Goal: Task Accomplishment & Management: Manage account settings

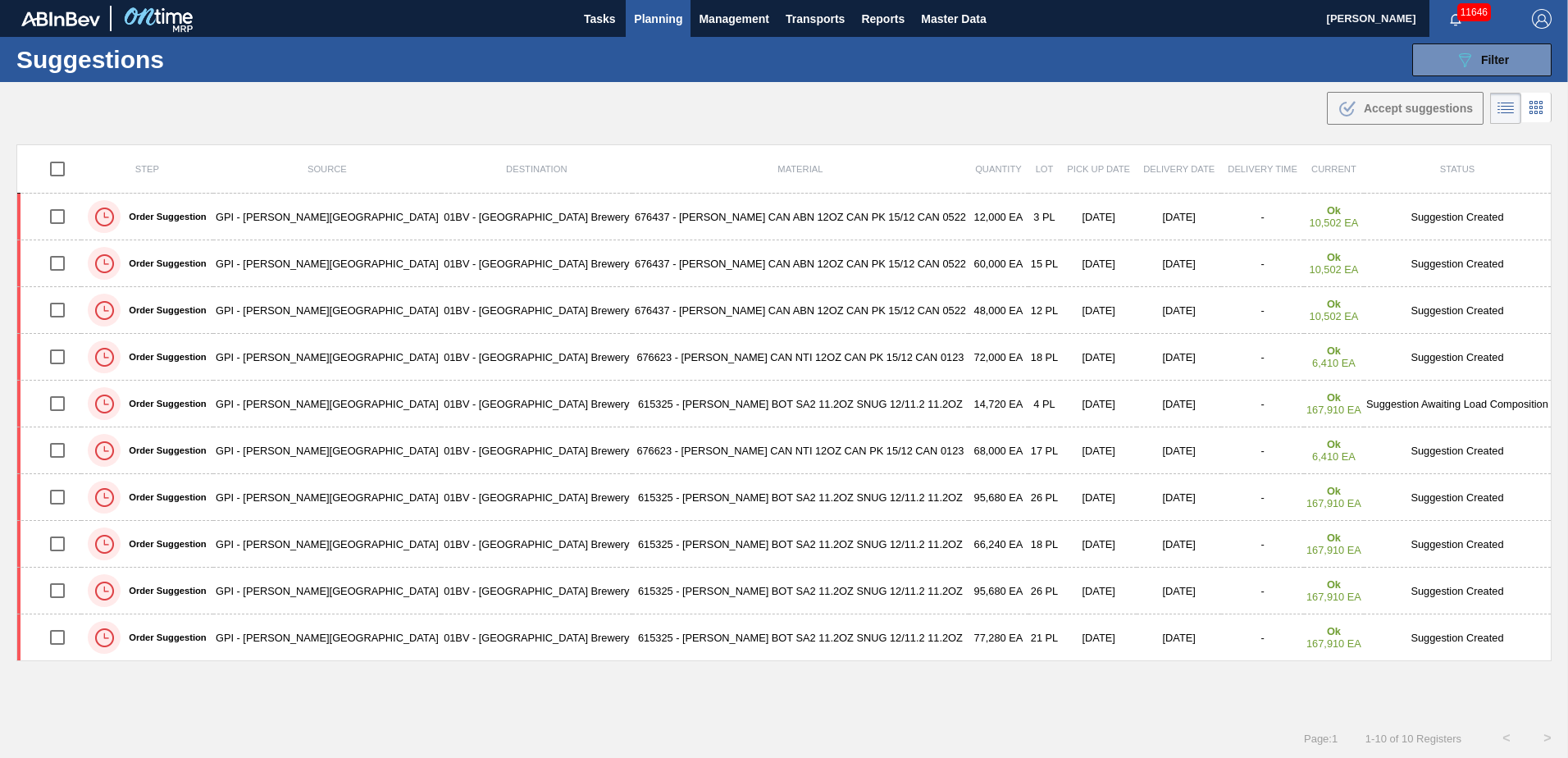
click at [1473, 56] on div "089F7B8B-B2A5-4AFE-B5C0-19BA573D28AC Filter" at bounding box center [1482, 59] width 54 height 19
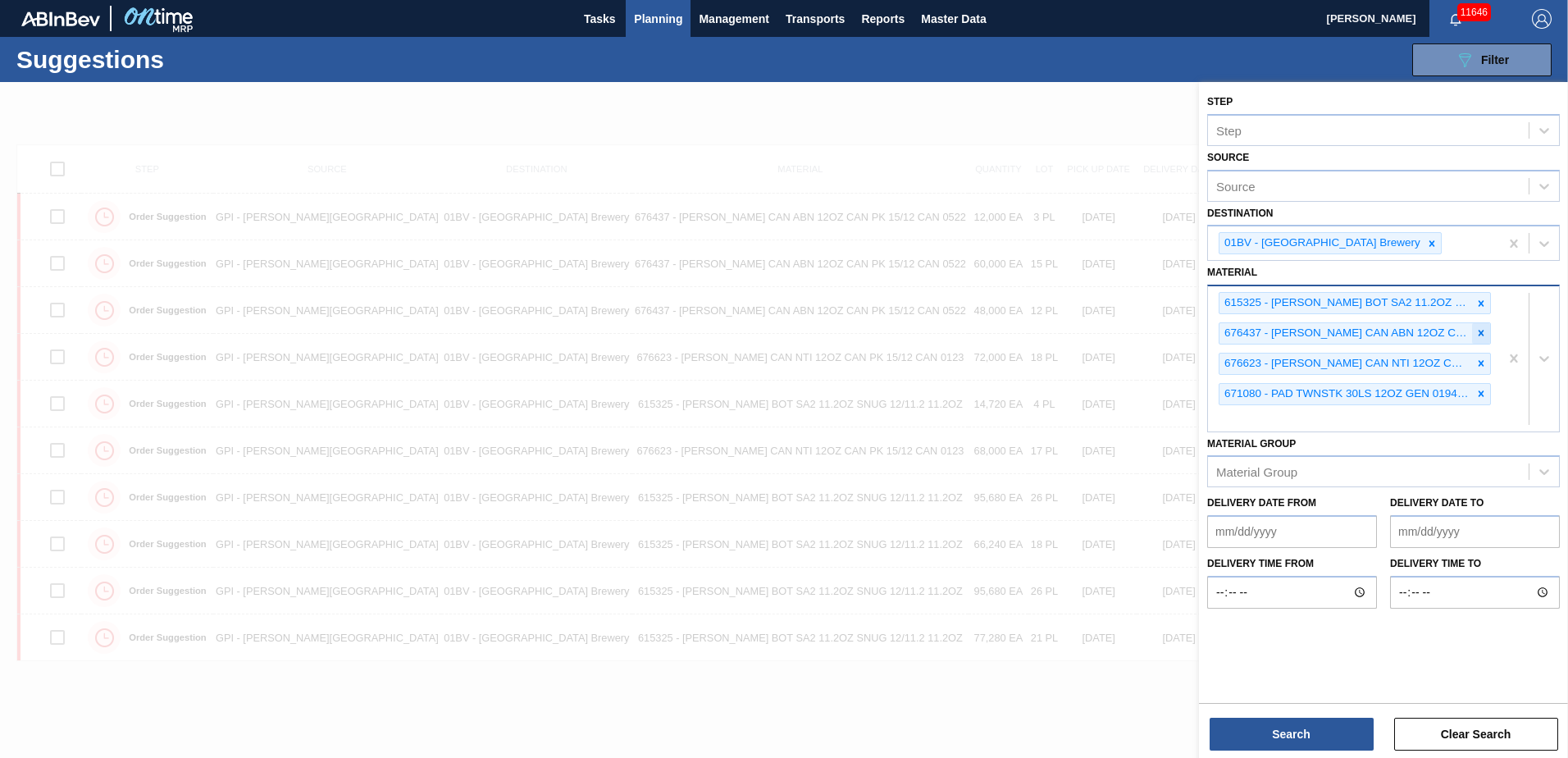
click at [1483, 328] on icon at bounding box center [1481, 333] width 12 height 12
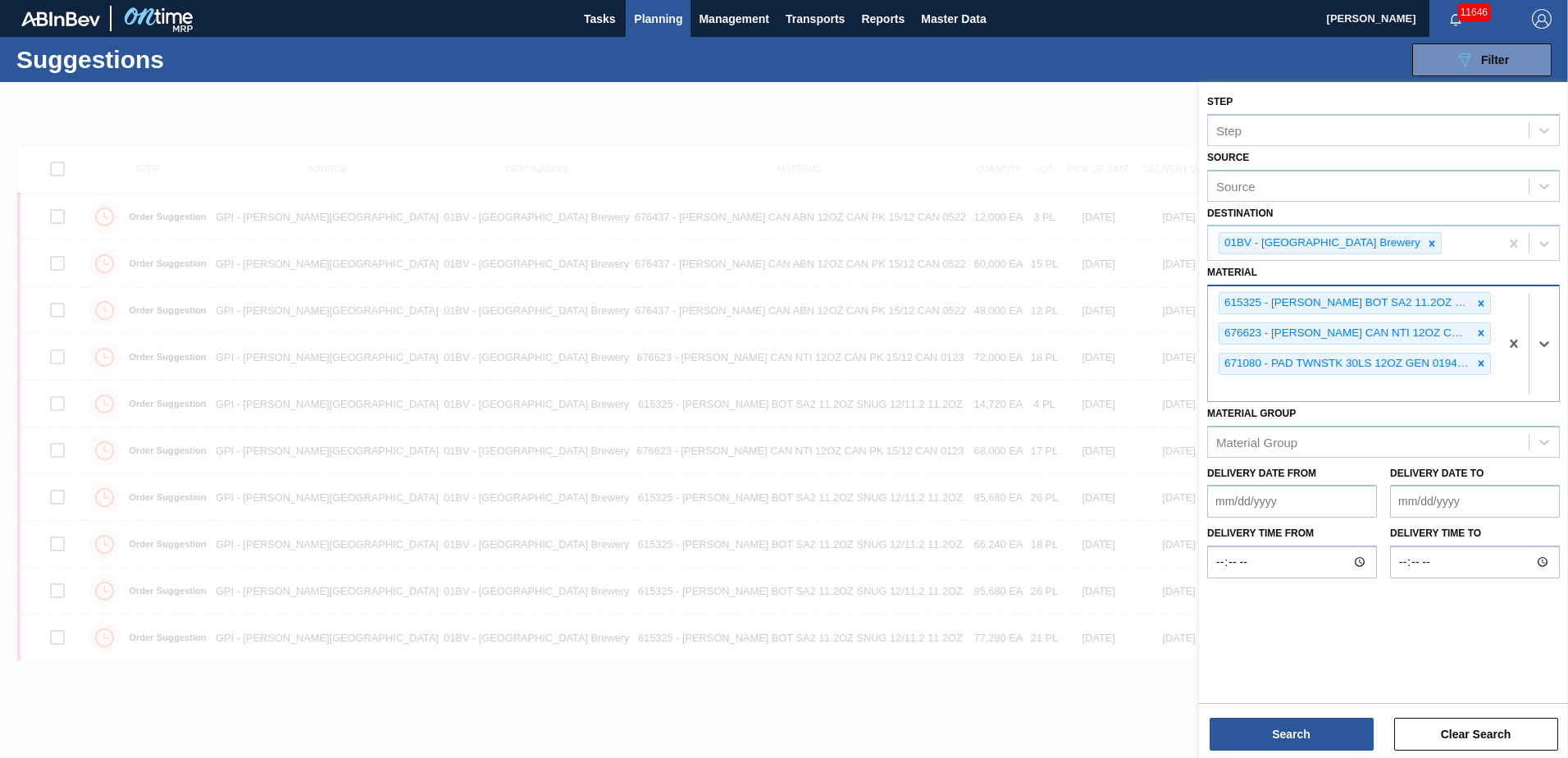
click at [1483, 328] on icon at bounding box center [1481, 333] width 12 height 12
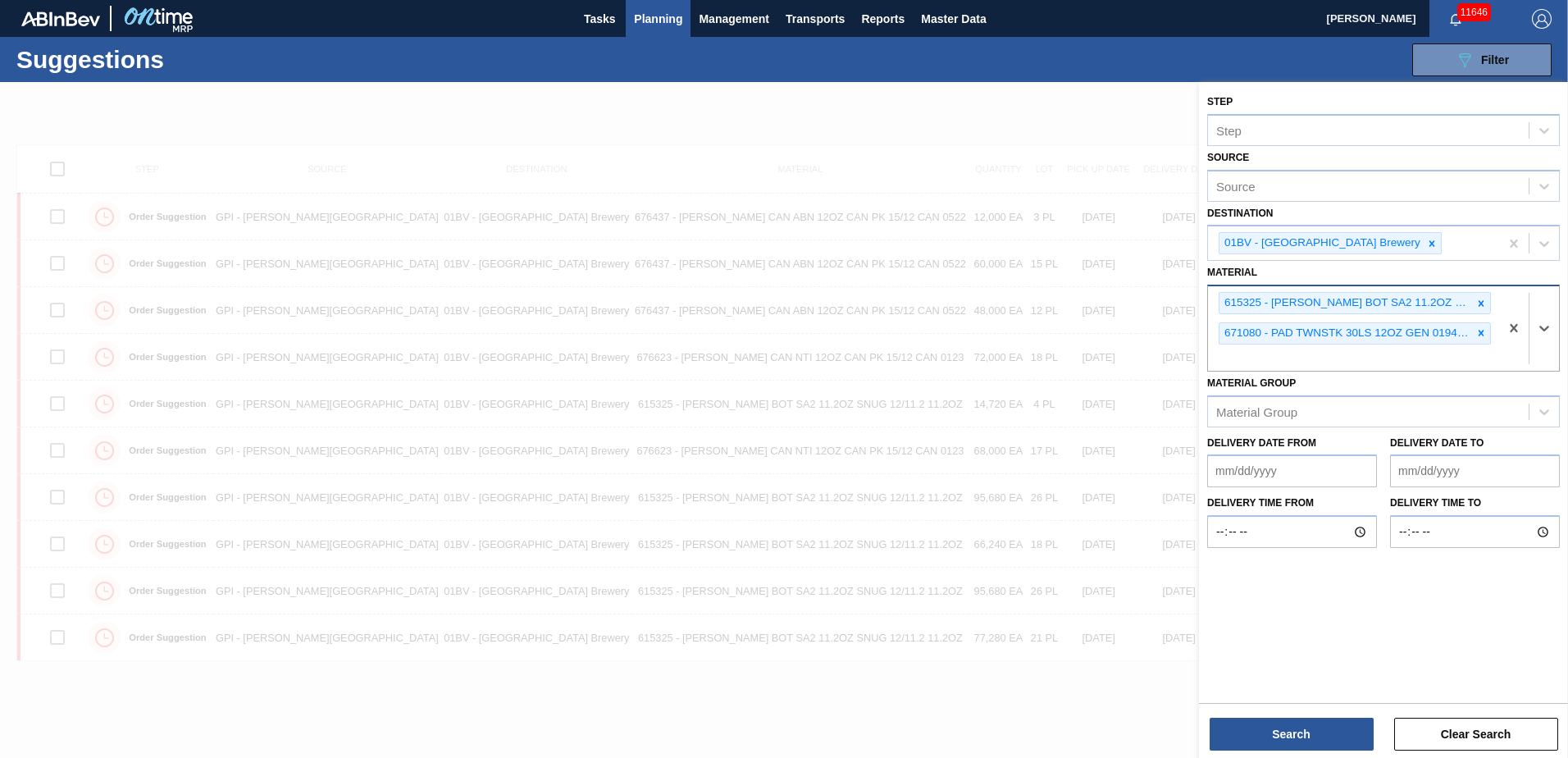
click at [1483, 328] on icon at bounding box center [1481, 333] width 12 height 12
click at [1483, 328] on div "615325 - [PERSON_NAME] BOT SA2 11.2OZ SNUG 12/11.2 11.2OZ 671080 - PAD TWNSTK 3…" at bounding box center [1354, 327] width 292 height 85
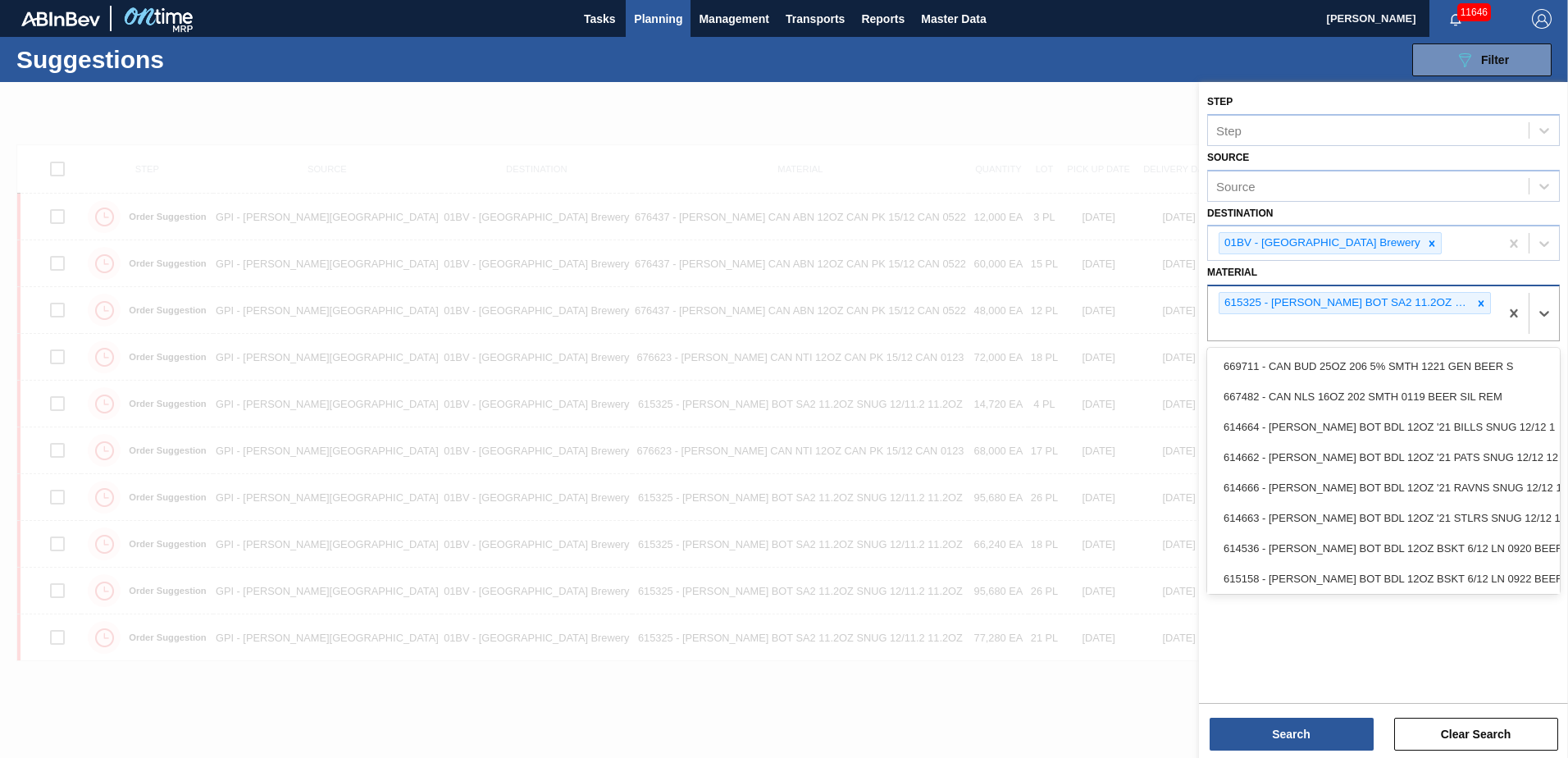
click at [1259, 331] on div "615325 - [PERSON_NAME] BOT SA2 11.2OZ SNUG 12/11.2 11.2OZ" at bounding box center [1354, 313] width 292 height 54
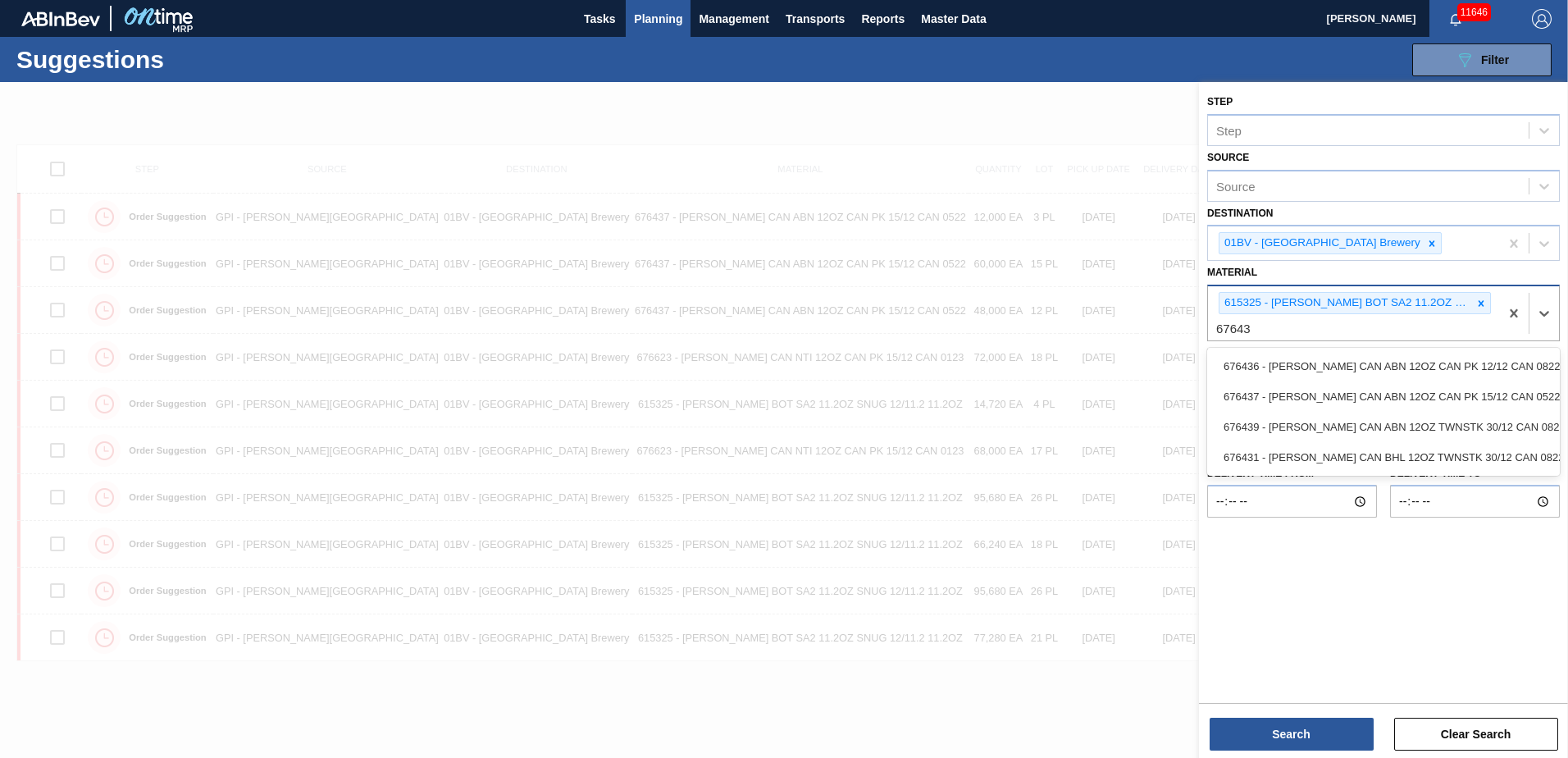
type input "676437"
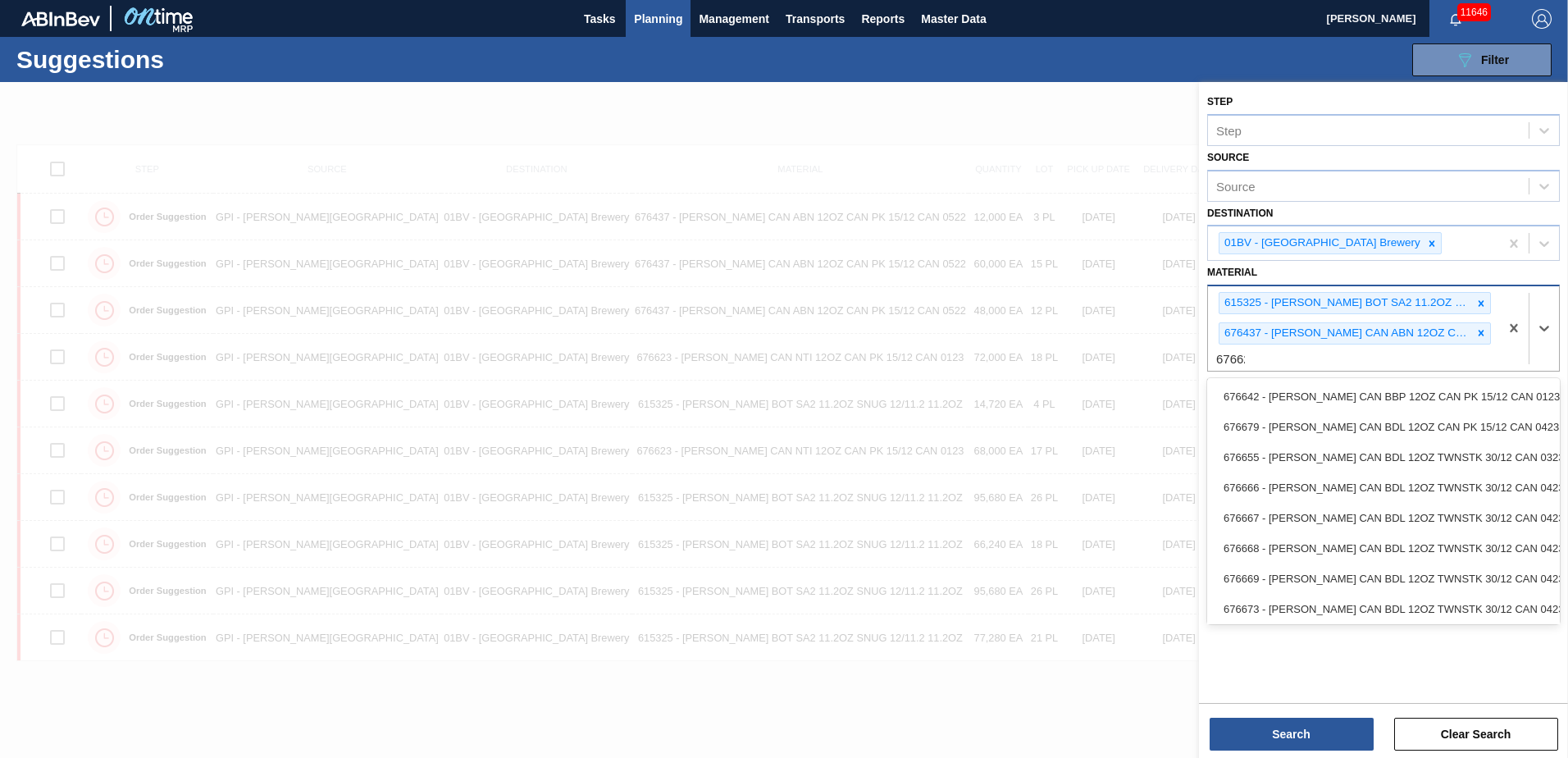
type input "676623"
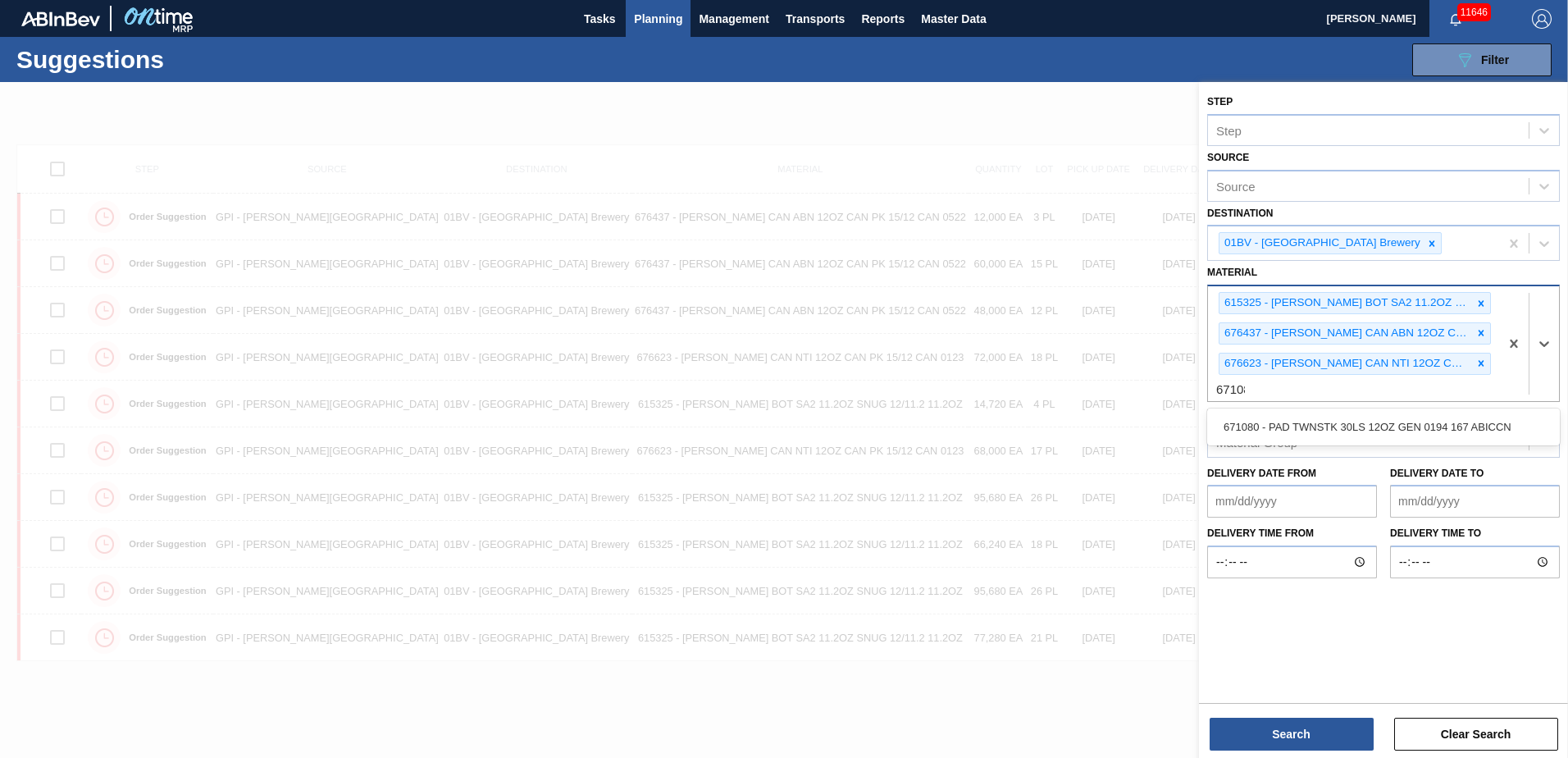
type input "671080"
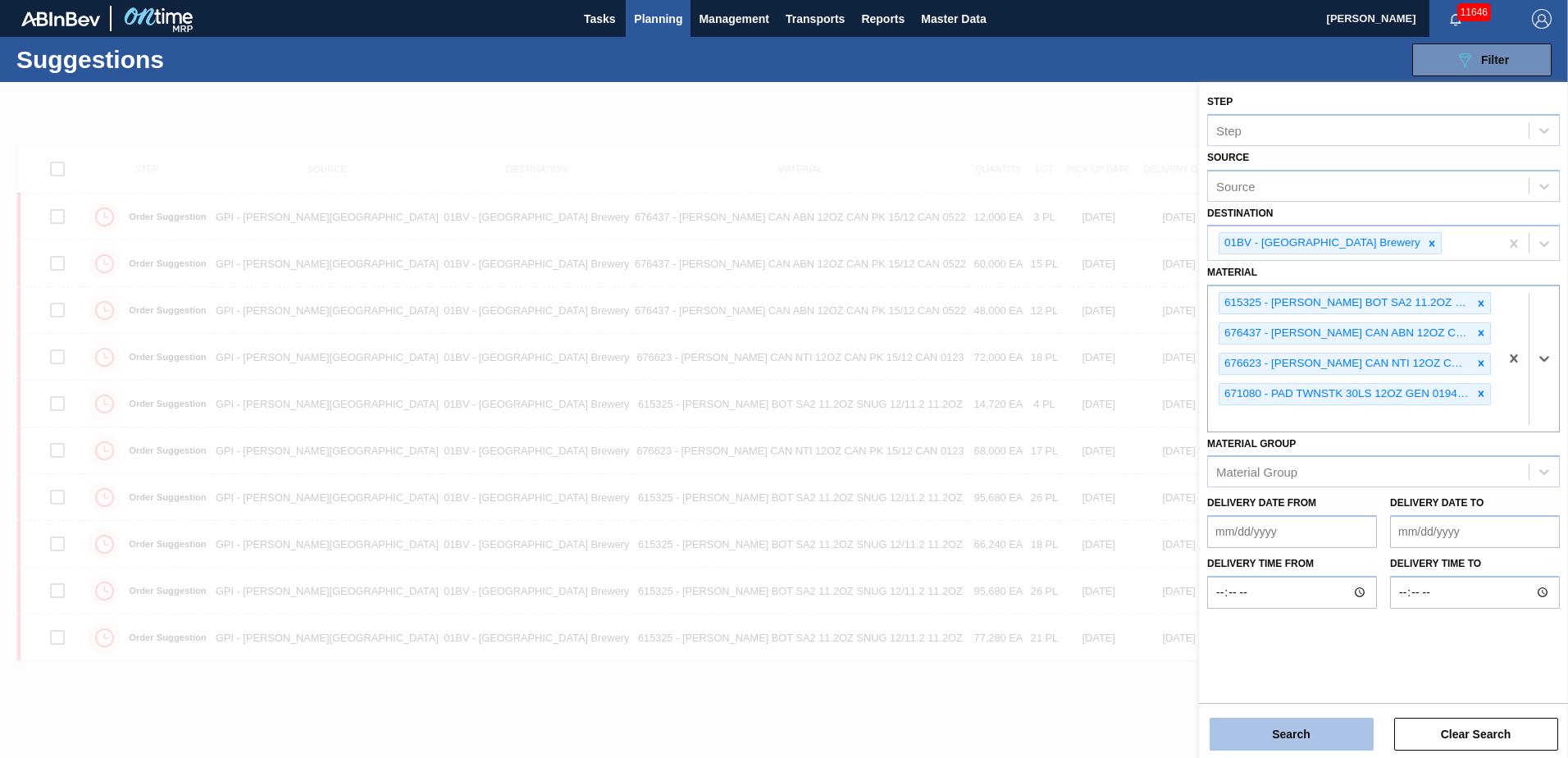
click at [1273, 745] on button "Search" at bounding box center [1292, 734] width 164 height 33
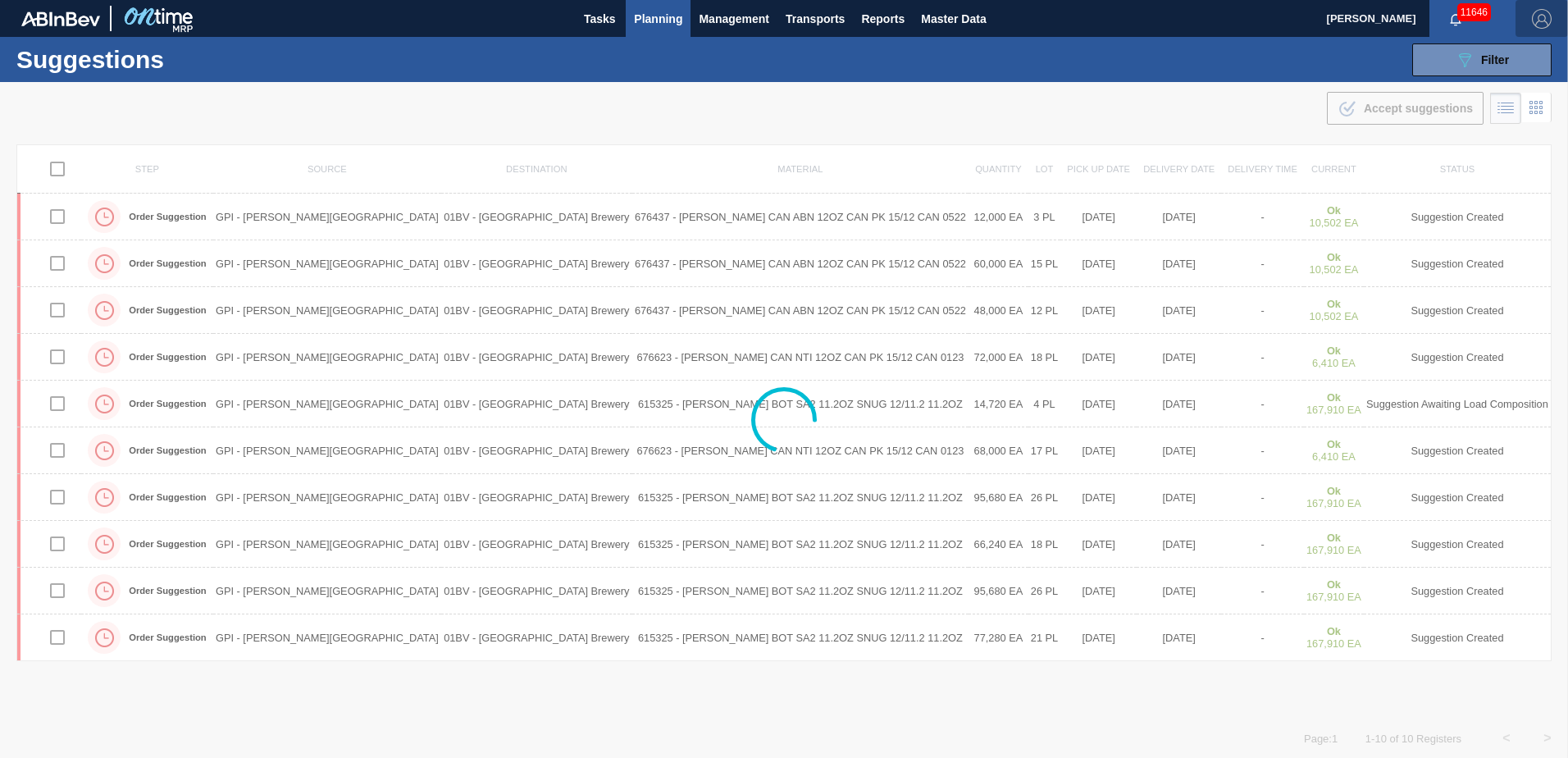
click at [1541, 20] on img "button" at bounding box center [1542, 18] width 19 height 19
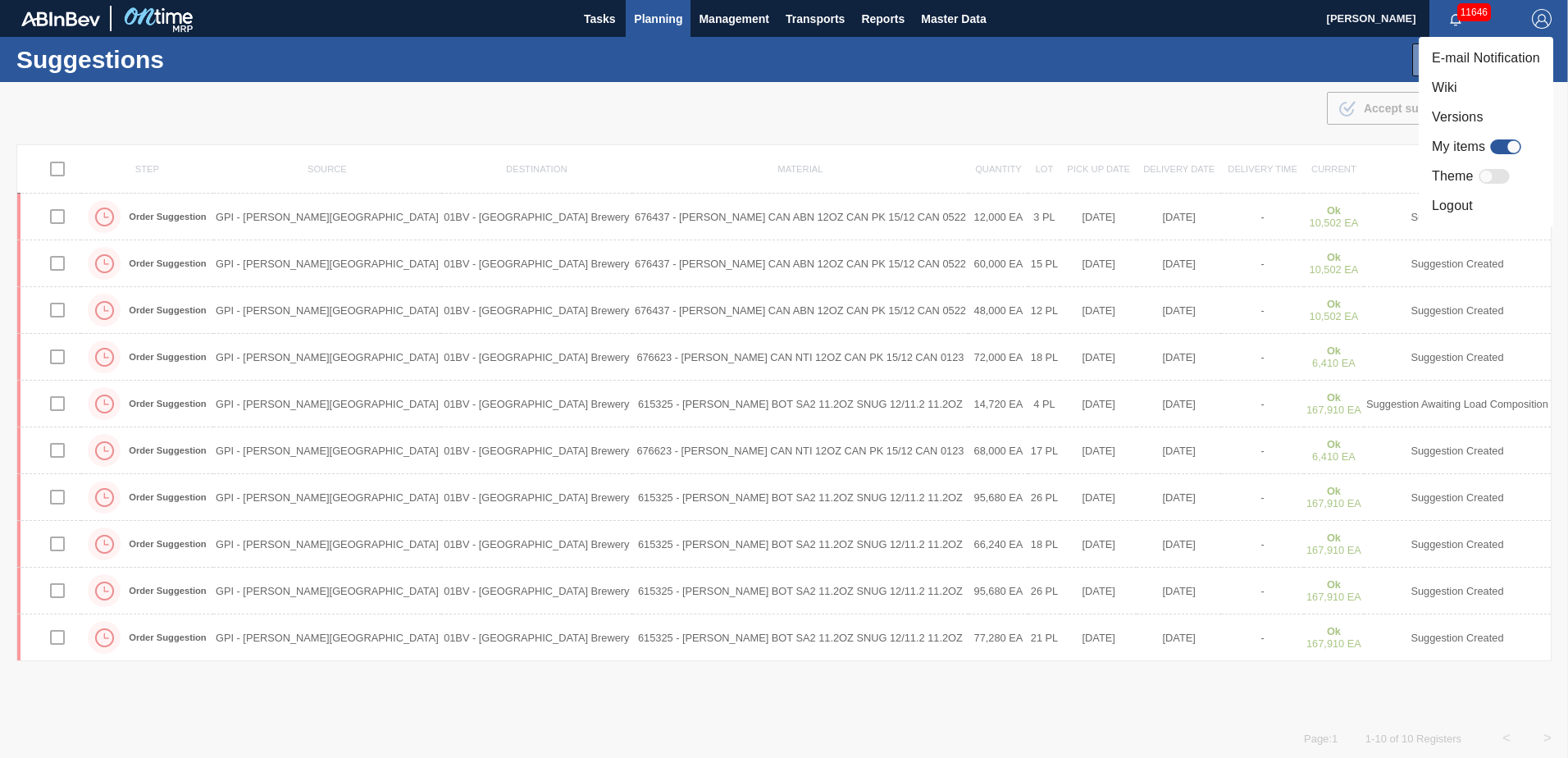
click at [1455, 204] on li "Logout" at bounding box center [1486, 206] width 134 height 29
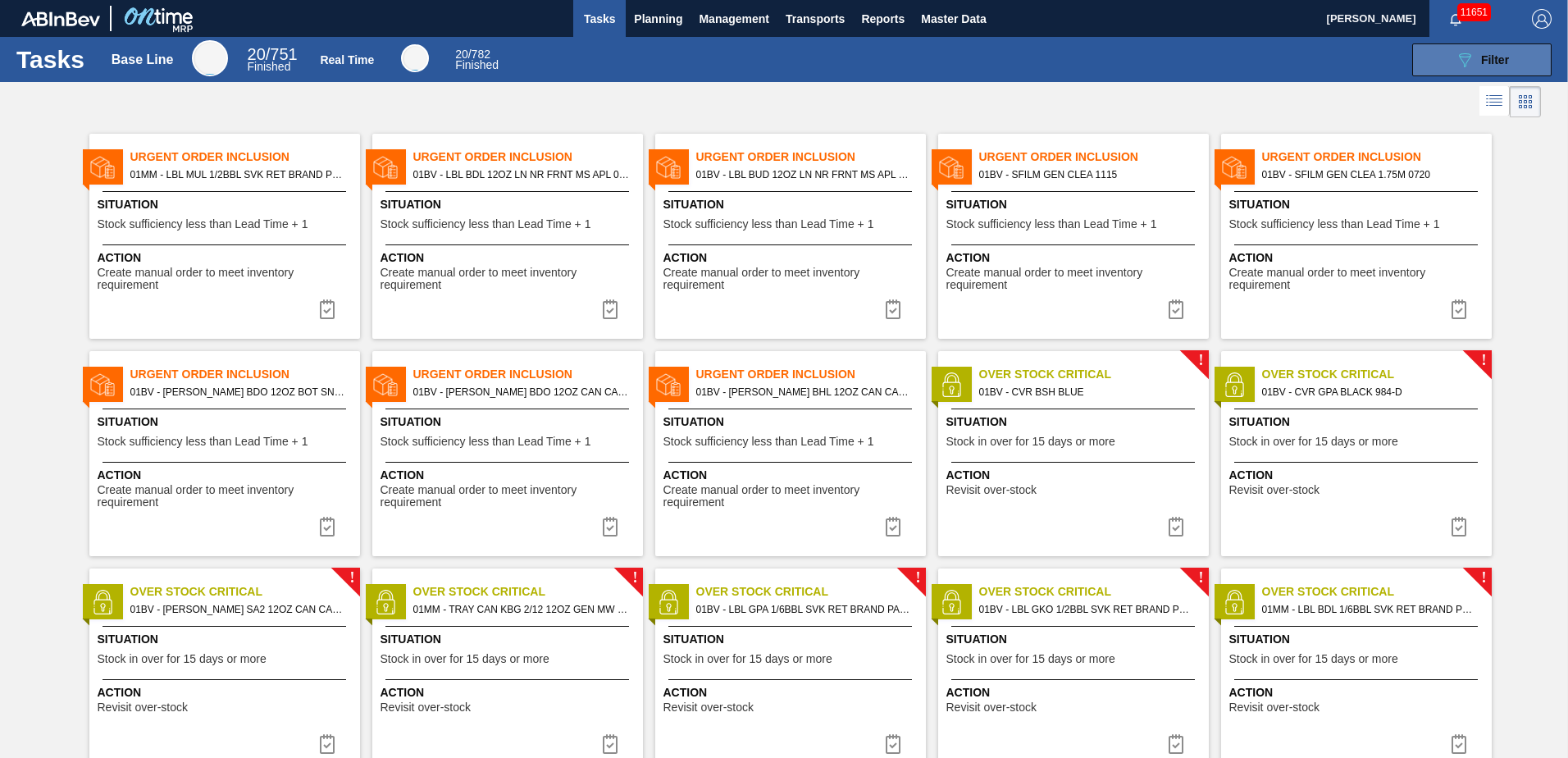
click at [1486, 55] on span "Filter" at bounding box center [1495, 60] width 28 height 14
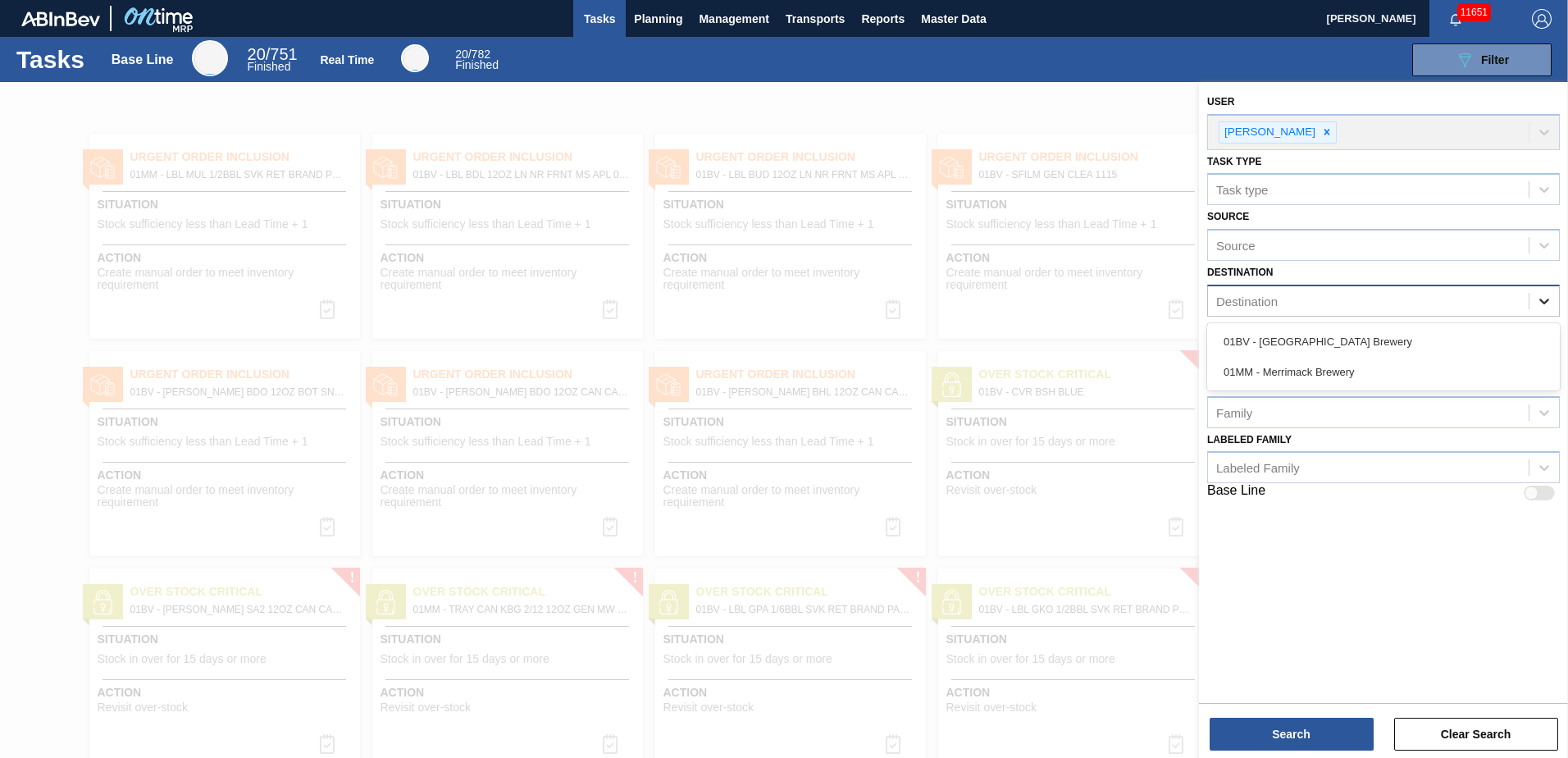
click at [1542, 299] on icon at bounding box center [1544, 300] width 17 height 17
click at [1349, 340] on div "01BV - [GEOGRAPHIC_DATA] Brewery" at bounding box center [1383, 341] width 353 height 30
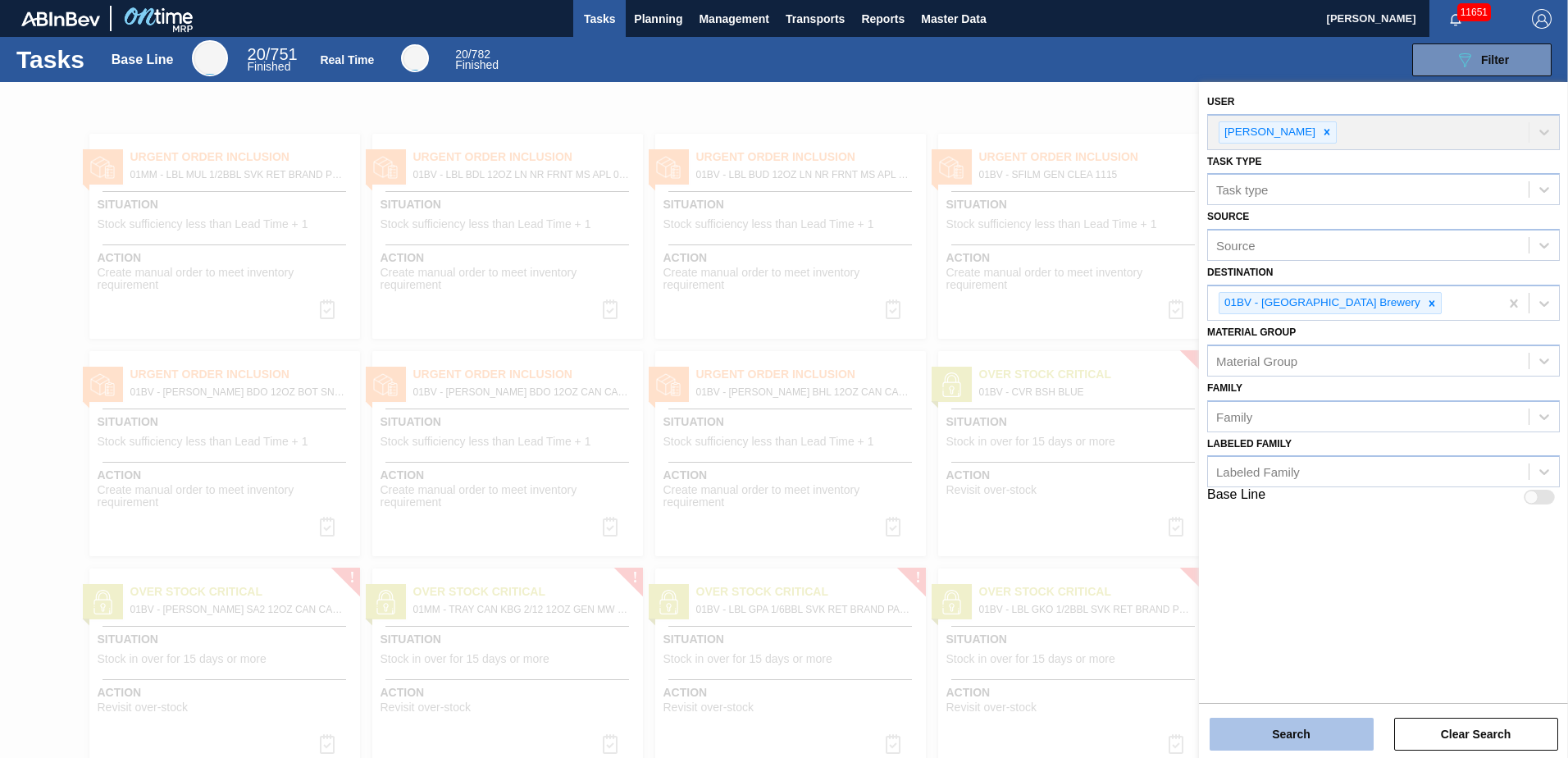
click at [1281, 736] on button "Search" at bounding box center [1292, 734] width 164 height 33
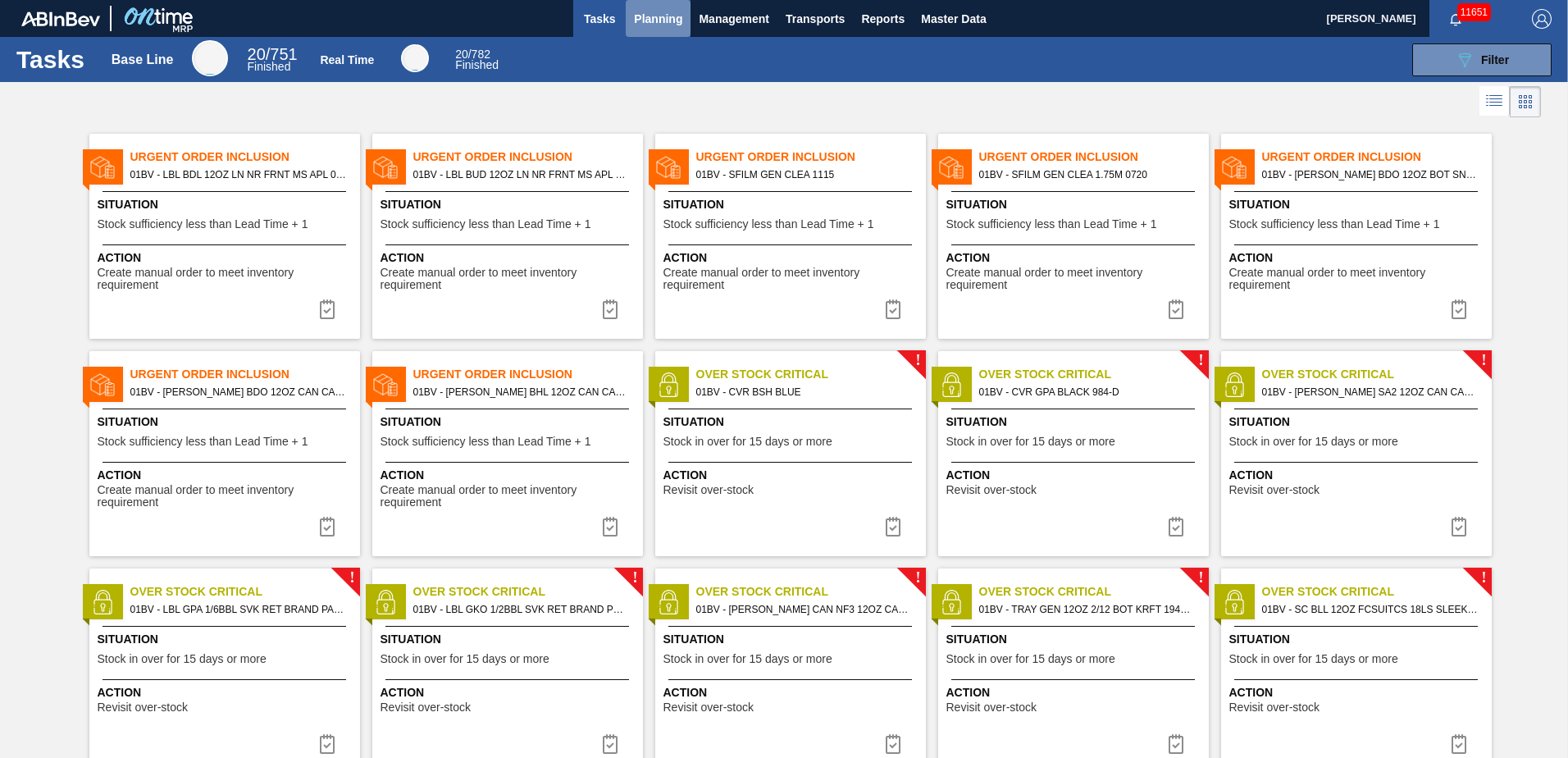
click at [653, 16] on span "Planning" at bounding box center [658, 18] width 49 height 19
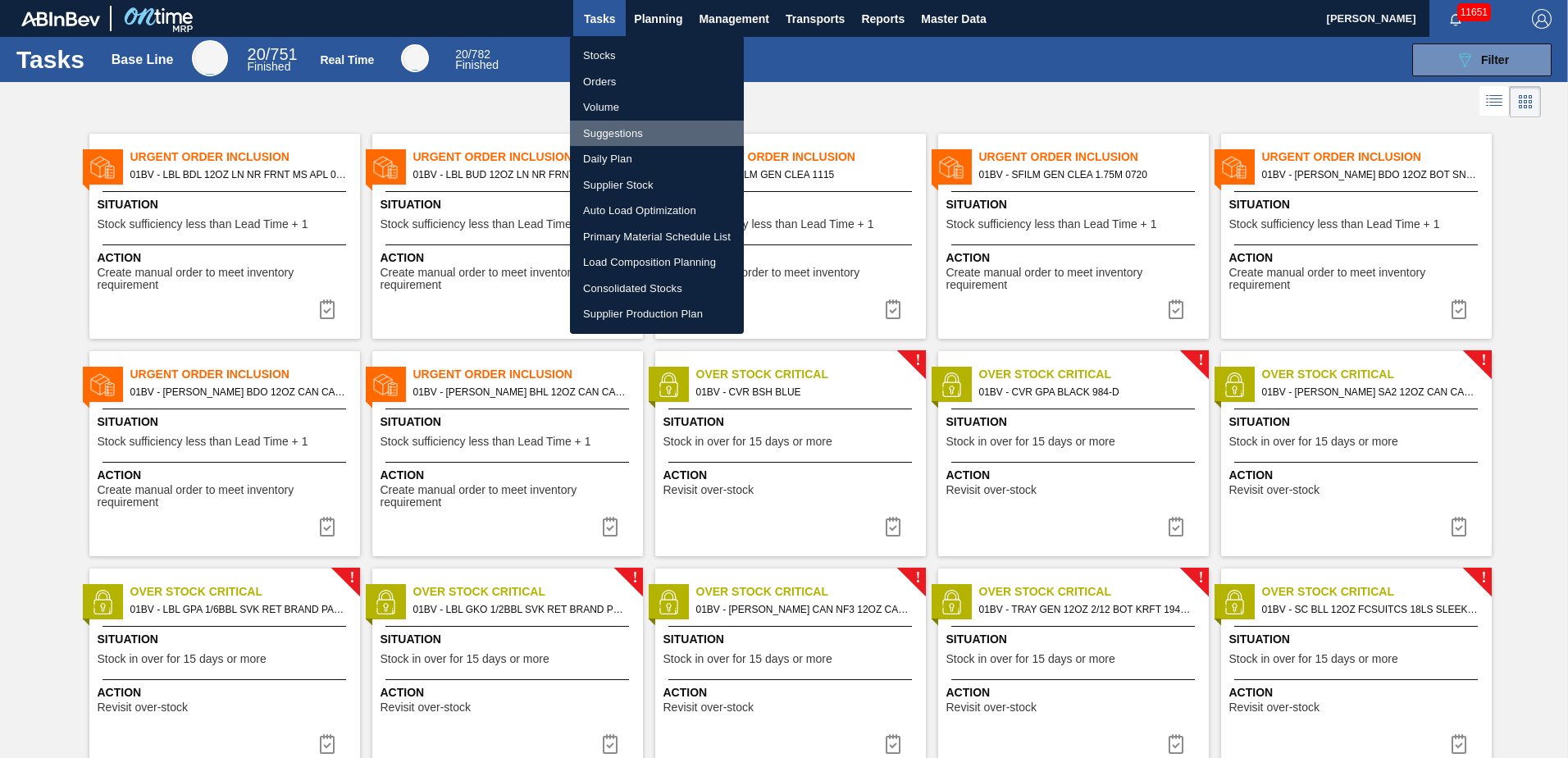
click at [622, 133] on li "Suggestions" at bounding box center [656, 133] width 174 height 26
checkbox input "true"
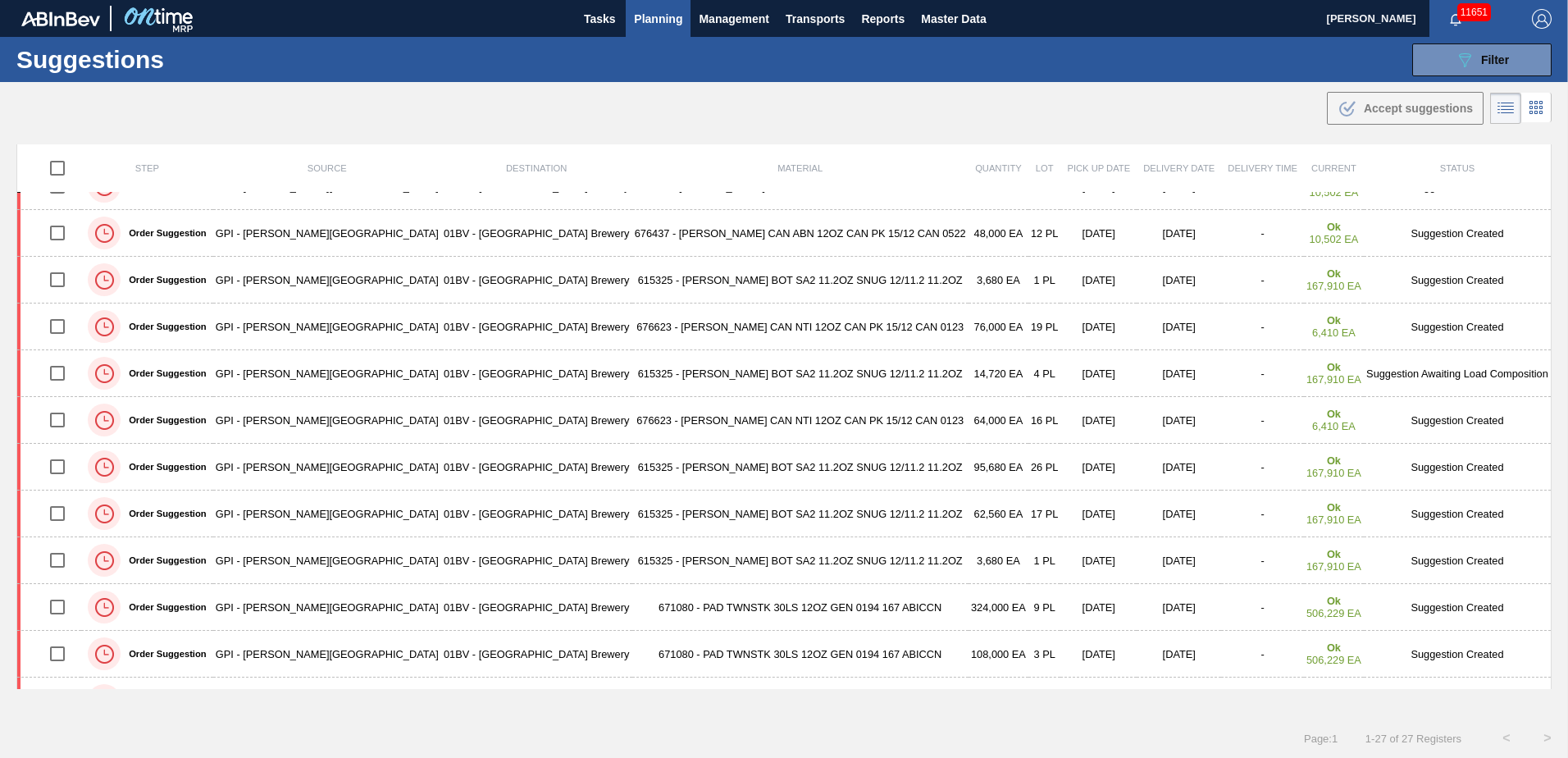
scroll to position [70, 0]
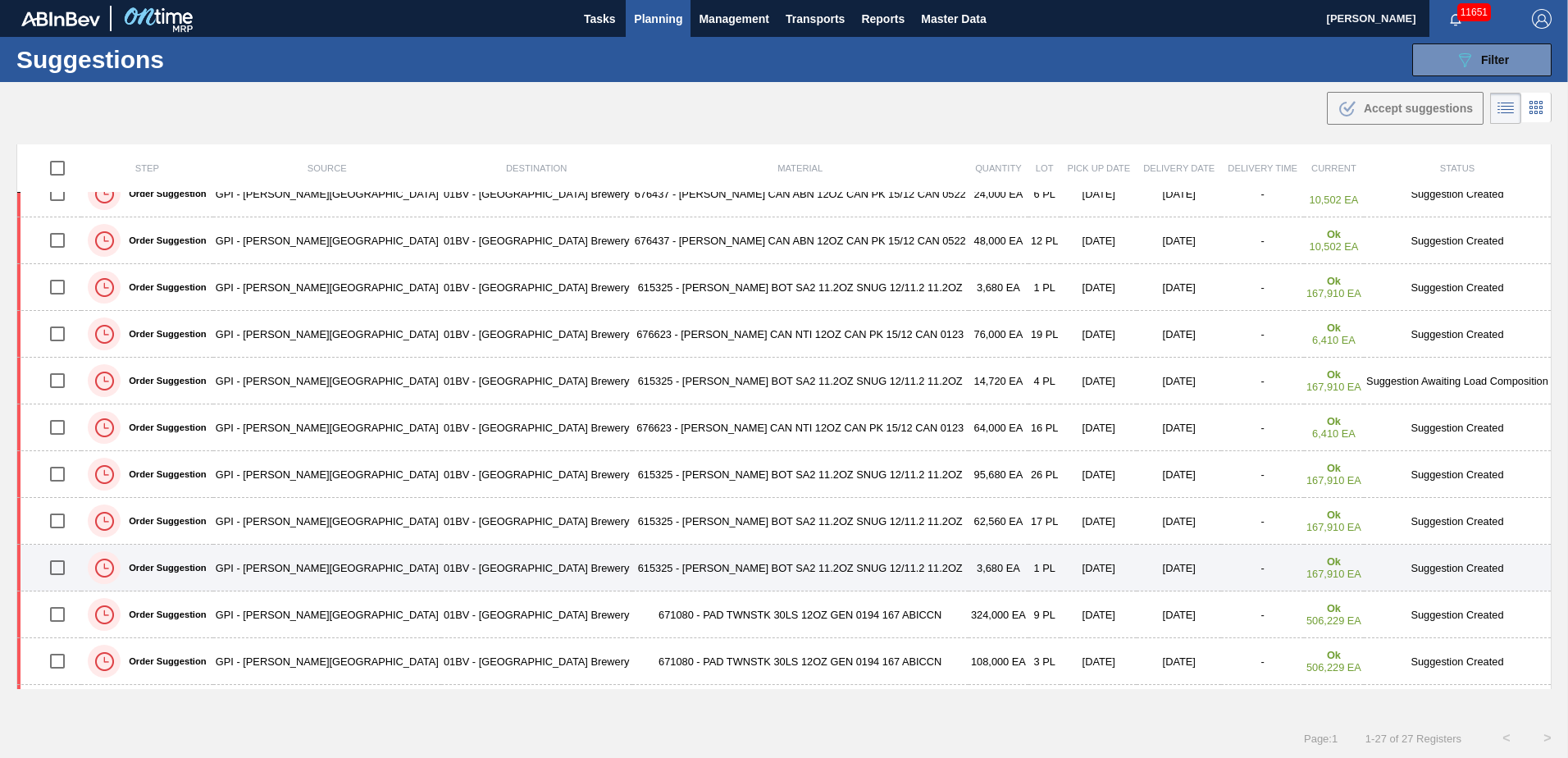
drag, startPoint x: 63, startPoint y: 565, endPoint x: 81, endPoint y: 566, distance: 18.0
click at [64, 566] on input "checkbox" at bounding box center [56, 567] width 34 height 34
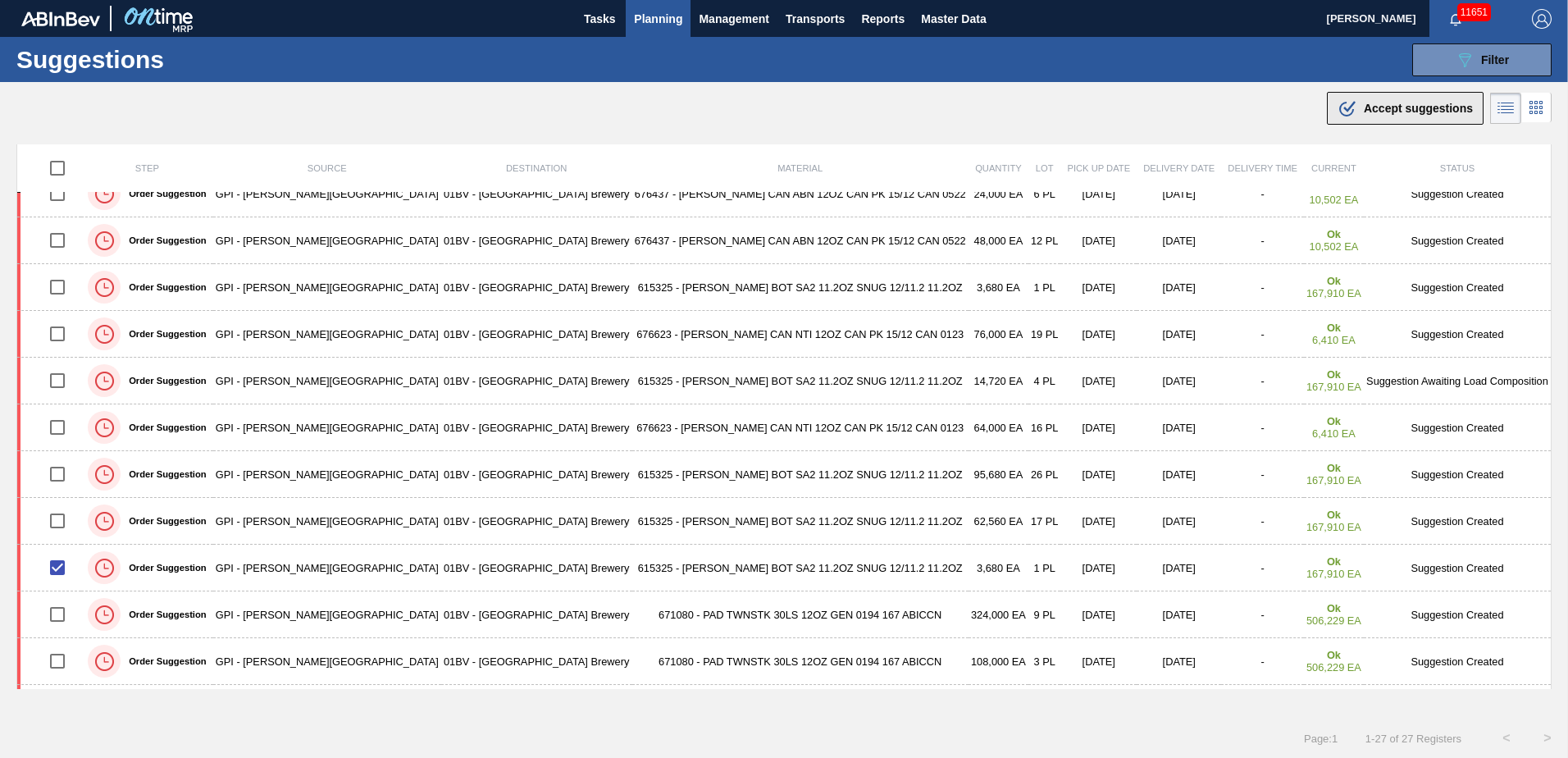
click at [1392, 104] on span "Accept suggestions" at bounding box center [1418, 109] width 109 height 14
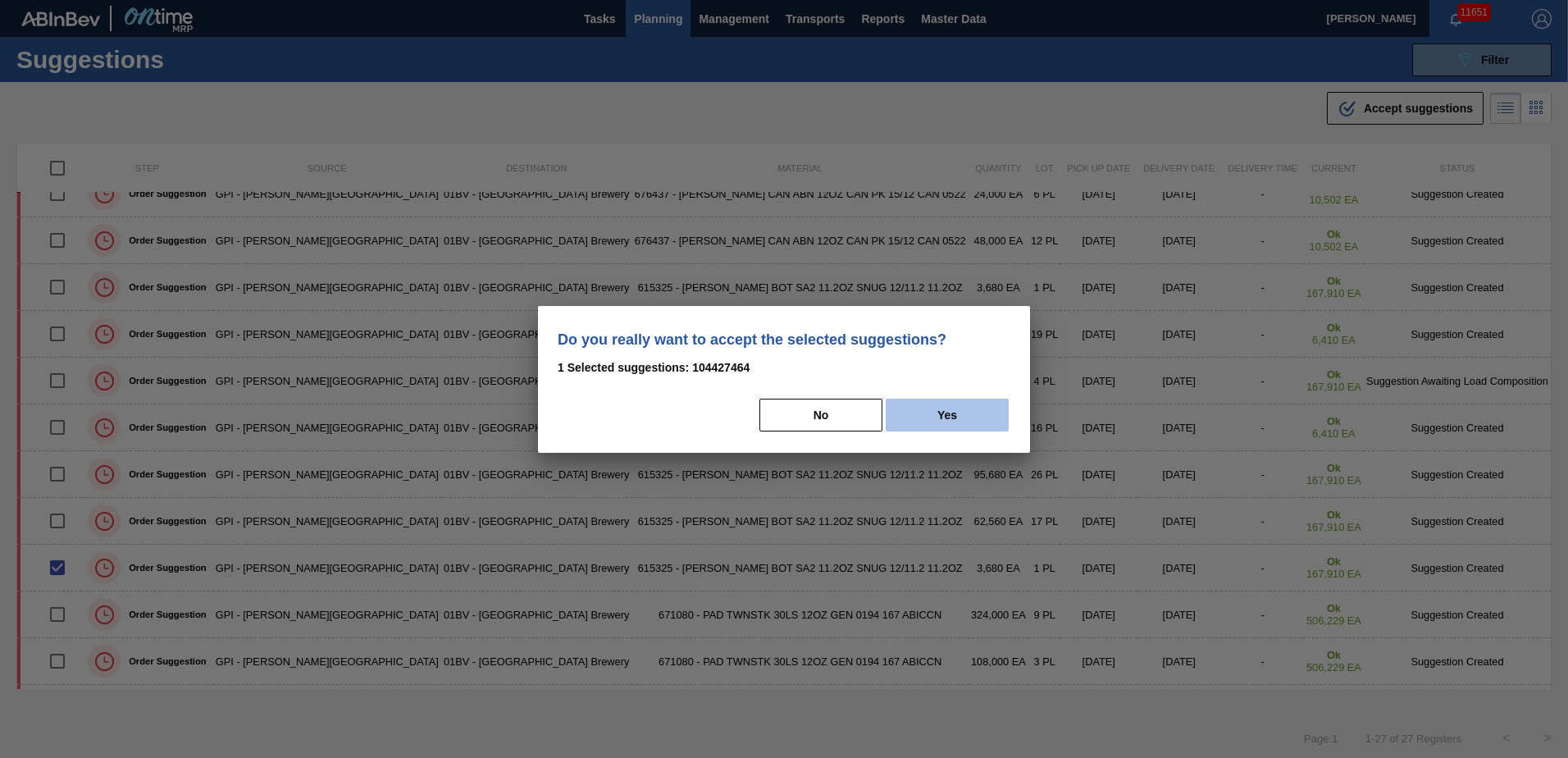
click at [974, 414] on button "Yes" at bounding box center [947, 415] width 123 height 33
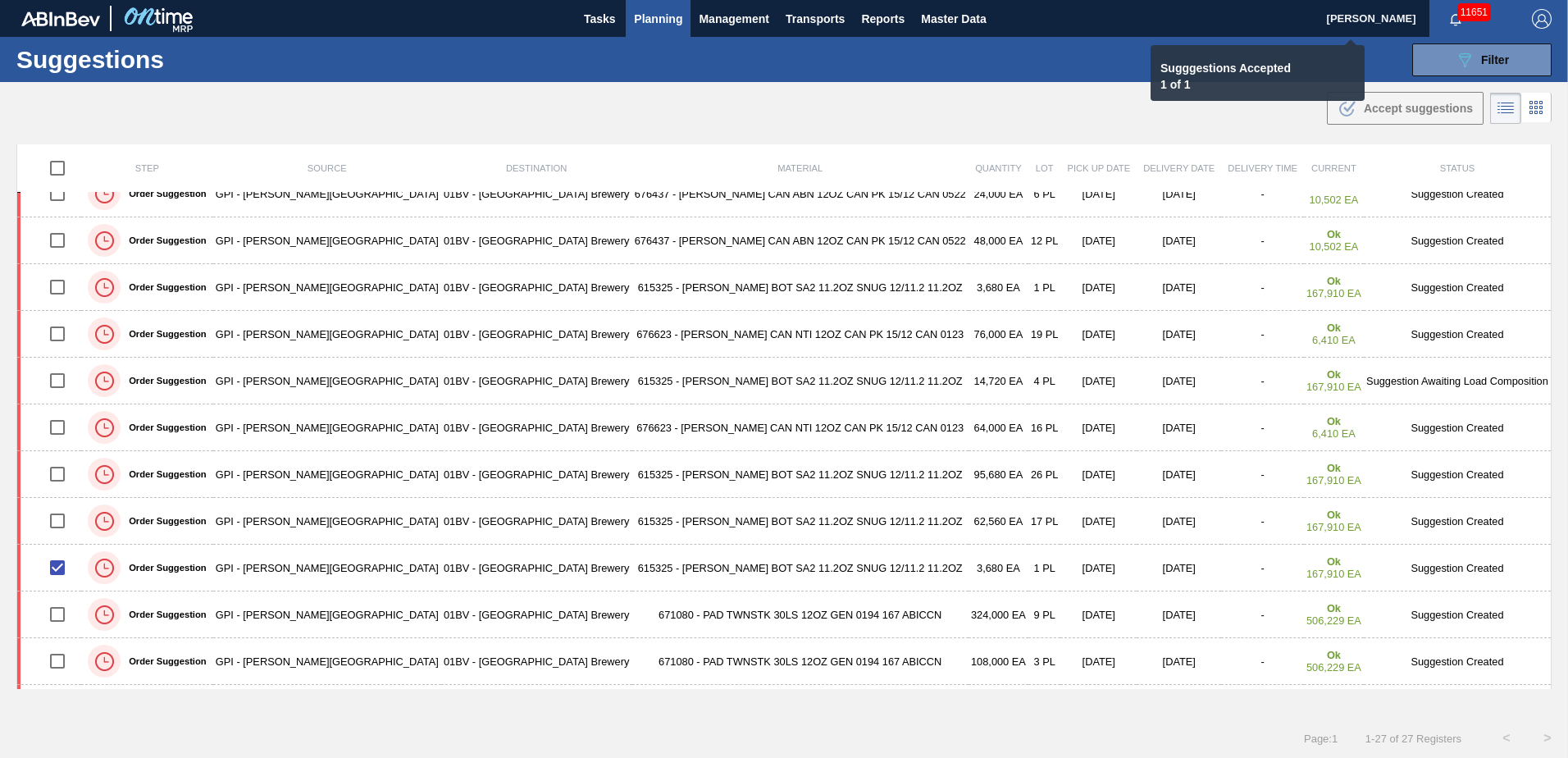
checkbox input "false"
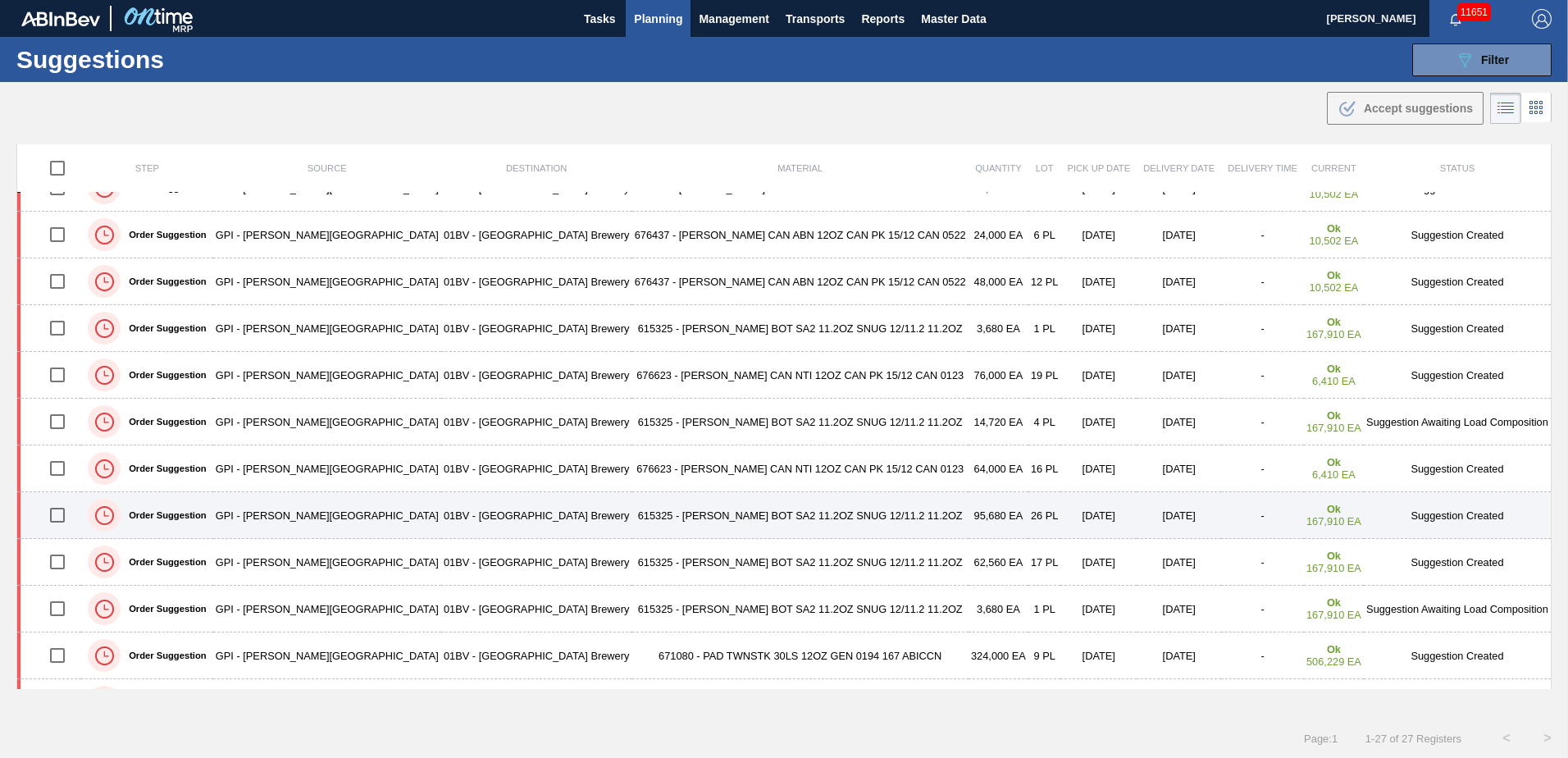
scroll to position [0, 0]
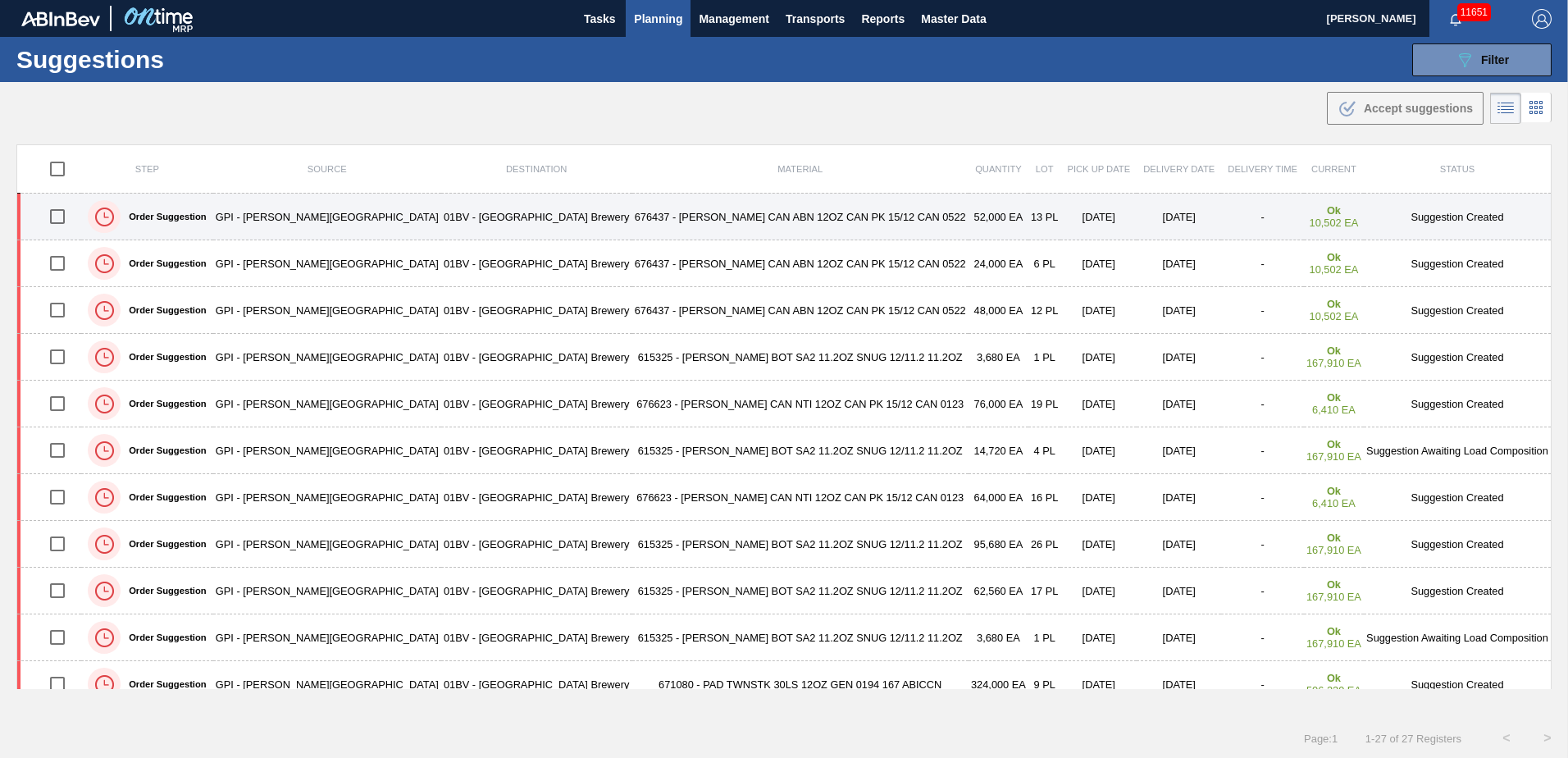
click at [60, 221] on input "checkbox" at bounding box center [56, 216] width 34 height 34
checkbox input "true"
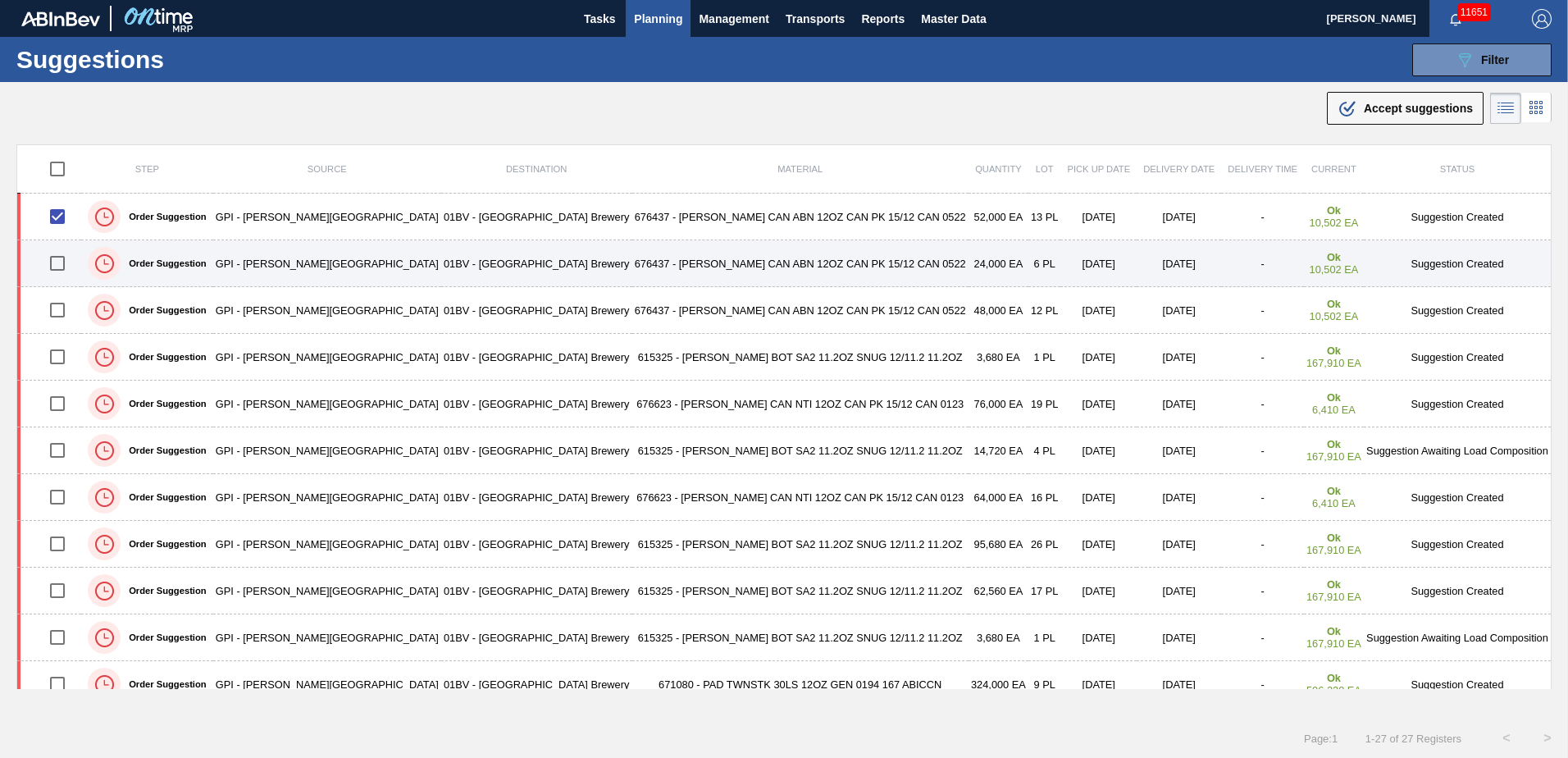
click at [61, 261] on input "checkbox" at bounding box center [56, 262] width 34 height 34
checkbox input "true"
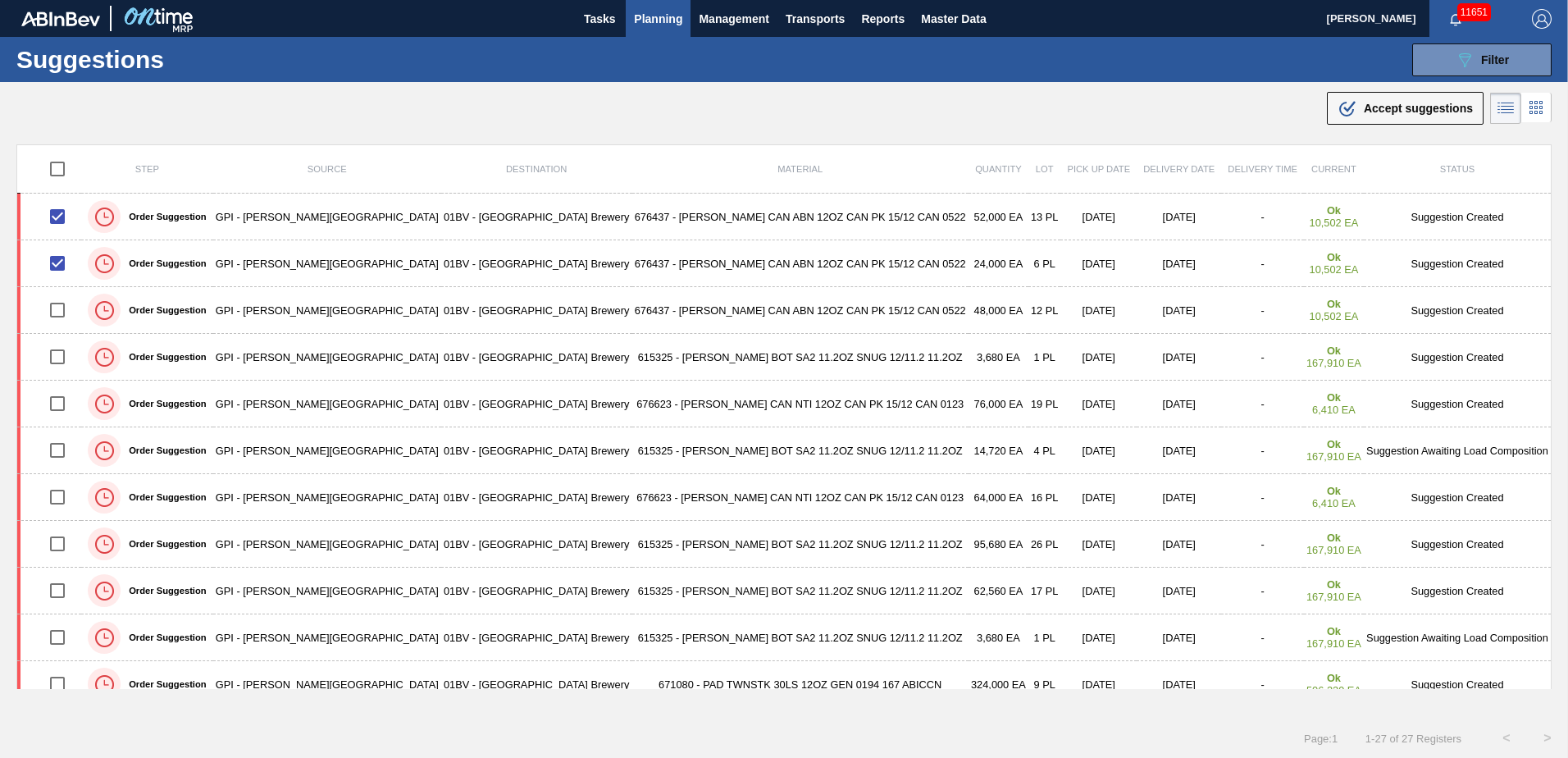
click at [1378, 104] on span "Accept suggestions" at bounding box center [1418, 109] width 109 height 14
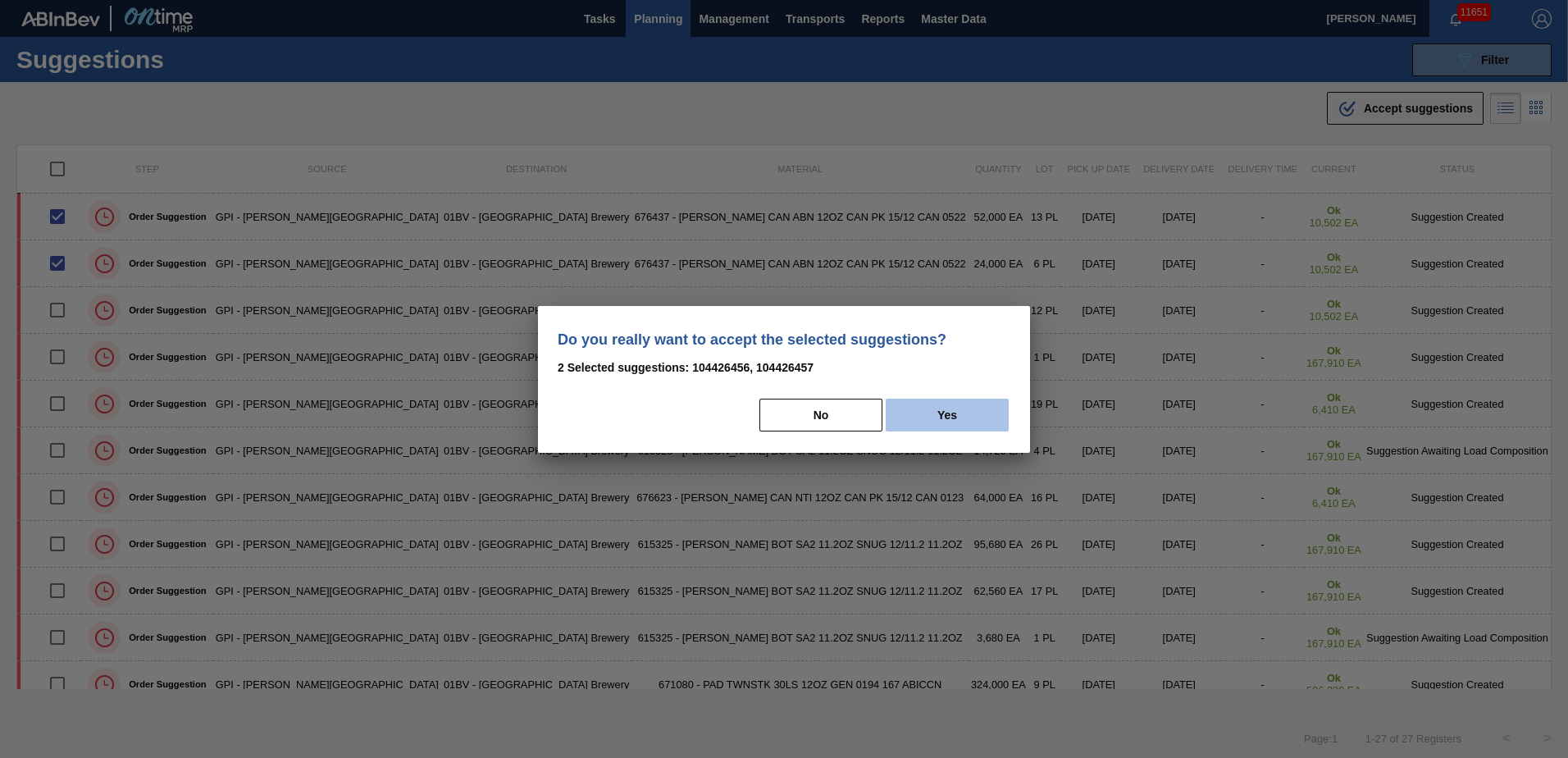
click at [968, 412] on button "Yes" at bounding box center [947, 415] width 123 height 33
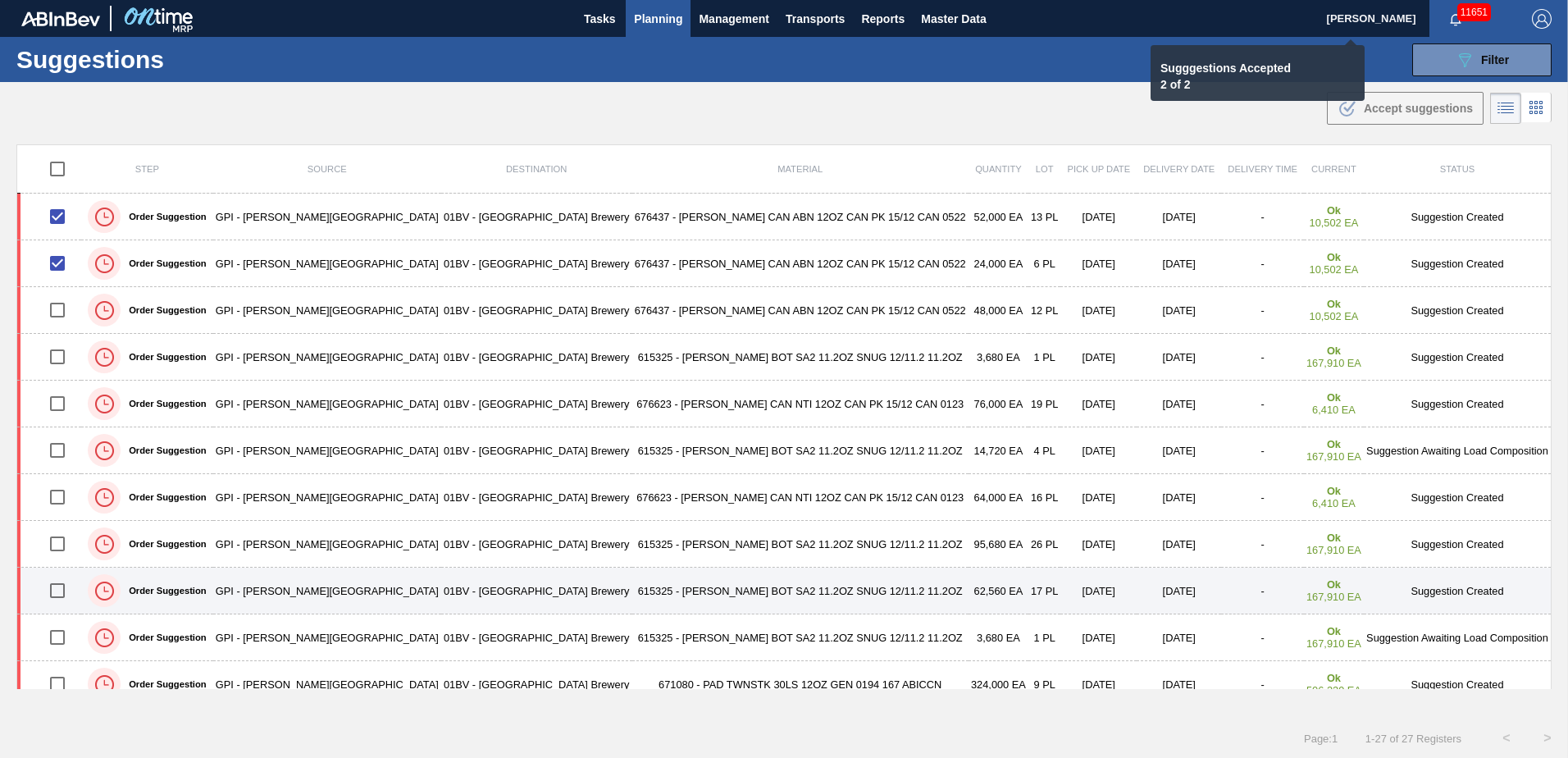
checkbox input "false"
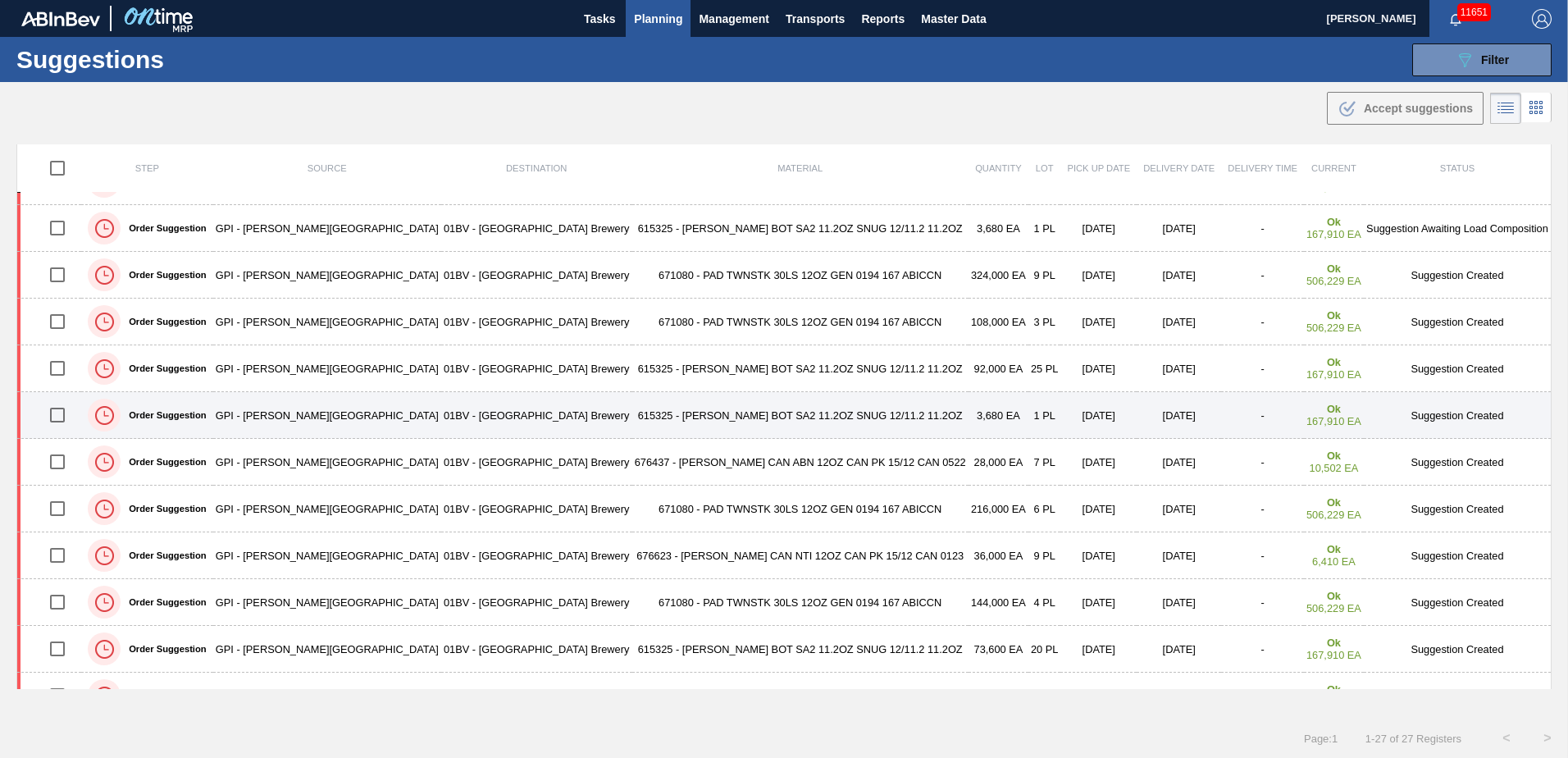
scroll to position [410, 0]
click at [56, 412] on input "checkbox" at bounding box center [56, 413] width 34 height 34
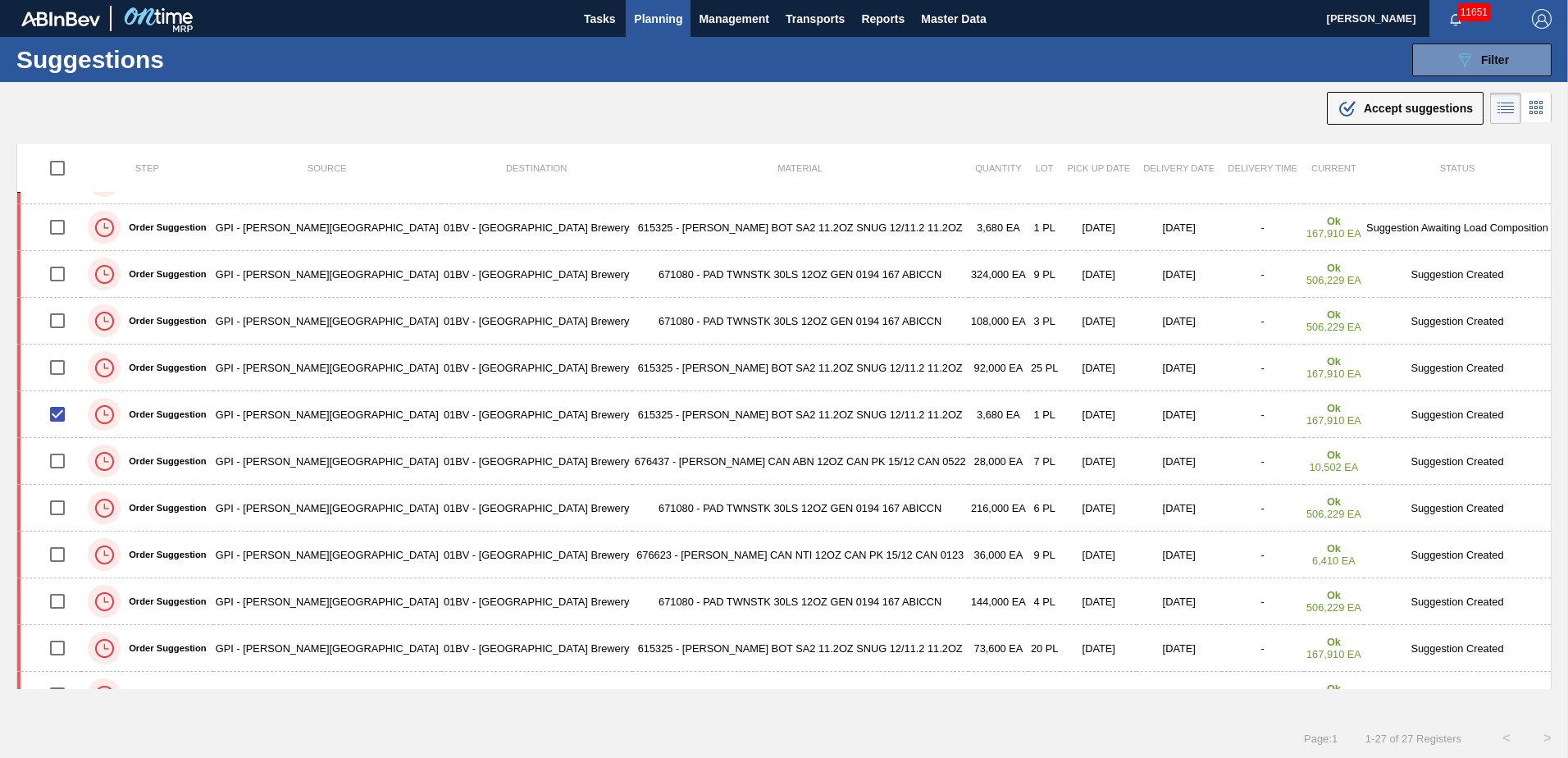
click at [1364, 110] on span "Accept suggestions" at bounding box center [1418, 109] width 109 height 14
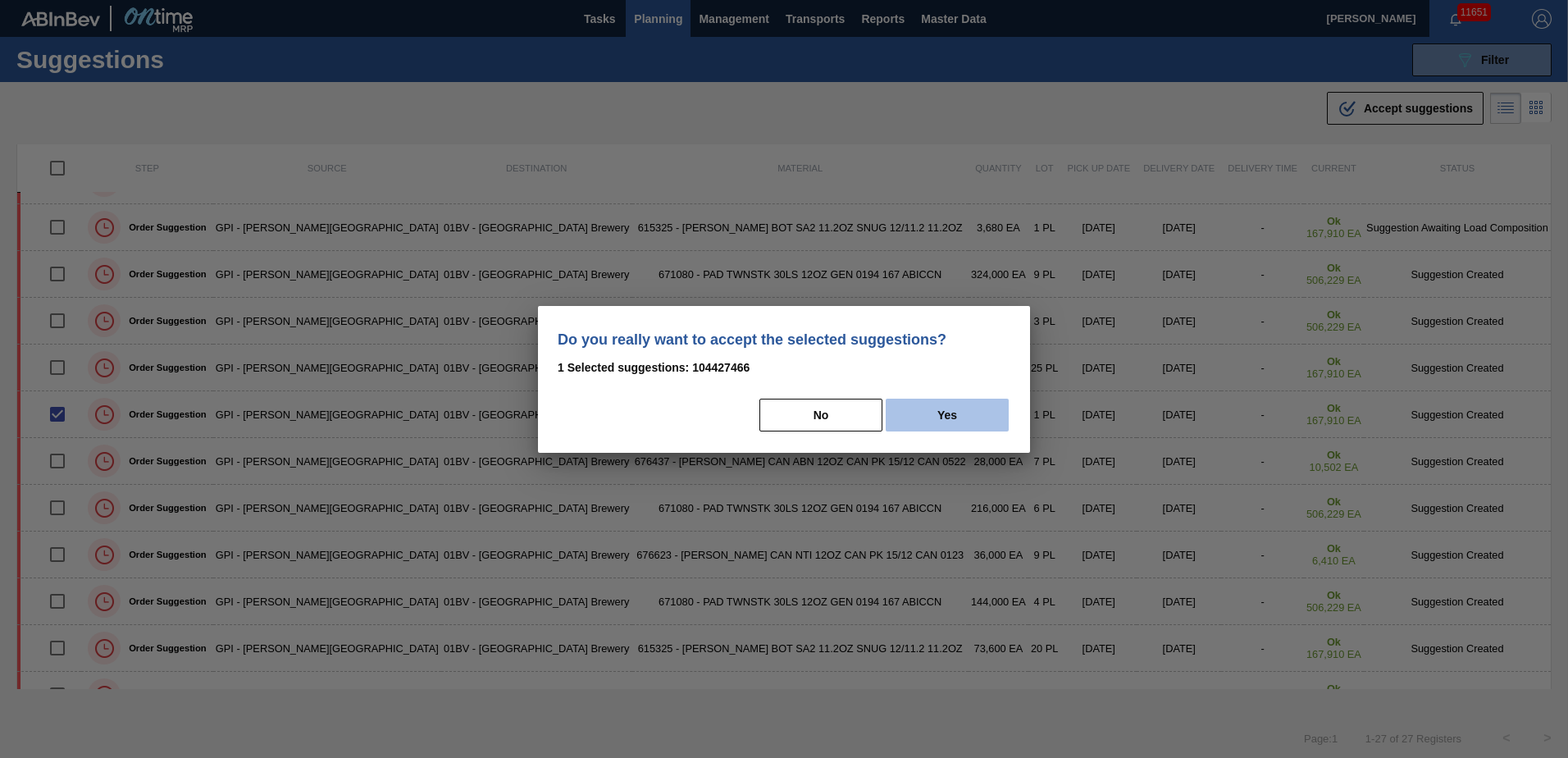
click at [958, 406] on button "Yes" at bounding box center [947, 415] width 123 height 33
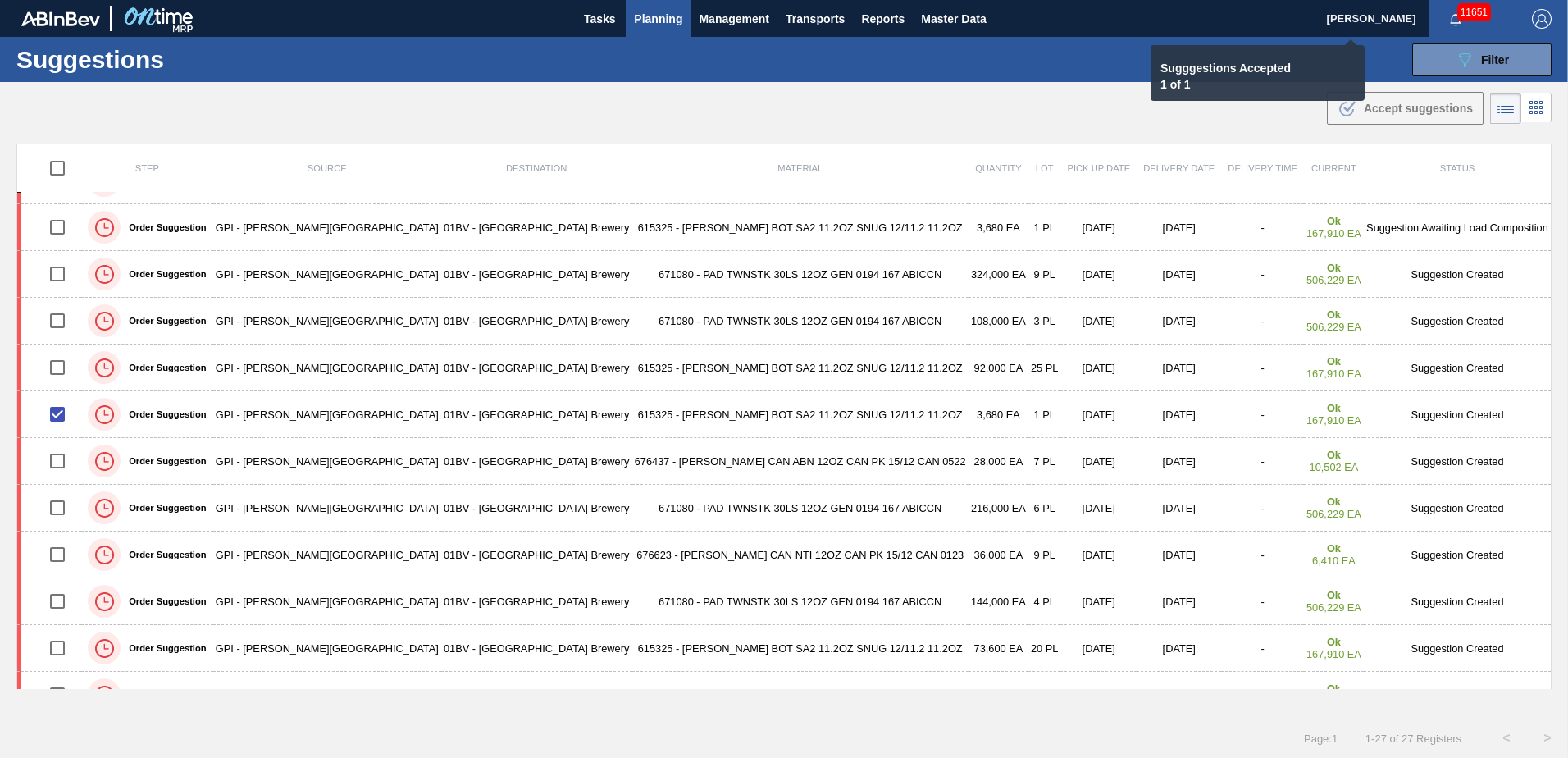
checkbox input "false"
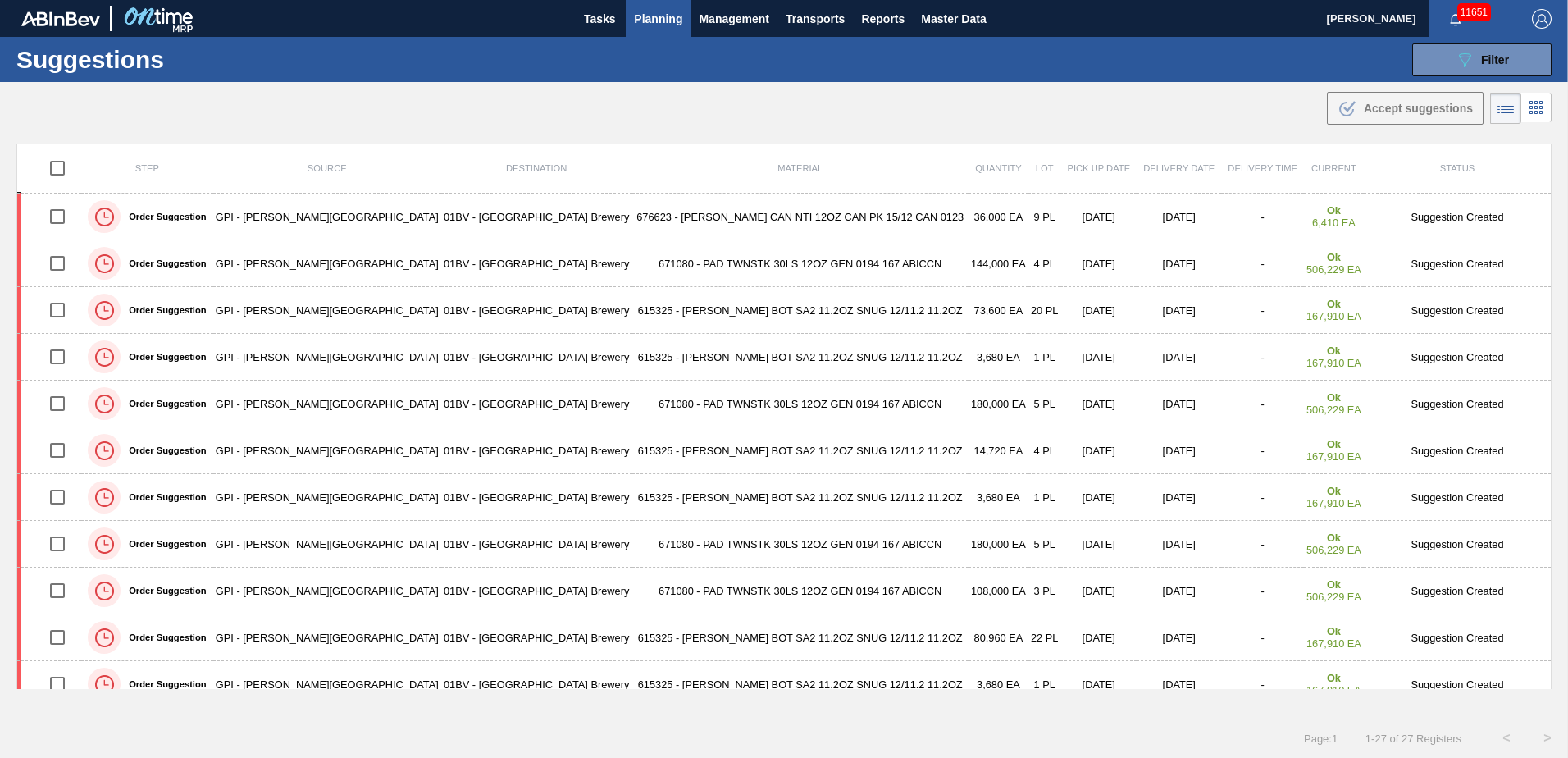
scroll to position [767, 0]
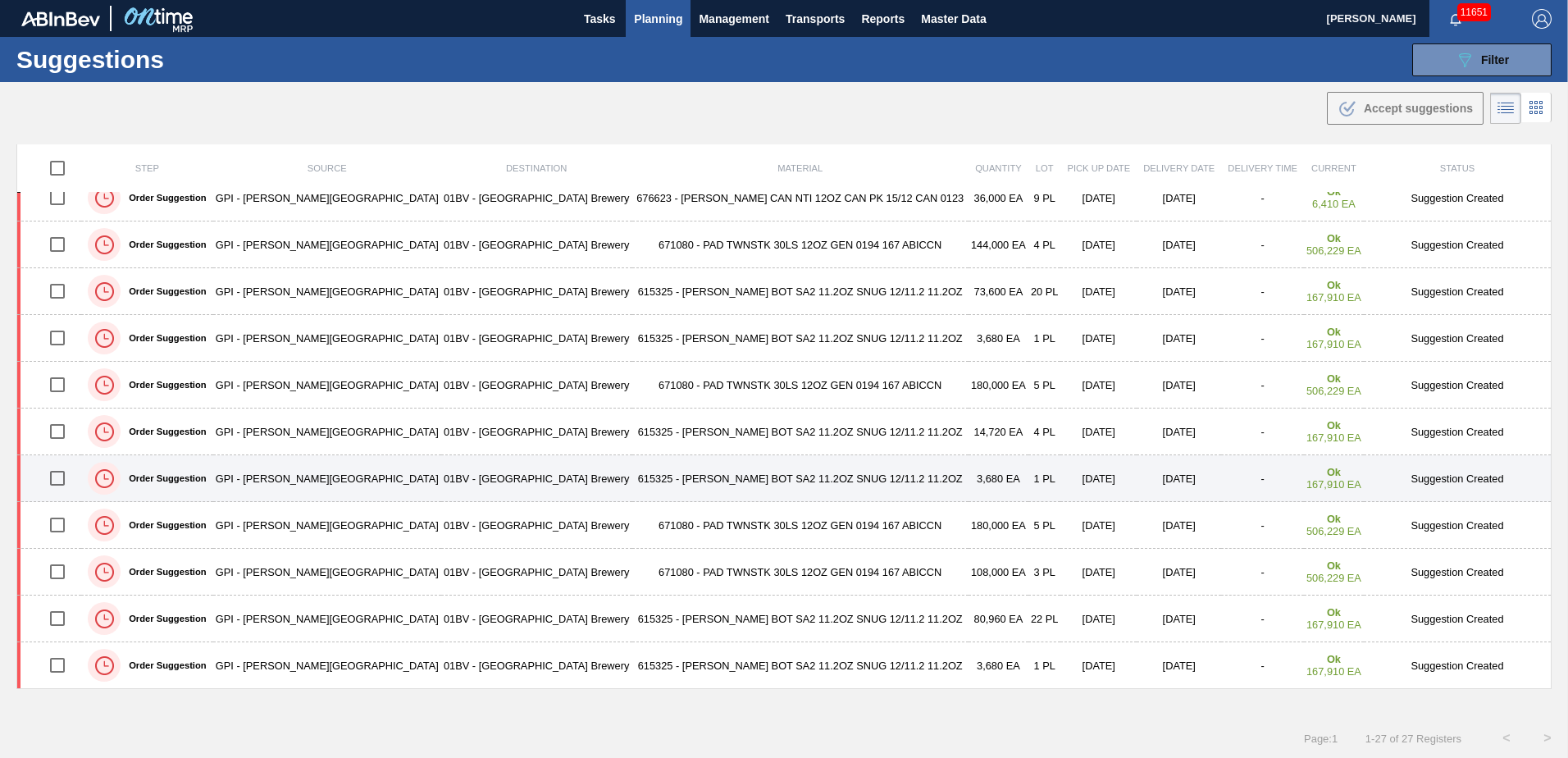
click at [62, 475] on input "checkbox" at bounding box center [56, 477] width 34 height 34
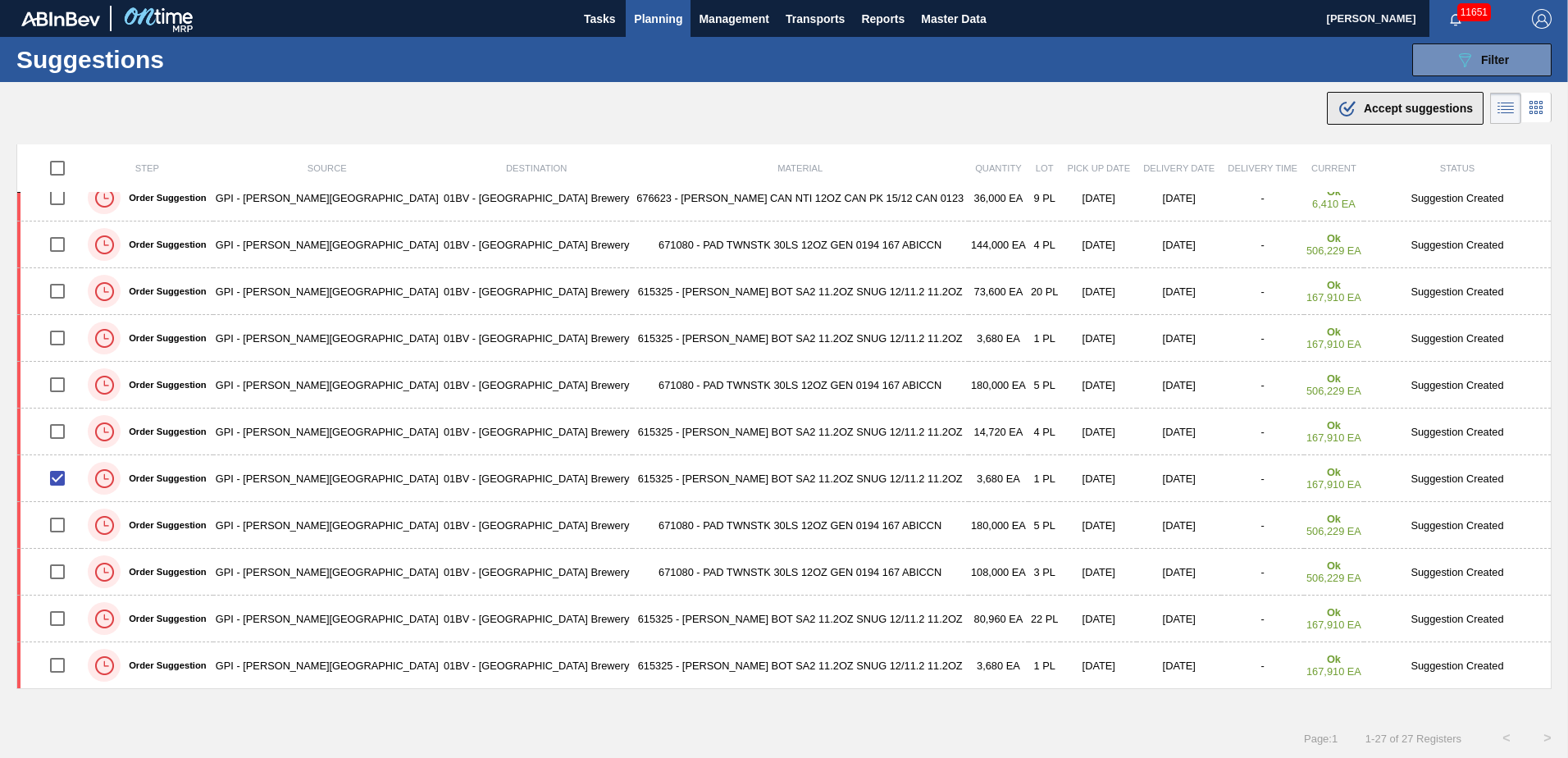
click at [1380, 111] on span "Accept suggestions" at bounding box center [1418, 109] width 109 height 14
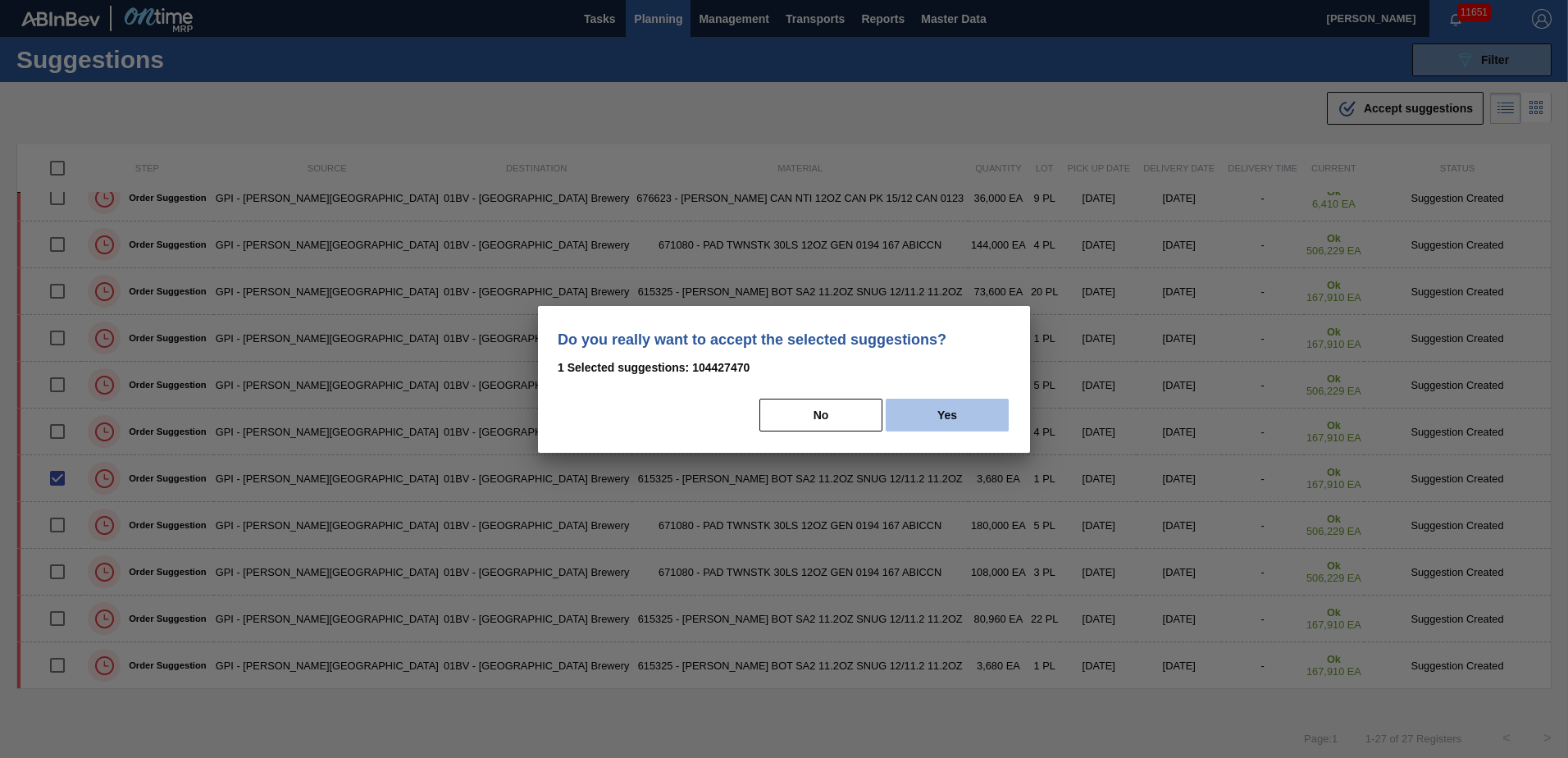
click at [954, 408] on button "Yes" at bounding box center [947, 415] width 123 height 33
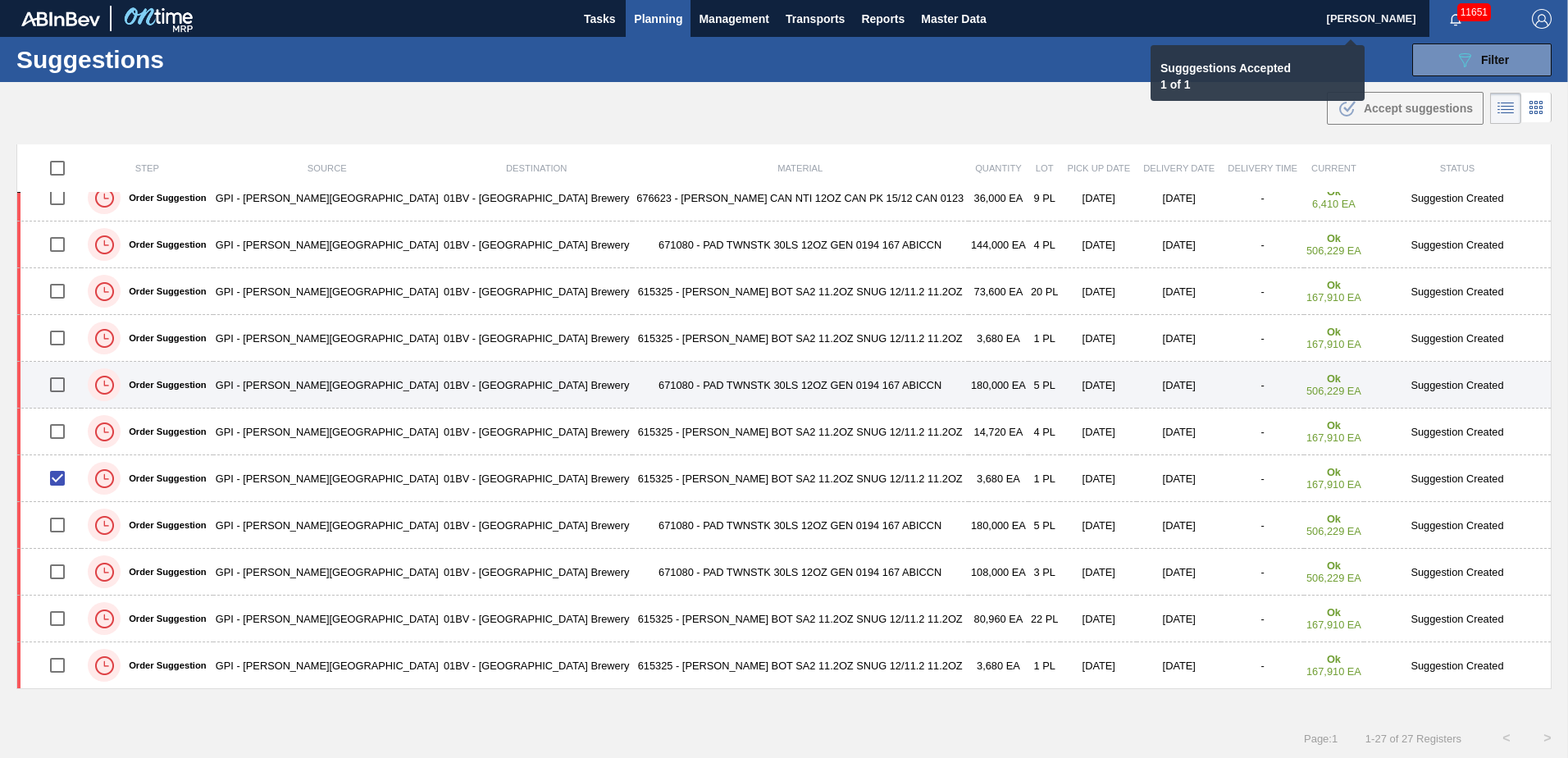
checkbox input "false"
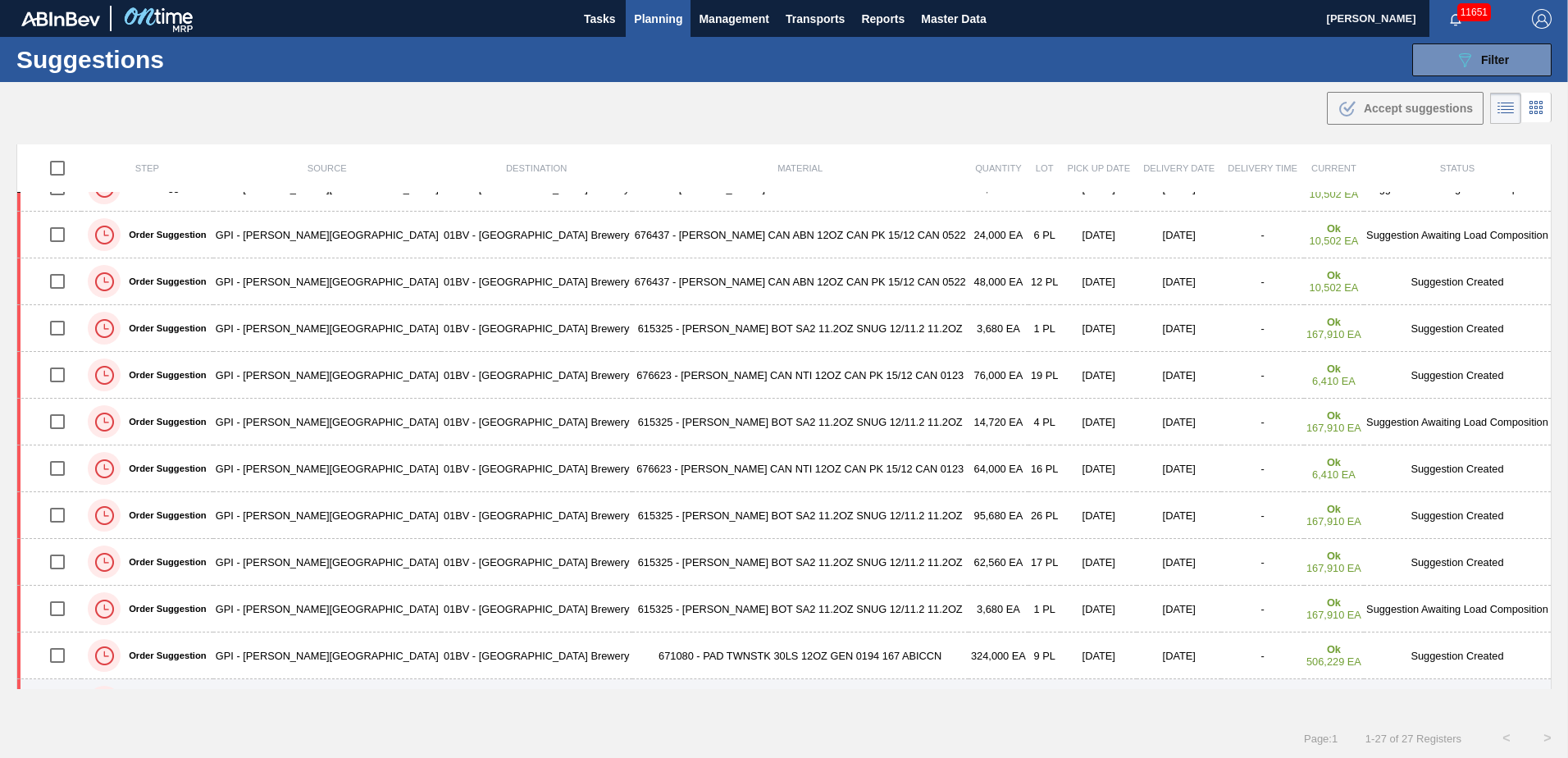
scroll to position [0, 0]
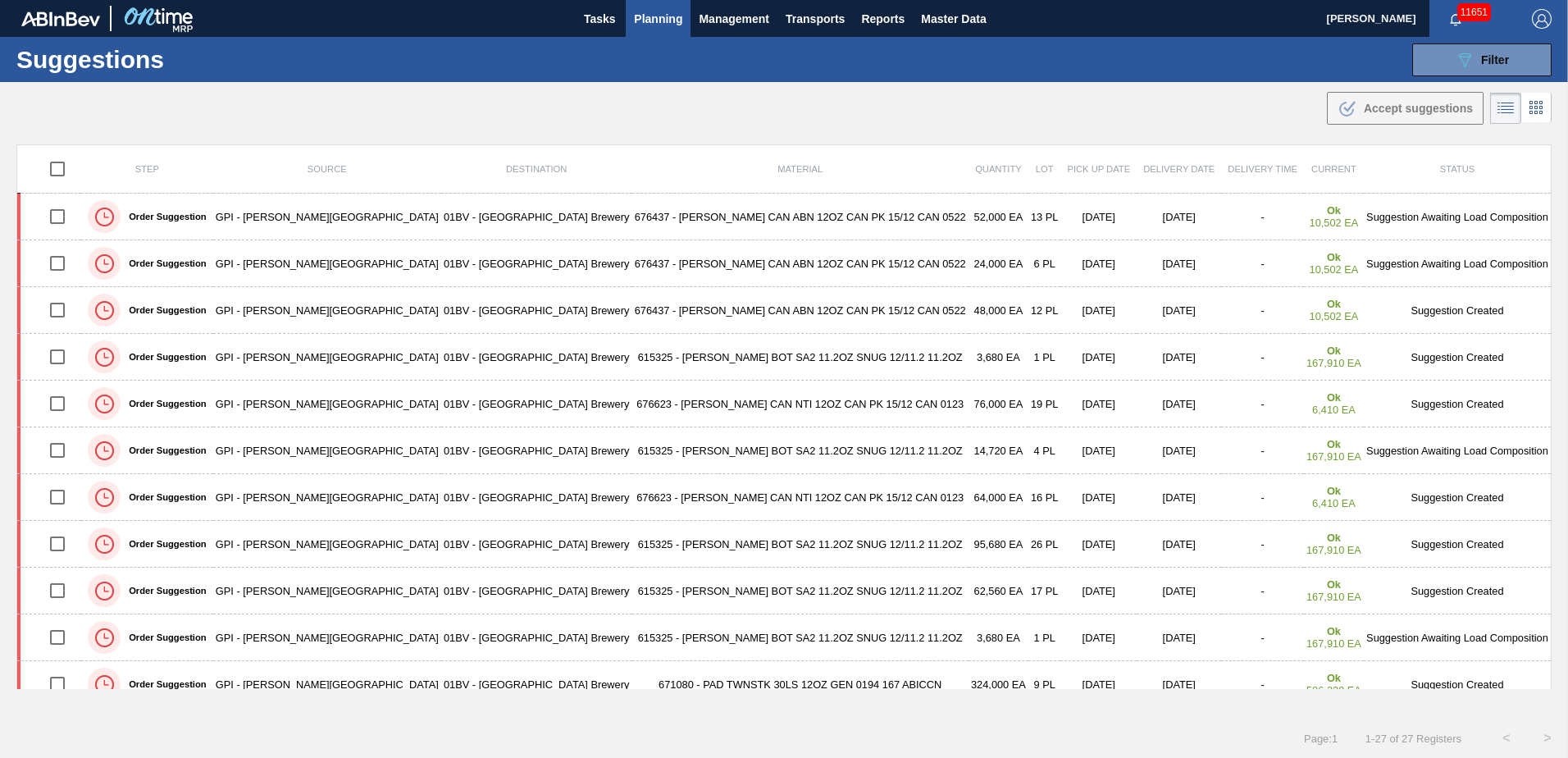
click at [650, 16] on span "Planning" at bounding box center [658, 18] width 49 height 19
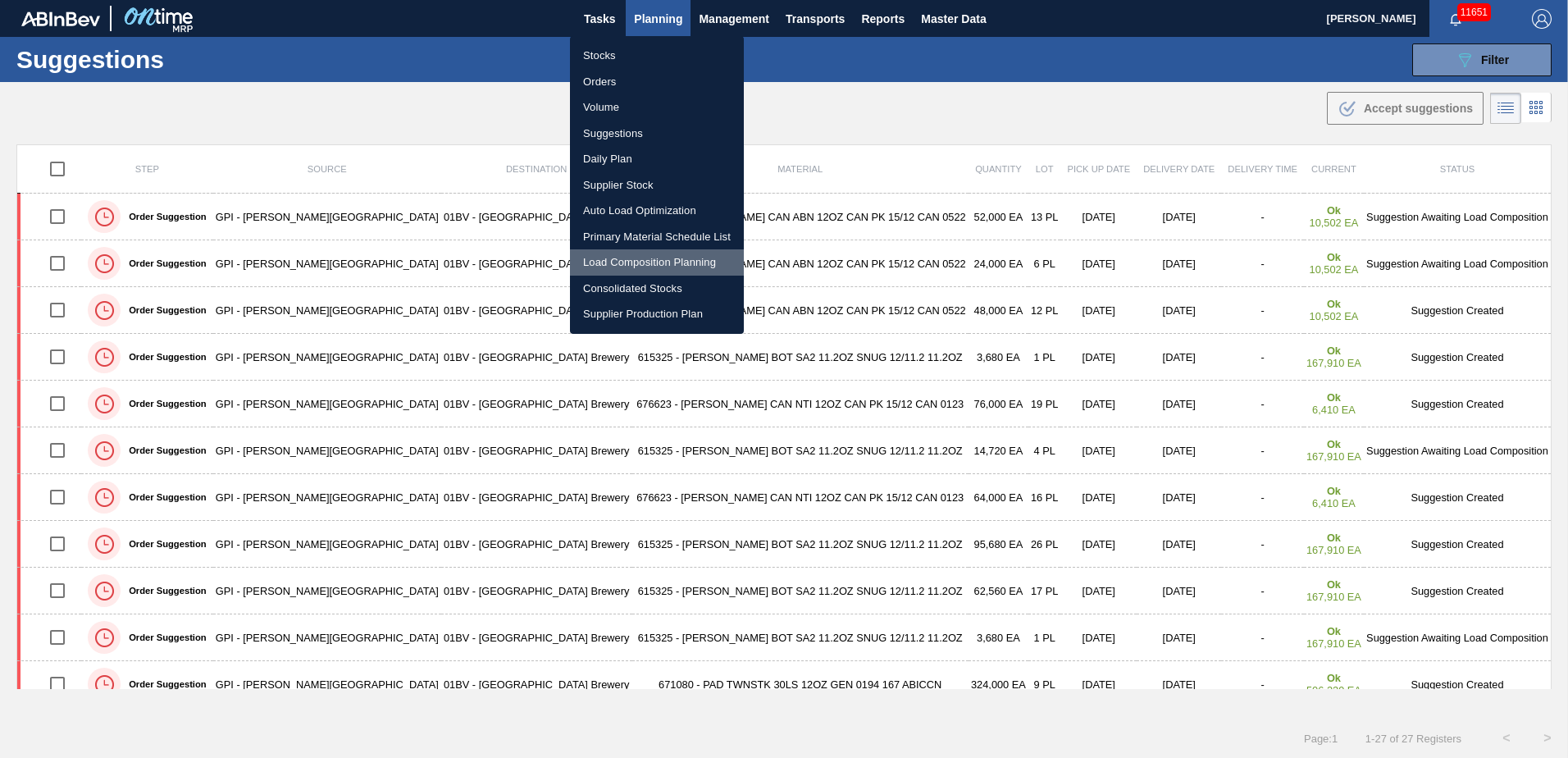
click at [638, 258] on li "Load Composition Planning" at bounding box center [656, 262] width 174 height 26
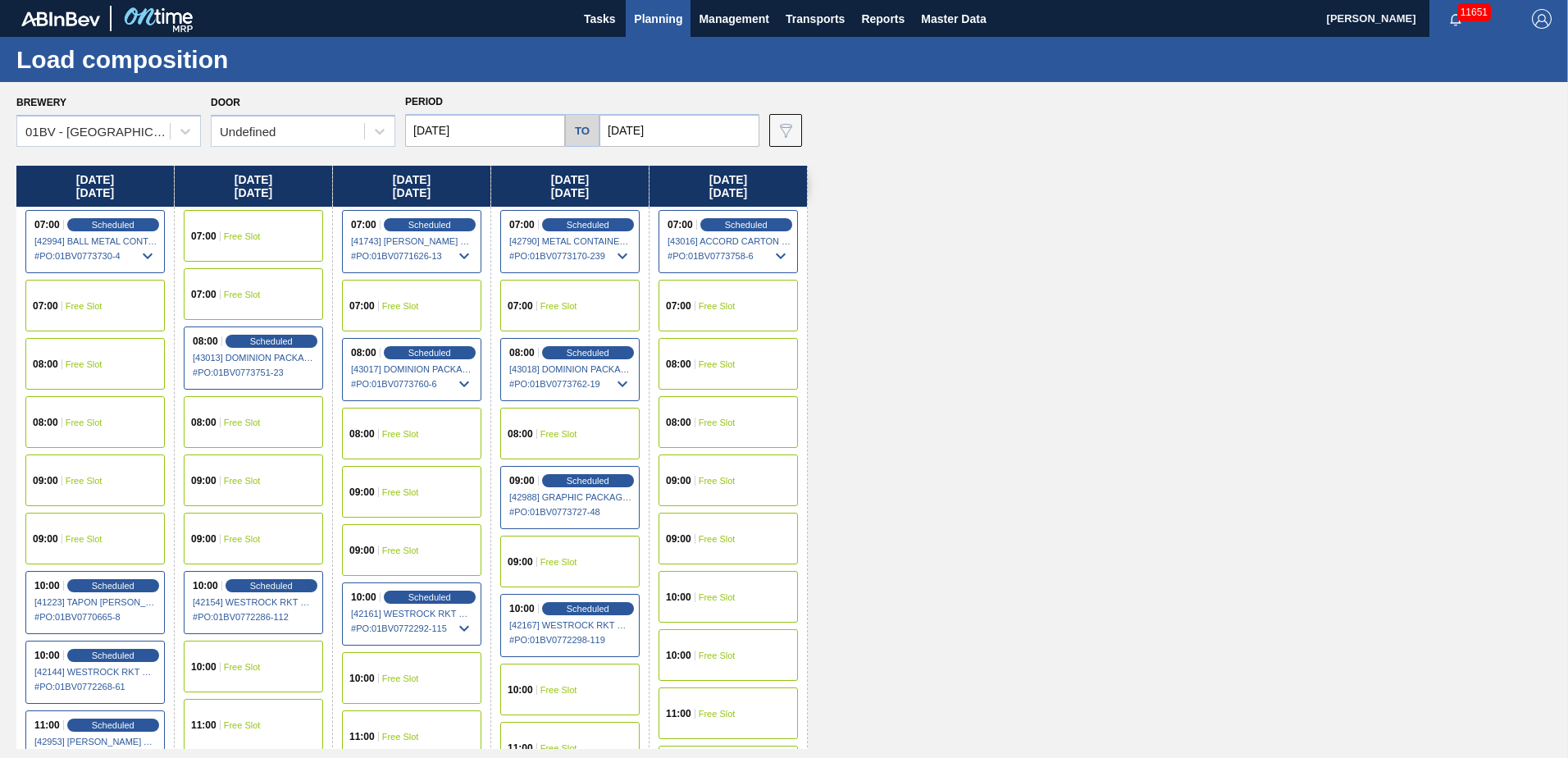
click at [83, 474] on div "09:00 Free Slot" at bounding box center [94, 479] width 139 height 52
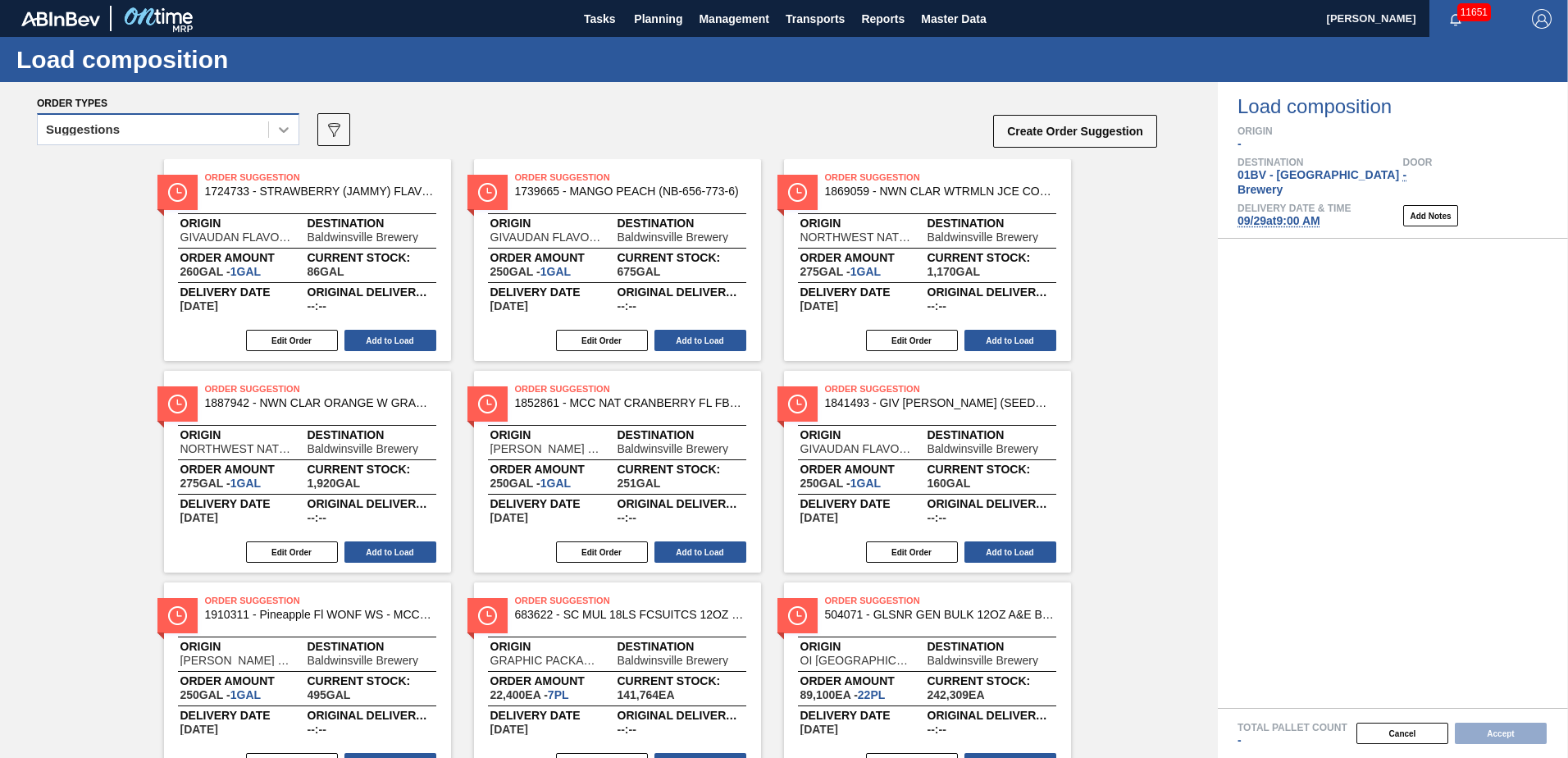
click at [281, 133] on icon at bounding box center [284, 129] width 17 height 17
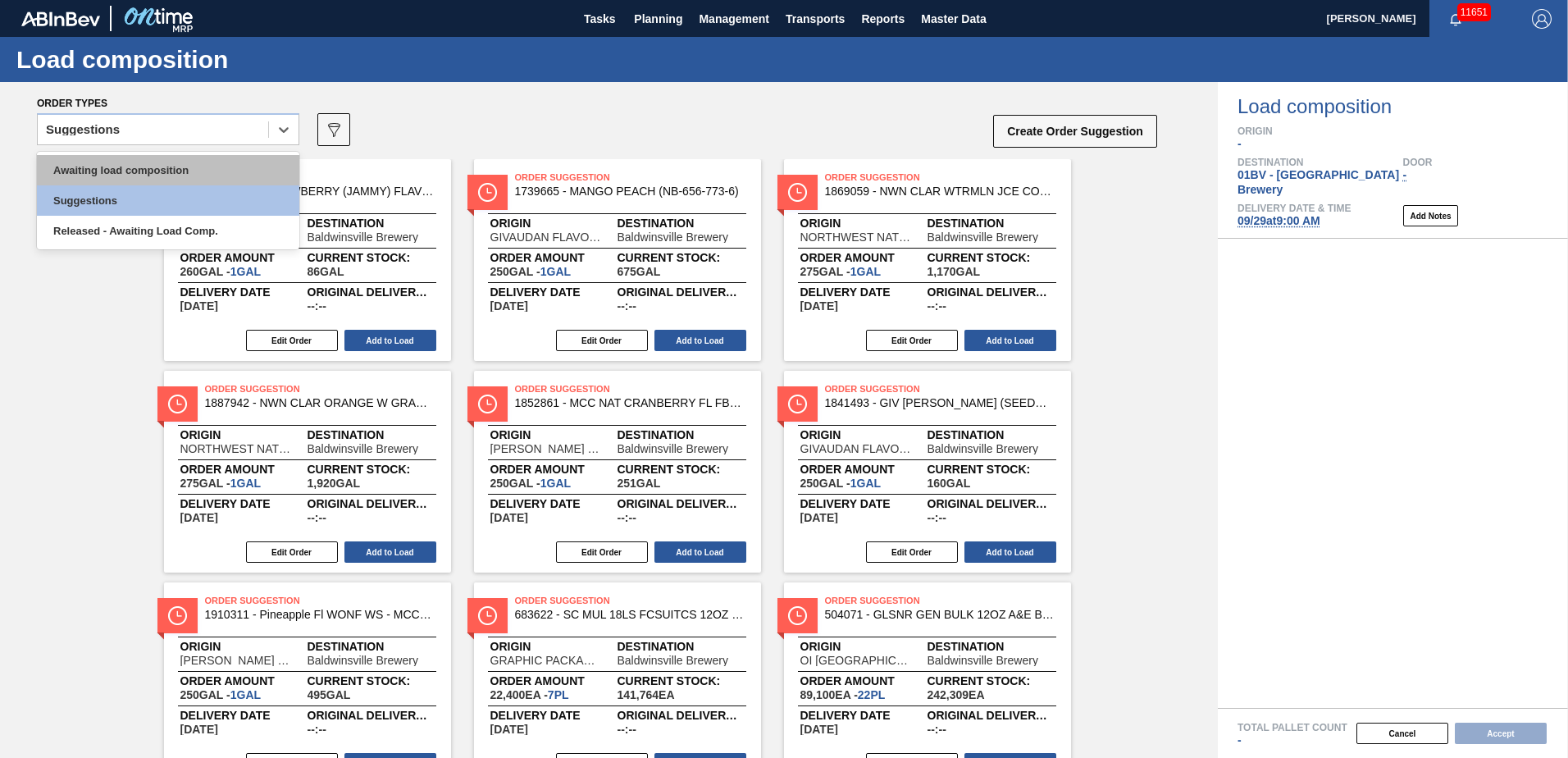
click at [206, 170] on div "Awaiting load composition" at bounding box center [168, 169] width 262 height 30
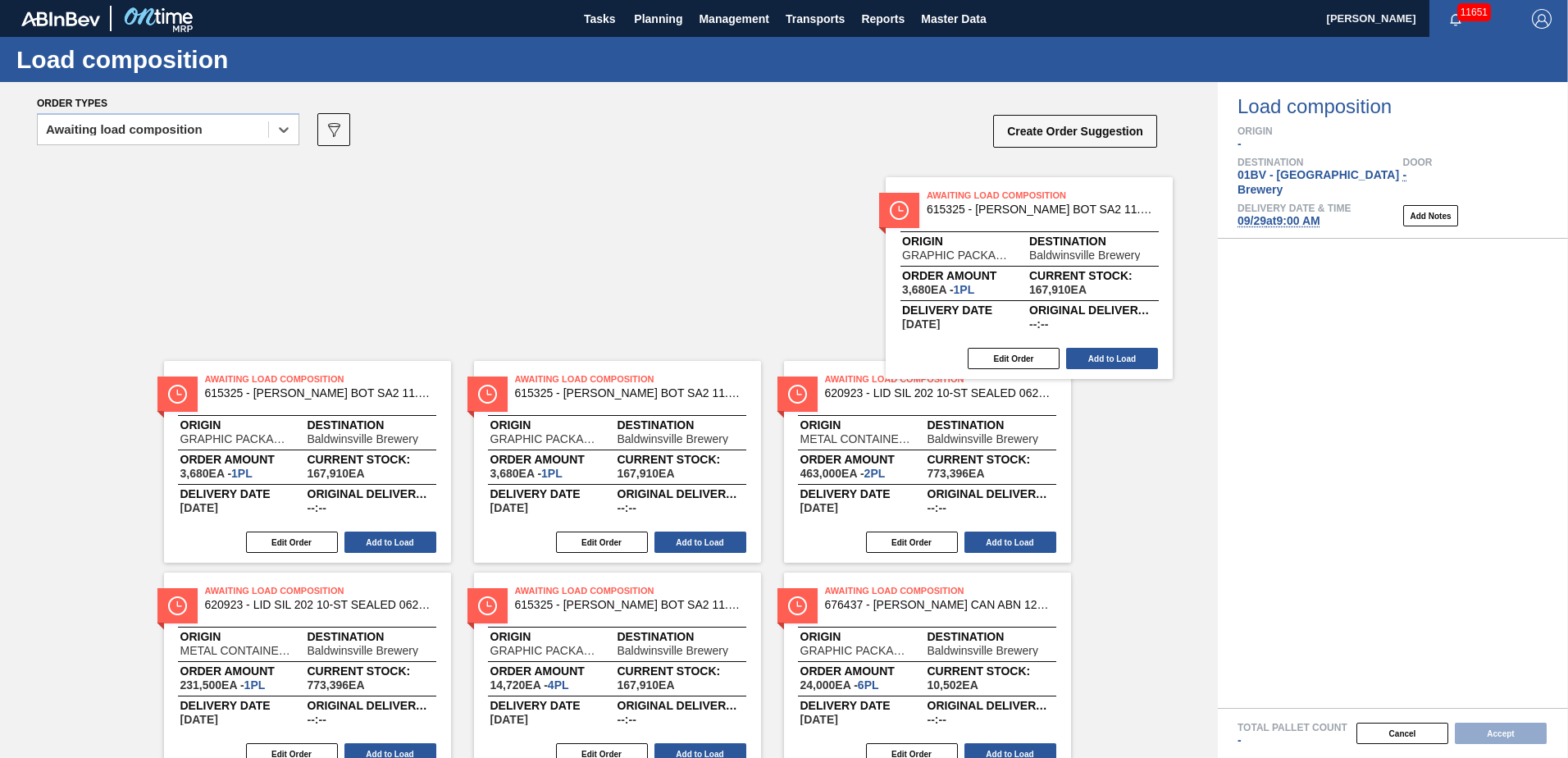
drag, startPoint x: 911, startPoint y: 205, endPoint x: 1289, endPoint y: 253, distance: 381.0
click at [1289, 253] on div "Order types option Awaiting load composition, selected. Select is focused ,type…" at bounding box center [784, 419] width 1568 height 675
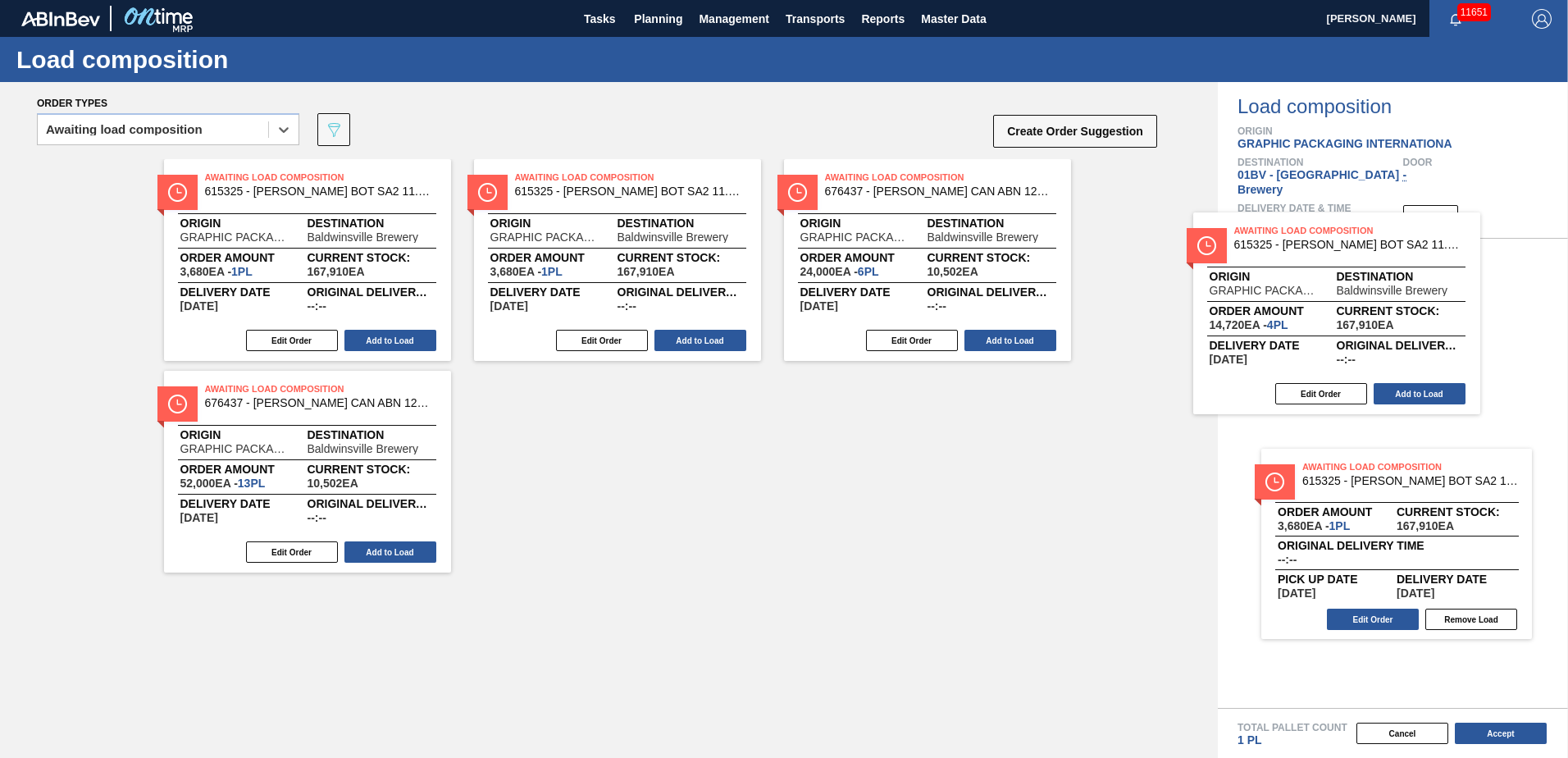
drag, startPoint x: 1294, startPoint y: 247, endPoint x: 1419, endPoint y: 265, distance: 126.3
click at [1419, 265] on div "Order types option Awaiting load composition, selected. Select is focused ,type…" at bounding box center [784, 419] width 1568 height 675
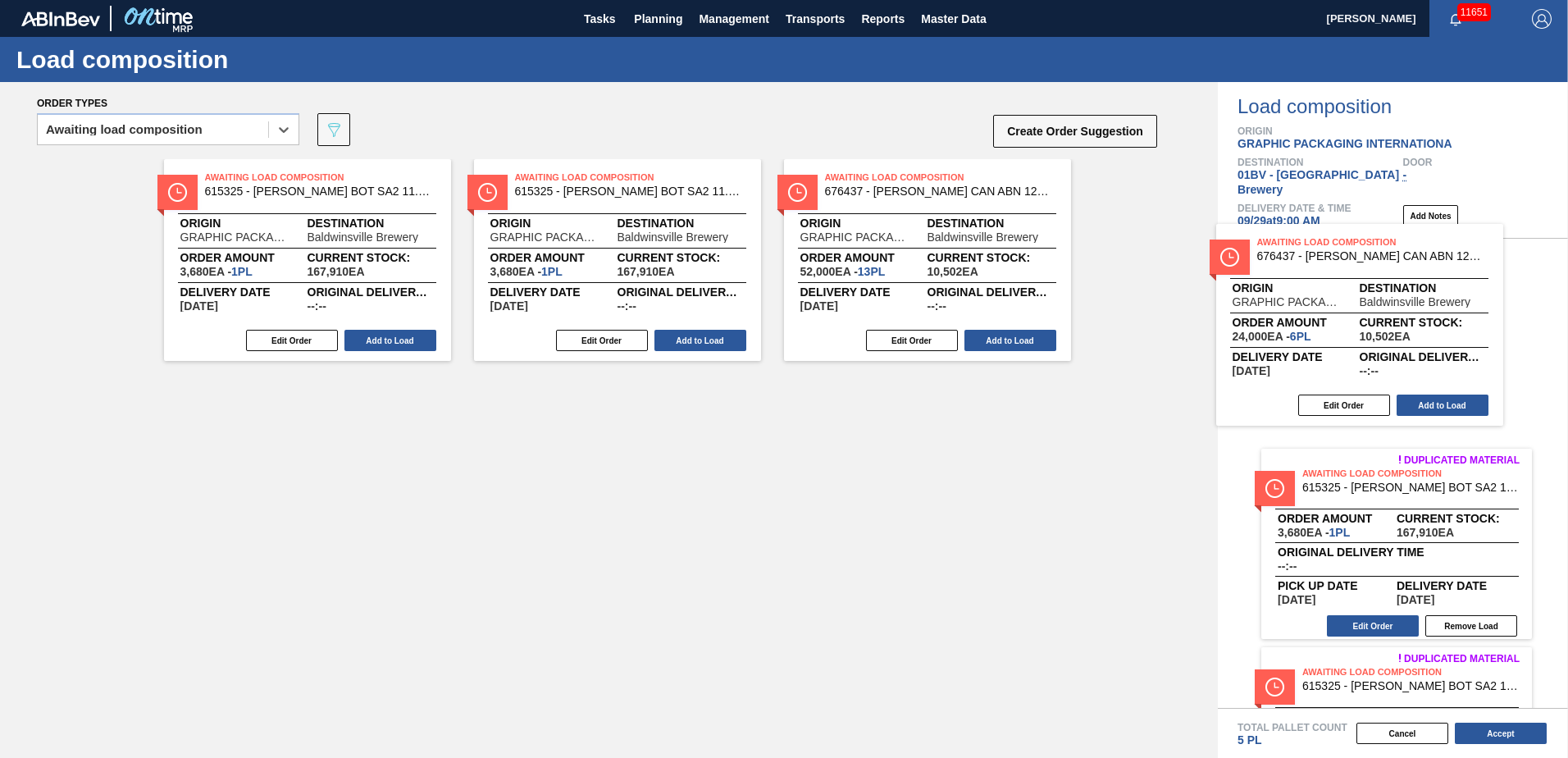
drag, startPoint x: 886, startPoint y: 191, endPoint x: 1322, endPoint y: 256, distance: 440.8
click at [1322, 256] on div "Order types option Awaiting load composition, selected. Select is focused ,type…" at bounding box center [784, 419] width 1568 height 675
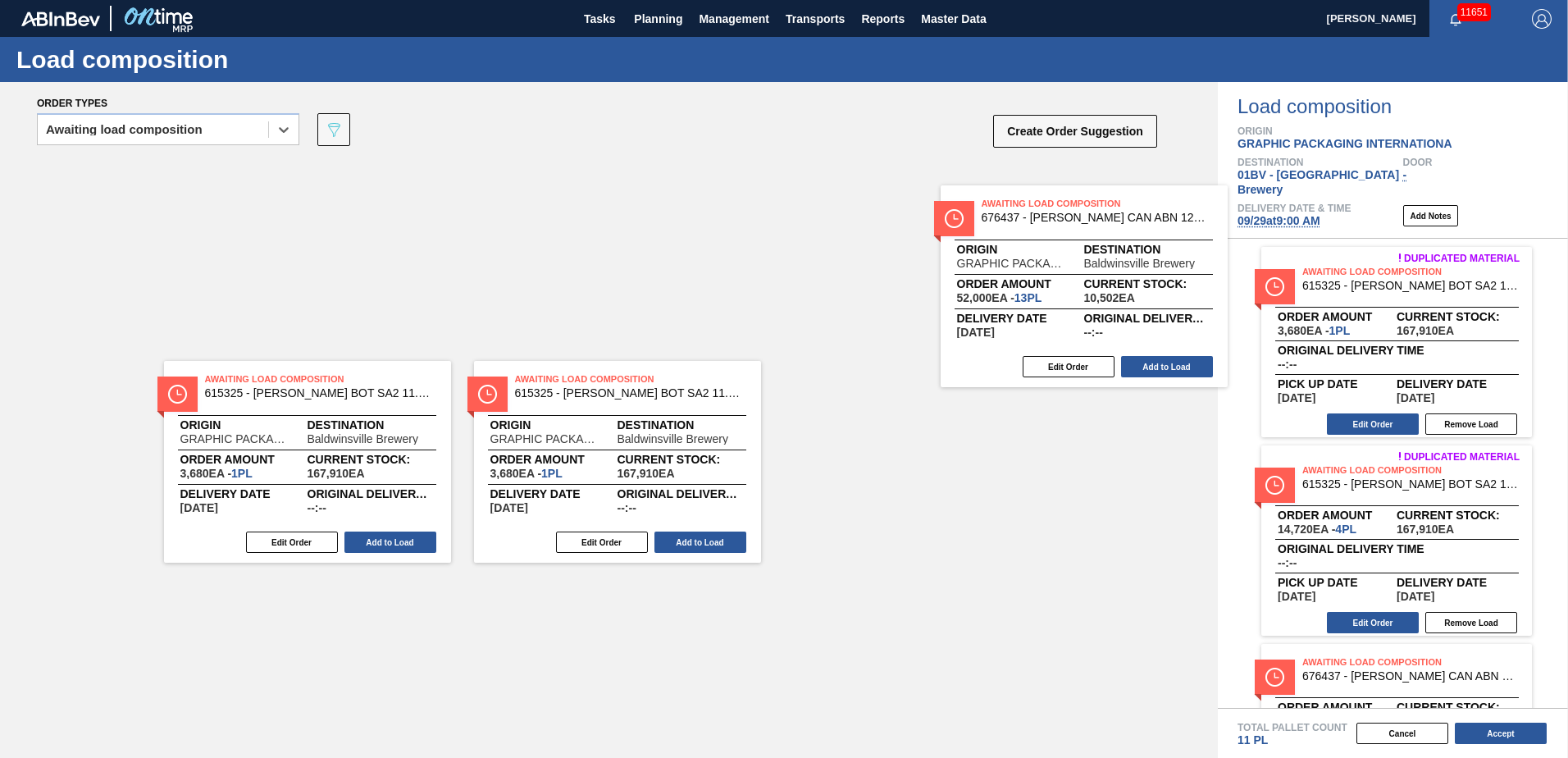
drag, startPoint x: 863, startPoint y: 193, endPoint x: 1359, endPoint y: 269, distance: 501.8
click at [1366, 268] on div "Order types option Awaiting load composition, selected. Select is focused ,type…" at bounding box center [784, 419] width 1568 height 675
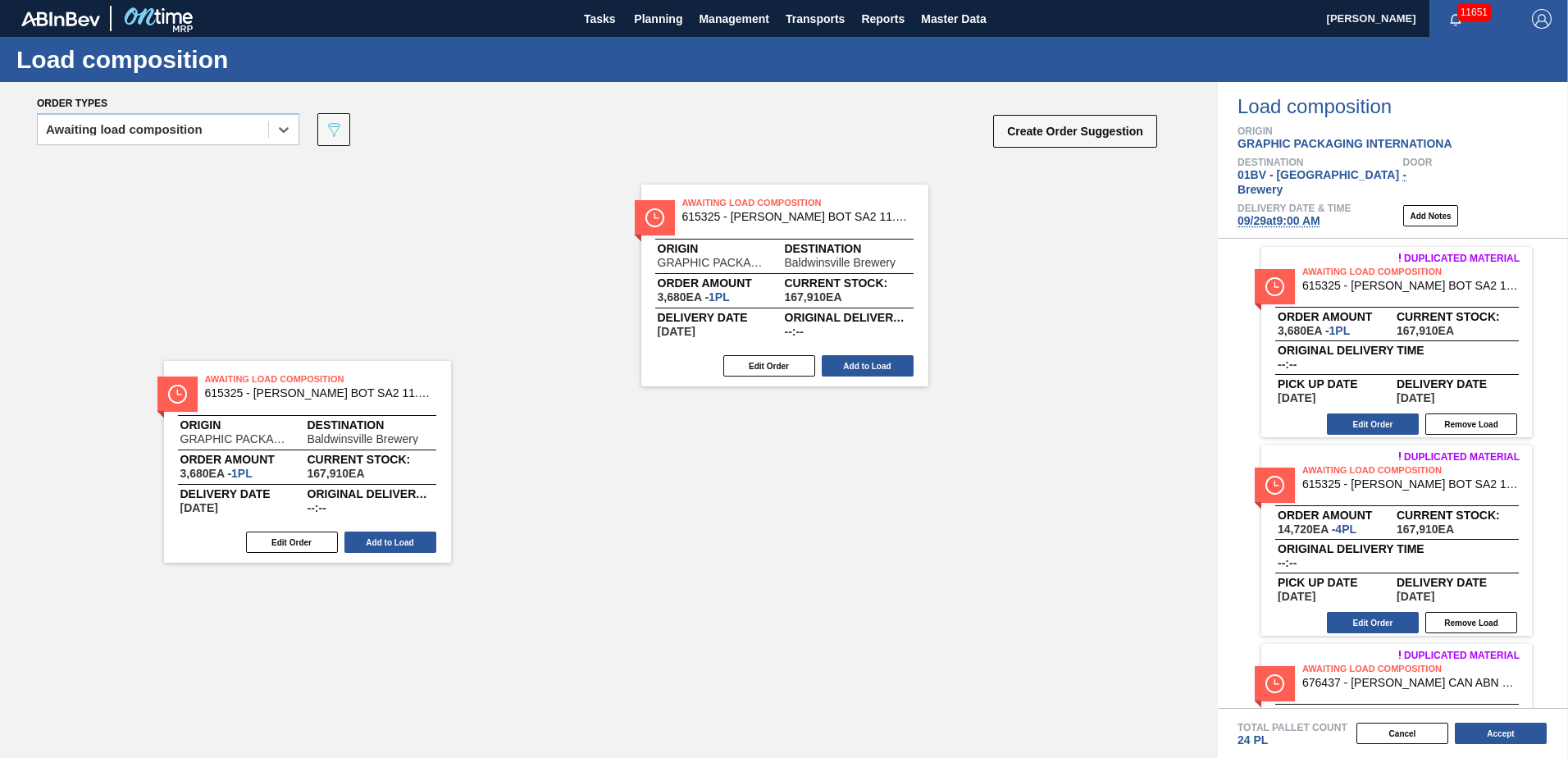
drag, startPoint x: 625, startPoint y: 195, endPoint x: 1353, endPoint y: 277, distance: 732.6
click at [1353, 277] on div "Order types option Awaiting load composition, selected. Select is focused ,type…" at bounding box center [784, 419] width 1568 height 675
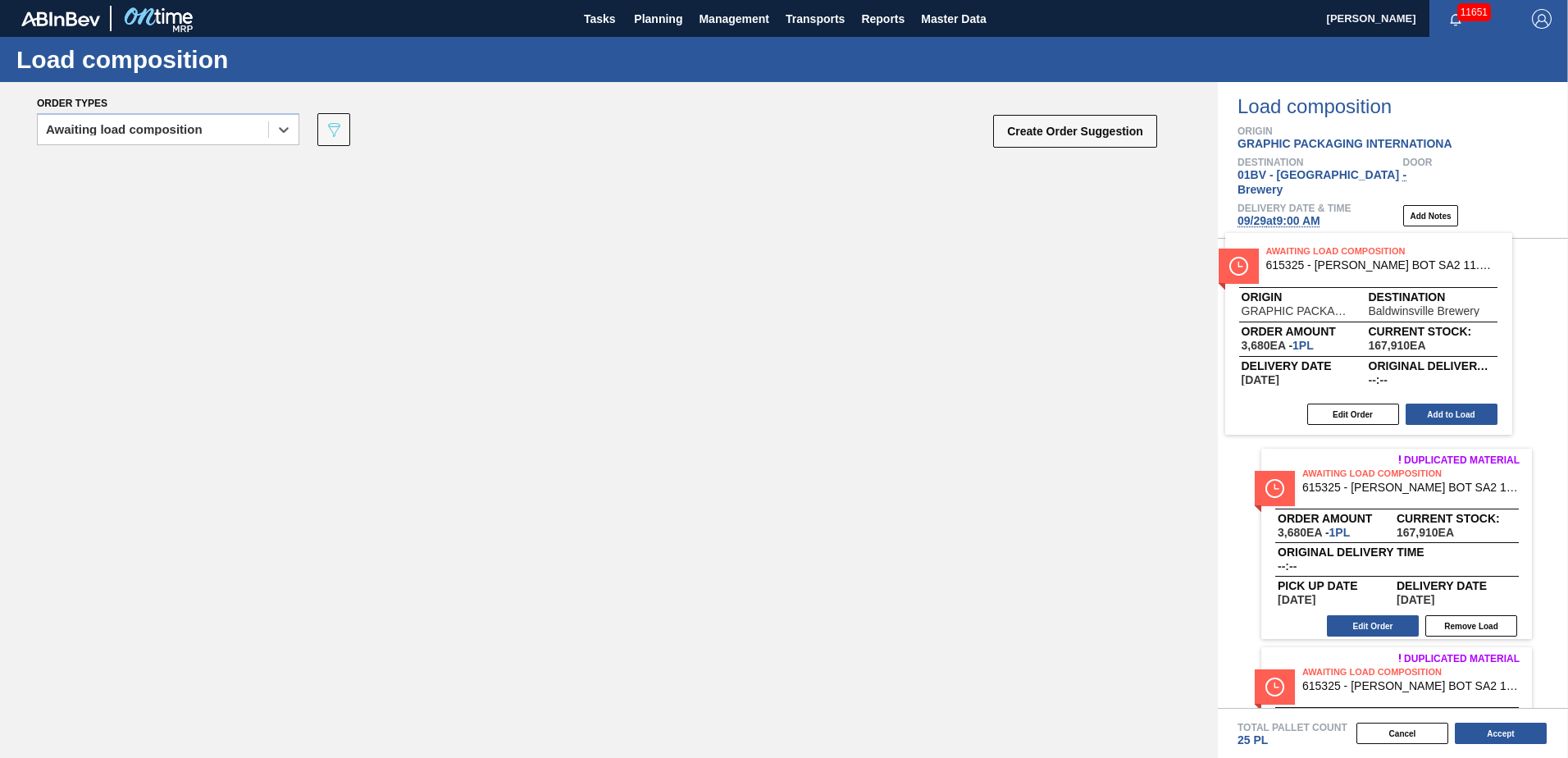
drag, startPoint x: 342, startPoint y: 209, endPoint x: 1384, endPoint y: 284, distance: 1044.7
click at [1384, 284] on div "Order types option Awaiting load composition, selected. Select is focused ,type…" at bounding box center [784, 419] width 1568 height 675
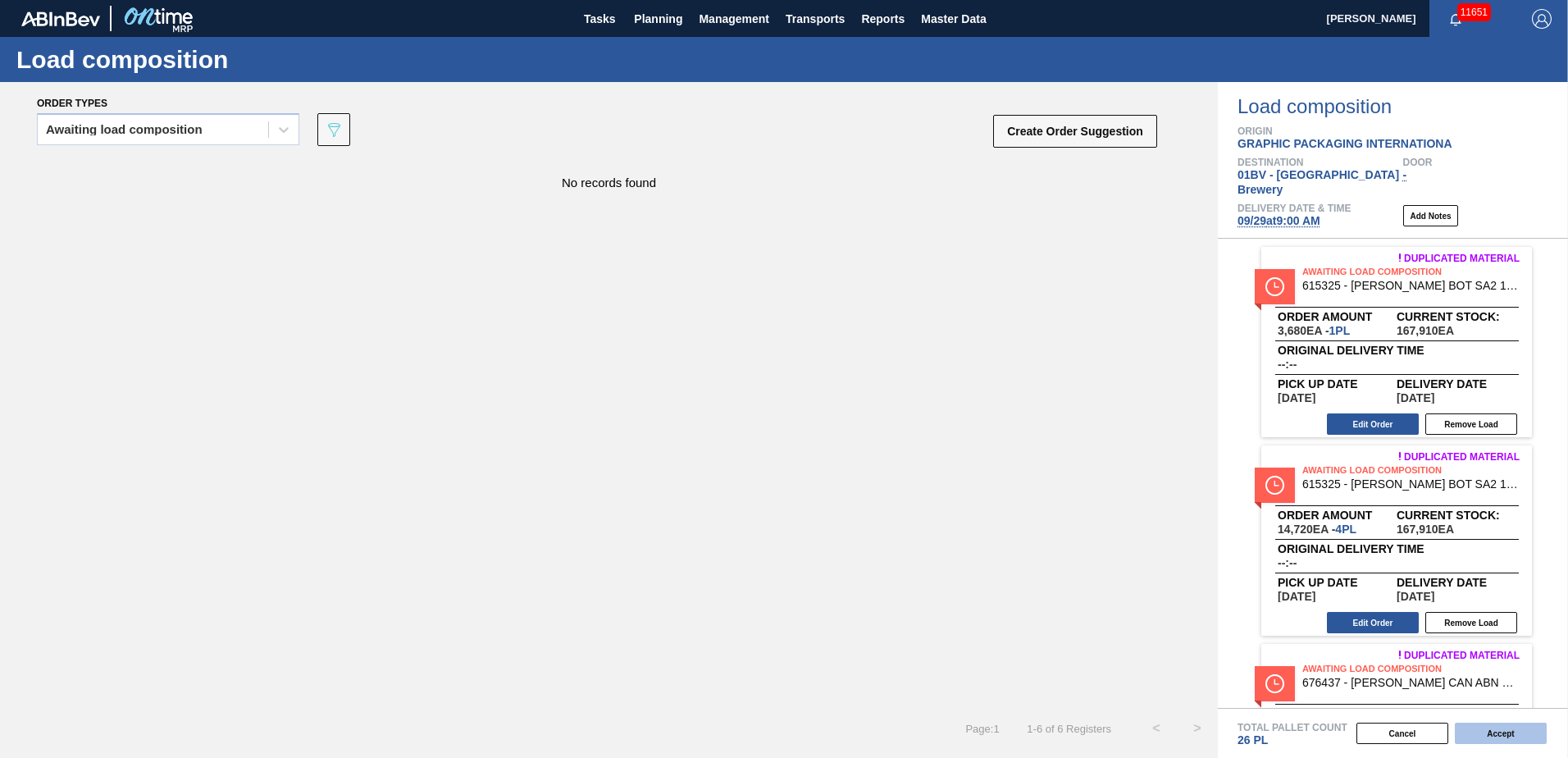
click at [1481, 732] on button "Accept" at bounding box center [1501, 733] width 92 height 21
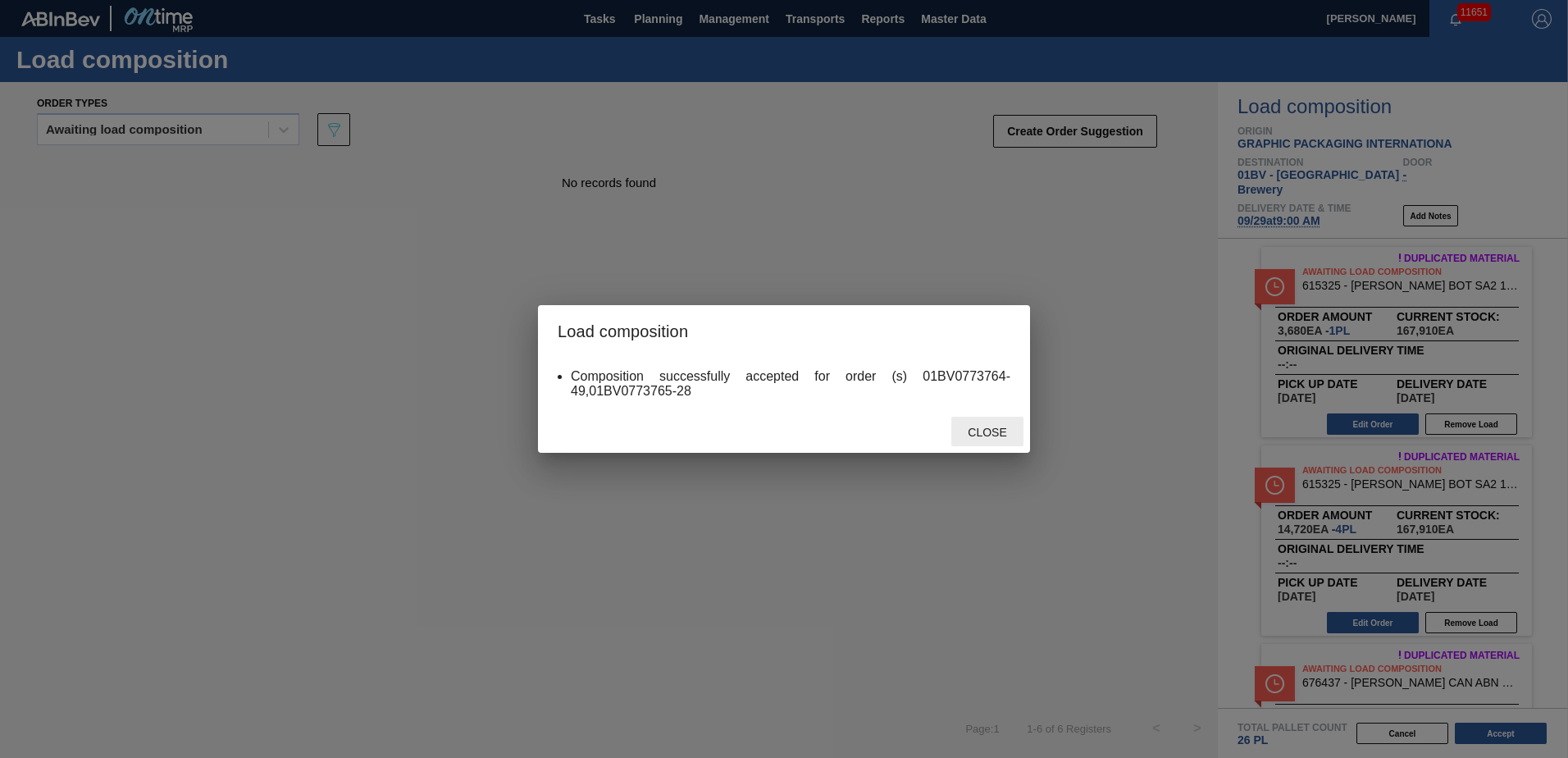
click at [994, 432] on span "Close" at bounding box center [987, 432] width 65 height 14
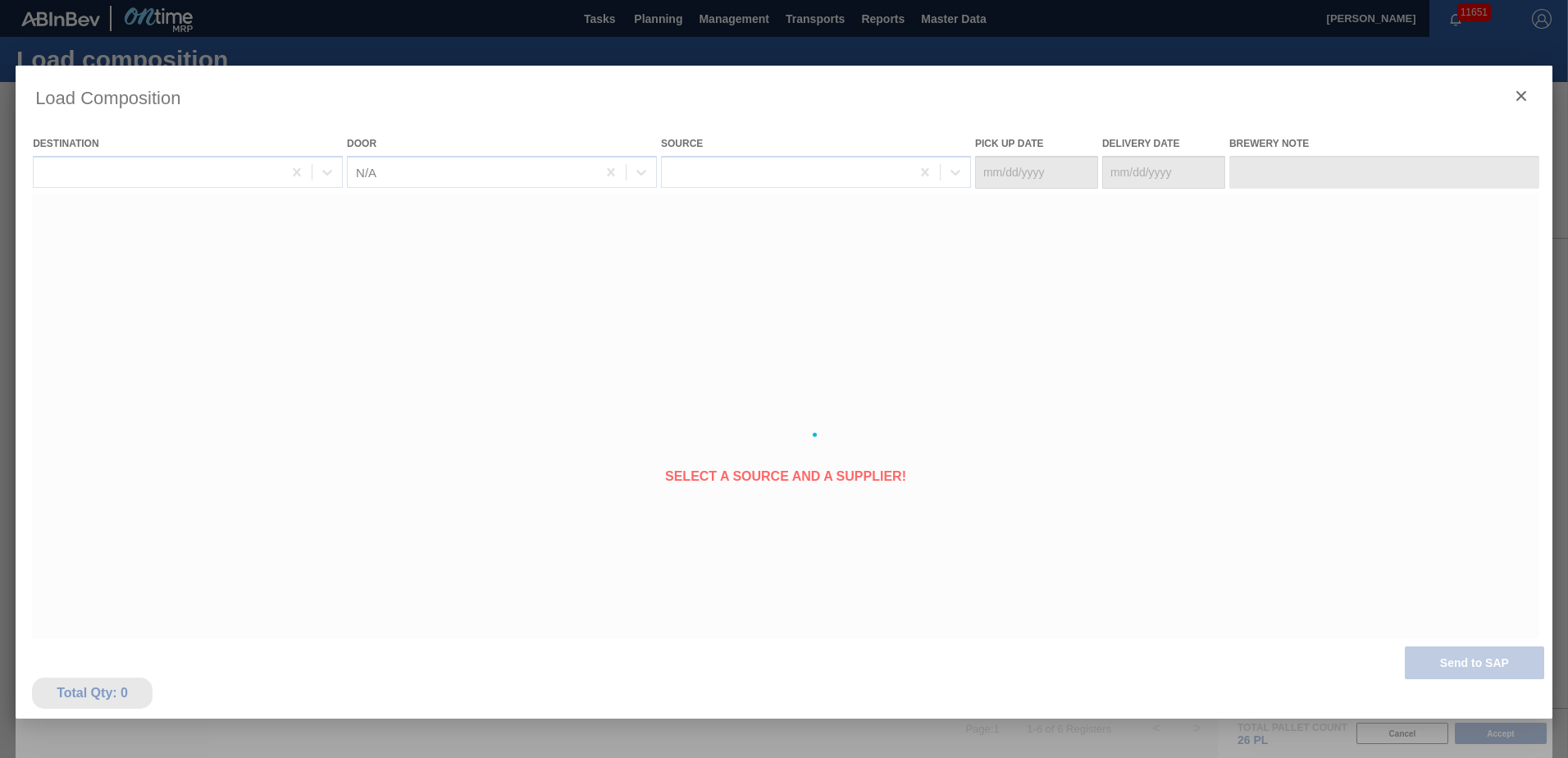
type Date "09/25/2025"
type Date "[DATE]"
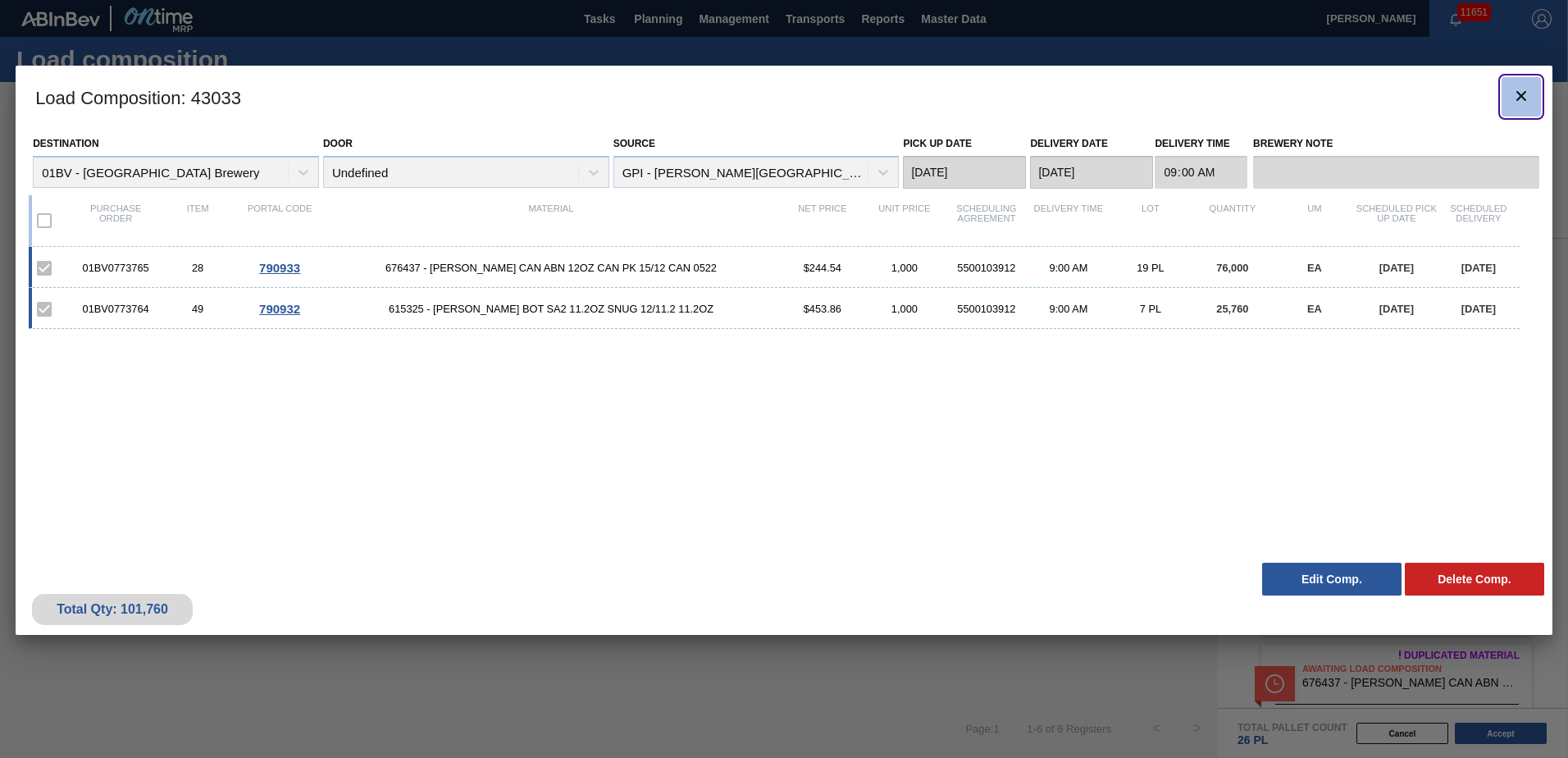
click at [1523, 101] on icon "botão de ícone" at bounding box center [1521, 96] width 19 height 19
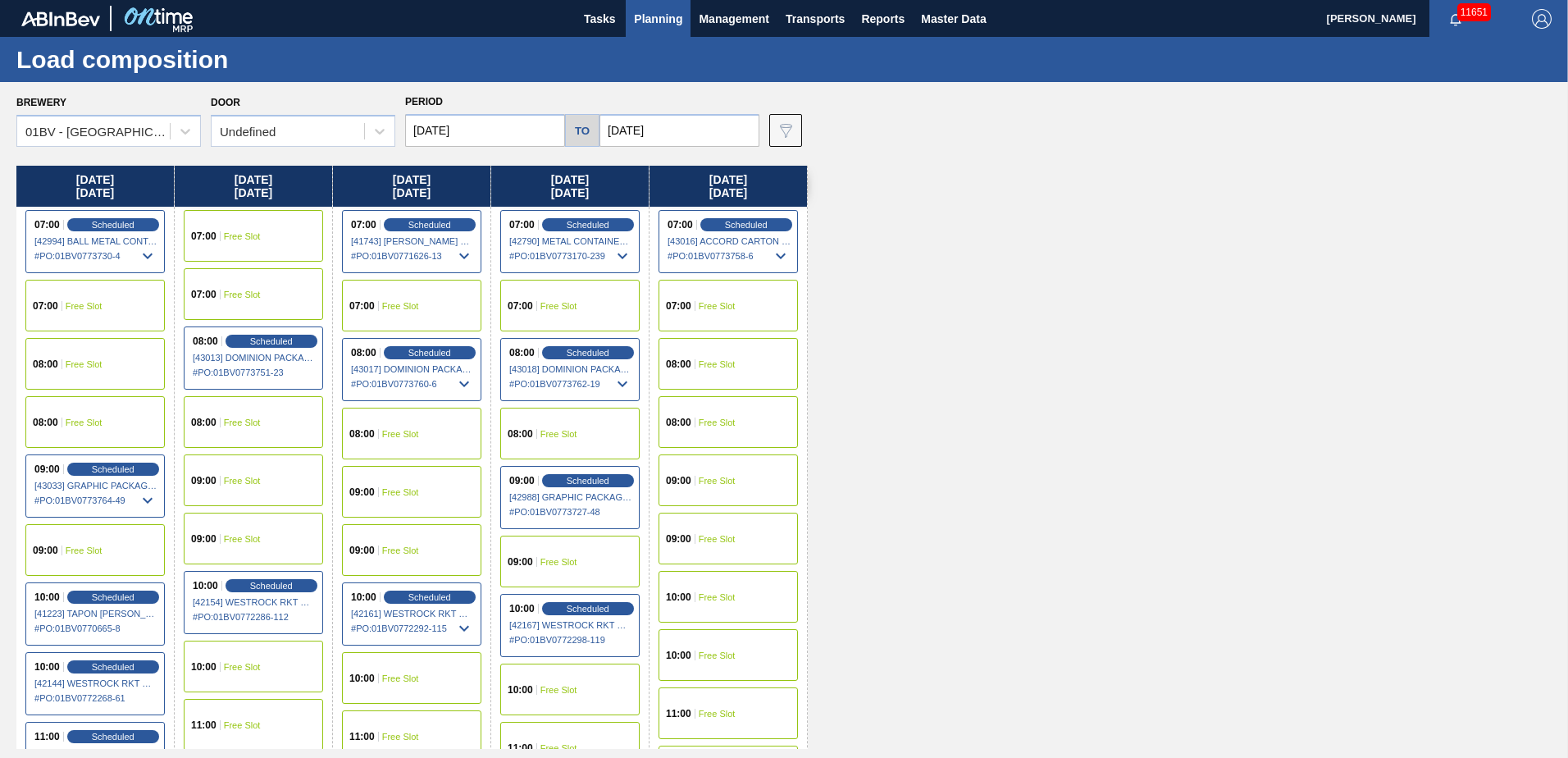
drag, startPoint x: 656, startPoint y: 19, endPoint x: 654, endPoint y: 38, distance: 19.1
click at [656, 19] on span "Planning" at bounding box center [658, 18] width 49 height 19
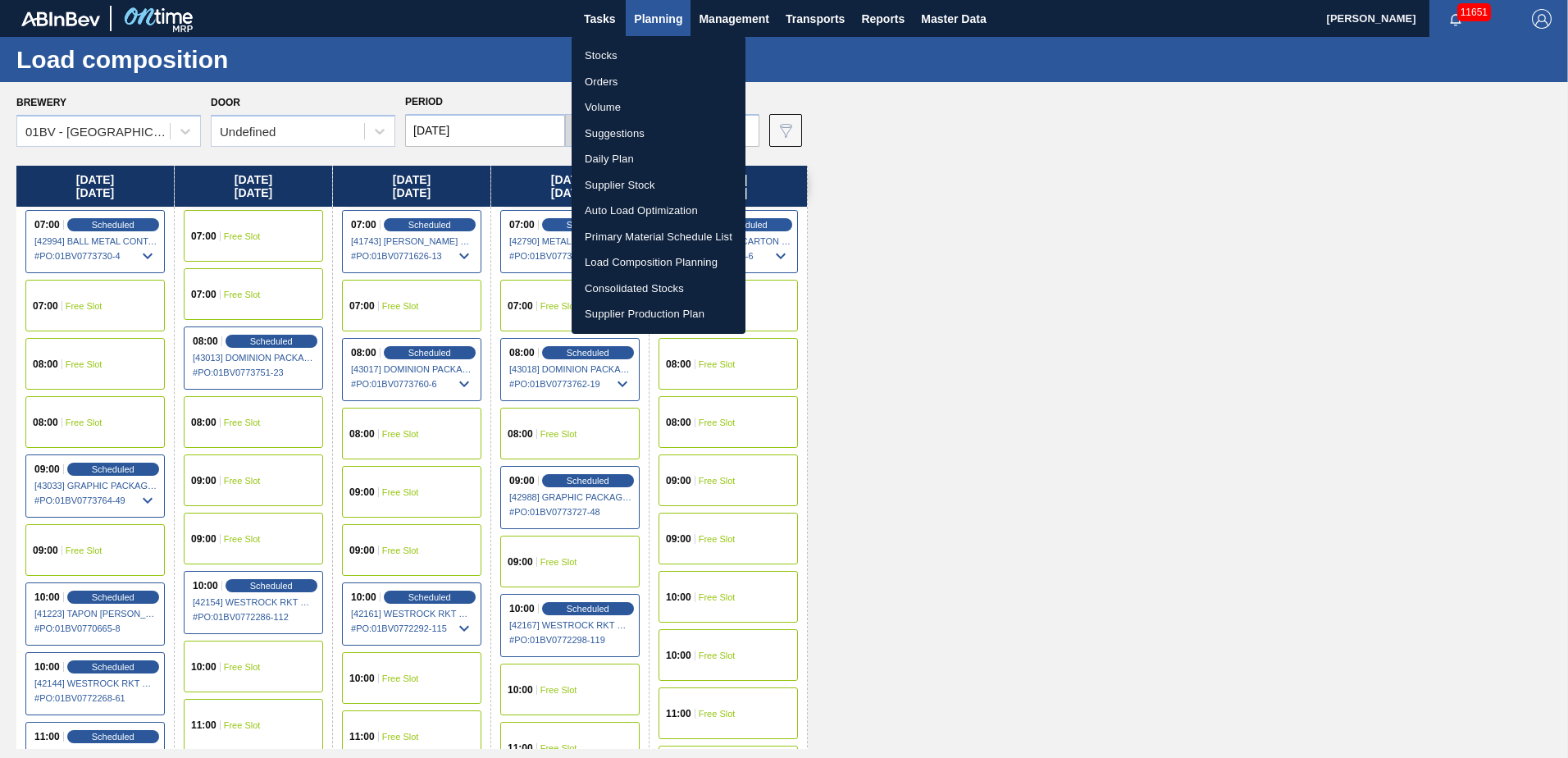
click at [612, 128] on li "Suggestions" at bounding box center [658, 133] width 174 height 26
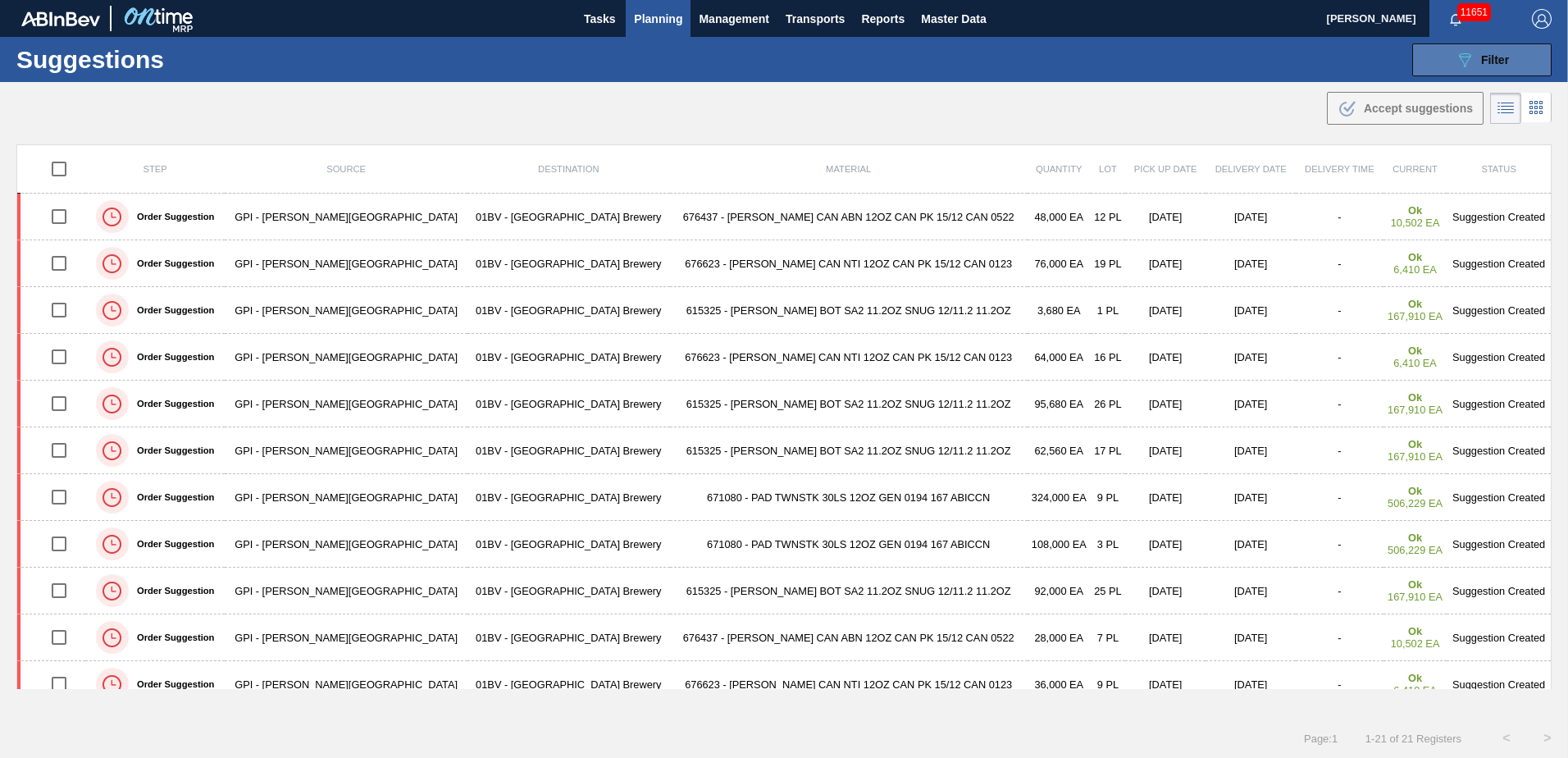
drag, startPoint x: 1458, startPoint y: 57, endPoint x: 1472, endPoint y: 74, distance: 22.0
click at [1459, 57] on icon "089F7B8B-B2A5-4AFE-B5C0-19BA573D28AC" at bounding box center [1465, 59] width 19 height 19
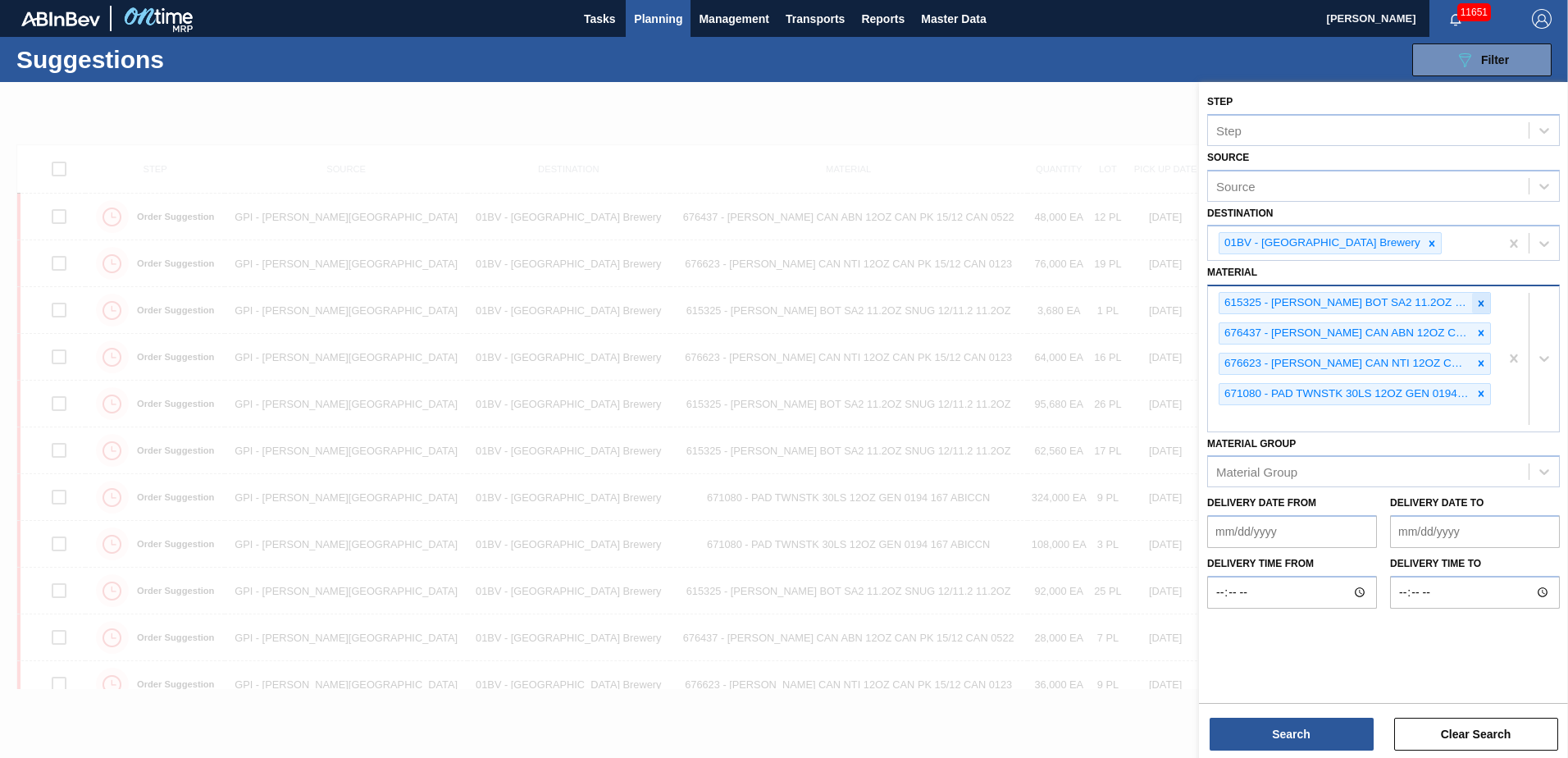
click at [1481, 301] on icon at bounding box center [1481, 303] width 12 height 12
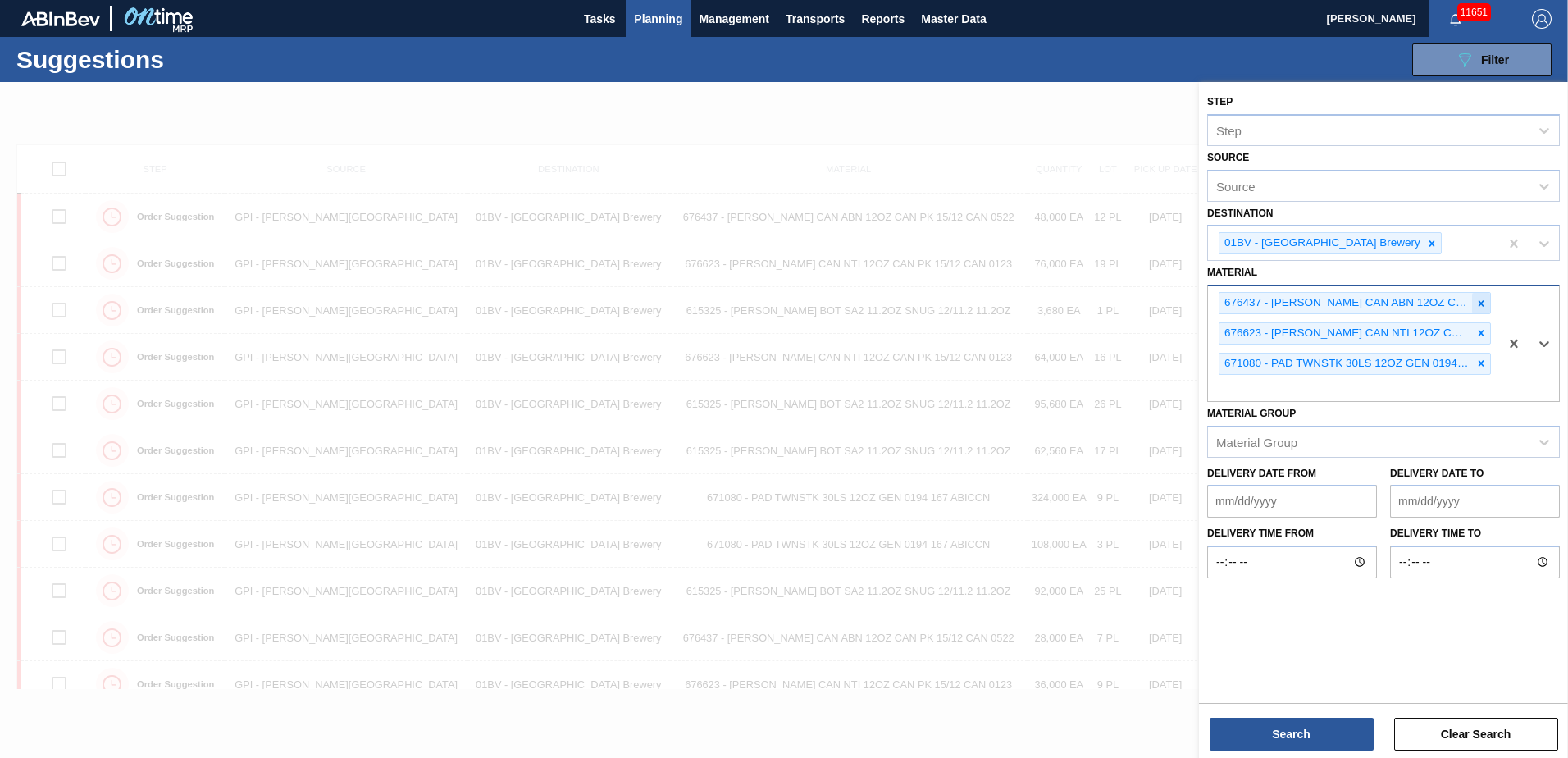
click at [1479, 298] on icon at bounding box center [1481, 303] width 12 height 12
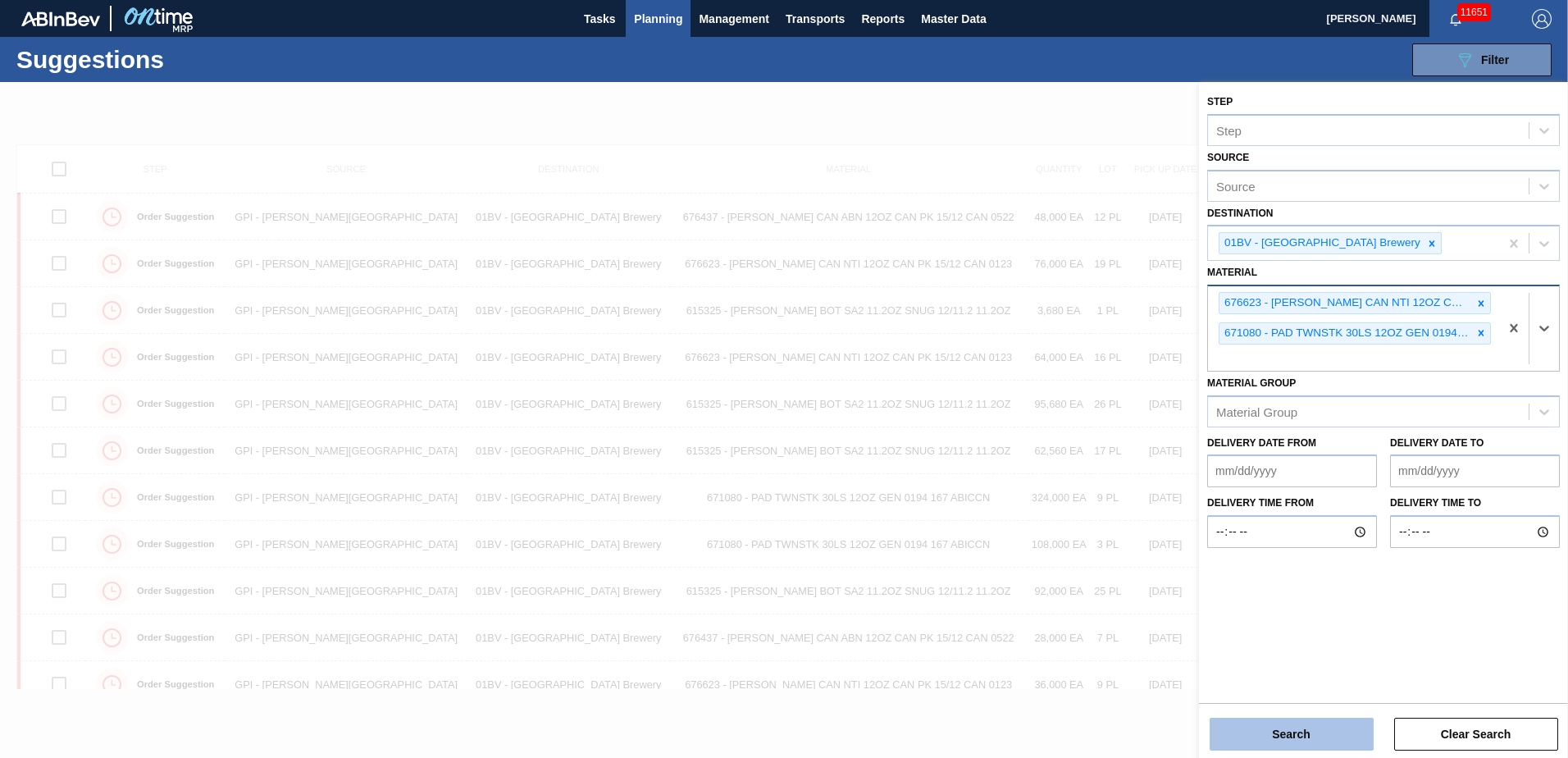
click at [1300, 740] on button "Search" at bounding box center [1292, 734] width 164 height 33
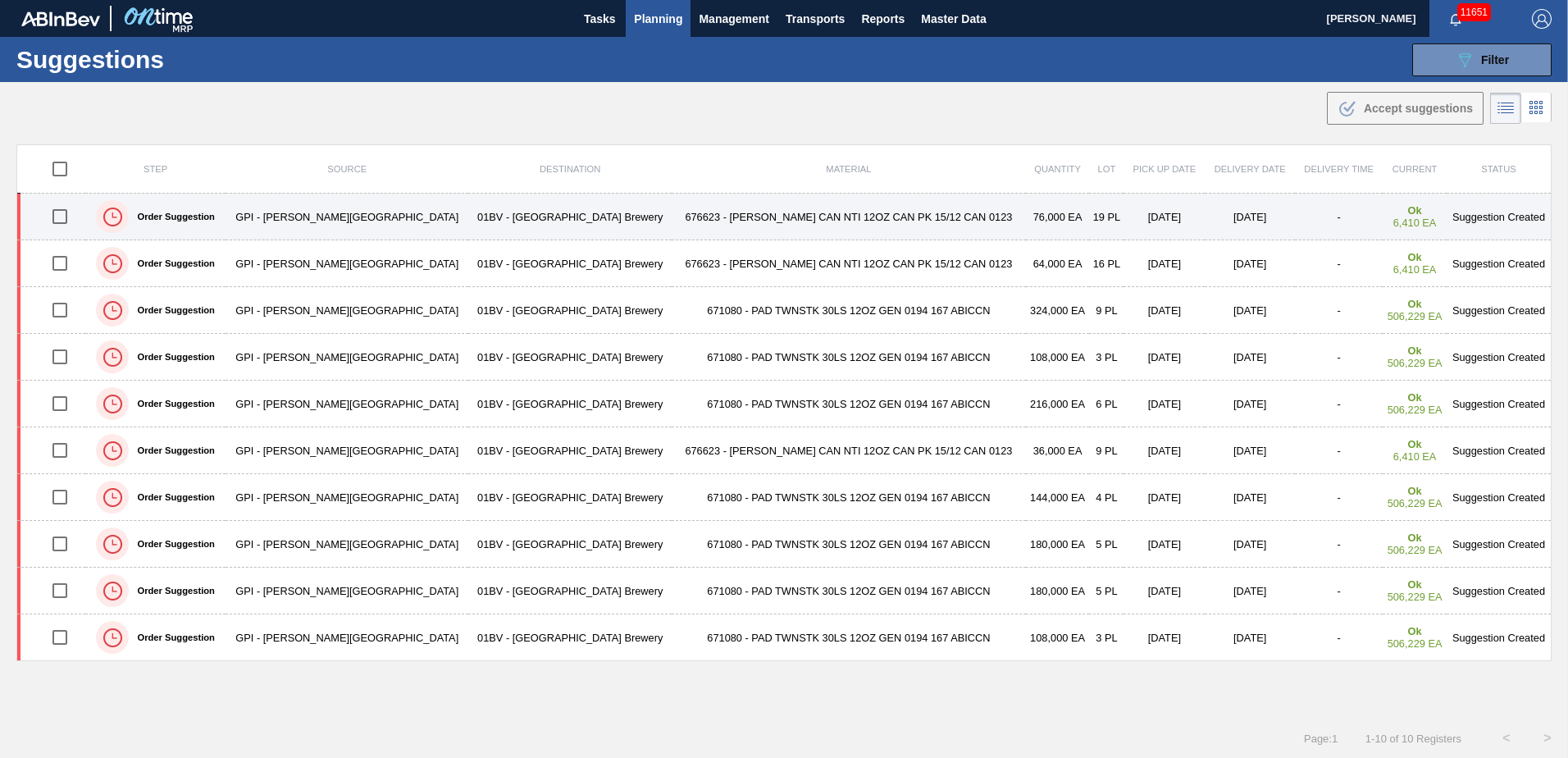
click at [76, 218] on input "checkbox" at bounding box center [59, 216] width 34 height 34
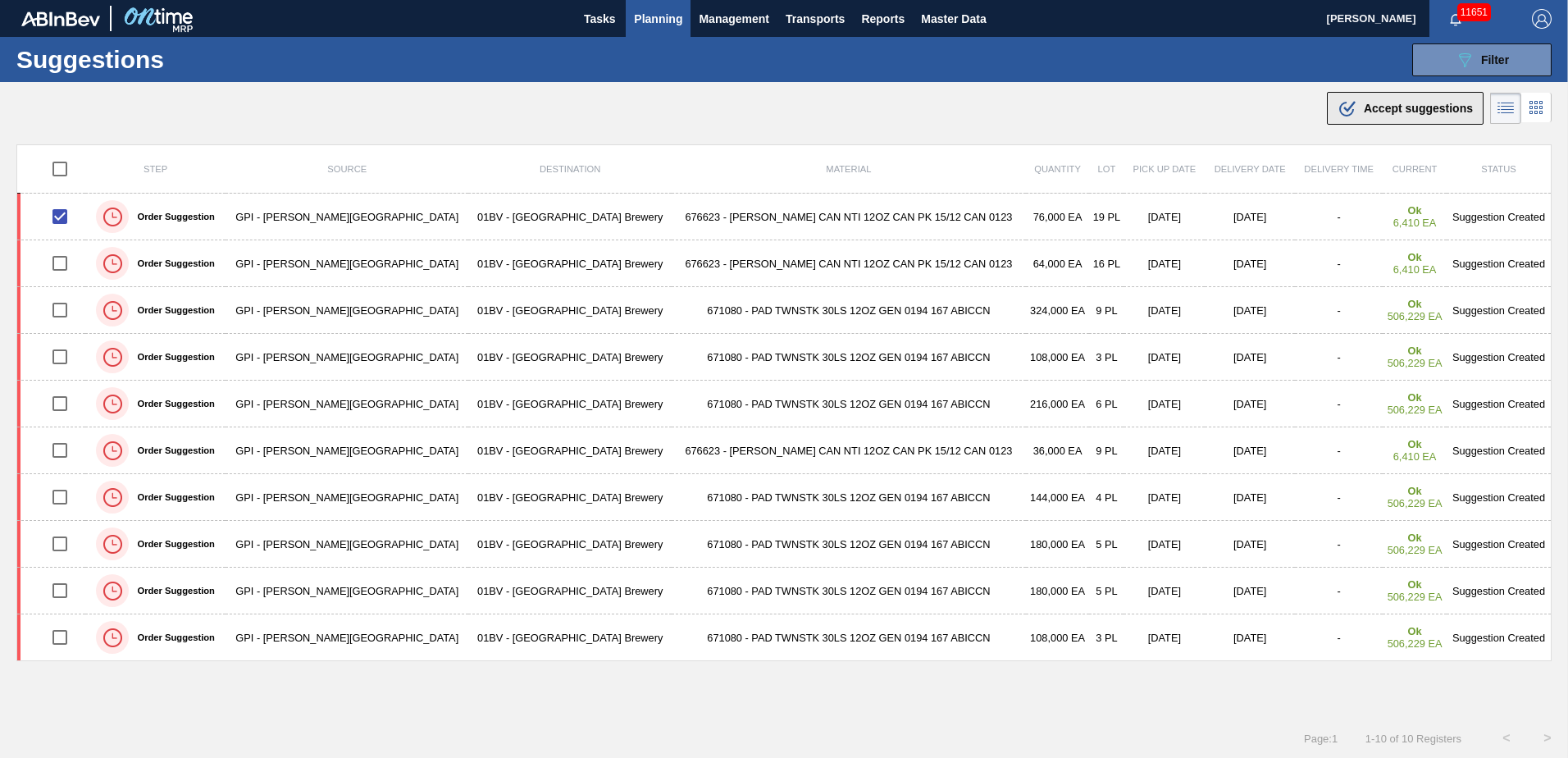
click at [1379, 106] on span "Accept suggestions" at bounding box center [1418, 109] width 109 height 14
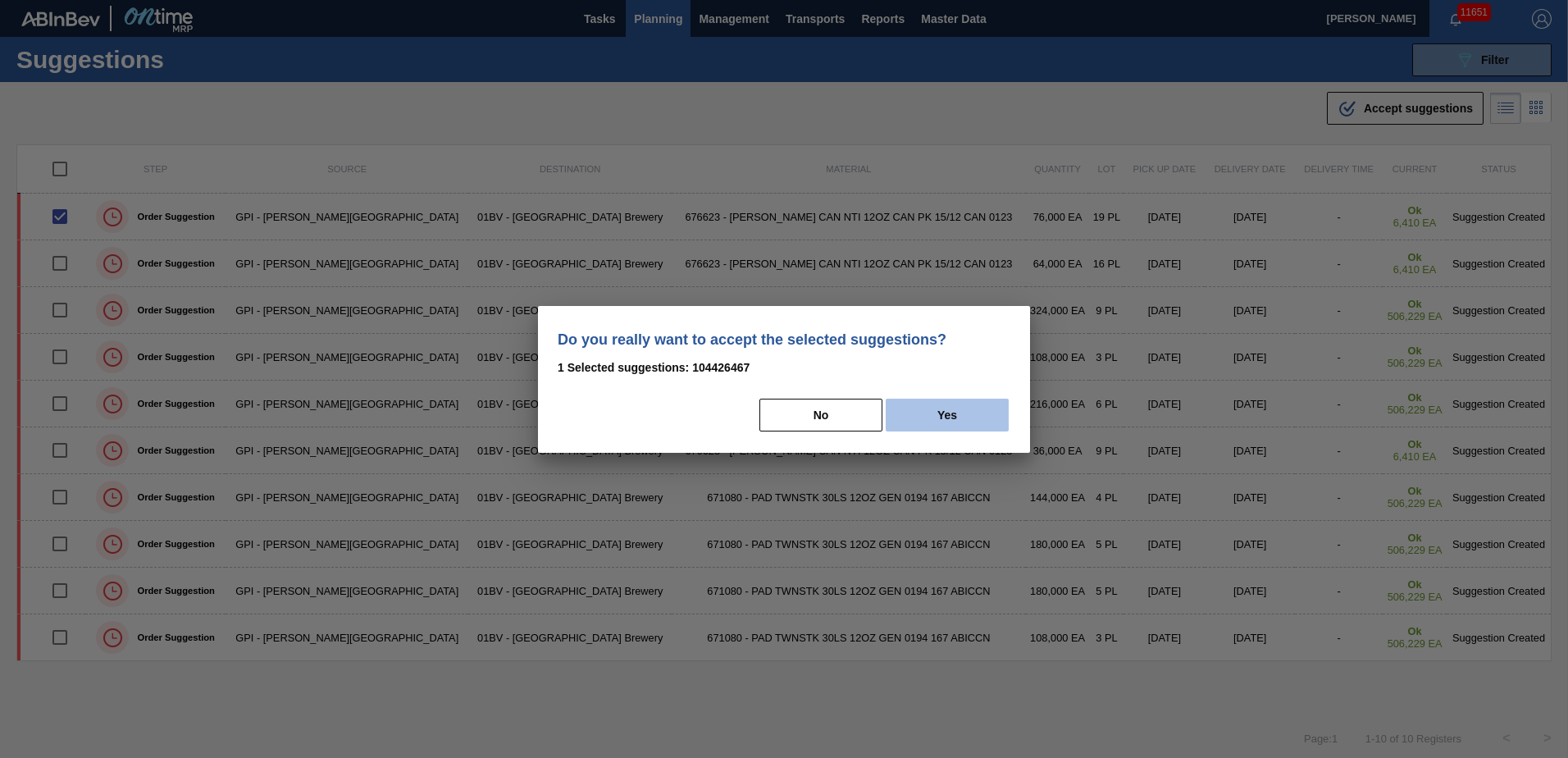
click at [950, 422] on button "Yes" at bounding box center [947, 415] width 123 height 33
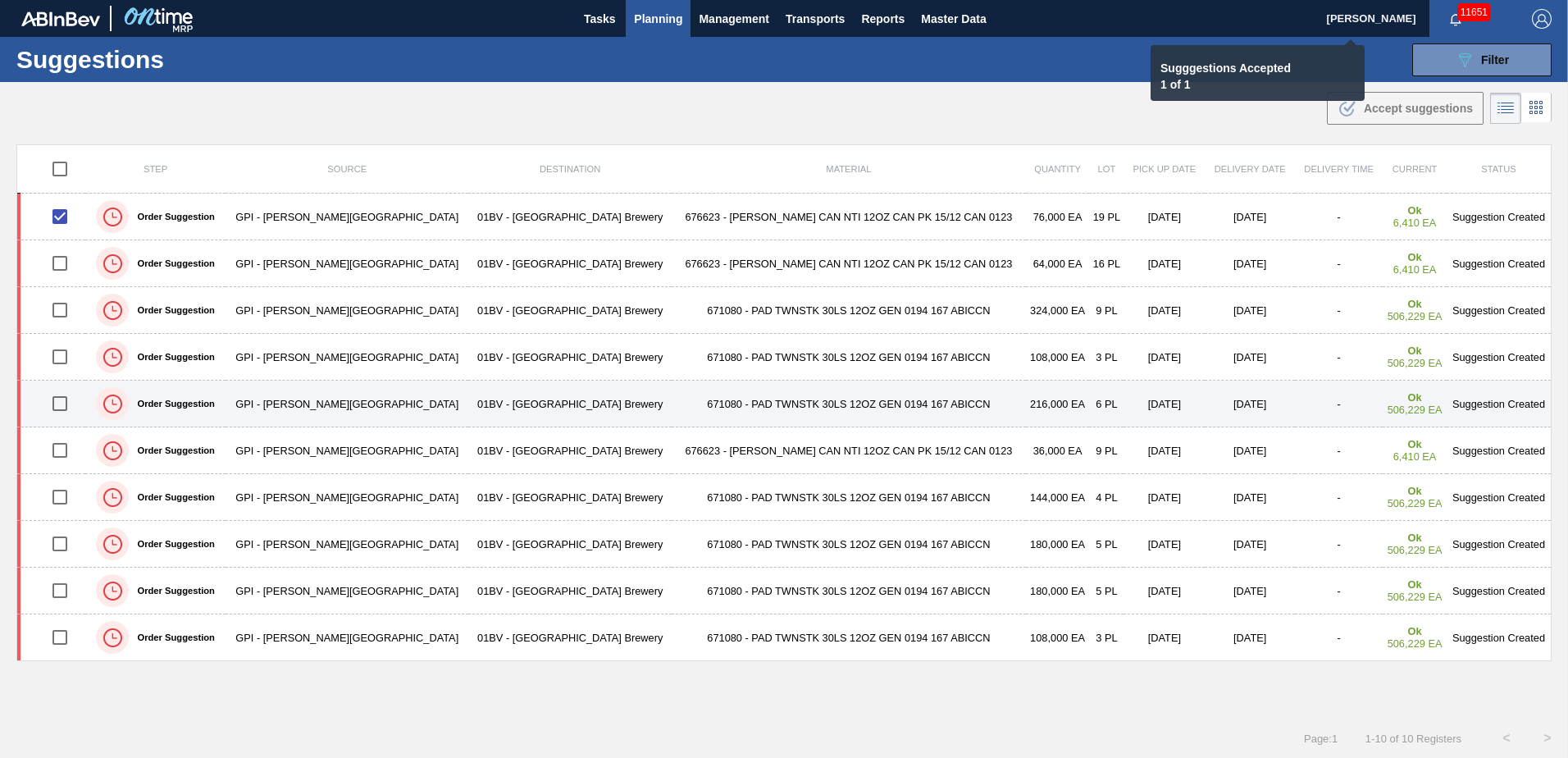
checkbox input "false"
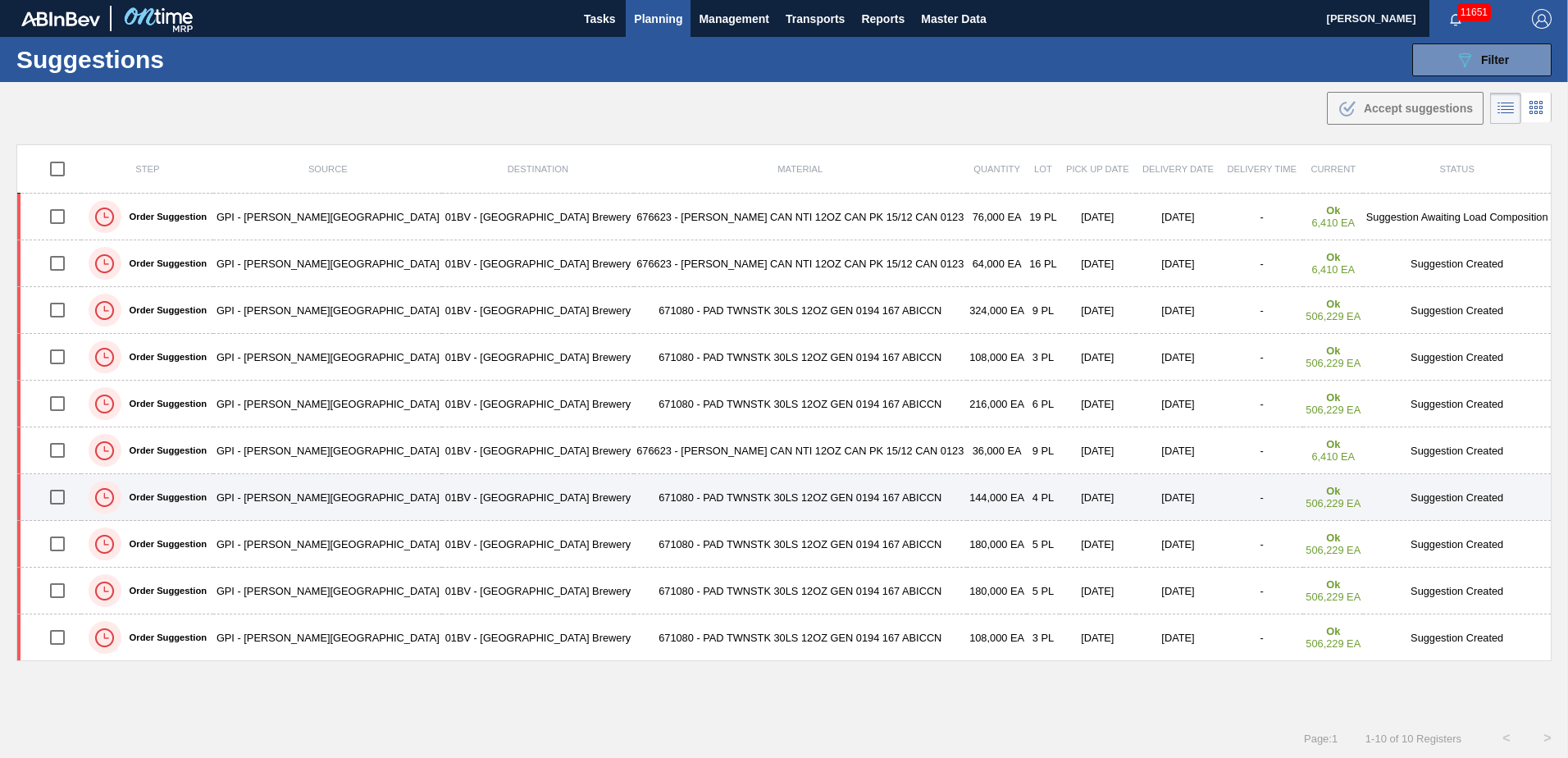
click at [55, 493] on input "checkbox" at bounding box center [56, 497] width 34 height 34
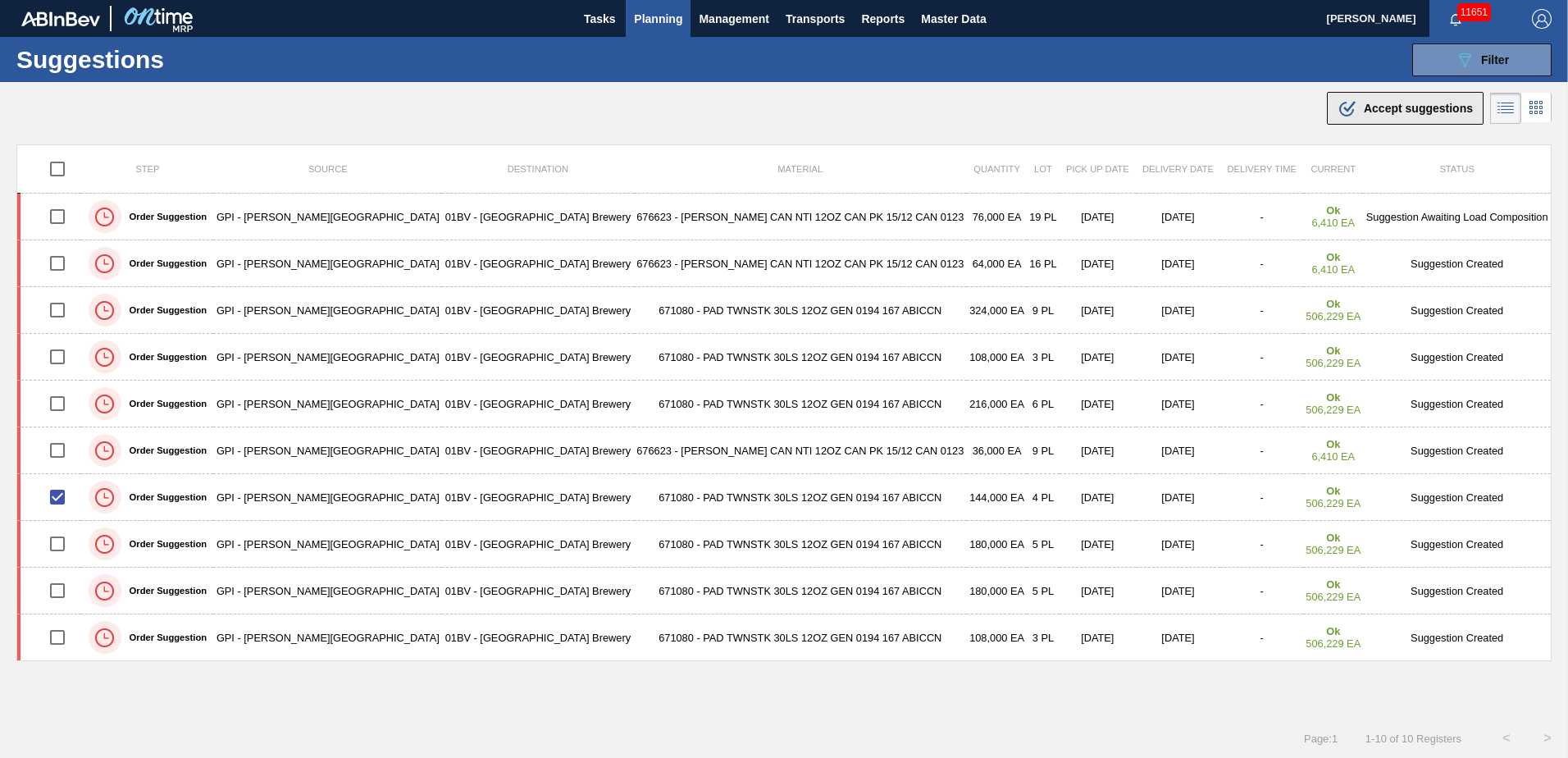
click at [1365, 111] on span "Accept suggestions" at bounding box center [1418, 109] width 109 height 14
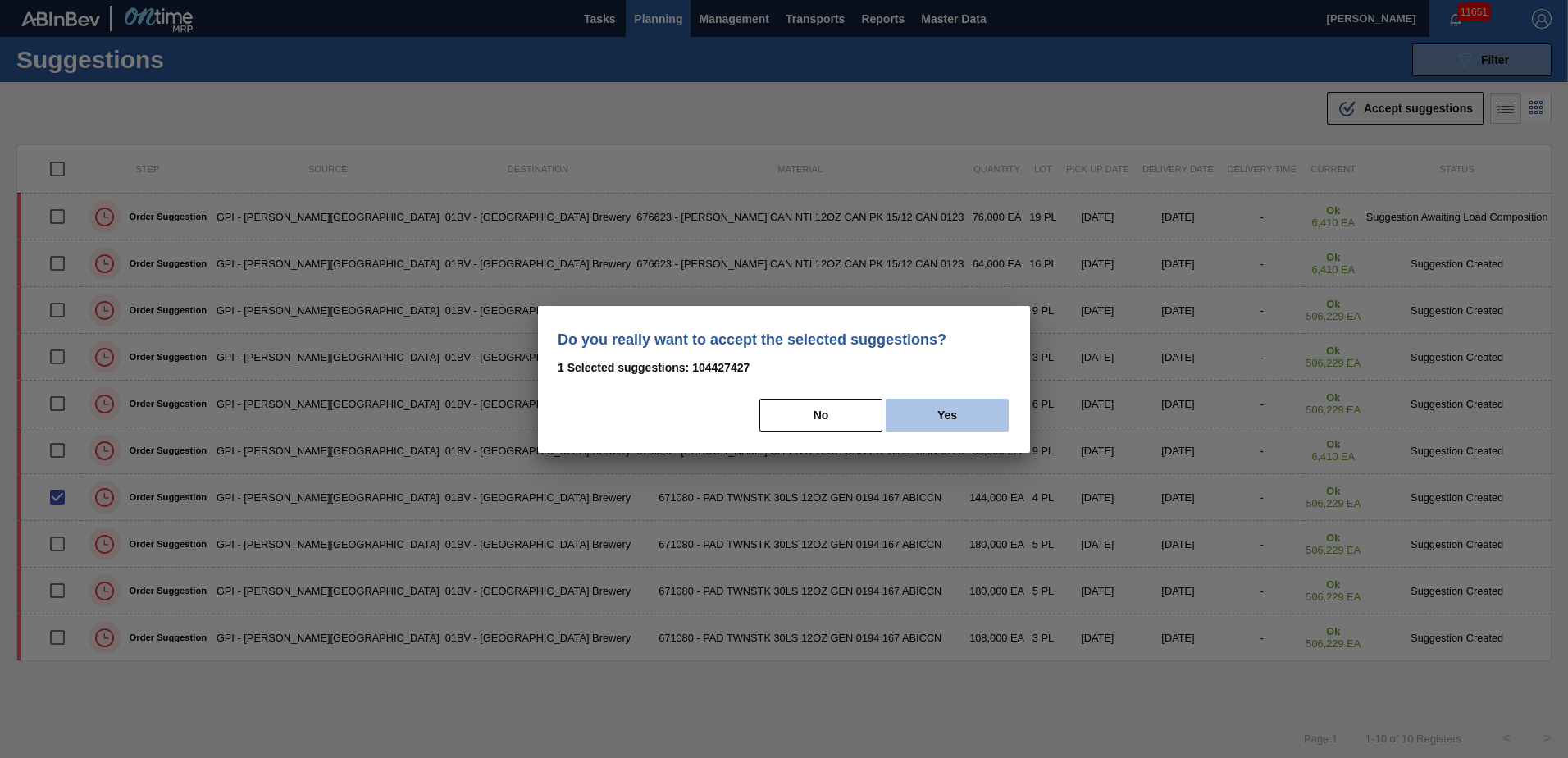
click at [963, 419] on button "Yes" at bounding box center [947, 415] width 123 height 33
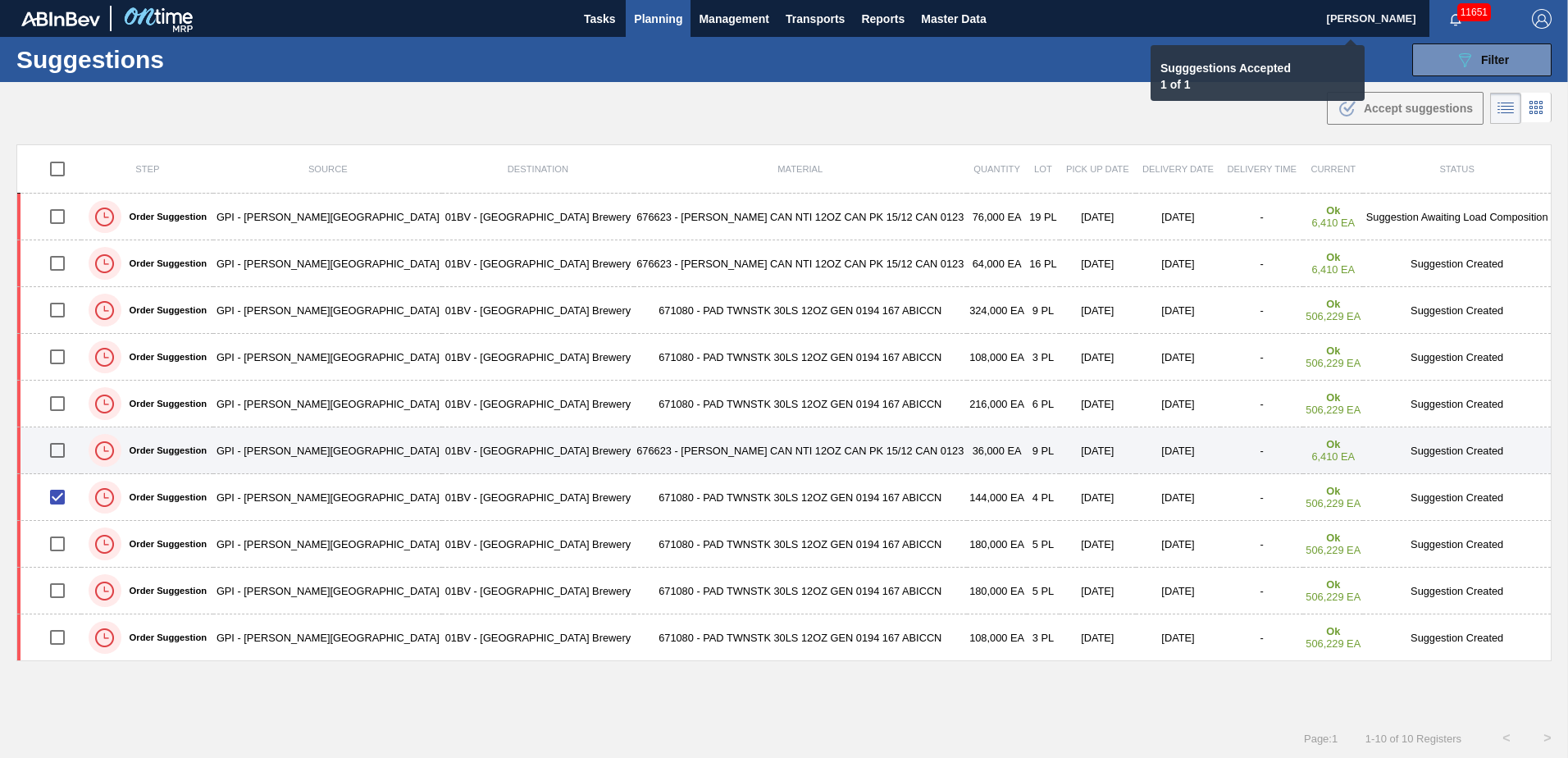
checkbox input "false"
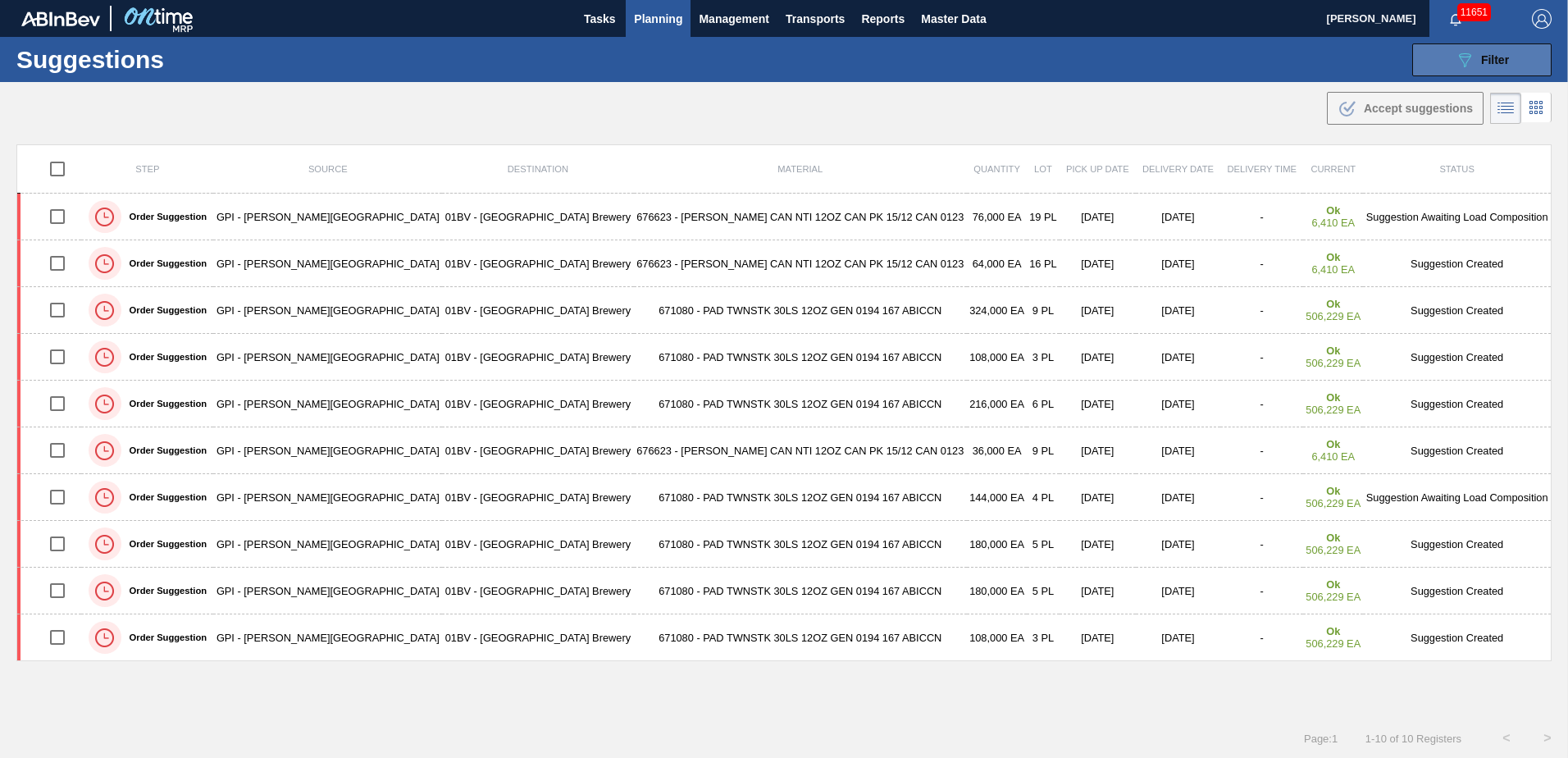
click at [1467, 55] on icon at bounding box center [1465, 60] width 13 height 14
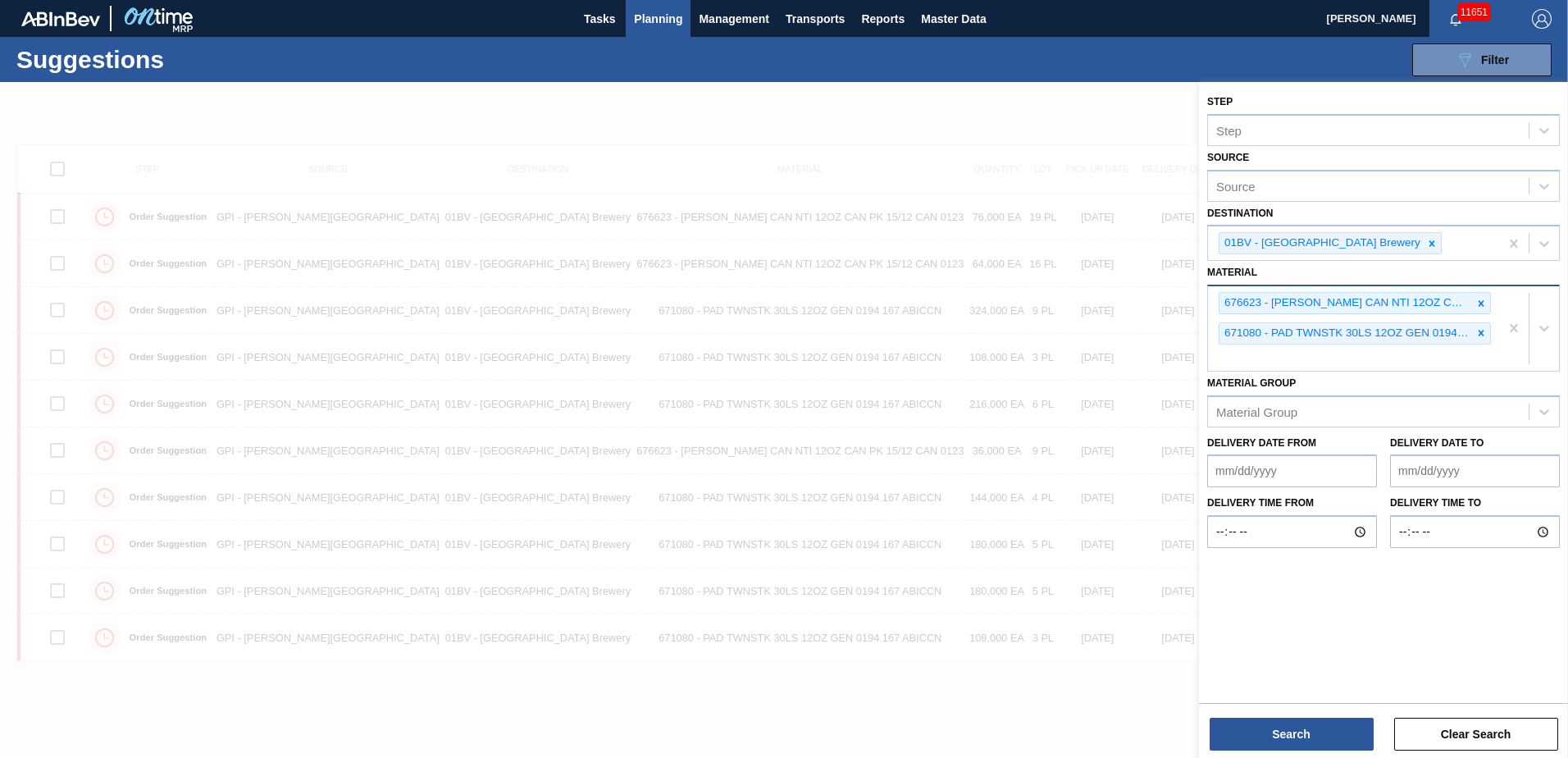
click at [1272, 357] on div "676623 - CARR CAN NTI 12OZ CAN PK 15/12 CAN 0123 671080 - PAD TWNSTK 30LS 12OZ …" at bounding box center [1354, 327] width 292 height 85
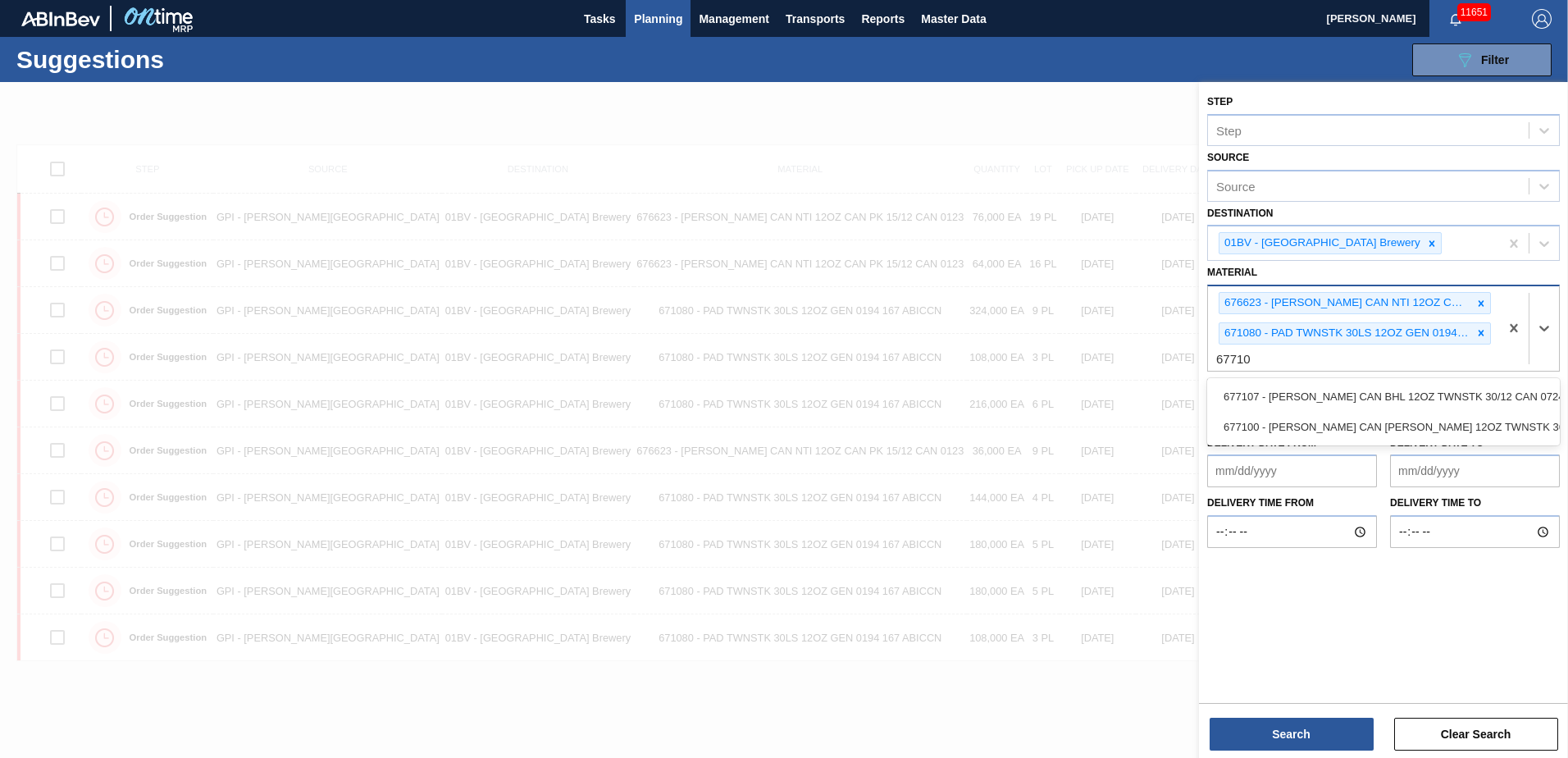
type input "677107"
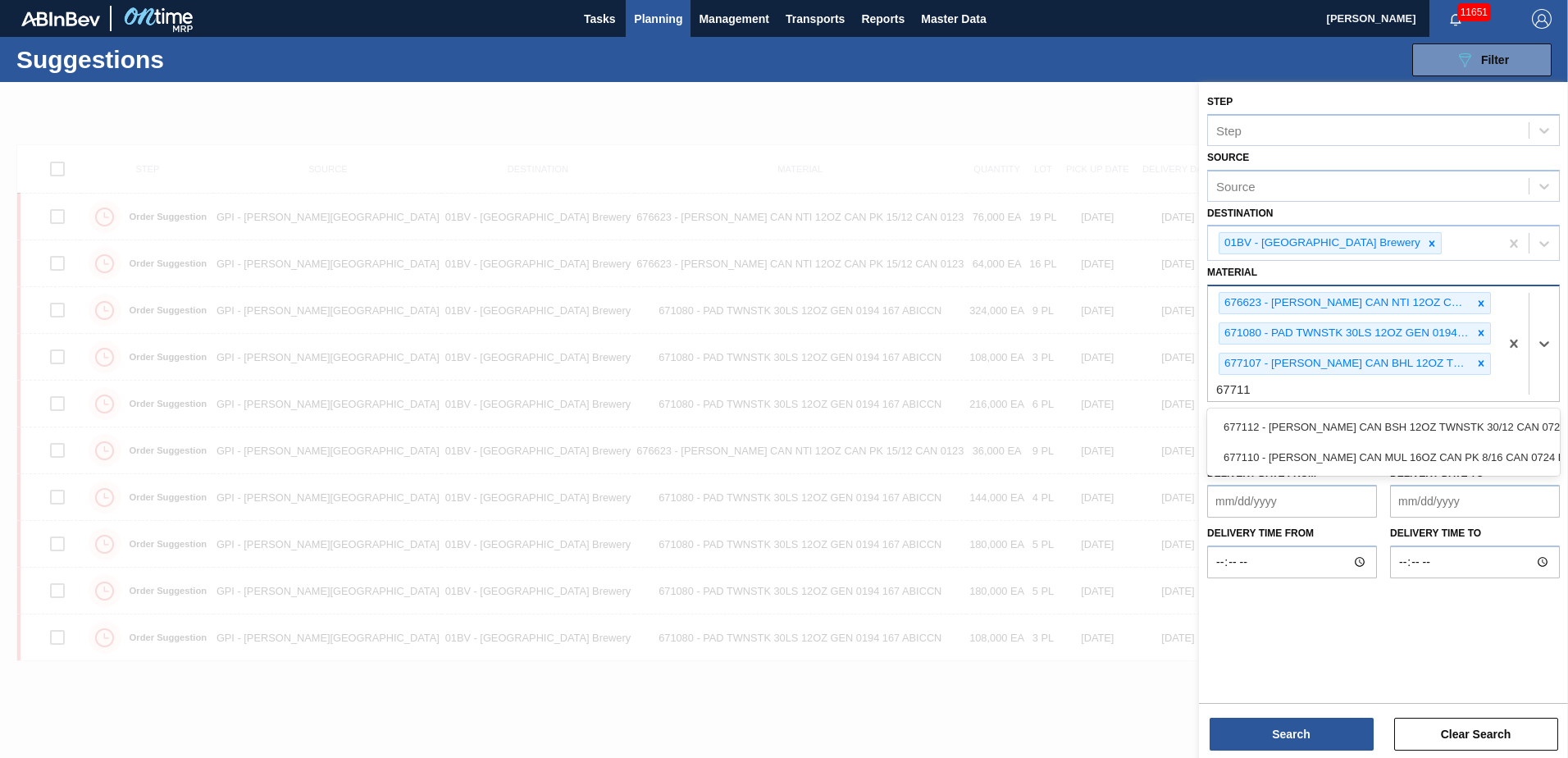
type input "677110"
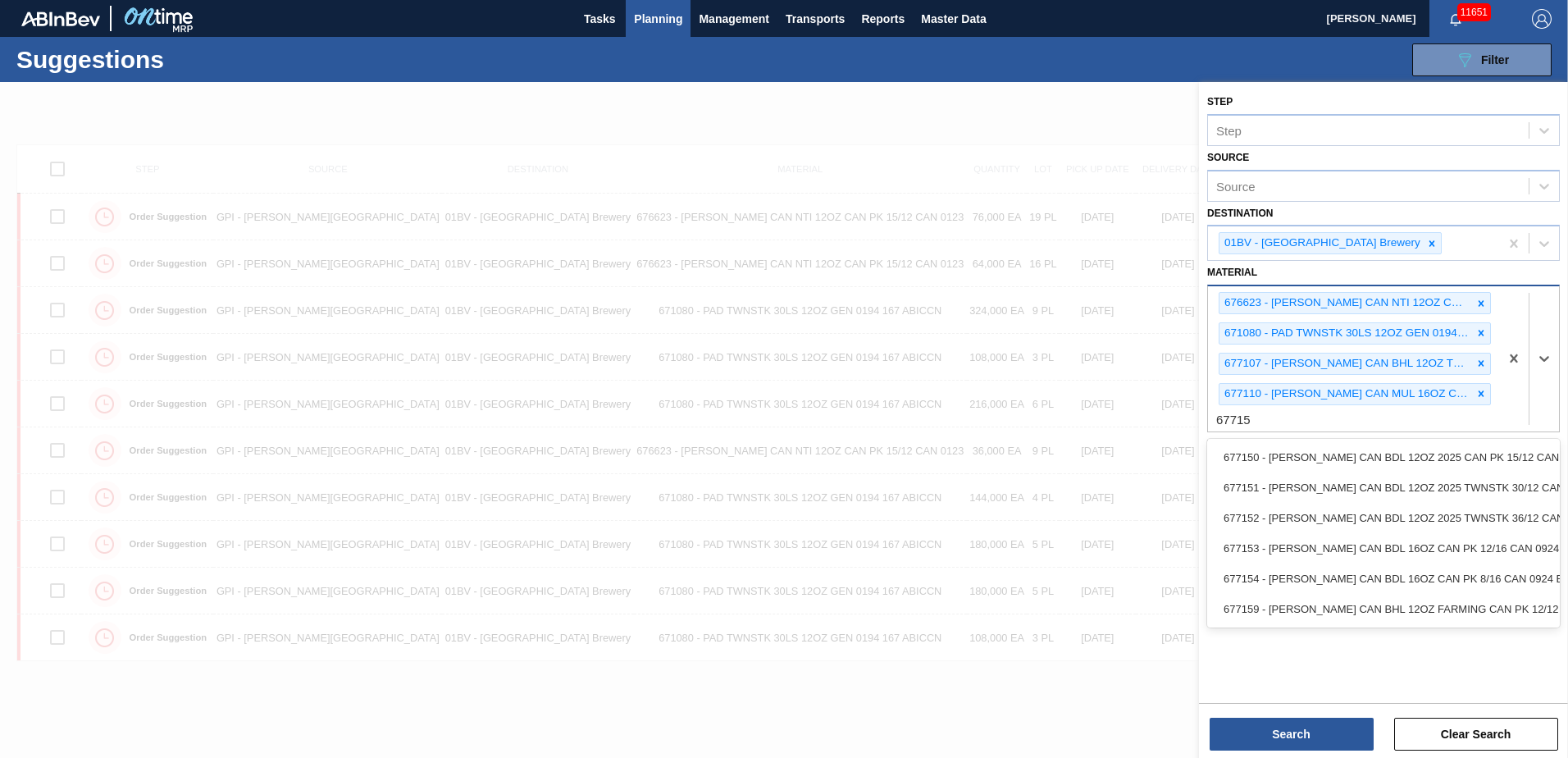
type input "677154"
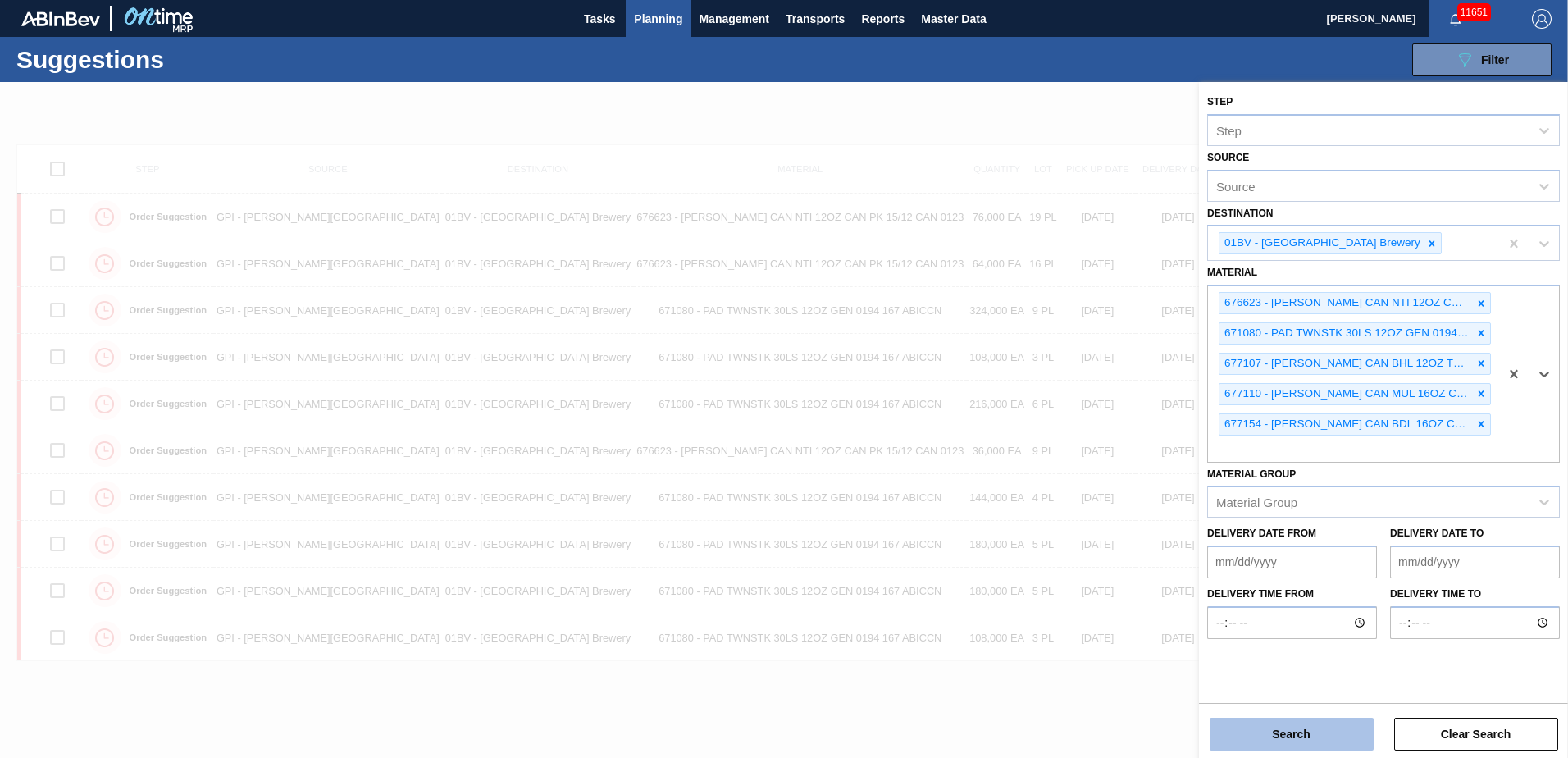
click at [1291, 728] on button "Search" at bounding box center [1292, 734] width 164 height 33
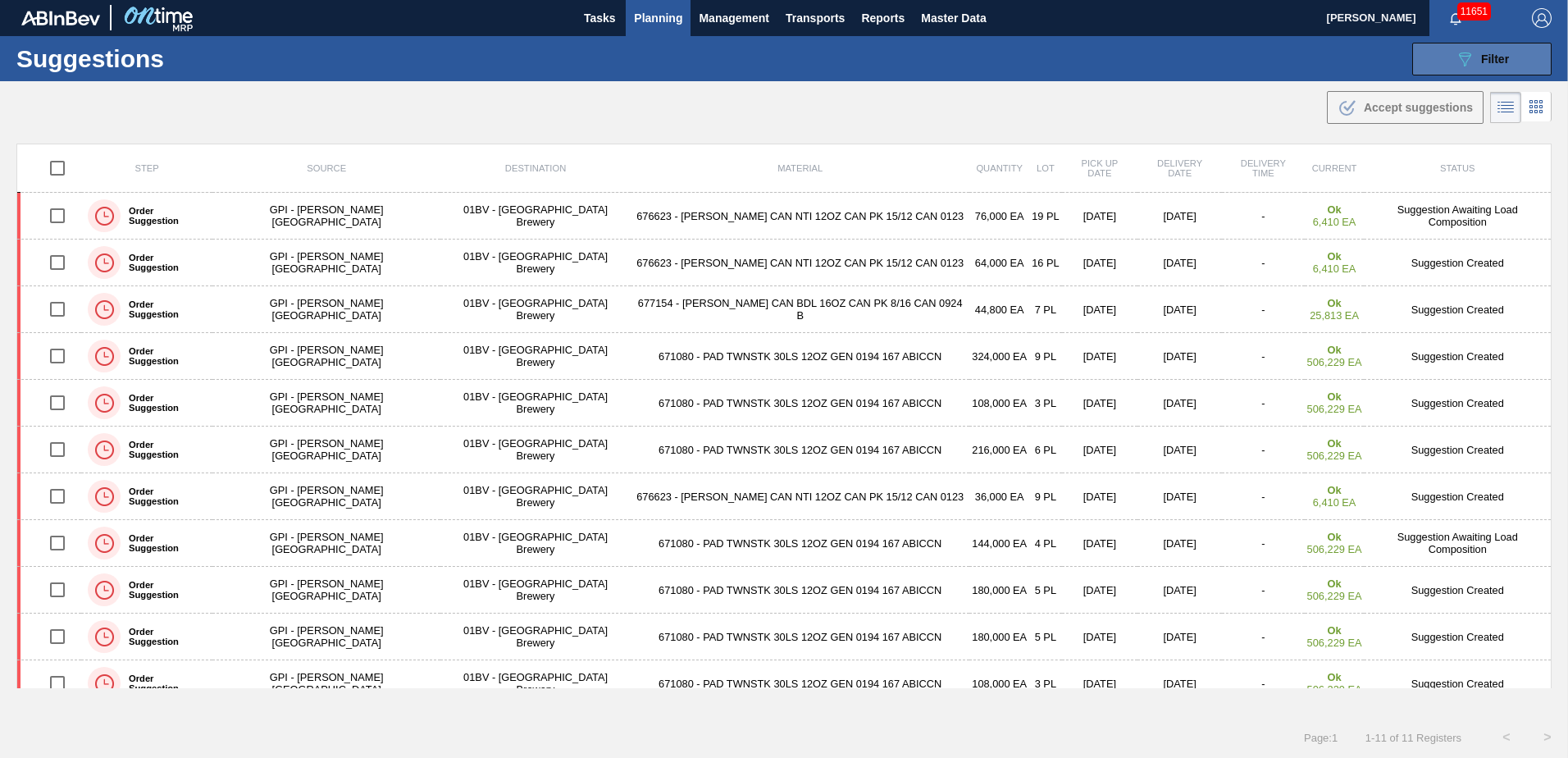
click at [1442, 61] on button "089F7B8B-B2A5-4AFE-B5C0-19BA573D28AC Filter" at bounding box center [1481, 59] width 139 height 33
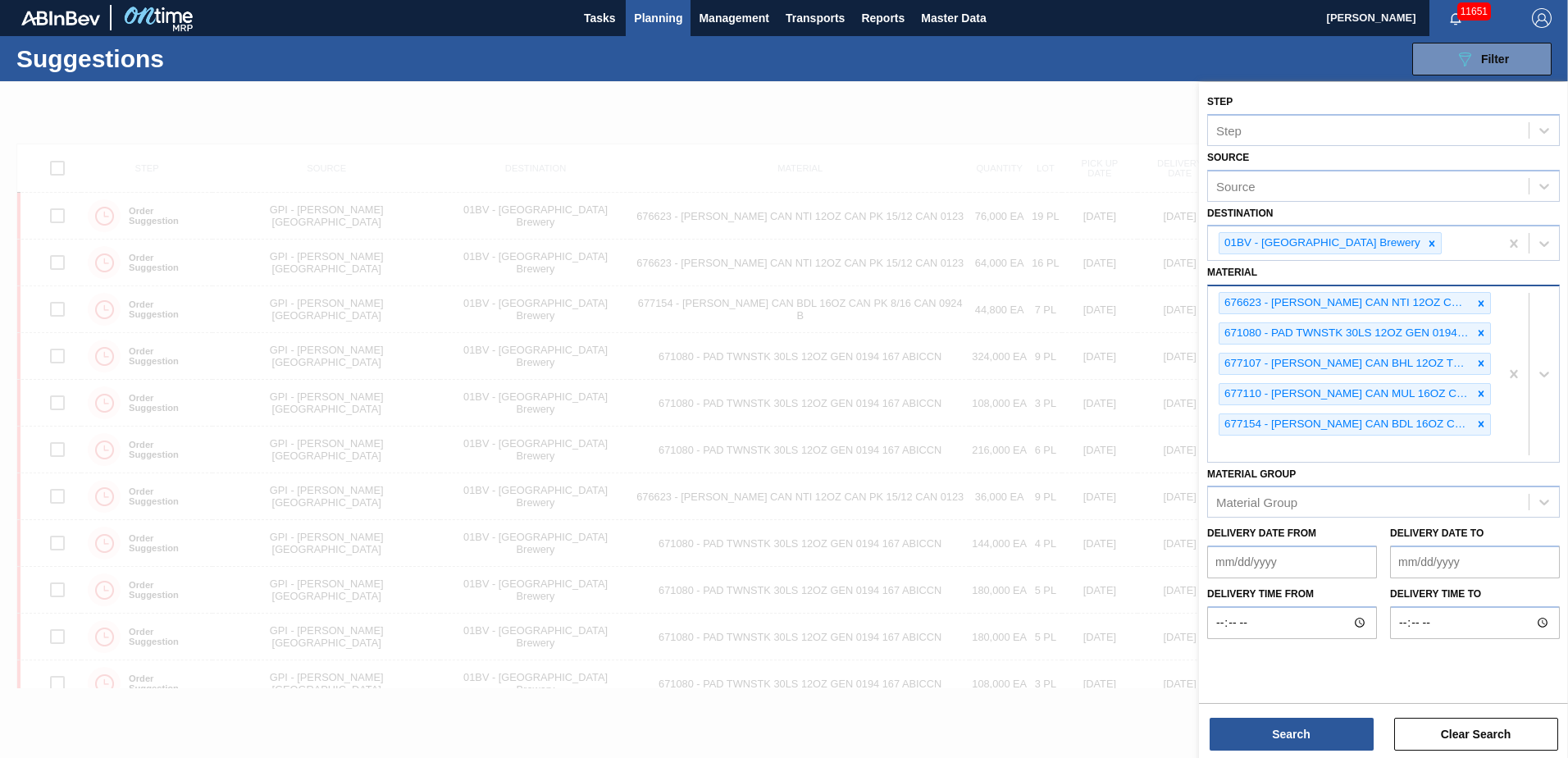
click at [1259, 449] on div "676623 - CARR CAN NTI 12OZ CAN PK 15/12 CAN 0123 671080 - PAD TWNSTK 30LS 12OZ …" at bounding box center [1354, 373] width 292 height 175
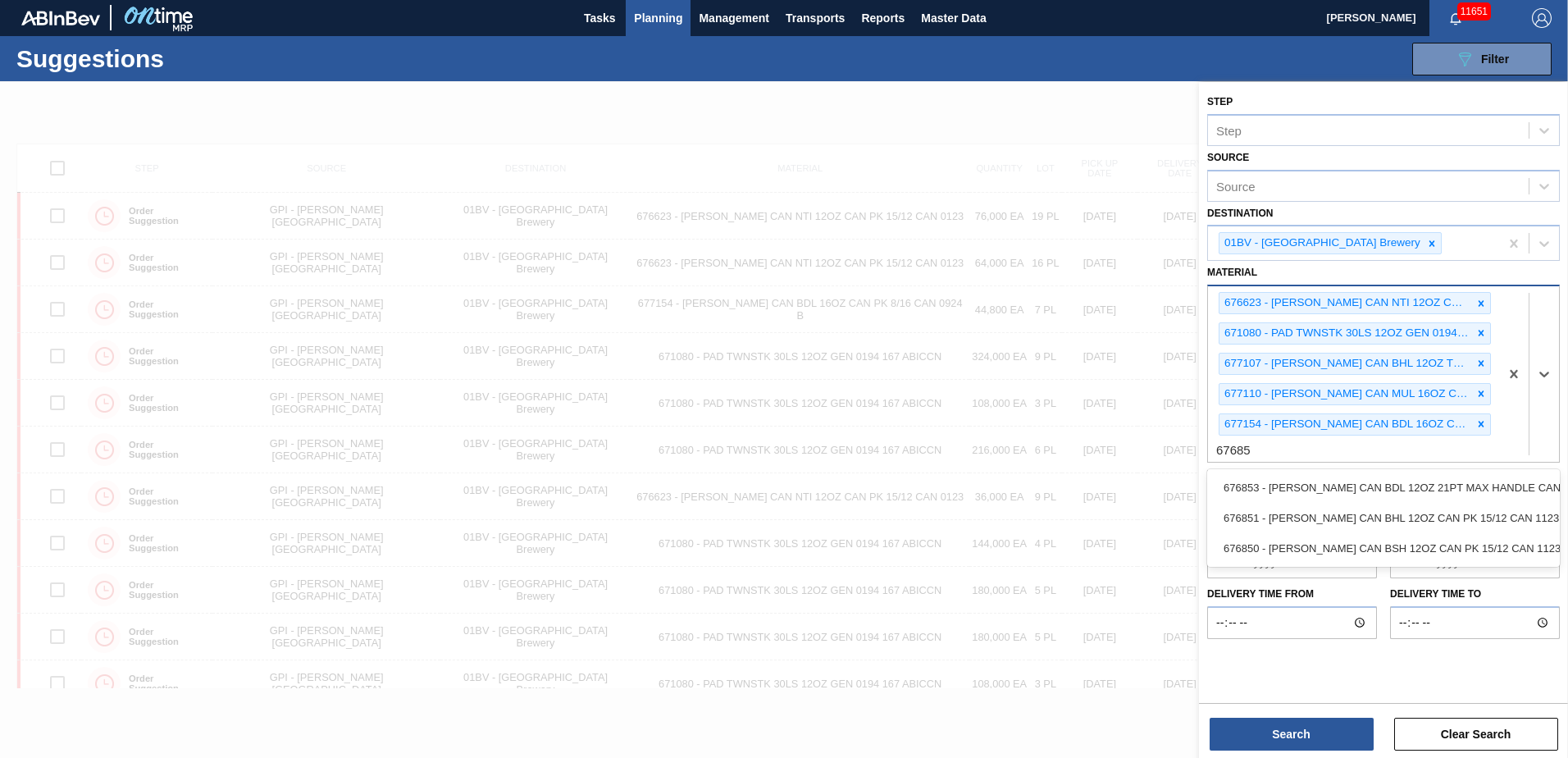
type input "676850"
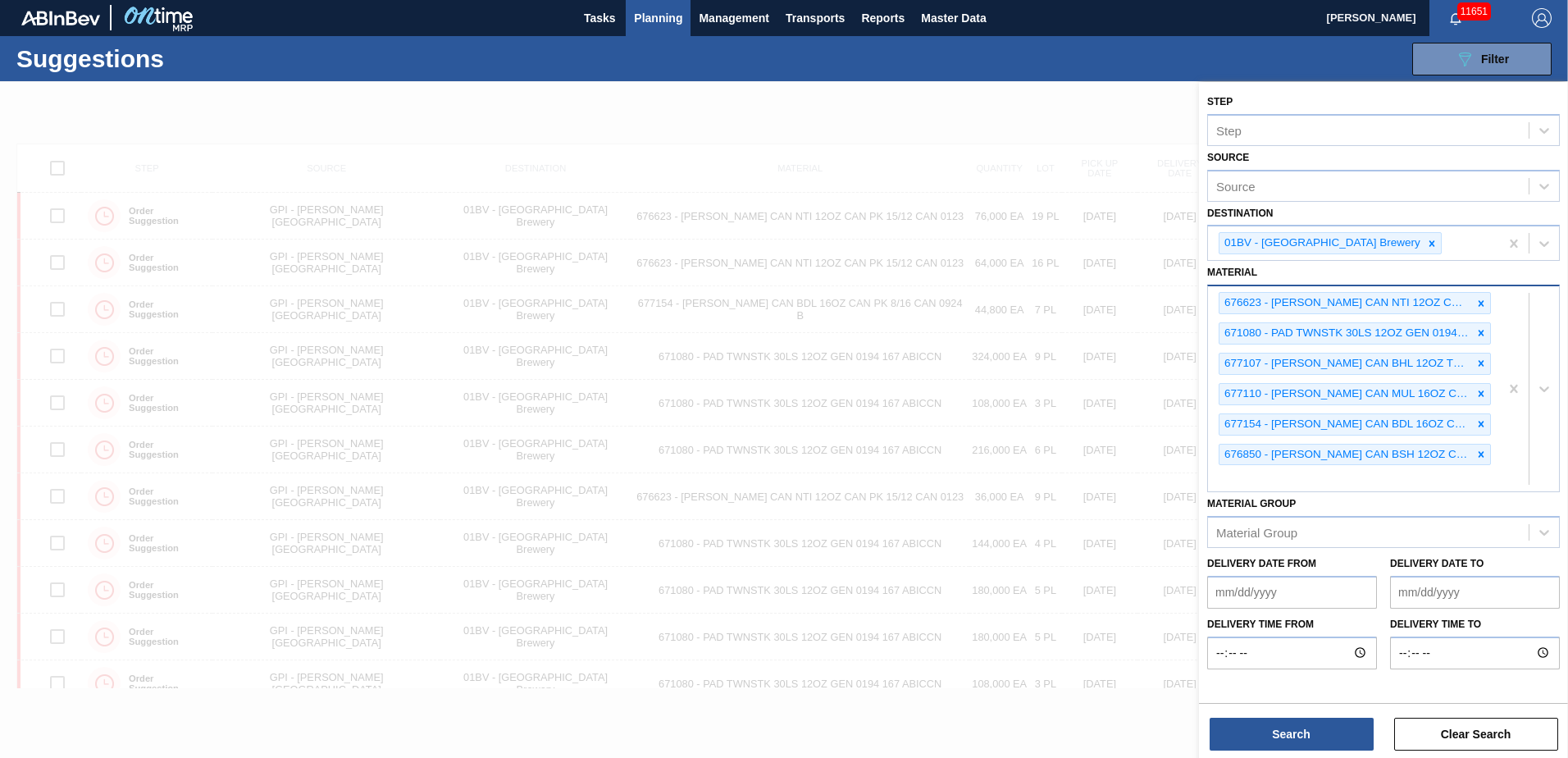
click at [1248, 475] on div "676623 - CARR CAN NTI 12OZ CAN PK 15/12 CAN 0123 671080 - PAD TWNSTK 30LS 12OZ …" at bounding box center [1354, 388] width 292 height 205
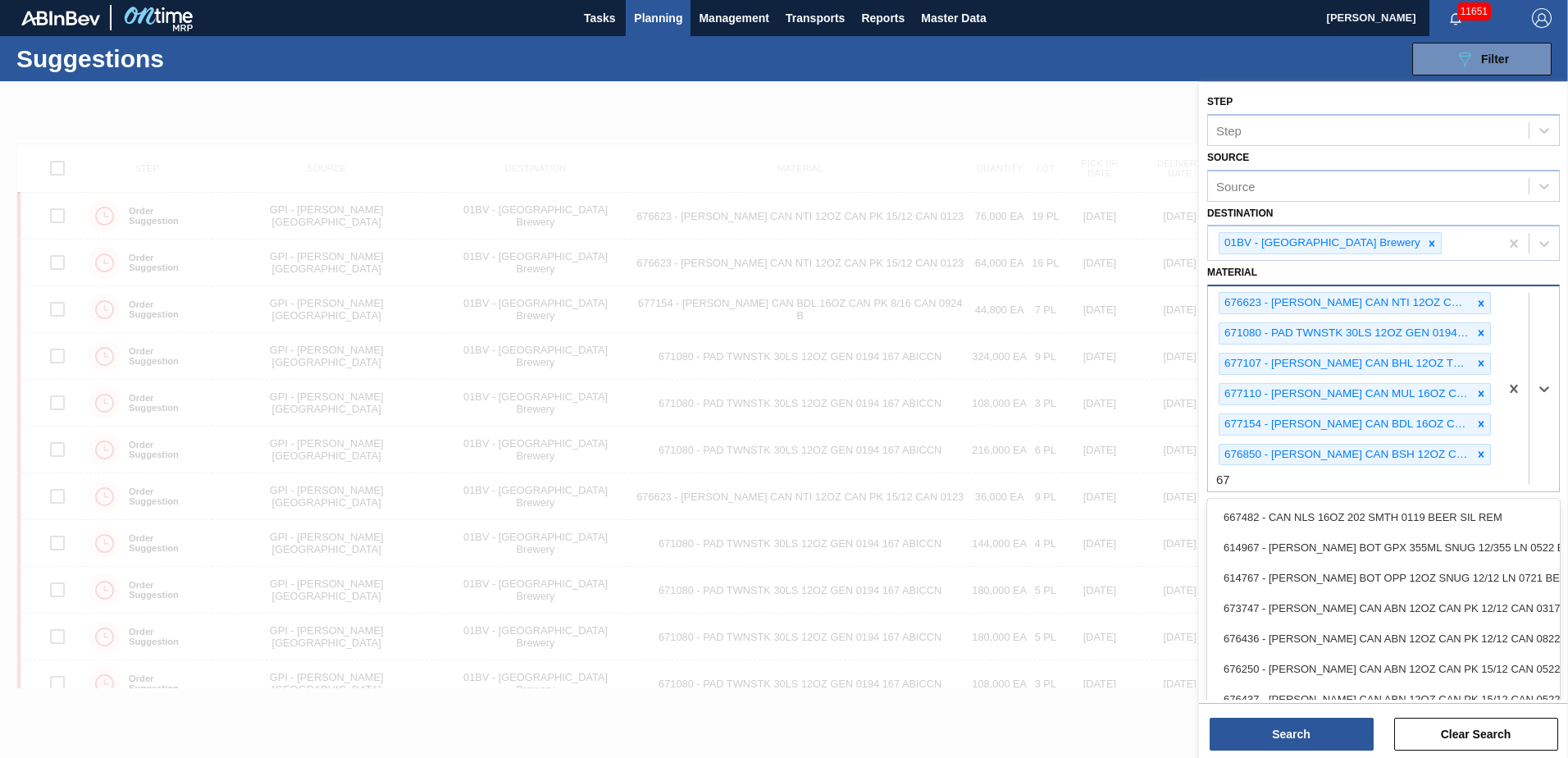
type input "6"
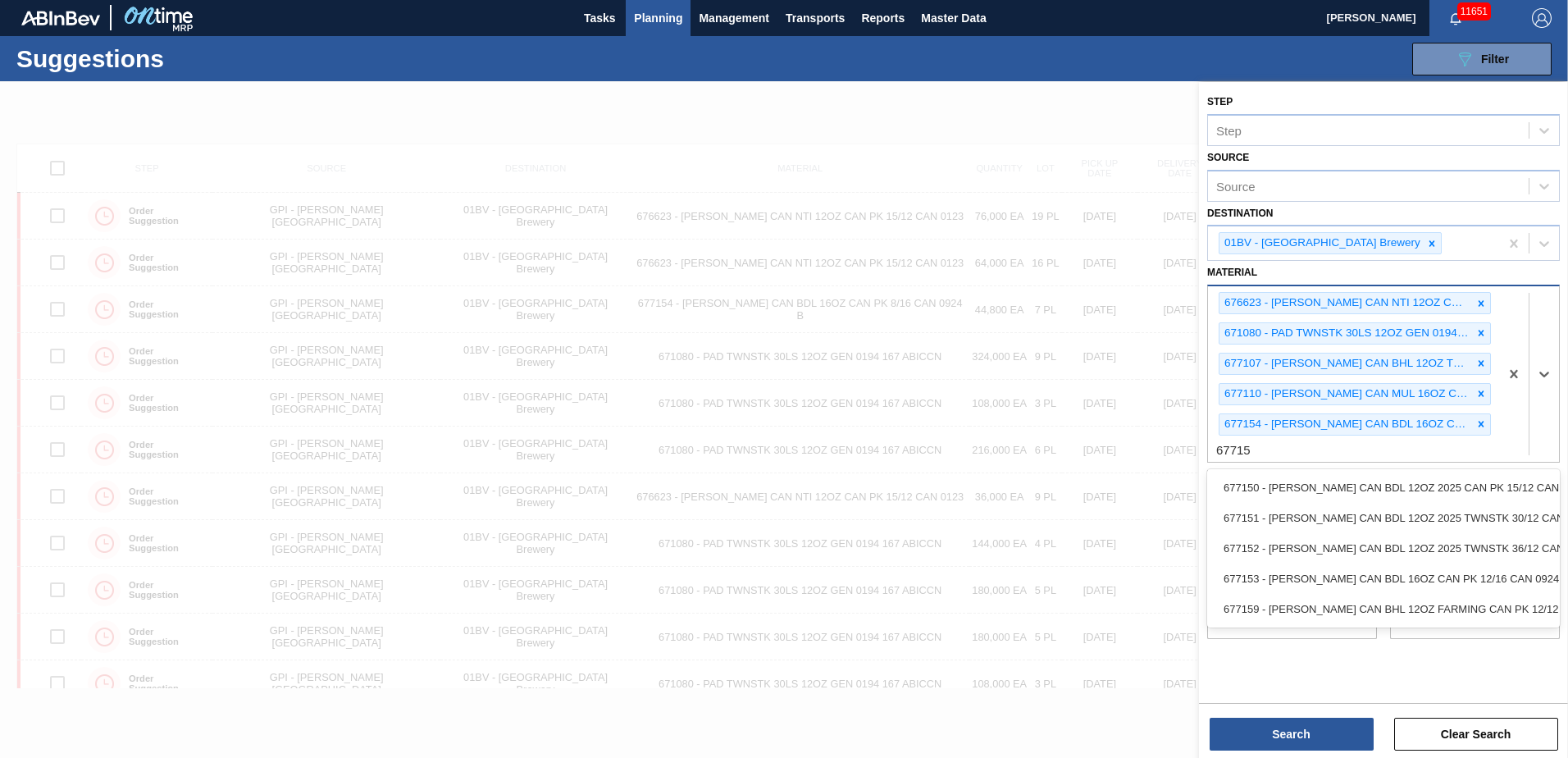
type input "677150"
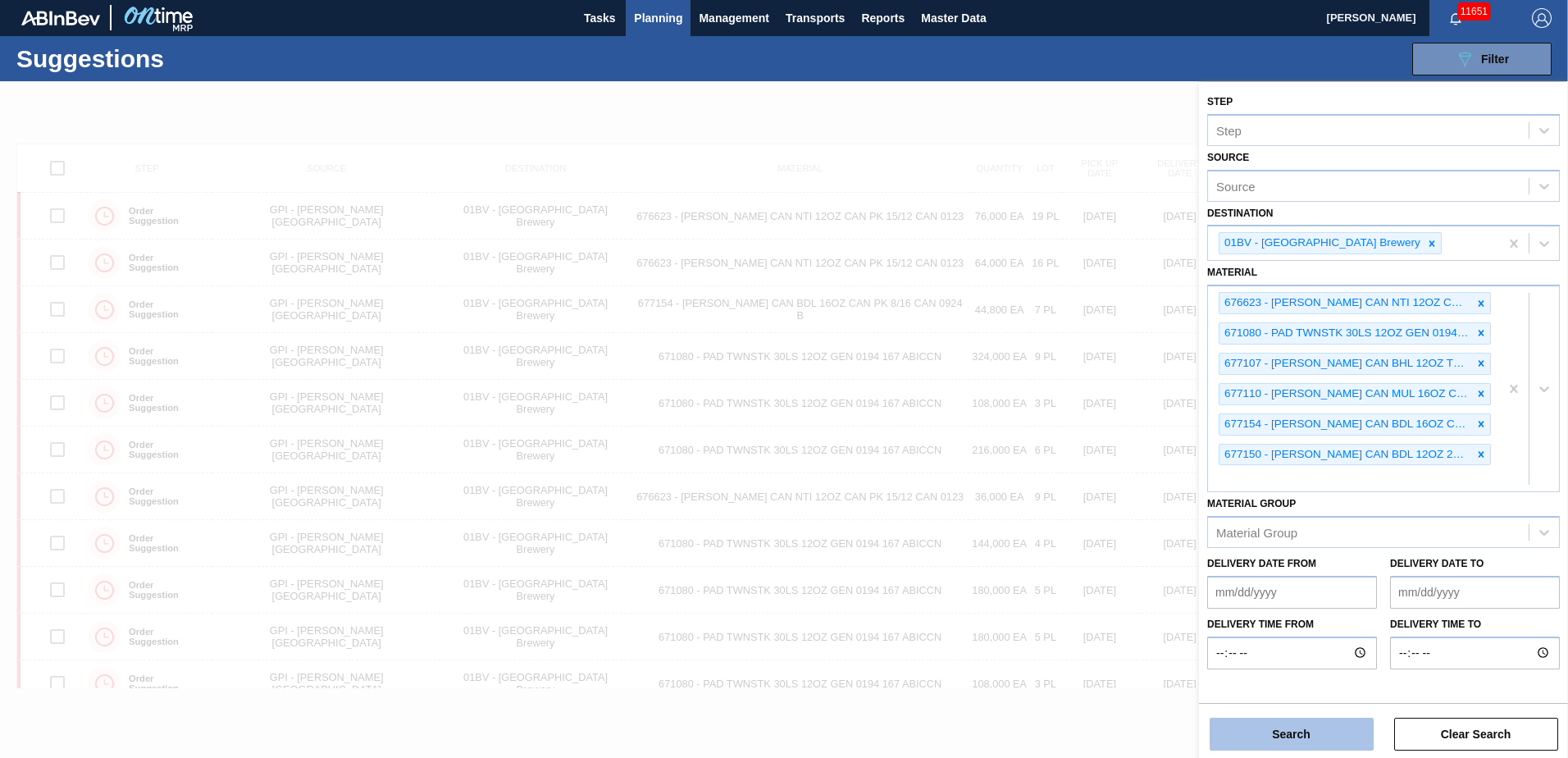
click at [1278, 737] on button "Search" at bounding box center [1292, 734] width 164 height 33
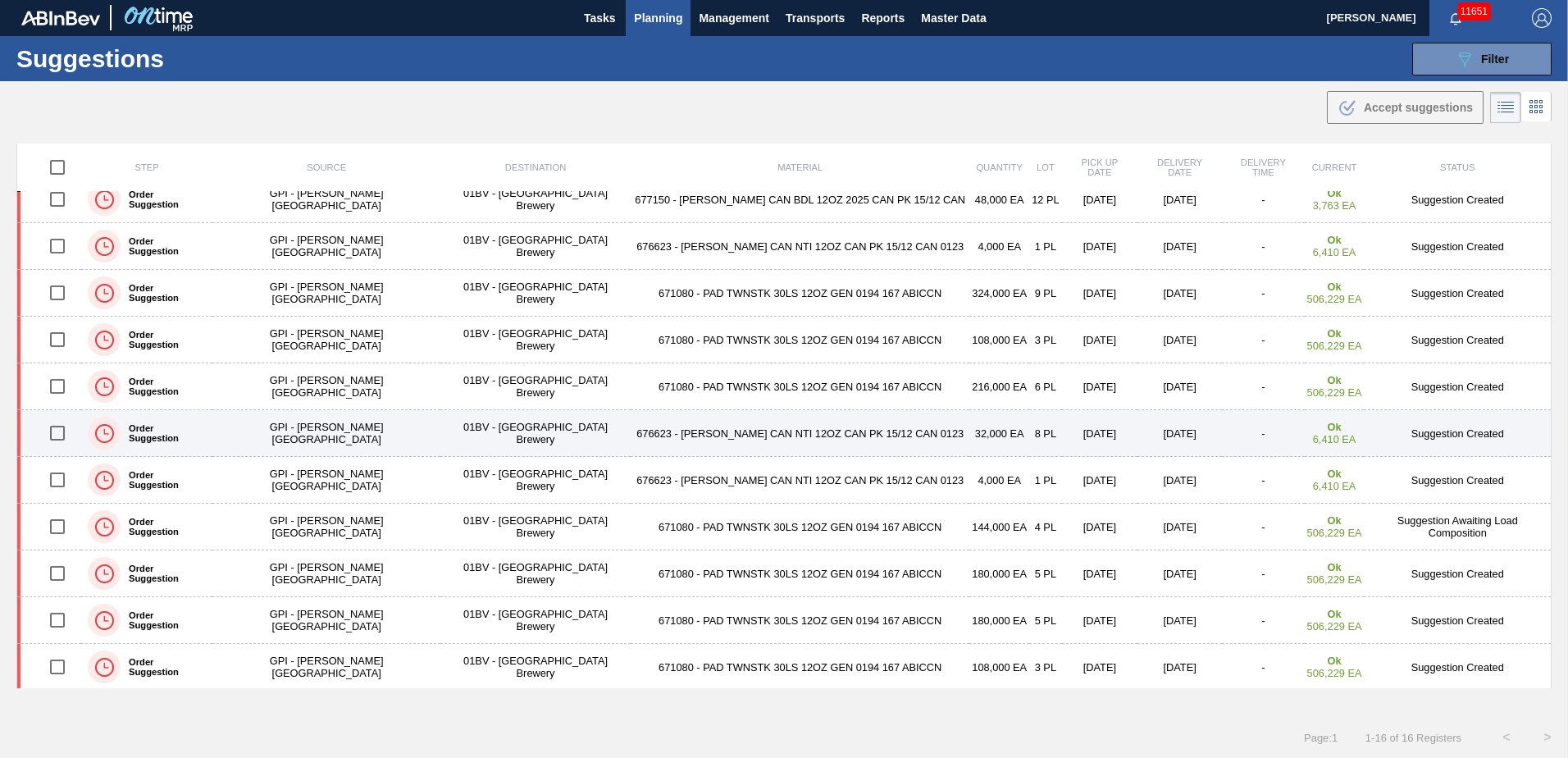
scroll to position [253, 0]
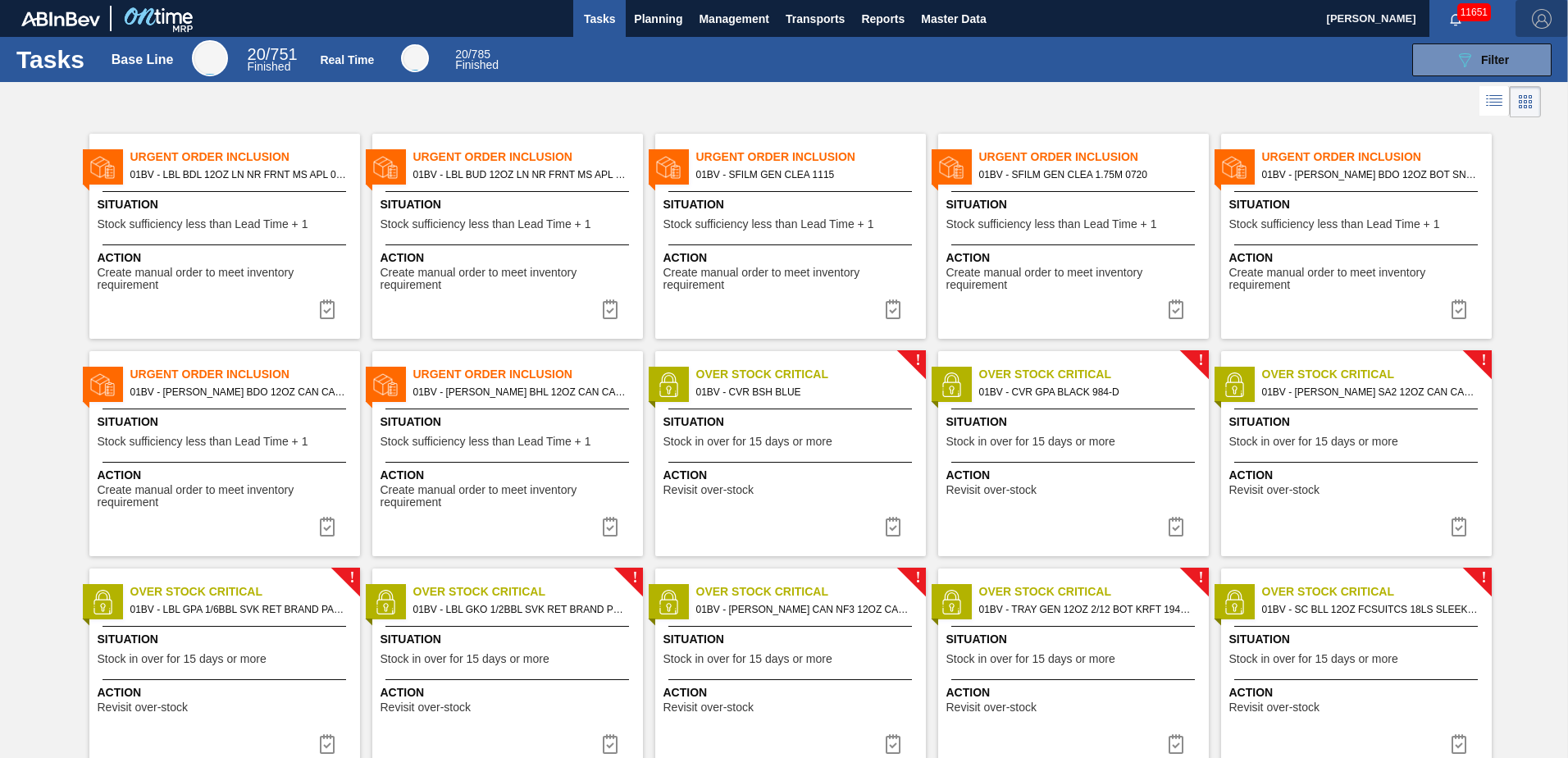
click at [1536, 18] on img "button" at bounding box center [1542, 18] width 19 height 19
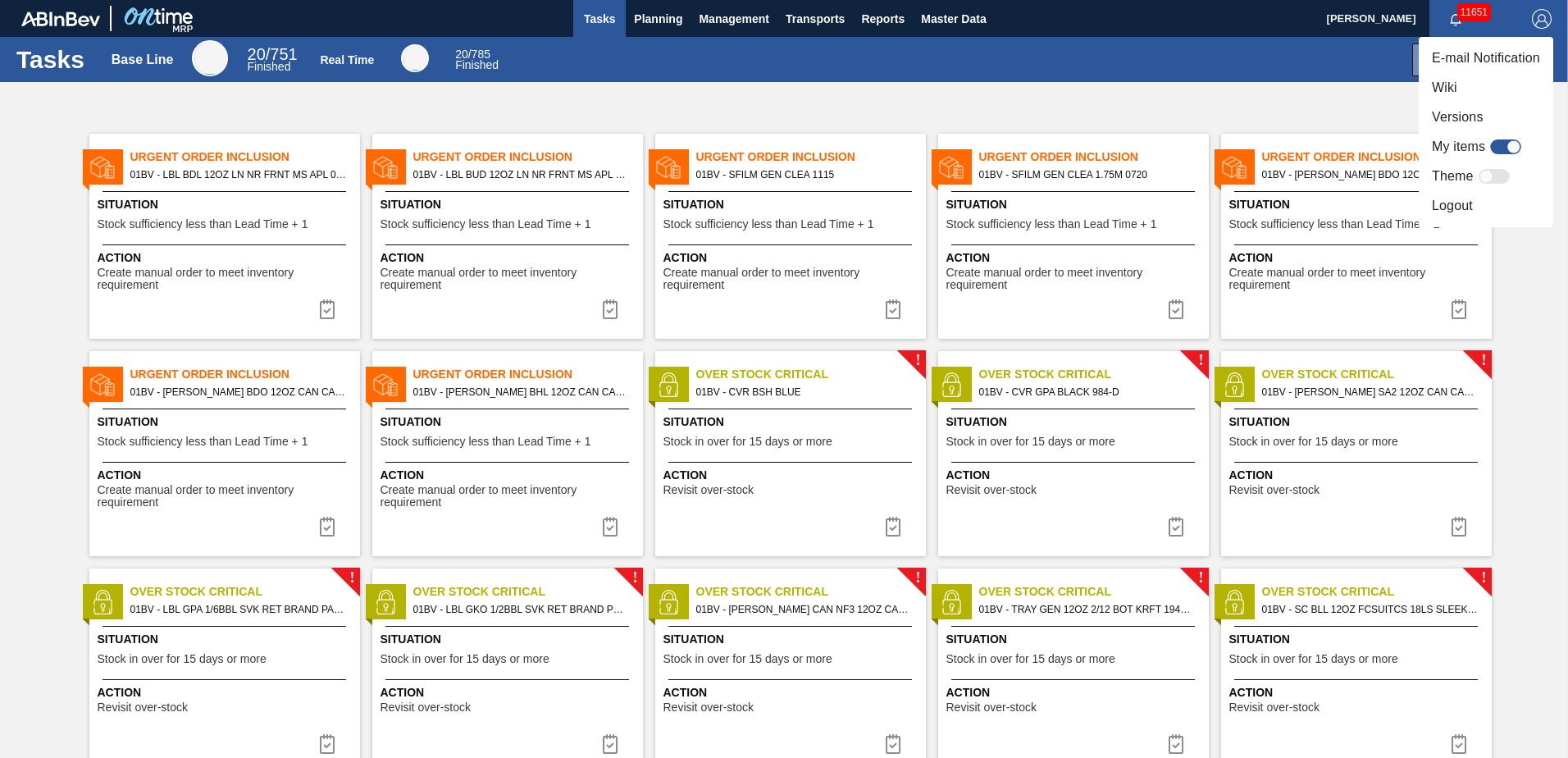
click at [1250, 107] on div at bounding box center [784, 379] width 1568 height 758
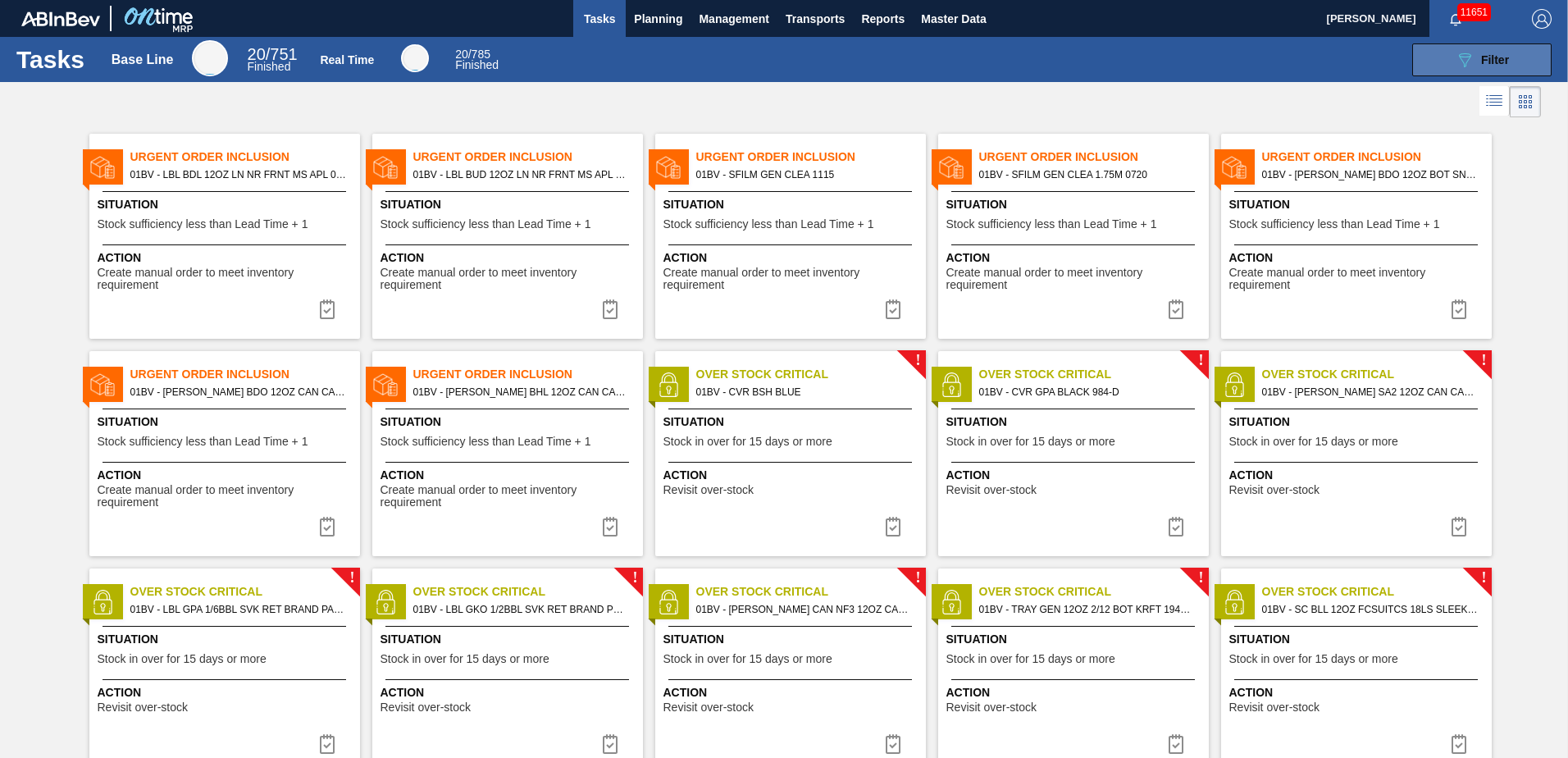
click at [1483, 55] on span "Filter" at bounding box center [1495, 60] width 28 height 14
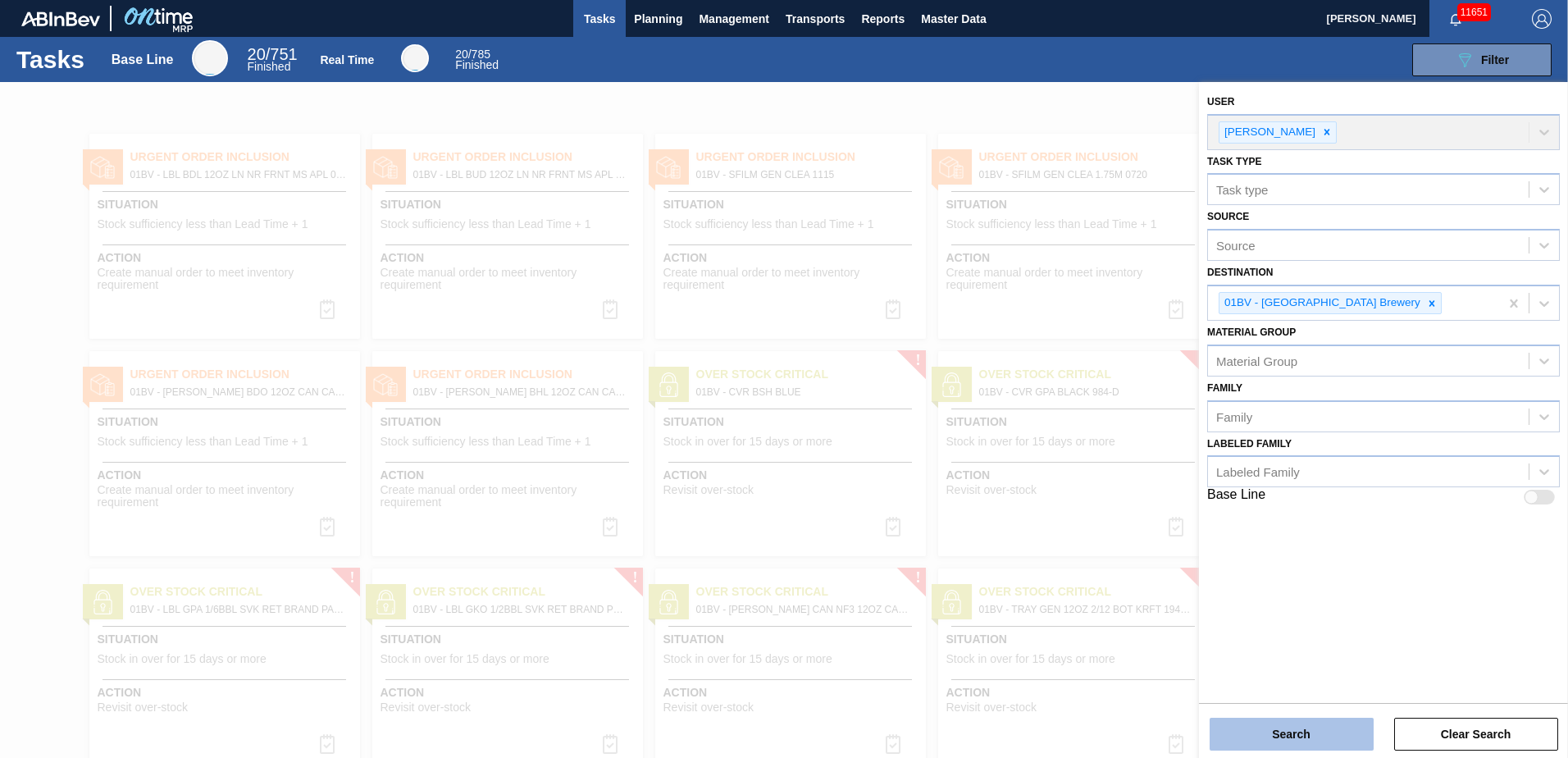
click at [1267, 741] on button "Search" at bounding box center [1292, 734] width 164 height 33
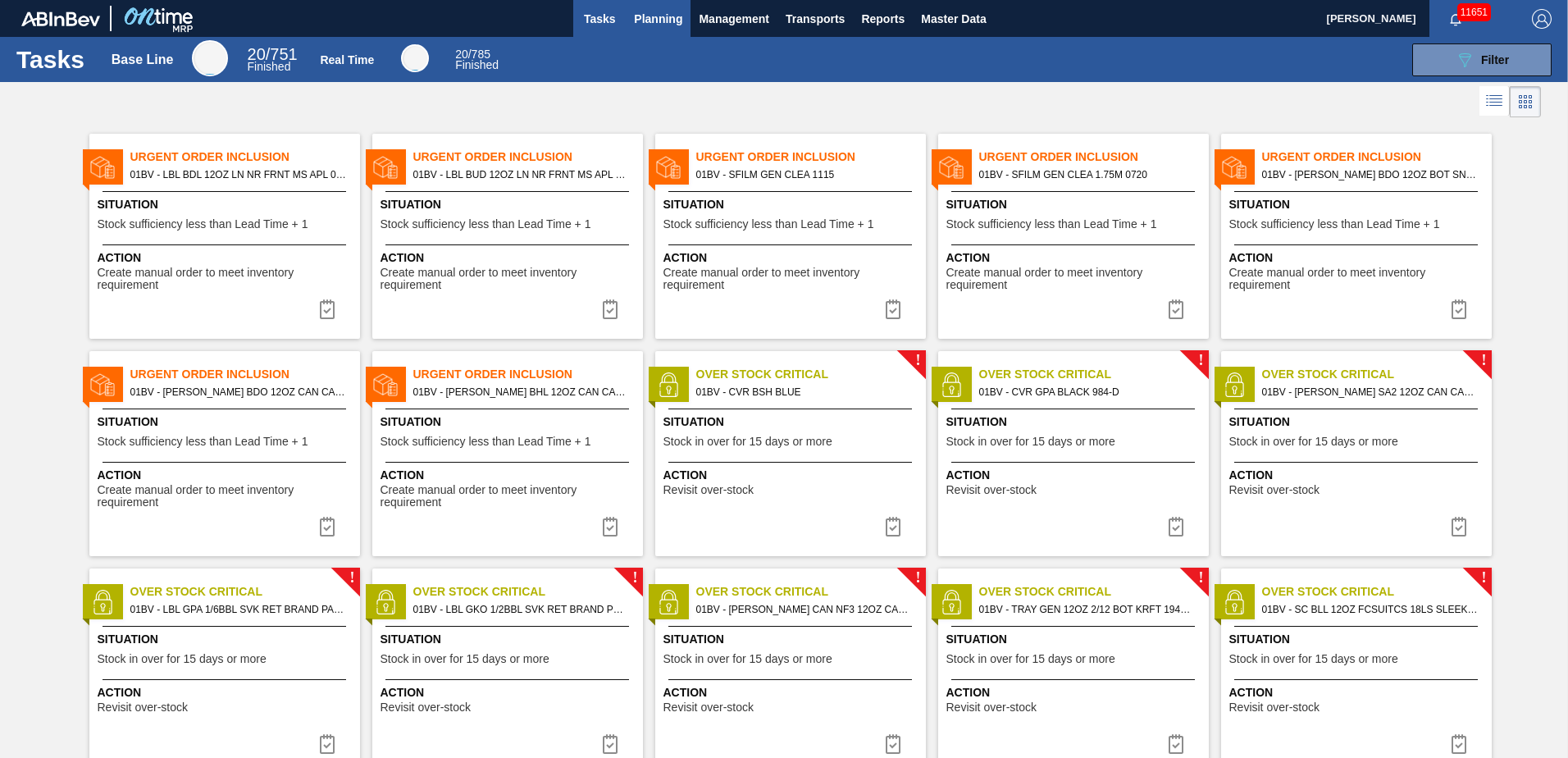
click at [667, 18] on span "Planning" at bounding box center [658, 18] width 49 height 19
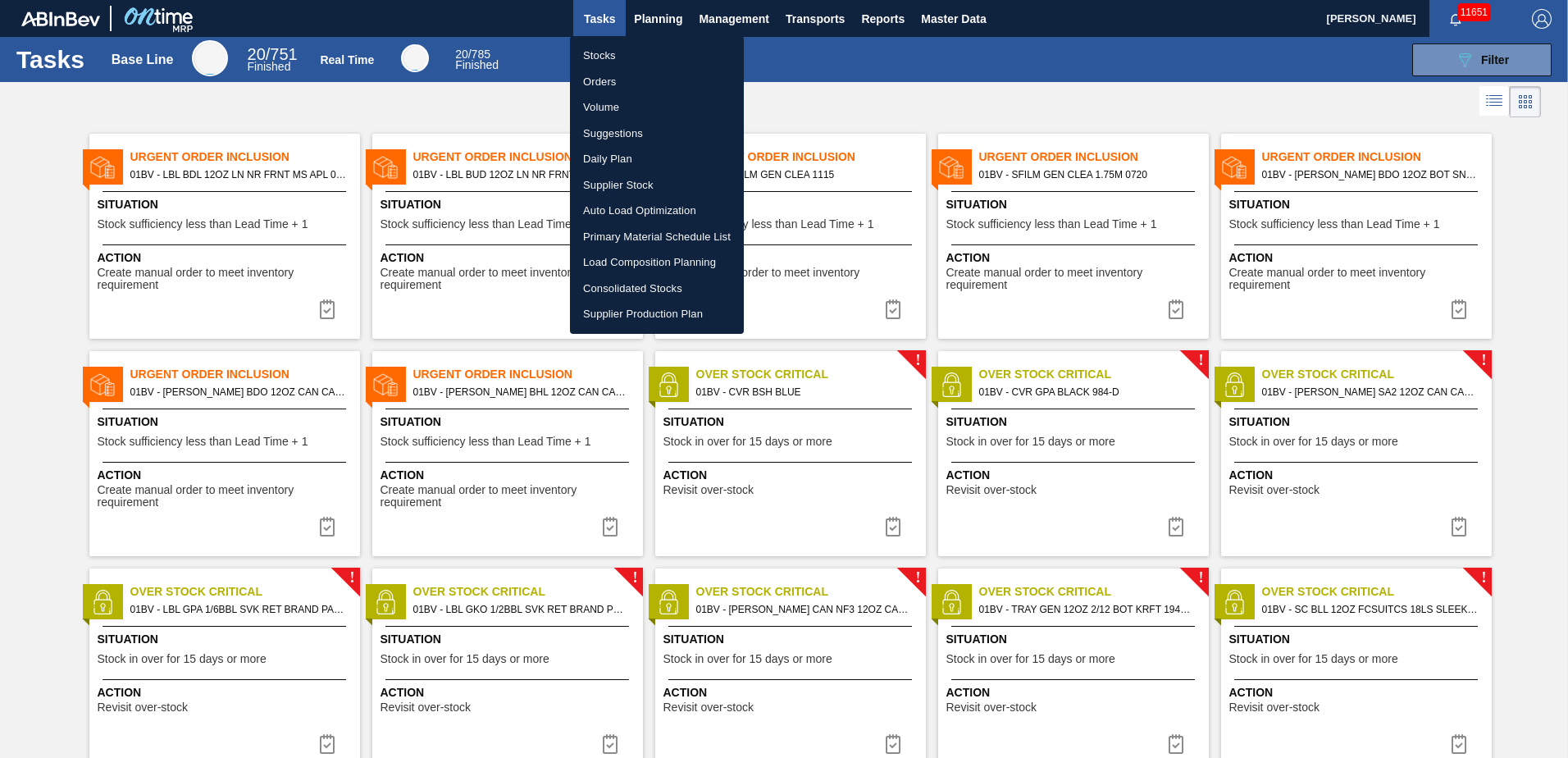
click at [617, 133] on li "Suggestions" at bounding box center [656, 133] width 174 height 26
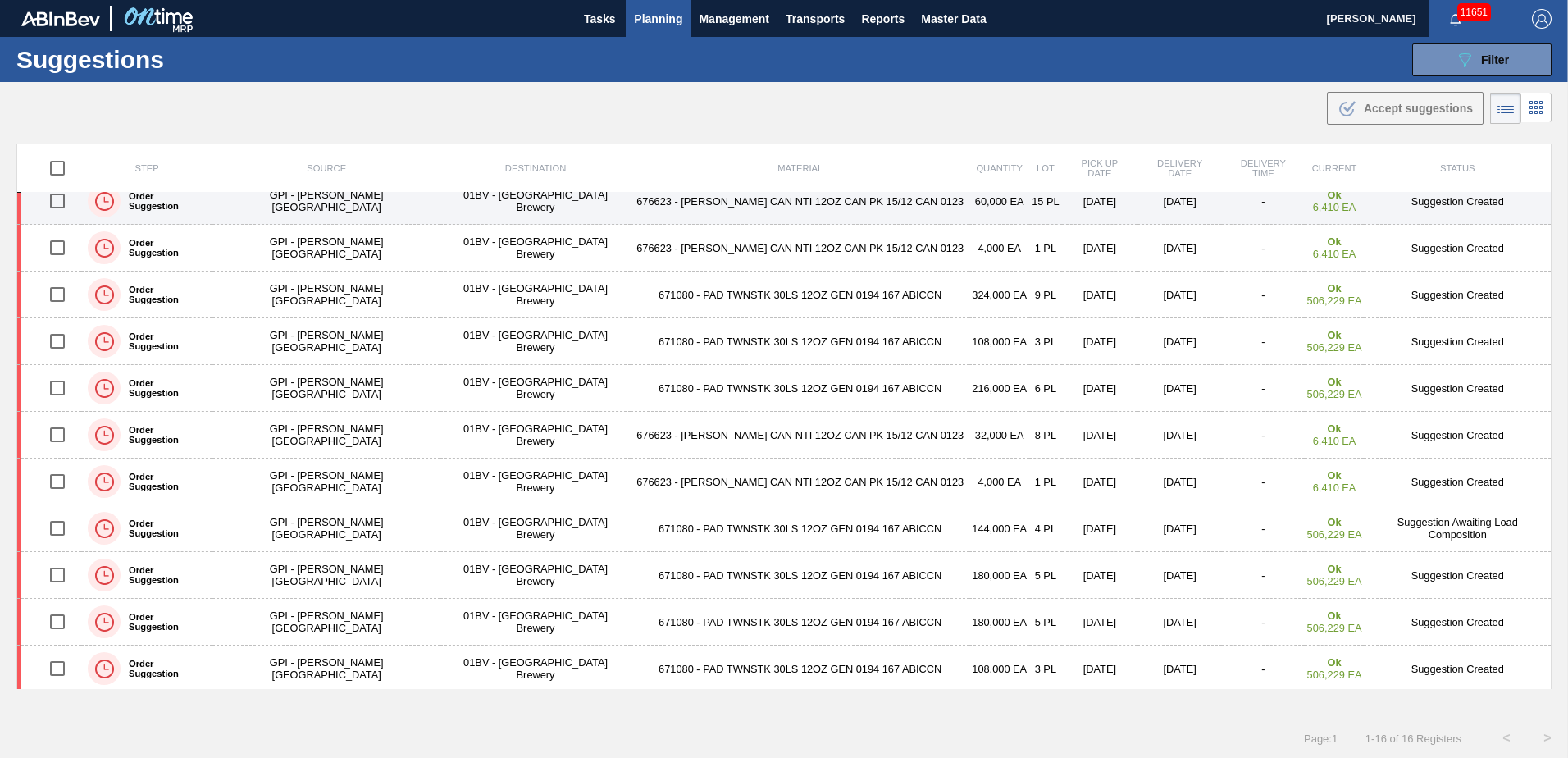
scroll to position [253, 0]
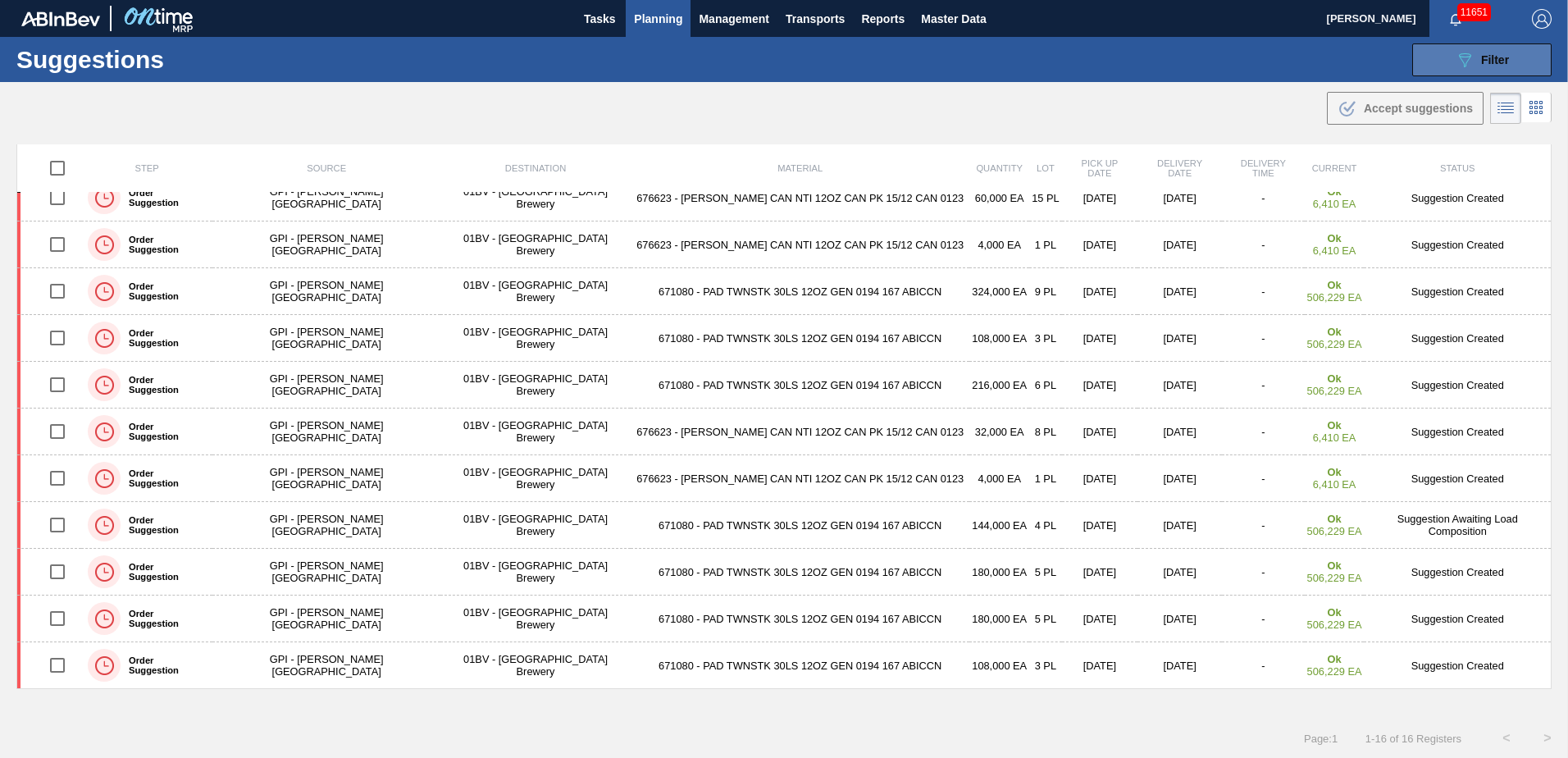
click at [1496, 59] on span "Filter" at bounding box center [1495, 60] width 28 height 14
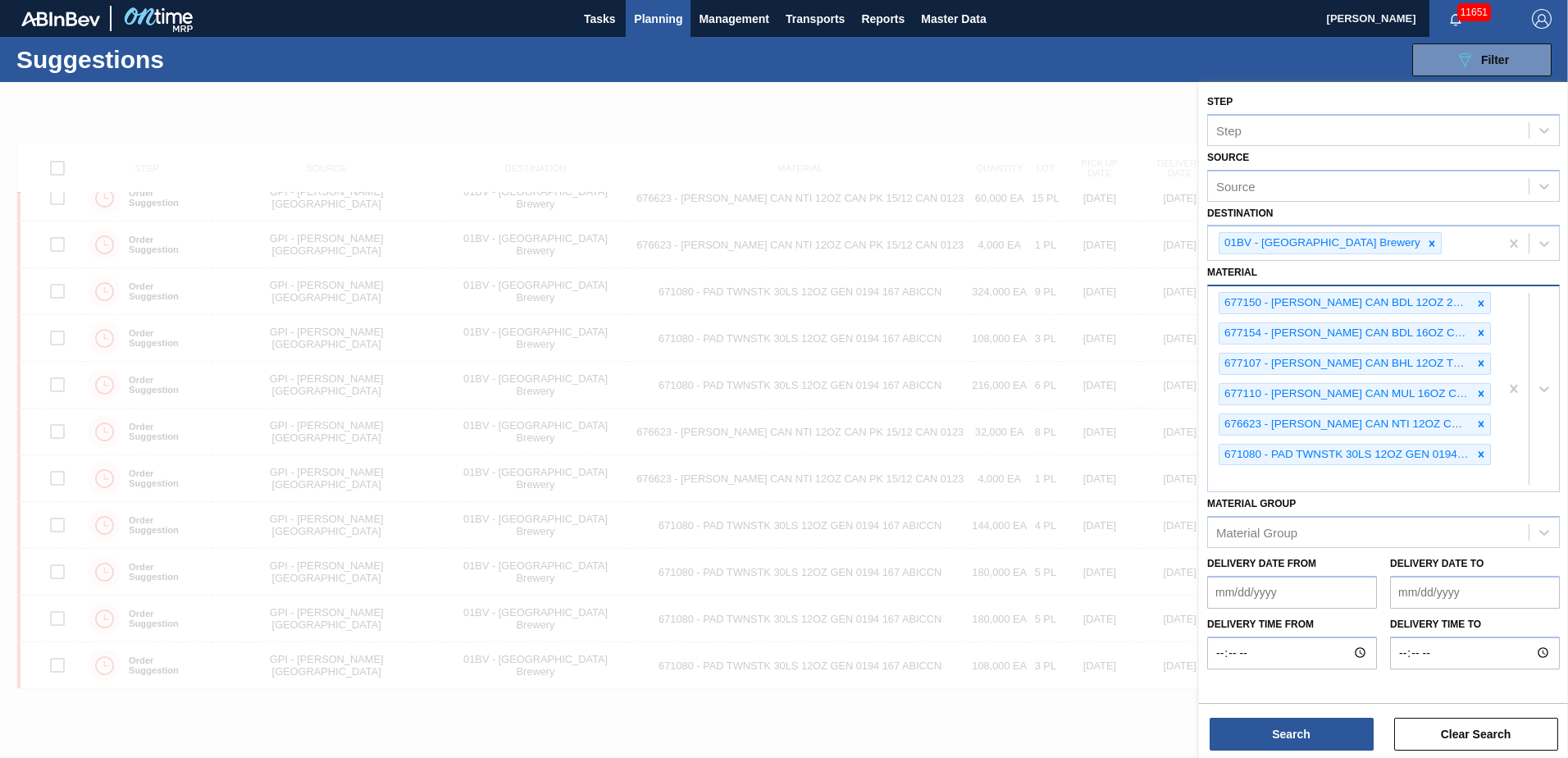
click at [1241, 477] on div "677150 - CARR CAN BDL 12OZ 2025 CAN PK 15/12 CAN 677154 - CARR CAN BDL 16OZ CAN…" at bounding box center [1354, 388] width 292 height 205
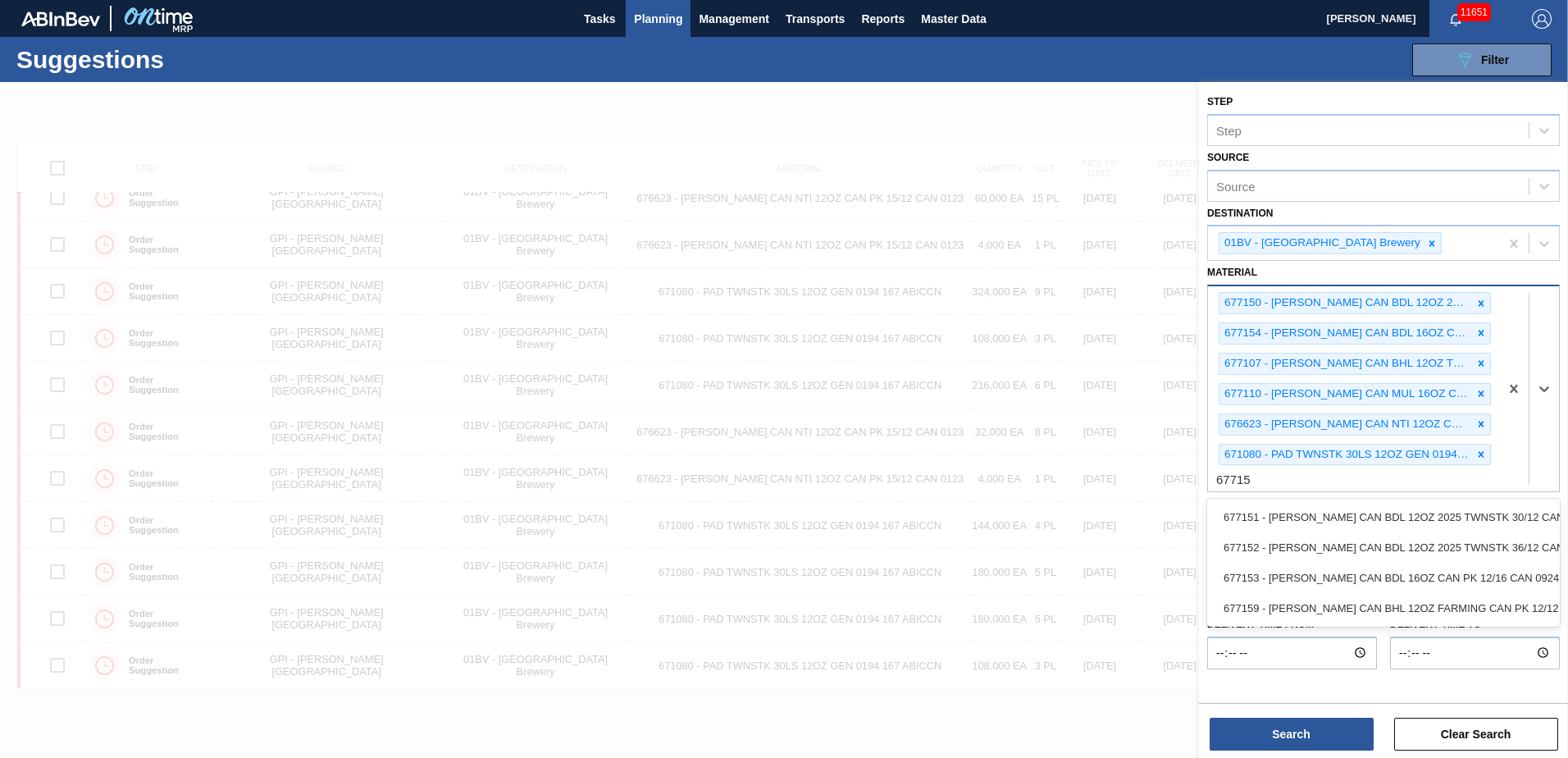
type input "677153"
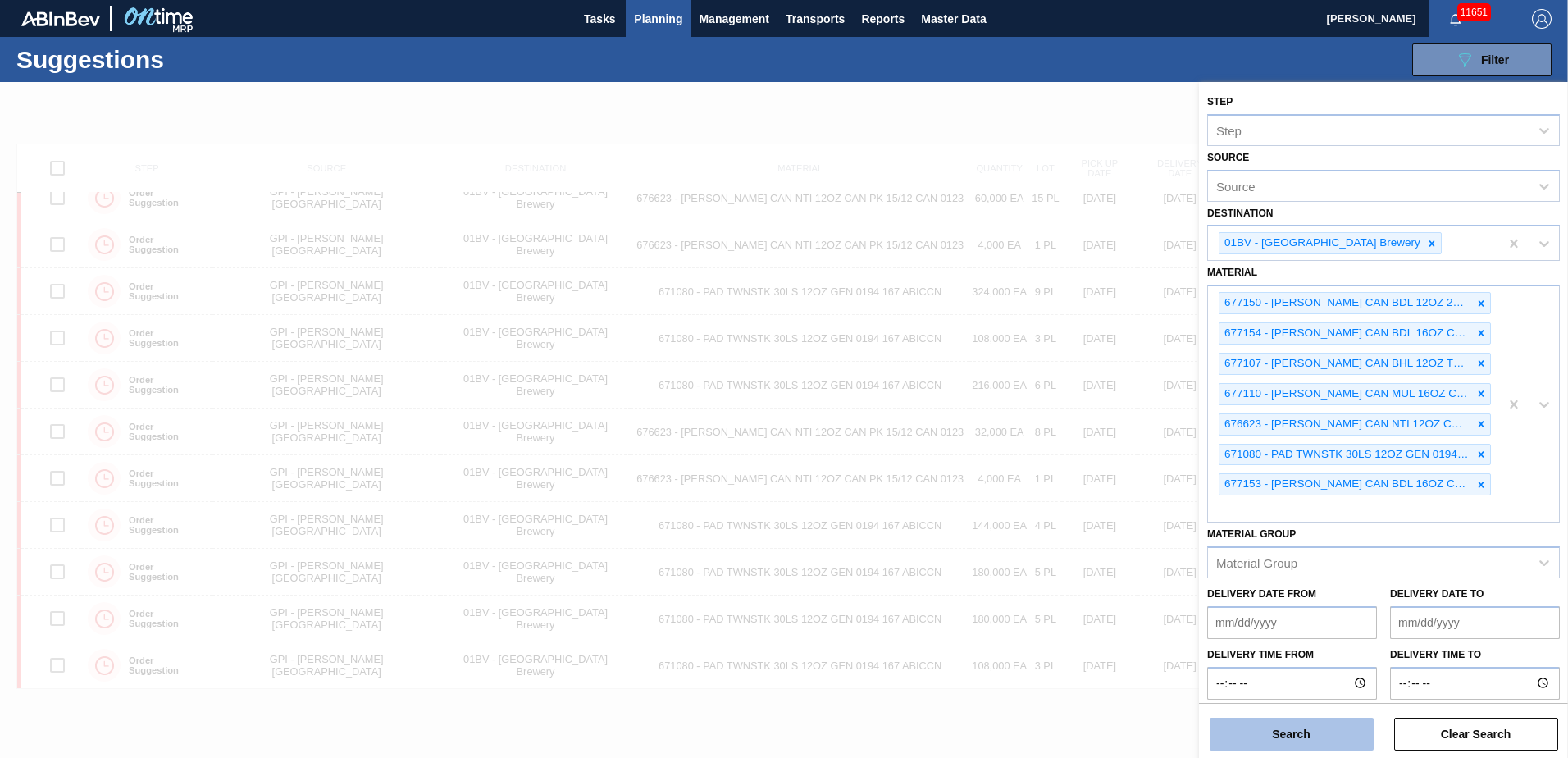
click at [1278, 735] on button "Search" at bounding box center [1292, 734] width 164 height 33
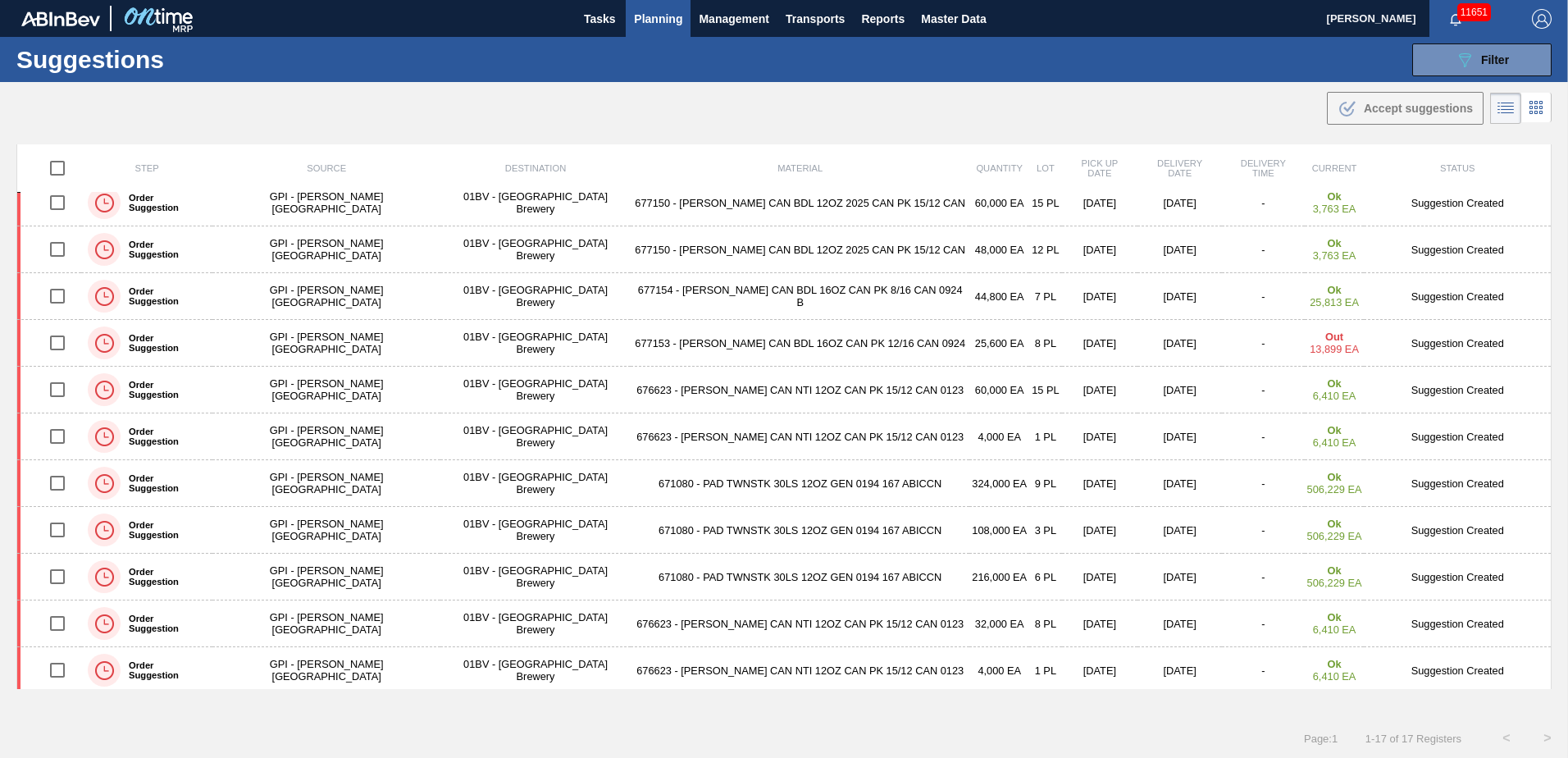
scroll to position [109, 0]
click at [1495, 54] on span "Filter" at bounding box center [1495, 60] width 28 height 14
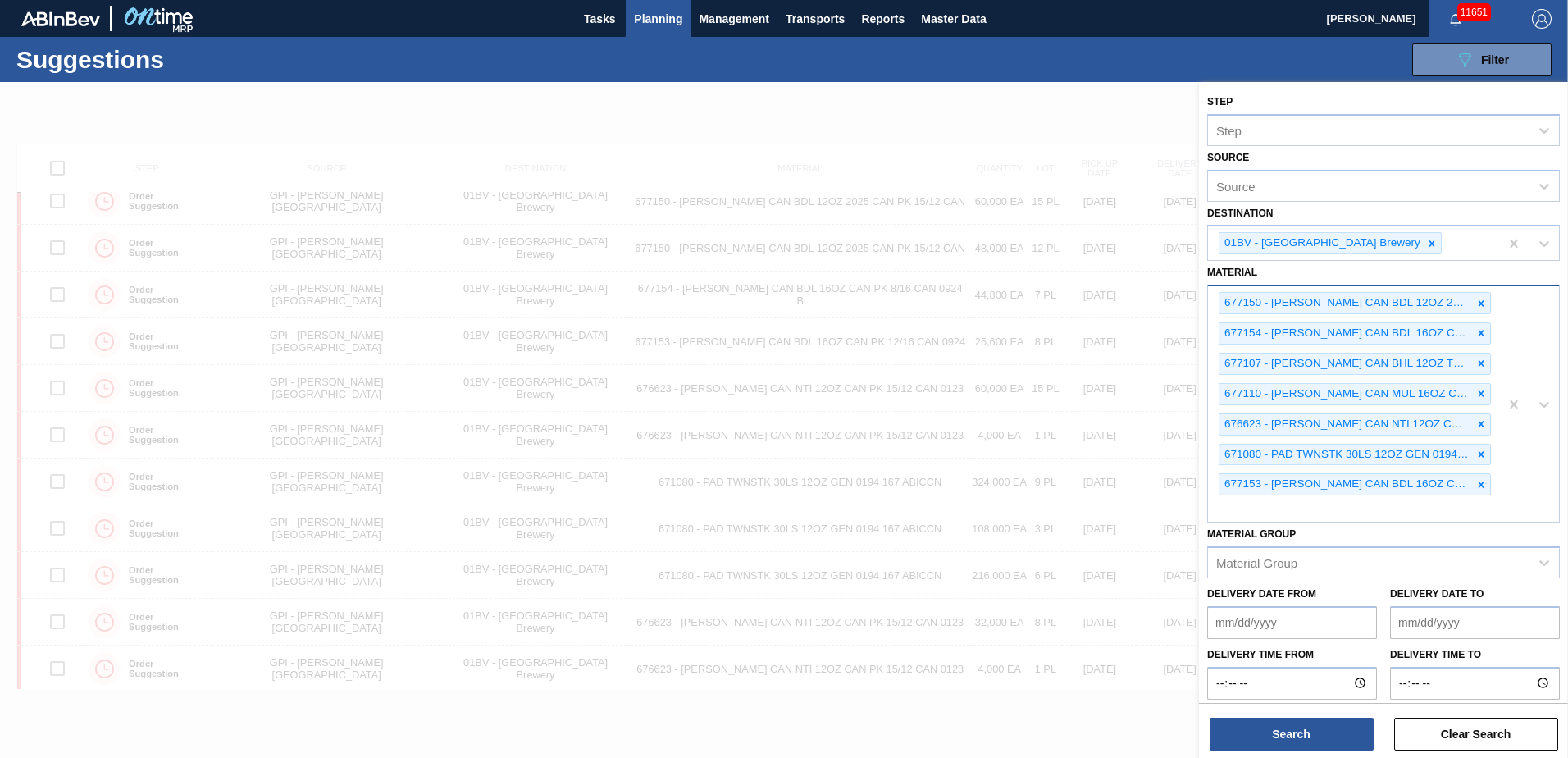
click at [1251, 505] on div "677150 - CARR CAN BDL 12OZ 2025 CAN PK 15/12 CAN 677154 - CARR CAN BDL 16OZ CAN…" at bounding box center [1354, 403] width 292 height 235
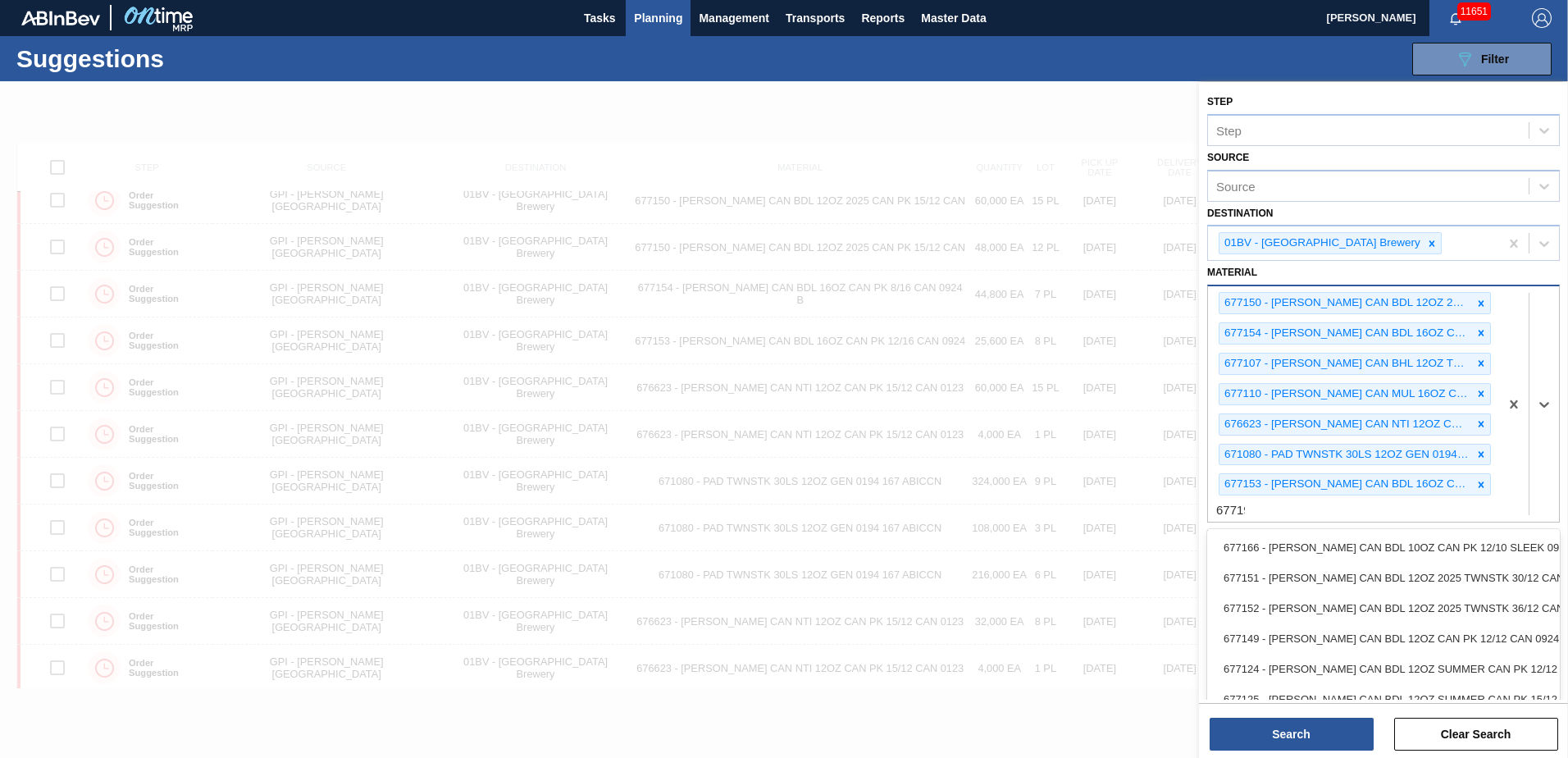
type input "677196"
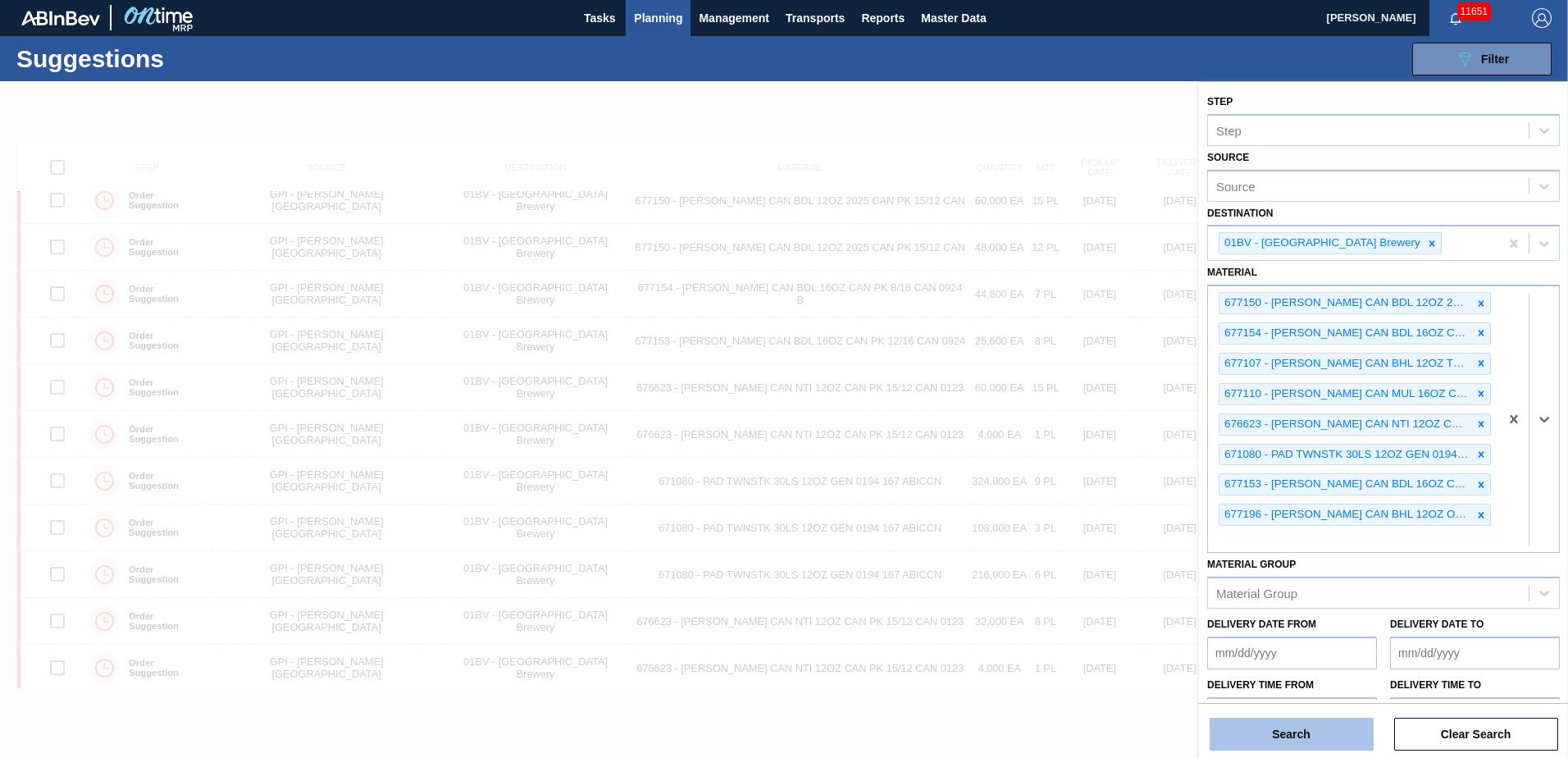
click at [1283, 731] on button "Search" at bounding box center [1292, 734] width 164 height 33
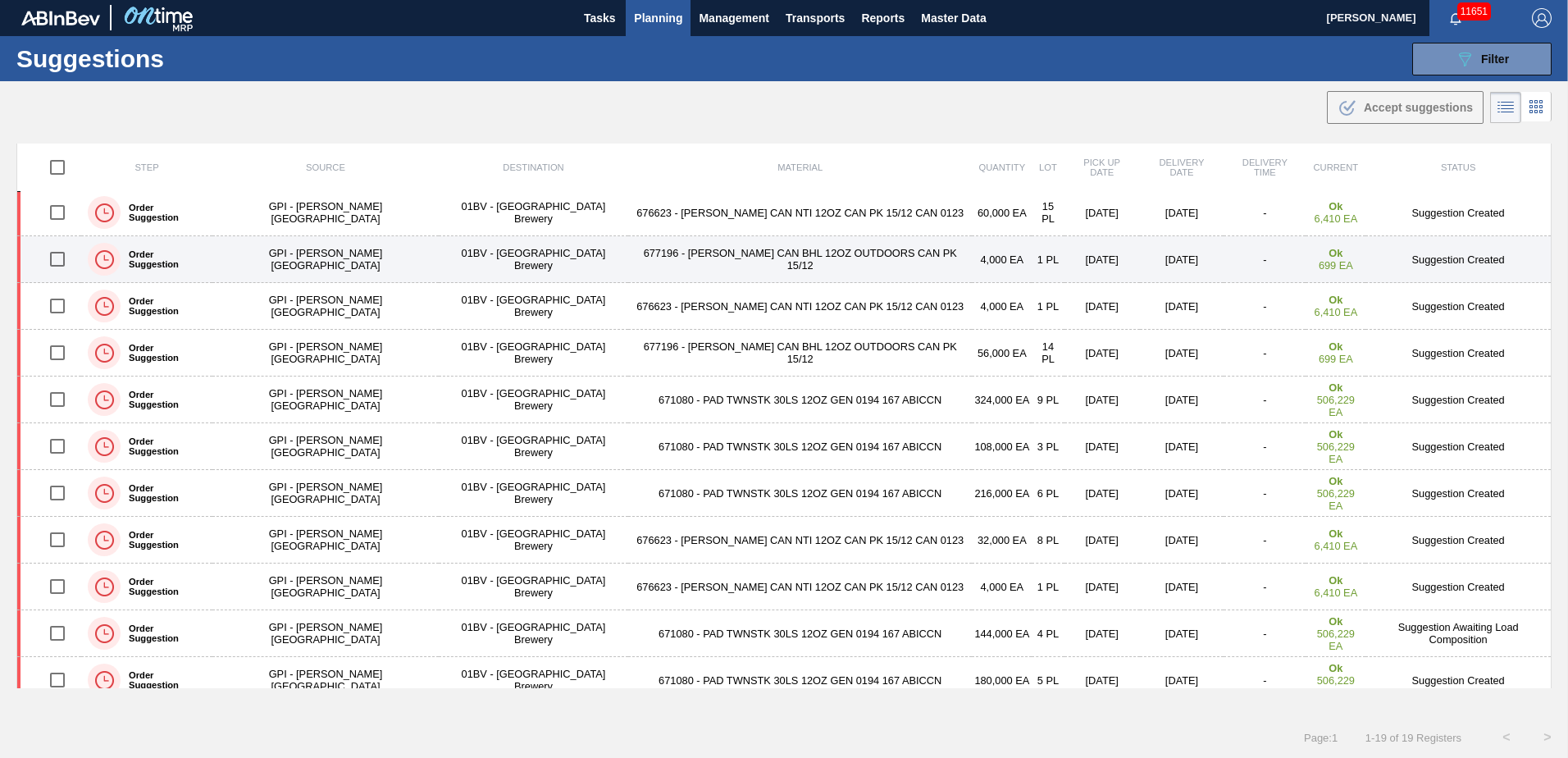
scroll to position [393, 0]
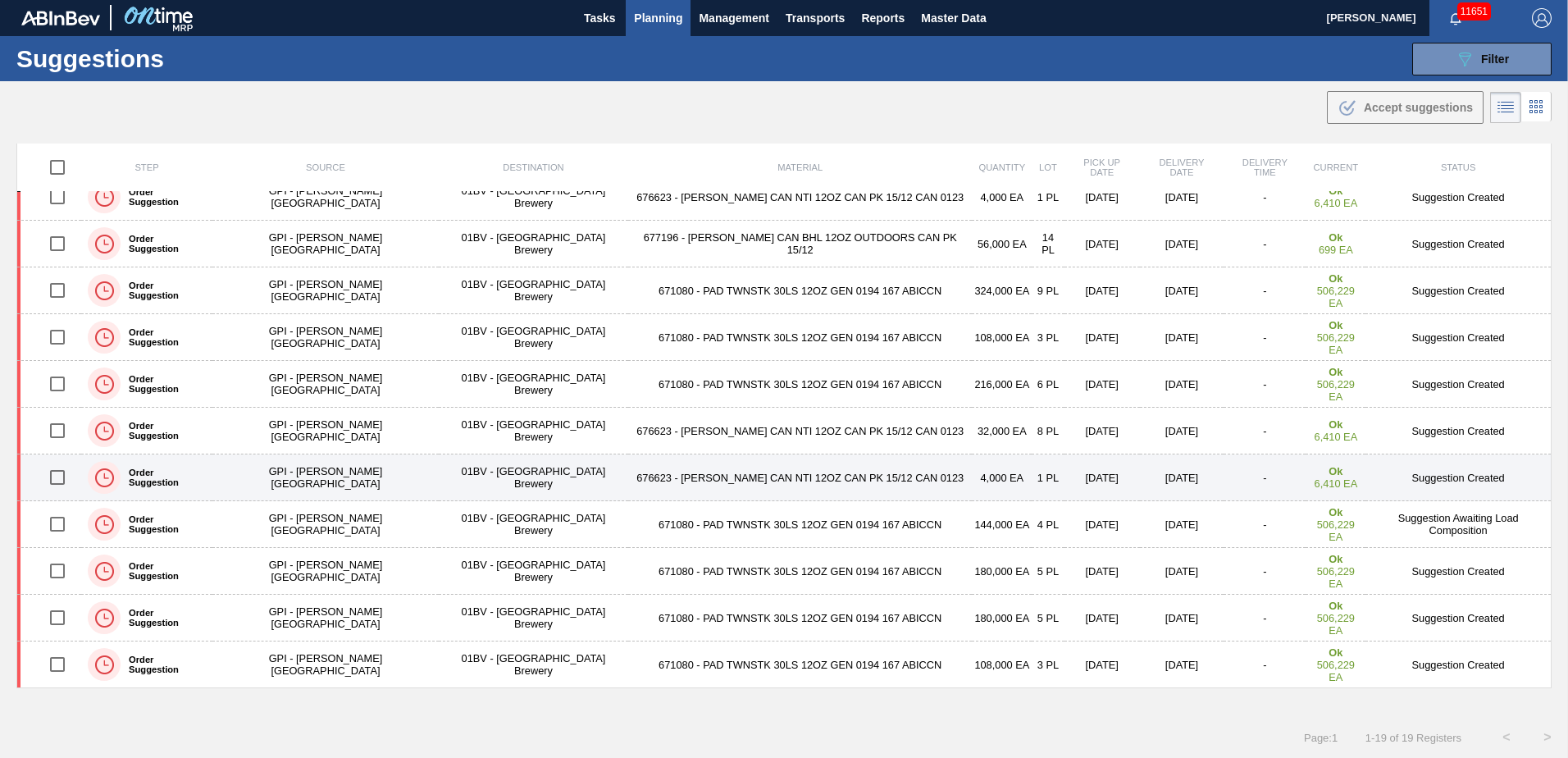
click at [65, 478] on input "checkbox" at bounding box center [56, 476] width 34 height 34
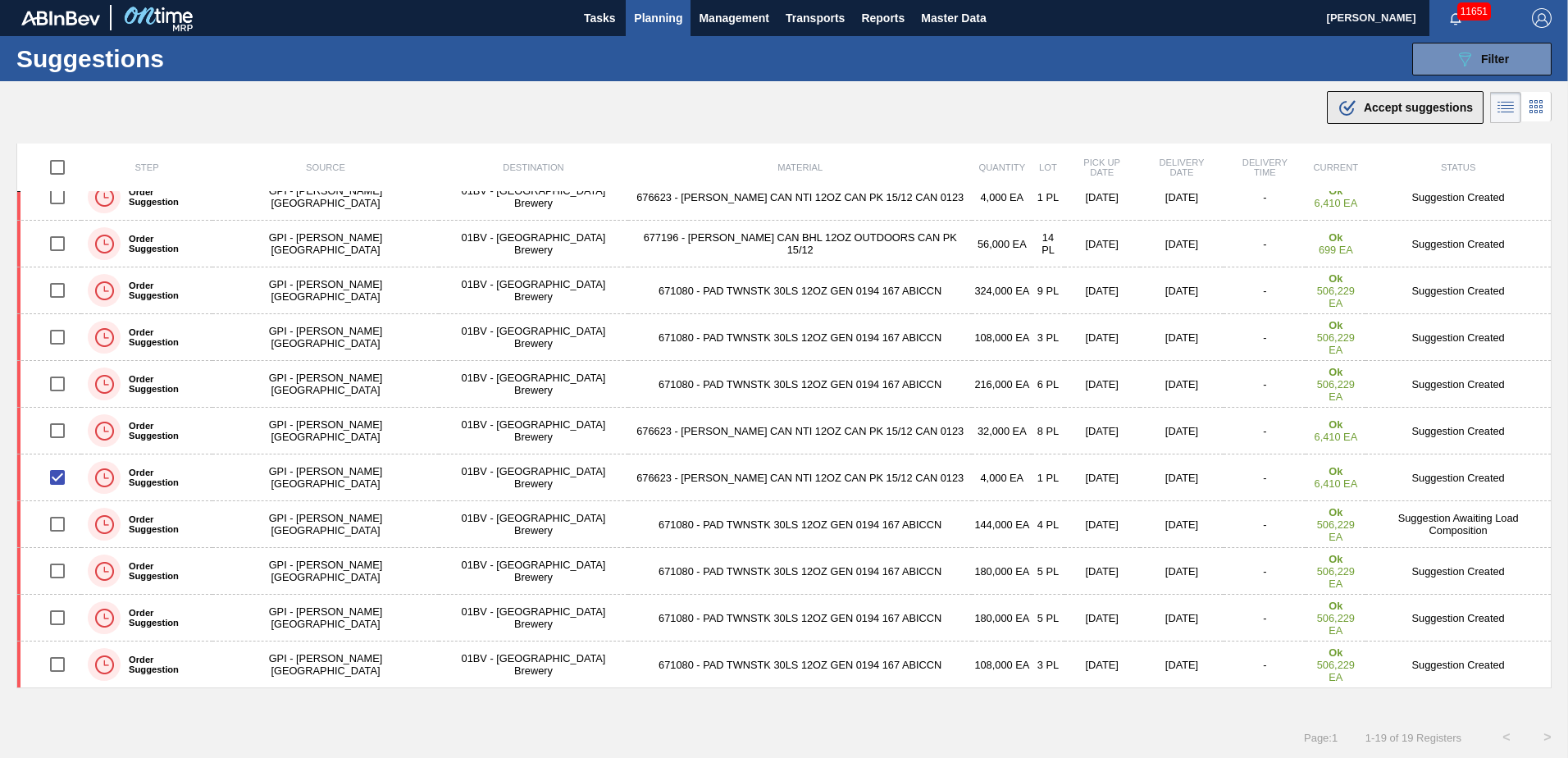
click at [1360, 95] on button ".b{fill:var(--color-action-default)} Accept suggestions" at bounding box center [1405, 108] width 157 height 33
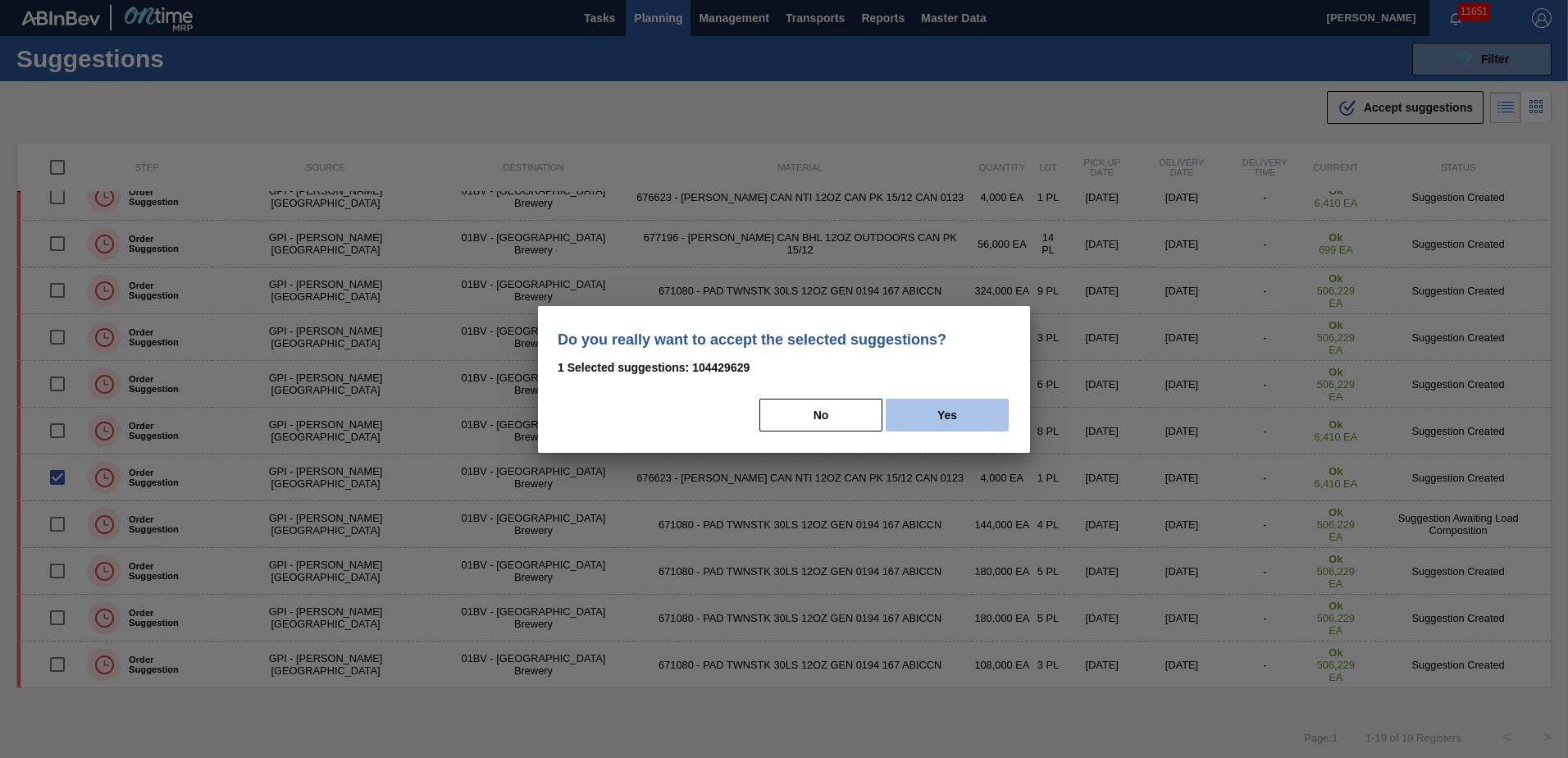
click at [959, 427] on button "Yes" at bounding box center [947, 415] width 123 height 33
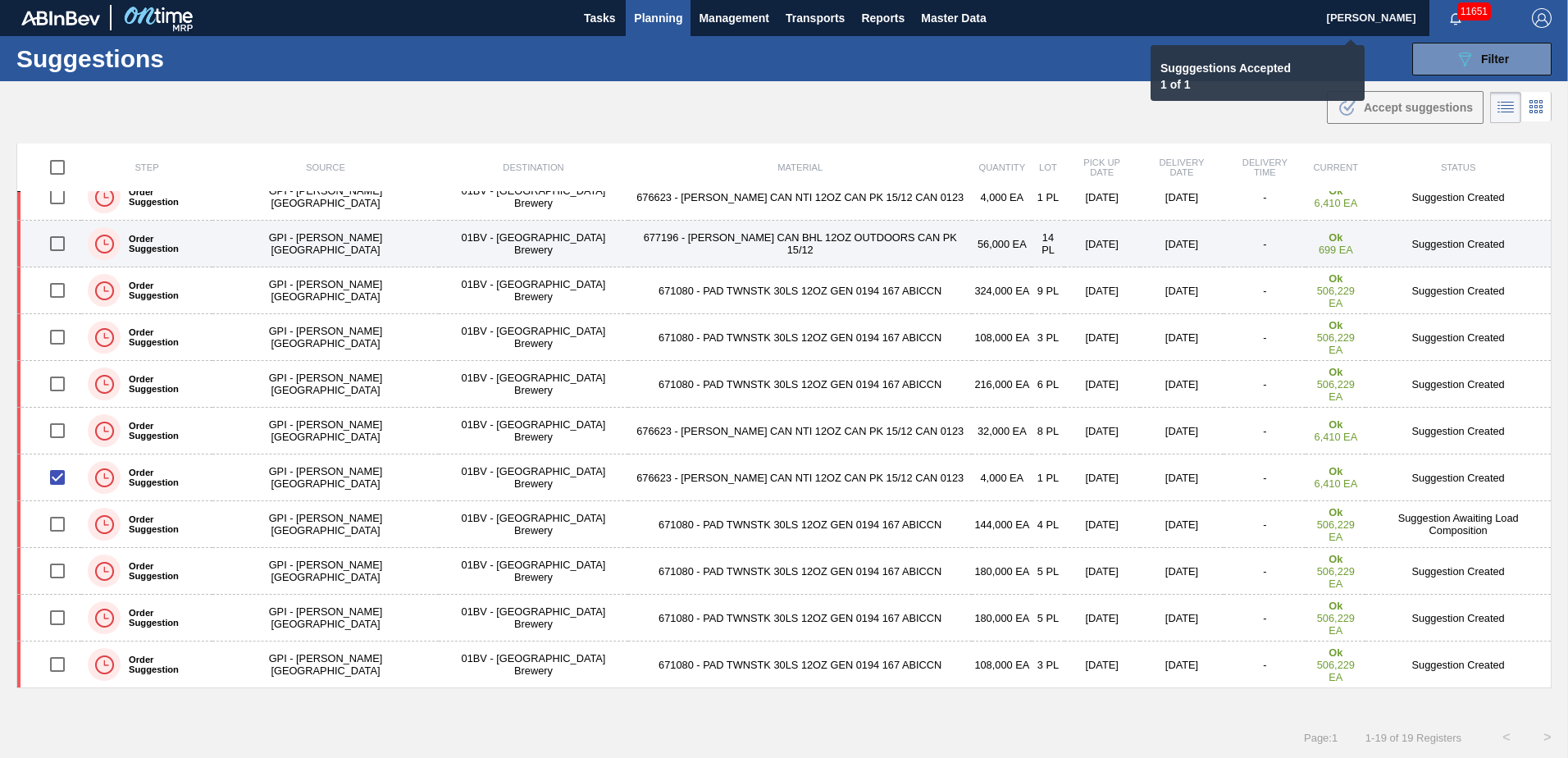
checkbox input "false"
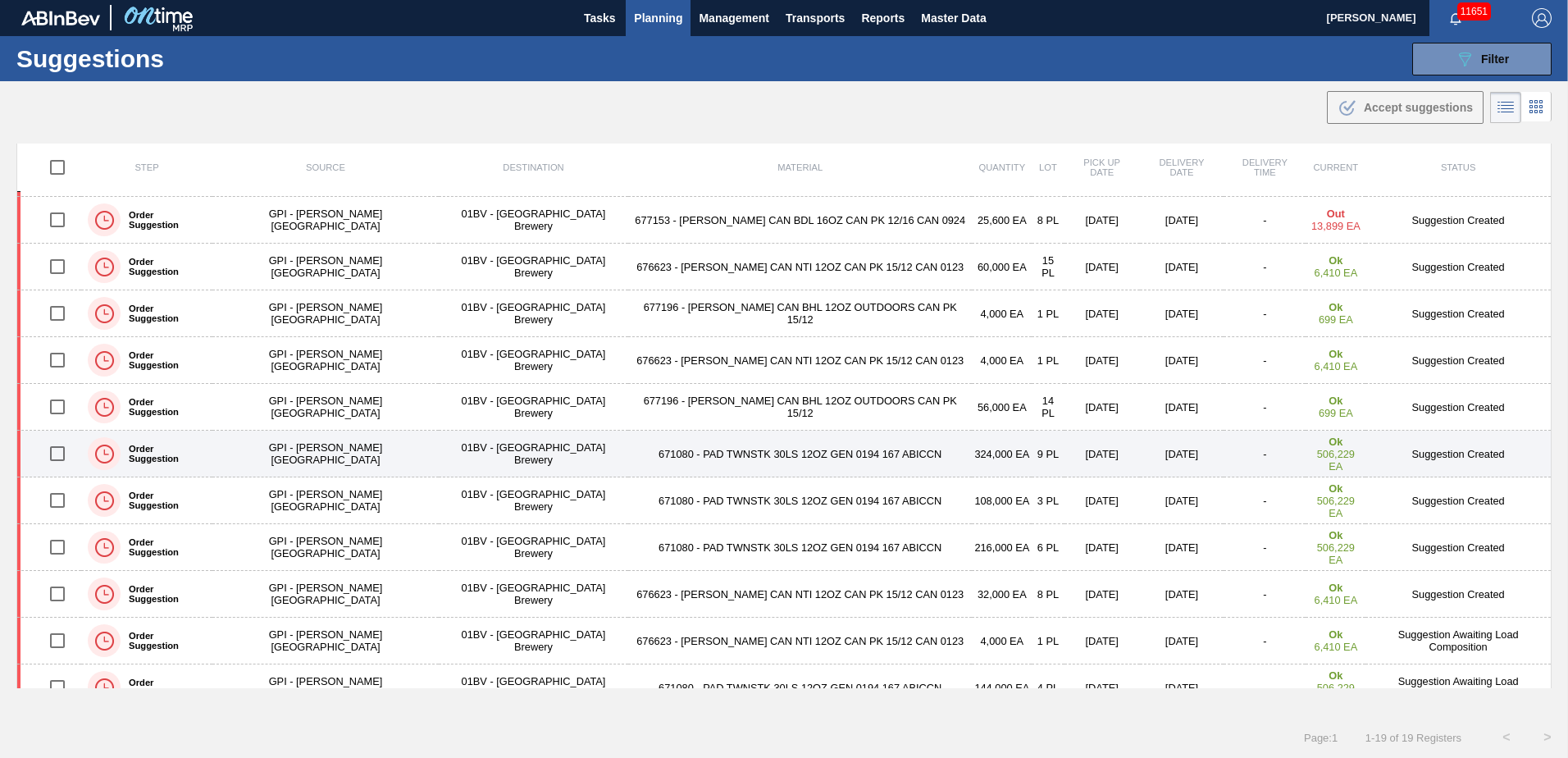
scroll to position [228, 0]
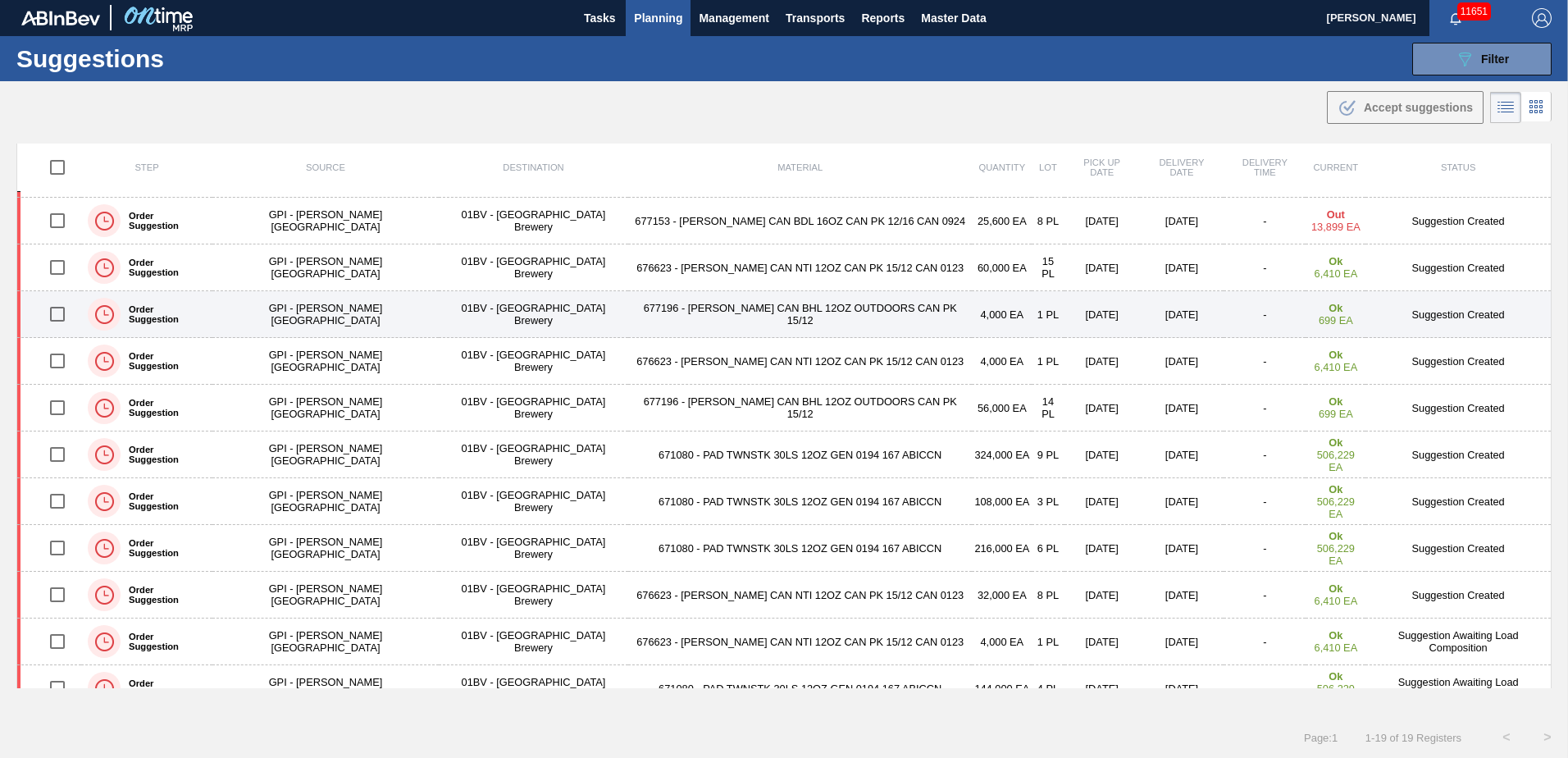
click at [61, 312] on input "checkbox" at bounding box center [56, 313] width 34 height 34
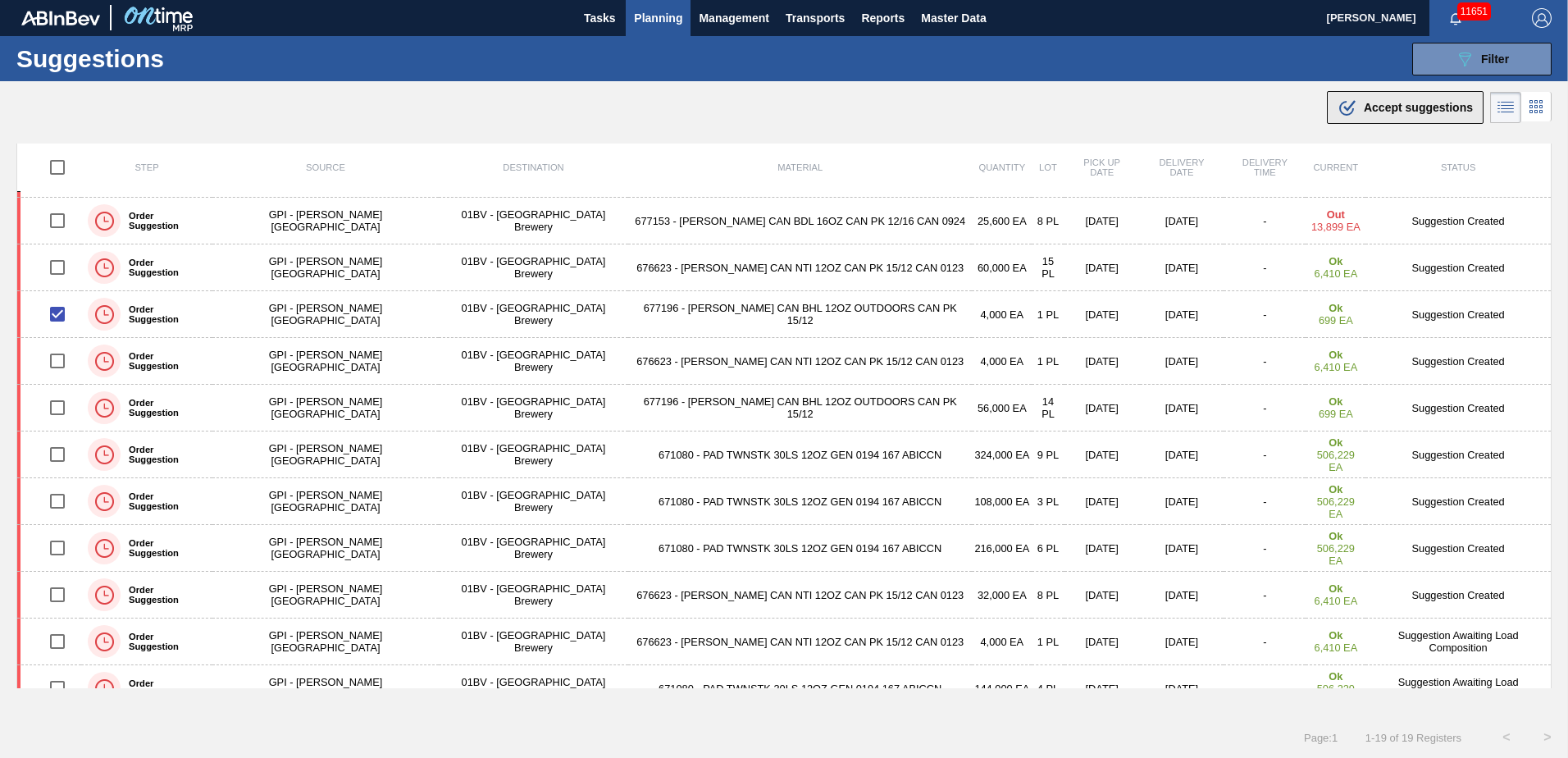
click at [1375, 108] on span "Accept suggestions" at bounding box center [1418, 108] width 109 height 14
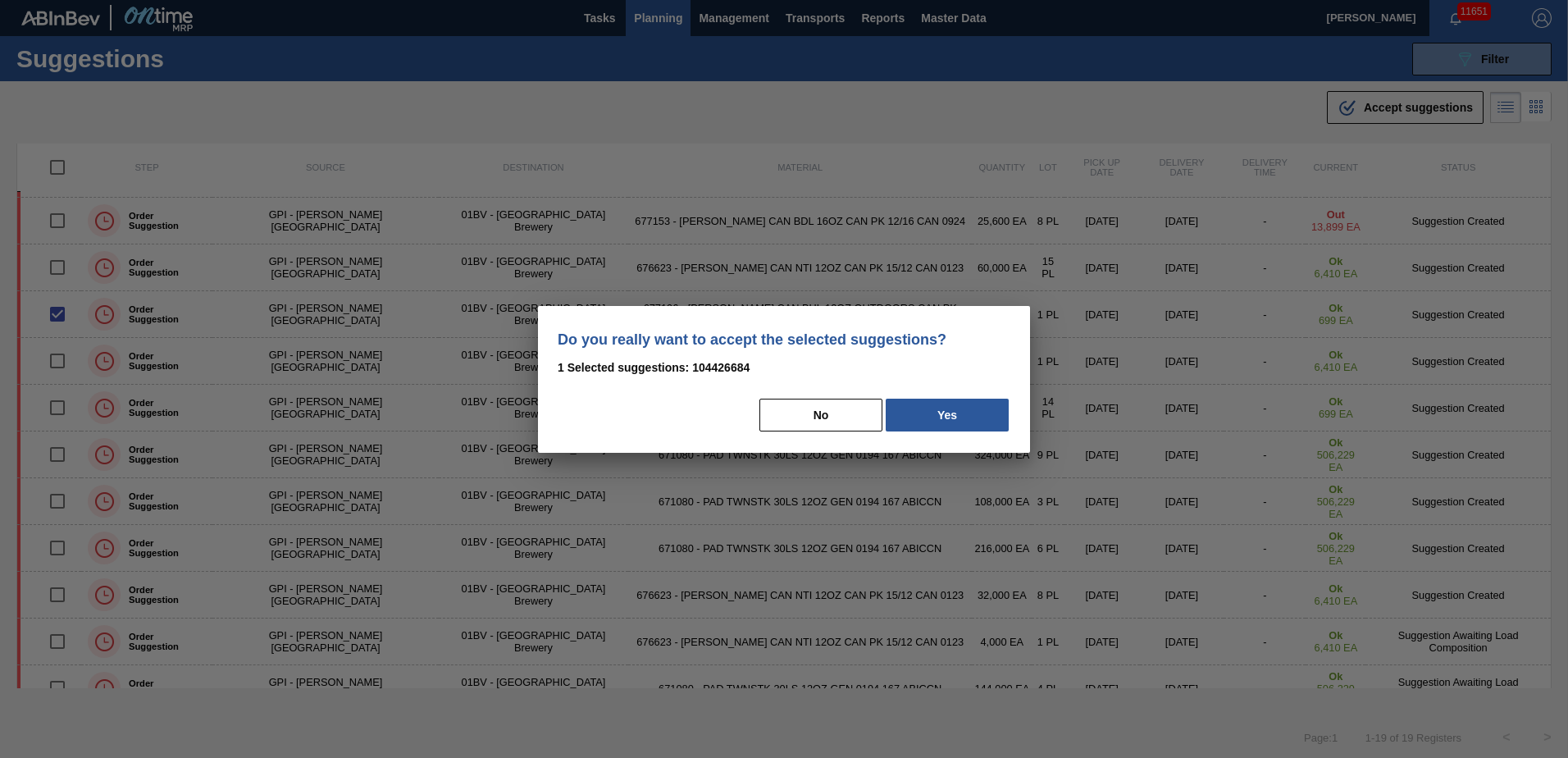
drag, startPoint x: 939, startPoint y: 410, endPoint x: 949, endPoint y: 407, distance: 10.4
click at [940, 410] on button "Yes" at bounding box center [947, 415] width 123 height 33
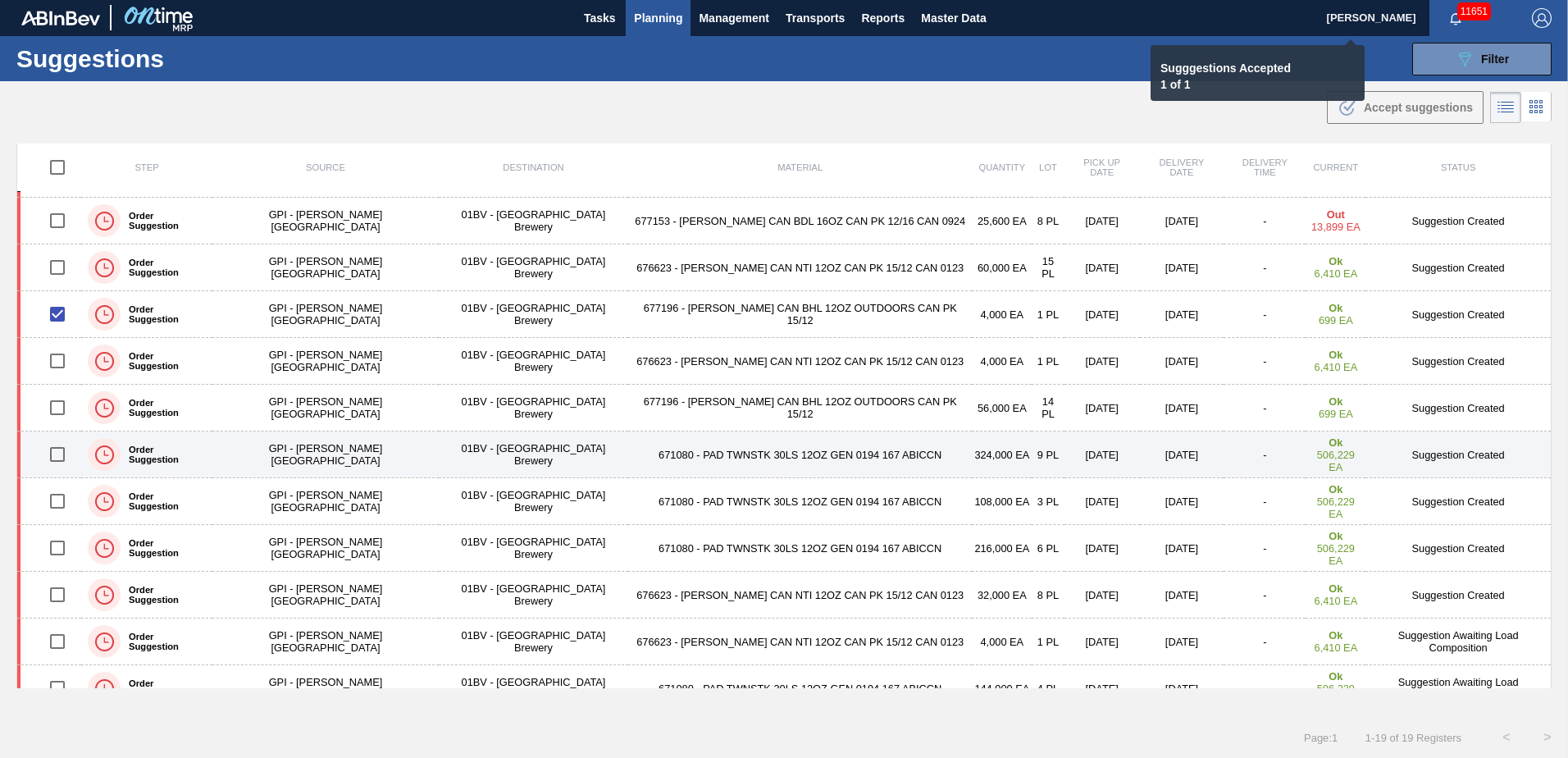
checkbox input "false"
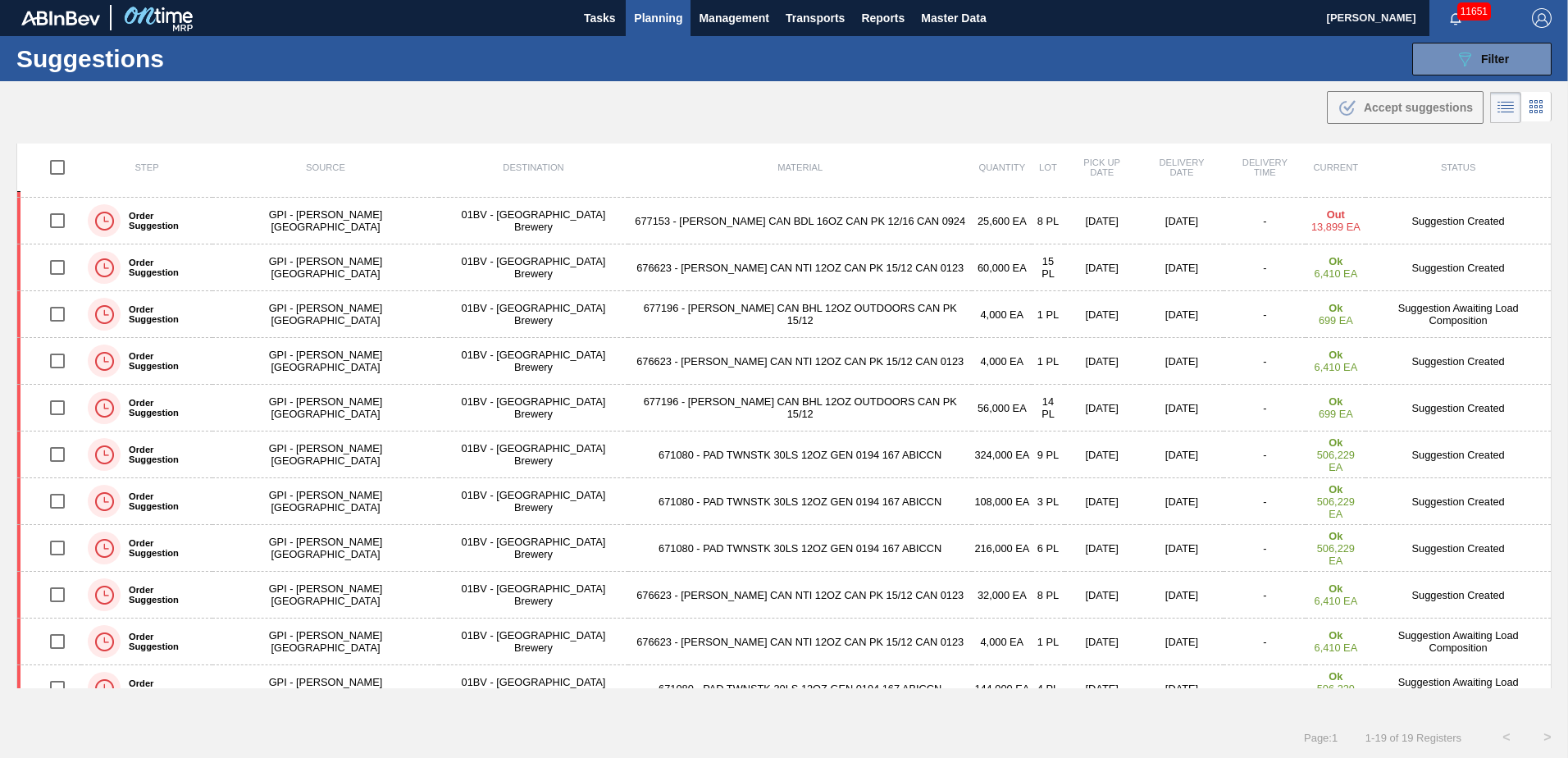
click at [650, 15] on span "Planning" at bounding box center [658, 17] width 49 height 19
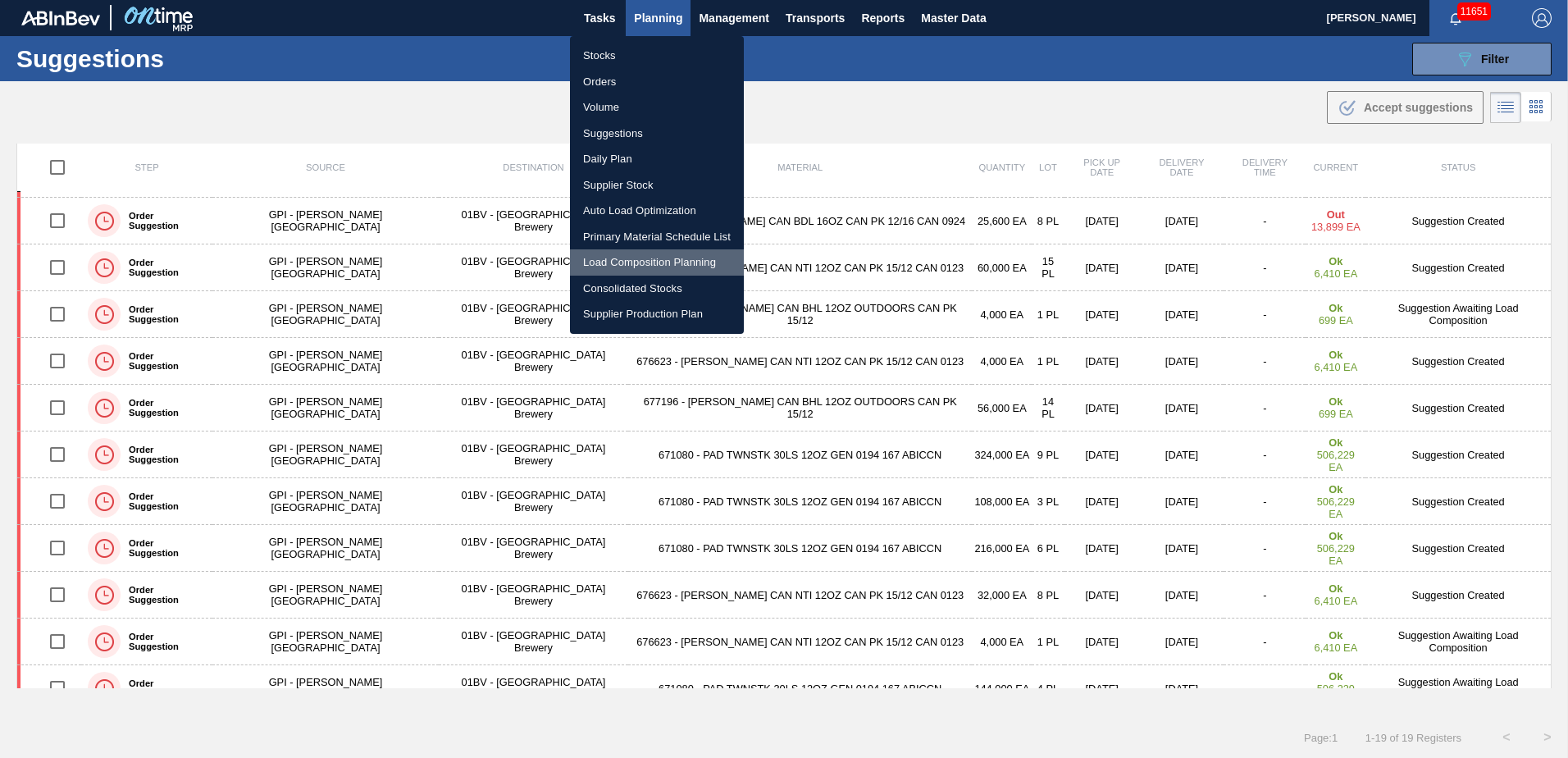
click at [633, 260] on li "Load Composition Planning" at bounding box center [656, 262] width 174 height 26
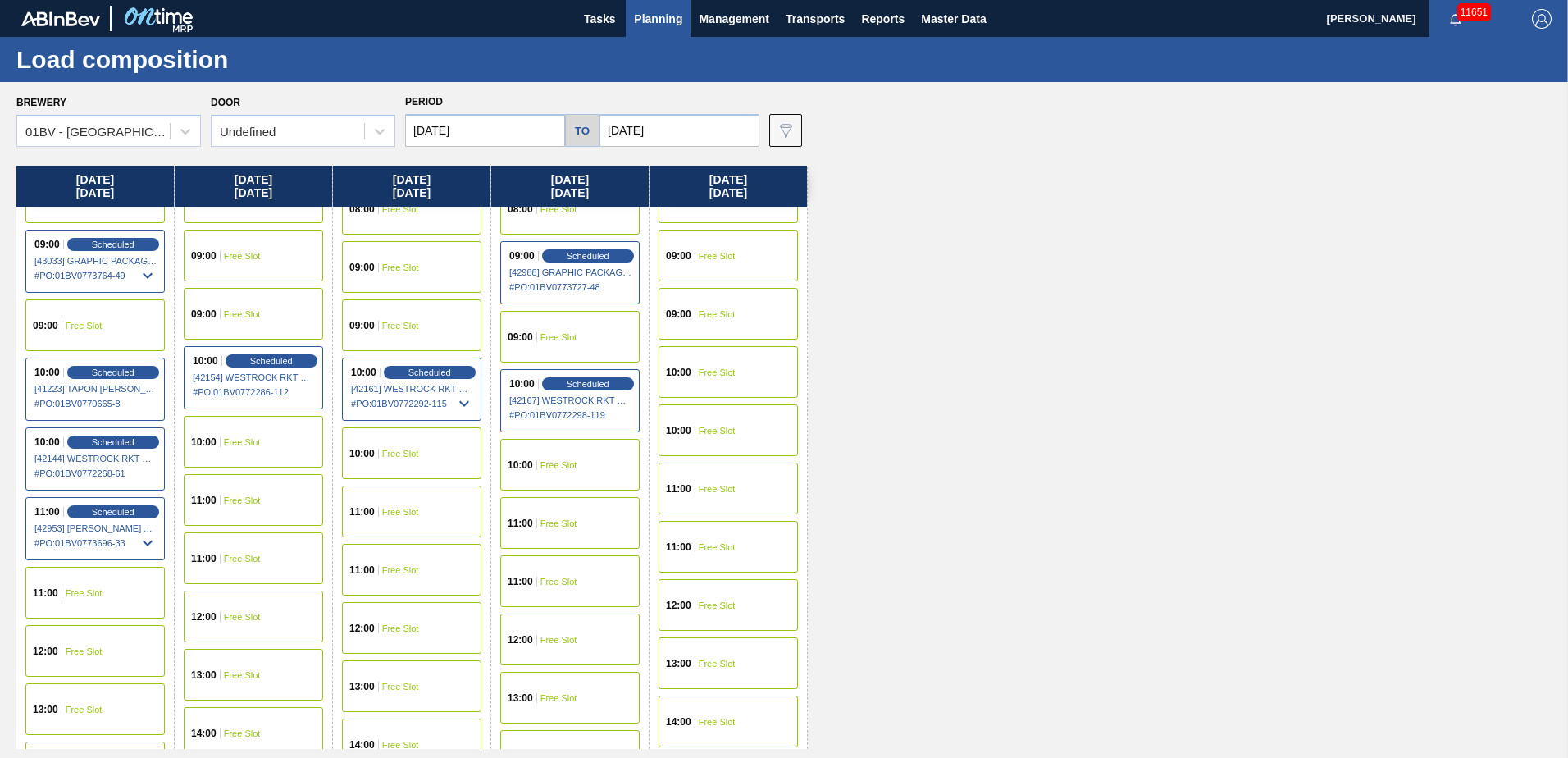
scroll to position [246, 0]
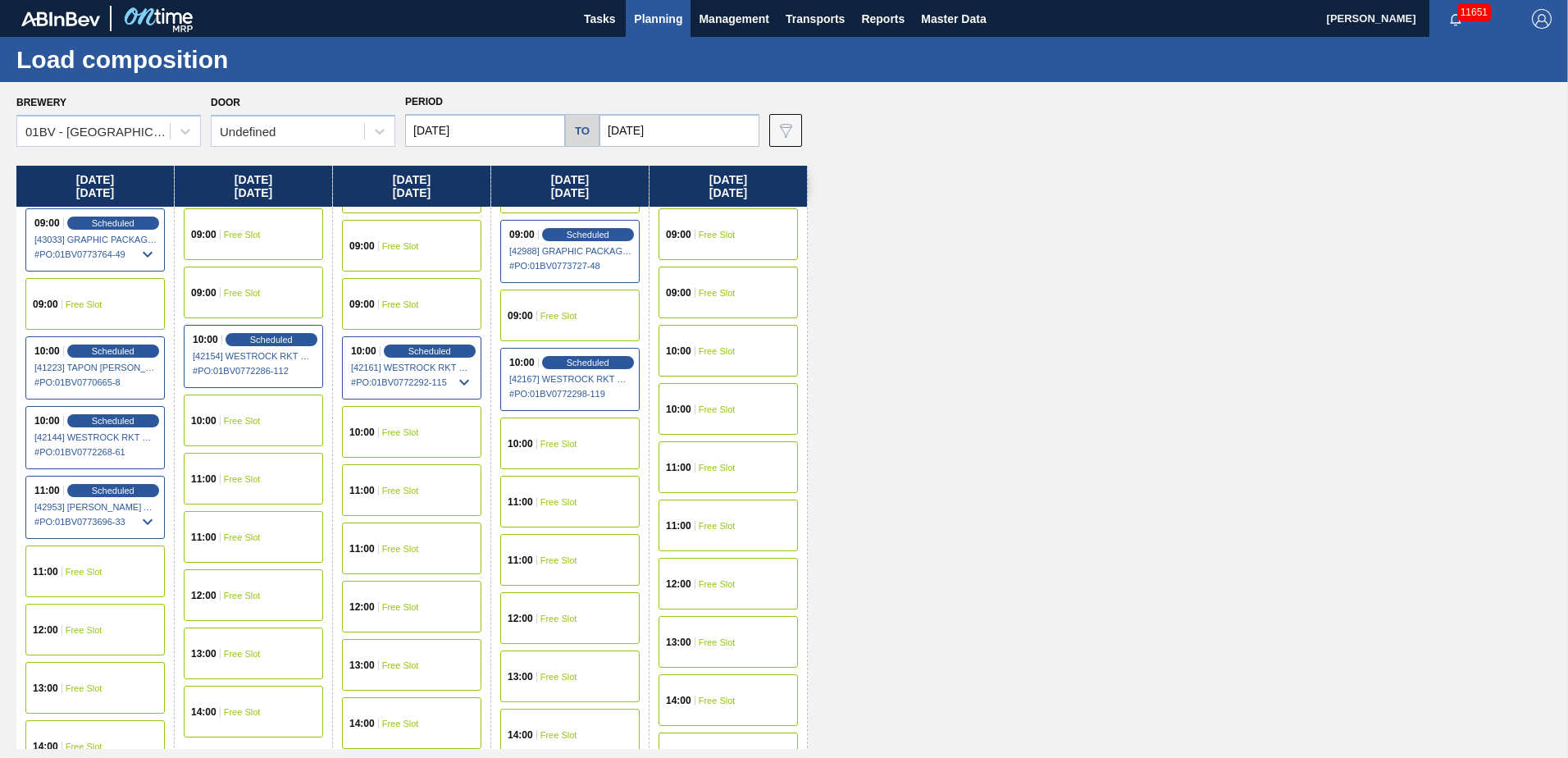
click at [81, 574] on span "Free Slot" at bounding box center [85, 571] width 37 height 10
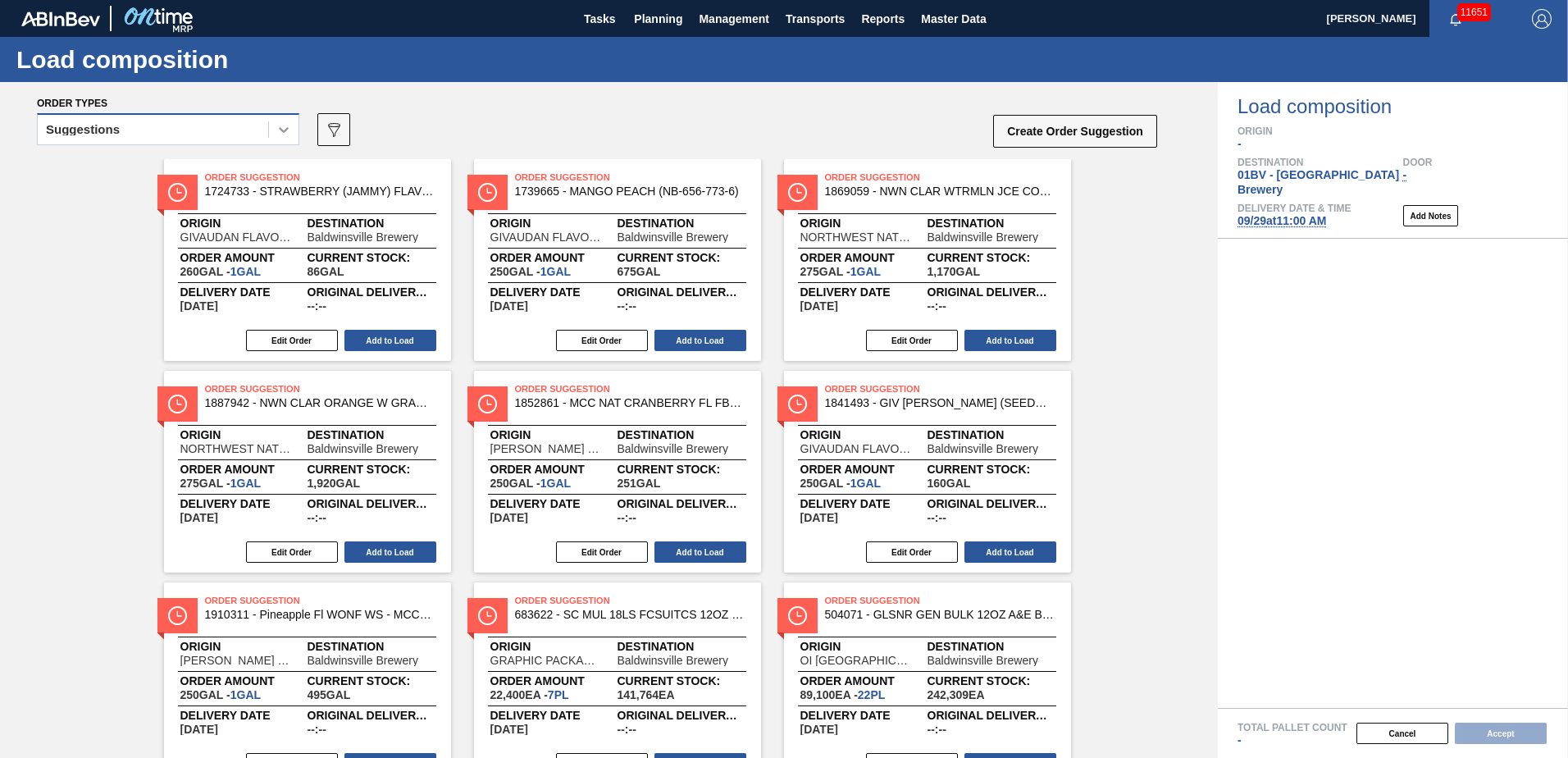
click at [286, 126] on icon at bounding box center [284, 129] width 17 height 17
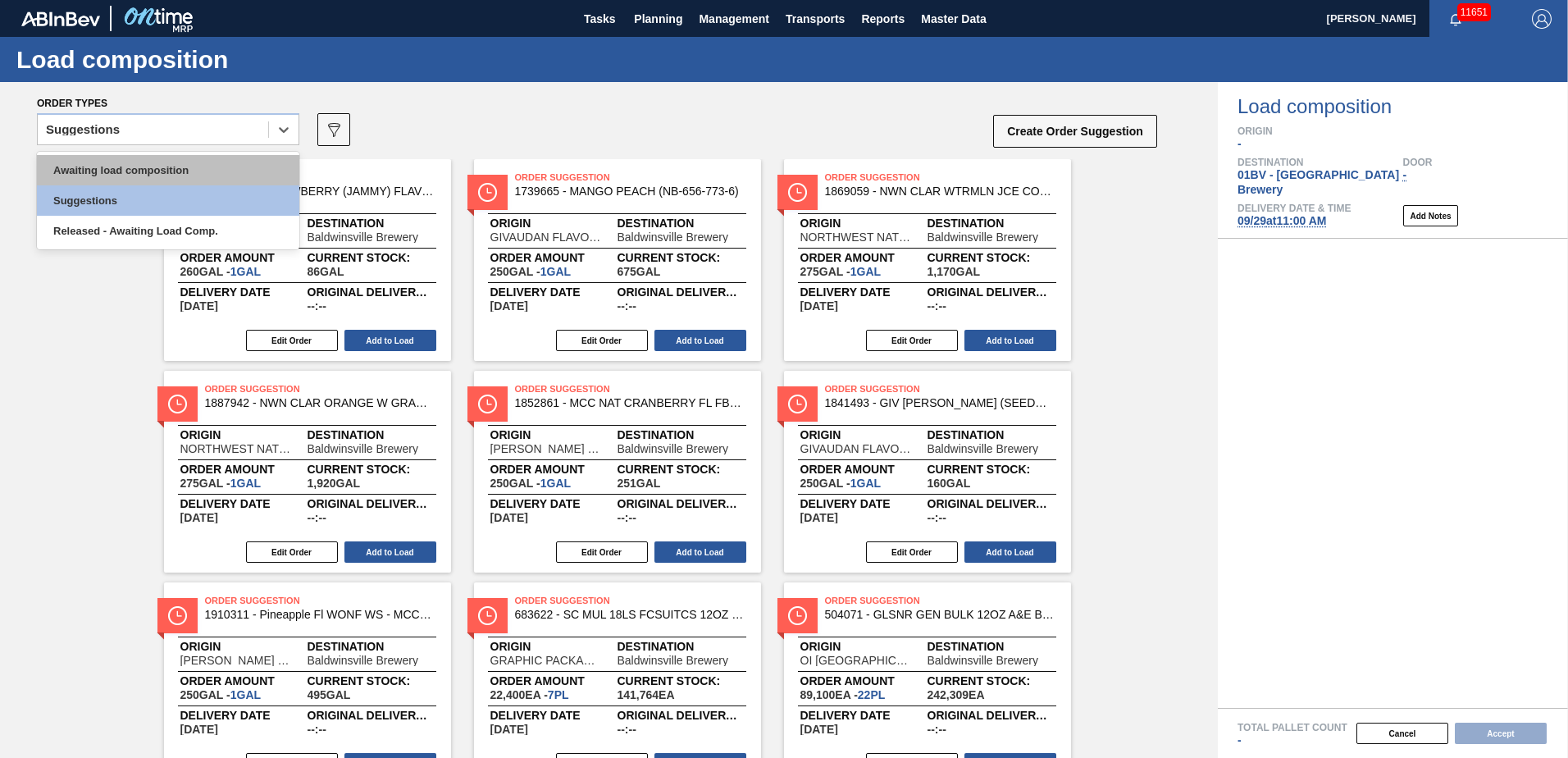
click at [190, 171] on div "Awaiting load composition" at bounding box center [168, 169] width 262 height 30
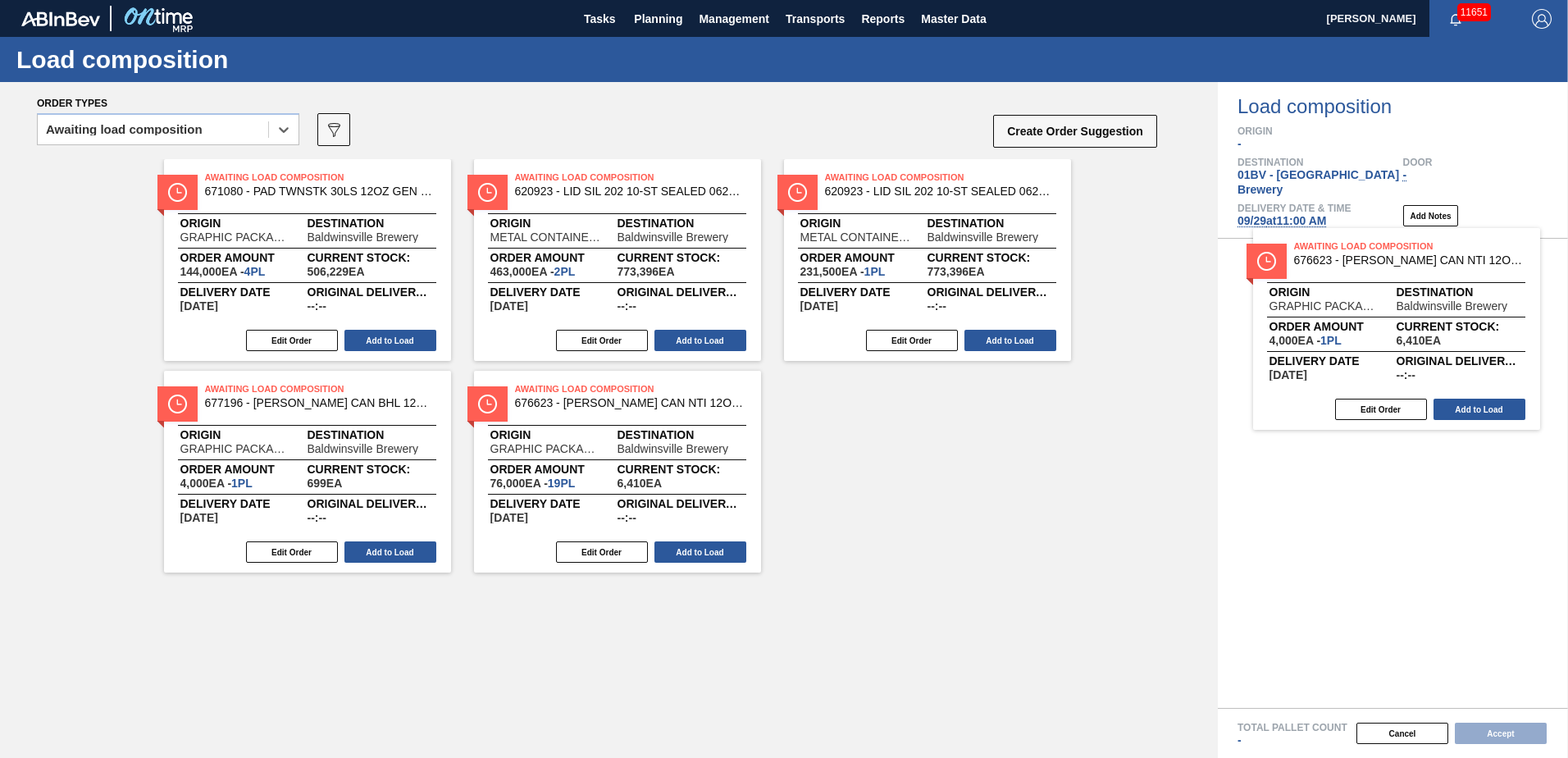
drag, startPoint x: 585, startPoint y: 183, endPoint x: 1370, endPoint y: 252, distance: 788.0
click at [1370, 252] on div "Order types option Awaiting load composition, selected. Select is focused ,type…" at bounding box center [784, 419] width 1568 height 675
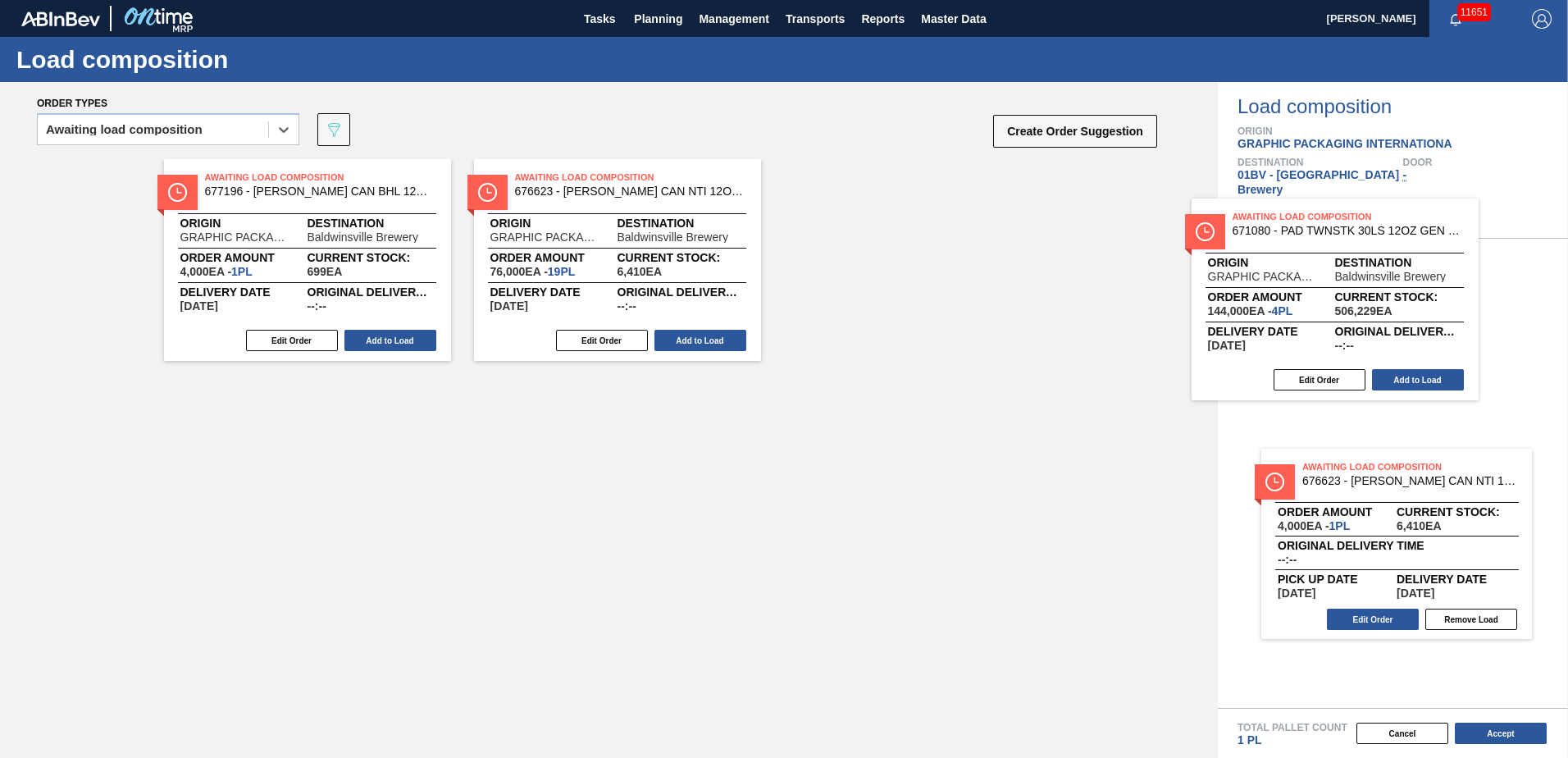
drag, startPoint x: 286, startPoint y: 190, endPoint x: 1352, endPoint y: 236, distance: 1067.0
click at [1352, 236] on div "Order types option Awaiting load composition, selected. Select is focused ,type…" at bounding box center [784, 419] width 1568 height 675
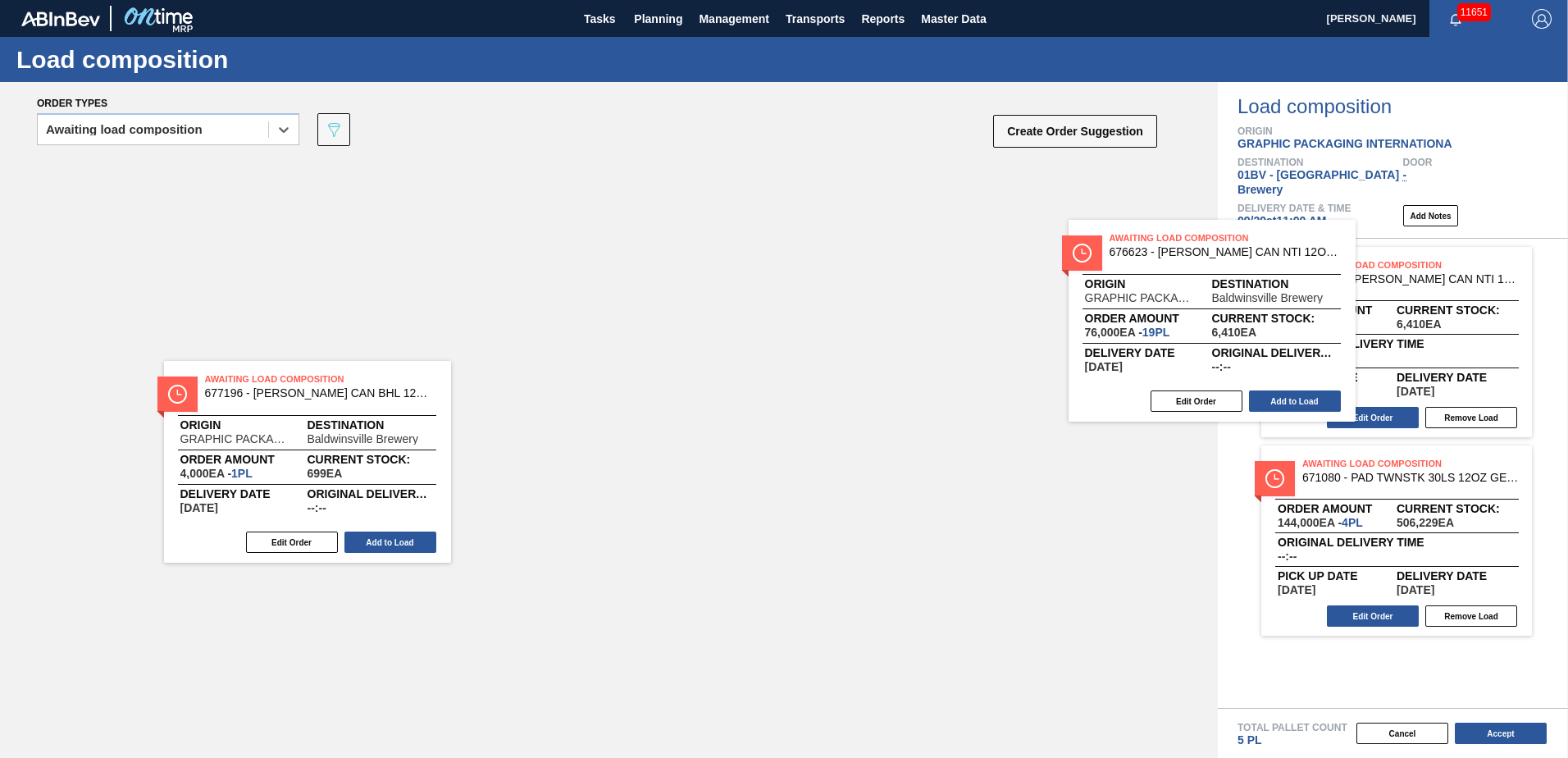
drag, startPoint x: 541, startPoint y: 187, endPoint x: 1348, endPoint y: 278, distance: 812.1
click at [1344, 278] on div "Order types option Awaiting load composition, selected. Select is focused ,type…" at bounding box center [784, 419] width 1568 height 675
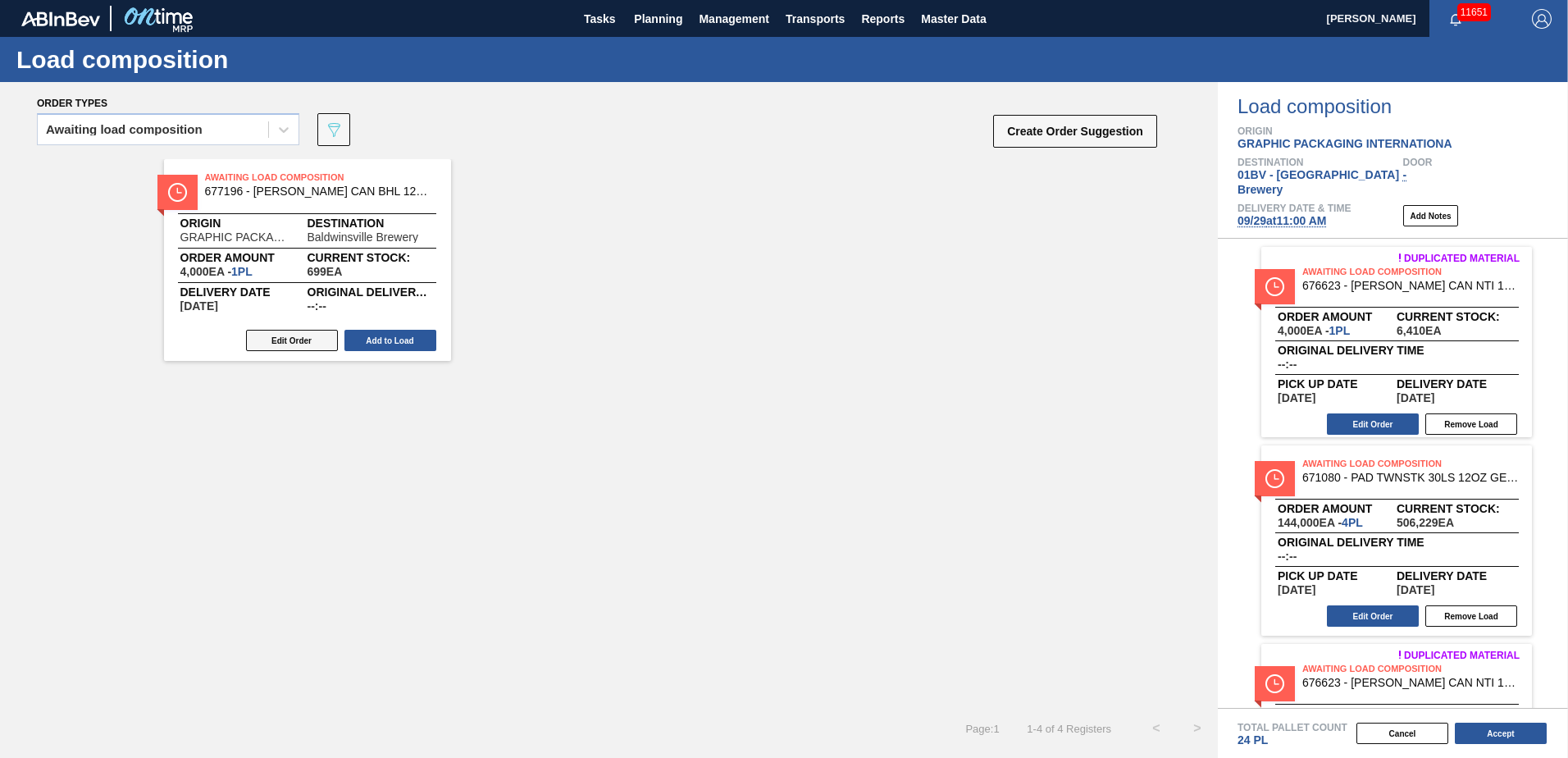
click at [294, 335] on button "Edit Order" at bounding box center [292, 340] width 92 height 21
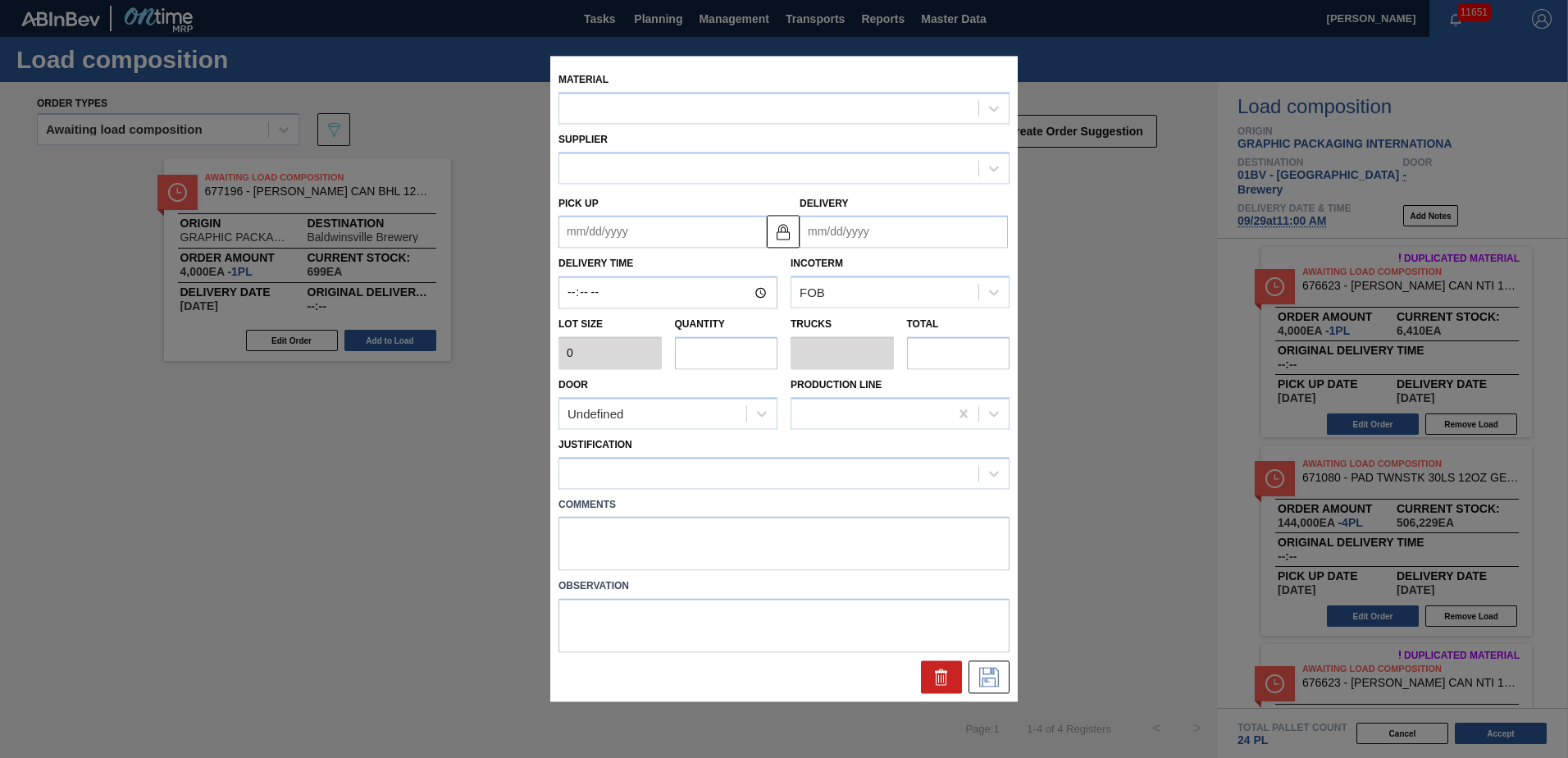
type input "4,000"
type input "1"
type input "0.032"
type input "4,000"
type up "[DATE]"
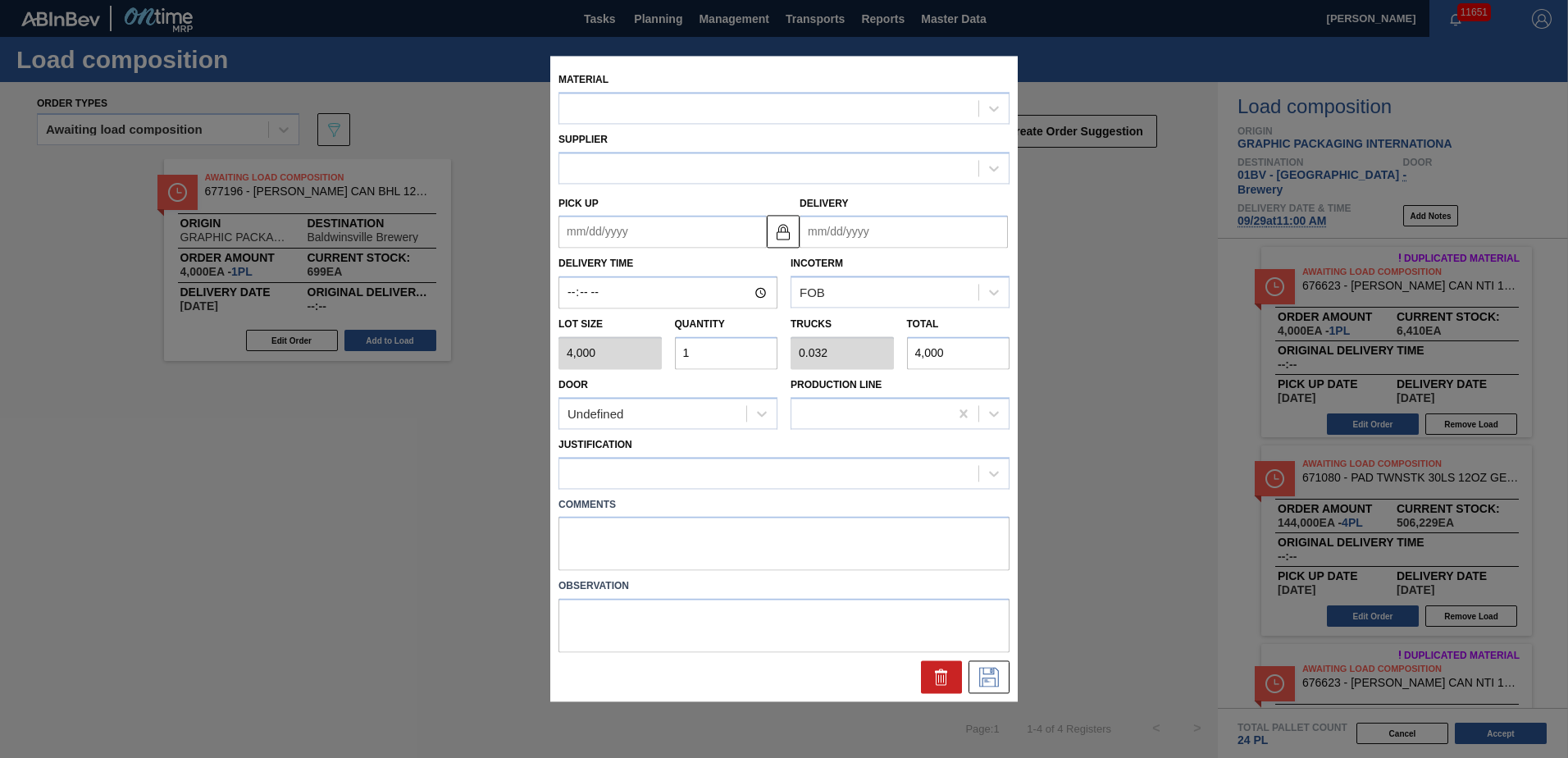
type input "[DATE]"
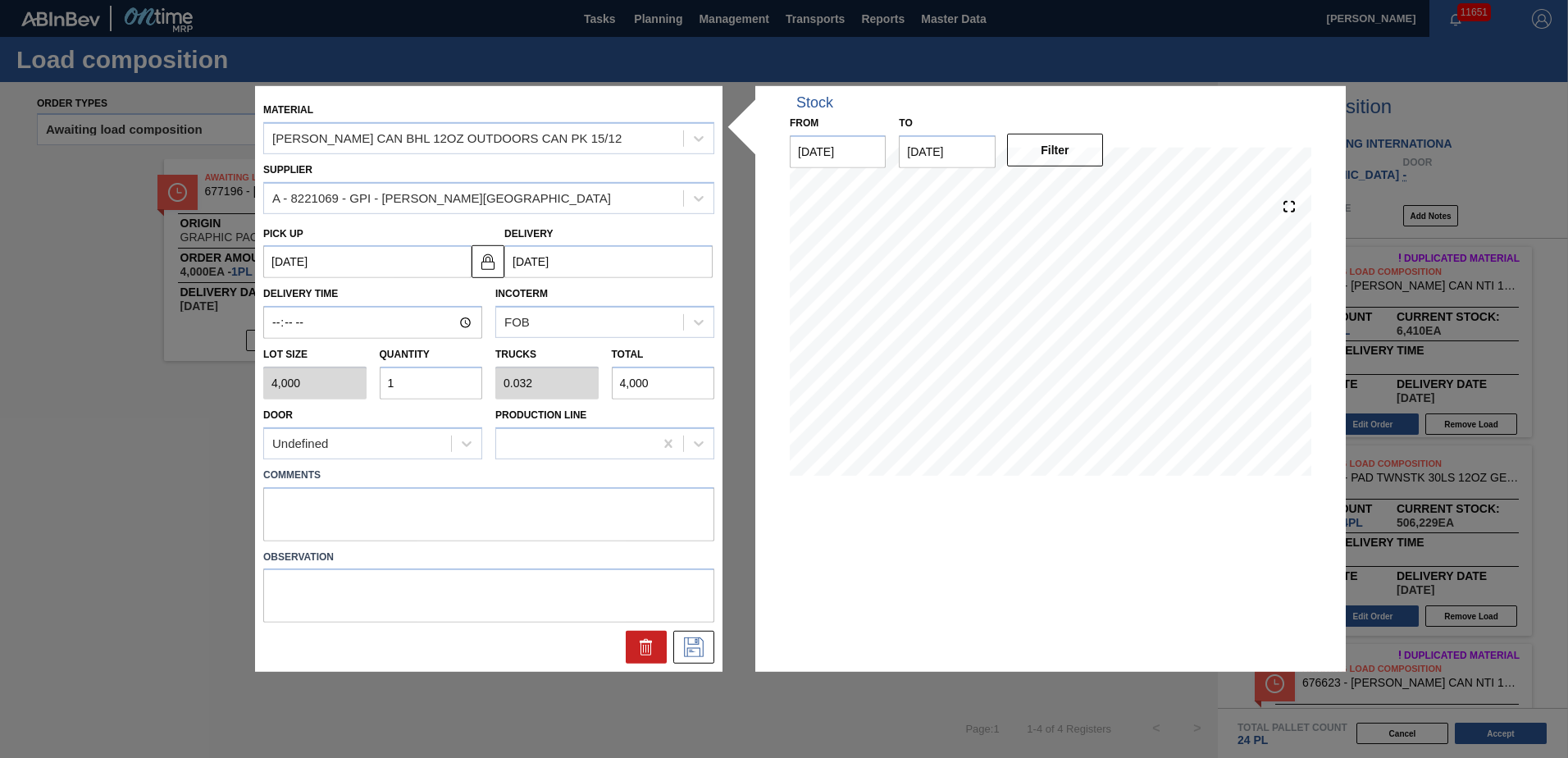
click at [296, 371] on div "Lot size 4,000 Quantity 1 Trucks 0.032 Total 4,000" at bounding box center [489, 368] width 465 height 60
type input "2"
type input "0.064"
type input "8,000"
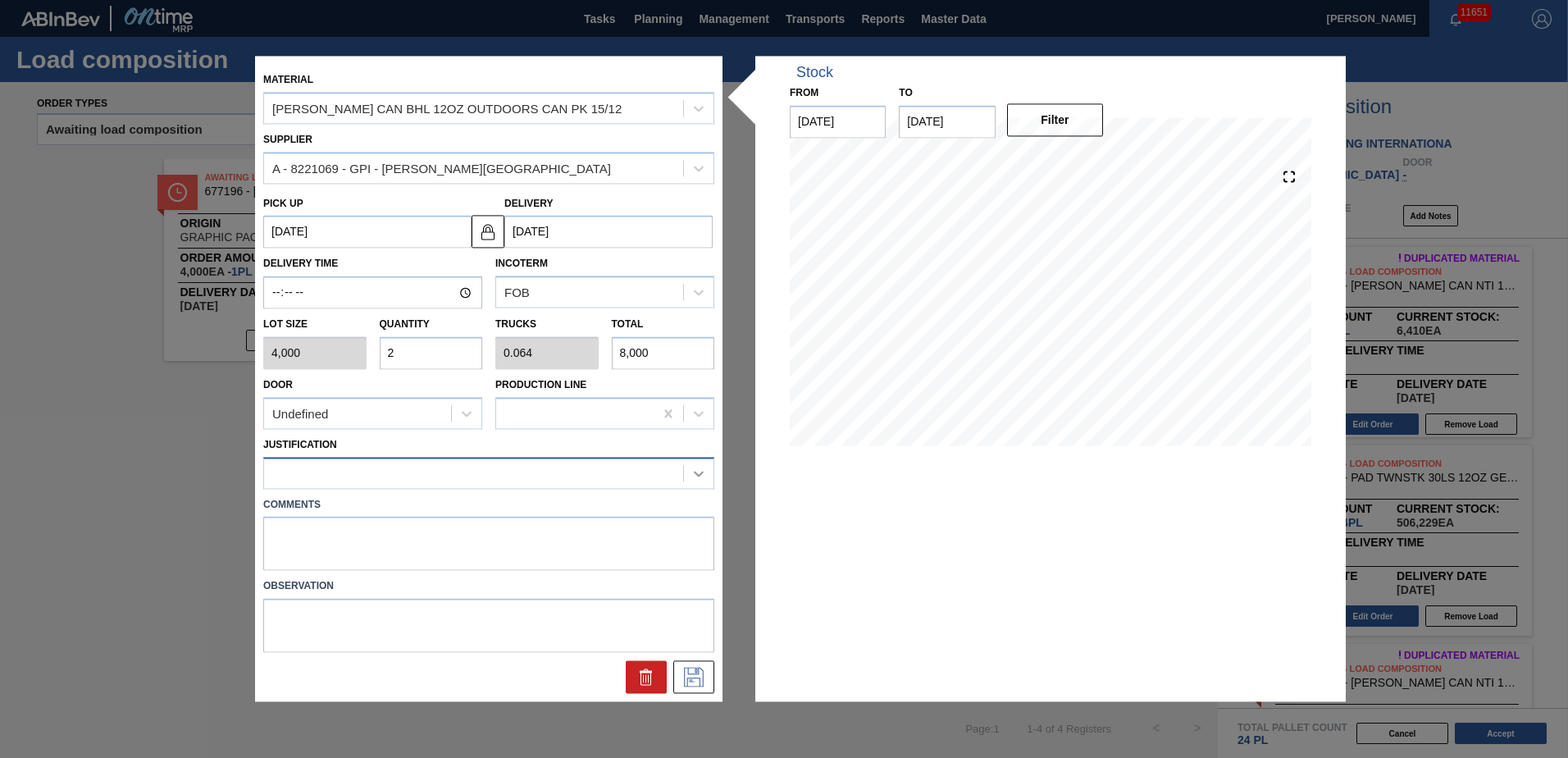
type input "2"
click at [701, 473] on icon at bounding box center [698, 472] width 17 height 17
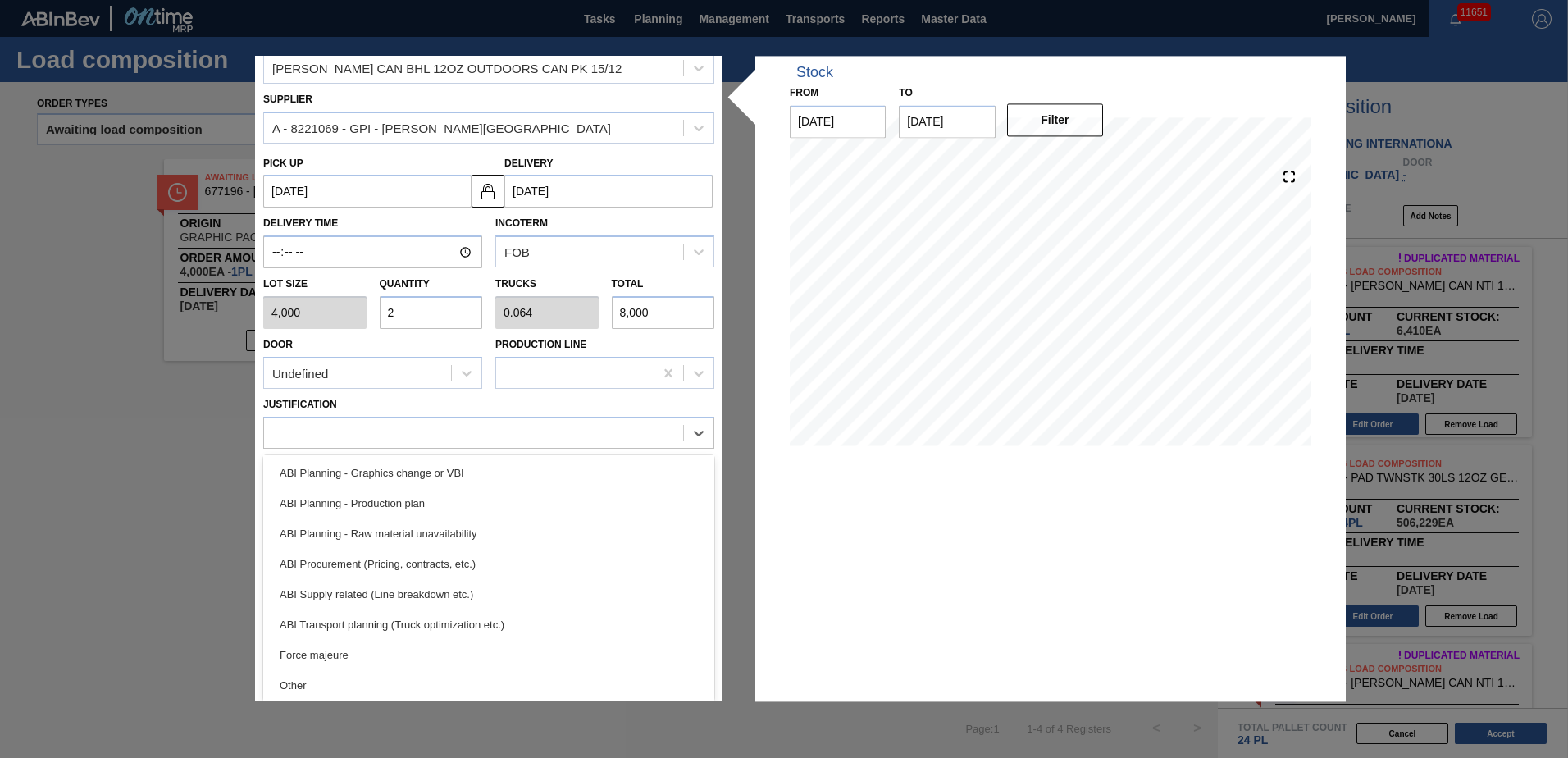
scroll to position [145, 0]
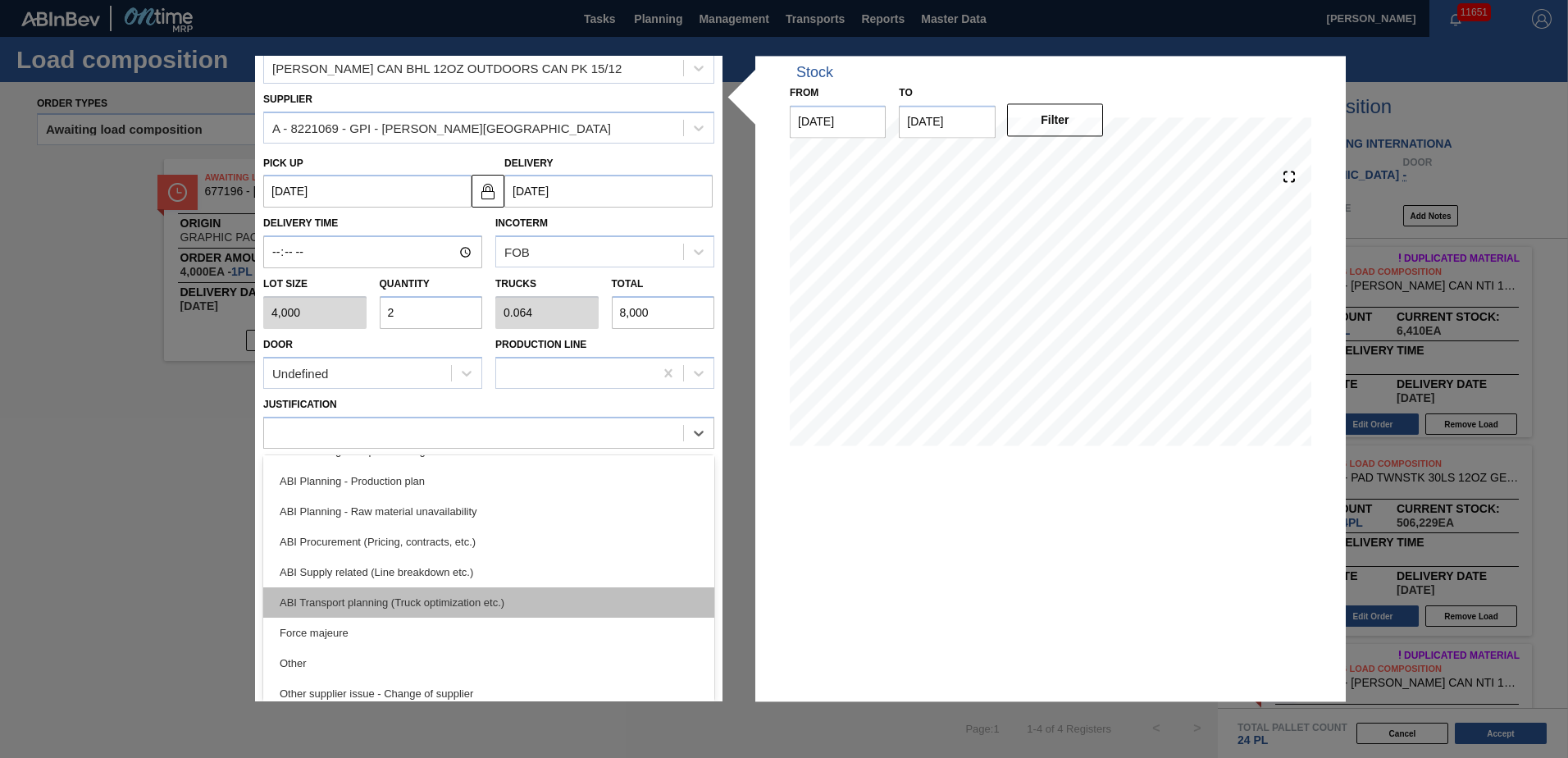
click at [379, 602] on div "ABI Transport planning (Truck optimization etc.)" at bounding box center [489, 602] width 451 height 30
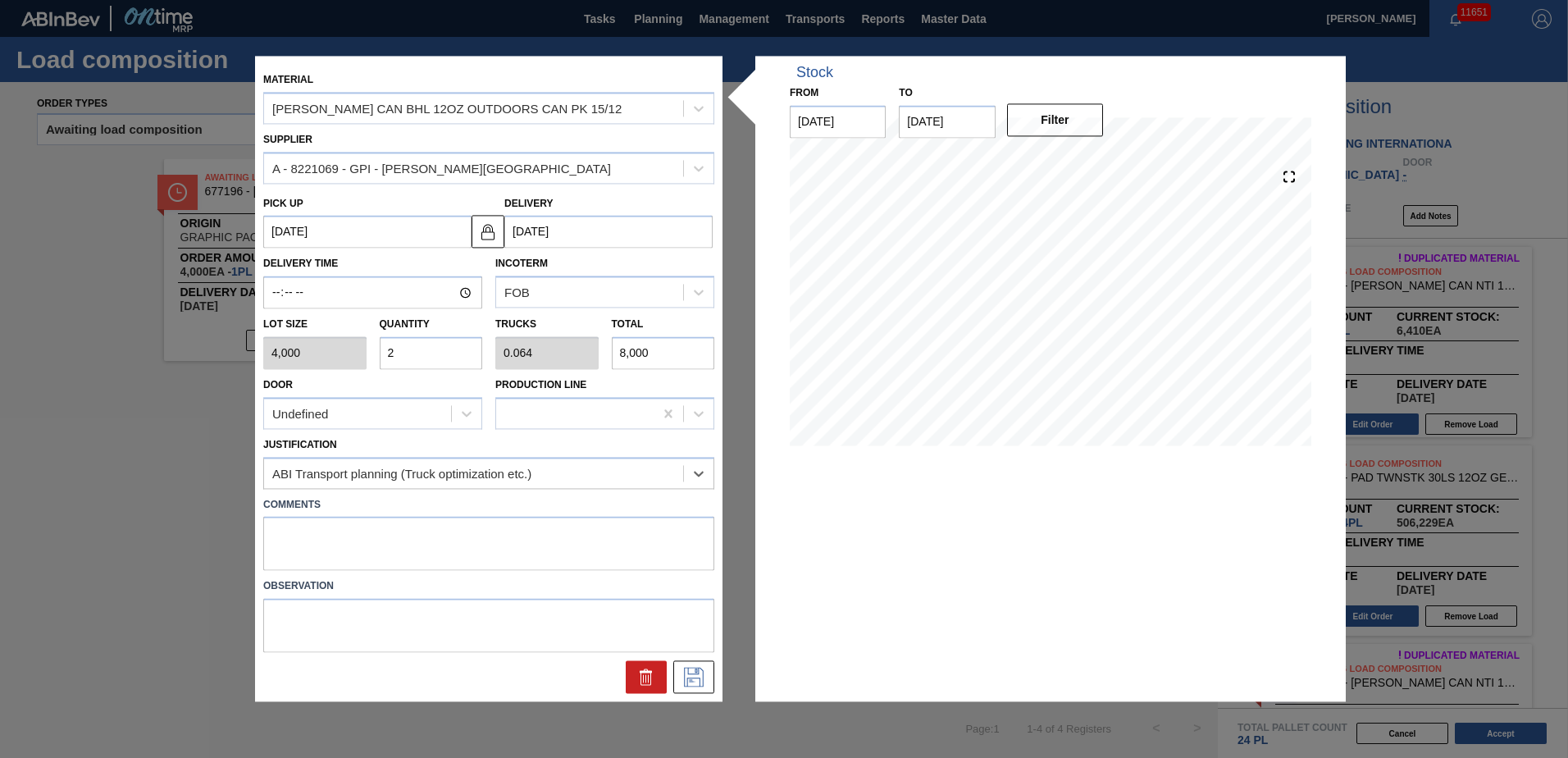
scroll to position [0, 0]
click at [696, 666] on button at bounding box center [694, 677] width 41 height 33
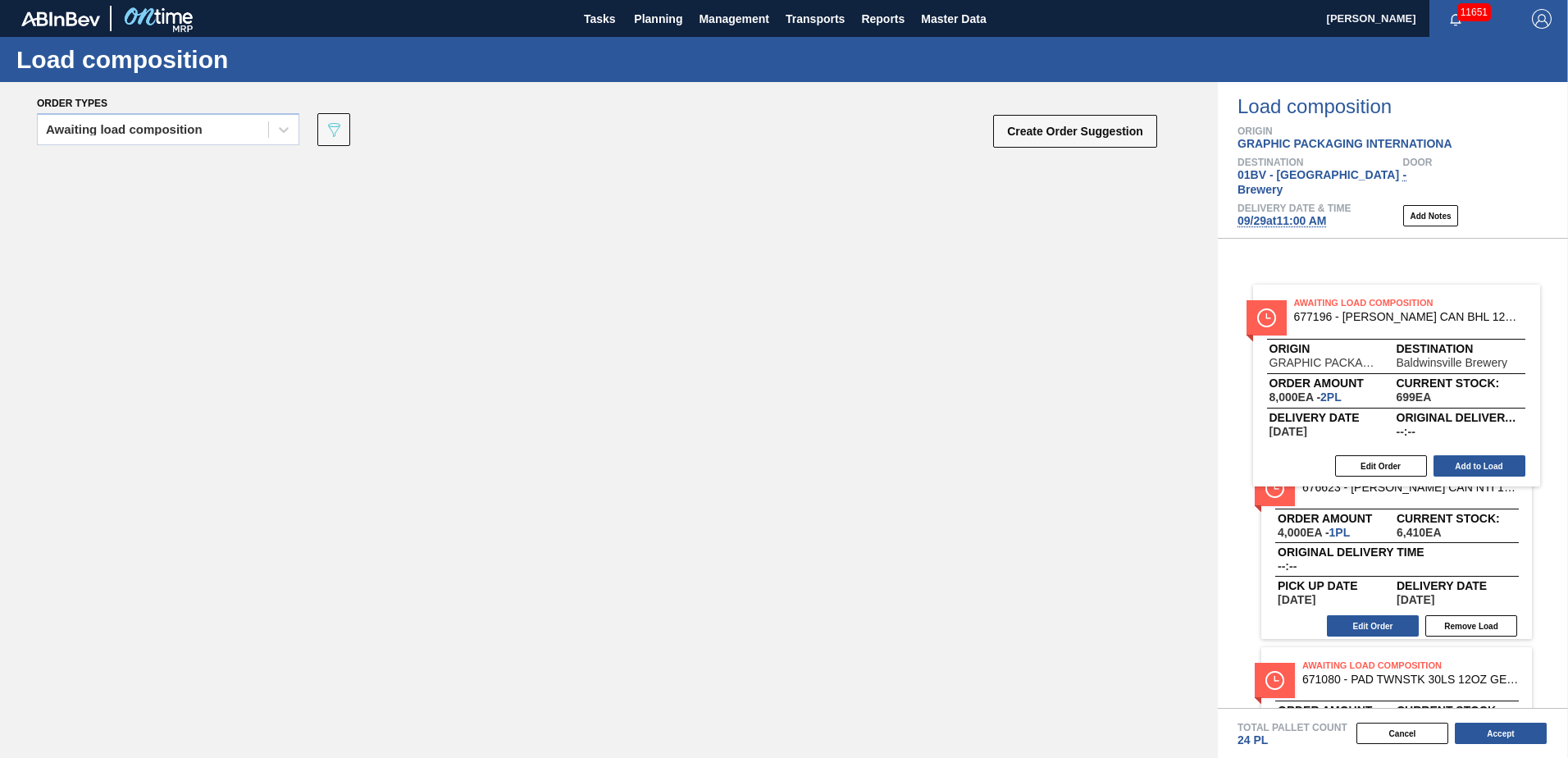
drag, startPoint x: 706, startPoint y: 239, endPoint x: 1388, endPoint y: 307, distance: 685.4
click at [1388, 307] on div "Order types Awaiting load composition 089F7B8B-B2A5-4AFE-B5C0-19BA573D28AC Crea…" at bounding box center [784, 419] width 1568 height 675
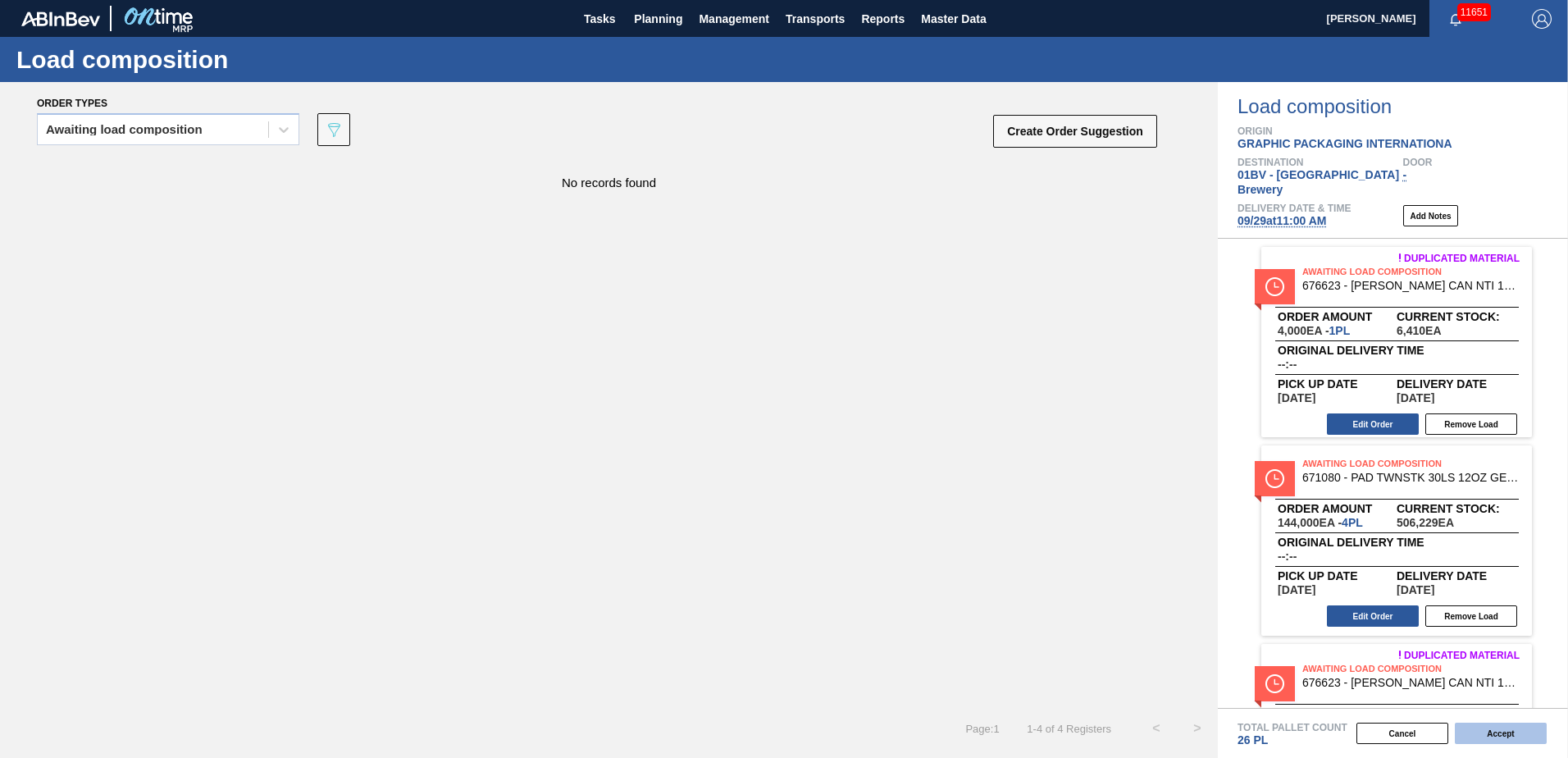
click at [1481, 735] on button "Accept" at bounding box center [1501, 733] width 92 height 21
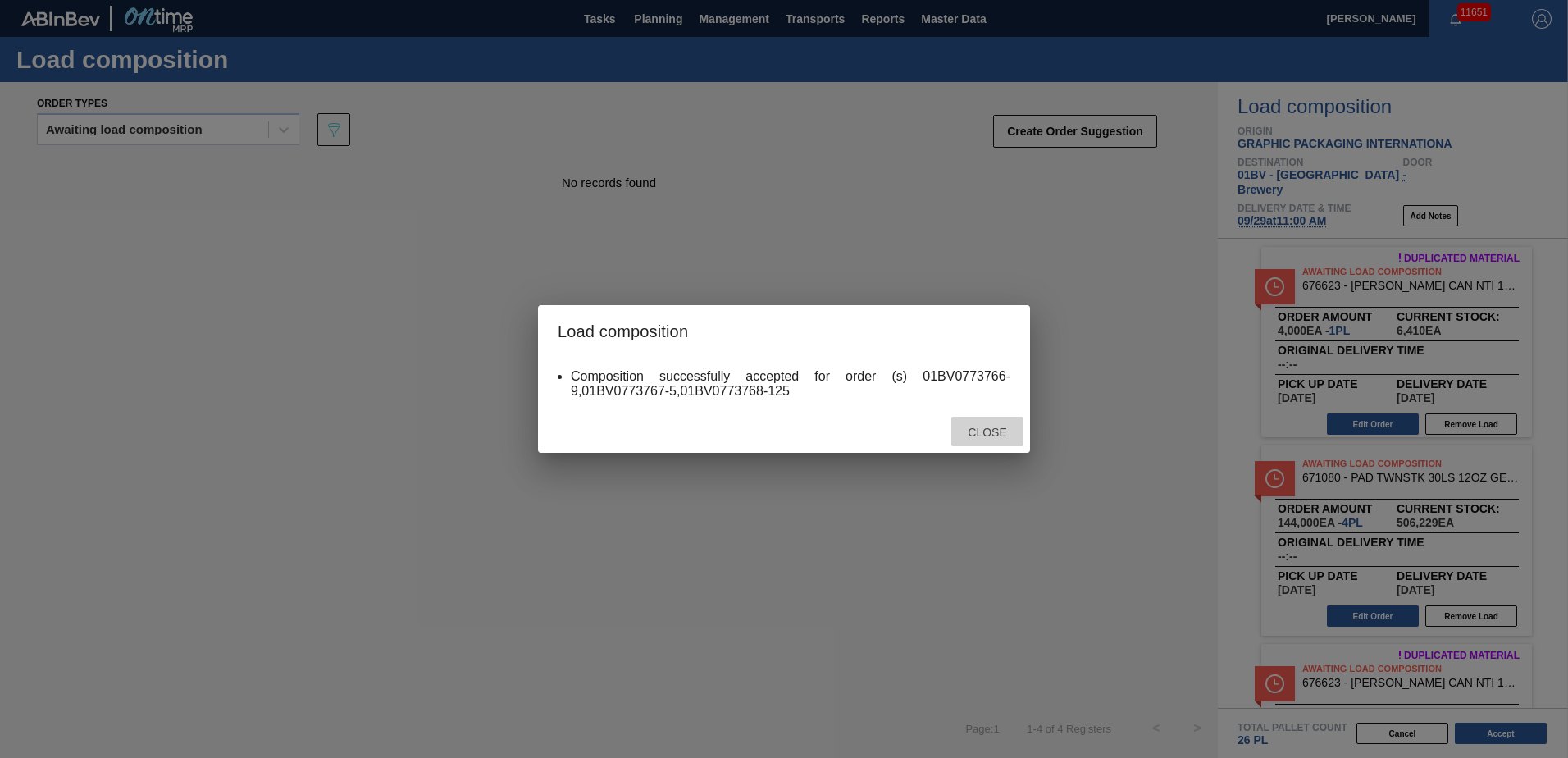
click at [985, 435] on span "Close" at bounding box center [987, 432] width 65 height 14
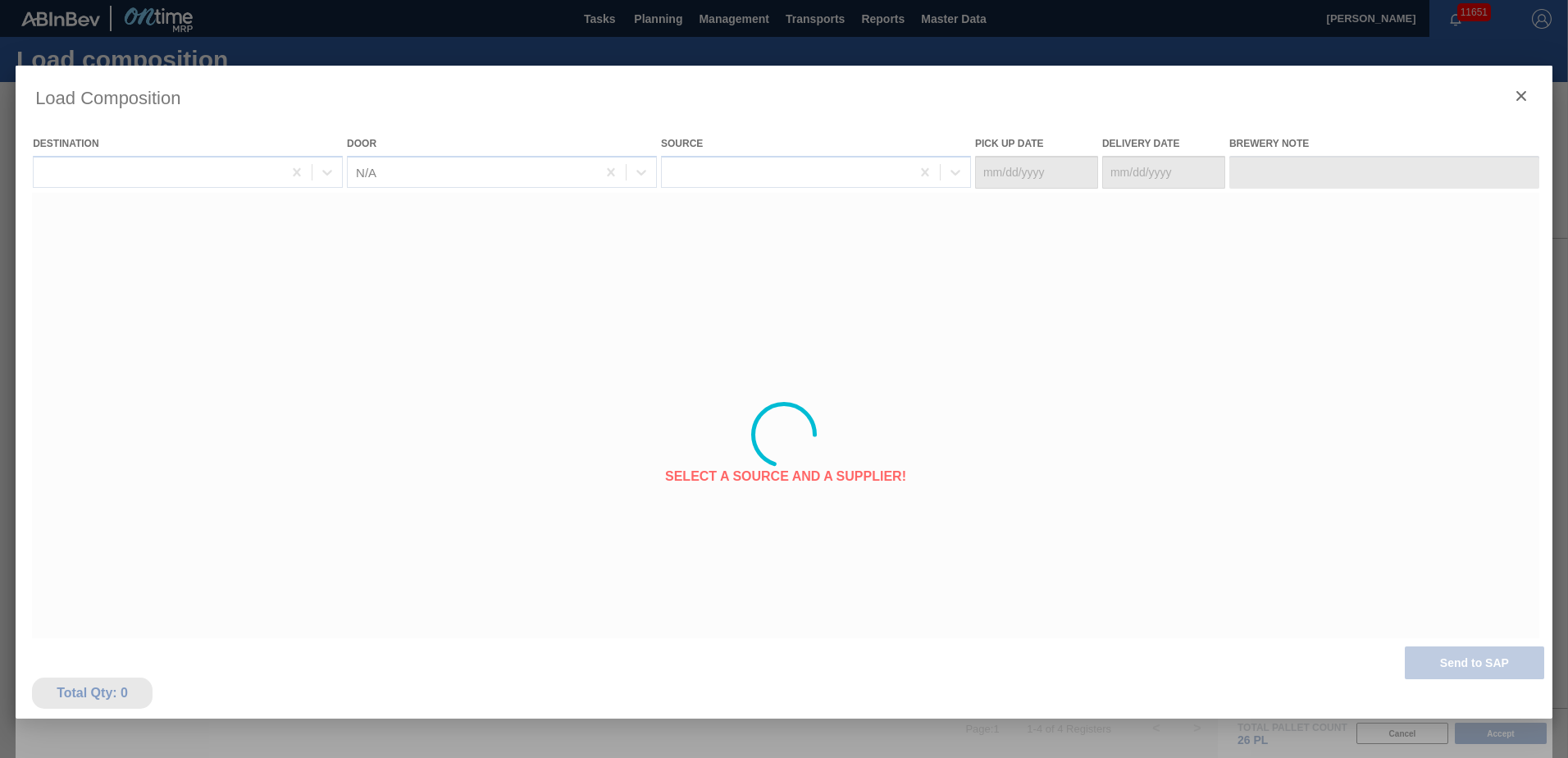
type Date "09/25/2025"
type Date "[DATE]"
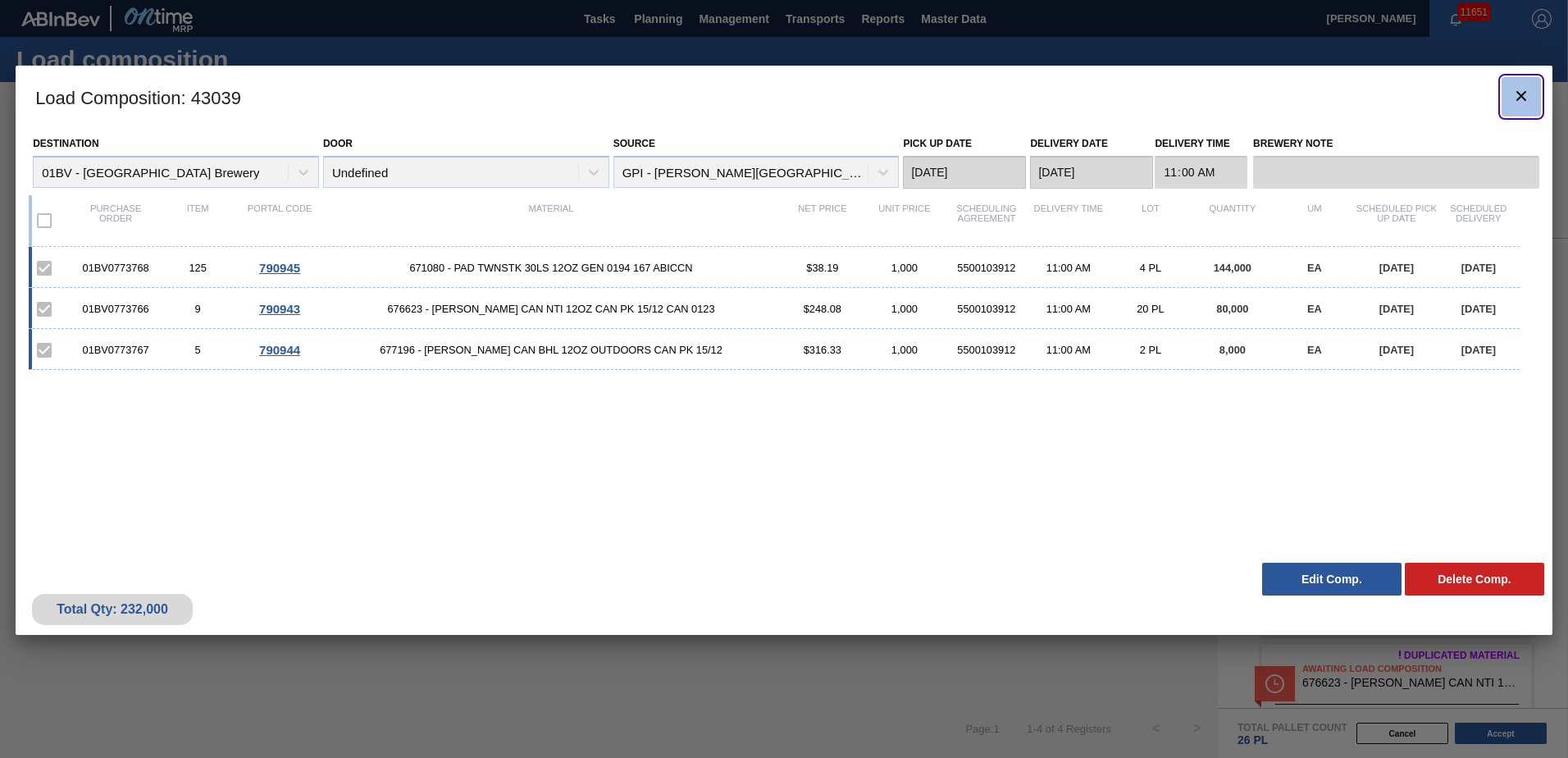
click at [1513, 94] on icon "botão de ícone" at bounding box center [1521, 96] width 19 height 19
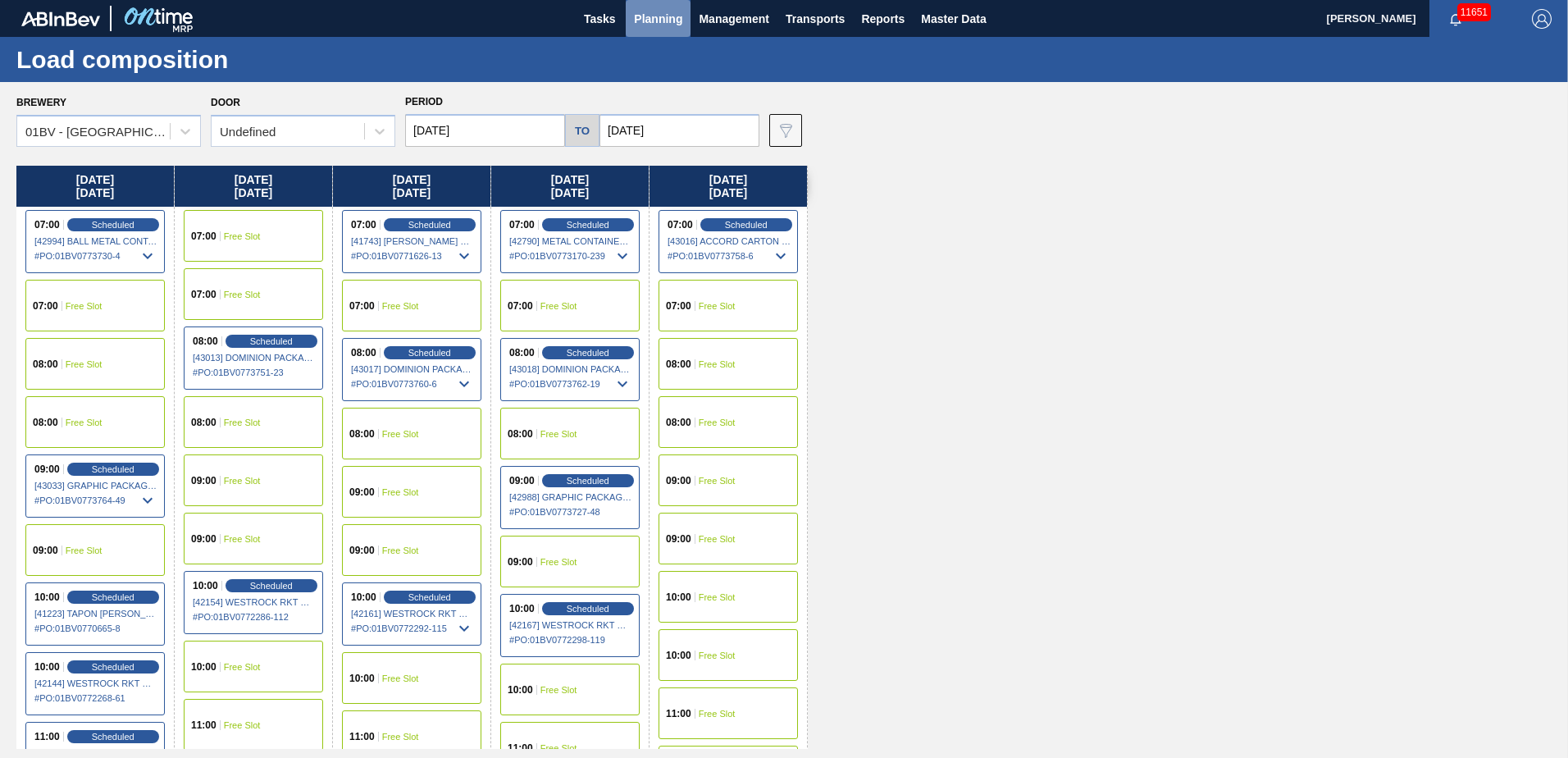
click at [644, 14] on span "Planning" at bounding box center [658, 18] width 49 height 19
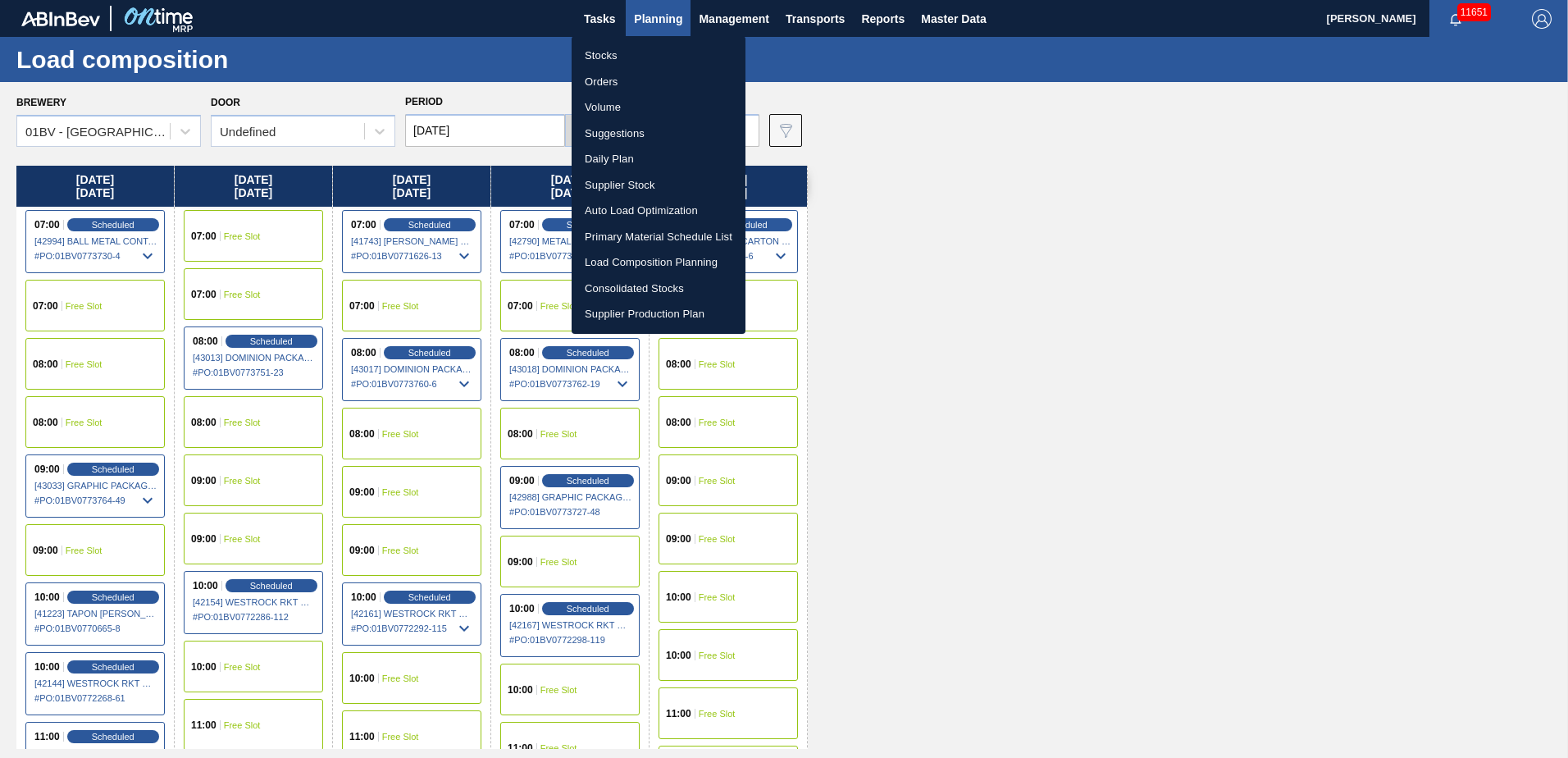
click at [634, 132] on li "Suggestions" at bounding box center [658, 133] width 174 height 26
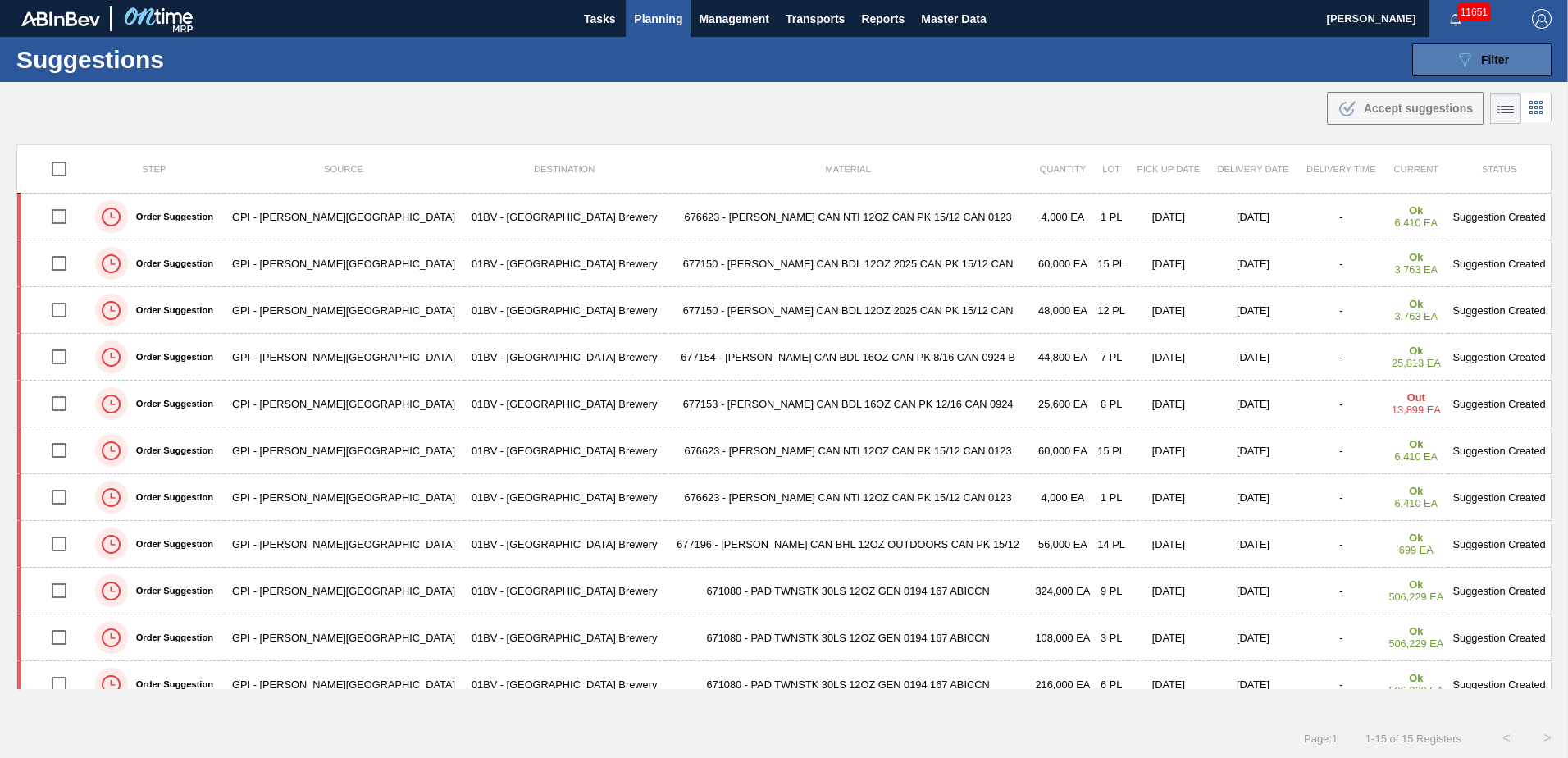
click at [1505, 53] on span "Filter" at bounding box center [1495, 60] width 28 height 14
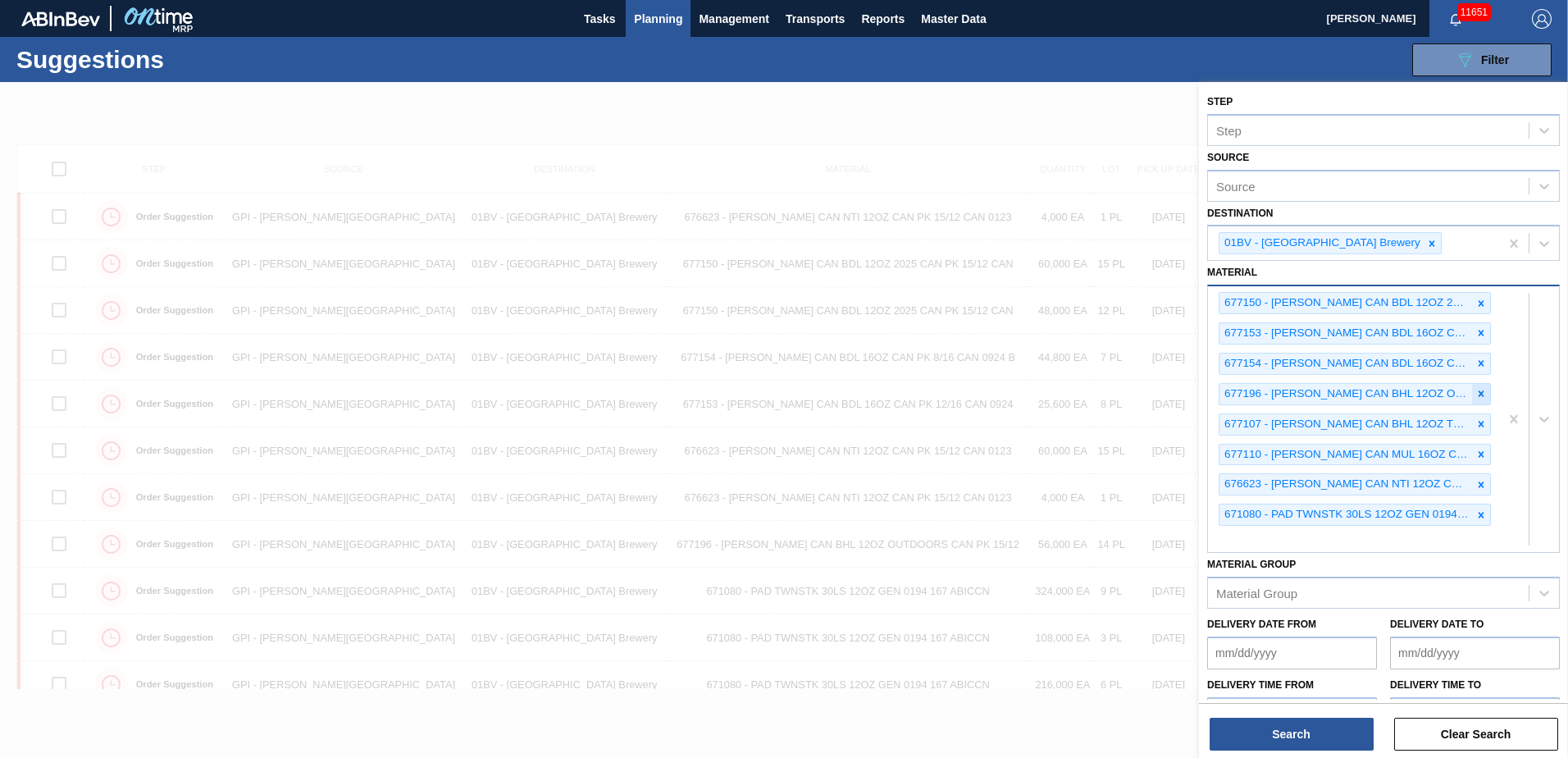
click at [1479, 393] on icon at bounding box center [1481, 394] width 6 height 6
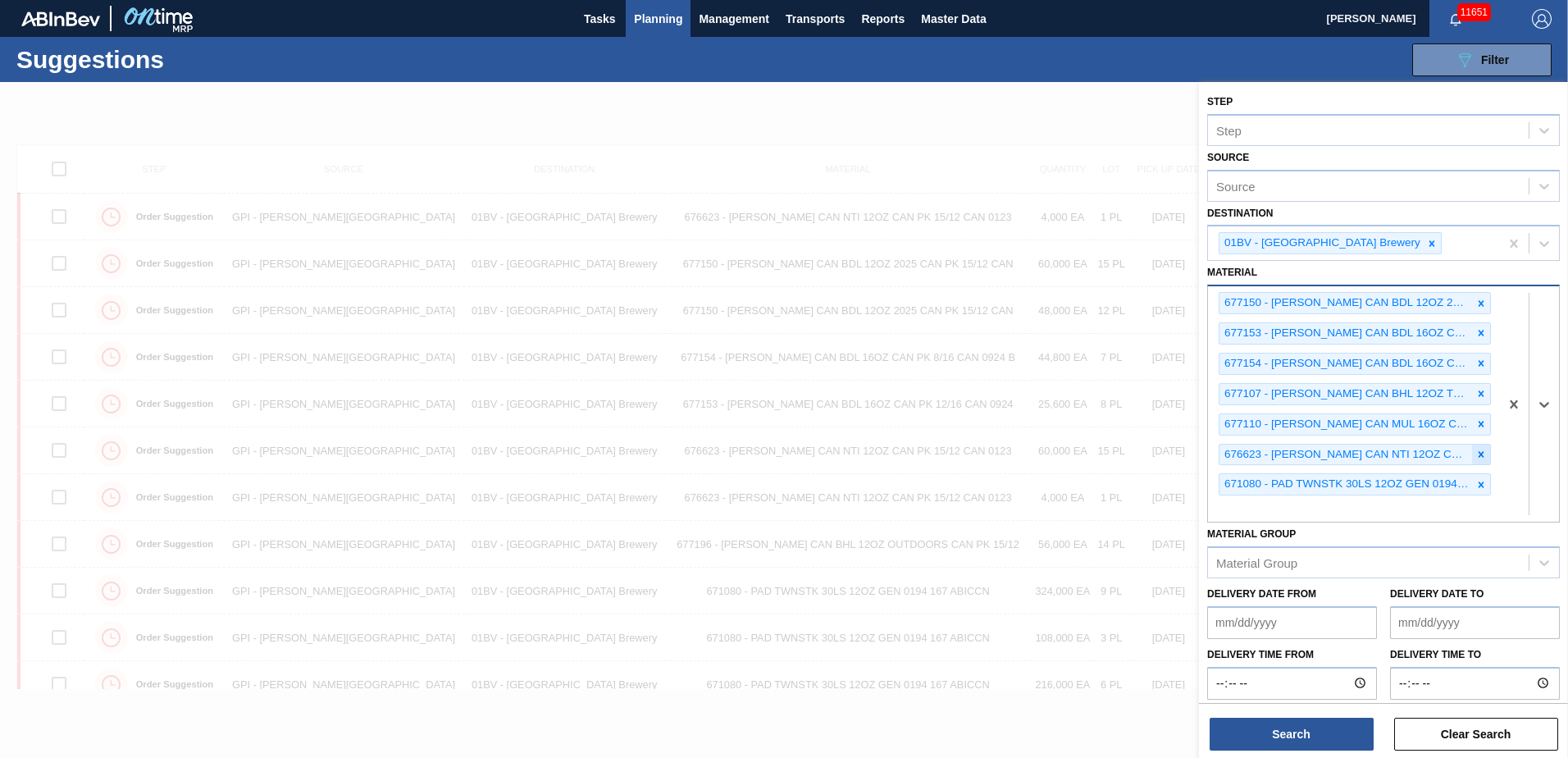
click at [1480, 453] on icon at bounding box center [1481, 454] width 6 height 6
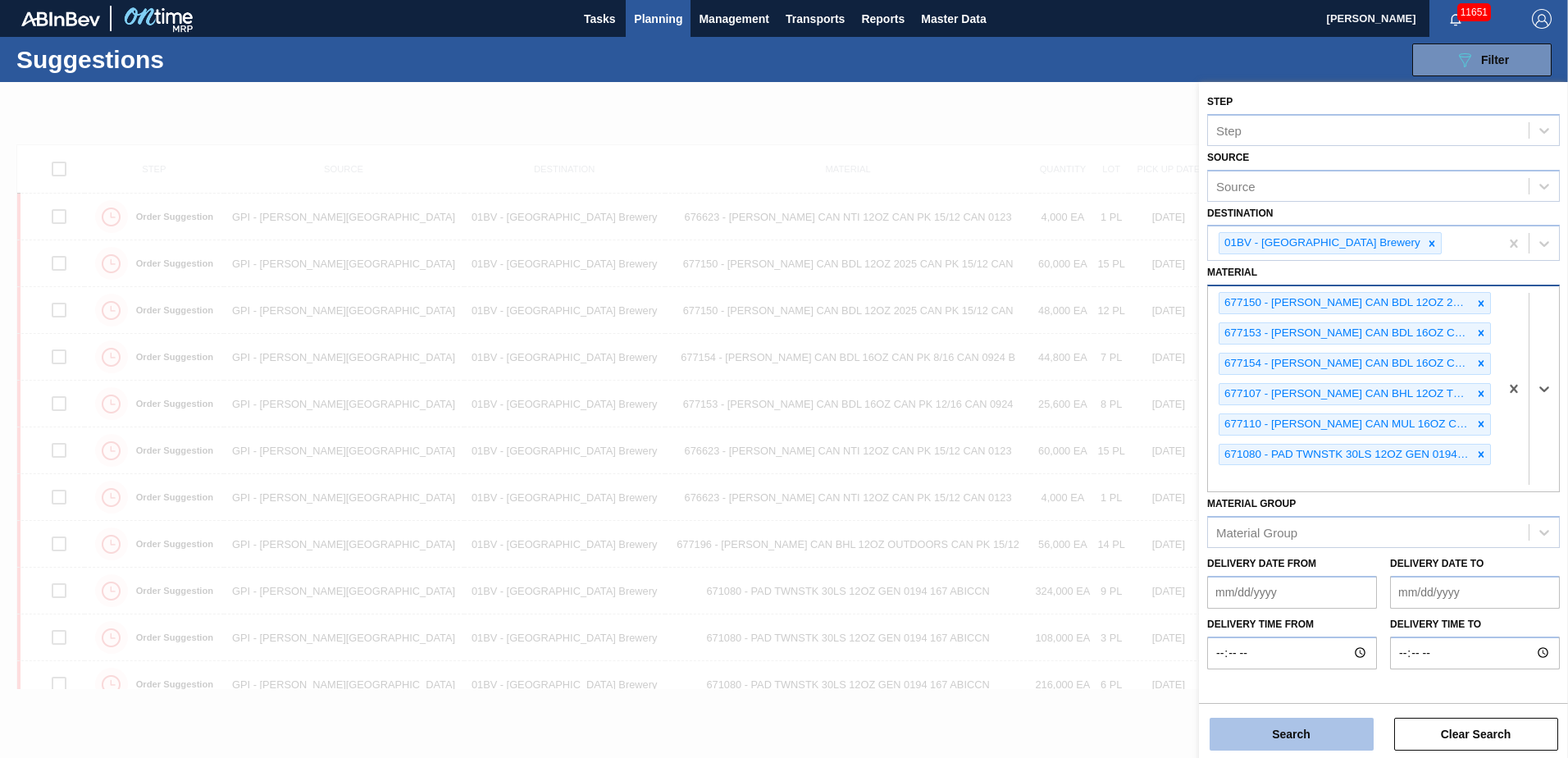
click at [1305, 728] on button "Search" at bounding box center [1292, 734] width 164 height 33
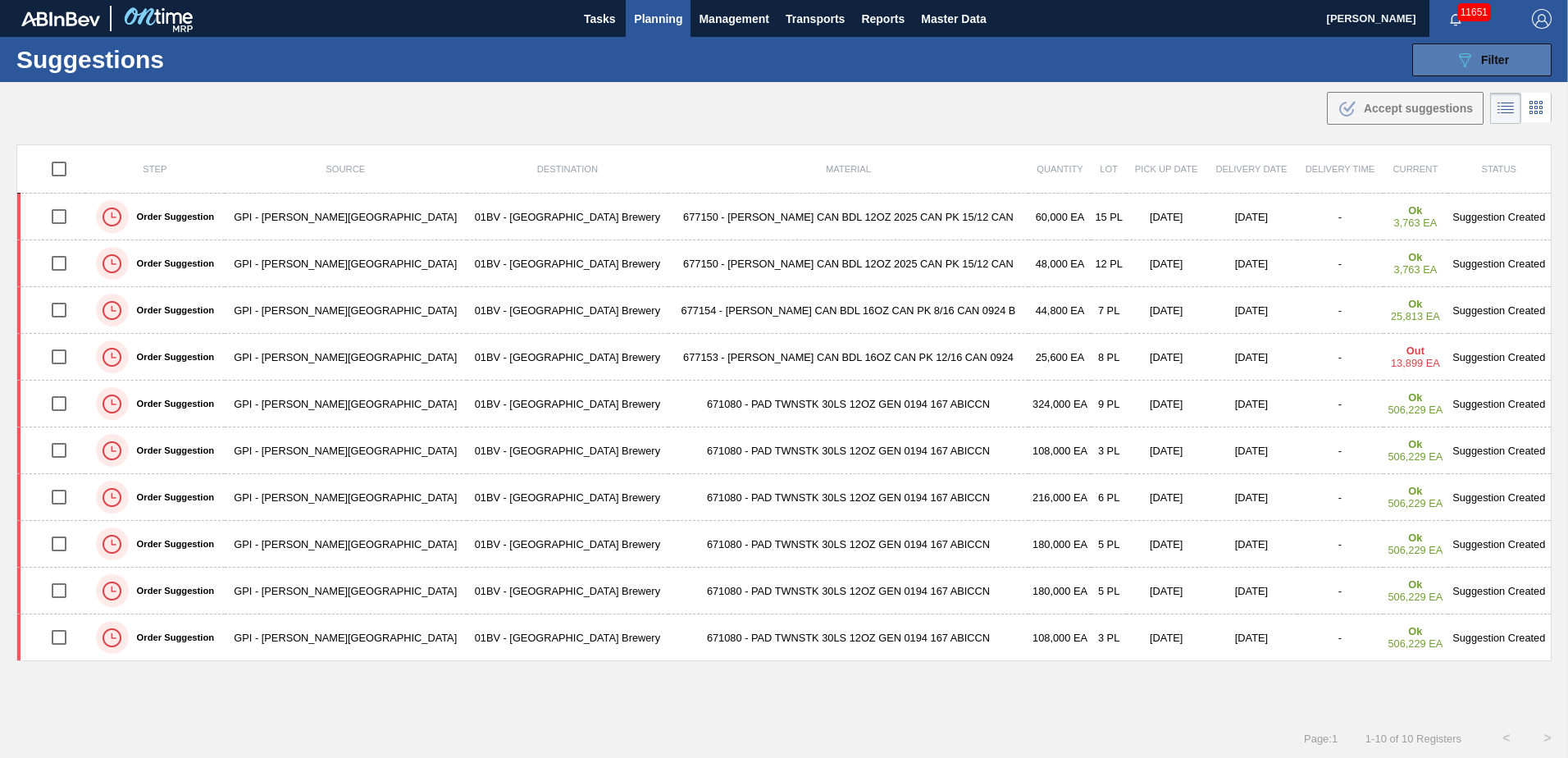
click at [1495, 58] on span "Filter" at bounding box center [1495, 60] width 28 height 14
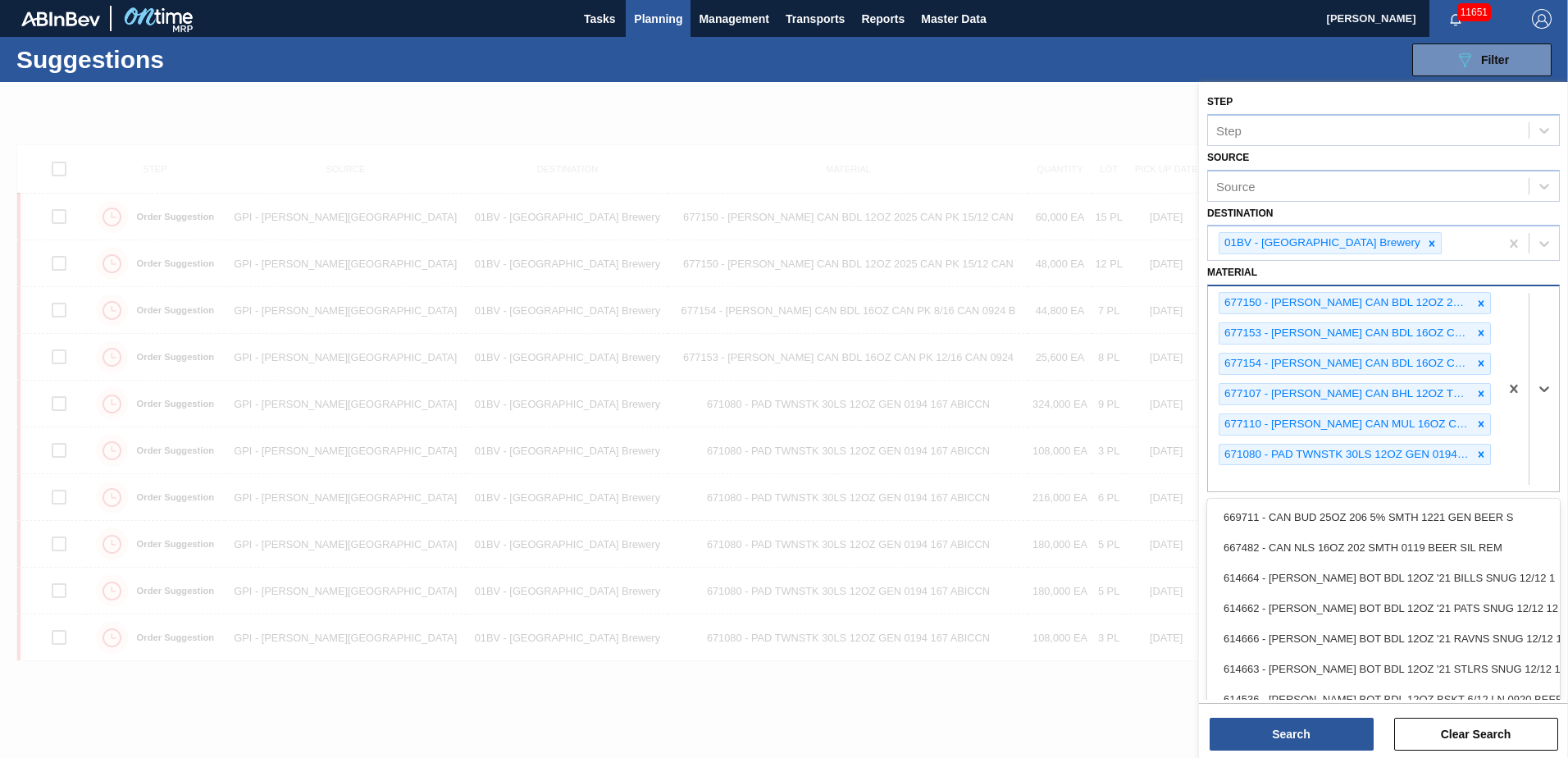
click at [1238, 472] on div "677150 - CARR CAN BDL 12OZ 2025 CAN PK 15/12 CAN 677153 - CARR CAN BDL 16OZ CAN…" at bounding box center [1354, 388] width 292 height 205
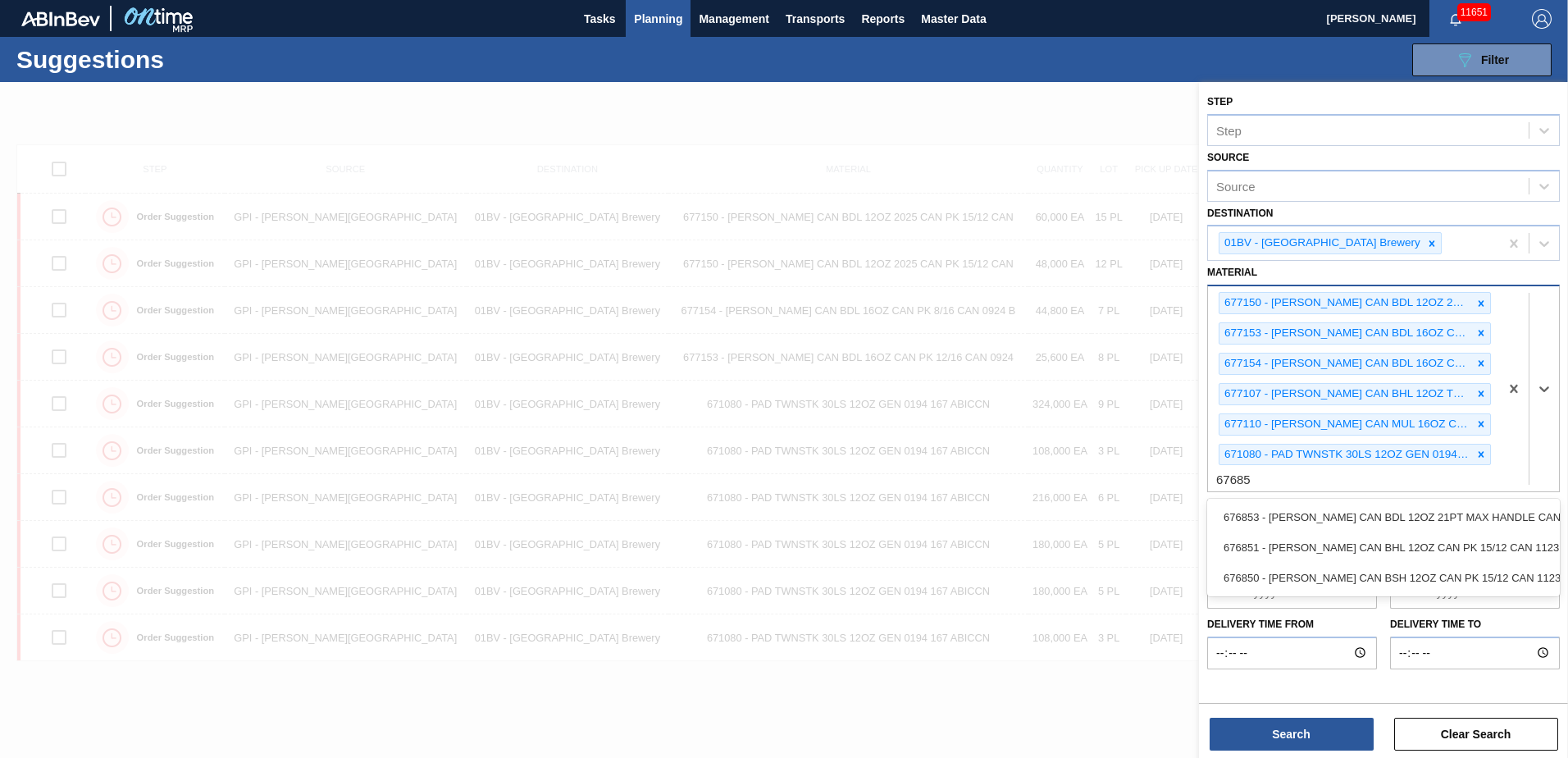
type input "676850"
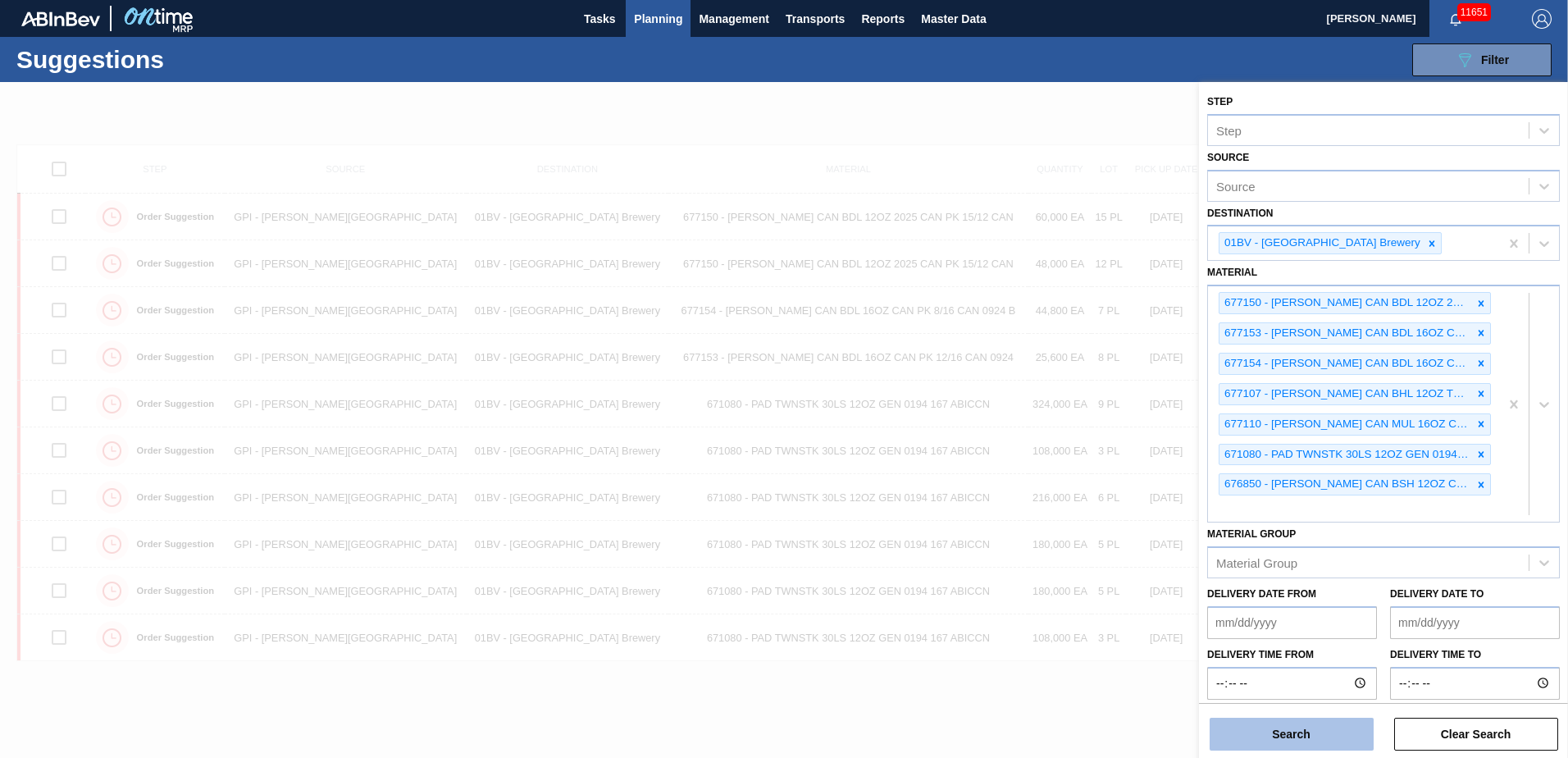
click at [1291, 740] on button "Search" at bounding box center [1292, 734] width 164 height 33
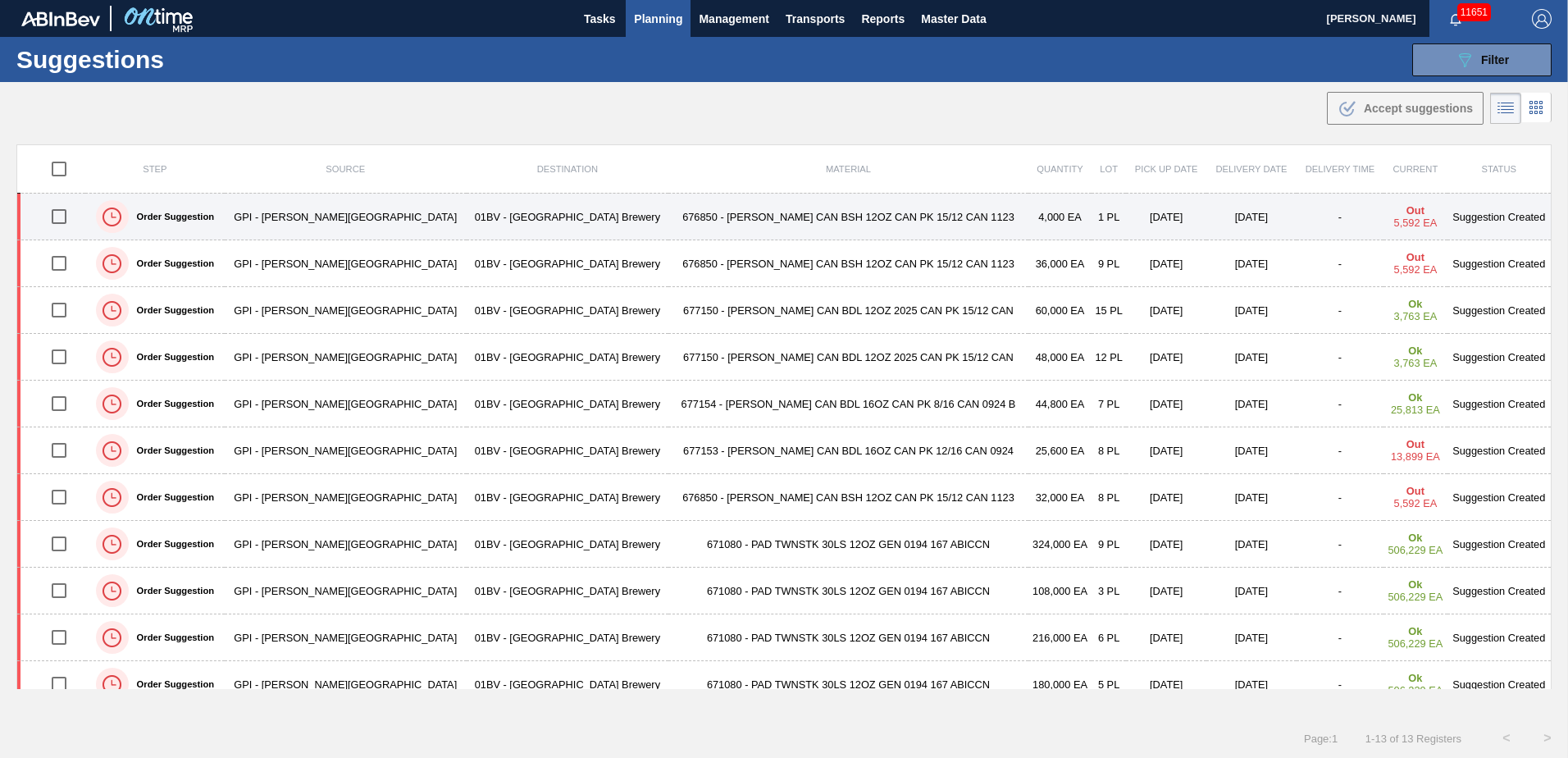
click at [65, 223] on input "checkbox" at bounding box center [58, 216] width 34 height 34
checkbox input "true"
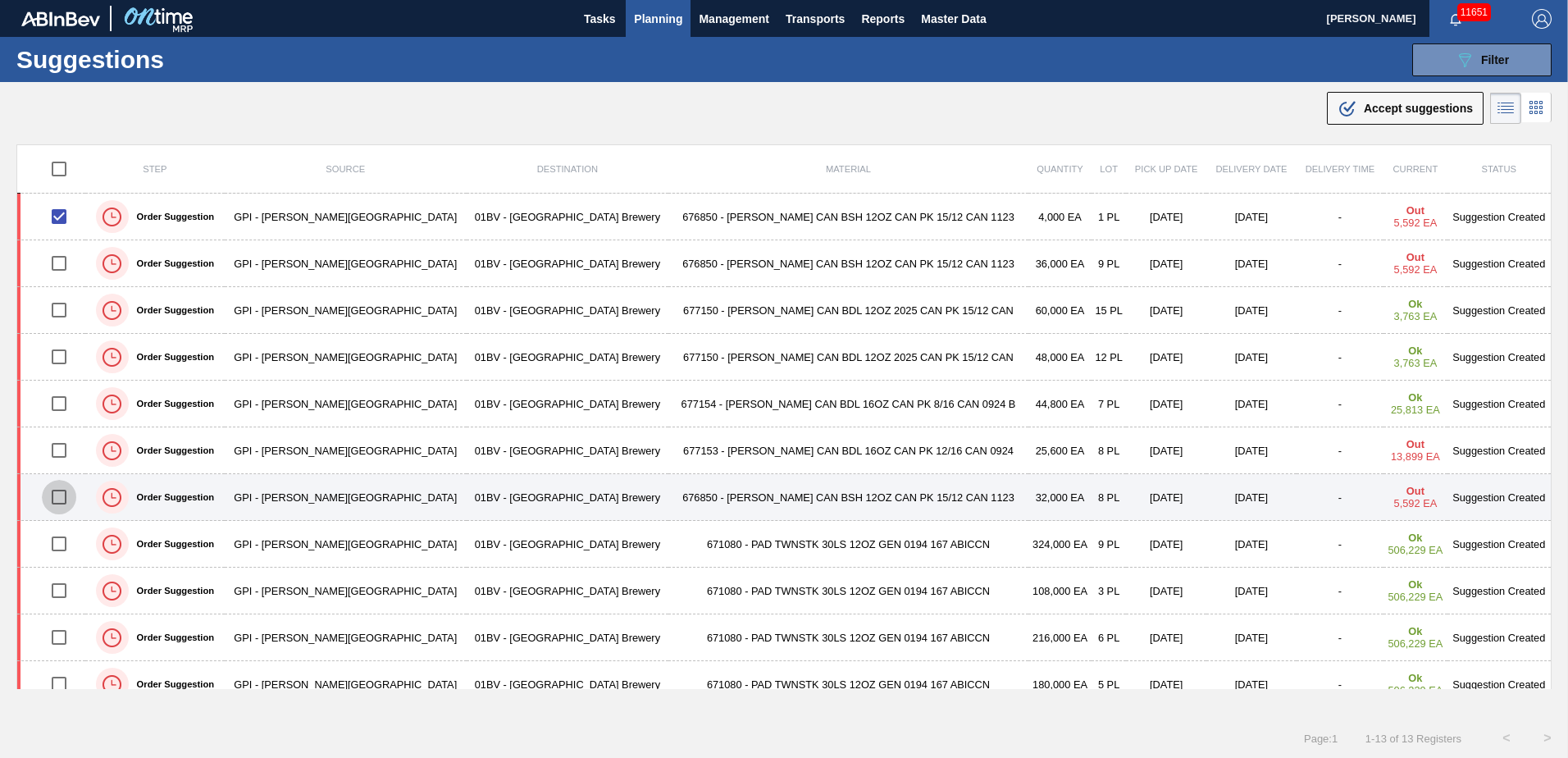
click at [60, 496] on input "checkbox" at bounding box center [58, 497] width 34 height 34
checkbox input "true"
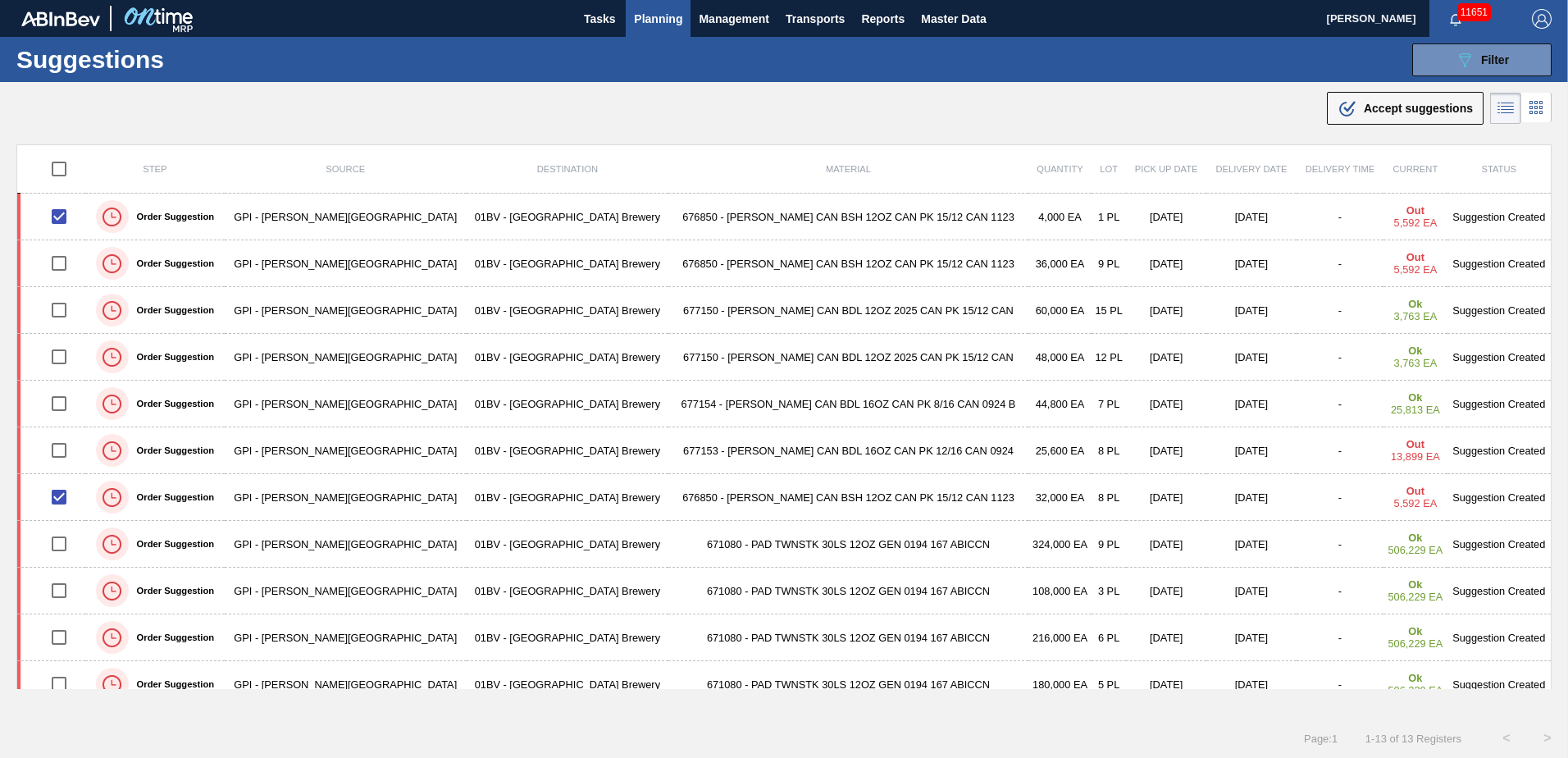
drag, startPoint x: 1399, startPoint y: 110, endPoint x: 1392, endPoint y: 121, distance: 13.0
click at [1400, 111] on span "Accept suggestions" at bounding box center [1418, 109] width 109 height 14
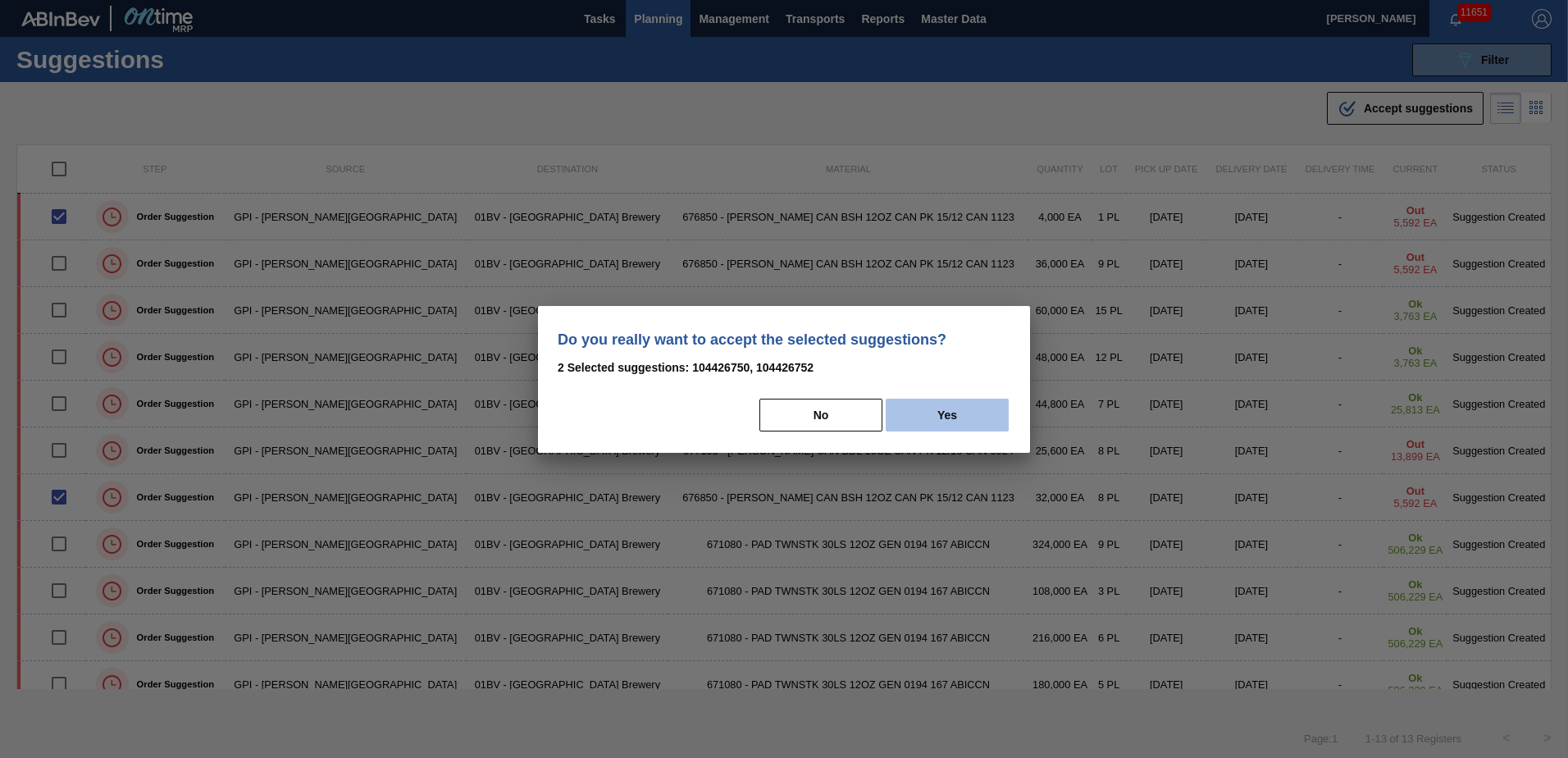
click at [945, 411] on button "Yes" at bounding box center [947, 415] width 123 height 33
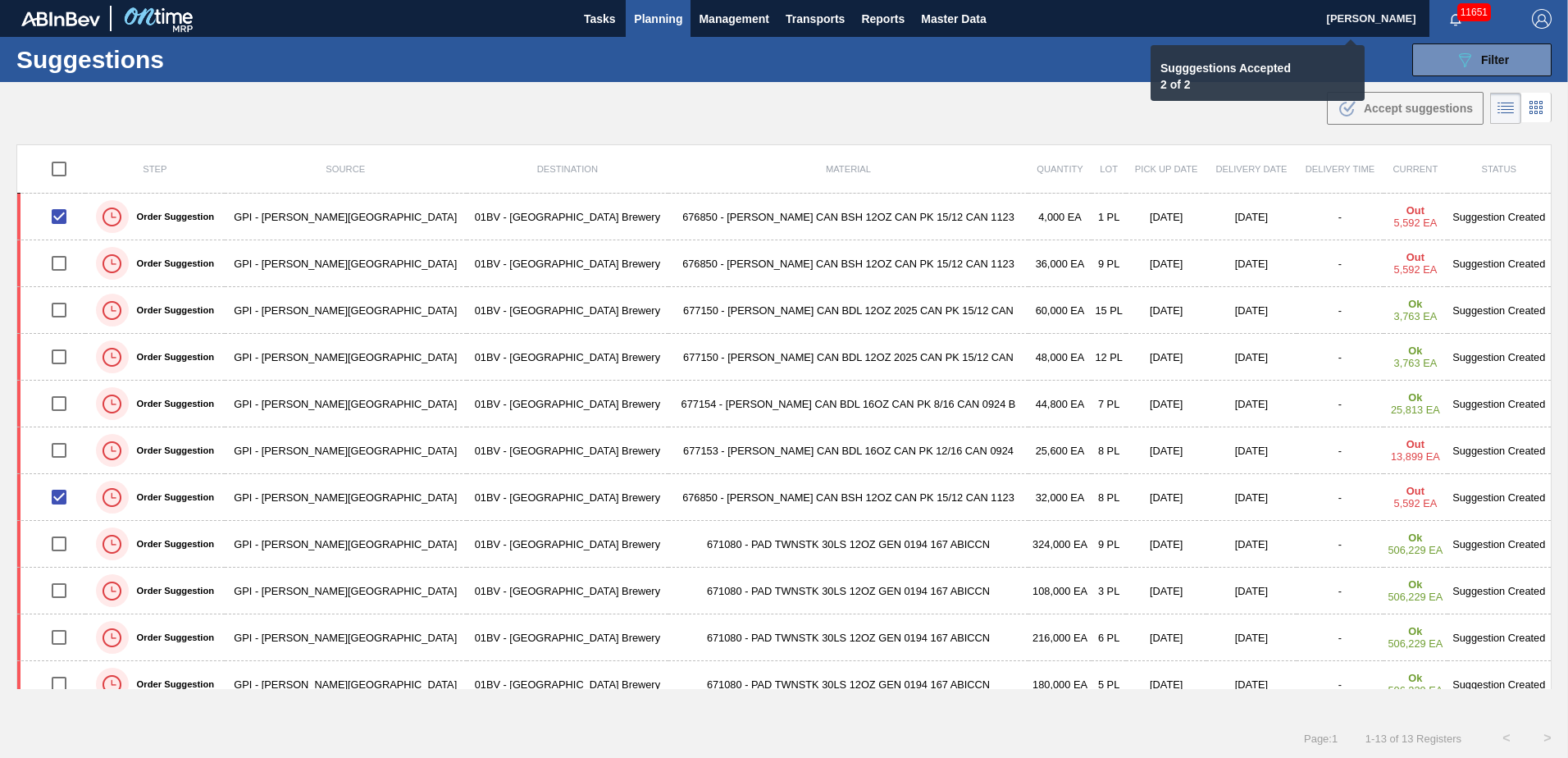
checkbox input "false"
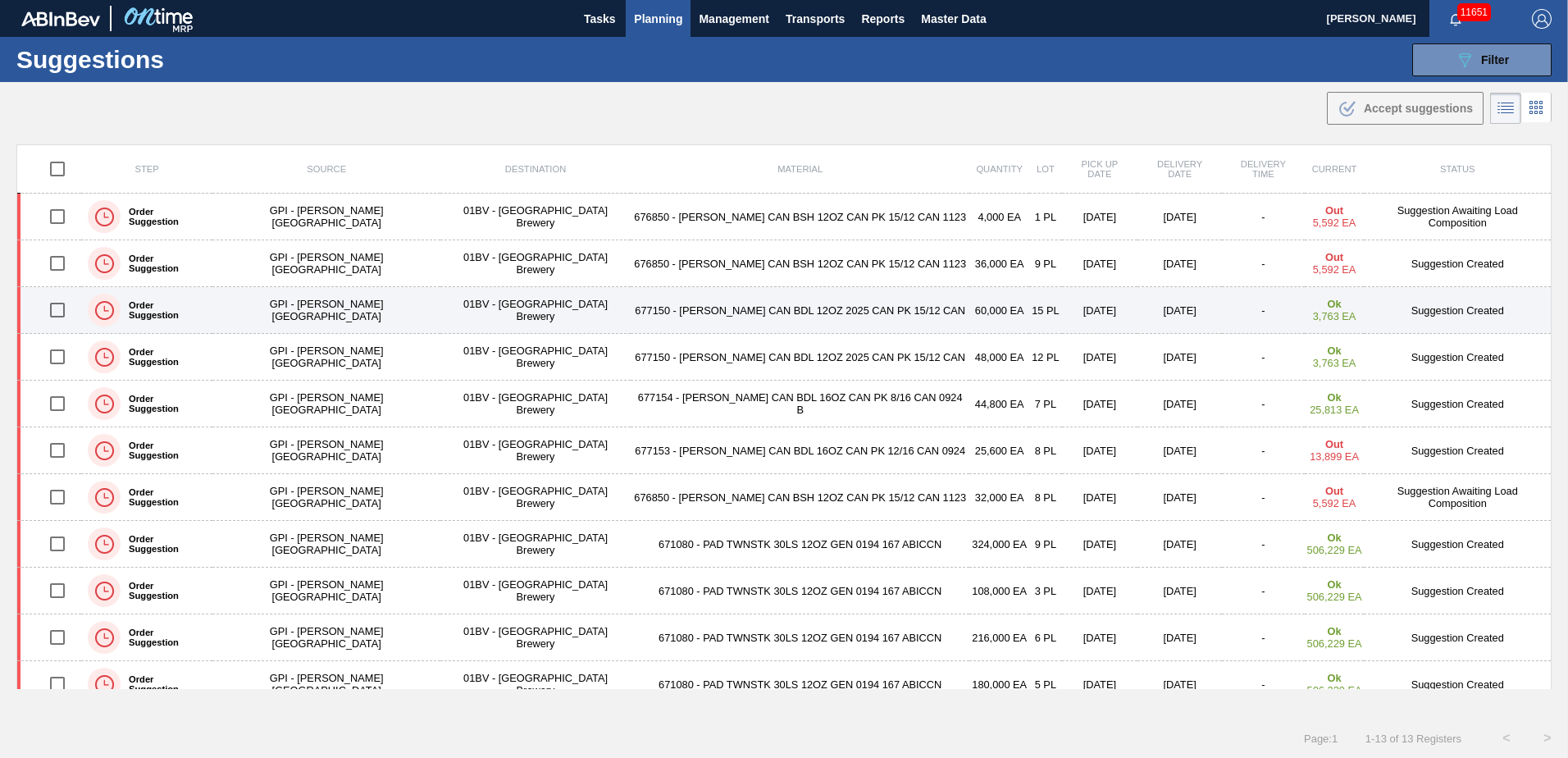
drag, startPoint x: 63, startPoint y: 313, endPoint x: 99, endPoint y: 303, distance: 37.4
click at [63, 313] on input "checkbox" at bounding box center [56, 309] width 34 height 34
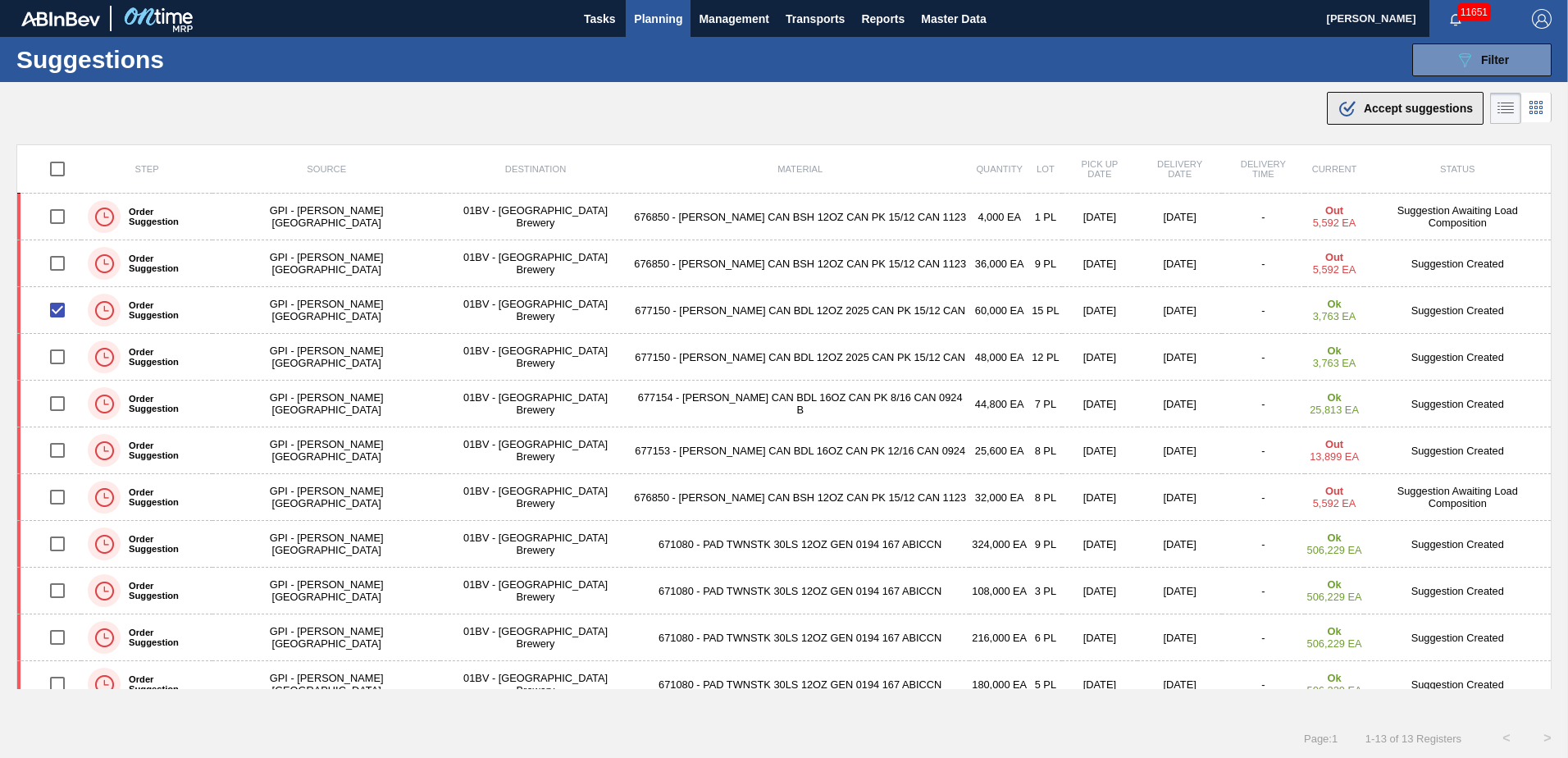
click at [1399, 106] on span "Accept suggestions" at bounding box center [1418, 109] width 109 height 14
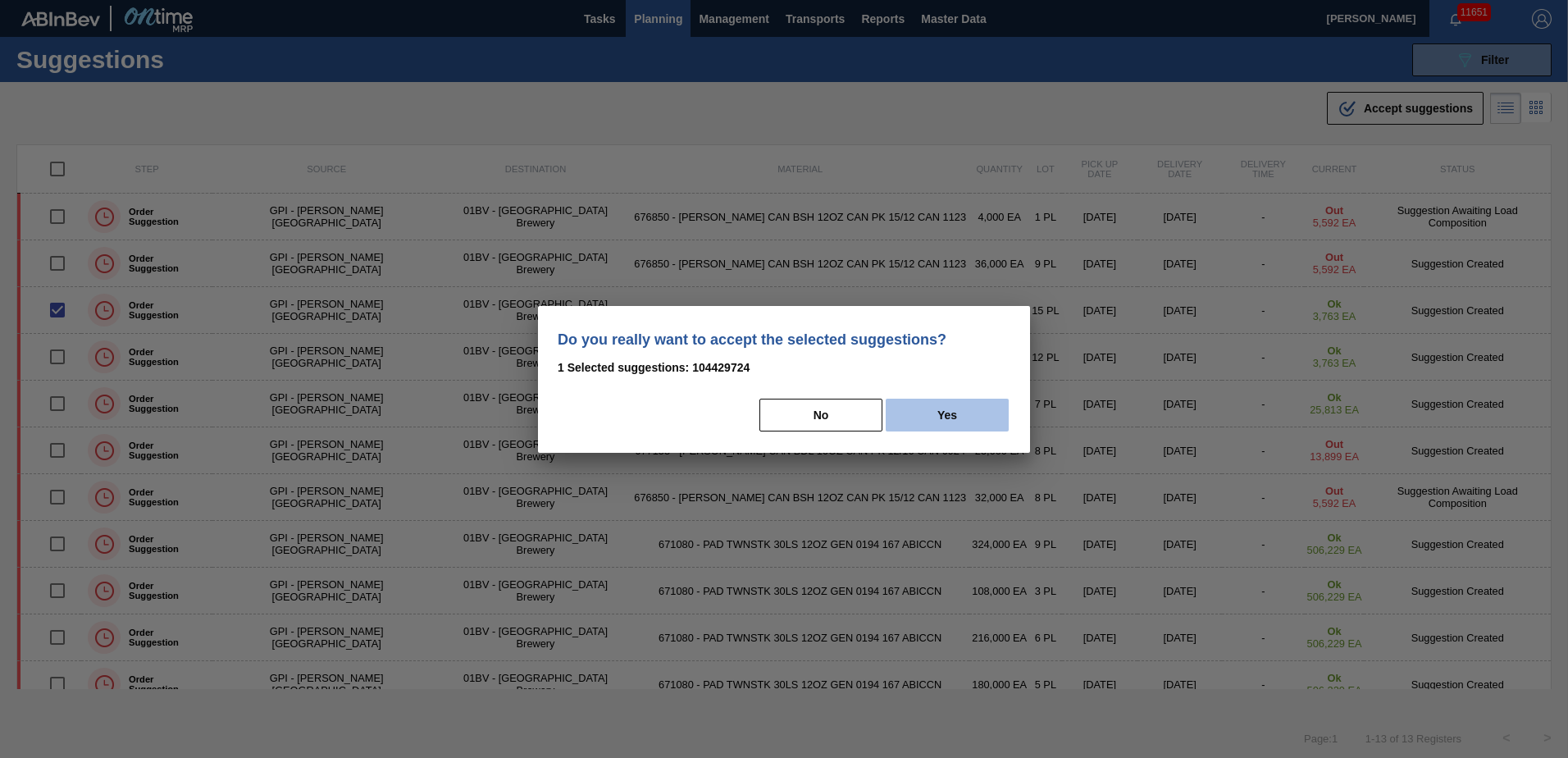
click at [947, 418] on button "Yes" at bounding box center [947, 415] width 123 height 33
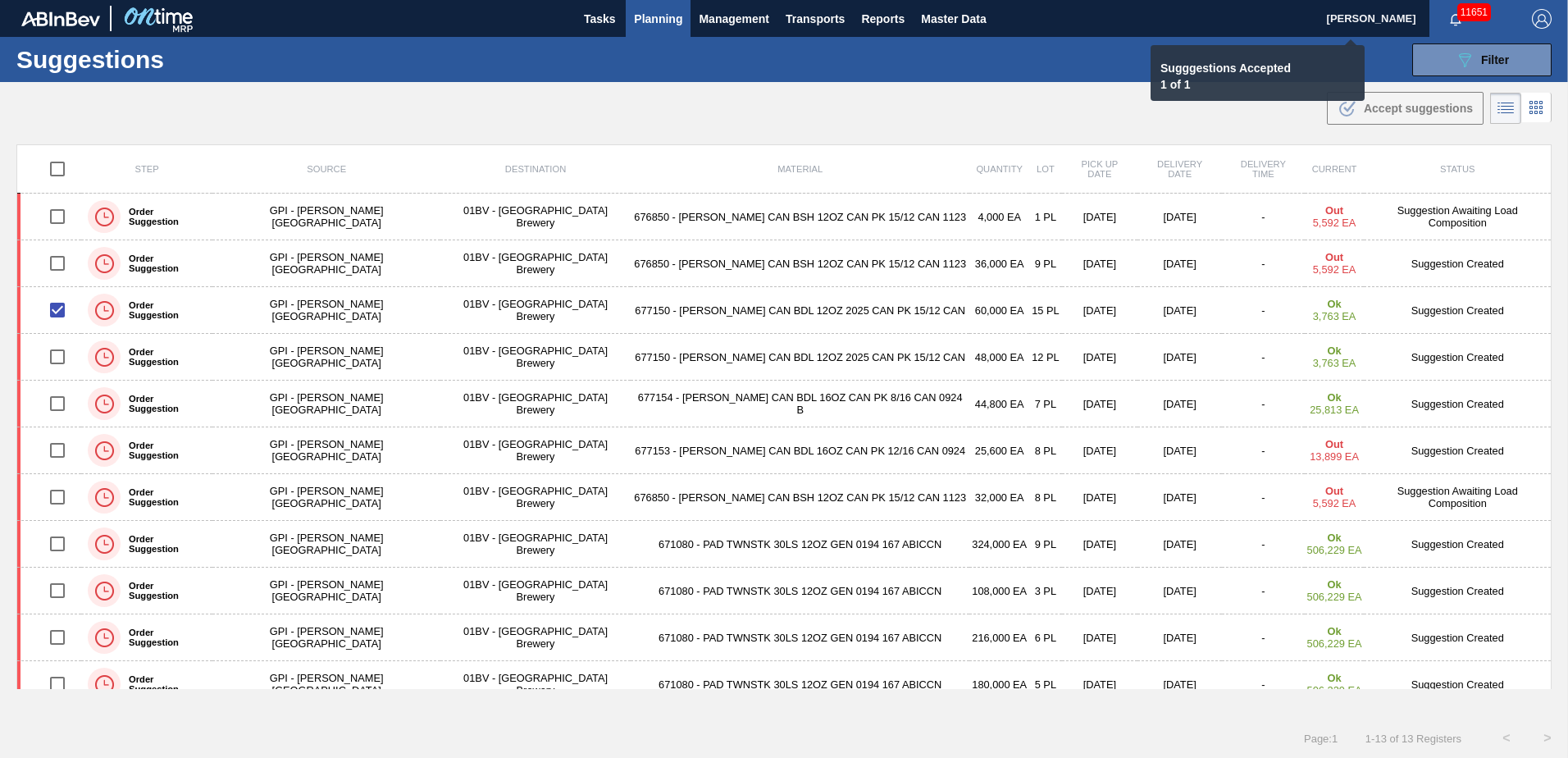
checkbox input "false"
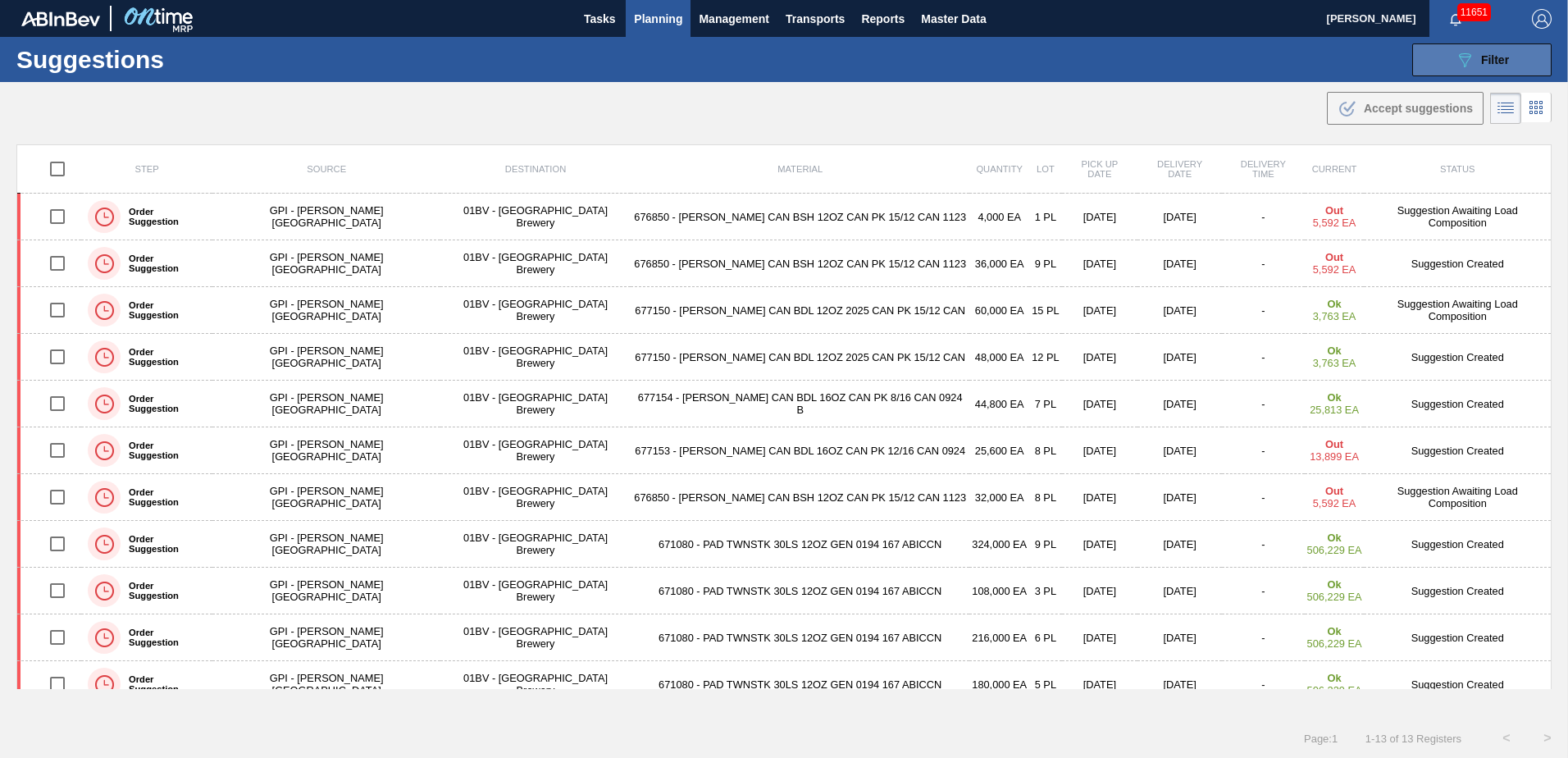
click at [1488, 60] on span "Filter" at bounding box center [1495, 60] width 28 height 14
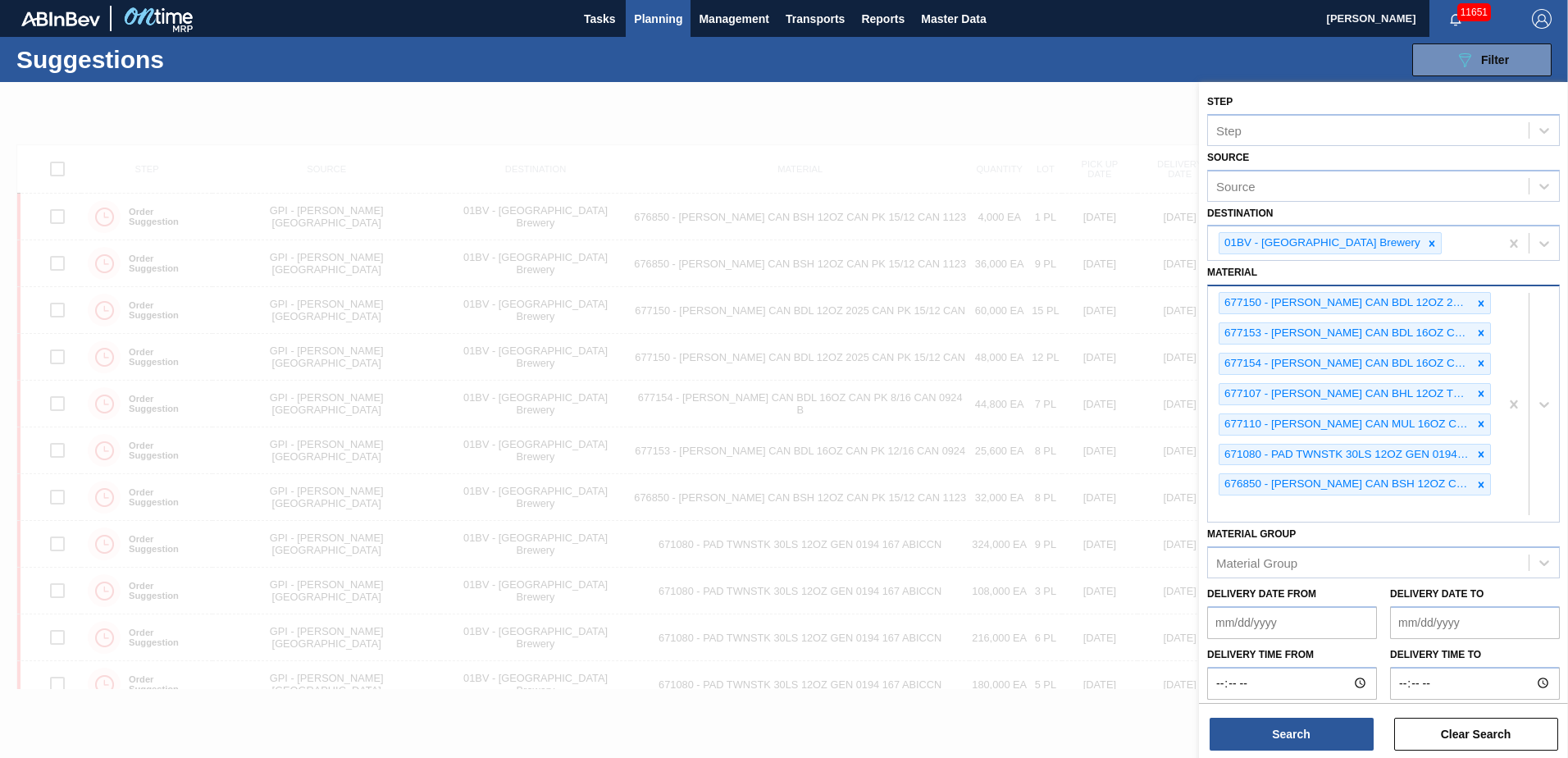
click at [1236, 512] on div "677150 - CARR CAN BDL 12OZ 2025 CAN PK 15/12 CAN 677153 - CARR CAN BDL 16OZ CAN…" at bounding box center [1354, 403] width 292 height 235
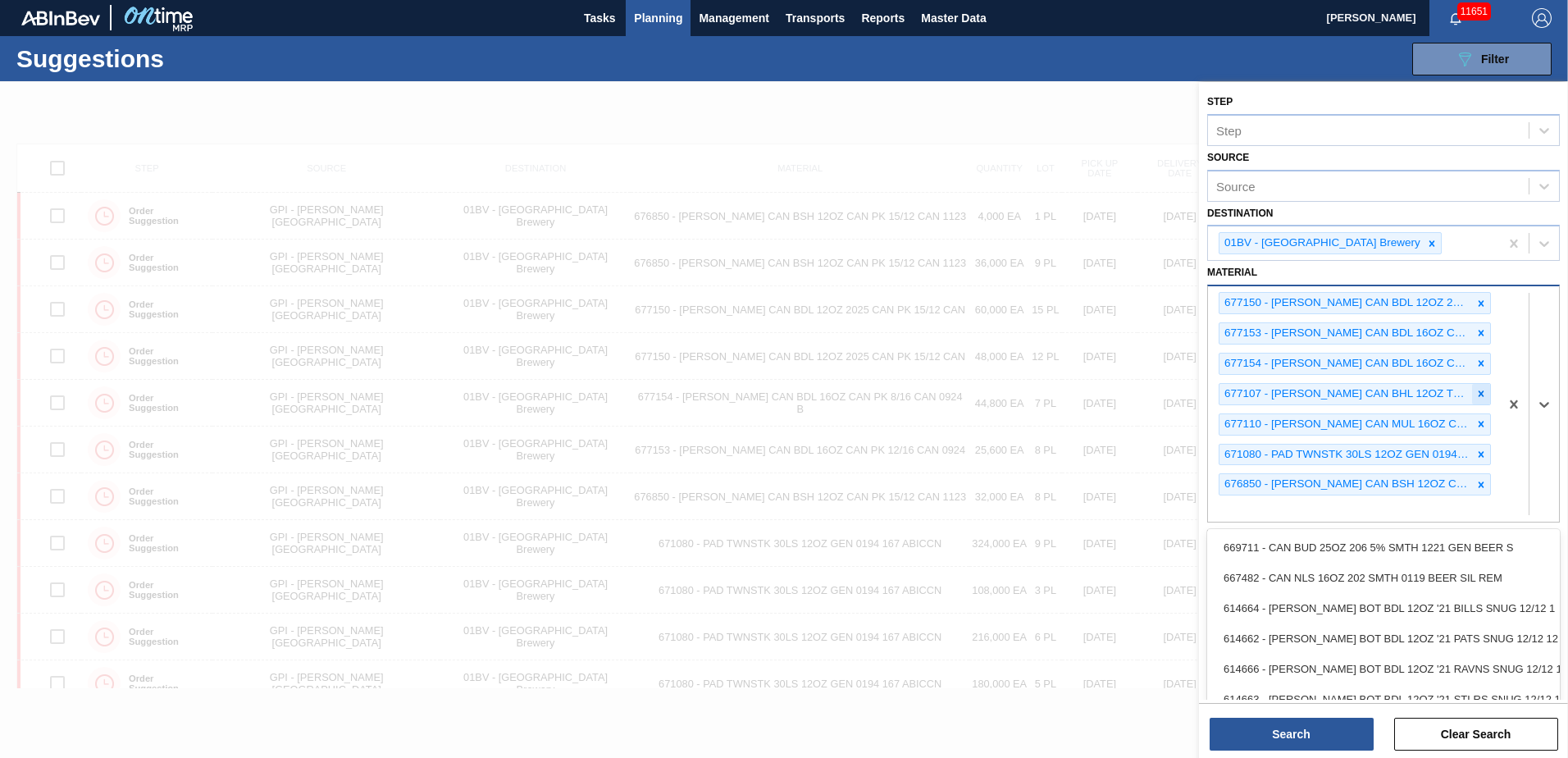
click at [1478, 390] on icon at bounding box center [1481, 394] width 12 height 12
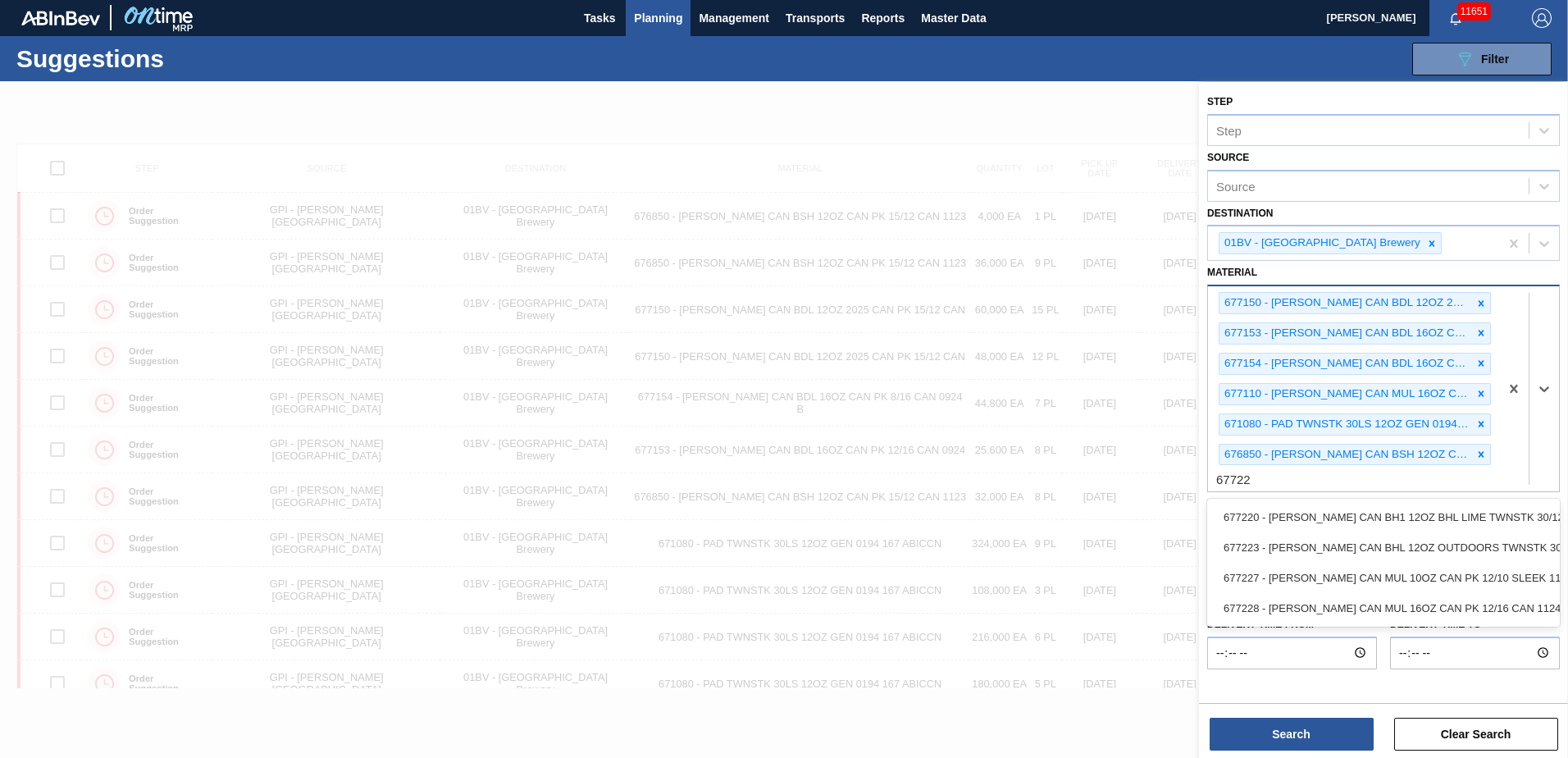
type input "677228"
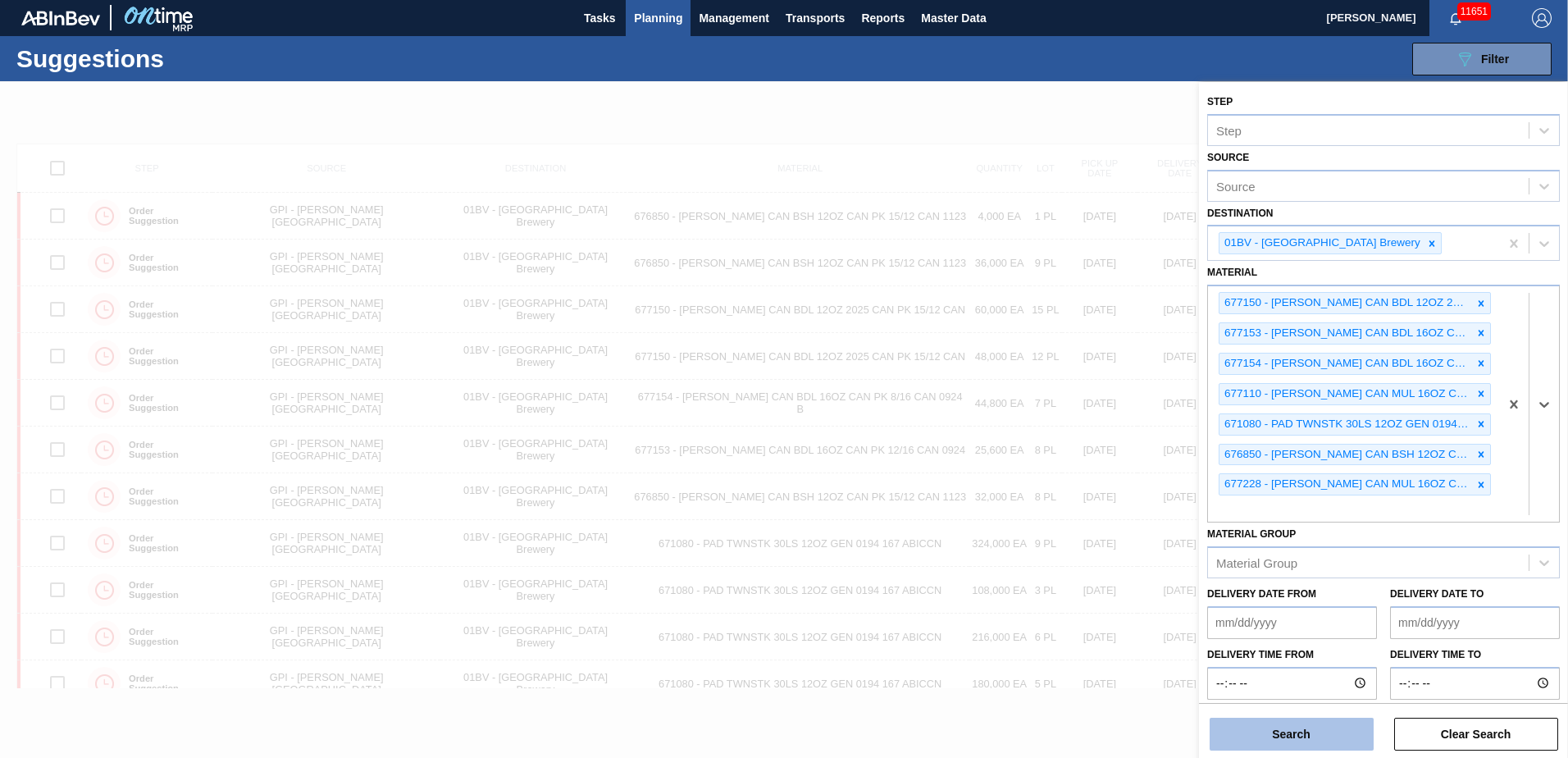
click at [1282, 732] on button "Search" at bounding box center [1292, 734] width 164 height 33
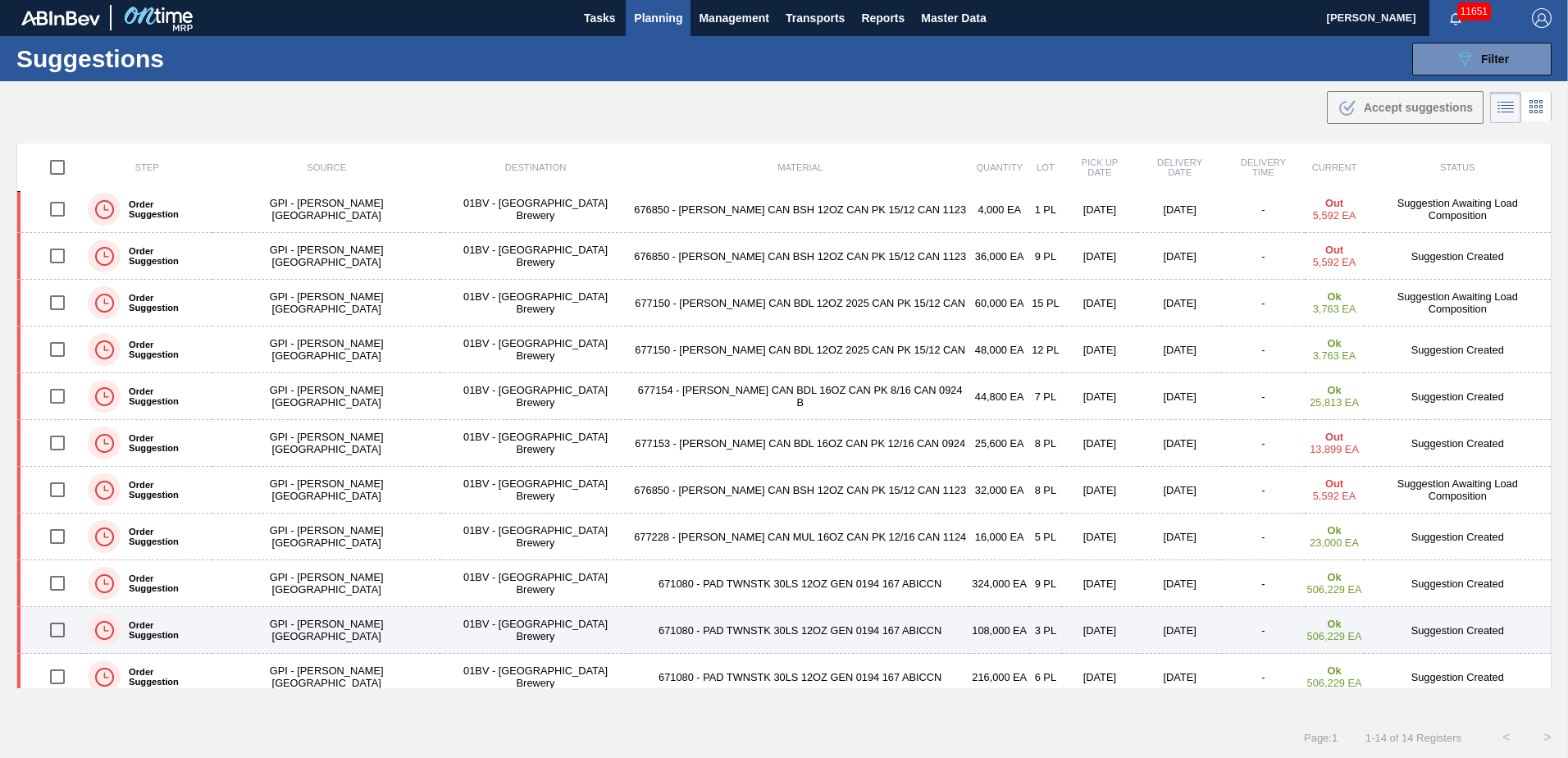
scroll to position [0, 0]
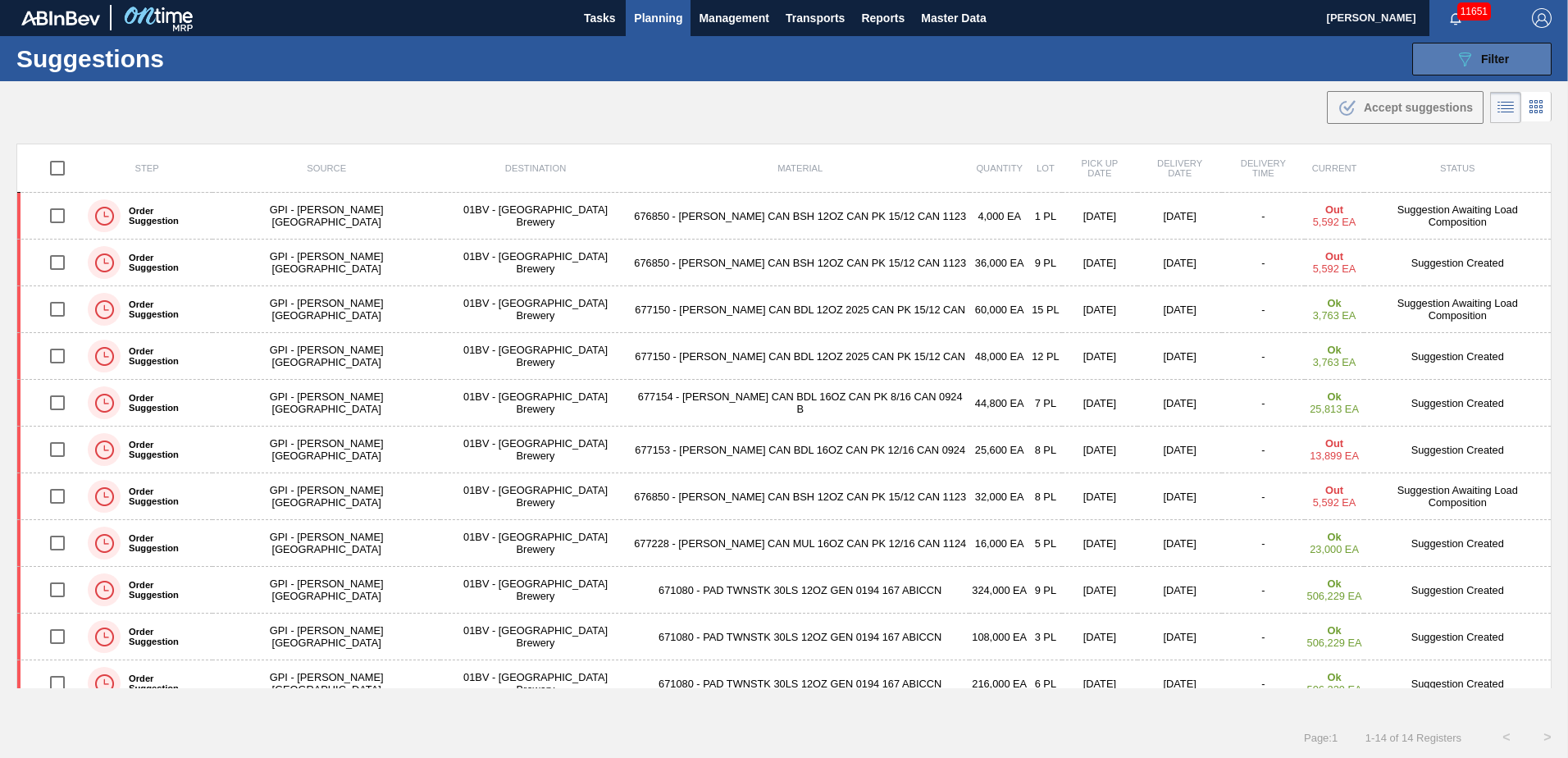
click at [1475, 55] on div "089F7B8B-B2A5-4AFE-B5C0-19BA573D28AC Filter" at bounding box center [1482, 59] width 54 height 19
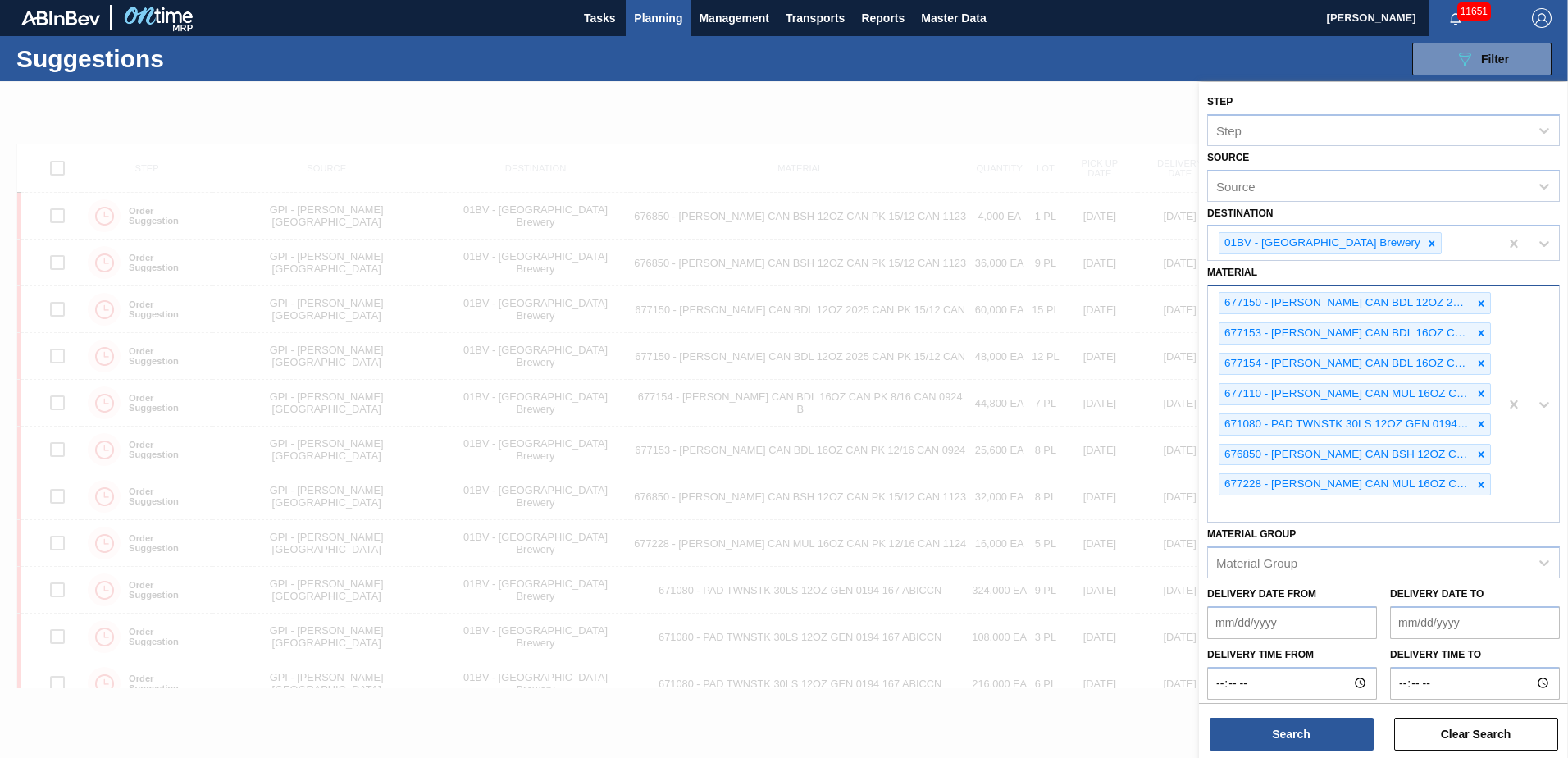
click at [1237, 513] on div "677150 - CARR CAN BDL 12OZ 2025 CAN PK 15/12 CAN 677153 - CARR CAN BDL 16OZ CAN…" at bounding box center [1354, 403] width 292 height 235
type input "683623"
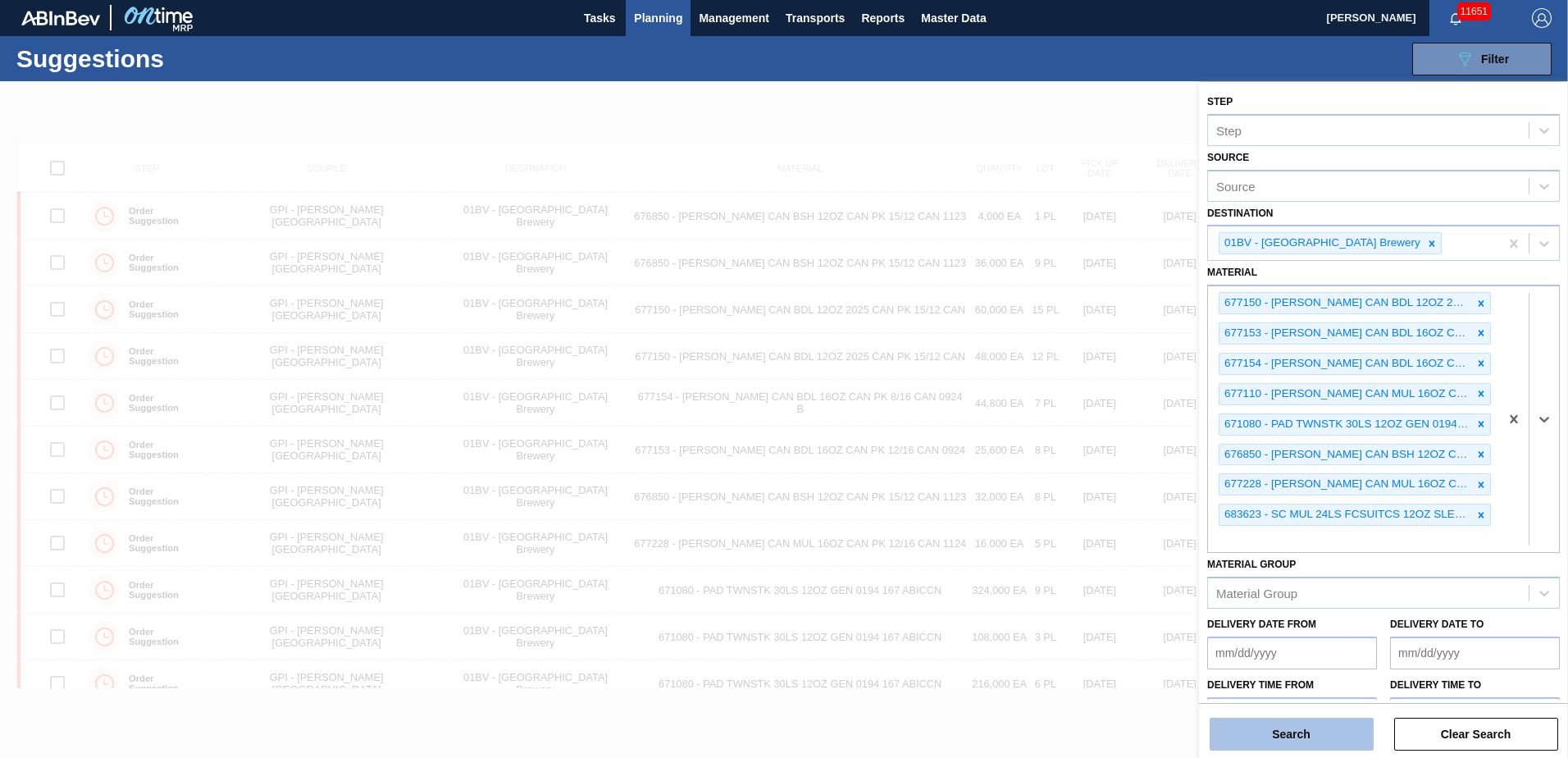
click at [1289, 729] on button "Search" at bounding box center [1292, 734] width 164 height 33
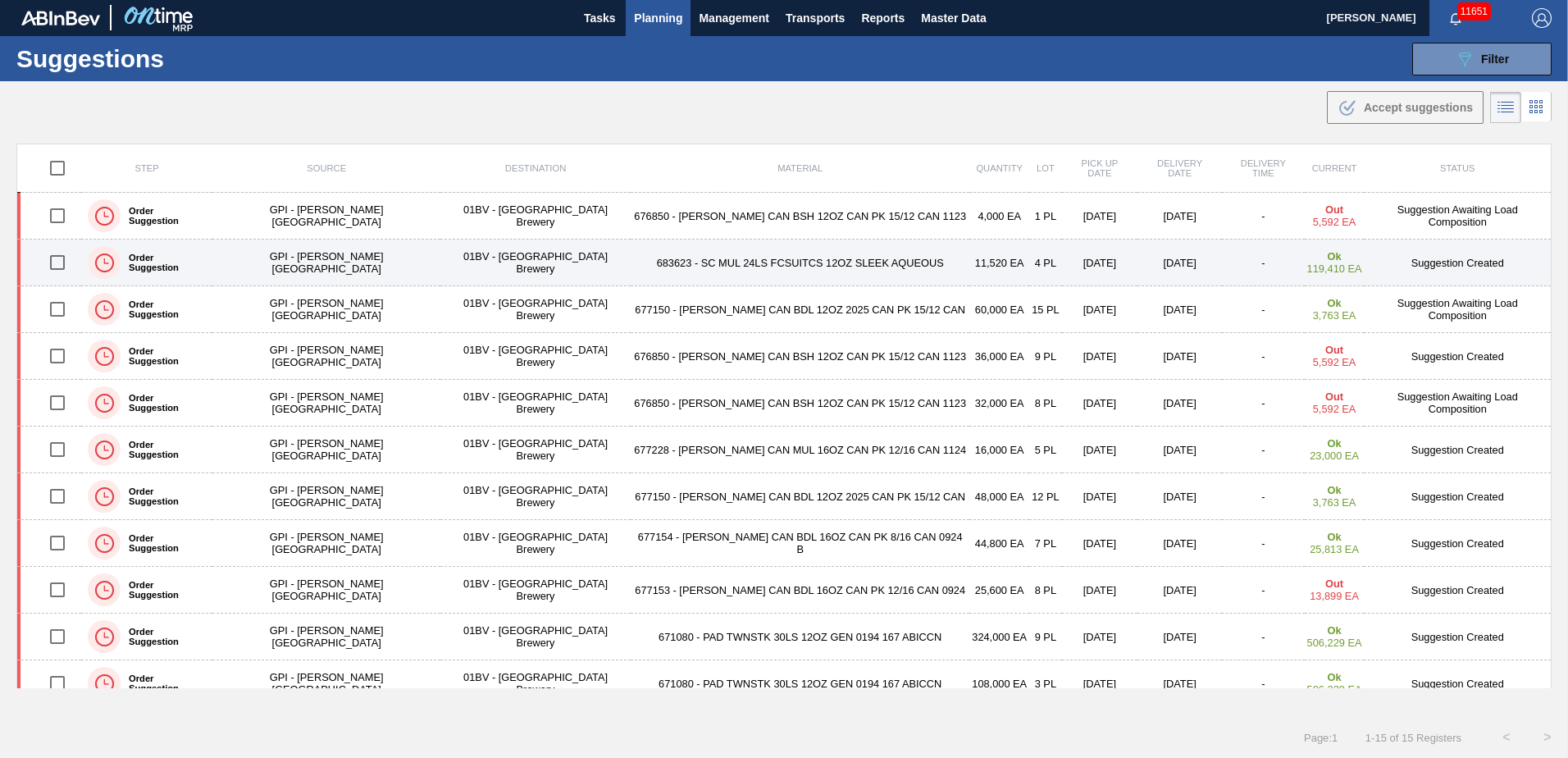
click at [60, 268] on input "checkbox" at bounding box center [56, 261] width 34 height 34
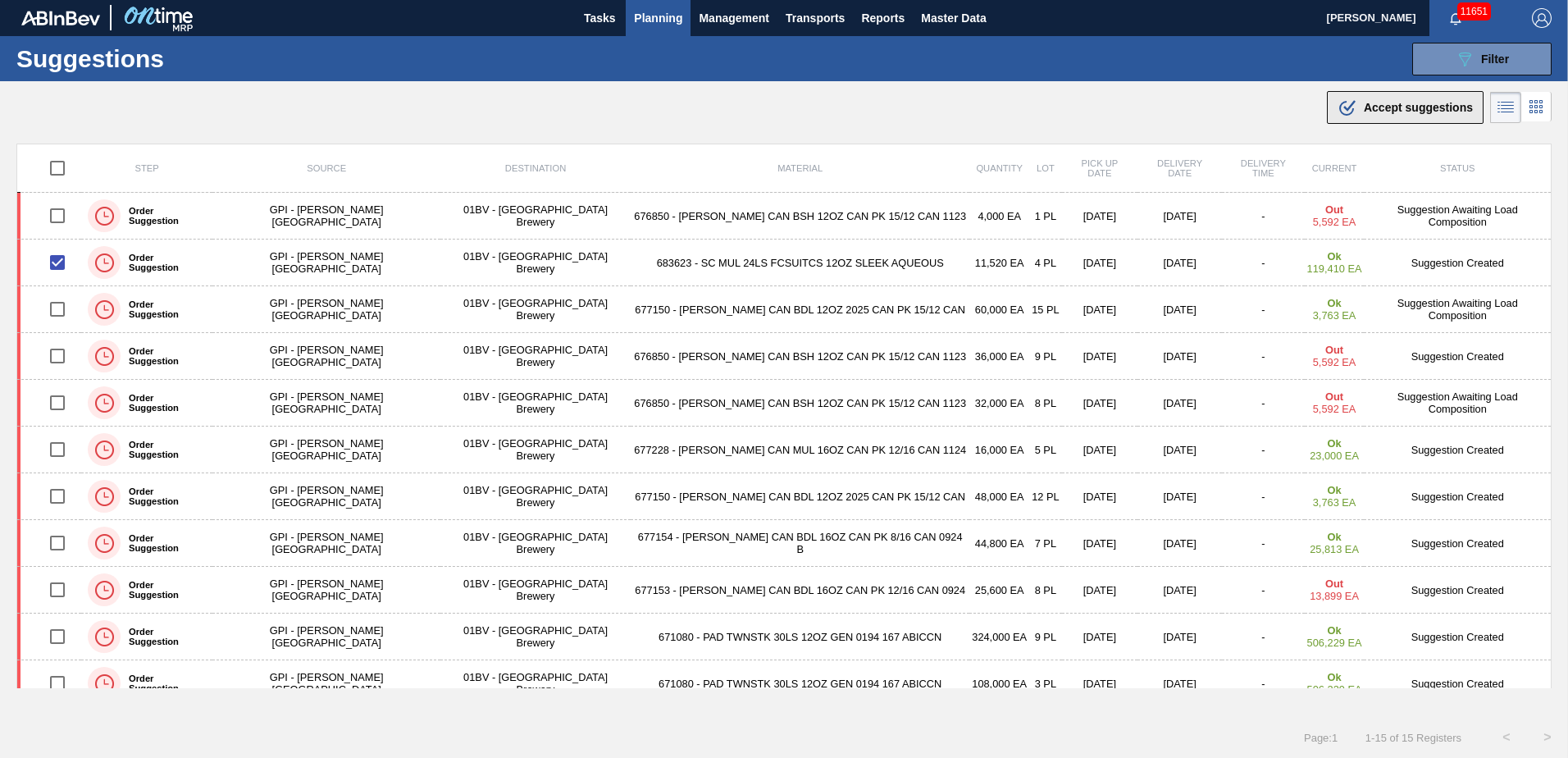
click at [1396, 113] on span "Accept suggestions" at bounding box center [1418, 108] width 109 height 14
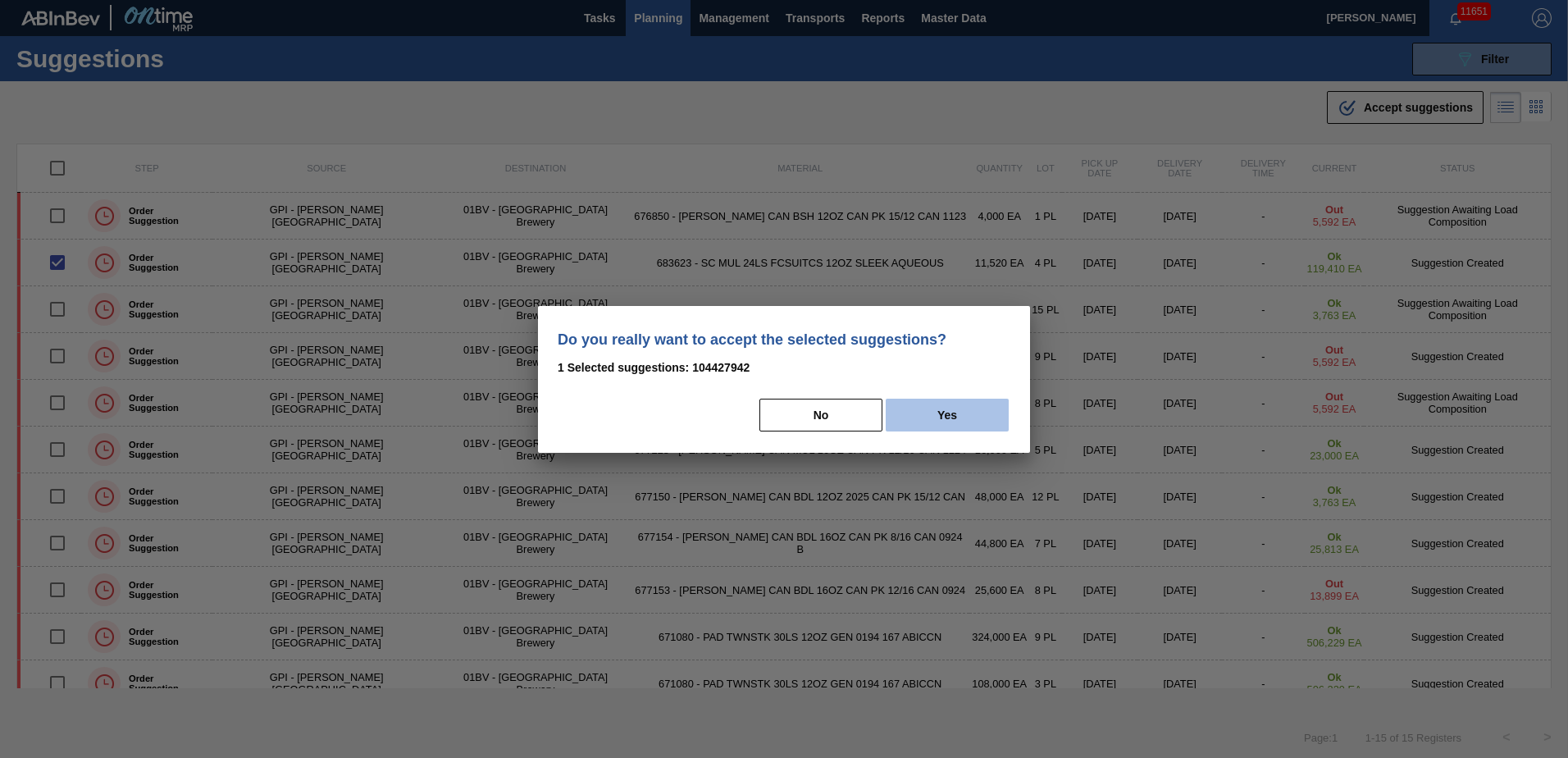
click at [963, 417] on button "Yes" at bounding box center [947, 415] width 123 height 33
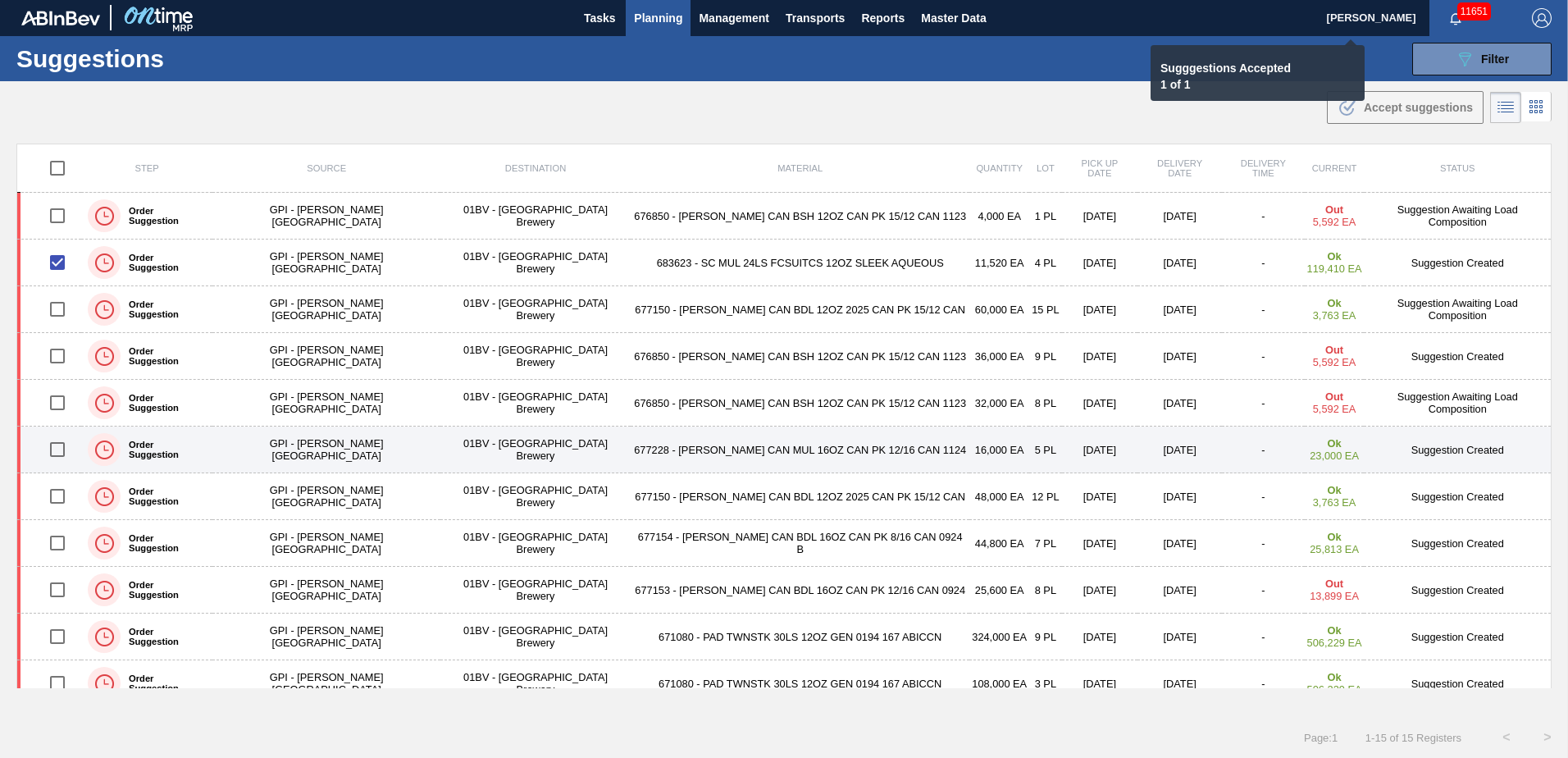
checkbox input "false"
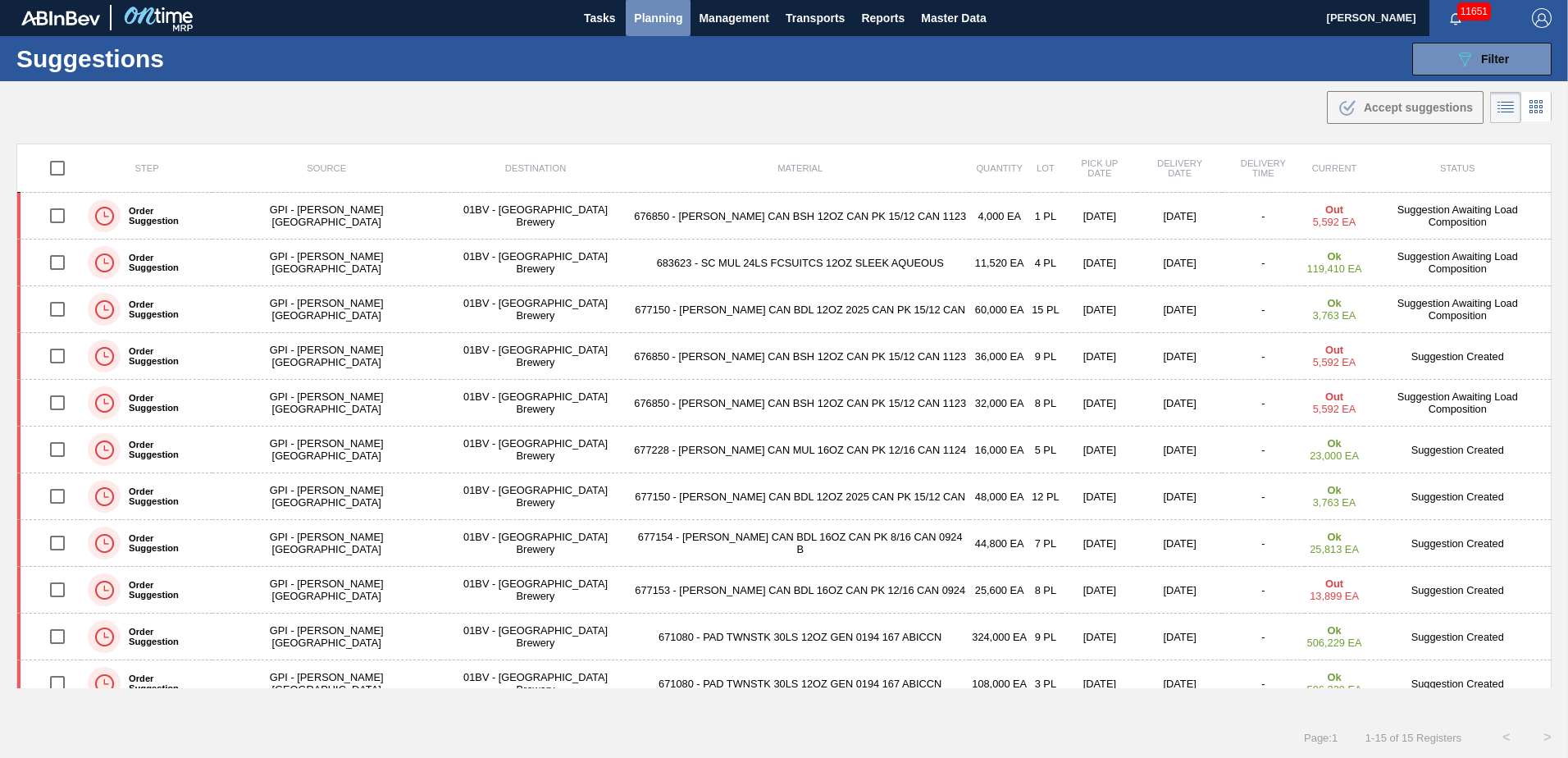
click at [668, 23] on span "Planning" at bounding box center [658, 17] width 49 height 19
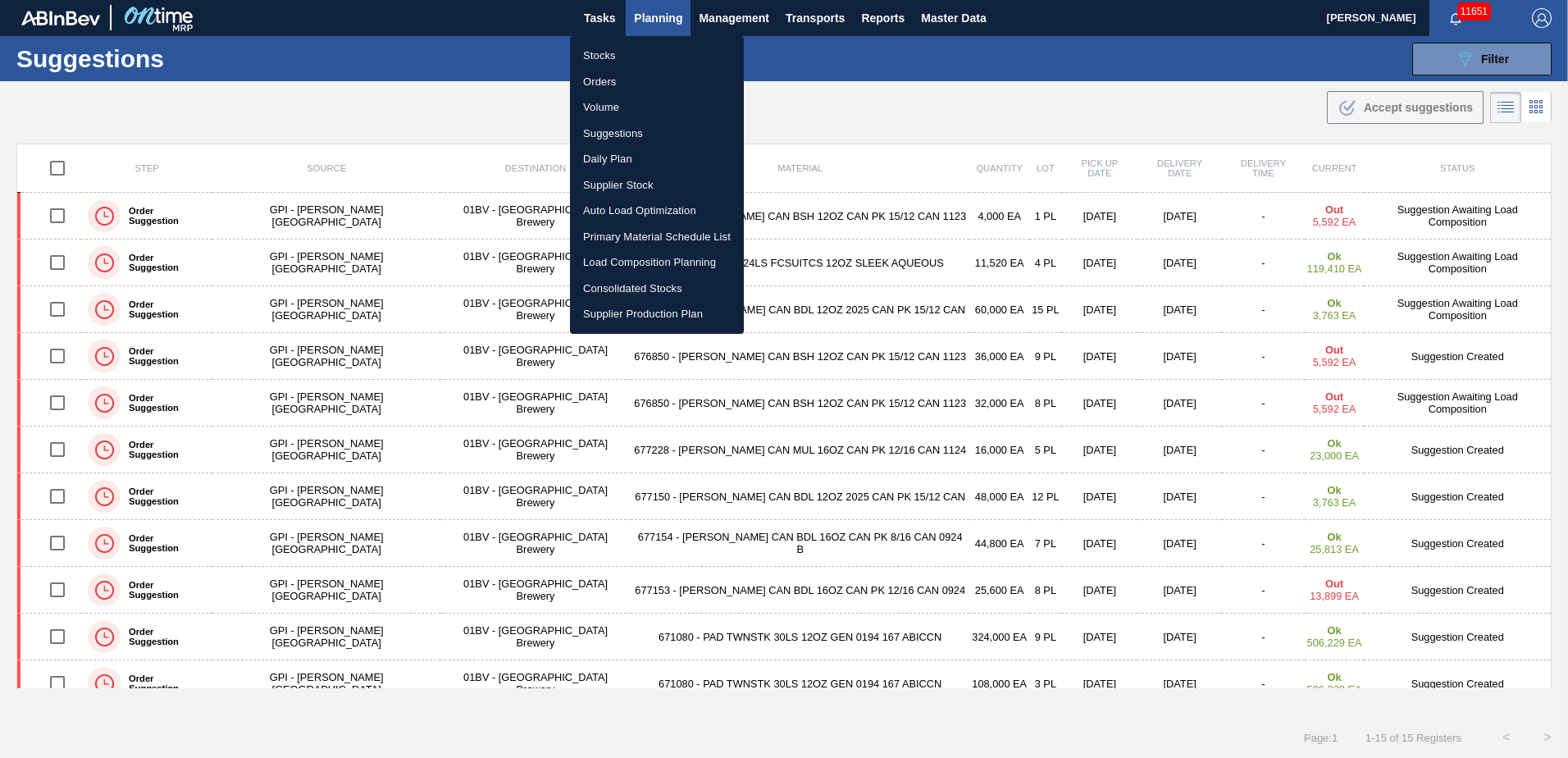
click at [630, 261] on li "Load Composition Planning" at bounding box center [656, 262] width 174 height 26
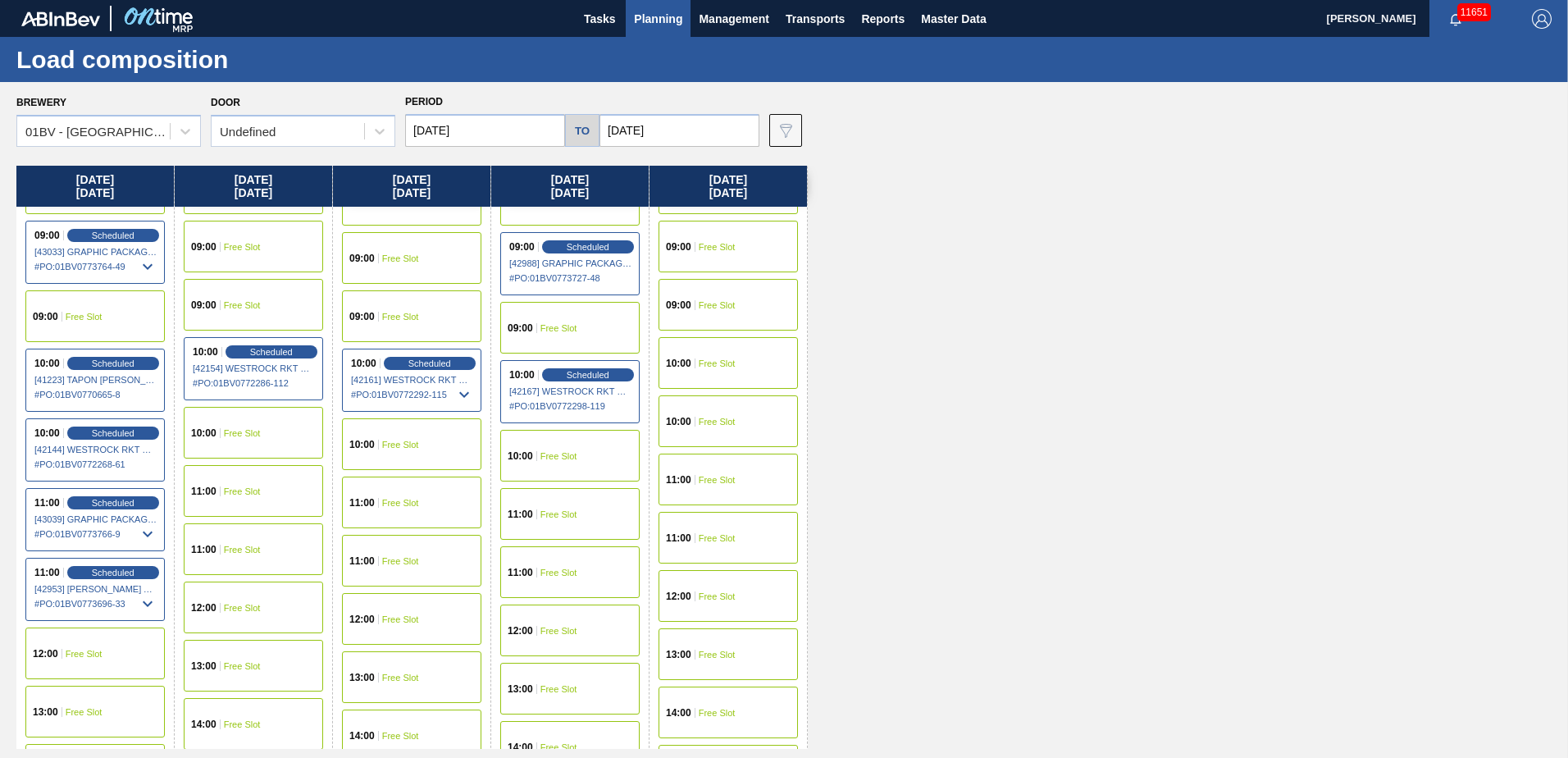
scroll to position [246, 0]
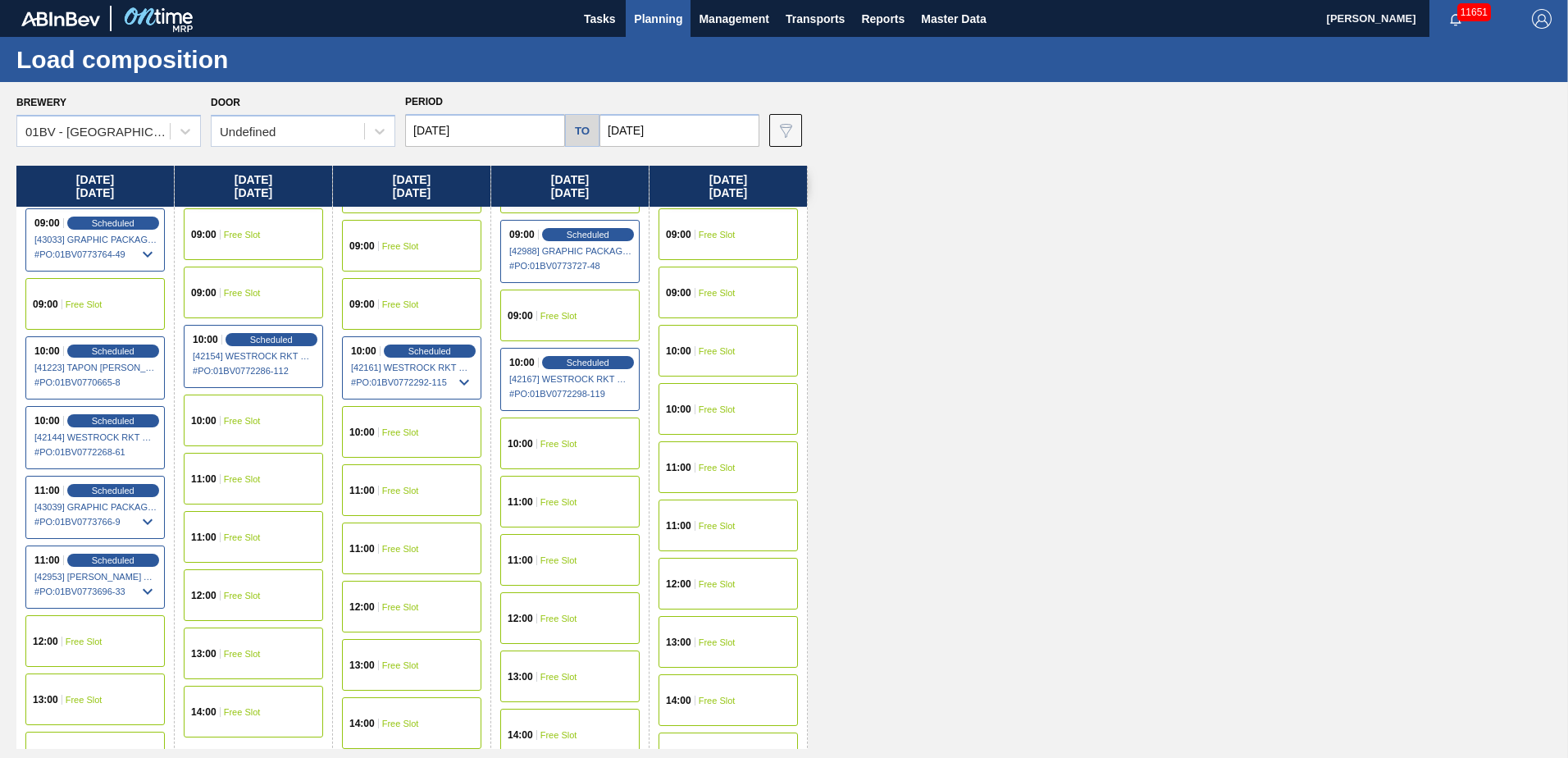
click at [238, 239] on div "09:00 Free Slot" at bounding box center [253, 233] width 139 height 52
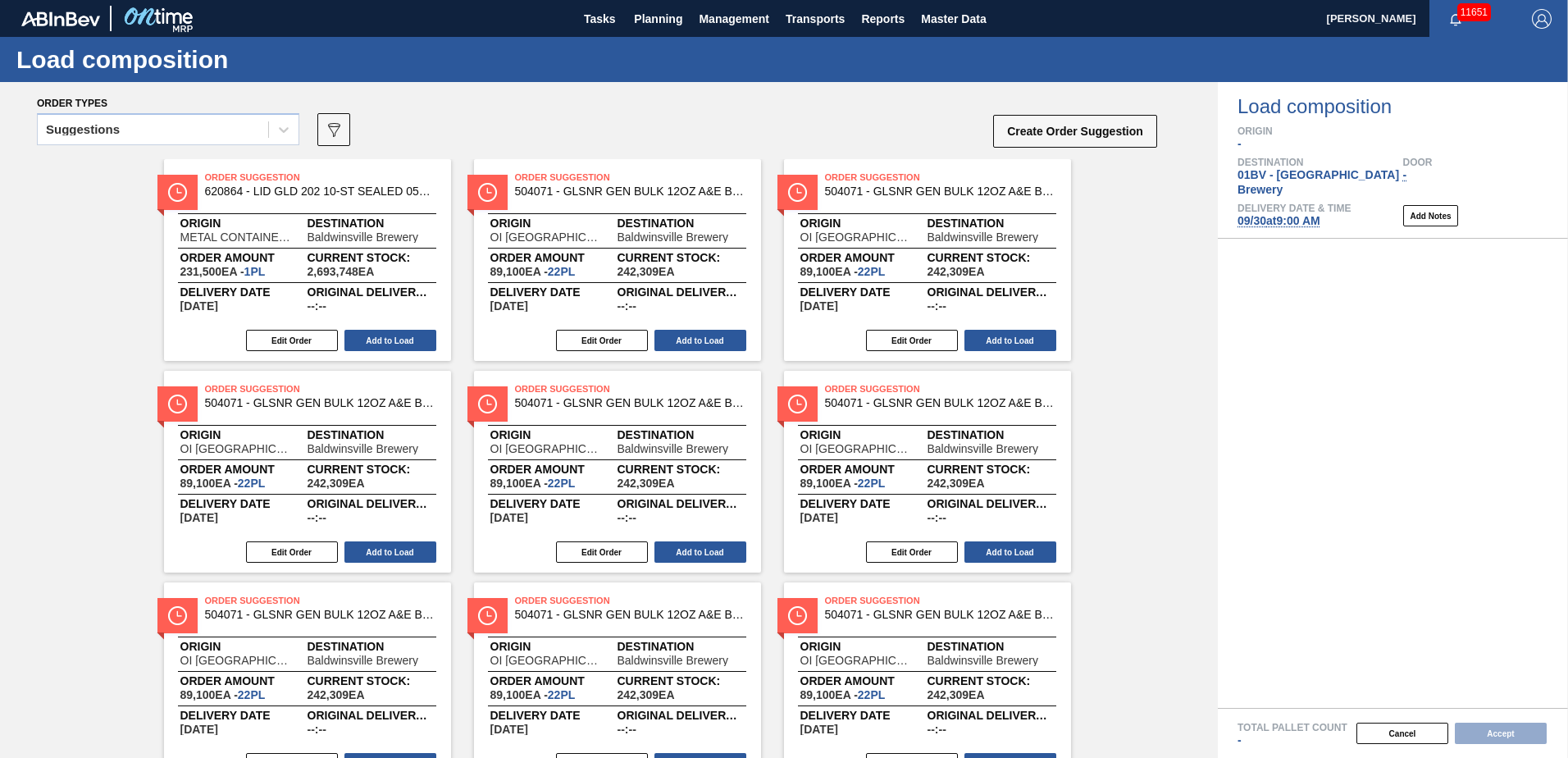
click at [281, 134] on icon at bounding box center [284, 129] width 17 height 17
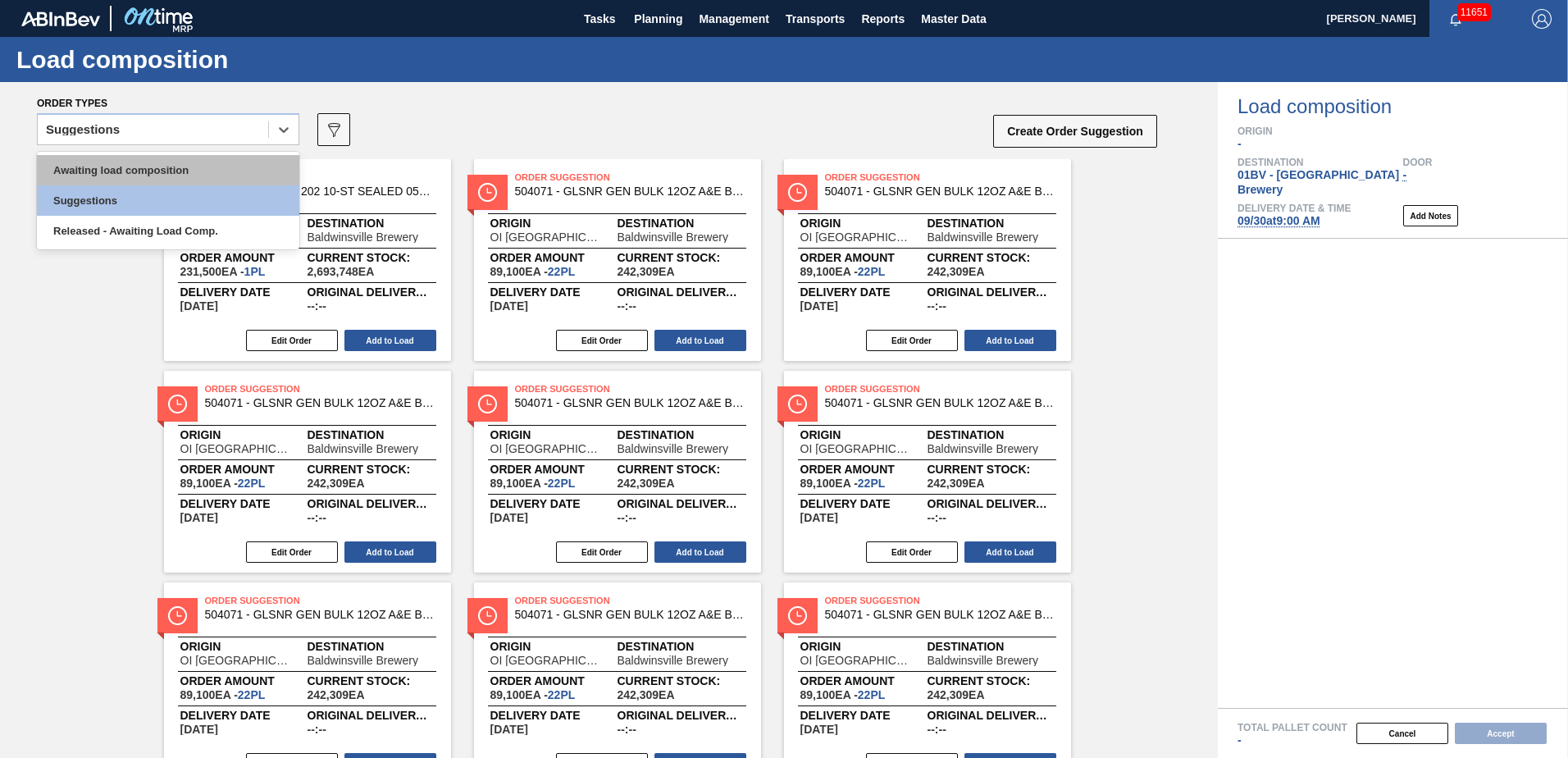
click at [190, 171] on div "Awaiting load composition" at bounding box center [168, 169] width 262 height 30
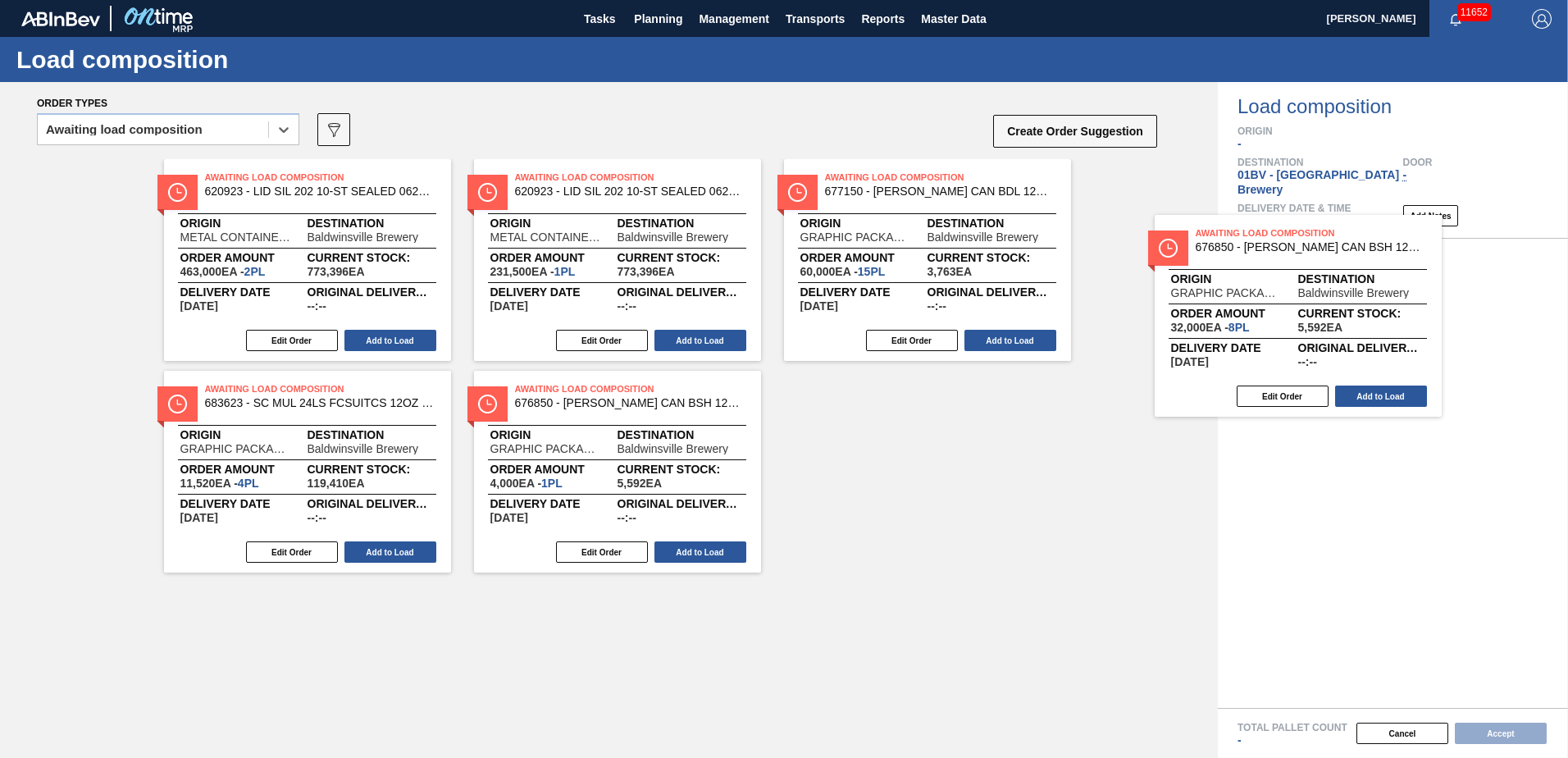
drag, startPoint x: 854, startPoint y: 190, endPoint x: 1269, endPoint y: 253, distance: 419.8
click at [1269, 253] on div "Order types option Awaiting load composition, selected. Select is focused ,type…" at bounding box center [784, 419] width 1568 height 675
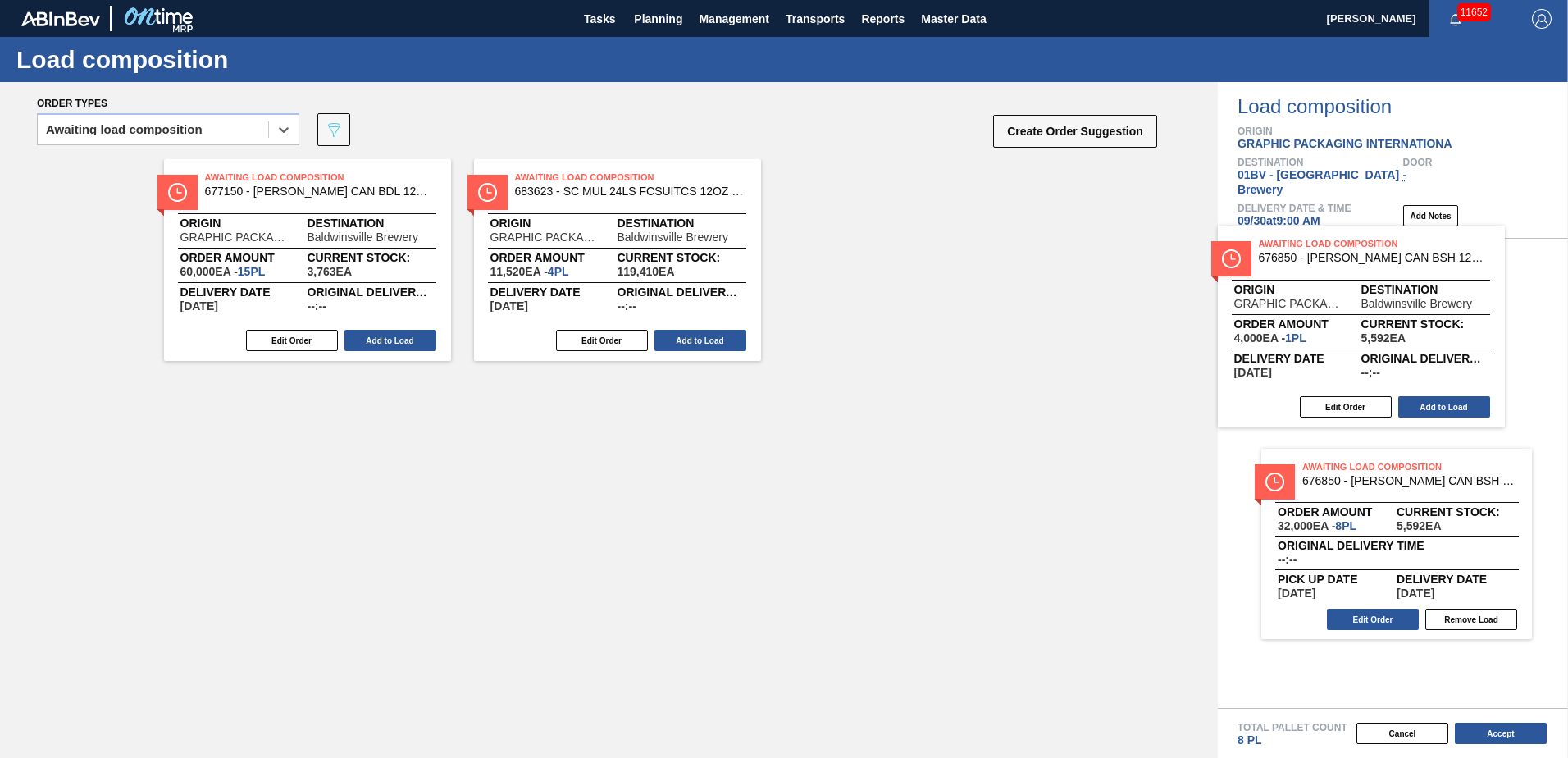
drag, startPoint x: 858, startPoint y: 194, endPoint x: 1241, endPoint y: 271, distance: 390.7
click at [1346, 269] on div "Order types option Awaiting load composition, selected. Select is focused ,type…" at bounding box center [784, 419] width 1568 height 675
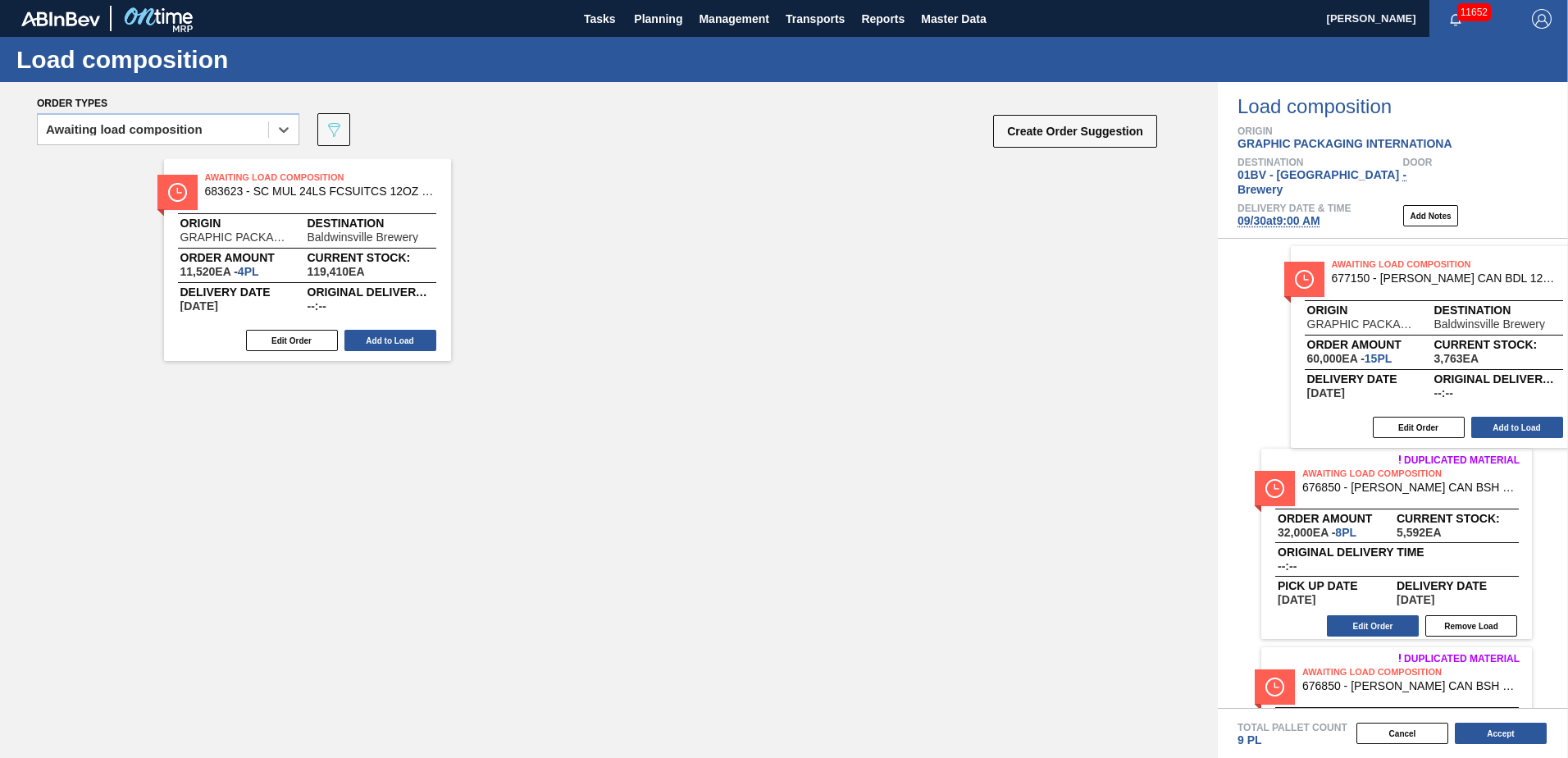
drag, startPoint x: 237, startPoint y: 187, endPoint x: 1377, endPoint y: 281, distance: 1143.9
click at [1377, 281] on div "Order types option Awaiting load composition, selected. Select is focused ,type…" at bounding box center [784, 419] width 1568 height 675
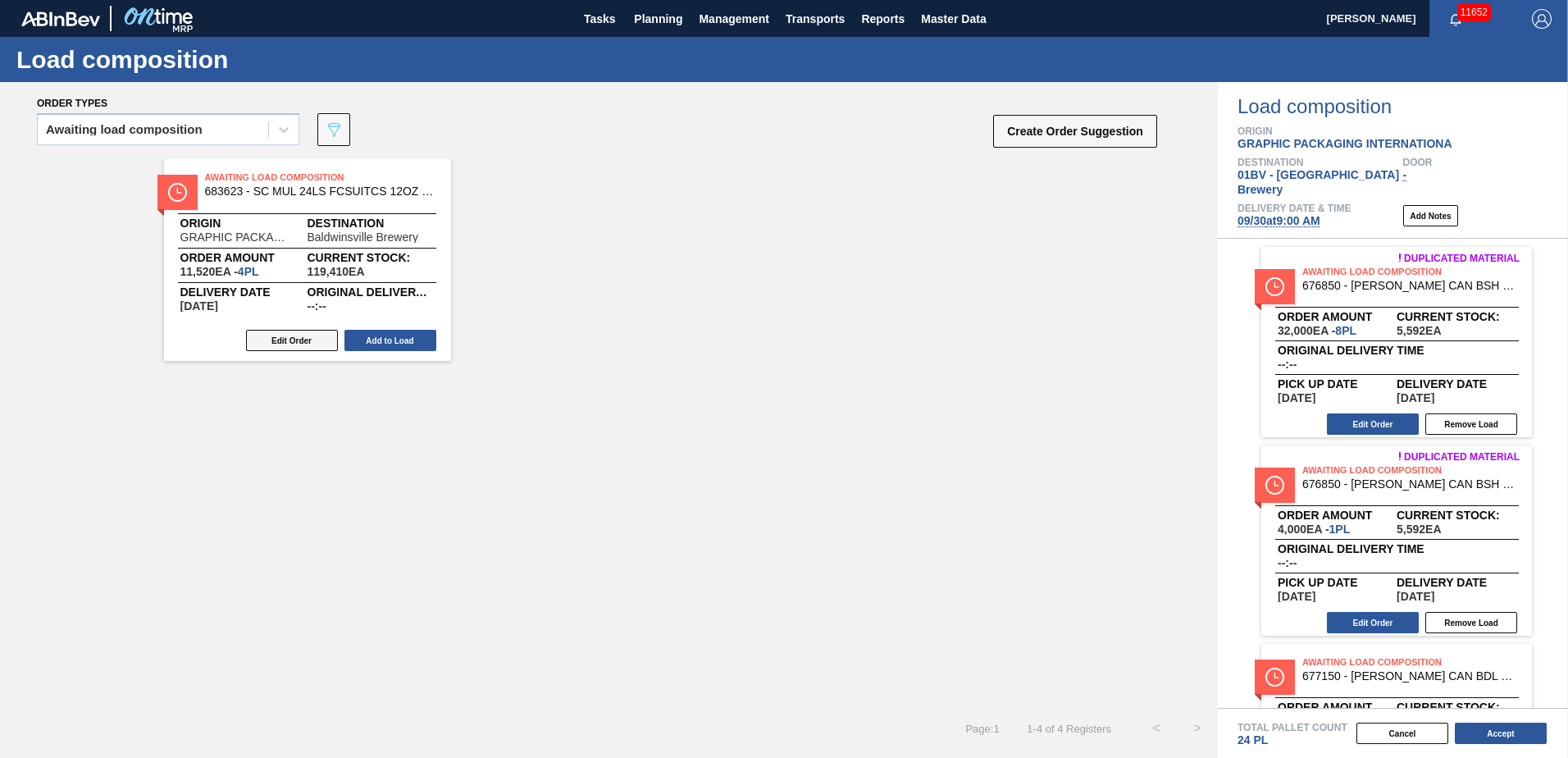
click at [283, 337] on button "Edit Order" at bounding box center [292, 340] width 92 height 21
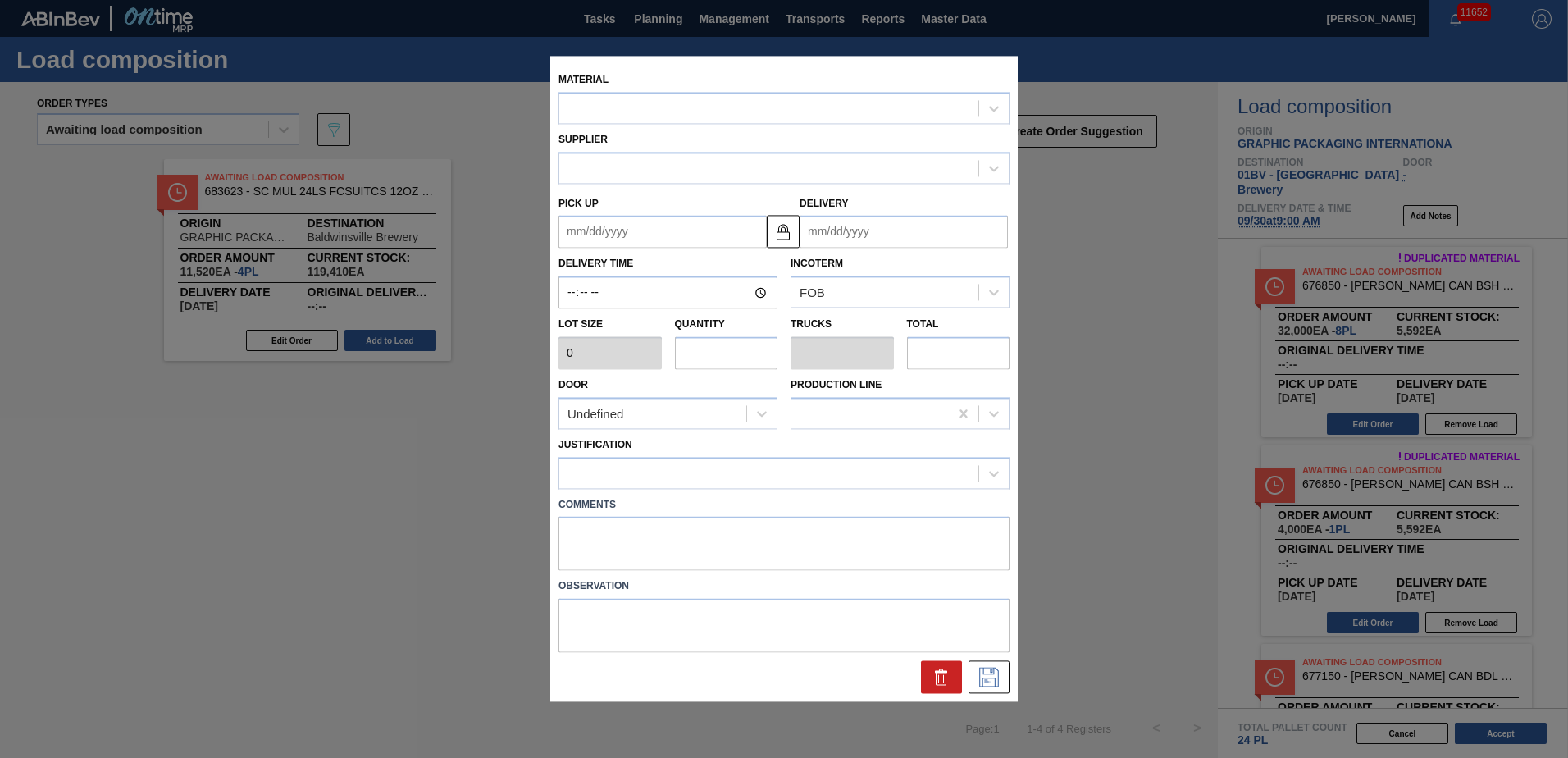
type input "2,880"
type input "4"
type input "0.154"
type input "11,520"
type up "[DATE]"
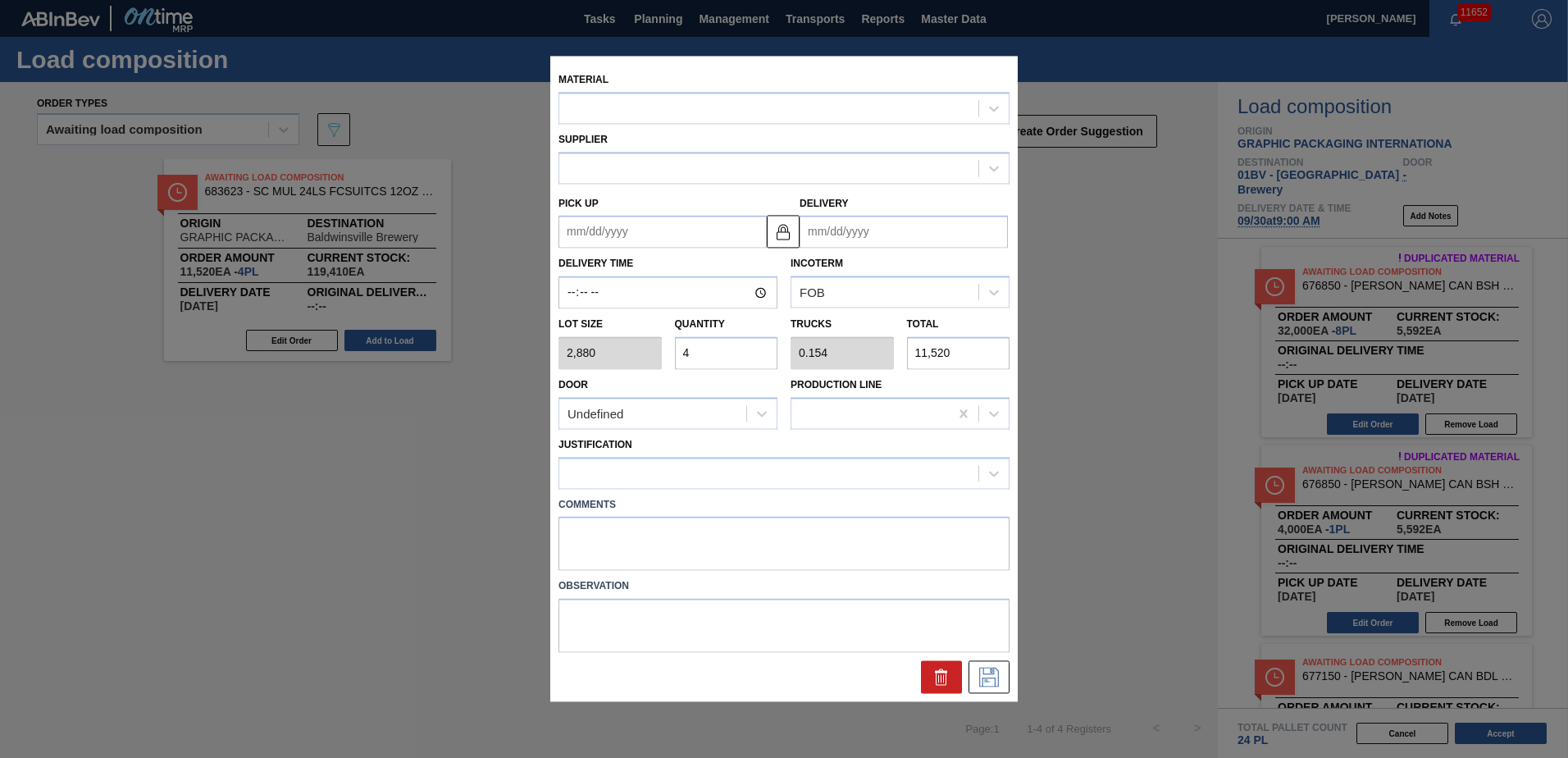
type input "[DATE]"
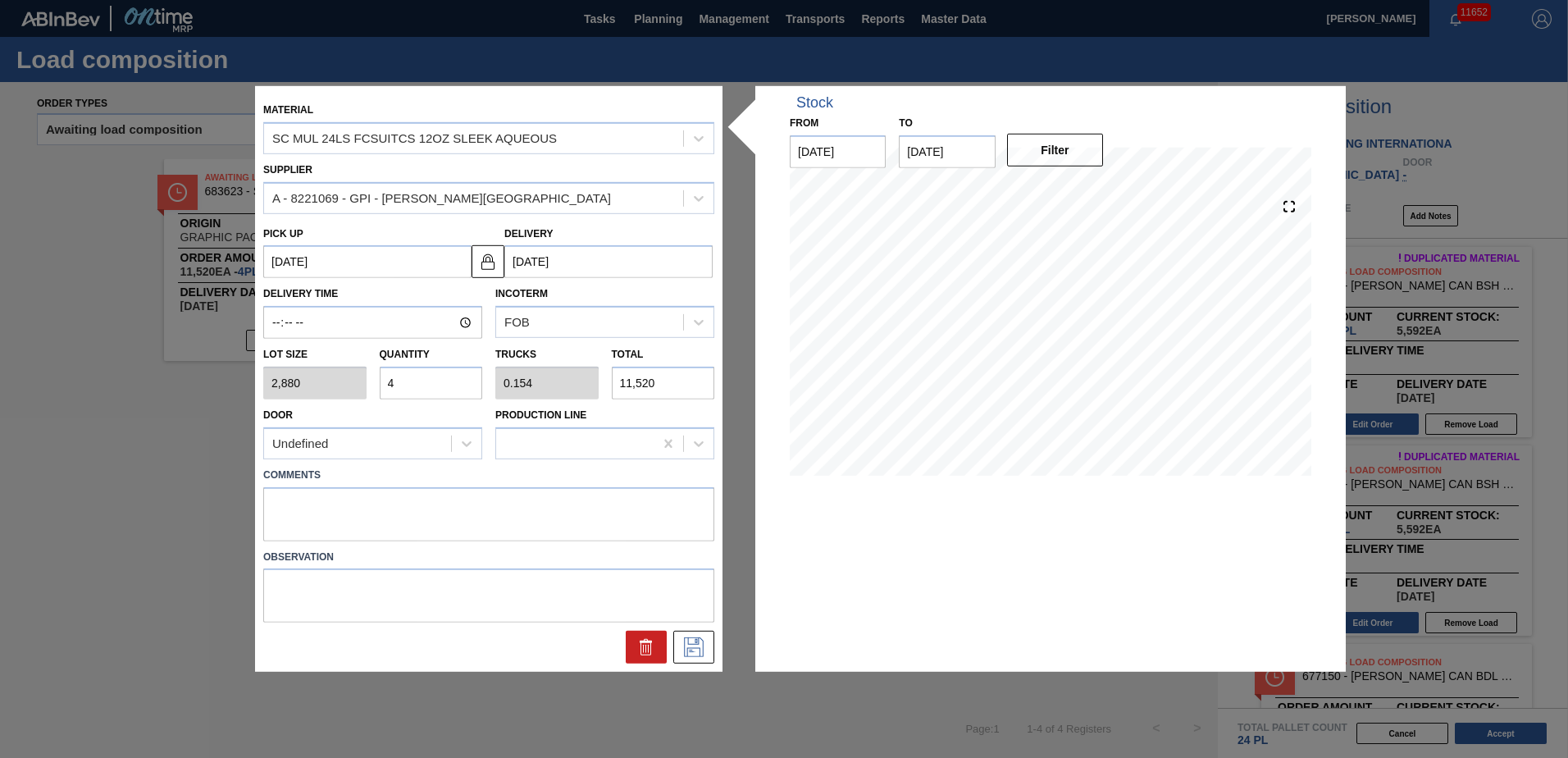
drag, startPoint x: 401, startPoint y: 381, endPoint x: 45, endPoint y: 373, distance: 356.1
click at [64, 364] on div "Material SC MUL 24LS FCSUITCS 12OZ SLEEK AQUEOUS Supplier A - 8221069 - GPI - W…" at bounding box center [784, 379] width 1568 height 758
type input "2"
type input "0.077"
type input "5,760"
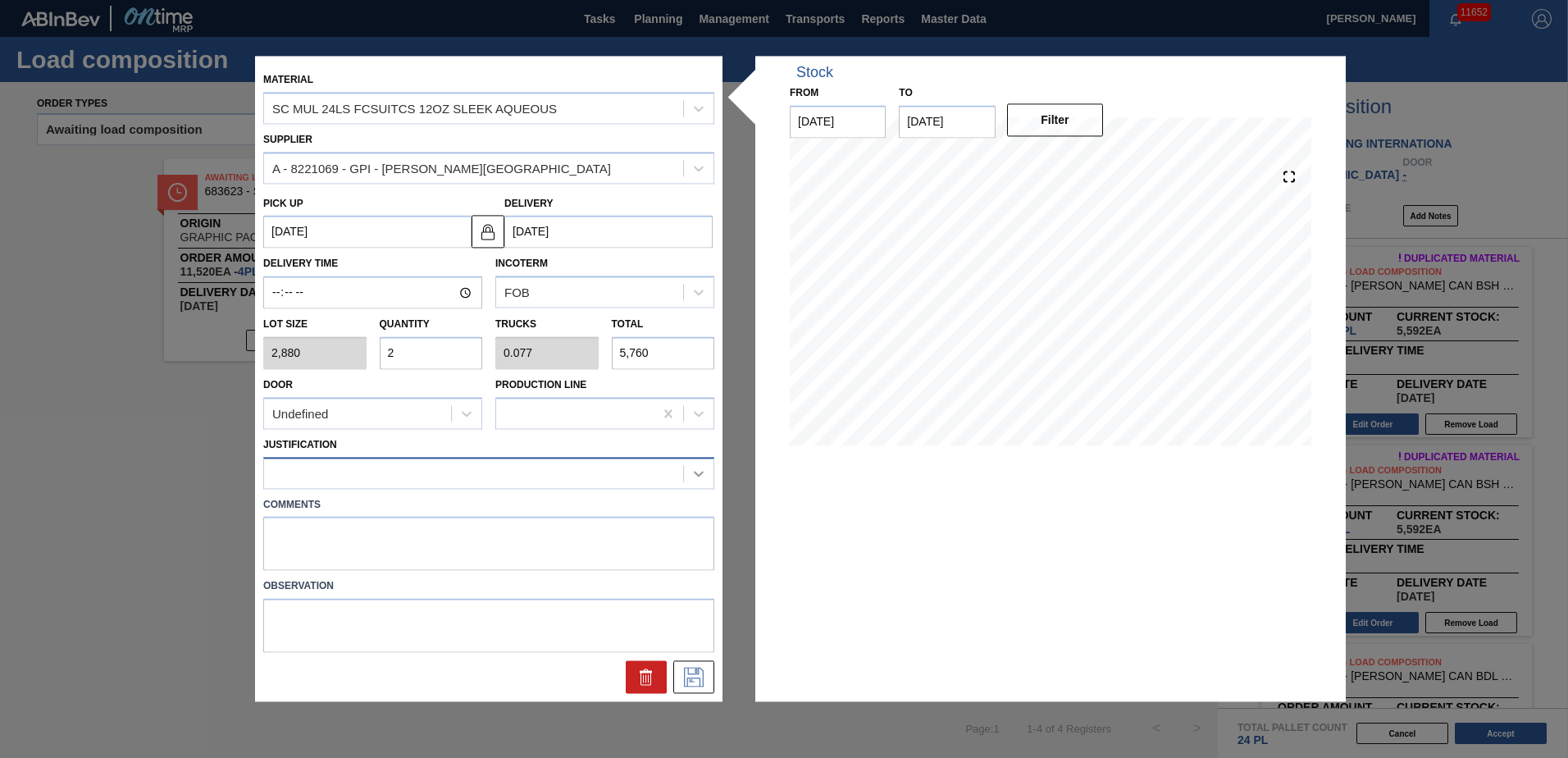
type input "2"
click at [698, 478] on icon at bounding box center [698, 472] width 17 height 17
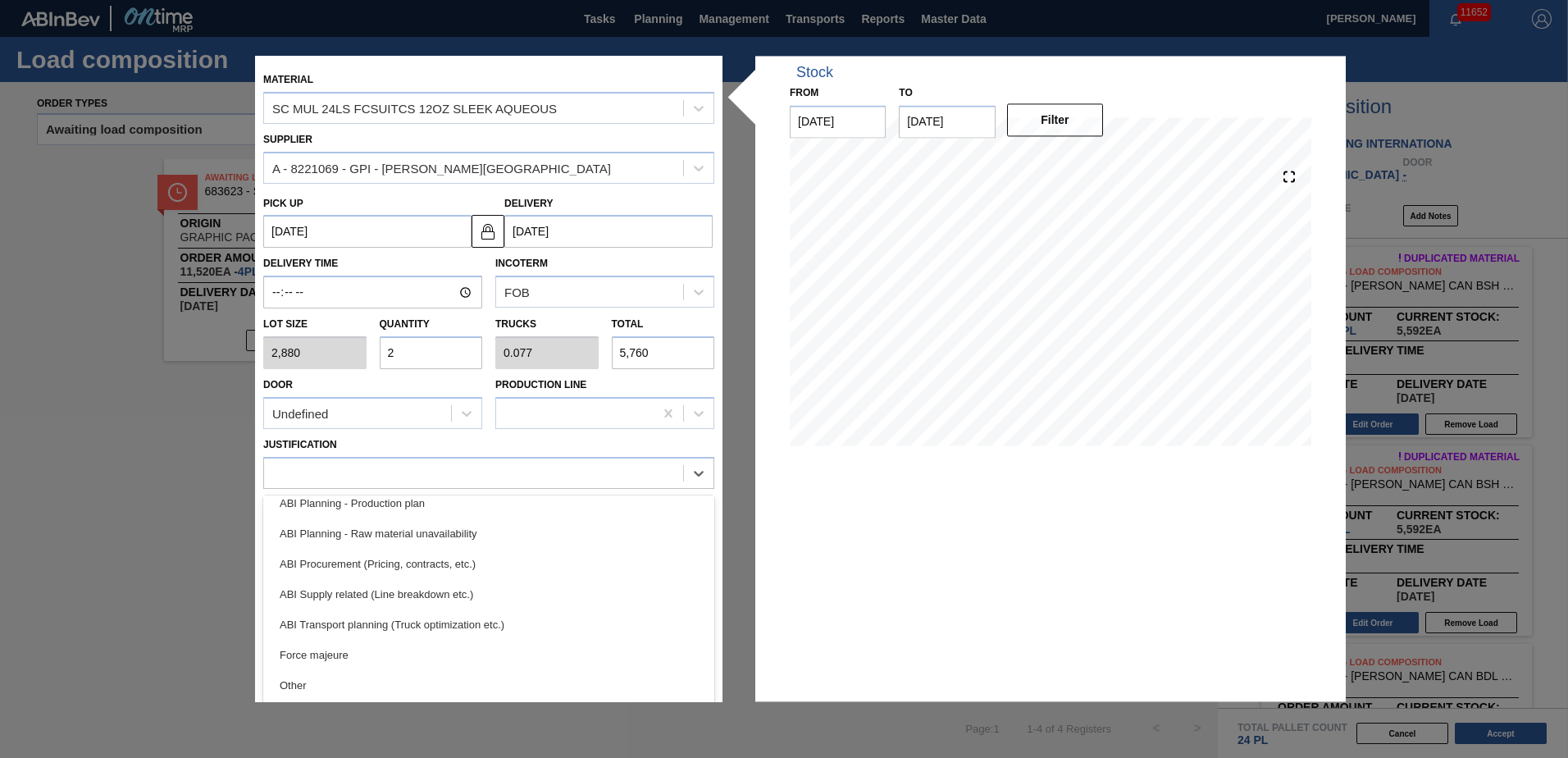
scroll to position [165, 0]
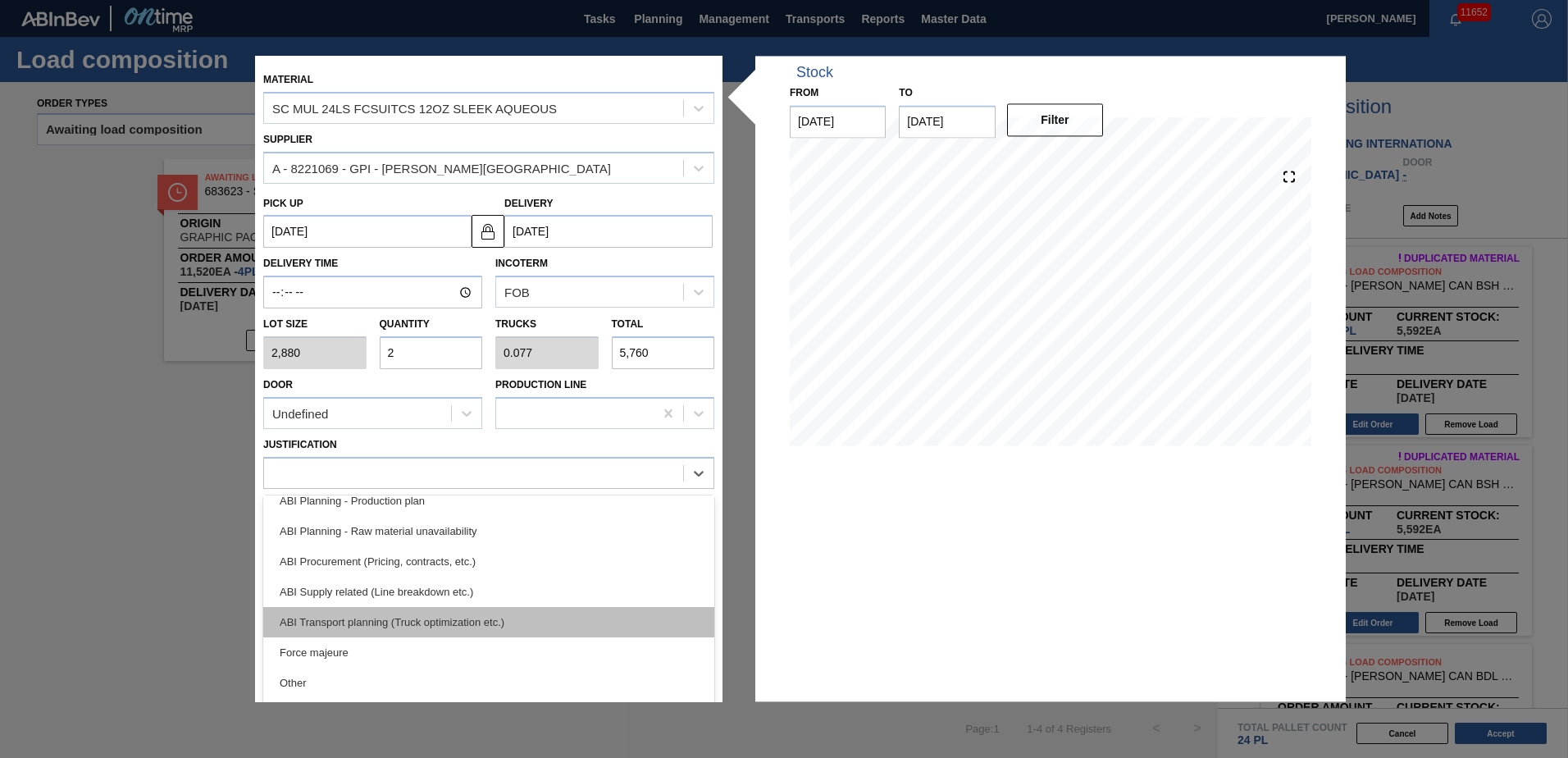
click at [339, 627] on div "ABI Transport planning (Truck optimization etc.)" at bounding box center [489, 621] width 451 height 30
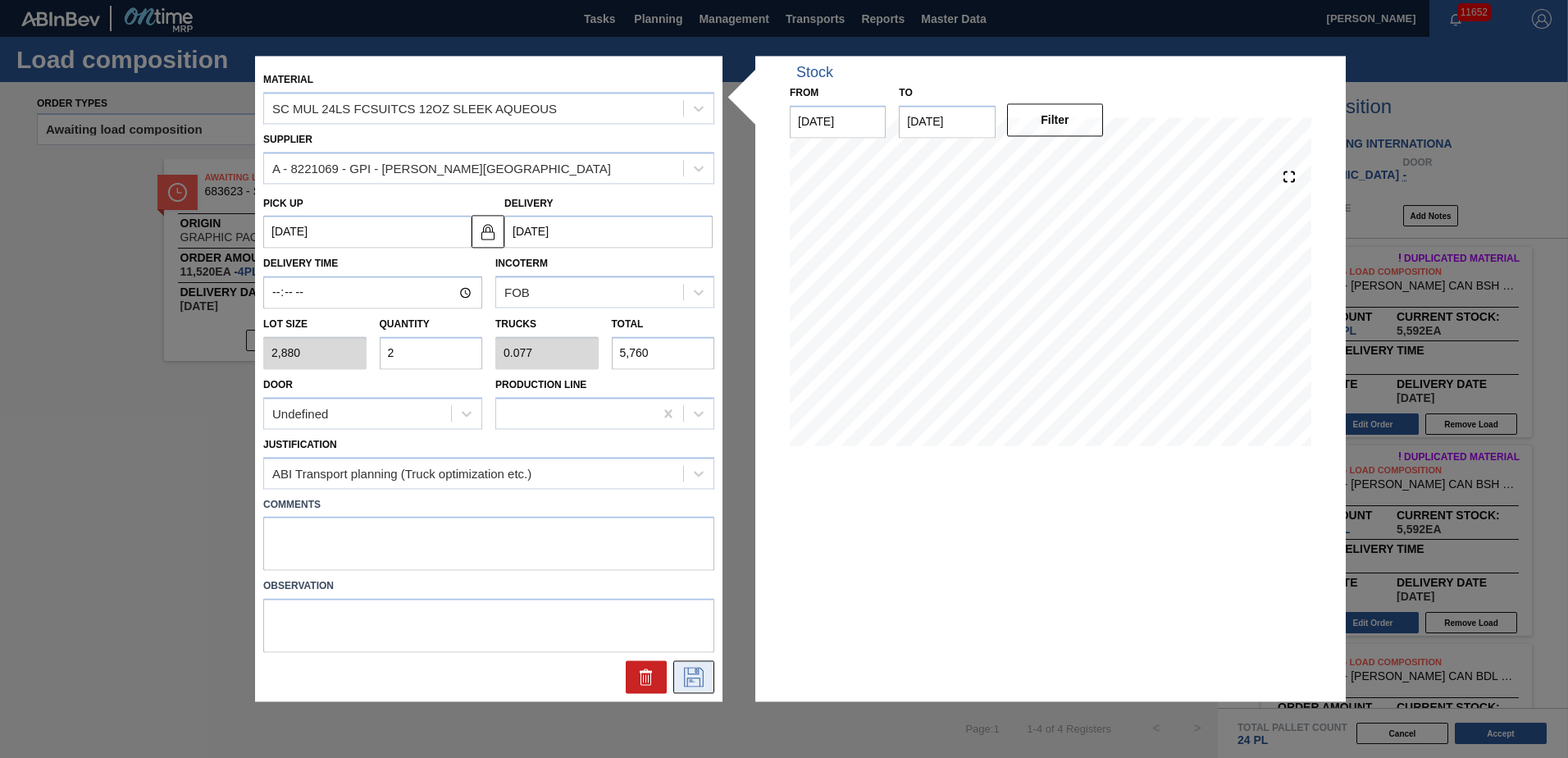
click at [682, 672] on icon at bounding box center [693, 677] width 26 height 19
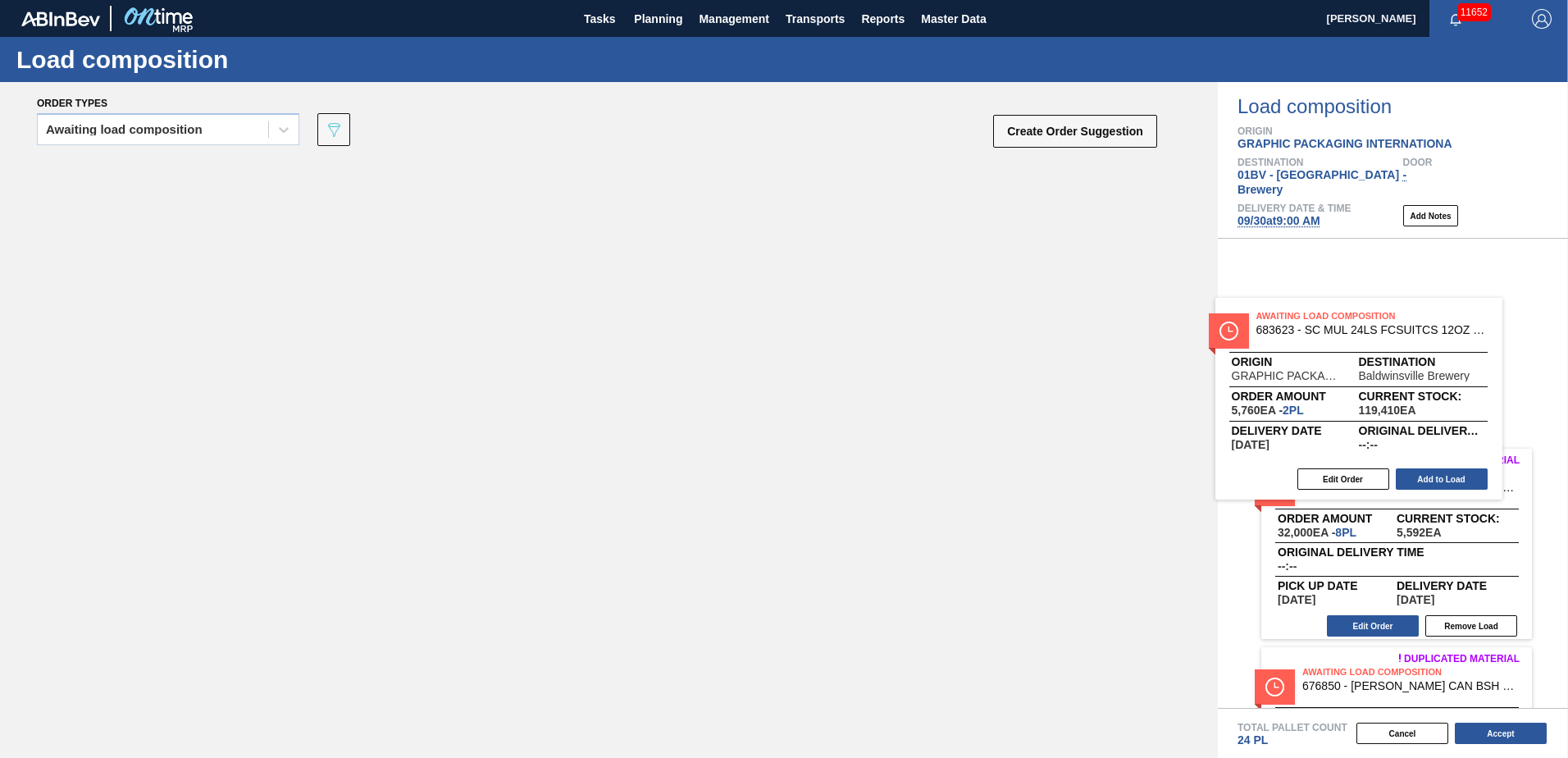
drag, startPoint x: 270, startPoint y: 202, endPoint x: 1358, endPoint y: 364, distance: 1100.0
click at [1336, 345] on div "Order types Awaiting load composition 089F7B8B-B2A5-4AFE-B5C0-19BA573D28AC Crea…" at bounding box center [784, 419] width 1568 height 675
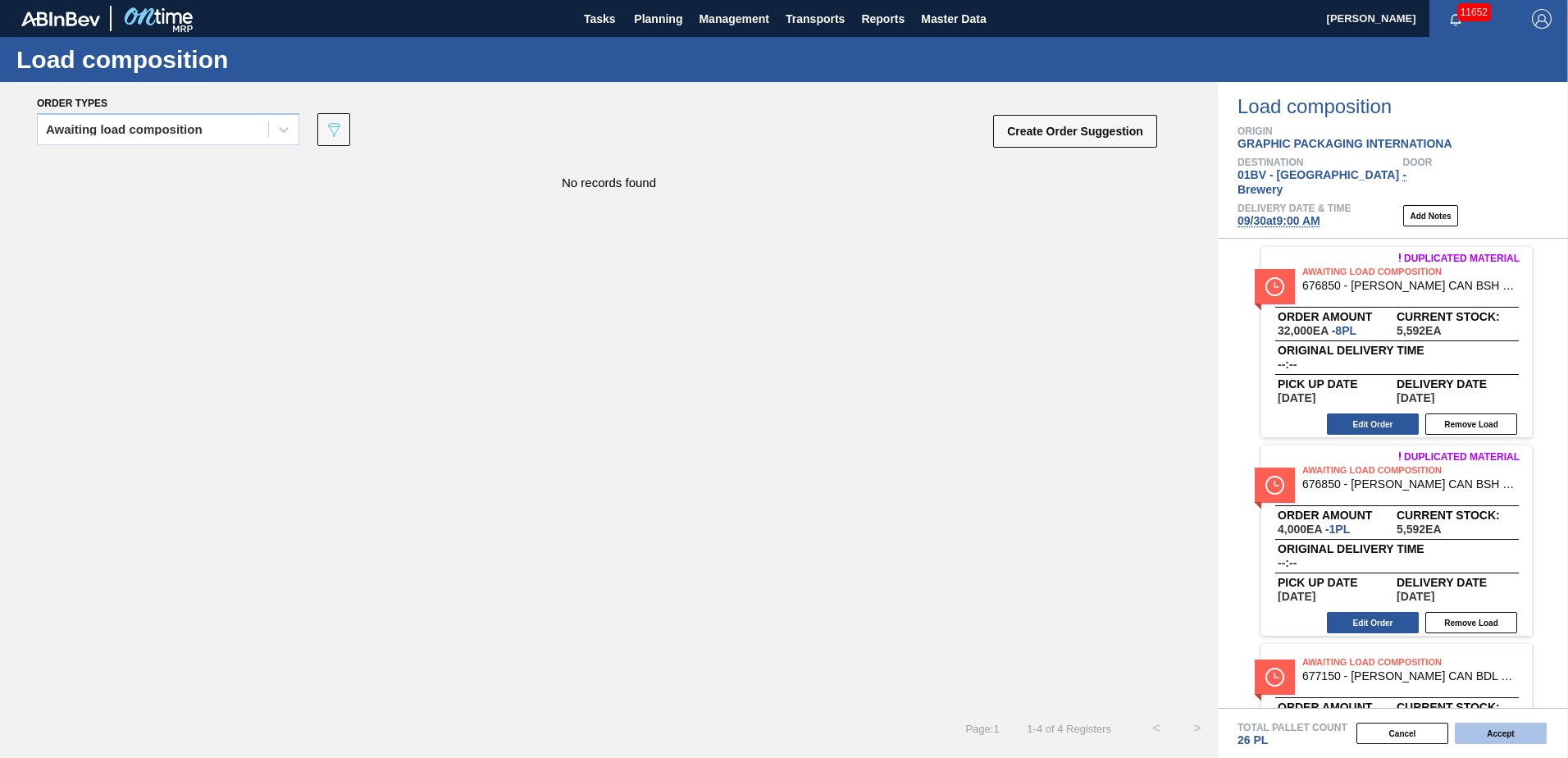
click at [1506, 731] on button "Accept" at bounding box center [1501, 733] width 92 height 21
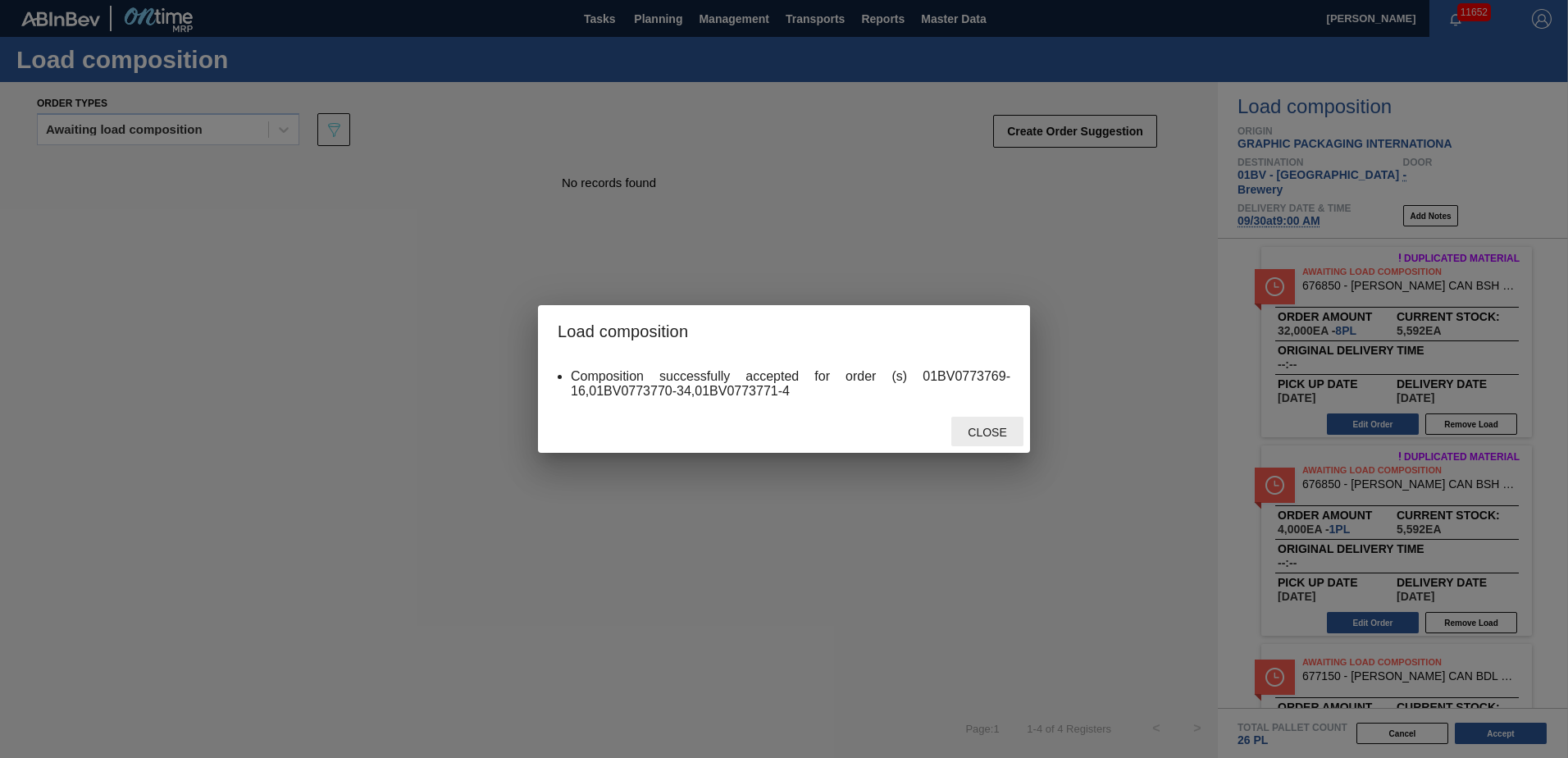
click at [1030, 431] on div "Load composition Composition successfully accepted for order (s) 01BV0773769-16…" at bounding box center [784, 379] width 1568 height 758
click at [990, 438] on span "Close" at bounding box center [987, 432] width 65 height 14
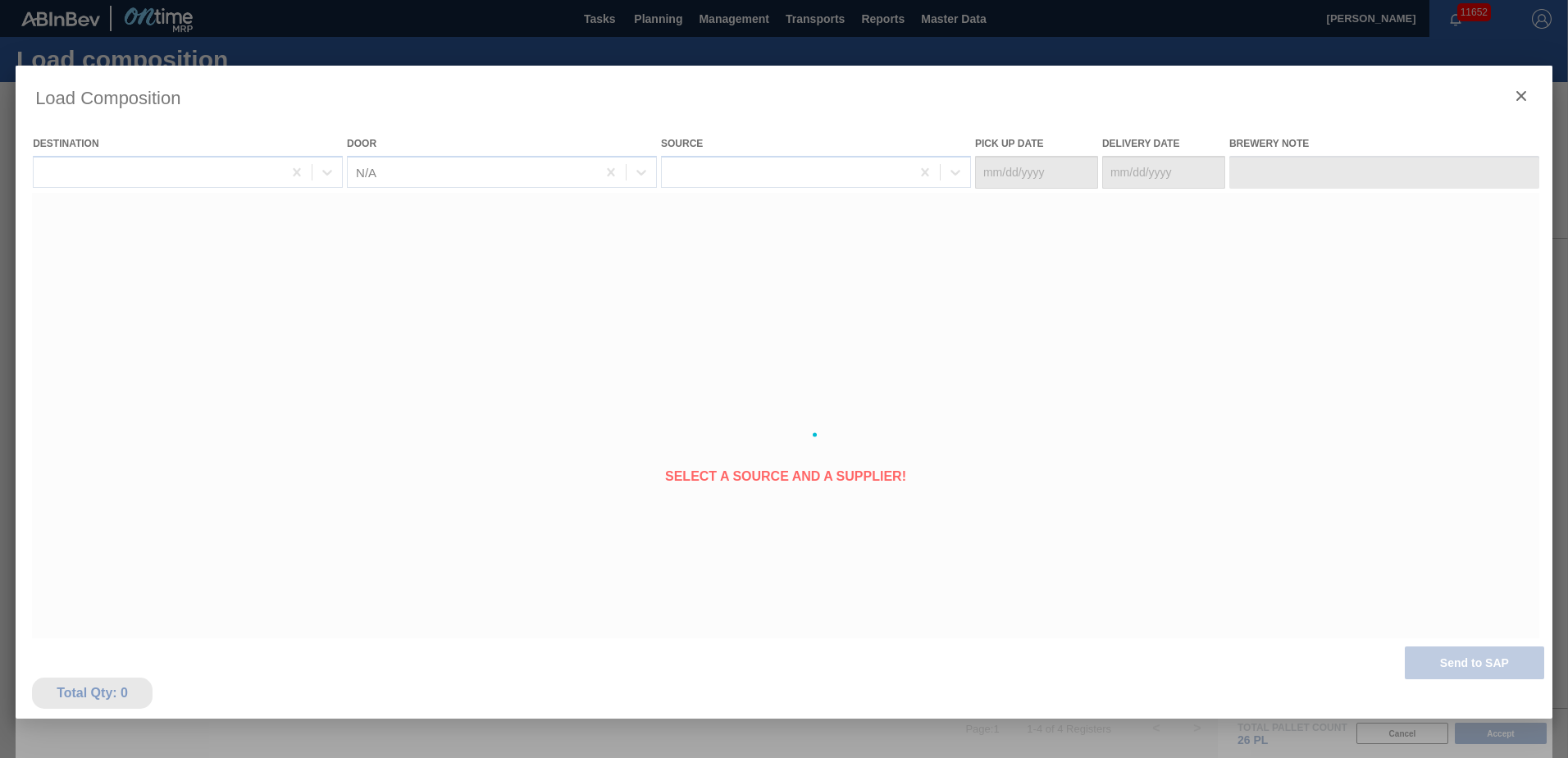
type Date "[DATE]"
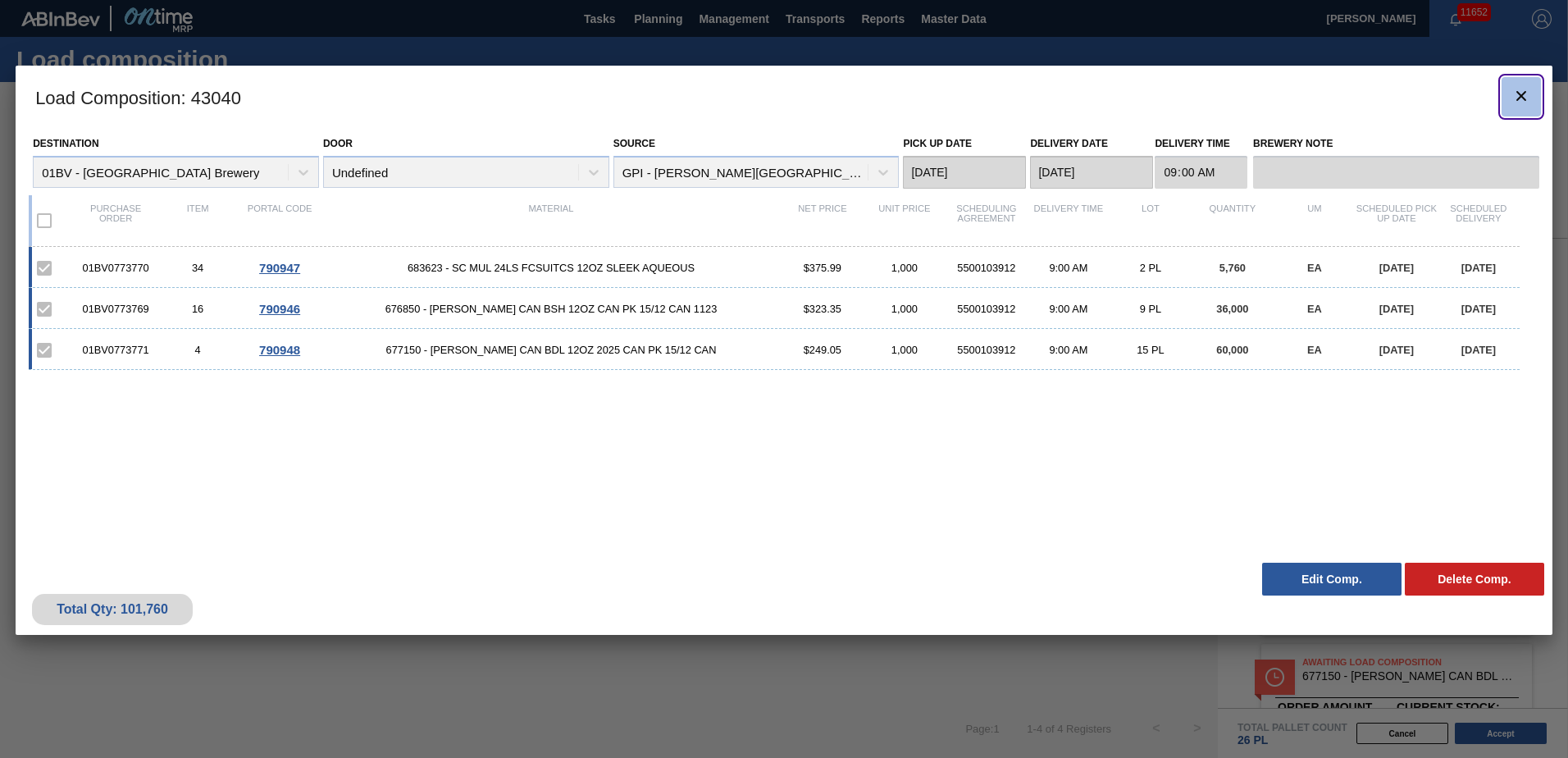
click at [1525, 94] on icon "botão de ícone" at bounding box center [1521, 96] width 19 height 19
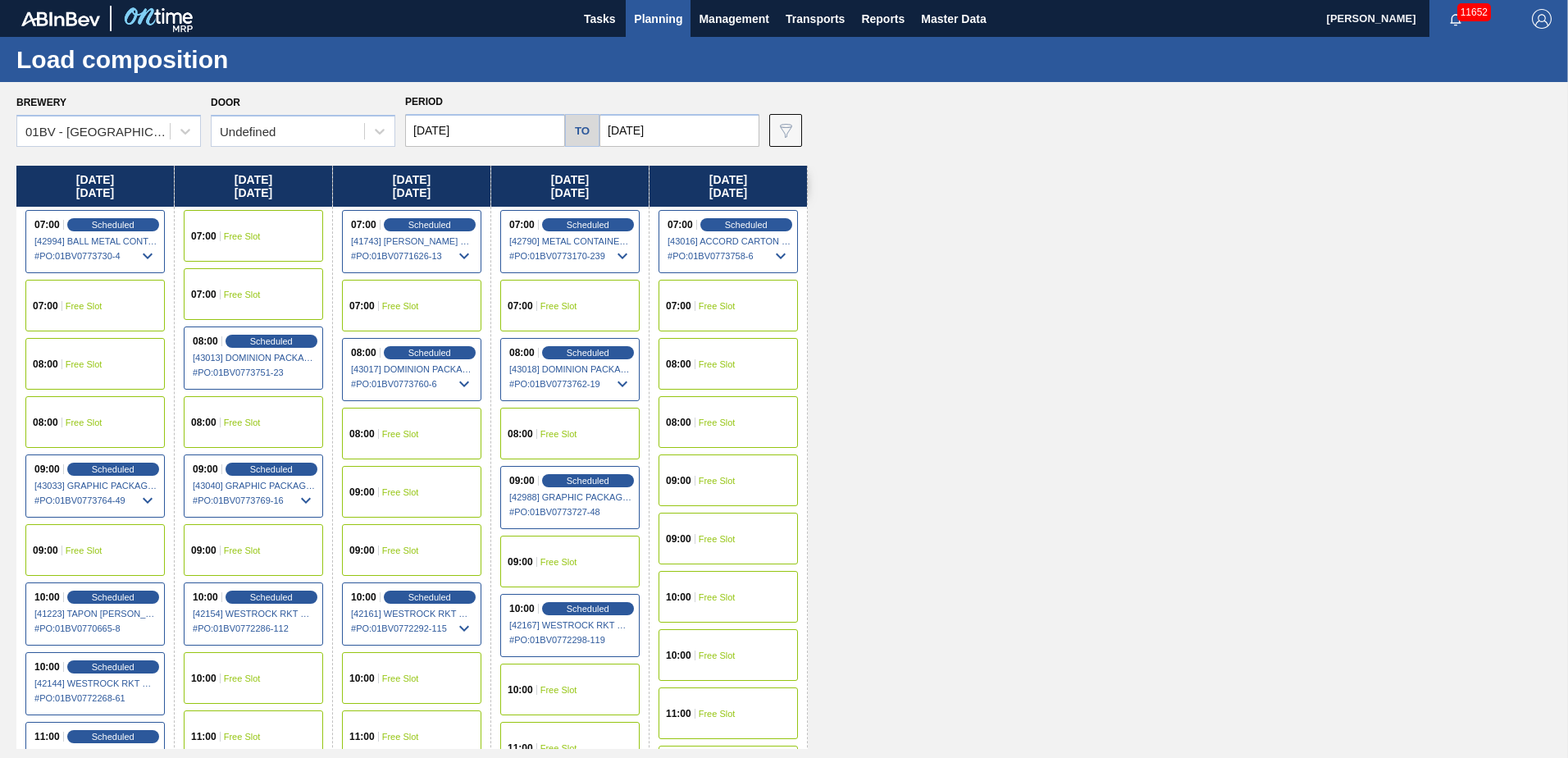
click at [665, 17] on span "Planning" at bounding box center [658, 18] width 49 height 19
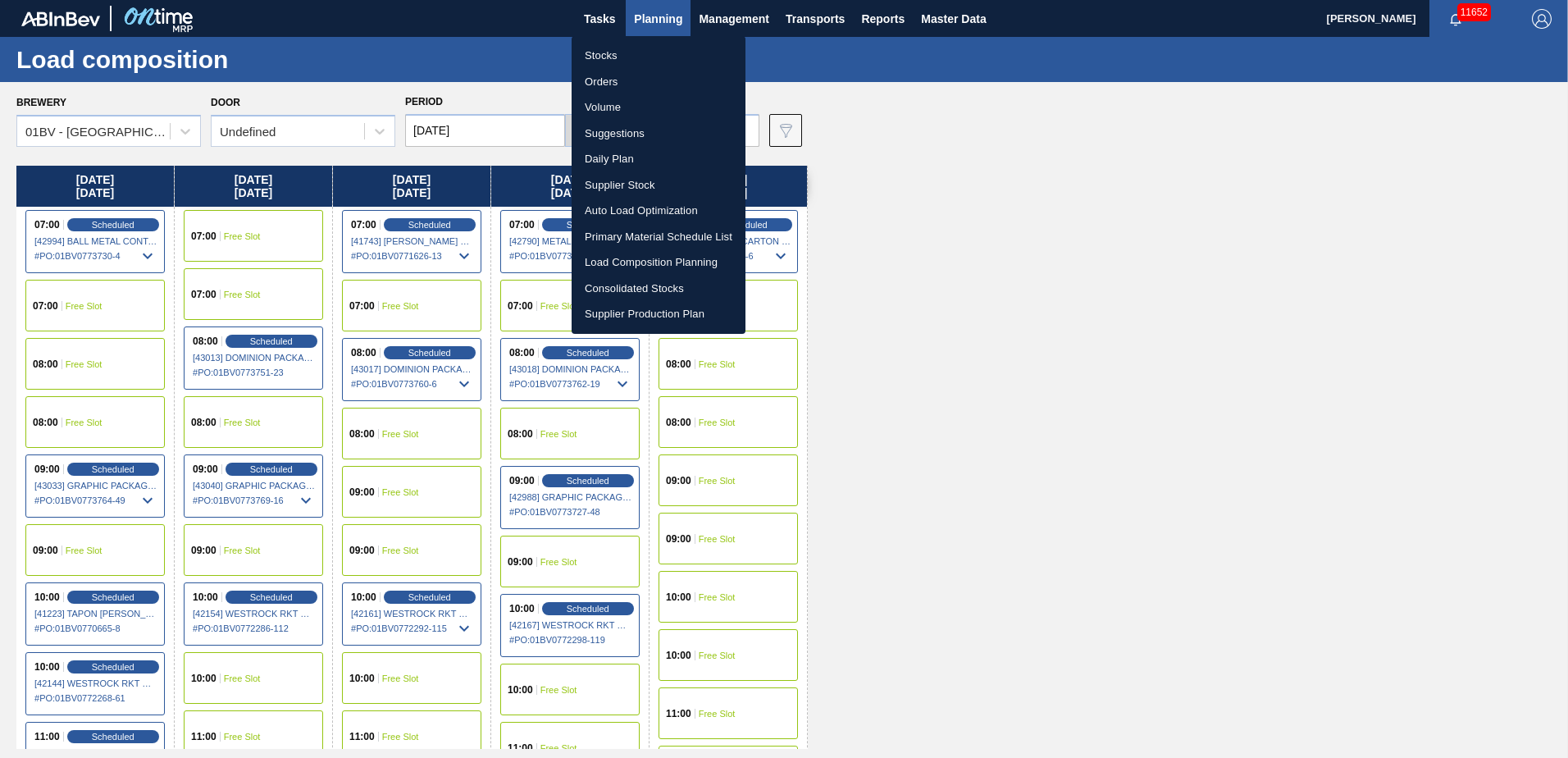
click at [629, 131] on li "Suggestions" at bounding box center [658, 133] width 174 height 26
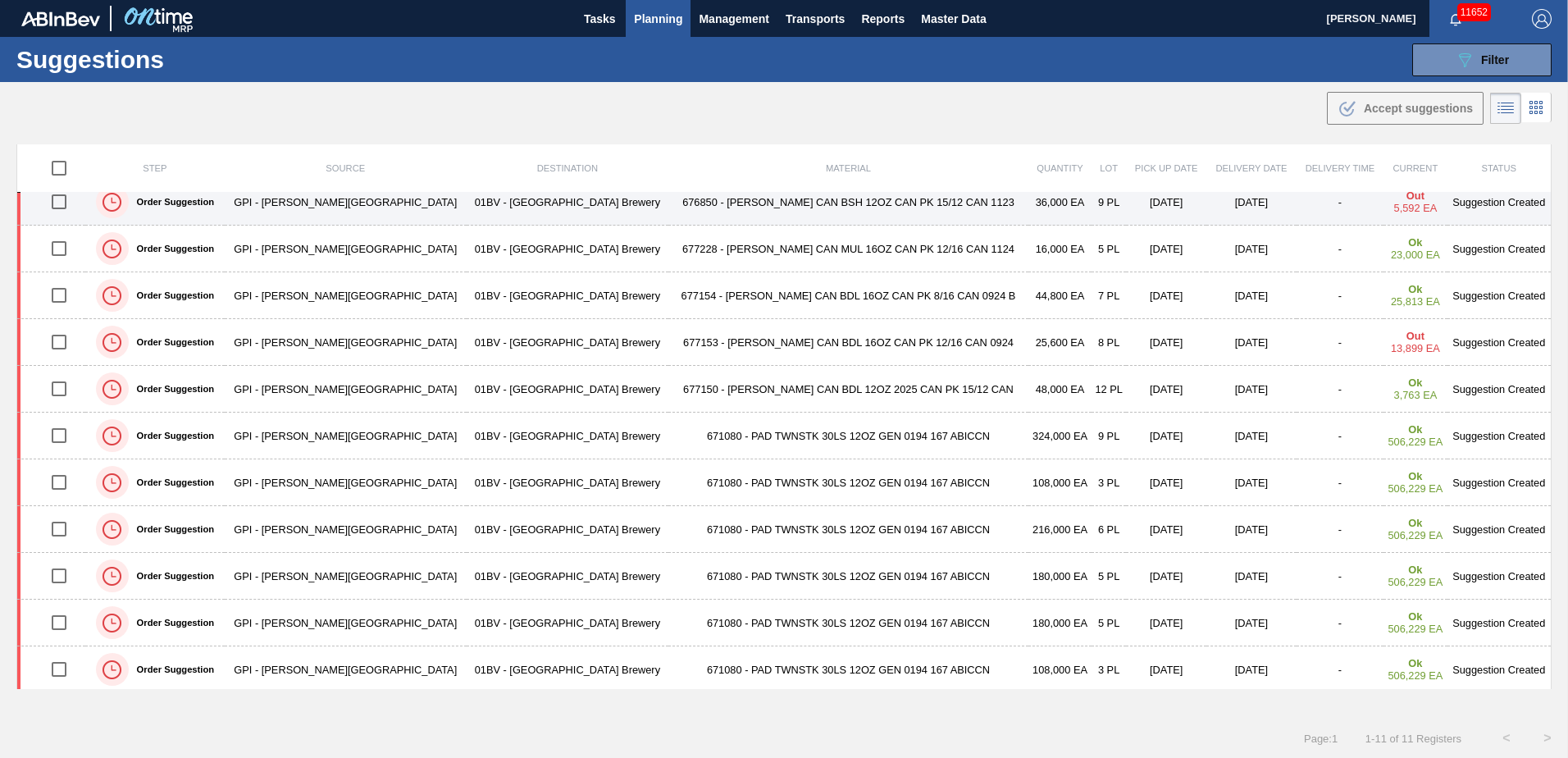
scroll to position [18, 0]
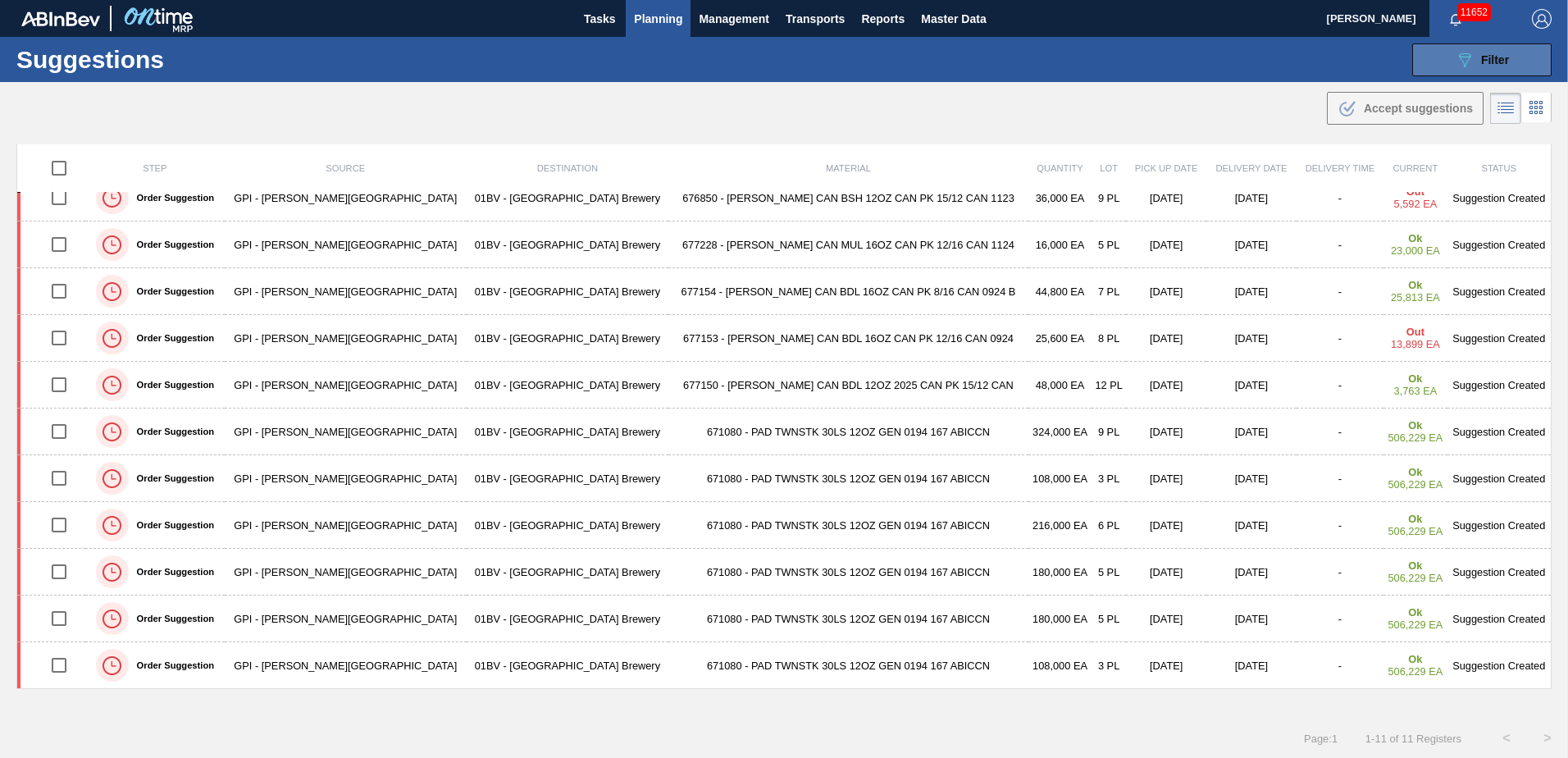
click at [1492, 61] on span "Filter" at bounding box center [1495, 60] width 28 height 14
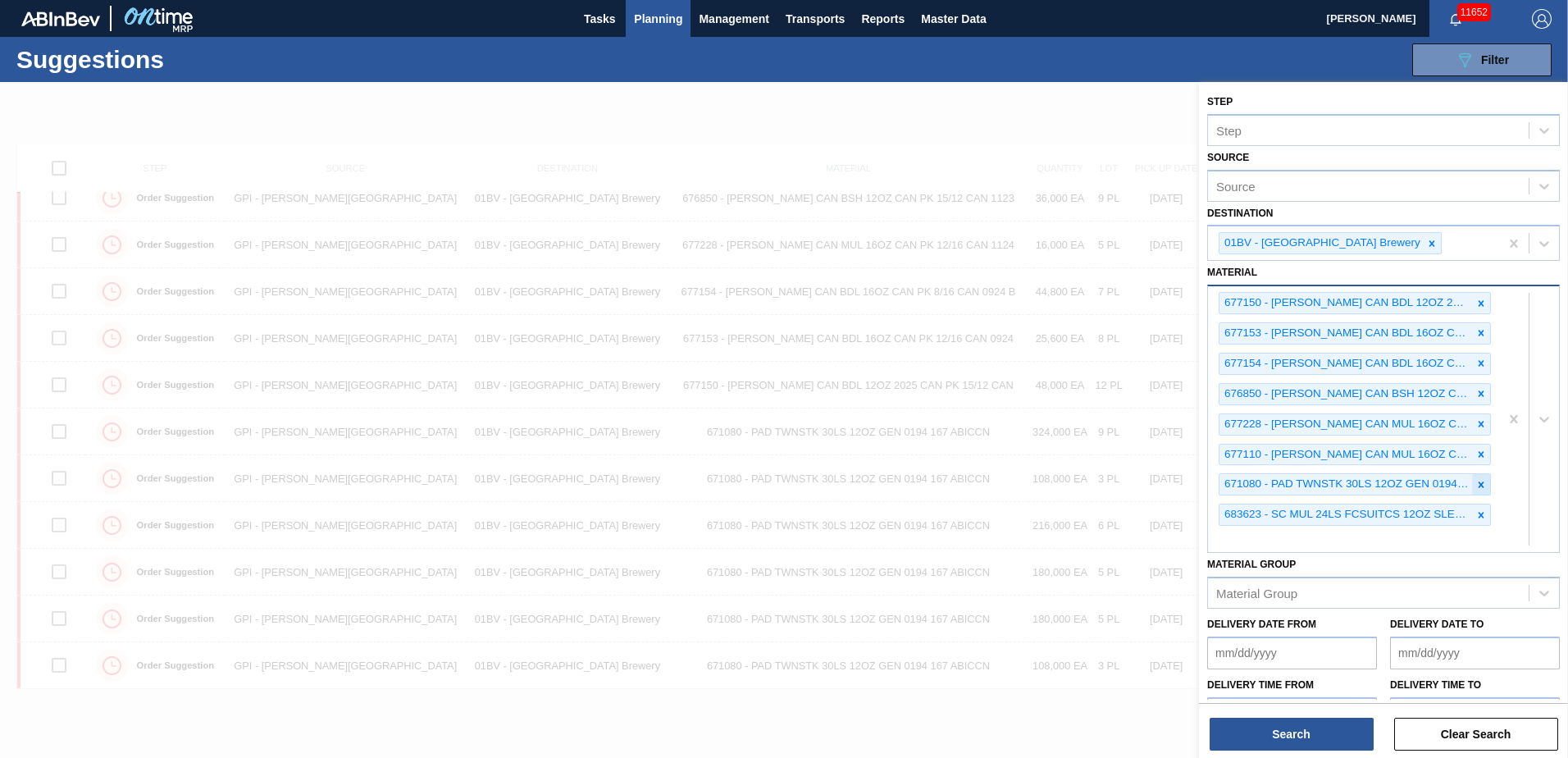
click at [1479, 483] on icon at bounding box center [1481, 485] width 12 height 12
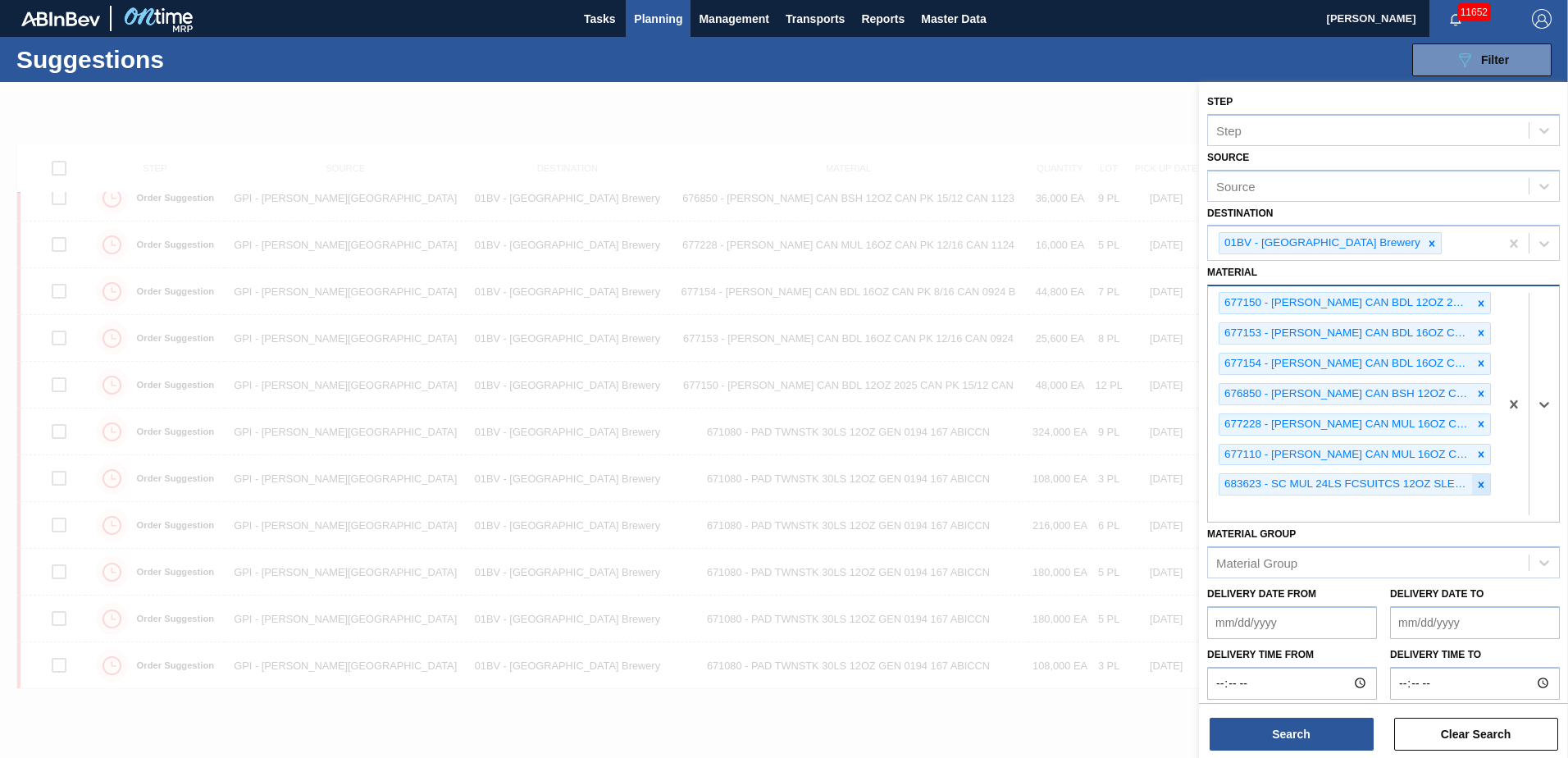
click at [1478, 481] on icon at bounding box center [1481, 485] width 12 height 12
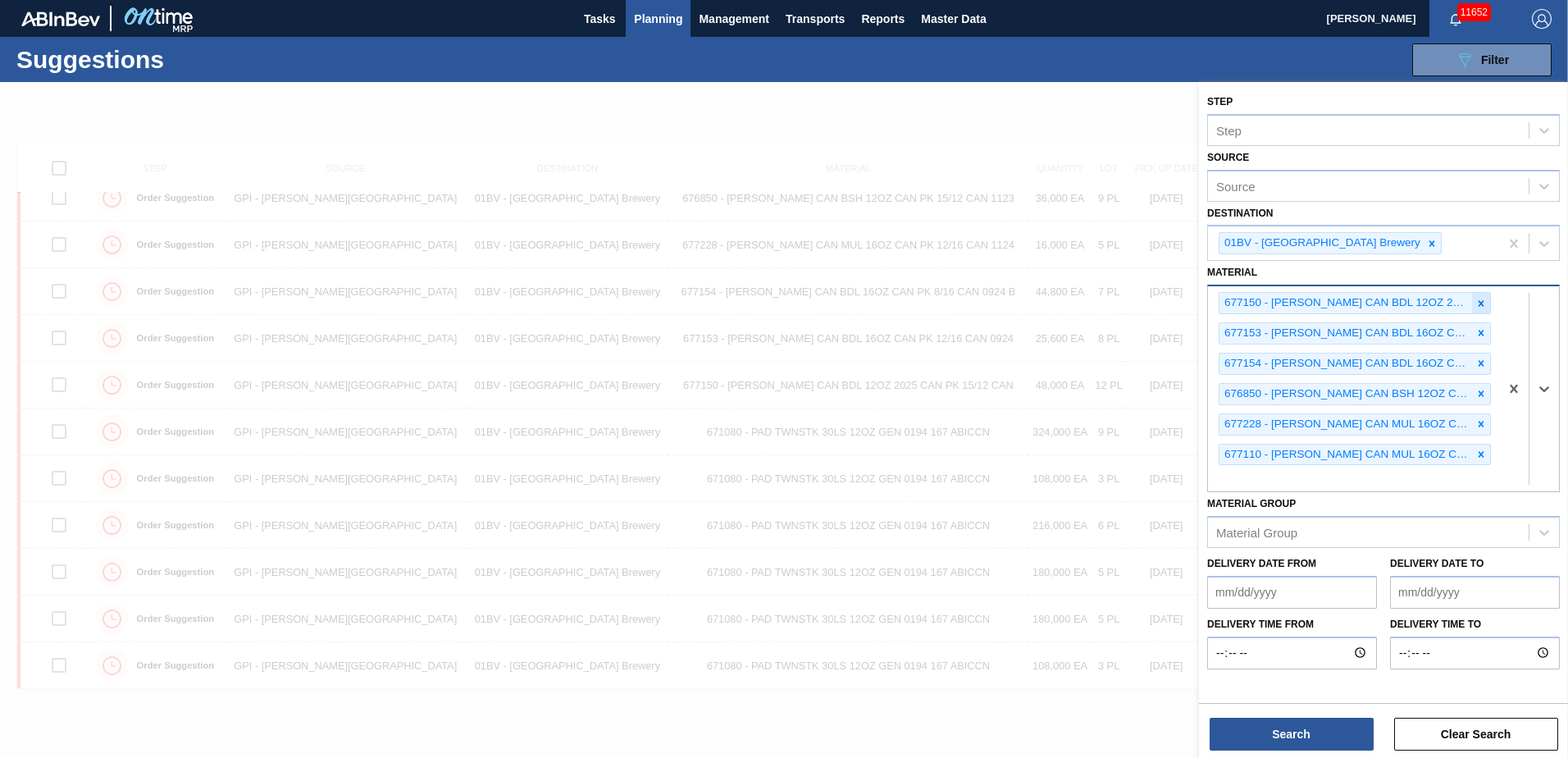
click at [1480, 302] on icon at bounding box center [1481, 303] width 12 height 12
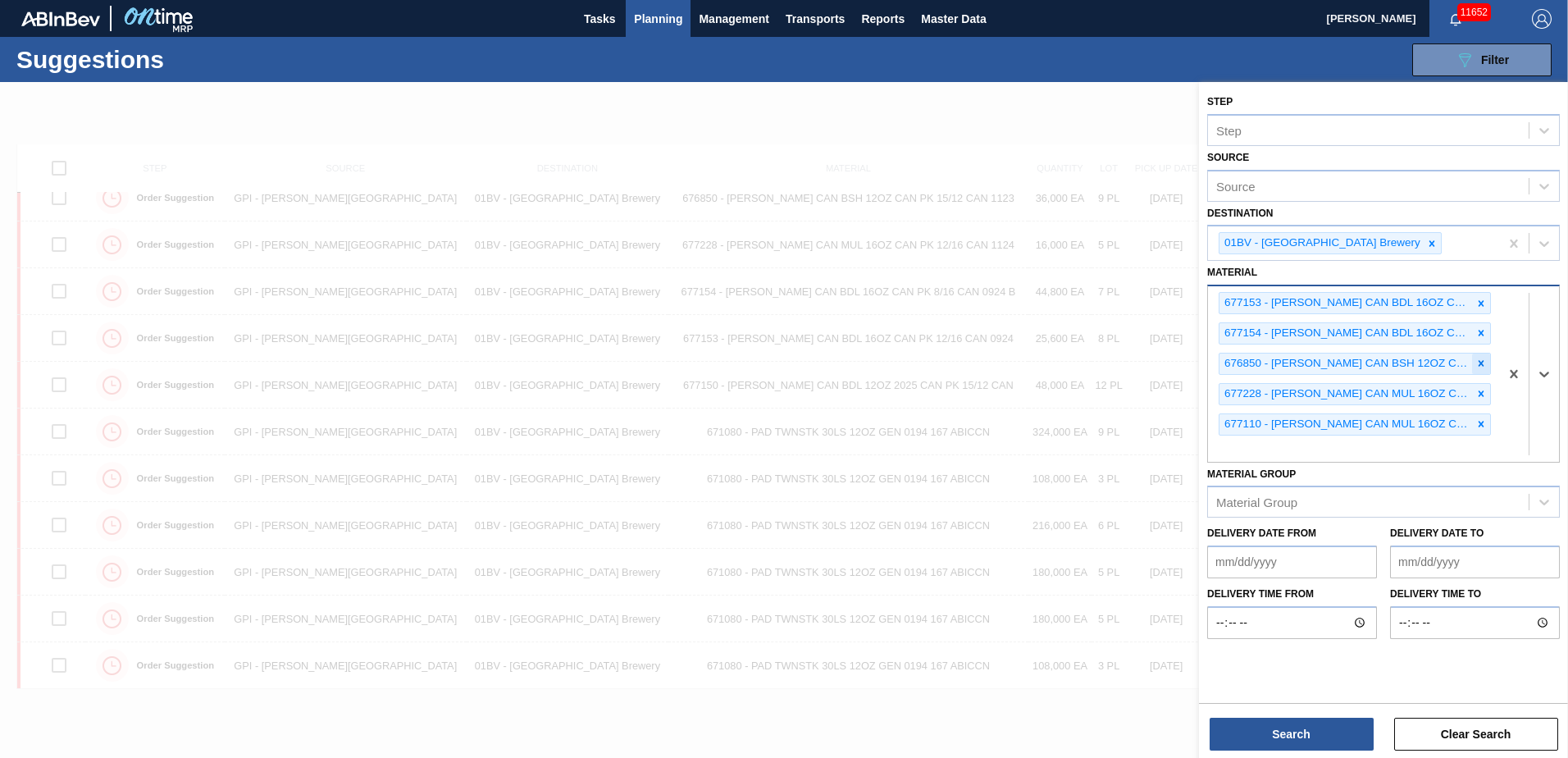
click at [1481, 360] on icon at bounding box center [1481, 363] width 12 height 12
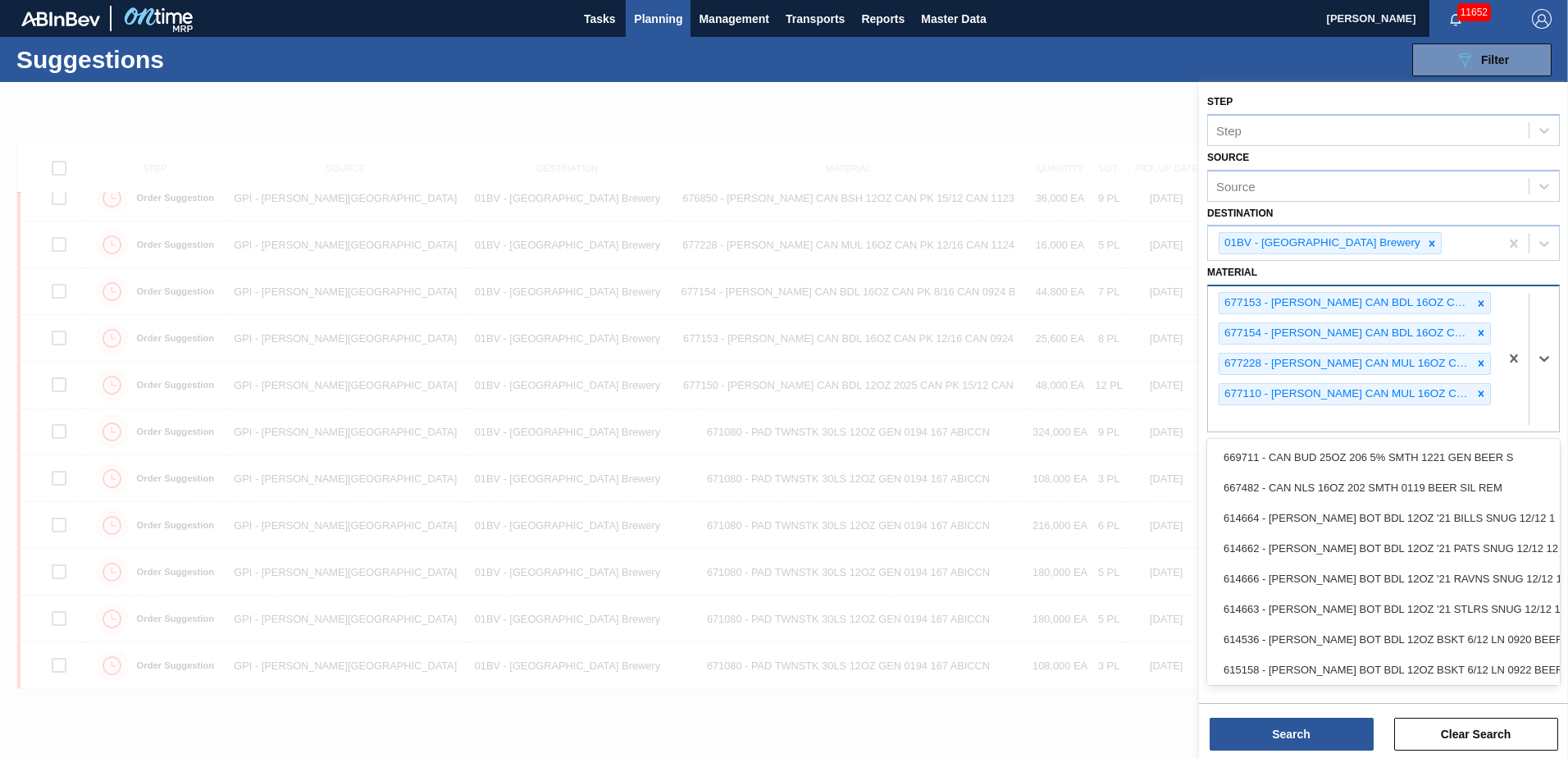
click at [1255, 414] on div "677153 - CARR CAN BDL 16OZ CAN PK 12/16 CAN 0924 677154 - CARR CAN BDL 16OZ CAN…" at bounding box center [1354, 358] width 292 height 145
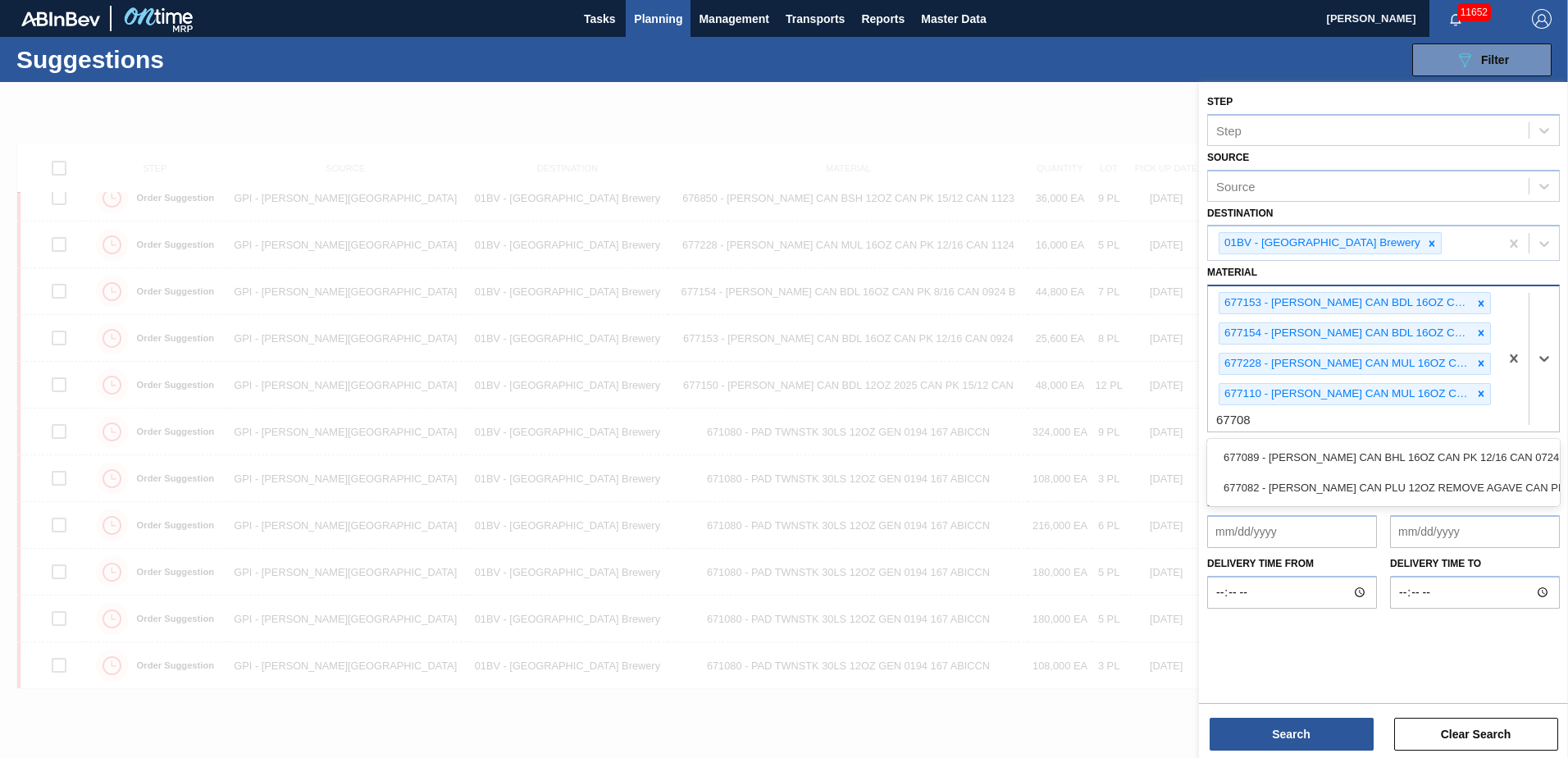
type input "677089"
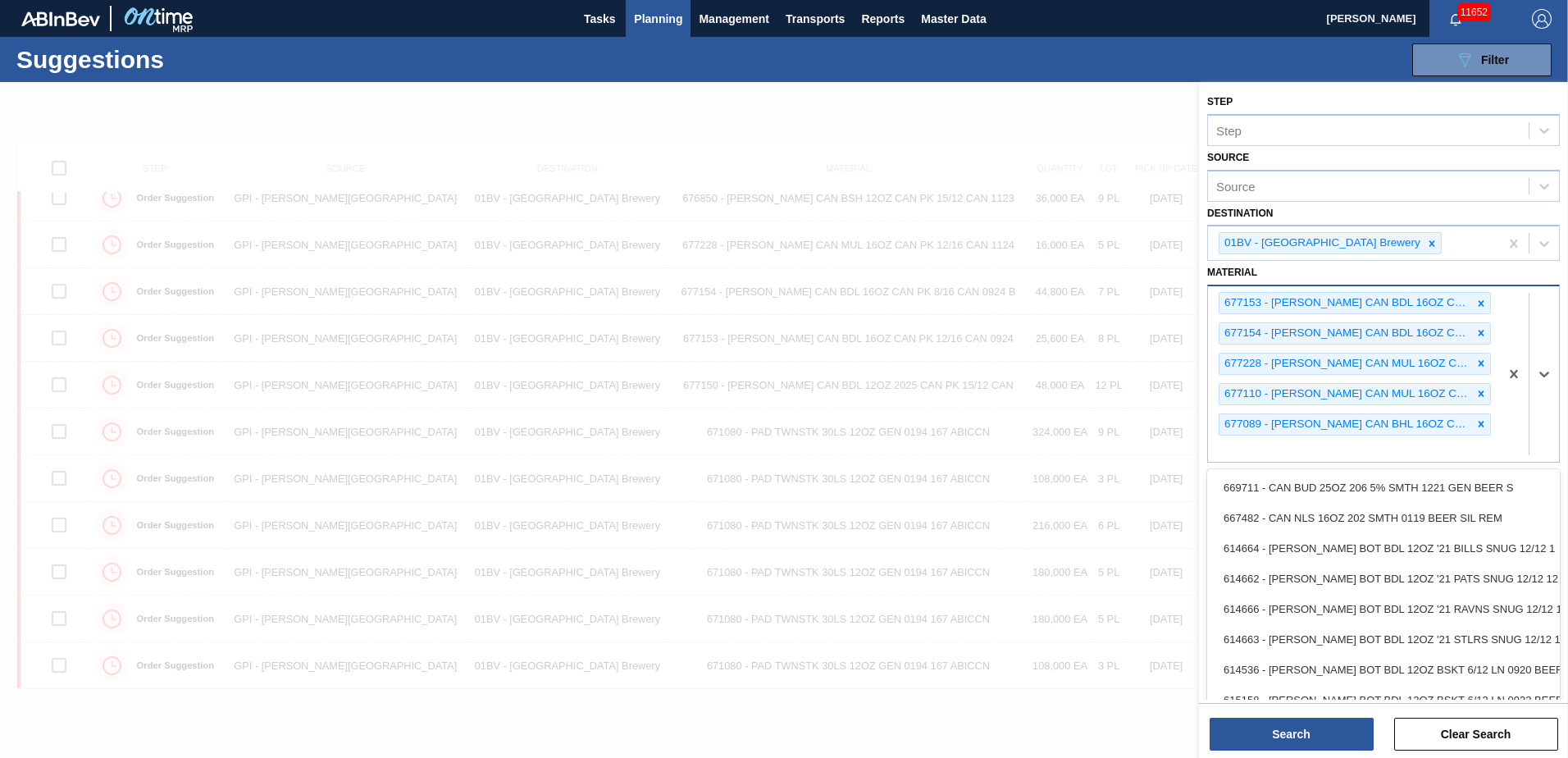
click at [1249, 454] on div "677153 - CARR CAN BDL 16OZ CAN PK 12/16 CAN 0924 677154 - CARR CAN BDL 16OZ CAN…" at bounding box center [1354, 373] width 292 height 175
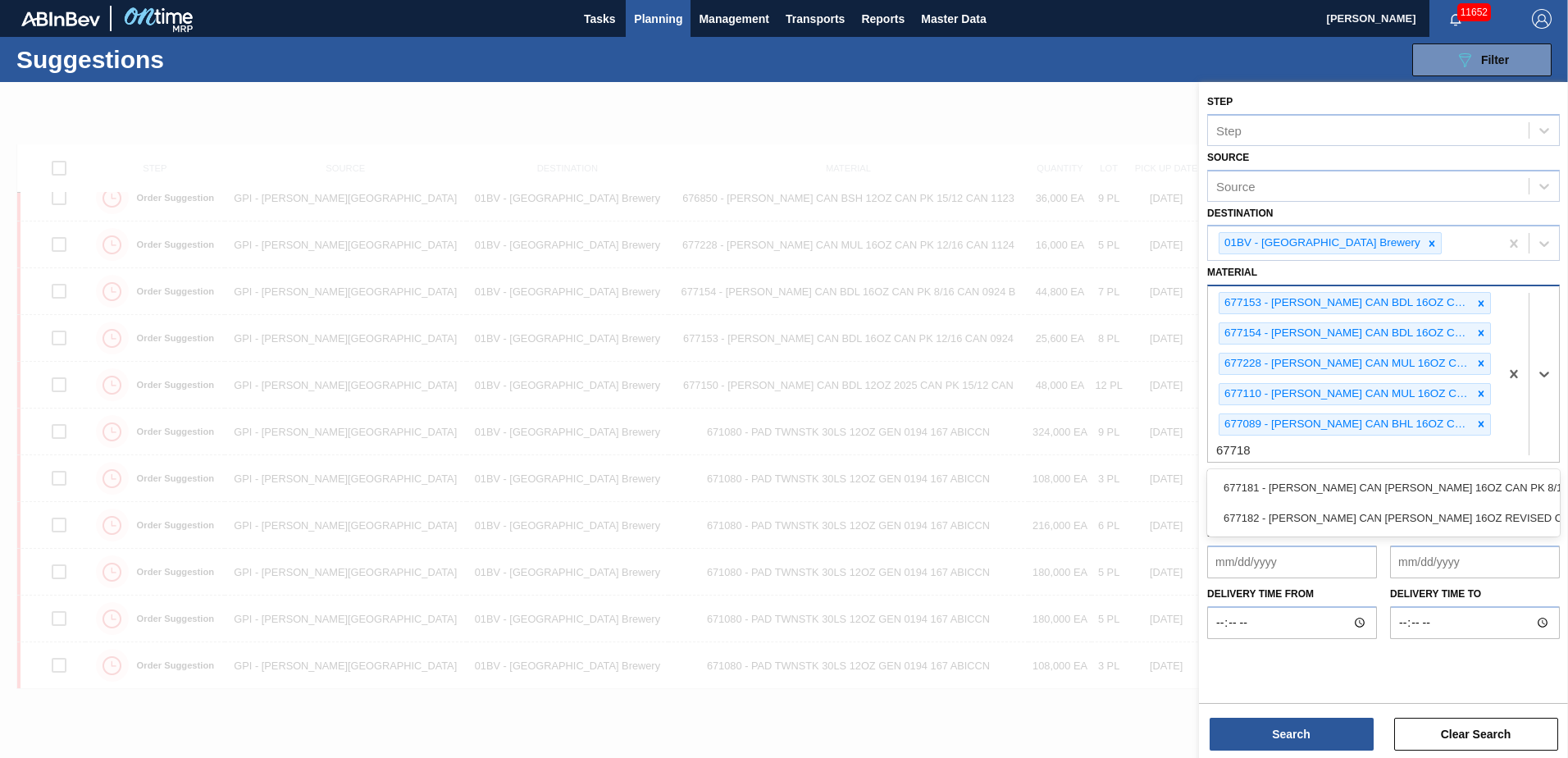
type input "677181"
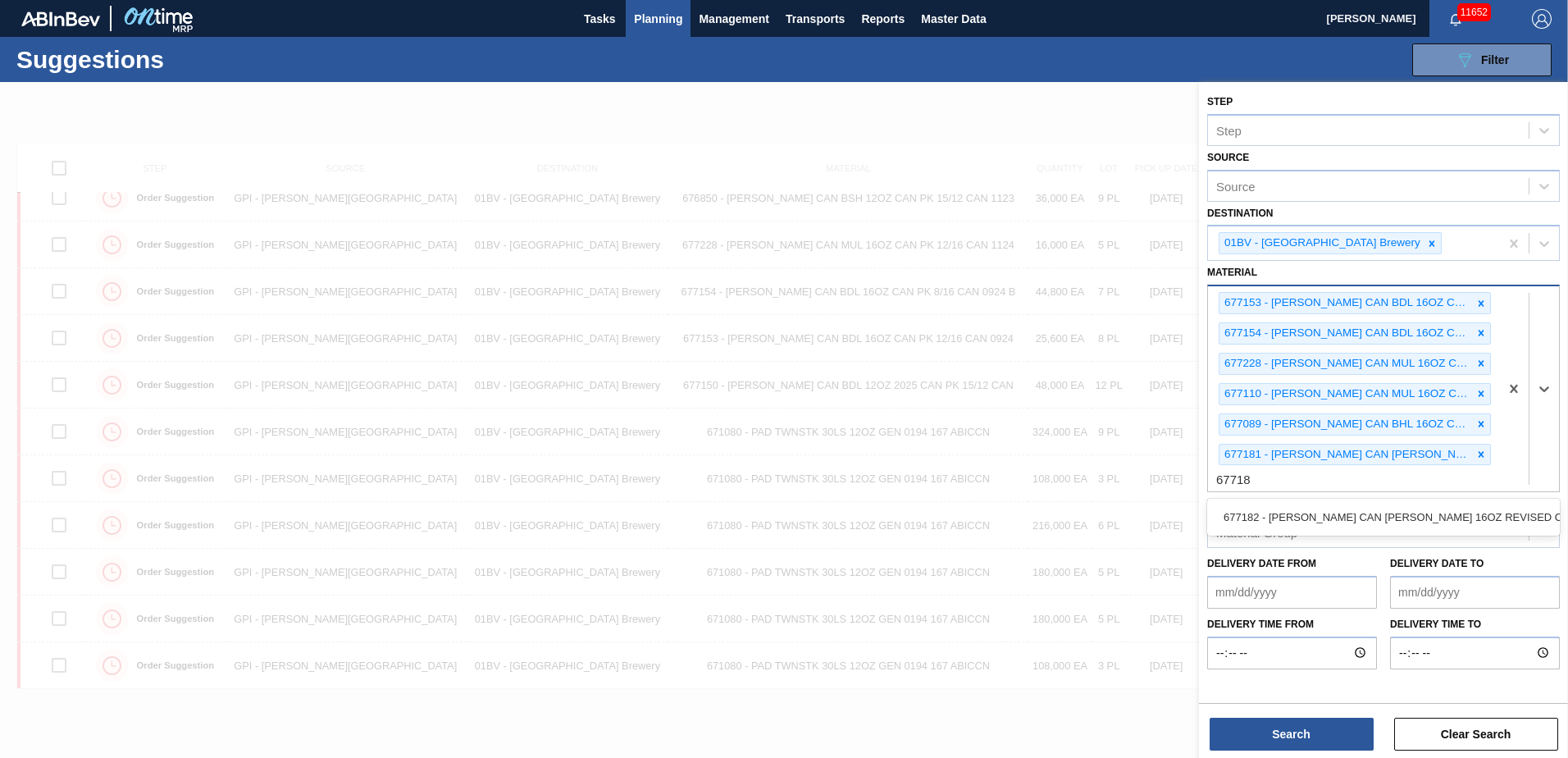
type input "677182"
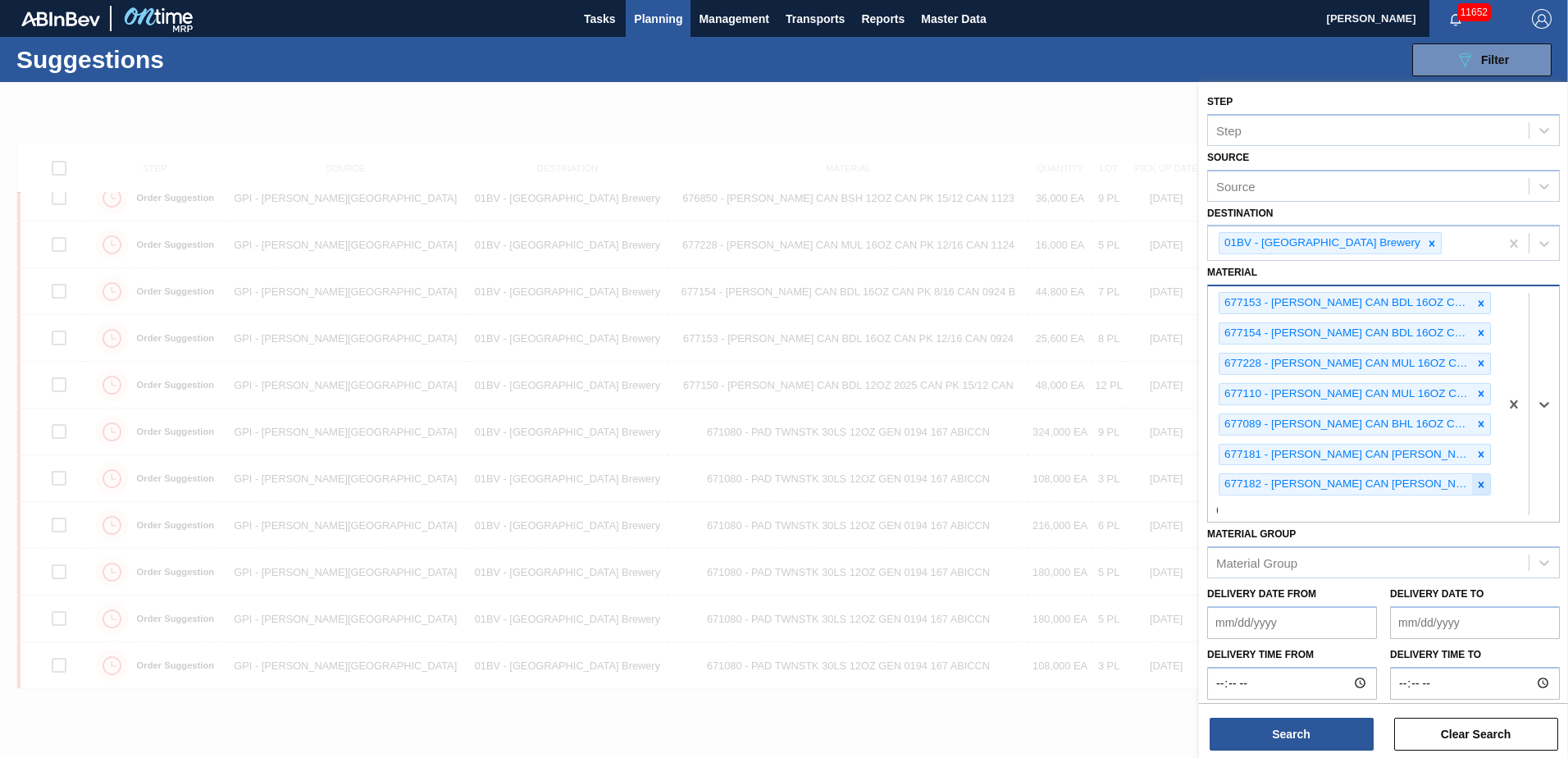
scroll to position [1, 0]
type input "677228"
click at [1320, 505] on div "677153 - CARR CAN BDL 16OZ CAN PK 12/16 CAN 0924 677154 - CARR CAN BDL 16OZ CAN…" at bounding box center [1354, 403] width 292 height 235
type input "677228"
click at [1273, 734] on button "Search" at bounding box center [1292, 734] width 164 height 33
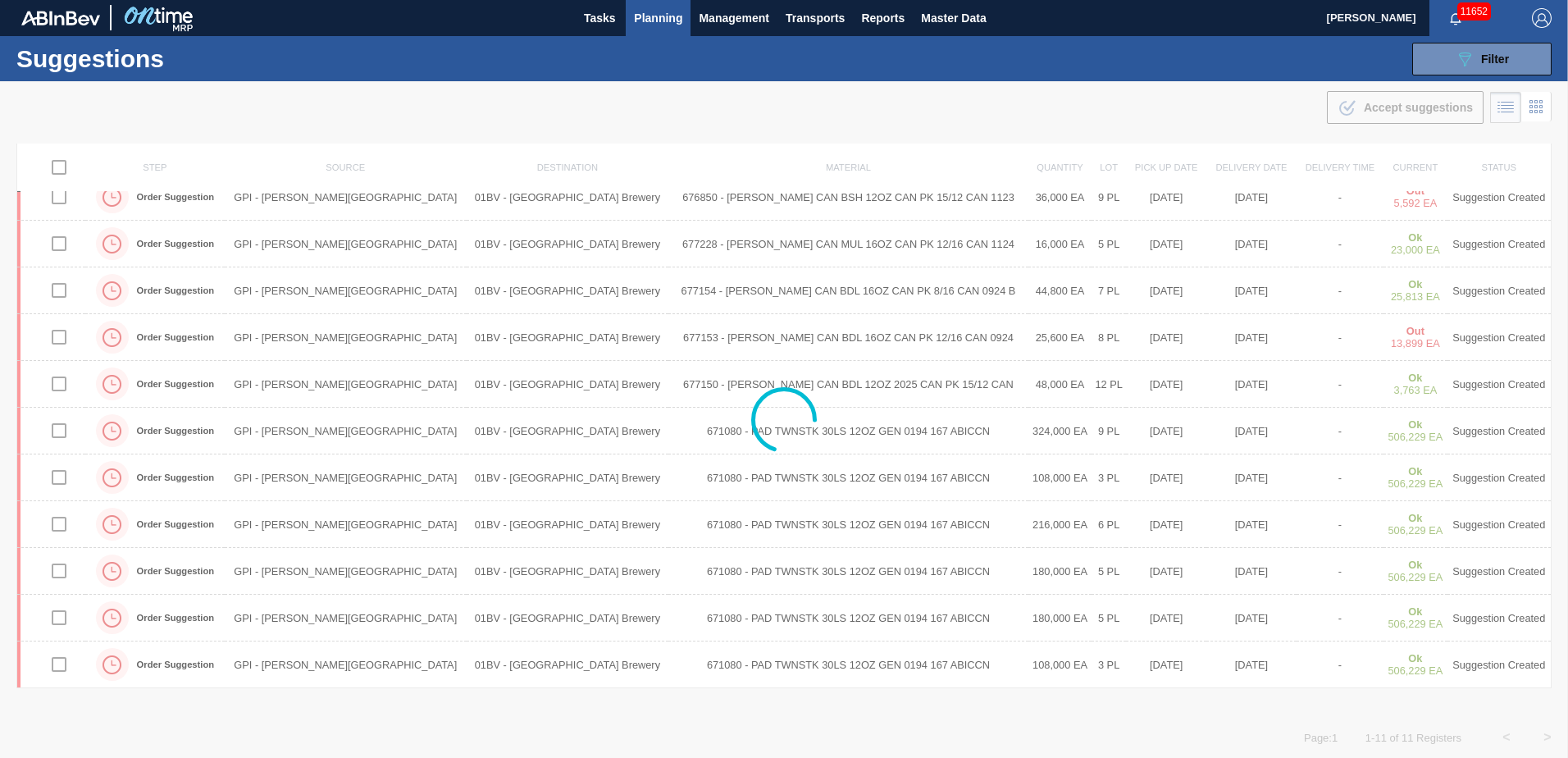
scroll to position [0, 0]
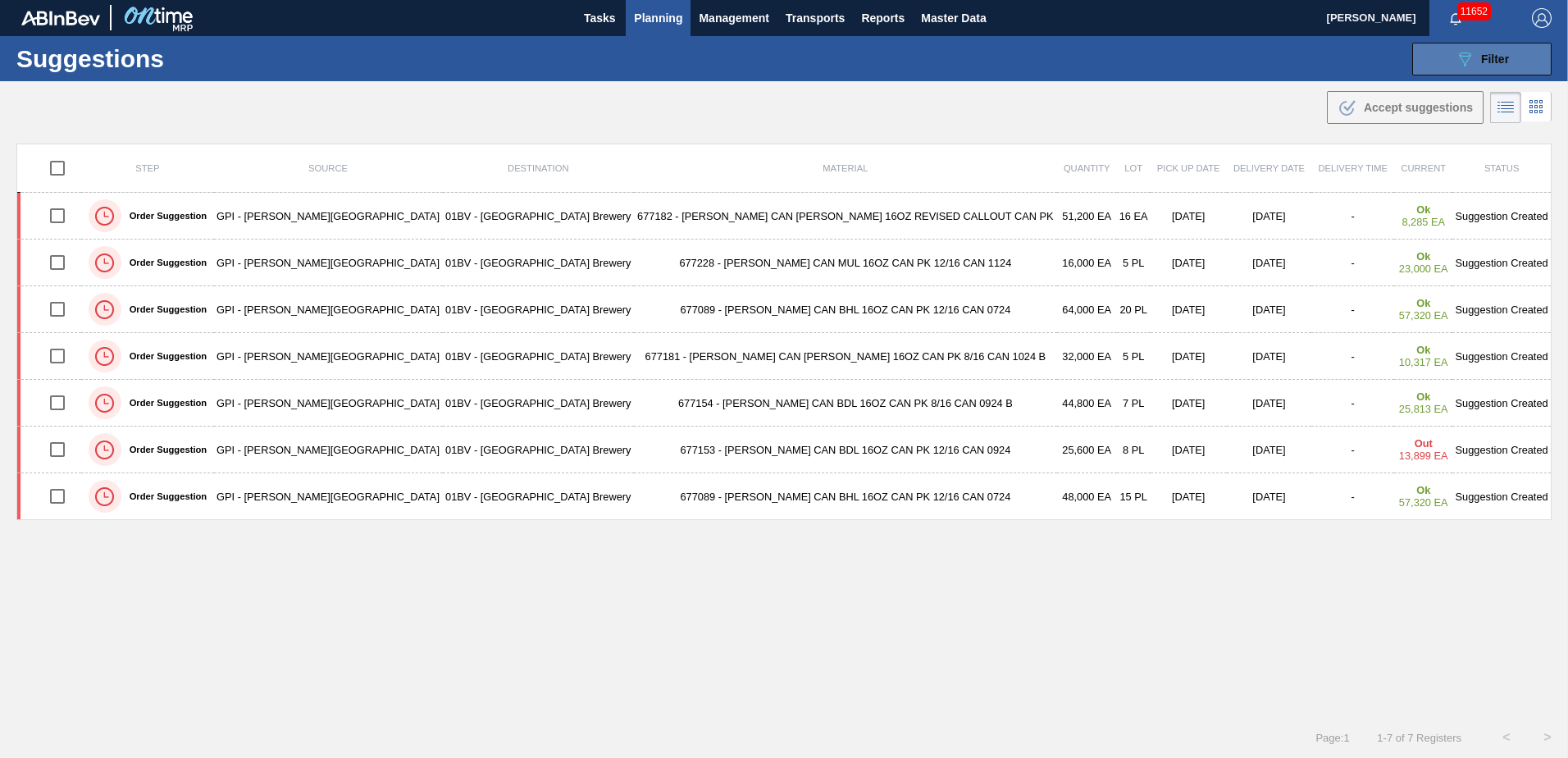
click at [1460, 65] on icon "089F7B8B-B2A5-4AFE-B5C0-19BA573D28AC" at bounding box center [1465, 59] width 19 height 19
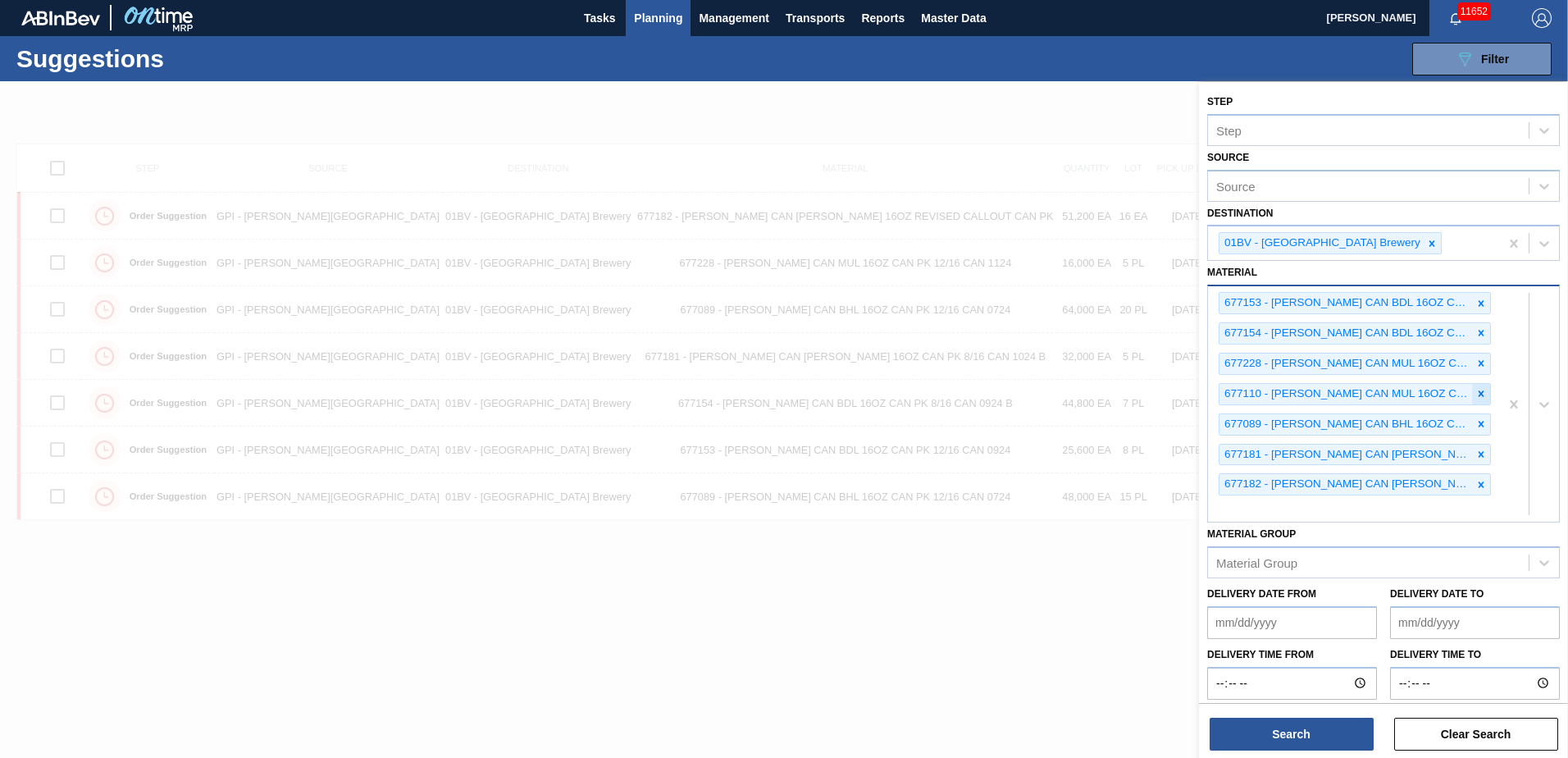
click at [1476, 390] on icon at bounding box center [1481, 394] width 12 height 12
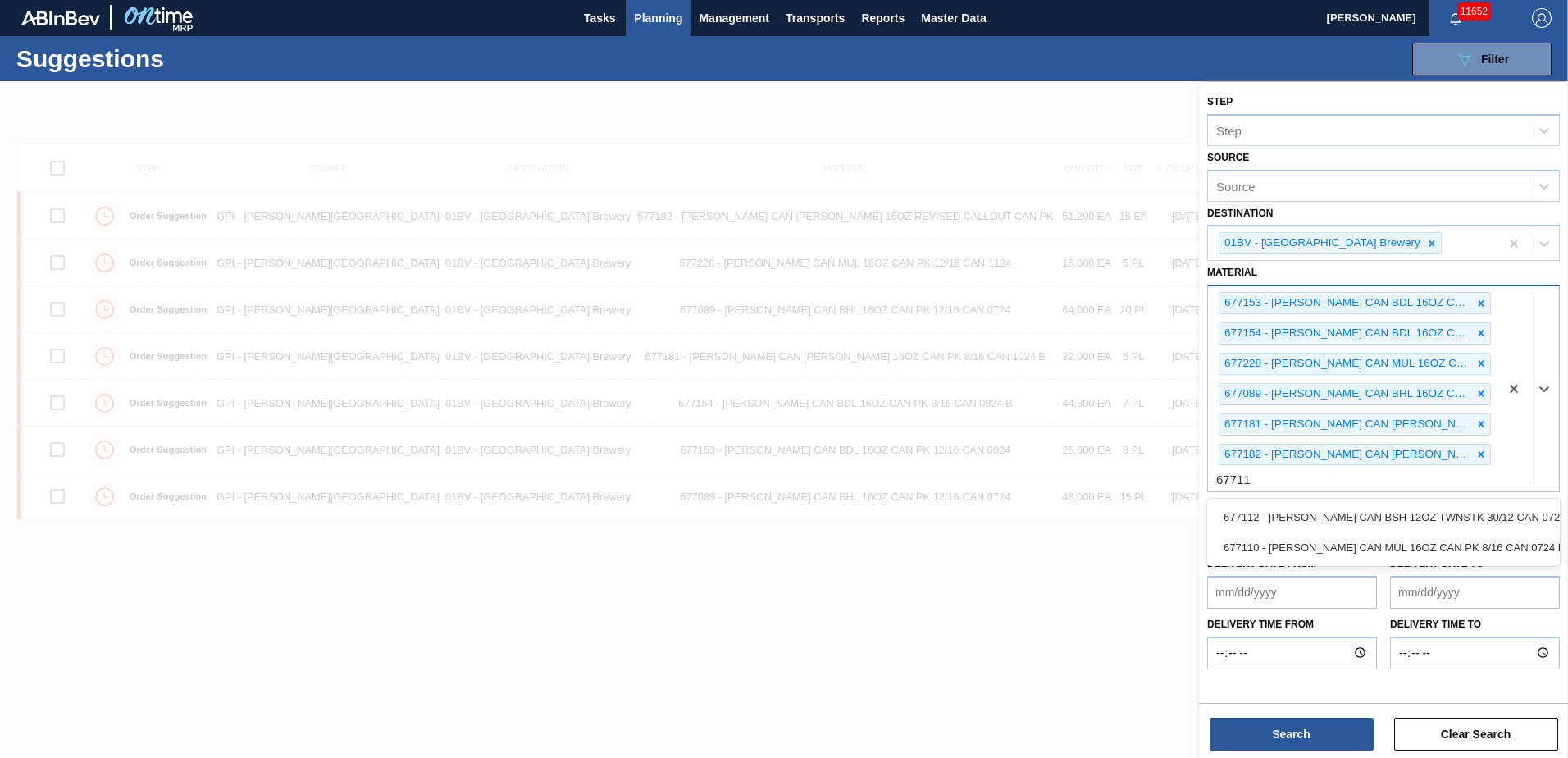
type input "677110"
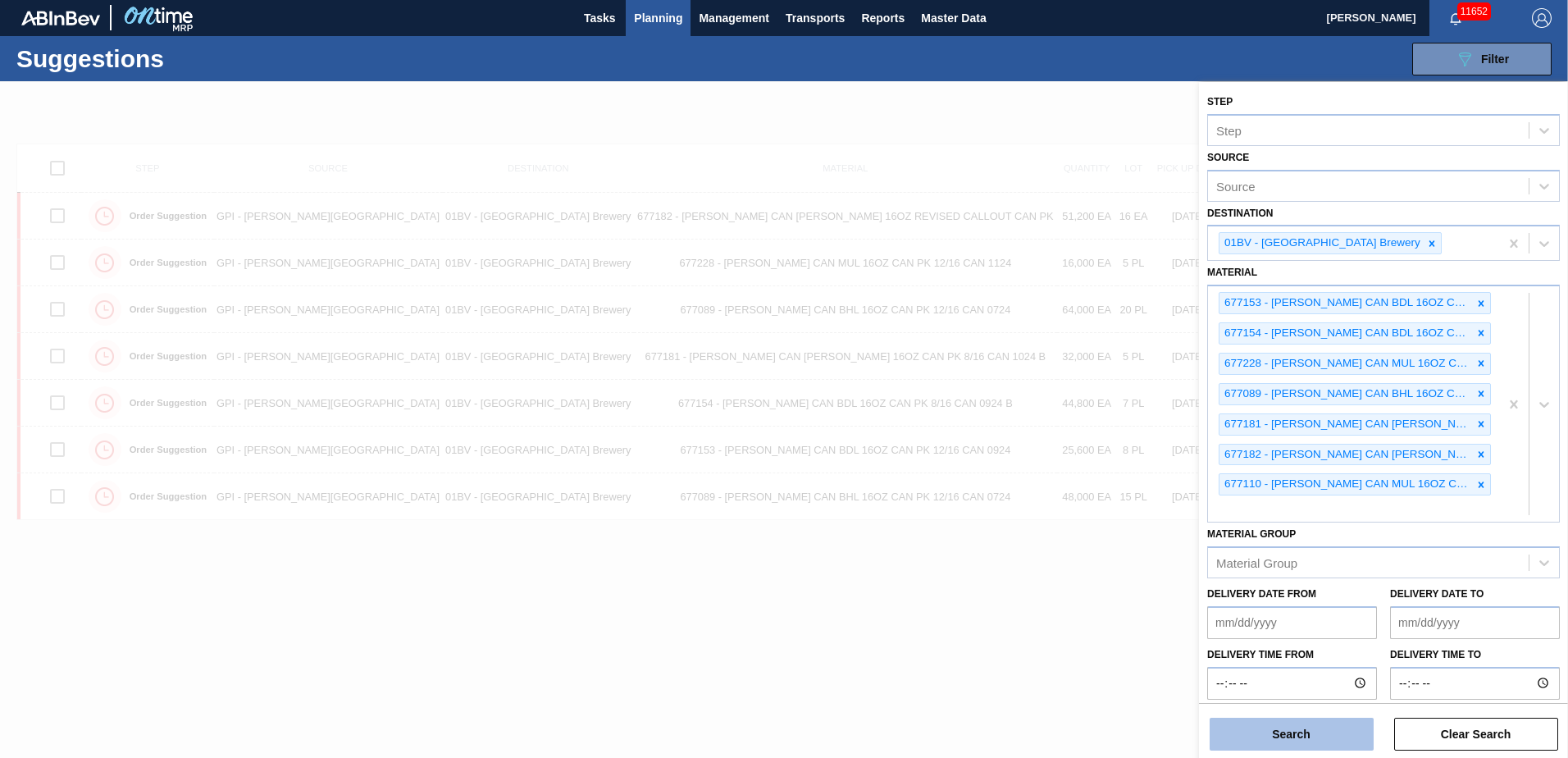
click at [1278, 732] on button "Search" at bounding box center [1292, 734] width 164 height 33
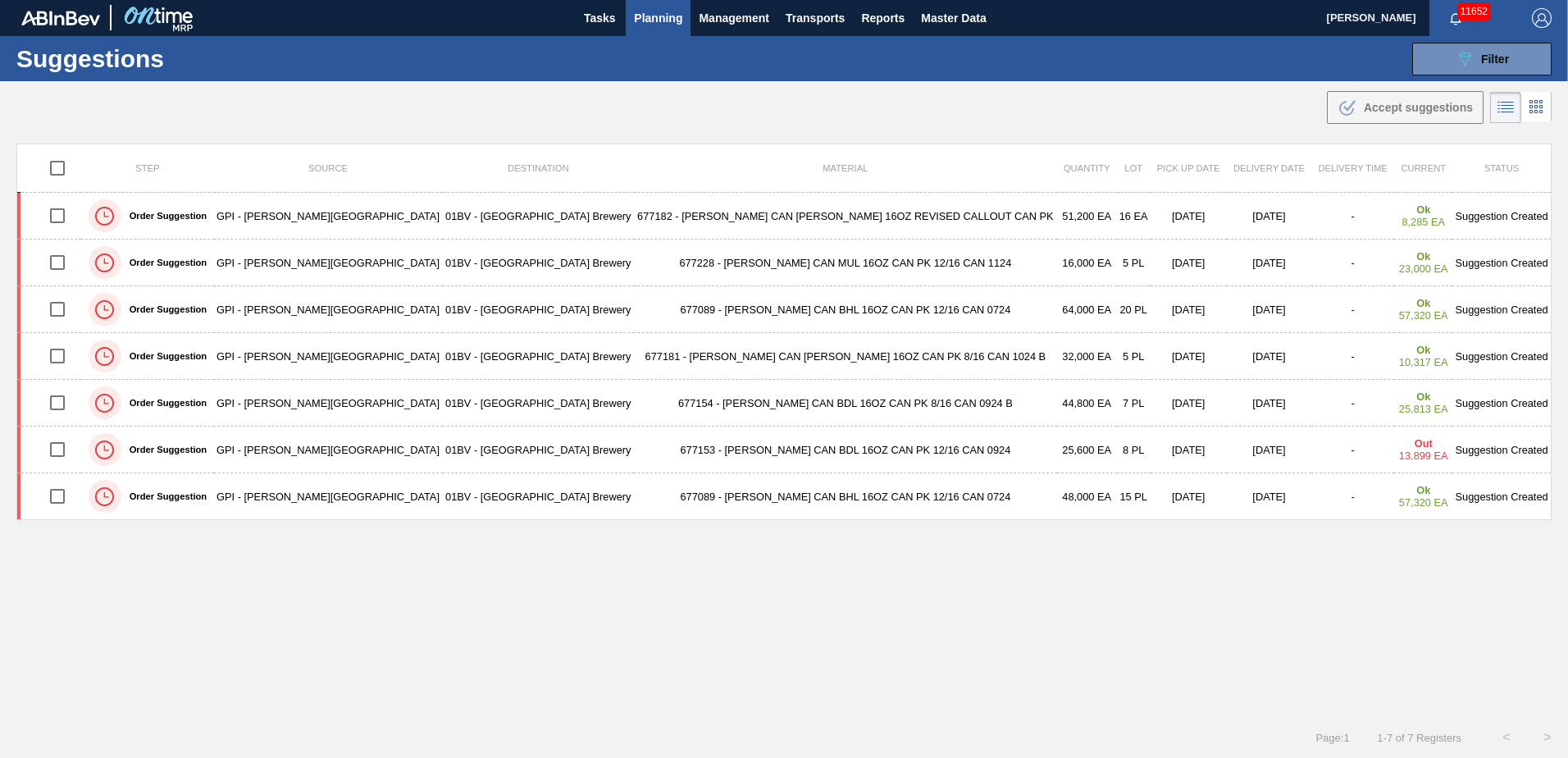
click at [662, 23] on span "Planning" at bounding box center [658, 17] width 49 height 19
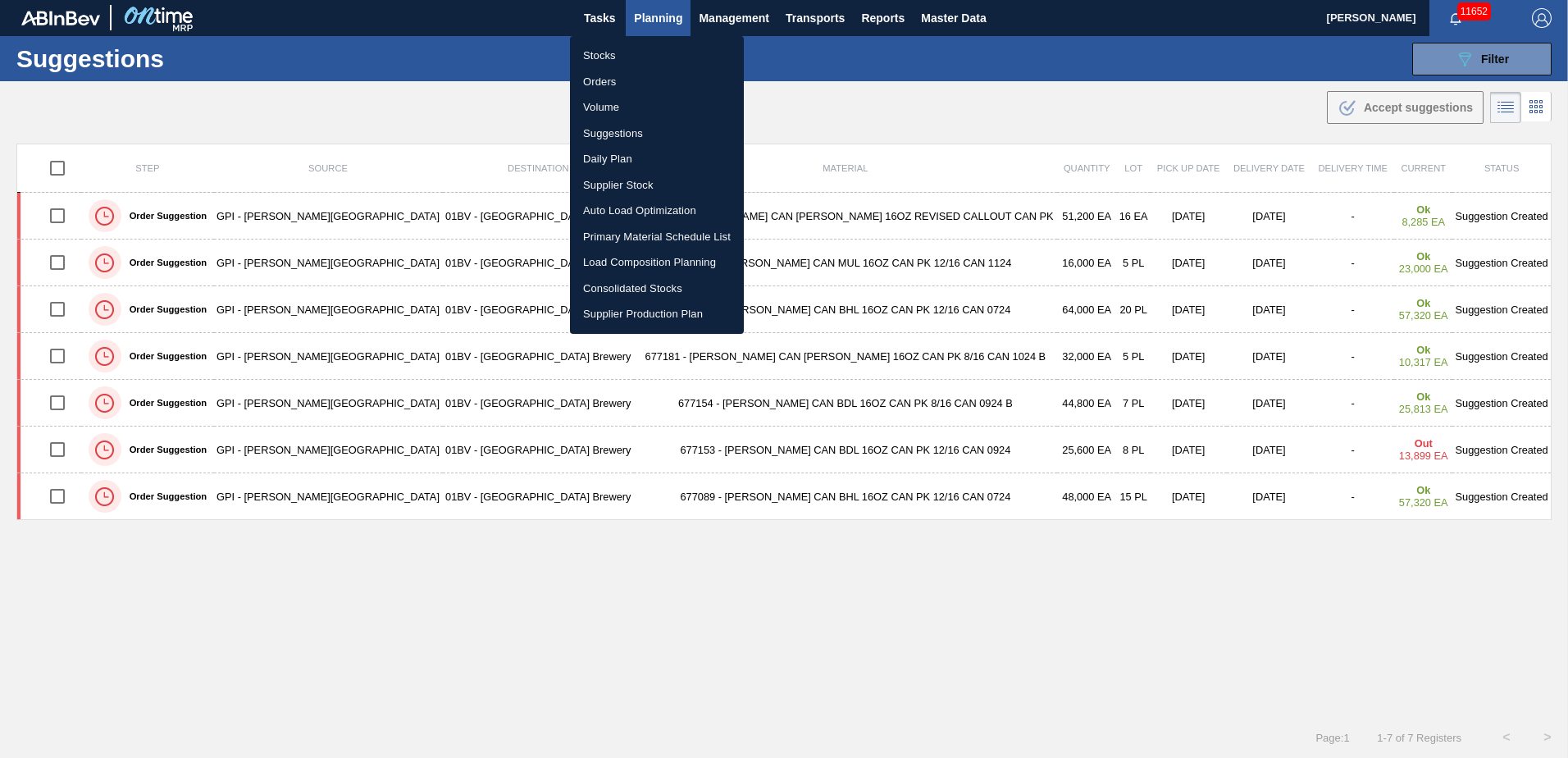
click at [595, 57] on li "Stocks" at bounding box center [656, 55] width 174 height 26
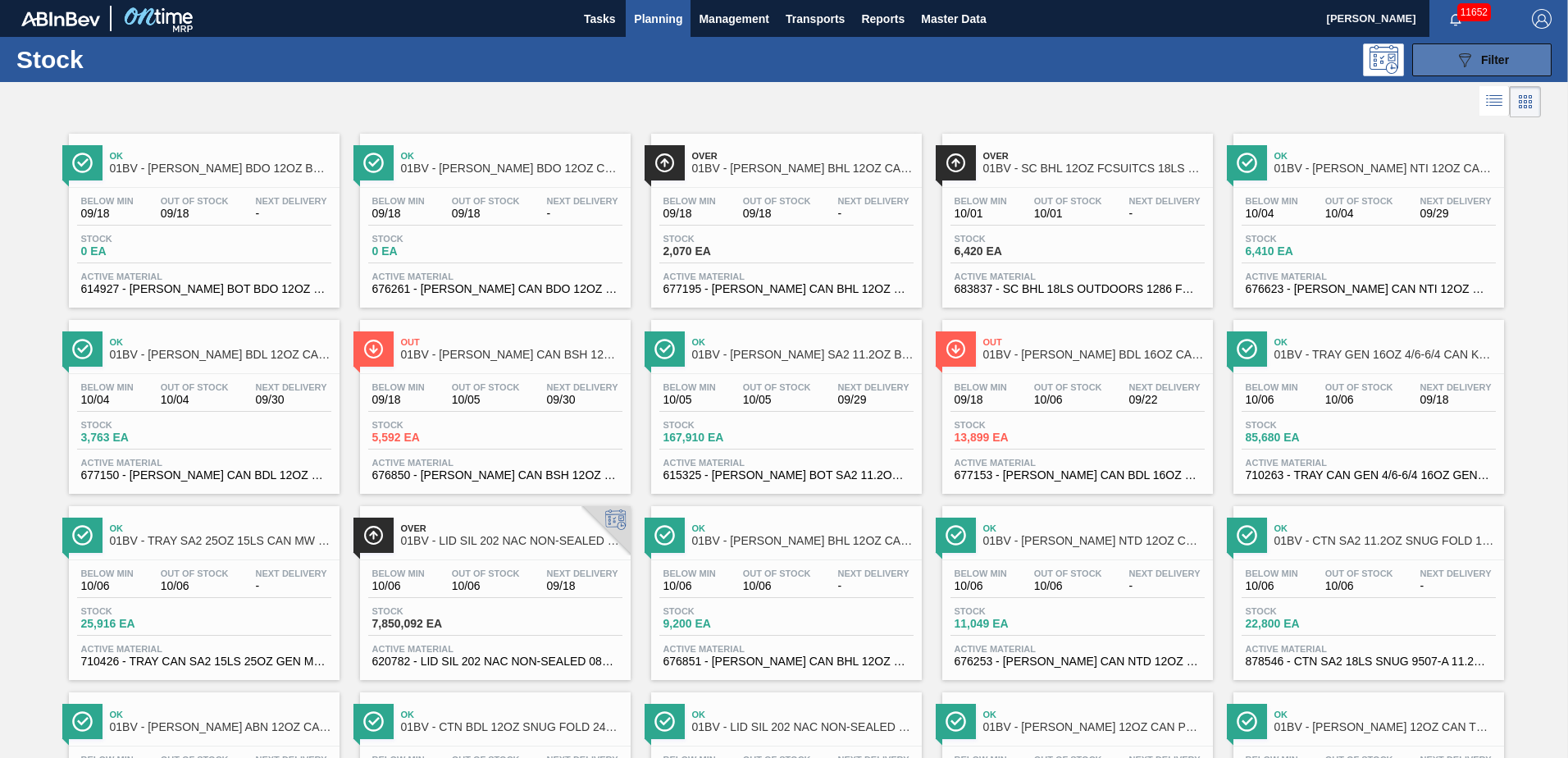
click at [1481, 62] on span "Filter" at bounding box center [1495, 60] width 28 height 14
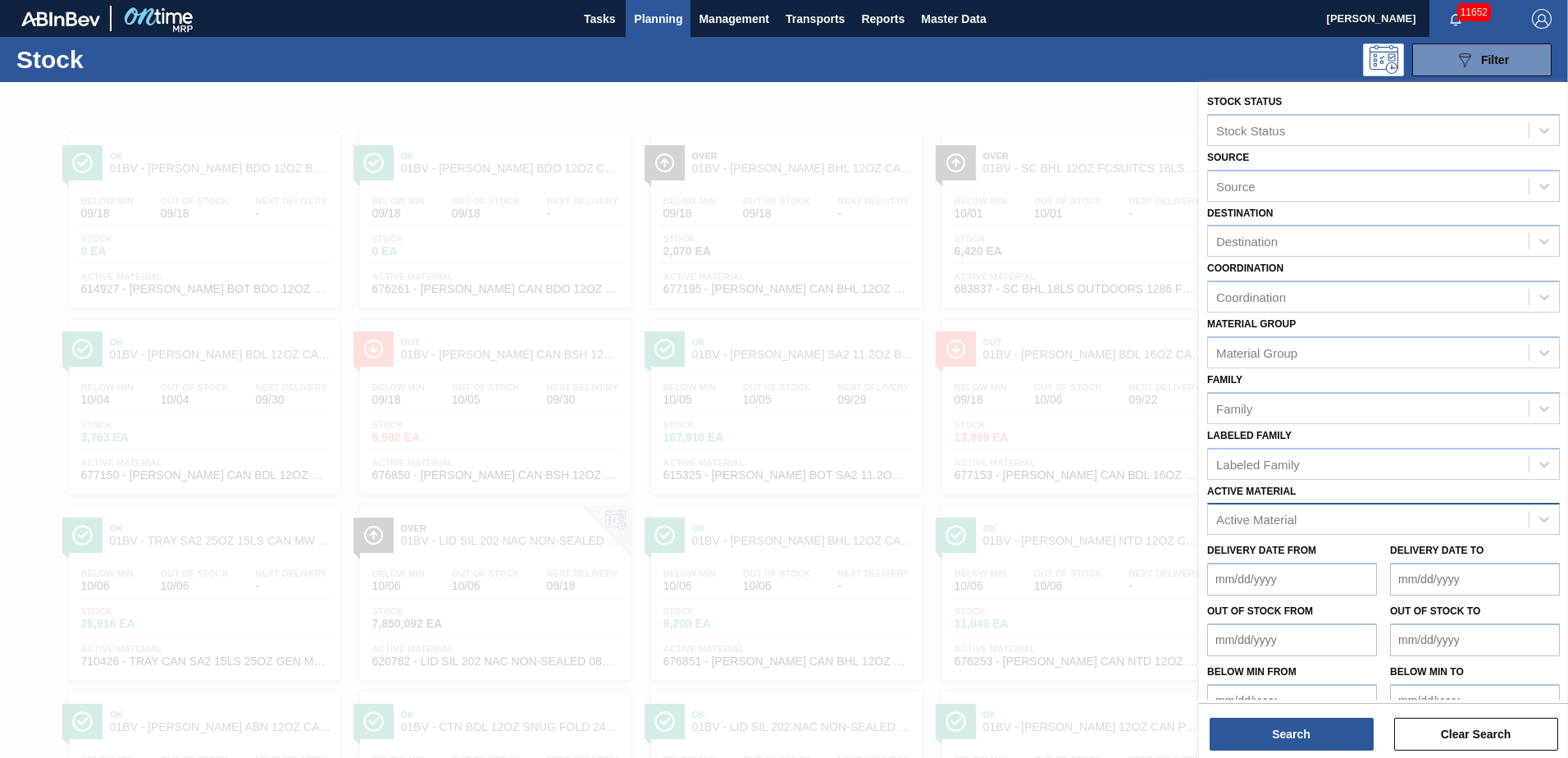
click at [1252, 517] on div "Active Material" at bounding box center [1256, 519] width 81 height 14
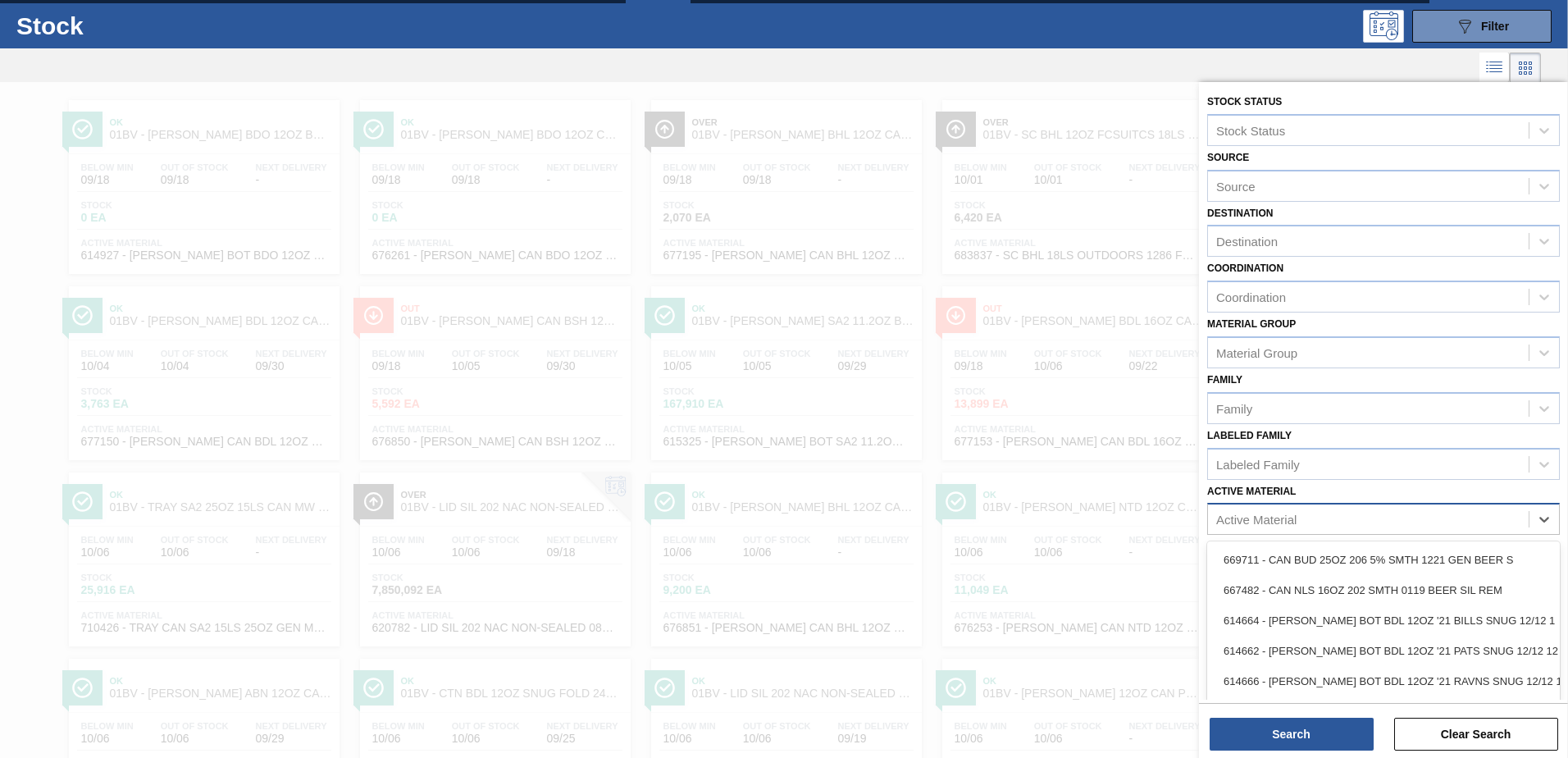
scroll to position [36, 0]
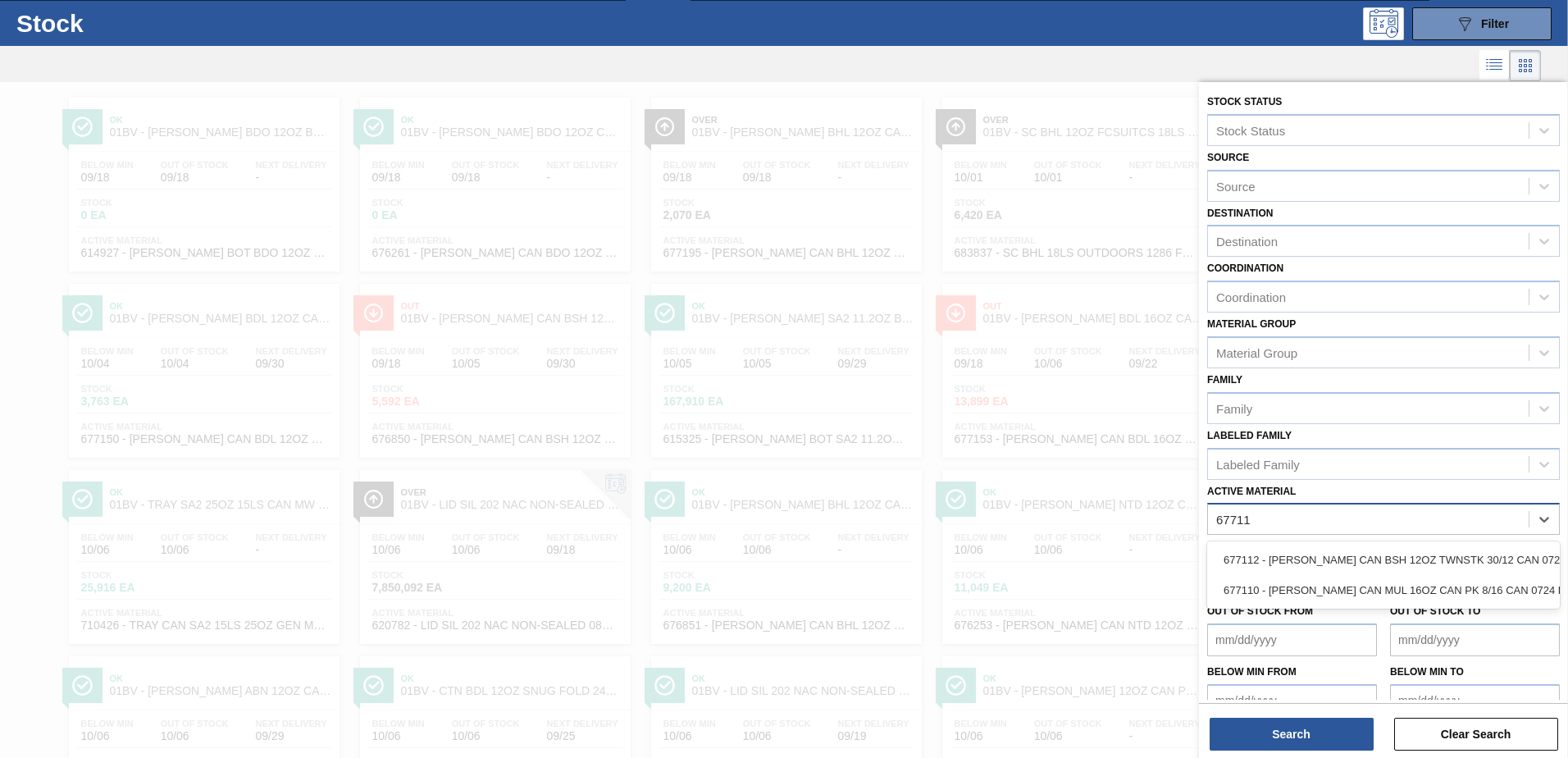
type Material "677110"
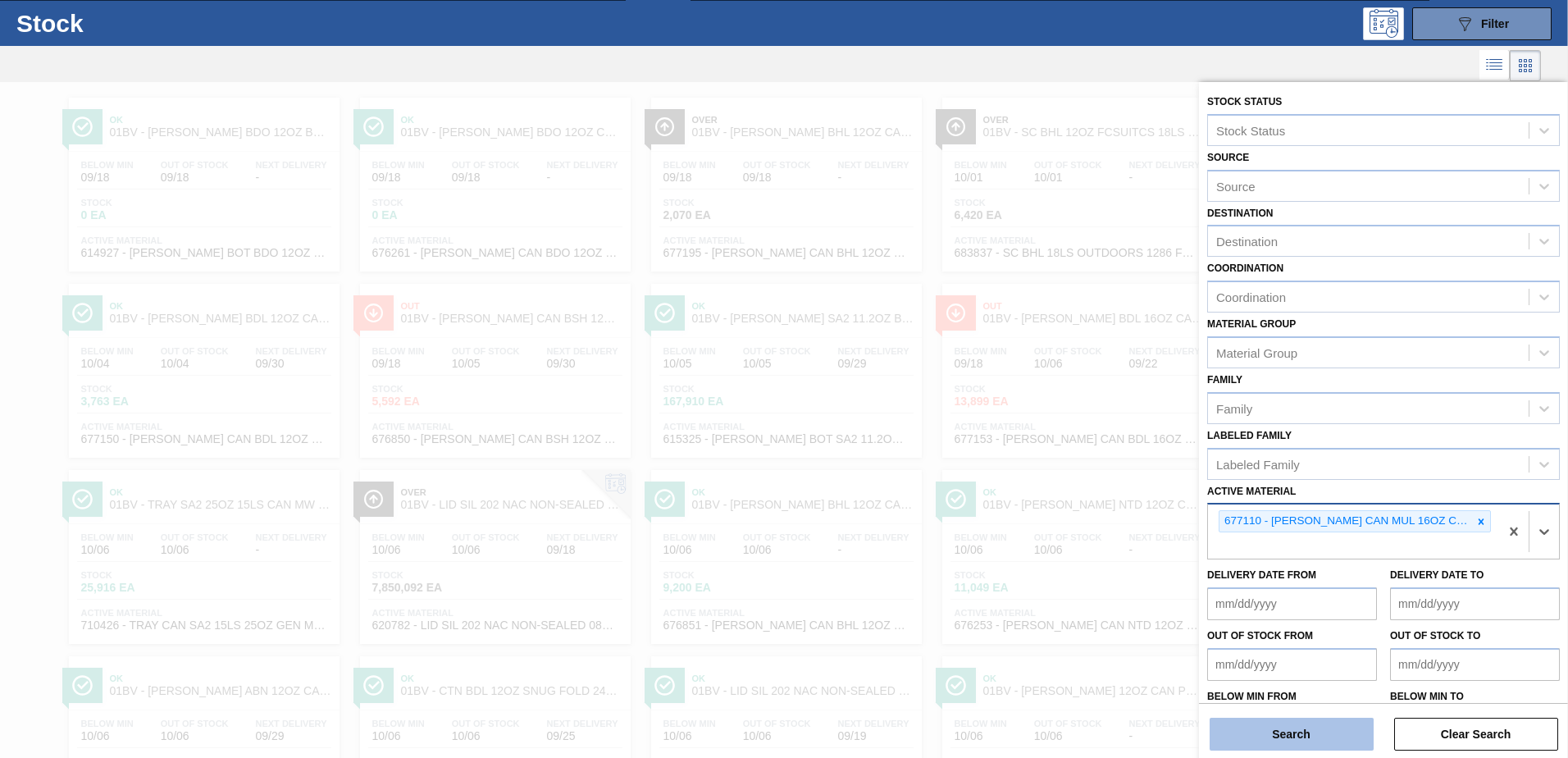
click at [1272, 734] on button "Search" at bounding box center [1292, 734] width 164 height 33
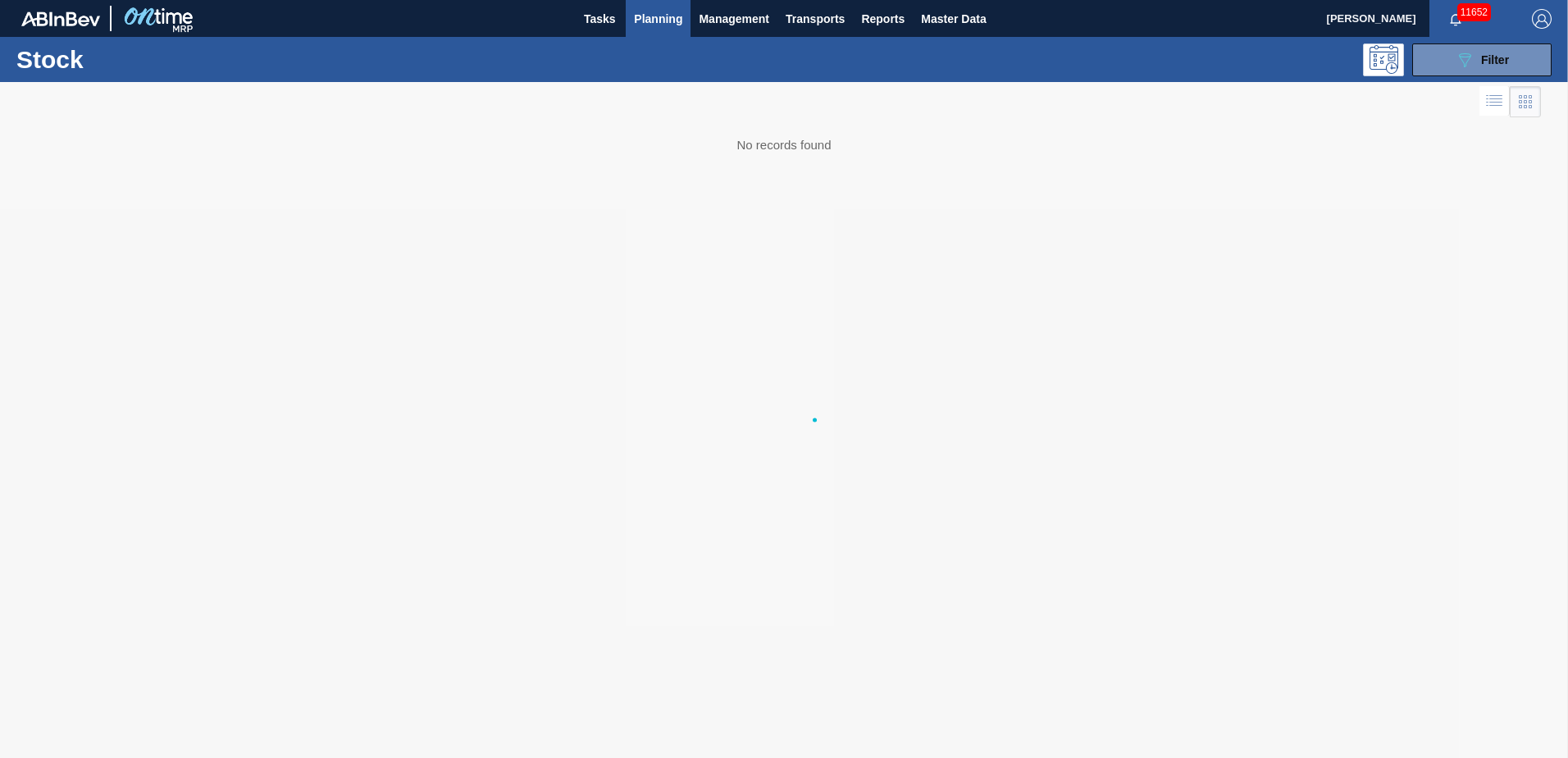
scroll to position [0, 0]
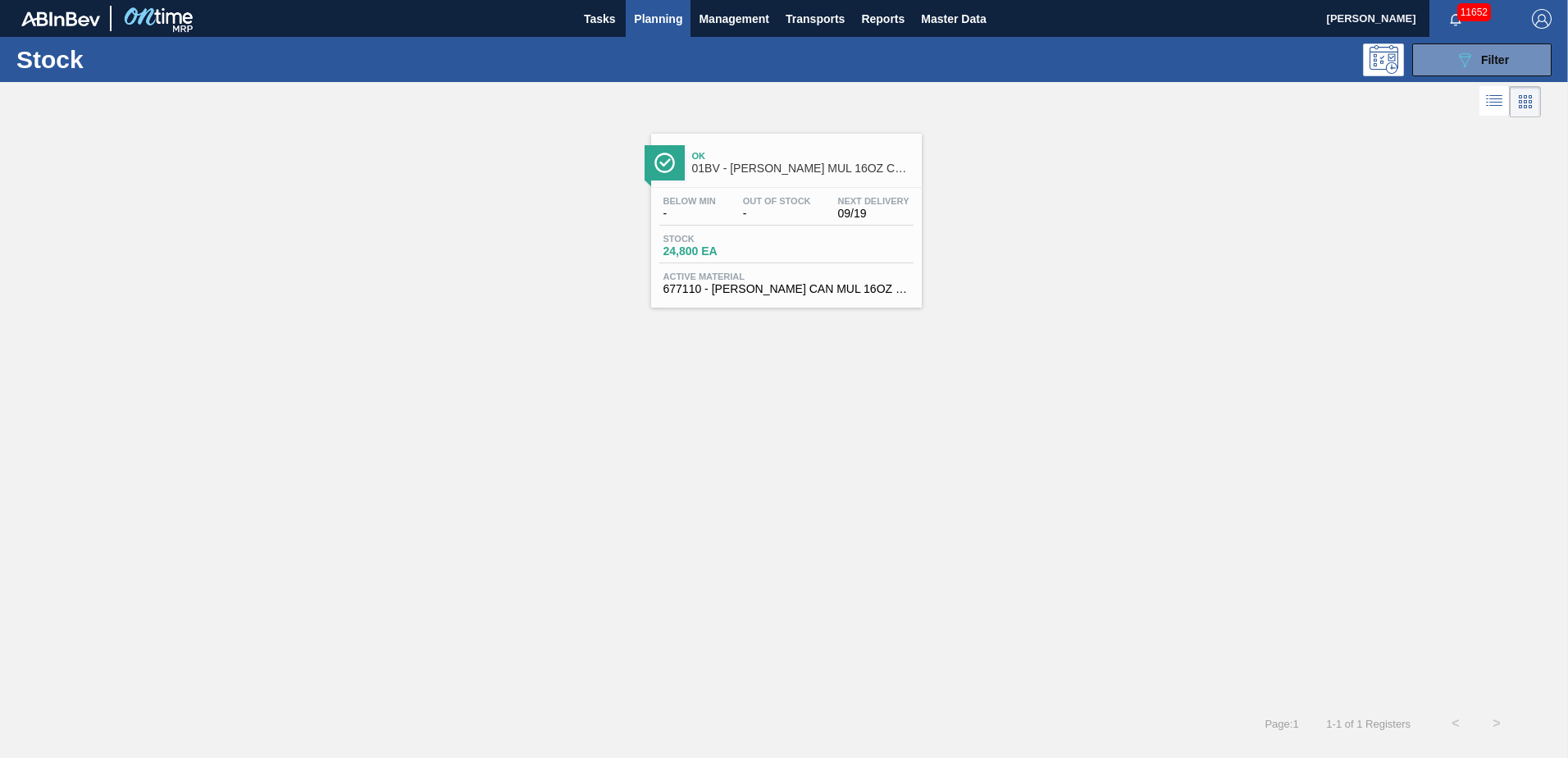
click at [781, 167] on span "01BV - CARR MUL 16OZ CAN CAN PK 8/16 CAN" at bounding box center [803, 168] width 222 height 13
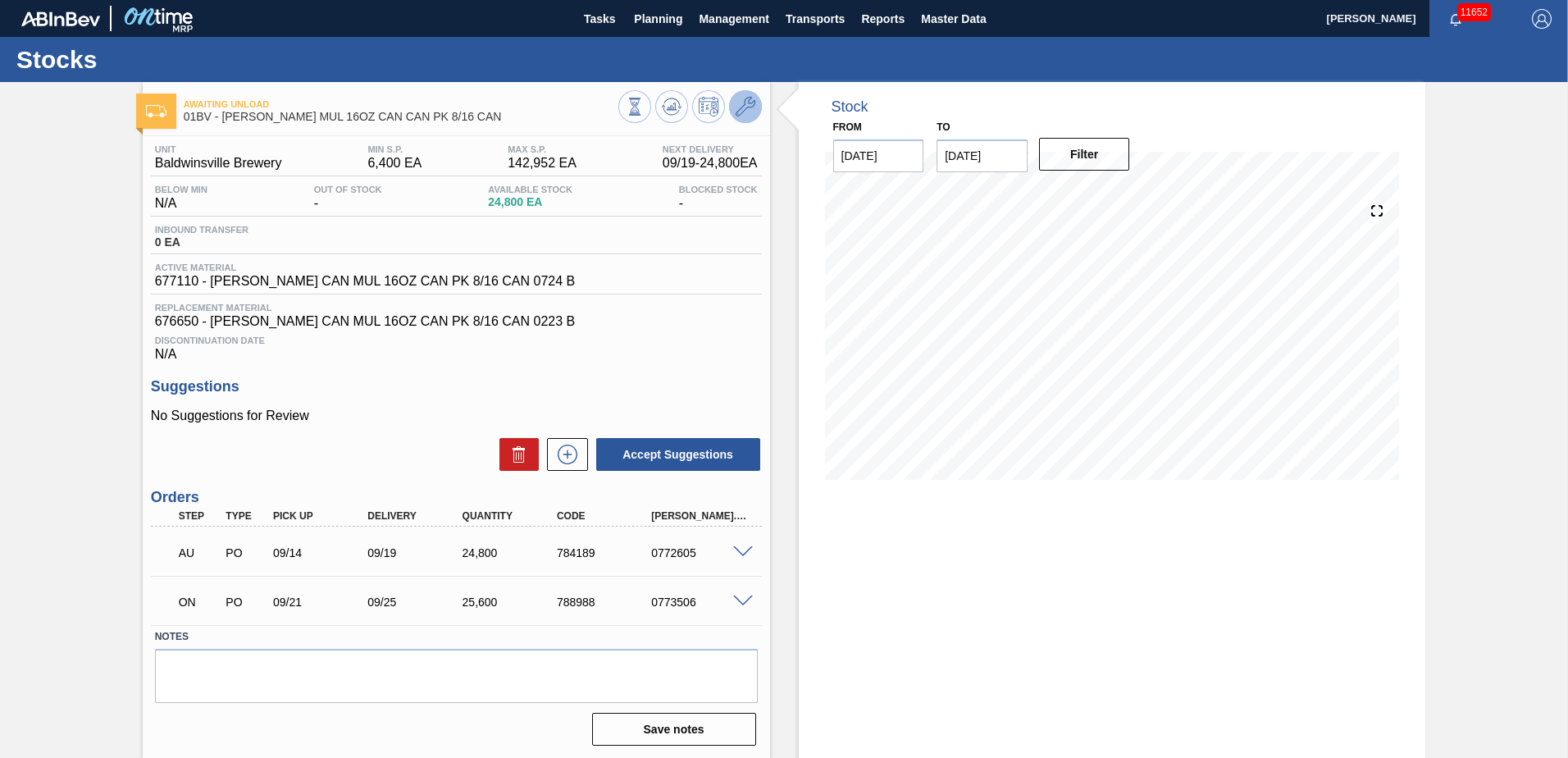
click at [748, 105] on icon at bounding box center [746, 107] width 19 height 19
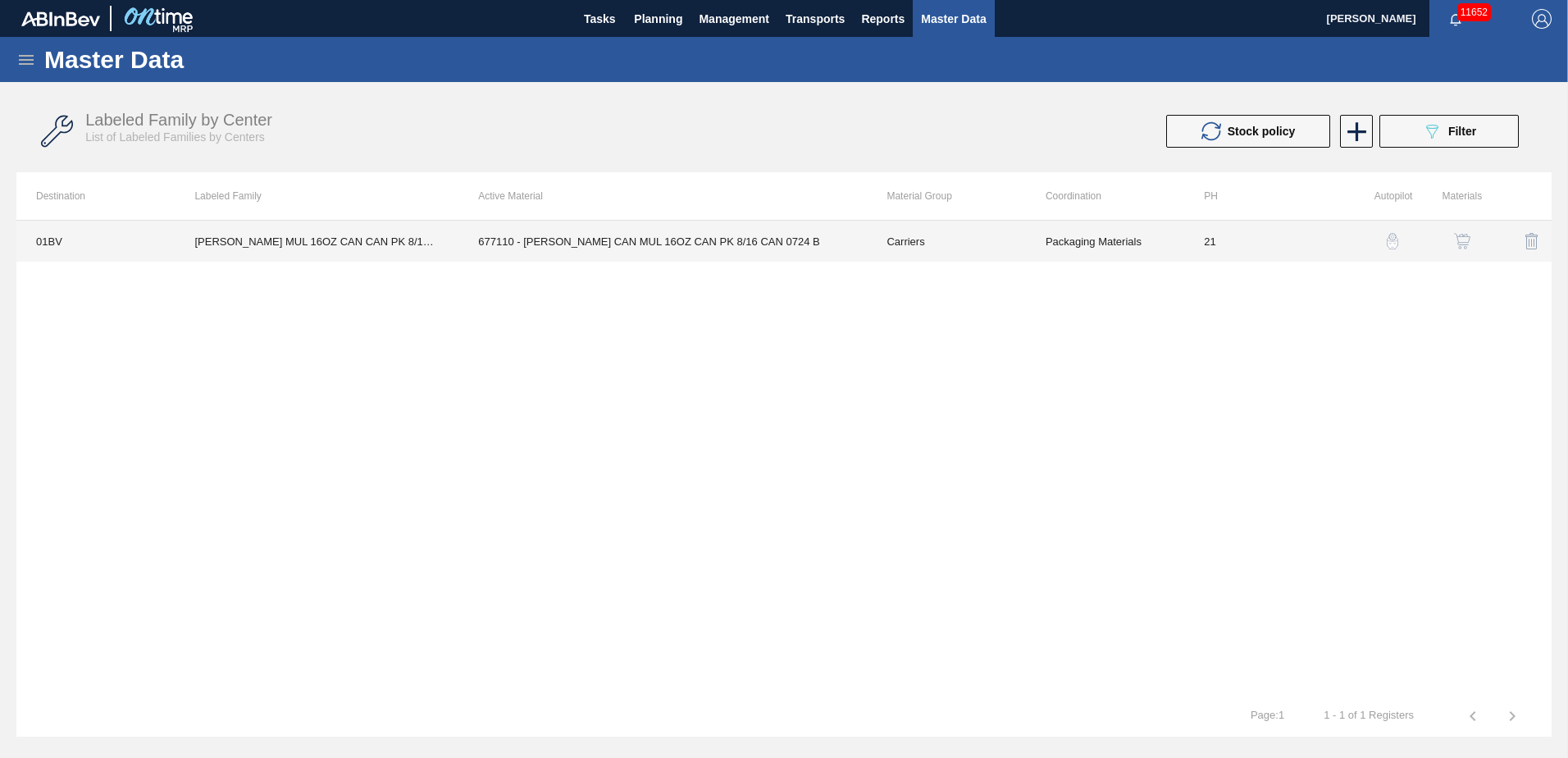
click at [575, 236] on td "677110 - CARR CAN MUL 16OZ CAN PK 8/16 CAN 0724 B" at bounding box center [663, 241] width 408 height 41
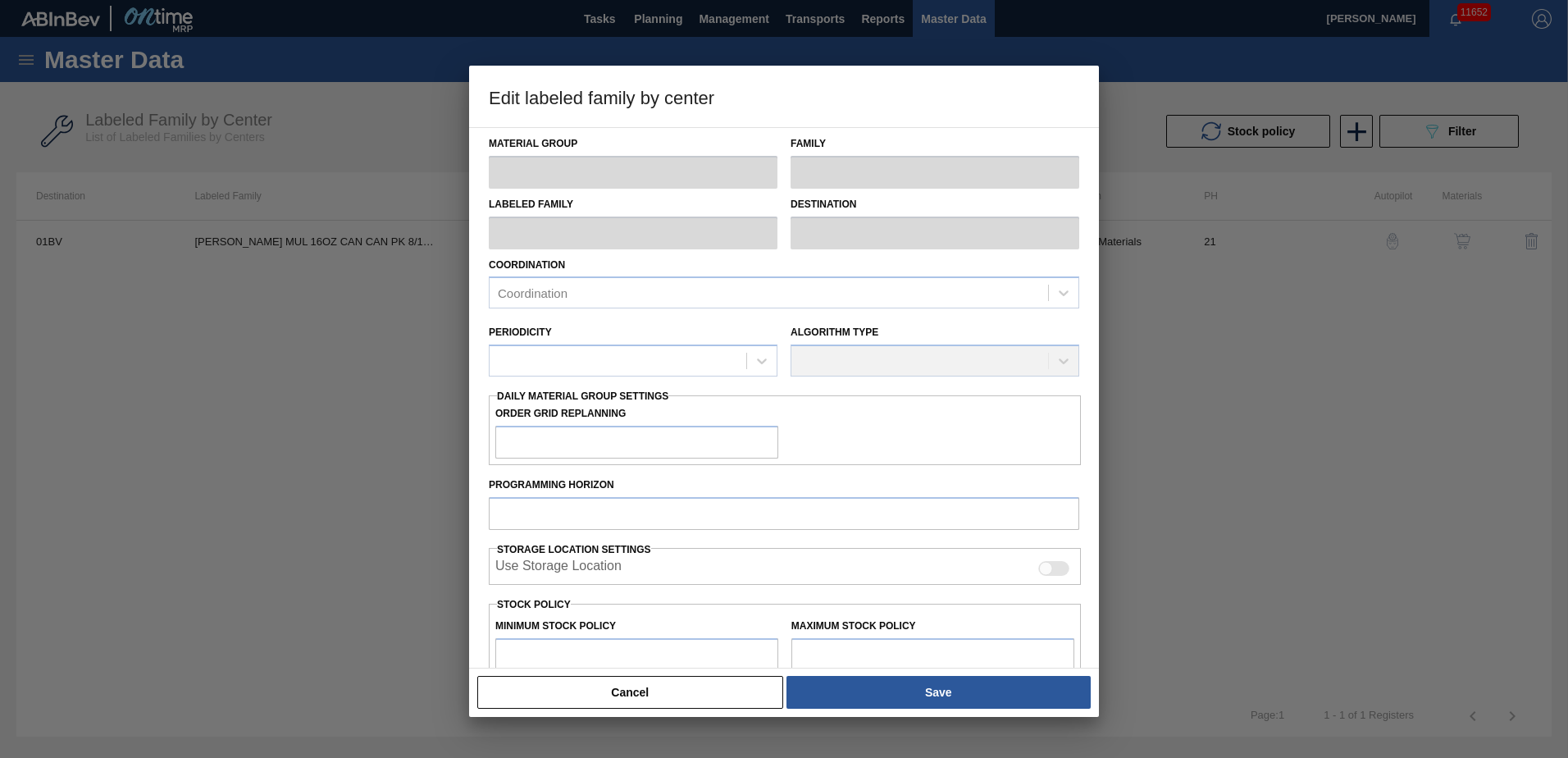
type input "Carriers"
type input "Can Carriers"
type input "CARR MUL 16OZ CAN CAN PK 8/16 CAN"
type input "01BV - [GEOGRAPHIC_DATA] Brewery"
type input "21"
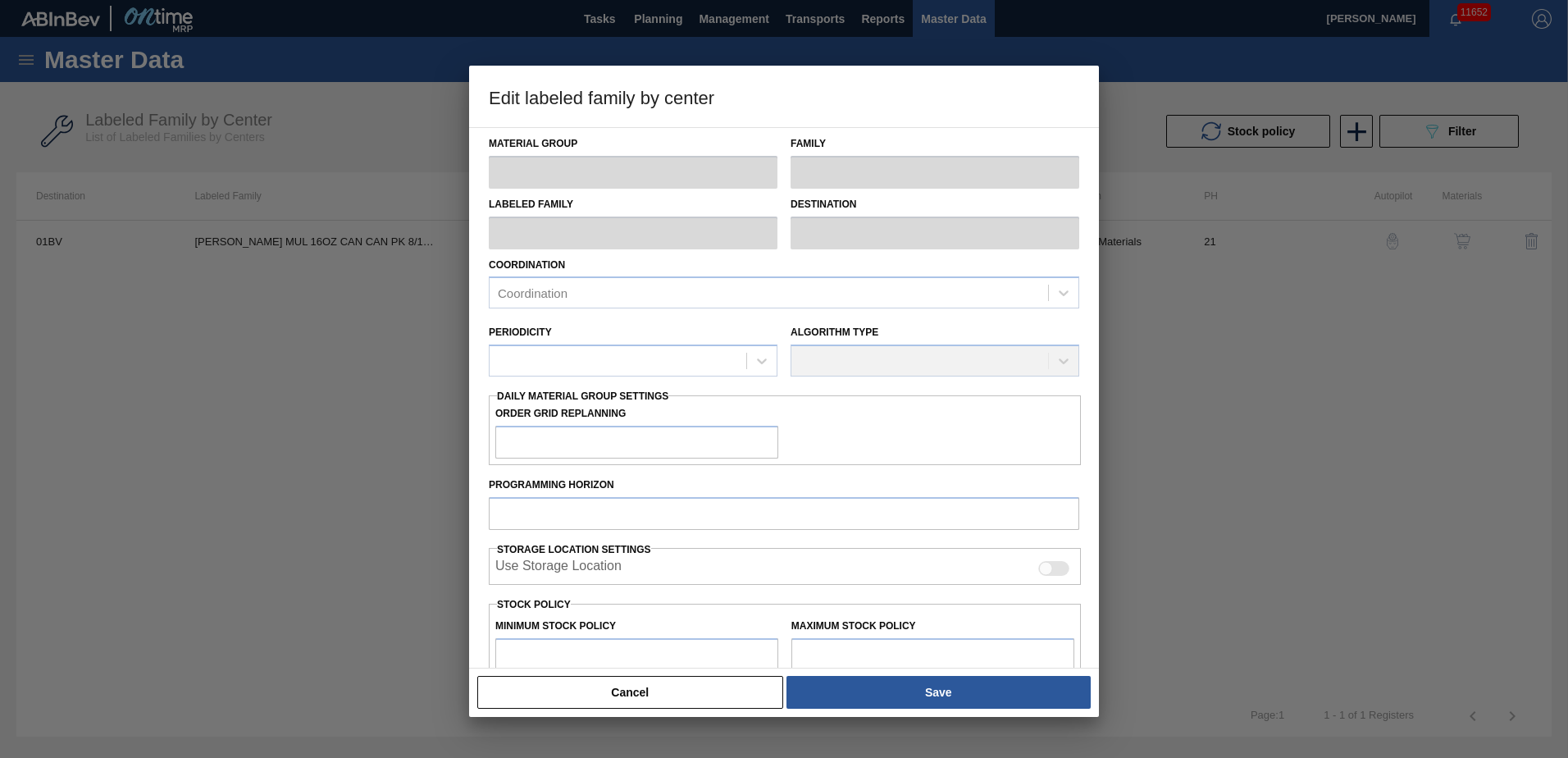
type input "6,400"
type input "142,952"
type input "3"
type input "10,497"
checkbox input "true"
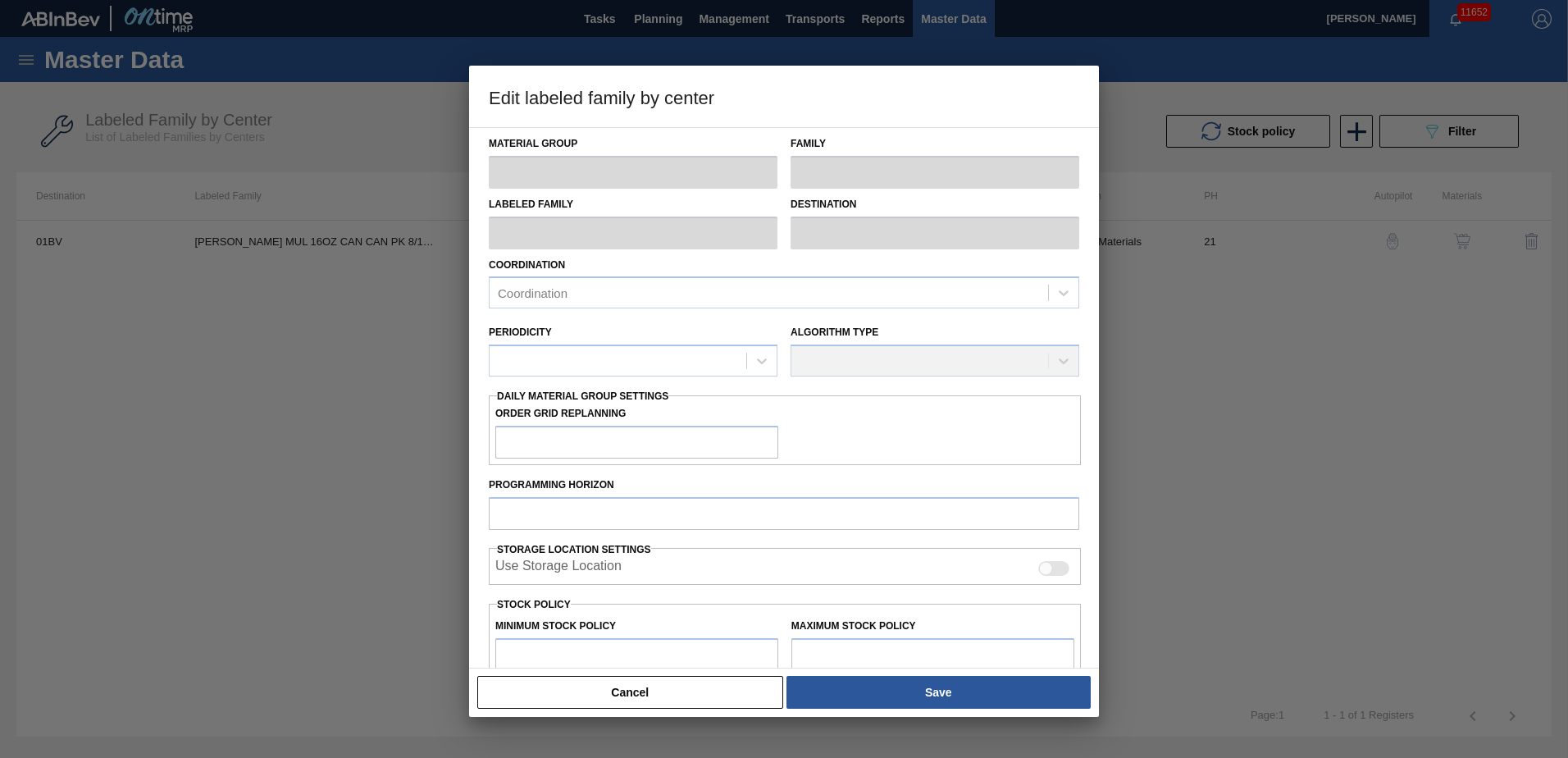
checkbox input "true"
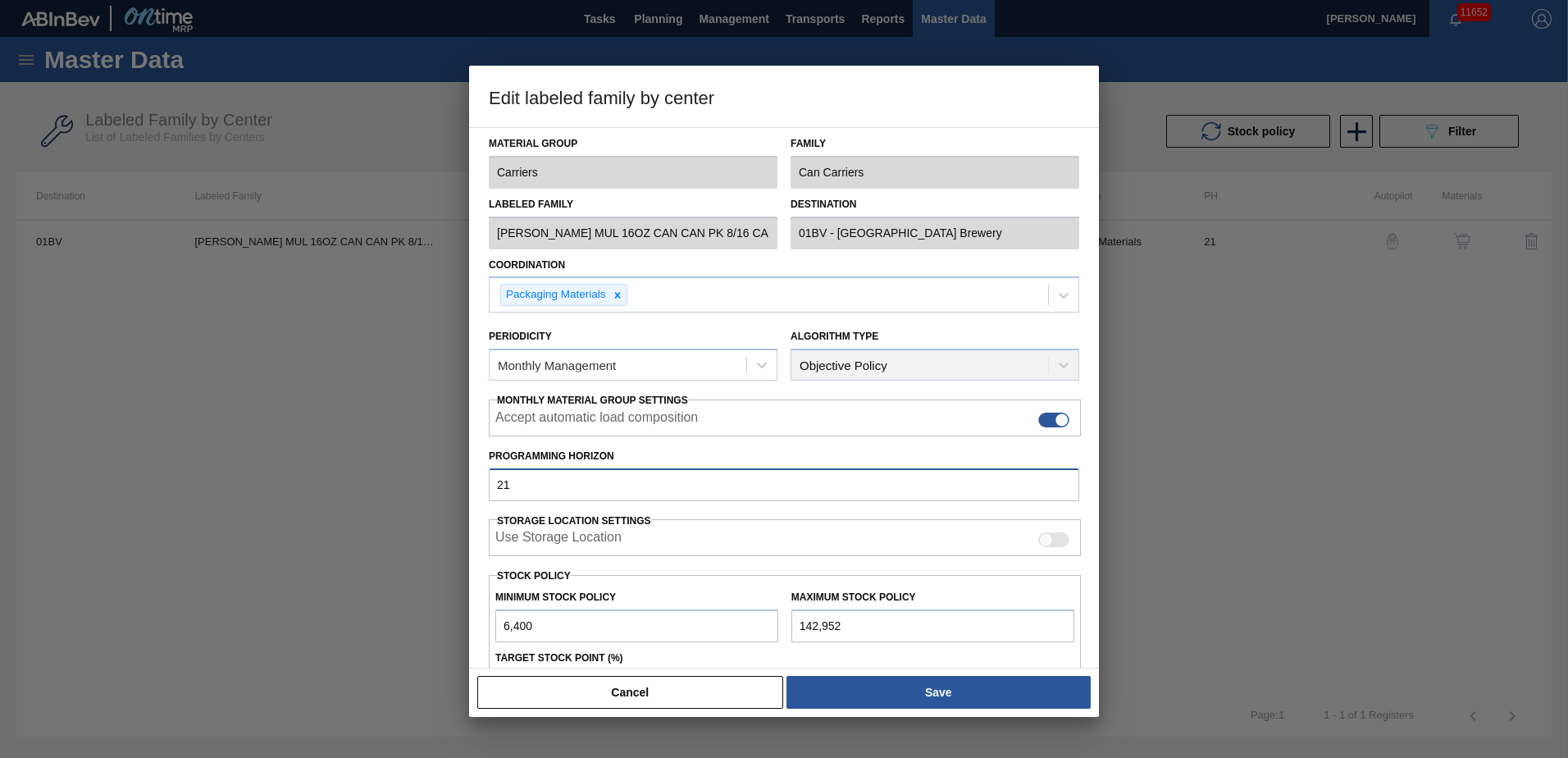
drag, startPoint x: 198, startPoint y: 483, endPoint x: 187, endPoint y: 483, distance: 11.0
click at [187, 483] on div "Edit labeled family by center Material Group Carriers Family Can Carriers Label…" at bounding box center [784, 379] width 1568 height 758
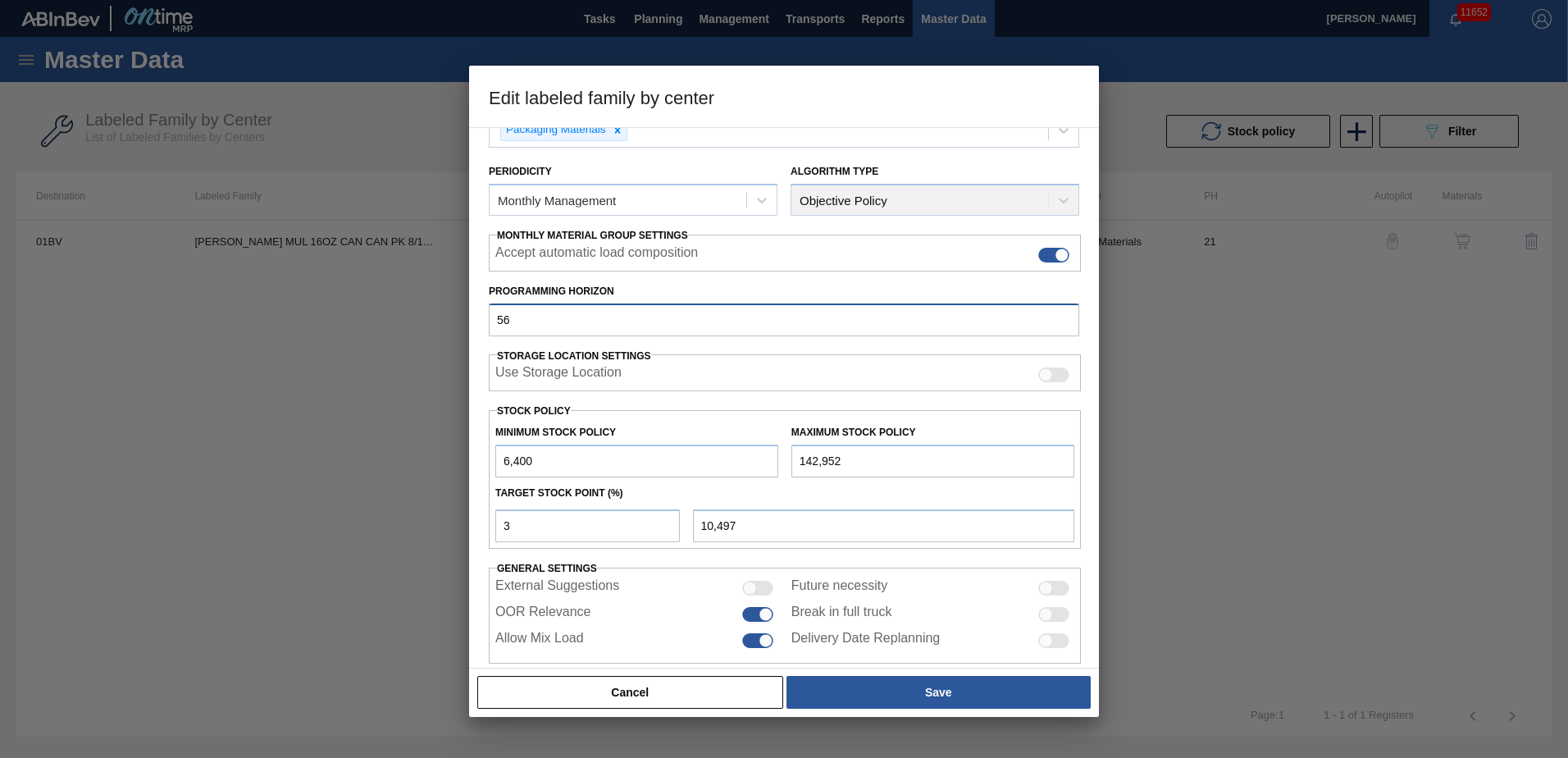
scroll to position [173, 0]
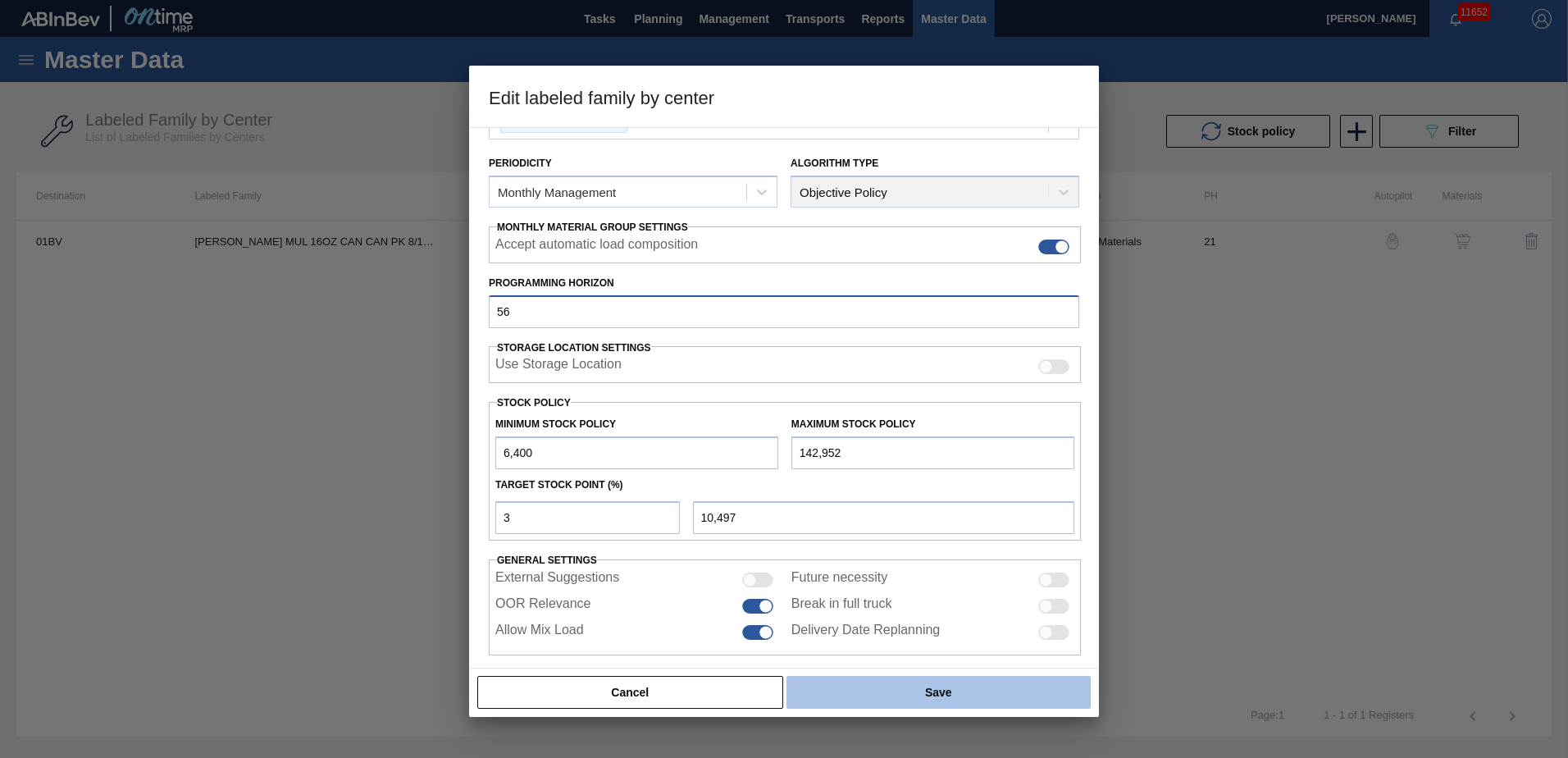
type input "56"
click at [948, 697] on button "Save" at bounding box center [938, 692] width 304 height 33
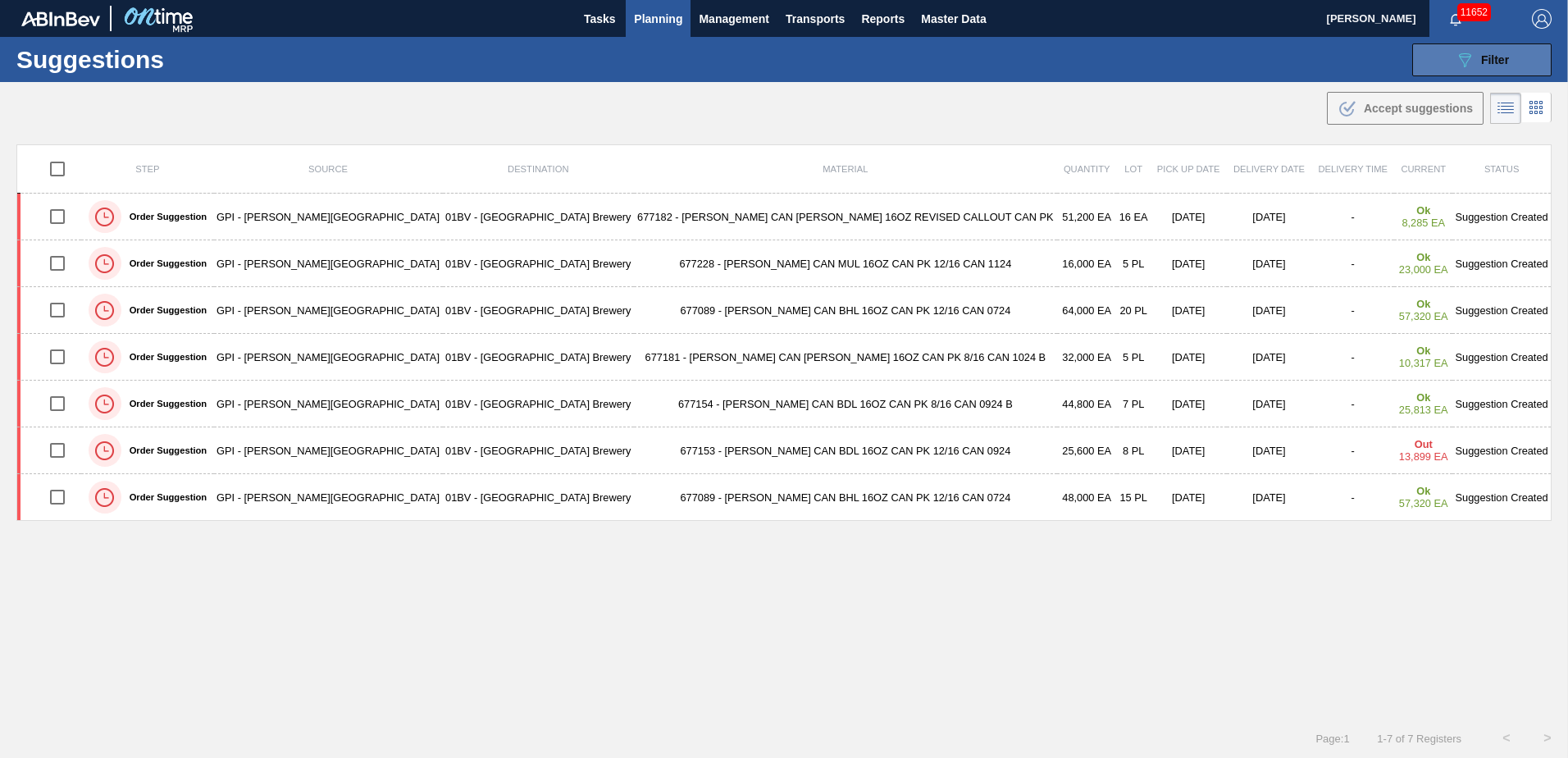
click at [1472, 60] on icon "089F7B8B-B2A5-4AFE-B5C0-19BA573D28AC" at bounding box center [1465, 59] width 19 height 19
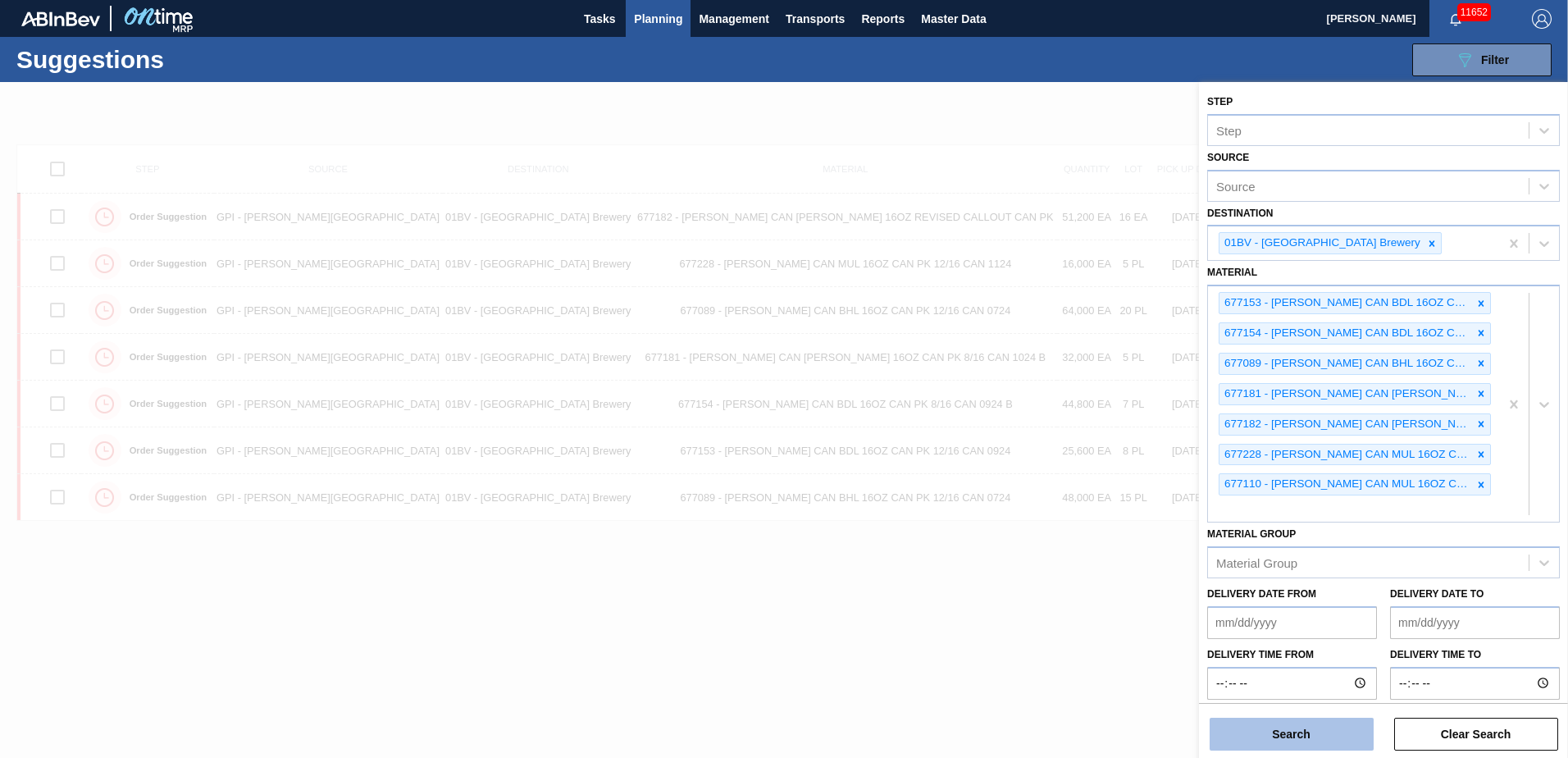
click at [1287, 732] on button "Search" at bounding box center [1292, 734] width 164 height 33
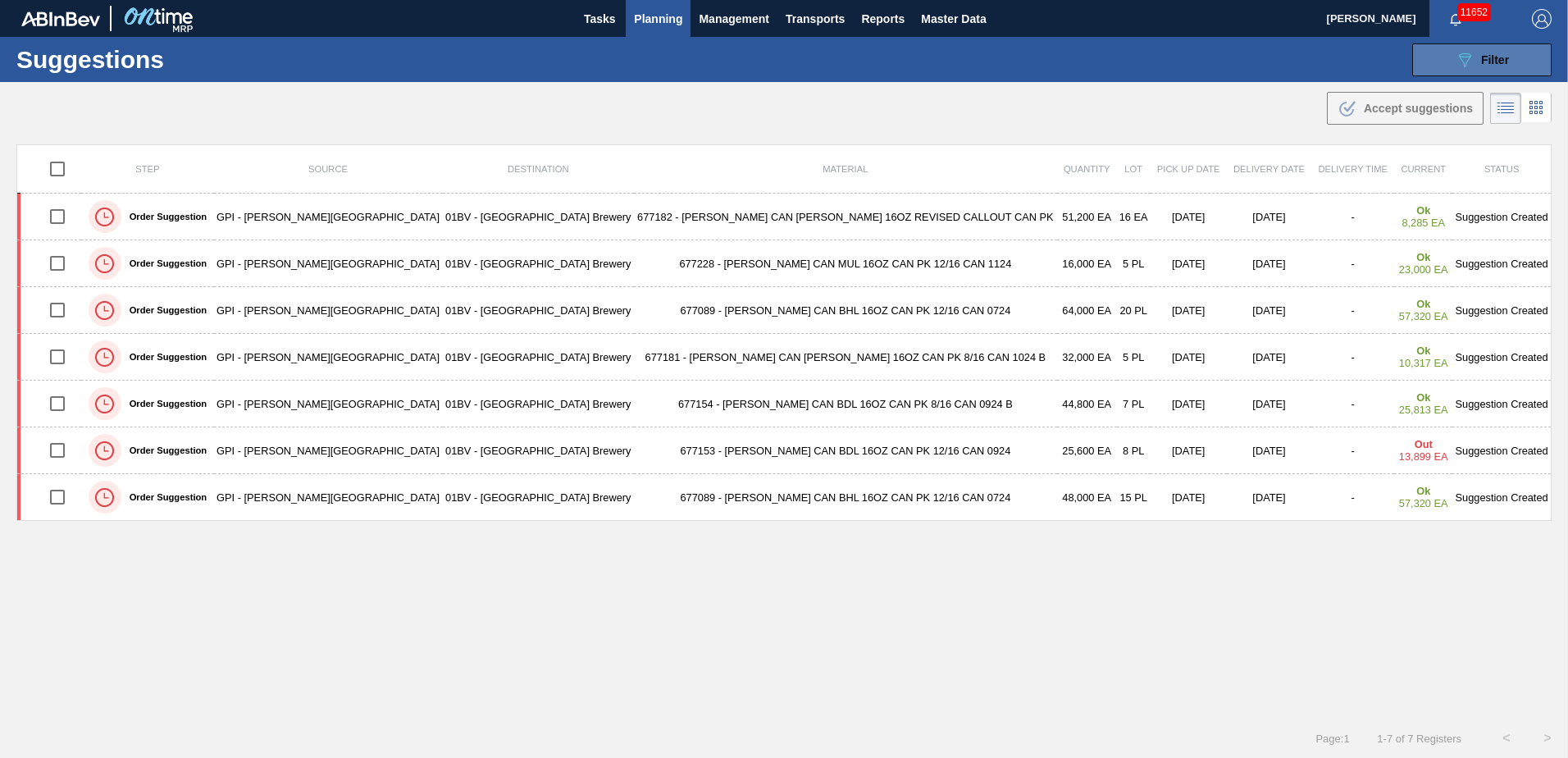
click at [1451, 58] on button "089F7B8B-B2A5-4AFE-B5C0-19BA573D28AC Filter" at bounding box center [1481, 60] width 139 height 33
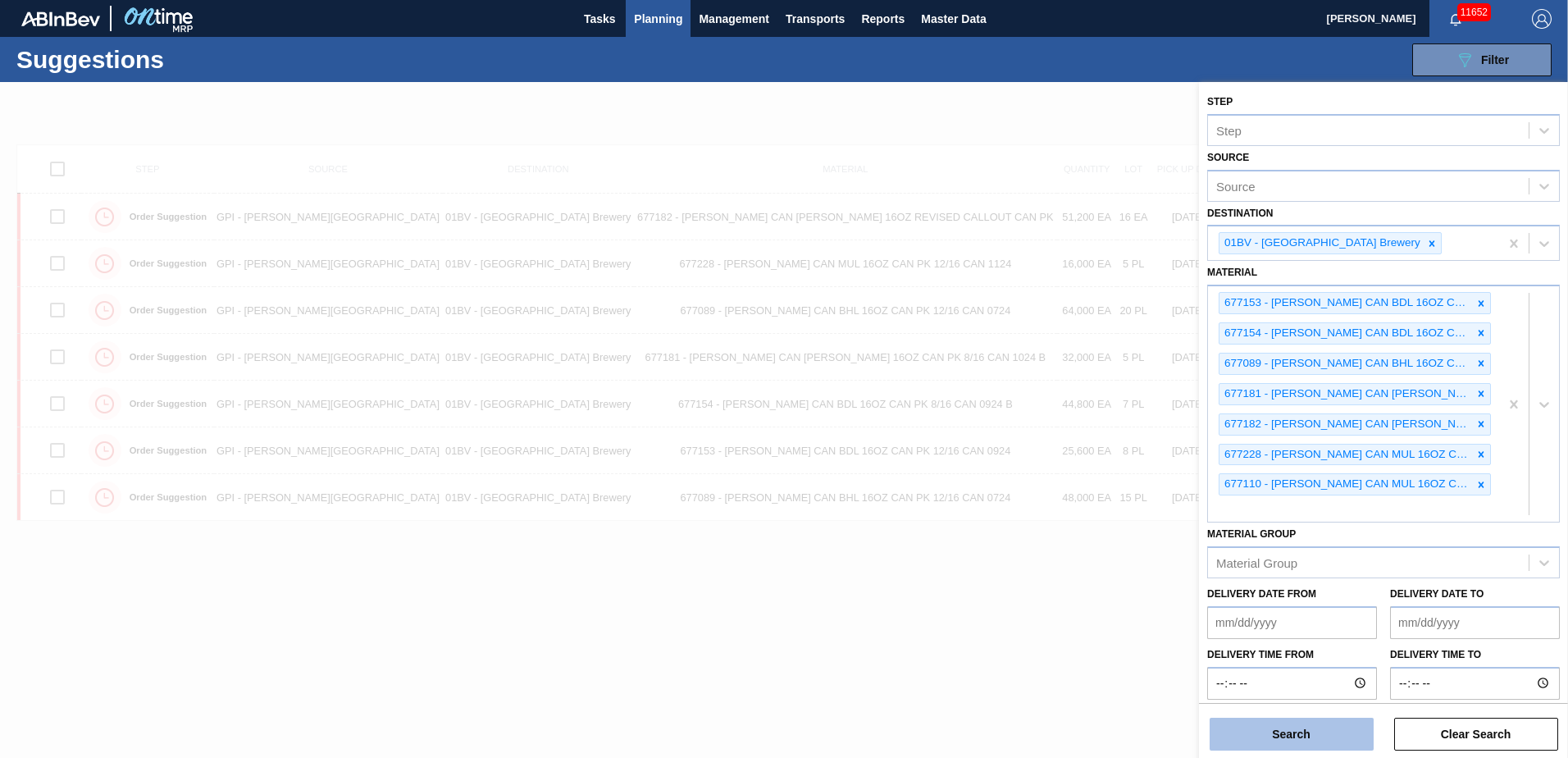
click at [1282, 731] on button "Search" at bounding box center [1292, 734] width 164 height 33
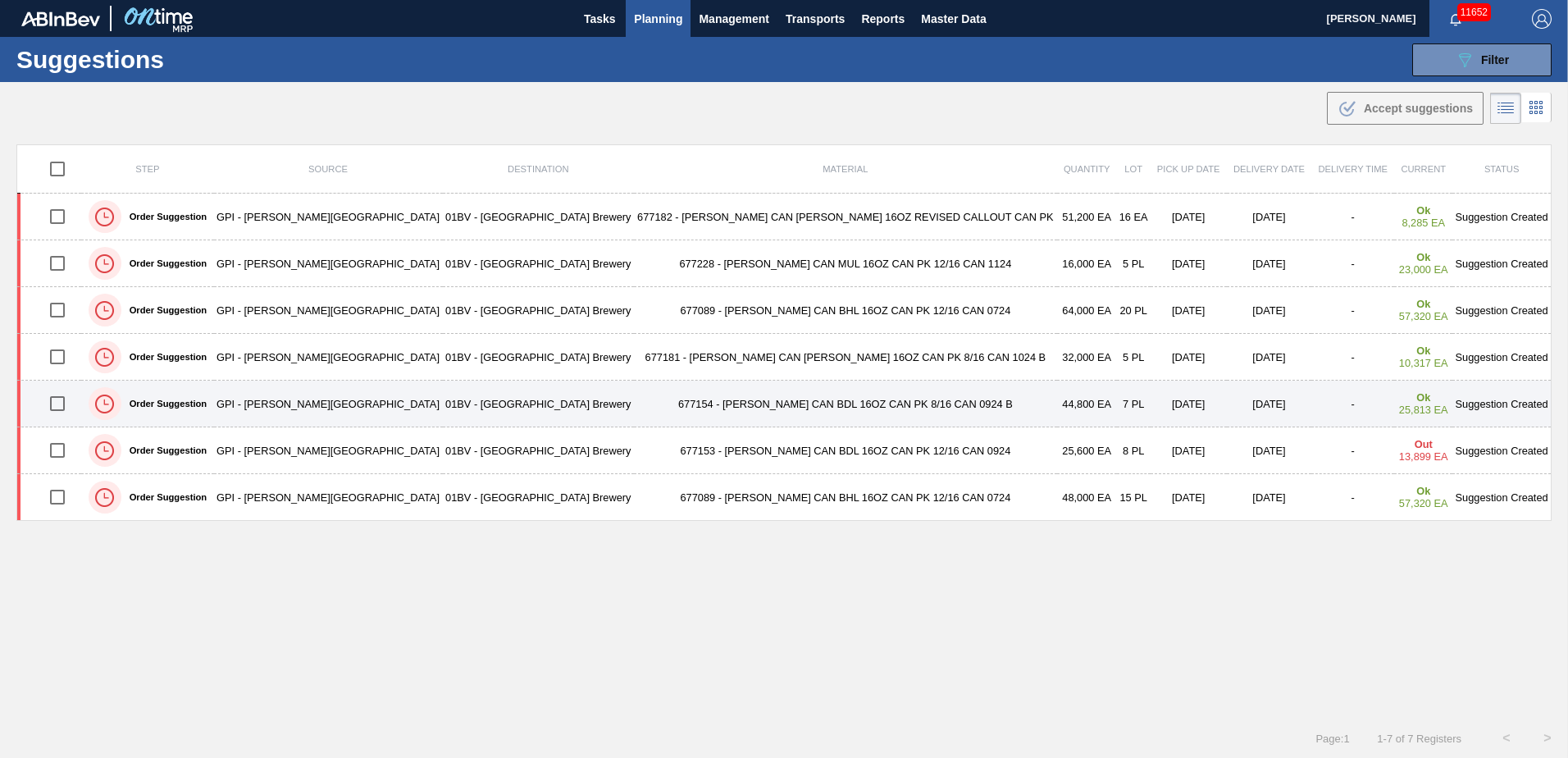
click at [62, 405] on input "checkbox" at bounding box center [56, 402] width 34 height 34
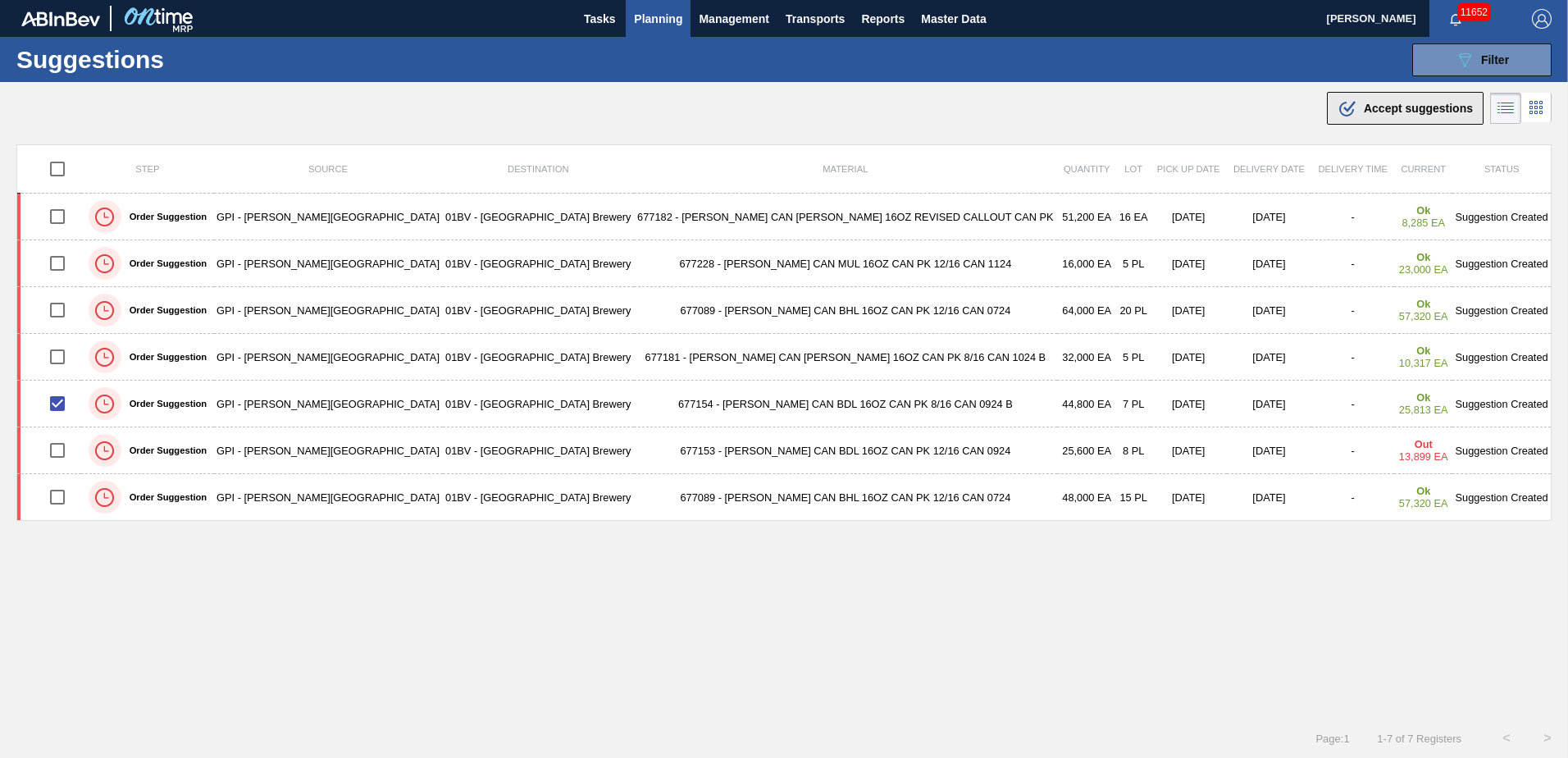
click at [1395, 110] on span "Accept suggestions" at bounding box center [1418, 109] width 109 height 14
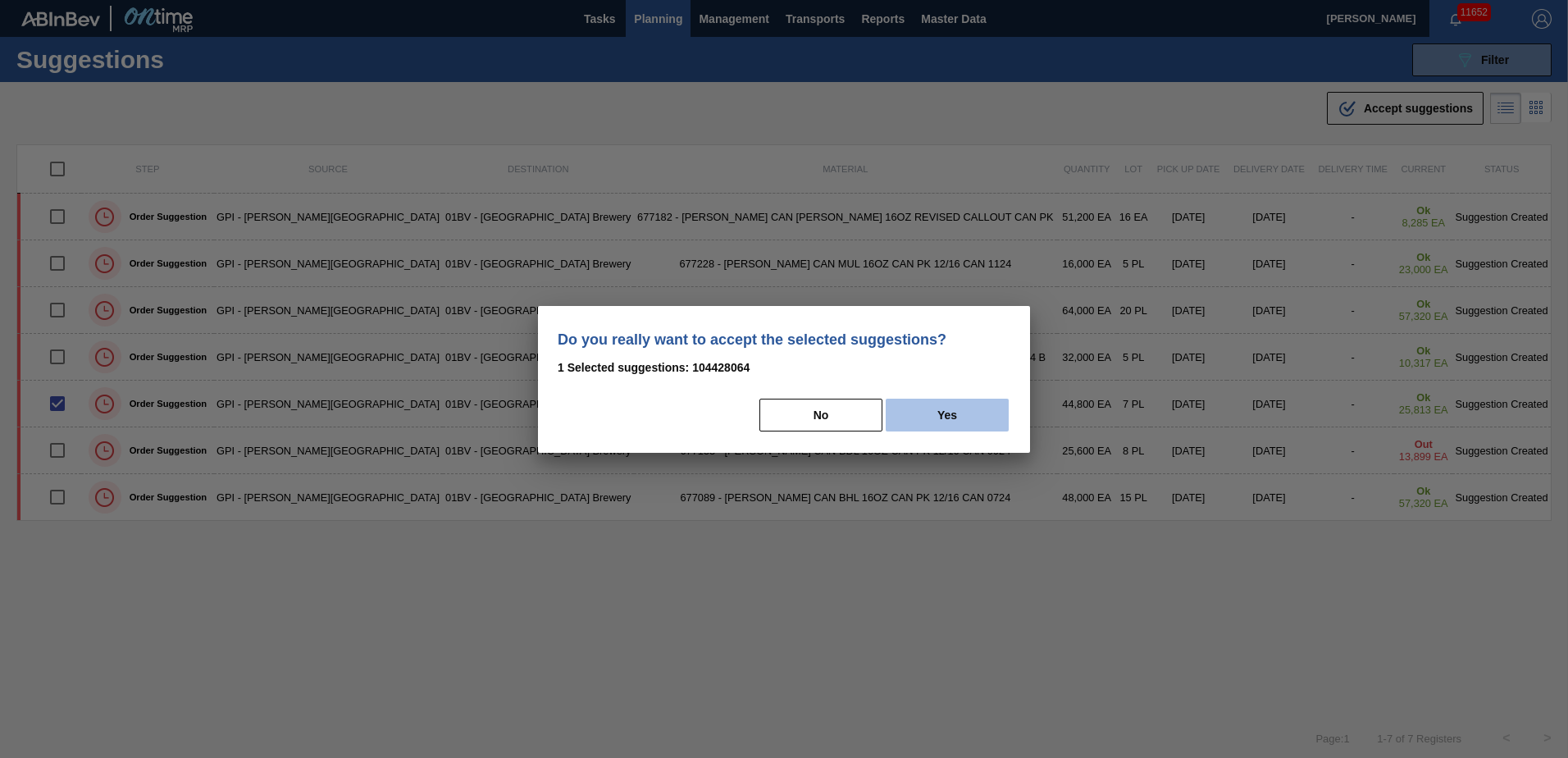
click at [958, 412] on button "Yes" at bounding box center [947, 415] width 123 height 33
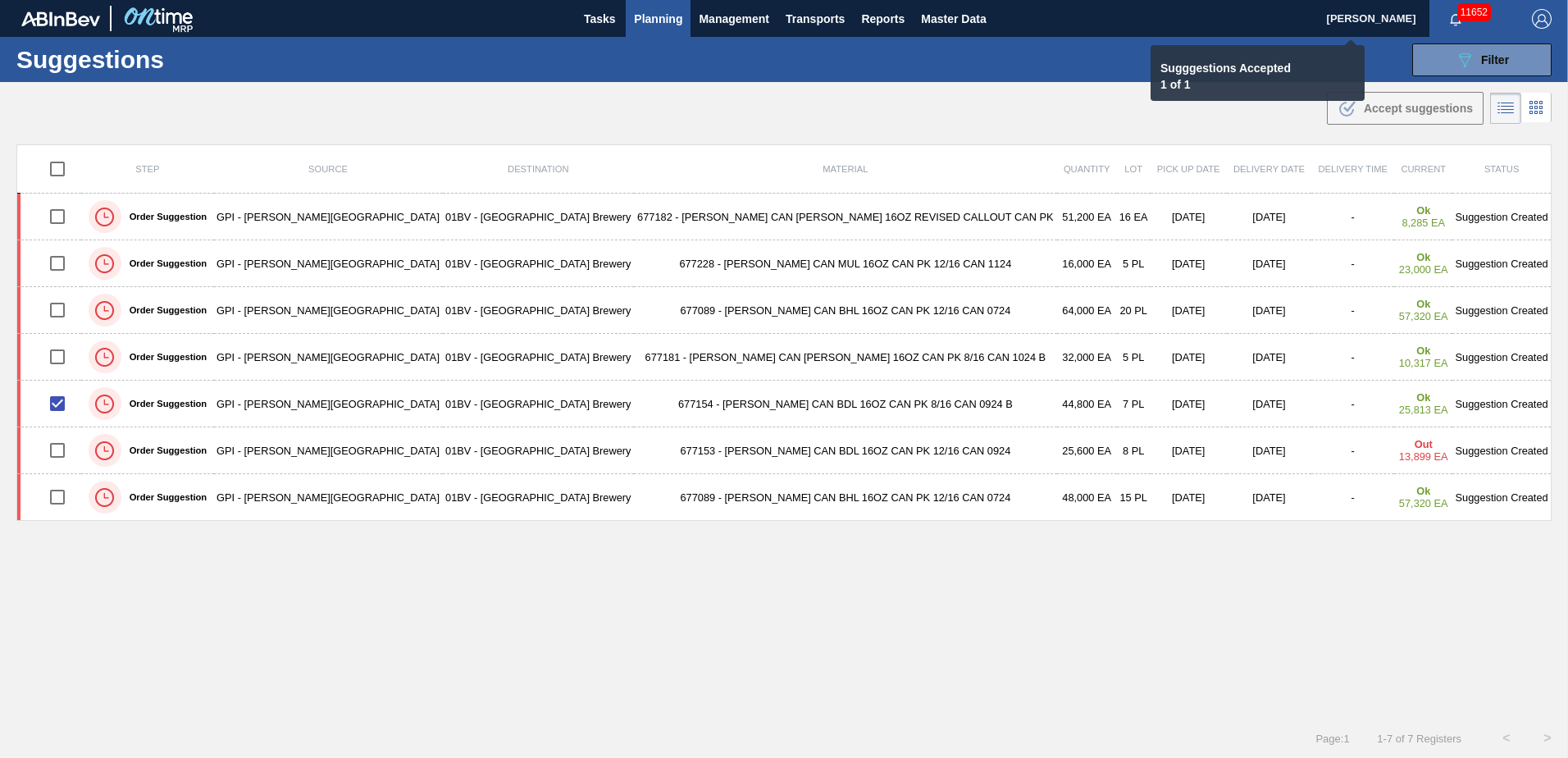
checkbox input "false"
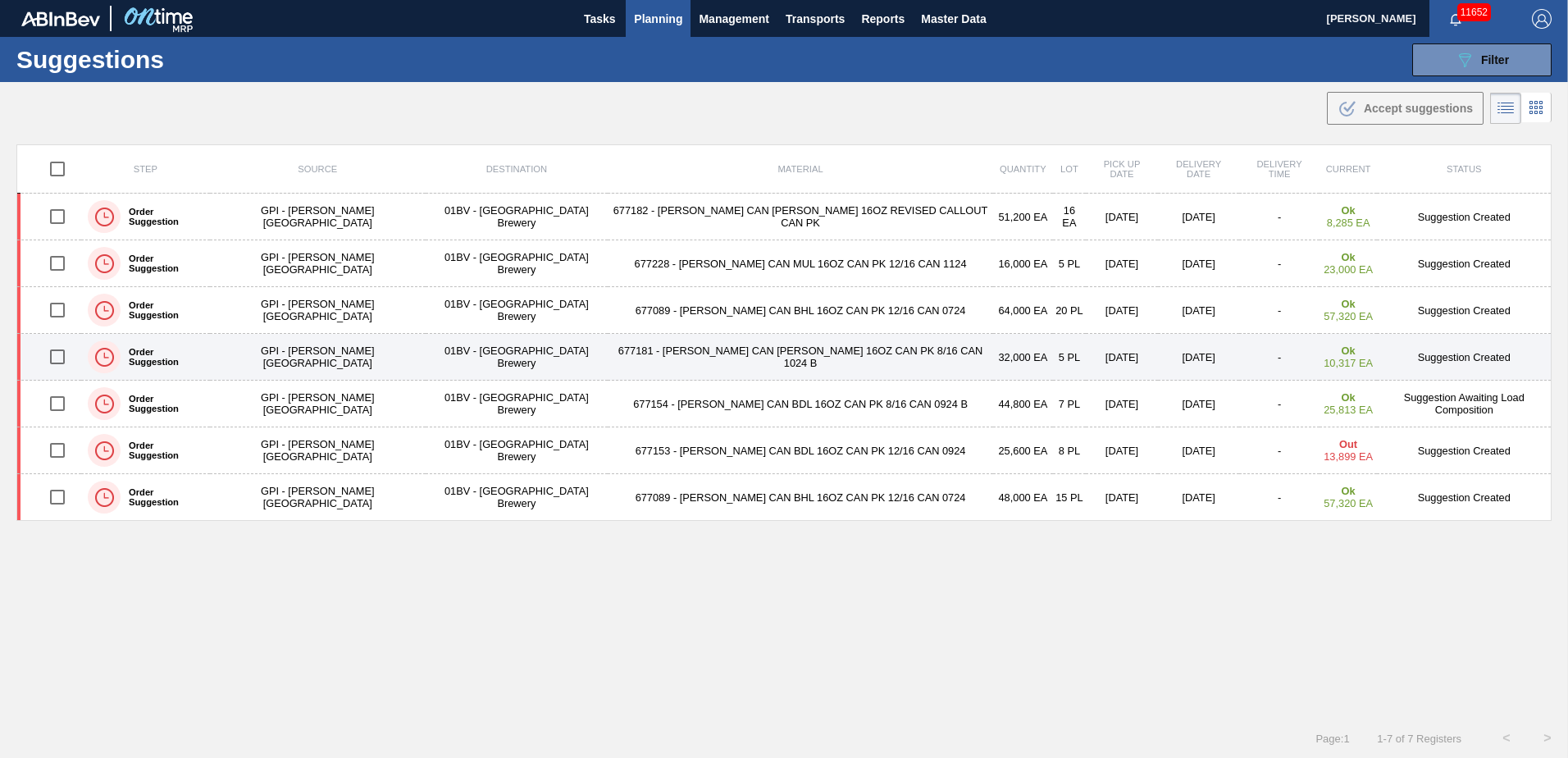
click at [68, 358] on input "checkbox" at bounding box center [56, 356] width 34 height 34
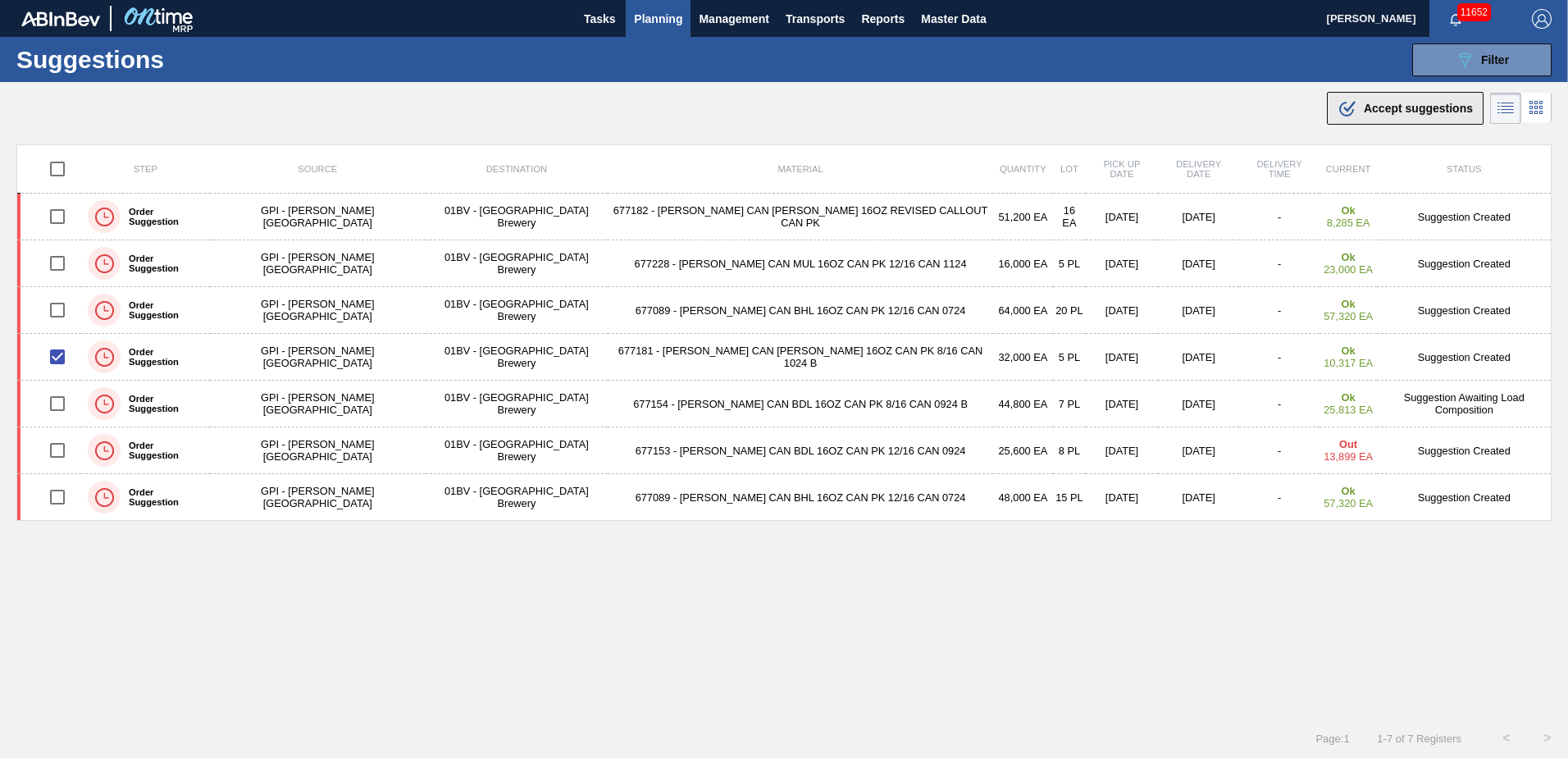
click at [1368, 107] on span "Accept suggestions" at bounding box center [1418, 109] width 109 height 14
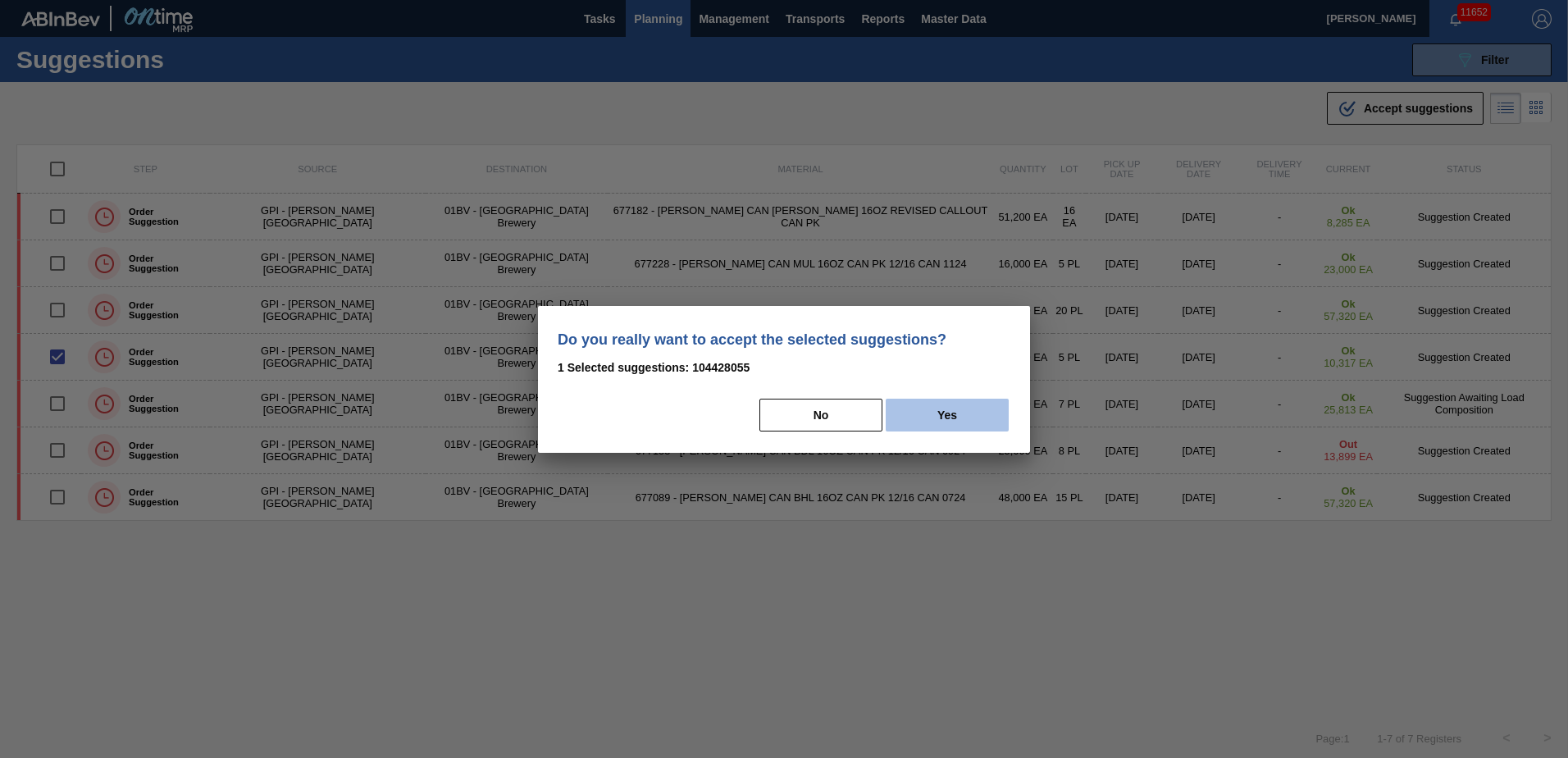
click at [964, 412] on button "Yes" at bounding box center [947, 415] width 123 height 33
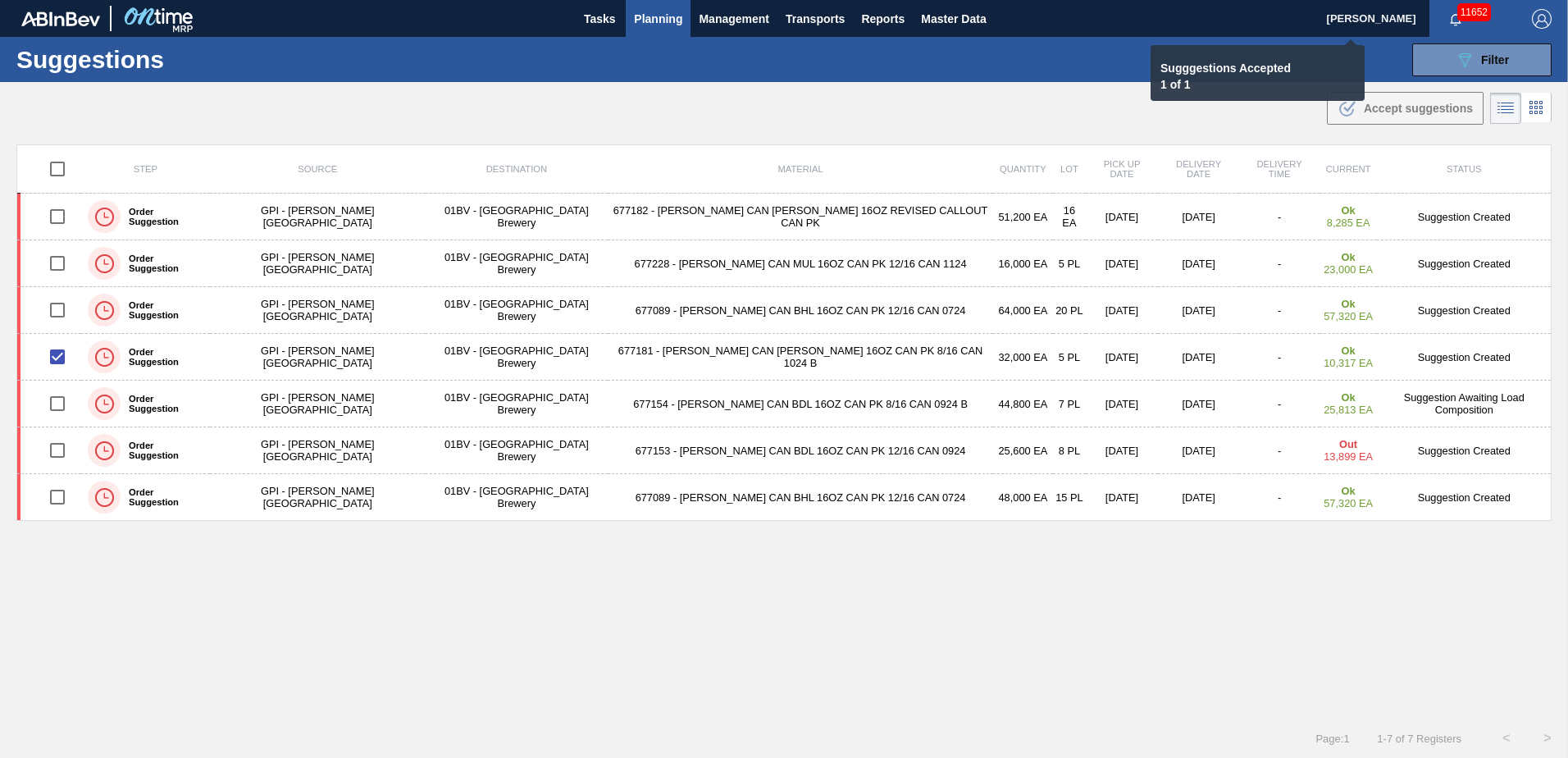
checkbox input "false"
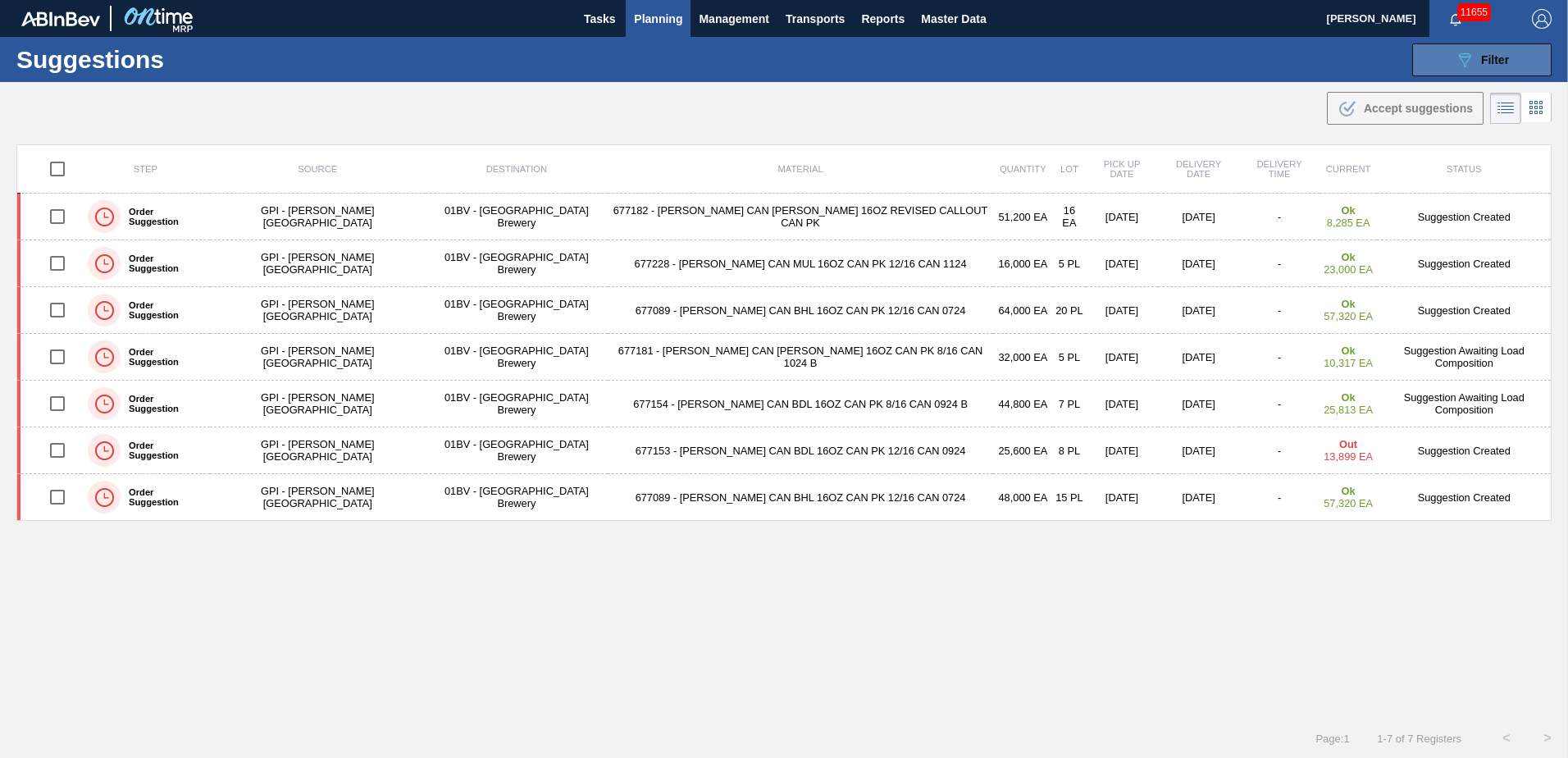
click at [1455, 63] on icon "089F7B8B-B2A5-4AFE-B5C0-19BA573D28AC" at bounding box center [1465, 59] width 19 height 19
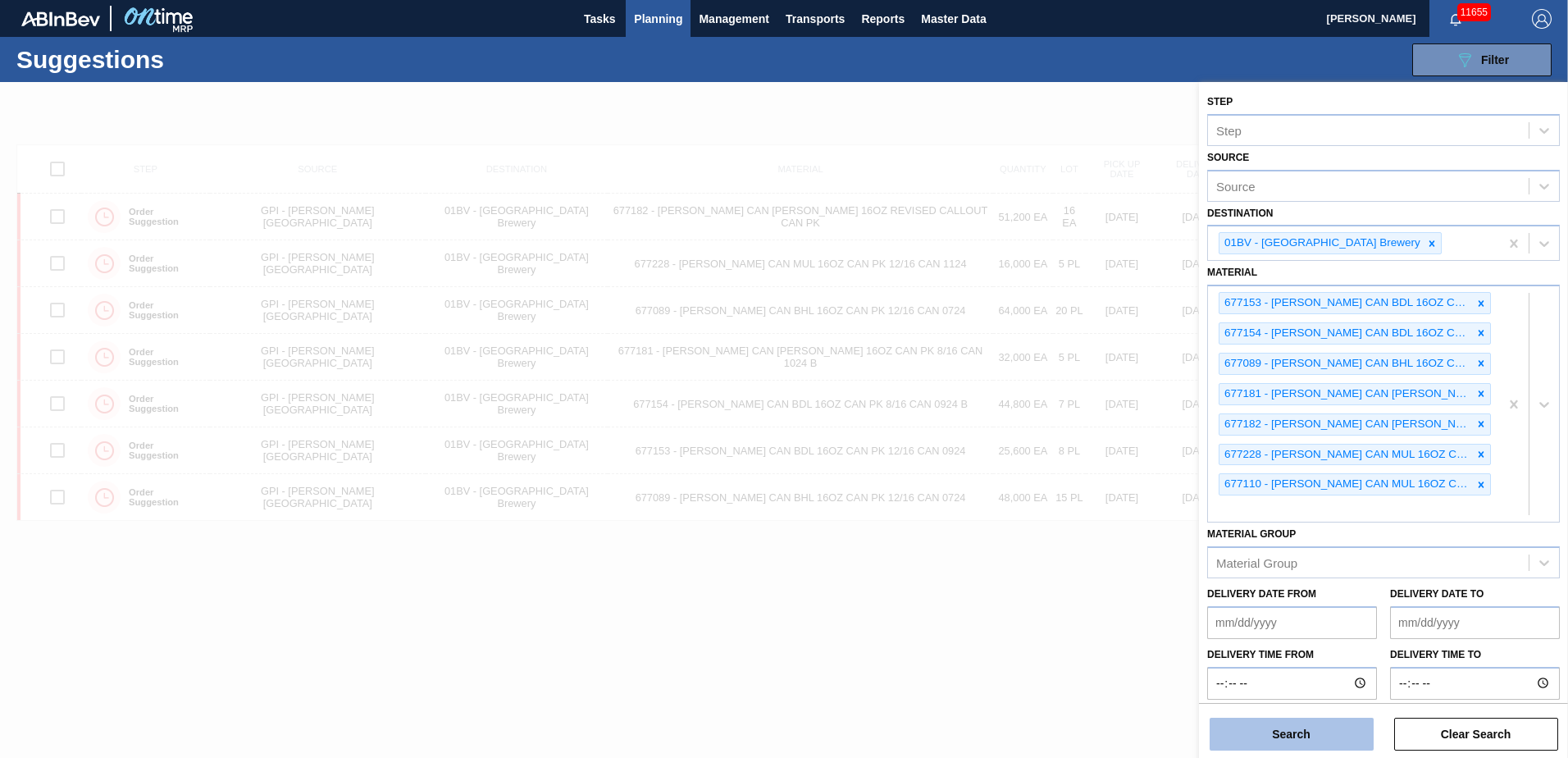
click at [1268, 729] on button "Search" at bounding box center [1292, 734] width 164 height 33
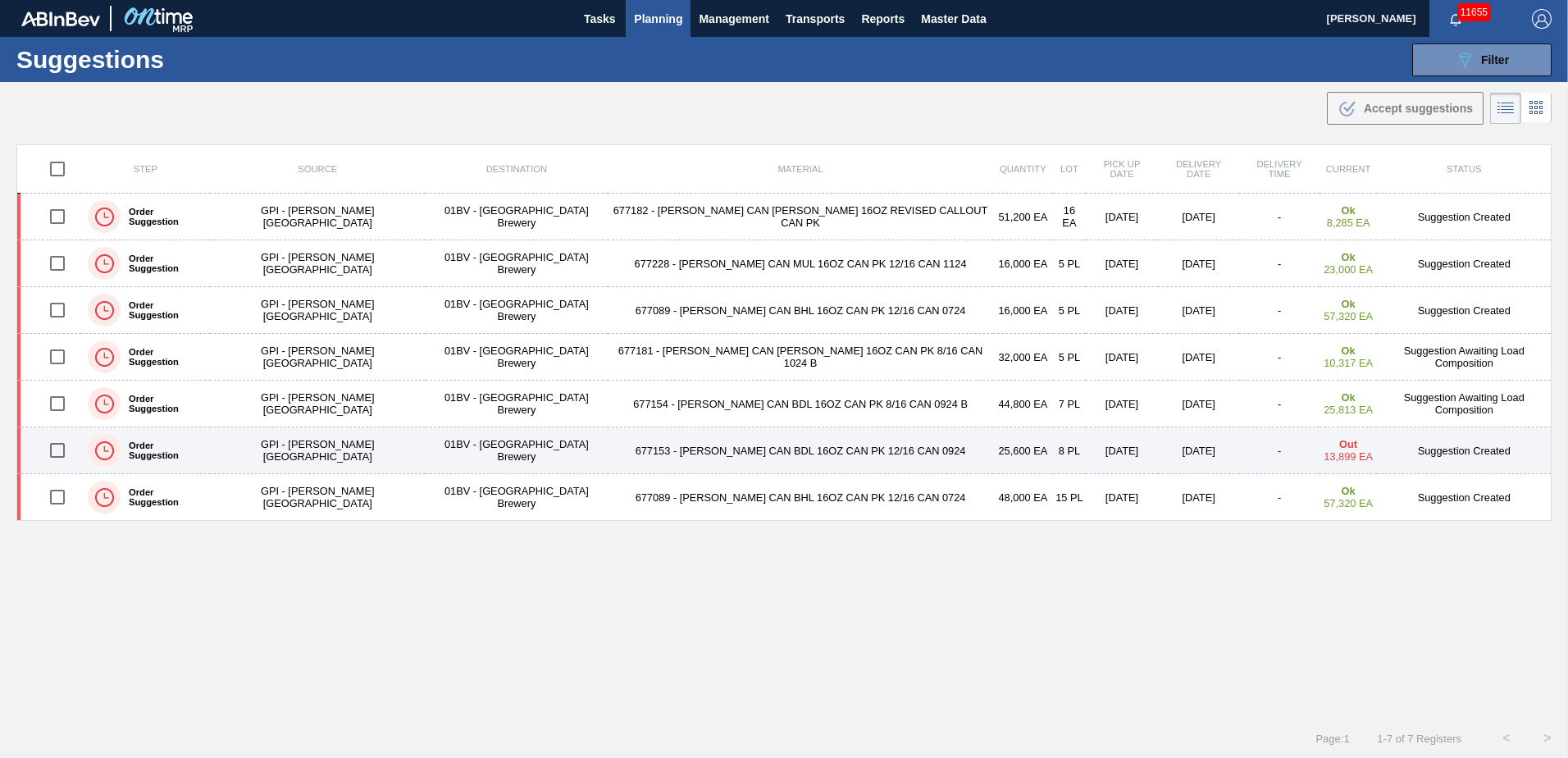
click at [61, 449] on input "checkbox" at bounding box center [56, 450] width 34 height 34
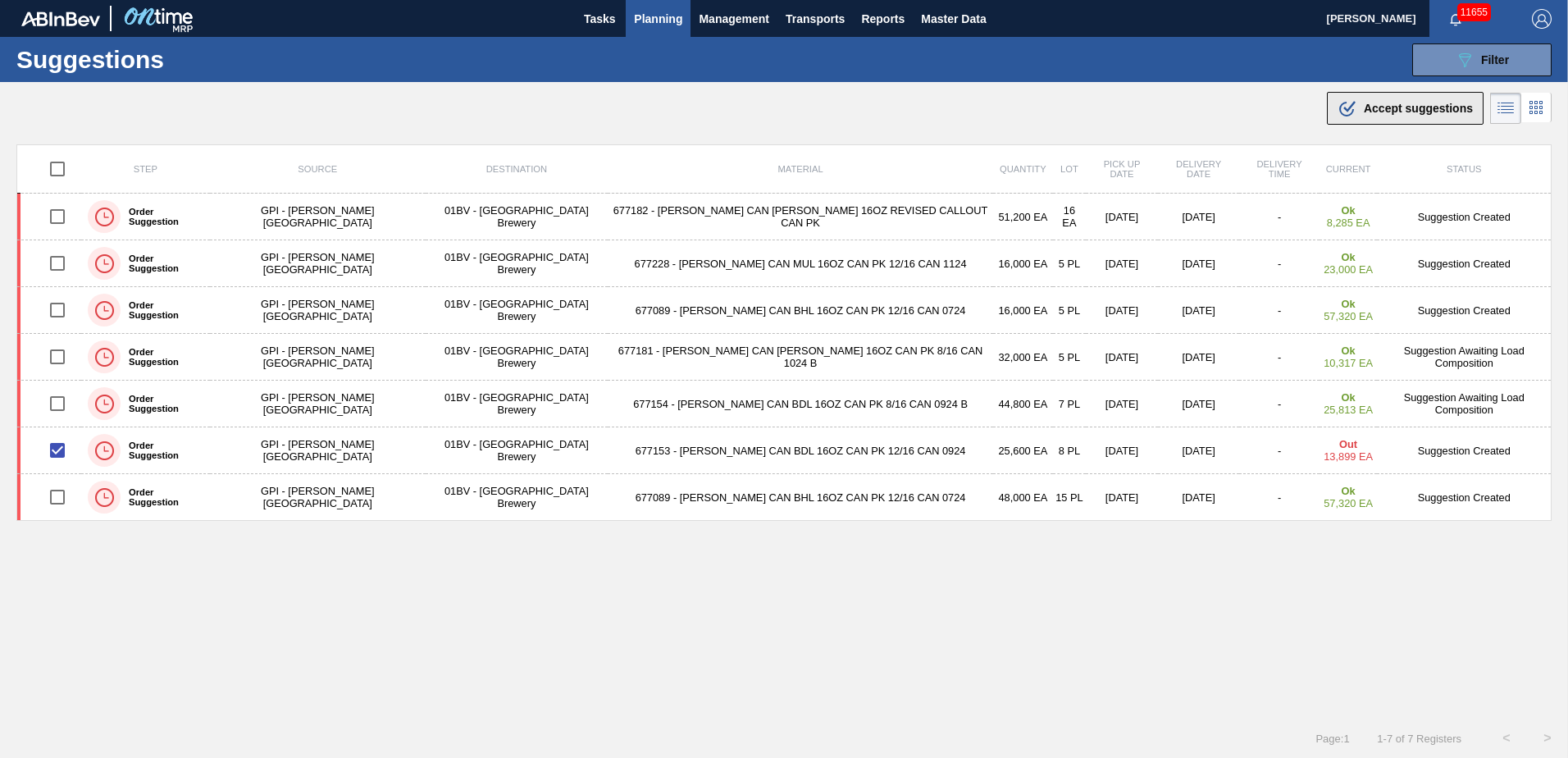
click at [1379, 117] on div ".b{fill:var(--color-action-default)} Accept suggestions" at bounding box center [1405, 108] width 135 height 19
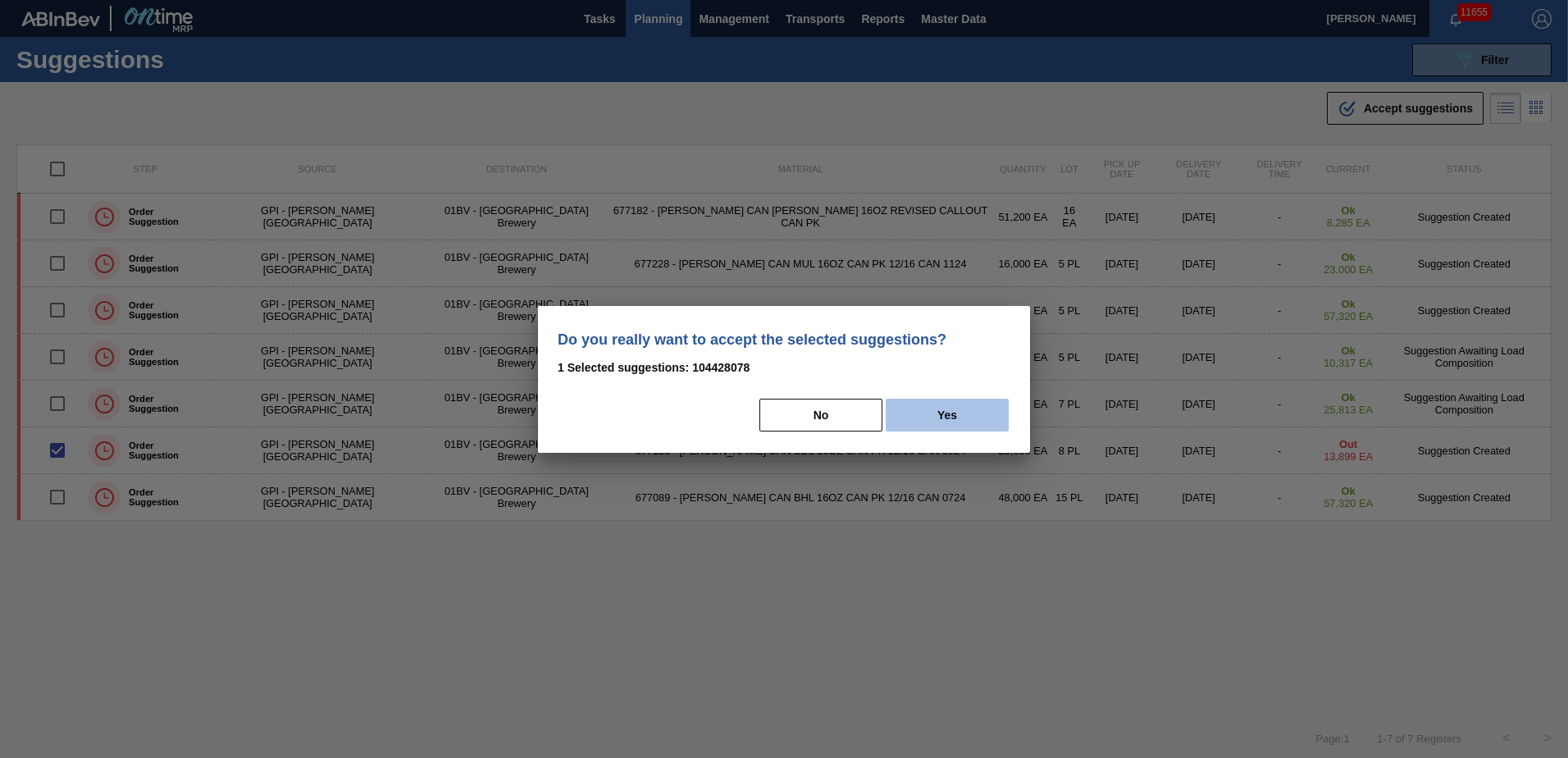
click at [937, 411] on button "Yes" at bounding box center [947, 415] width 123 height 33
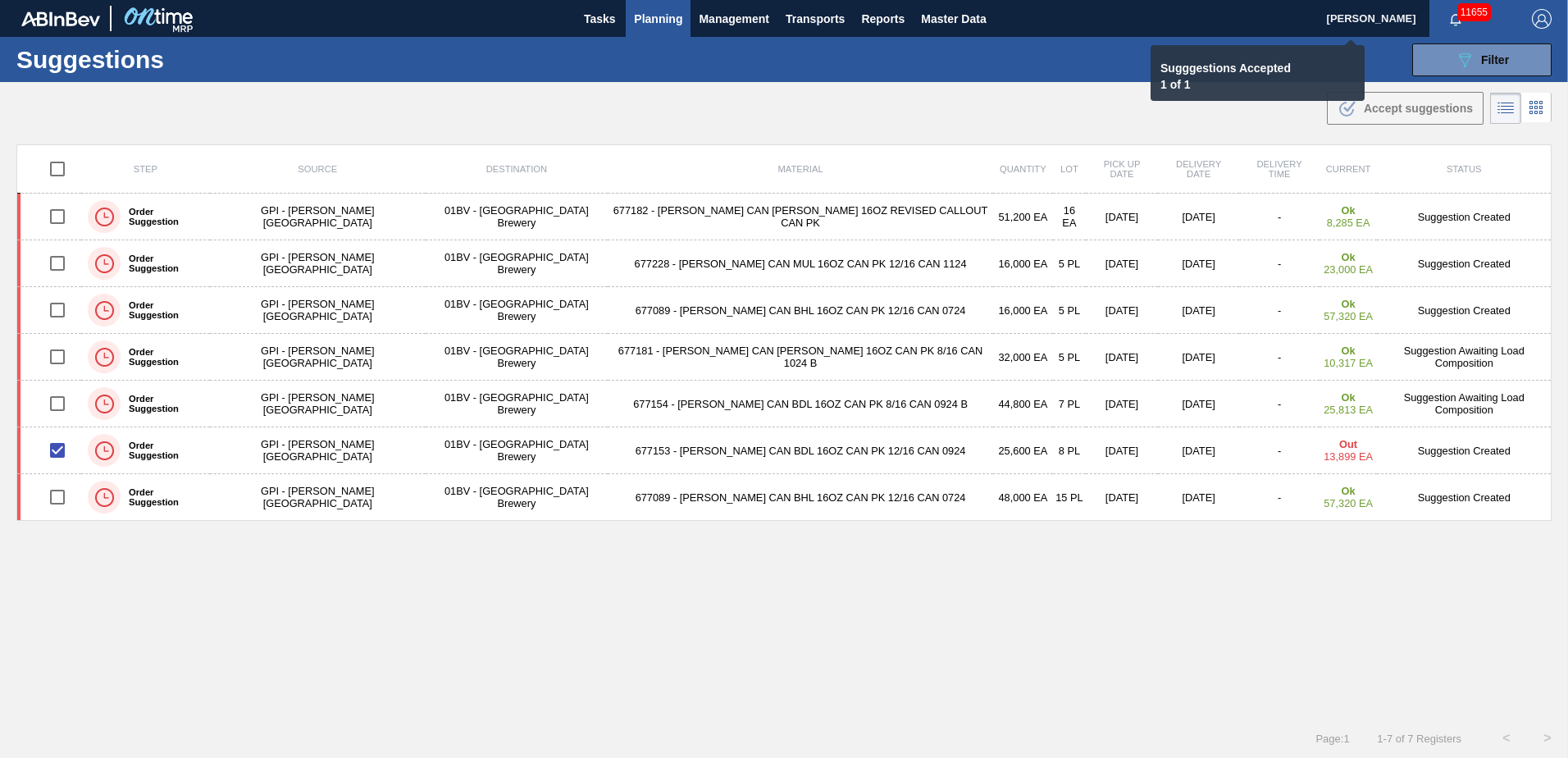
checkbox input "false"
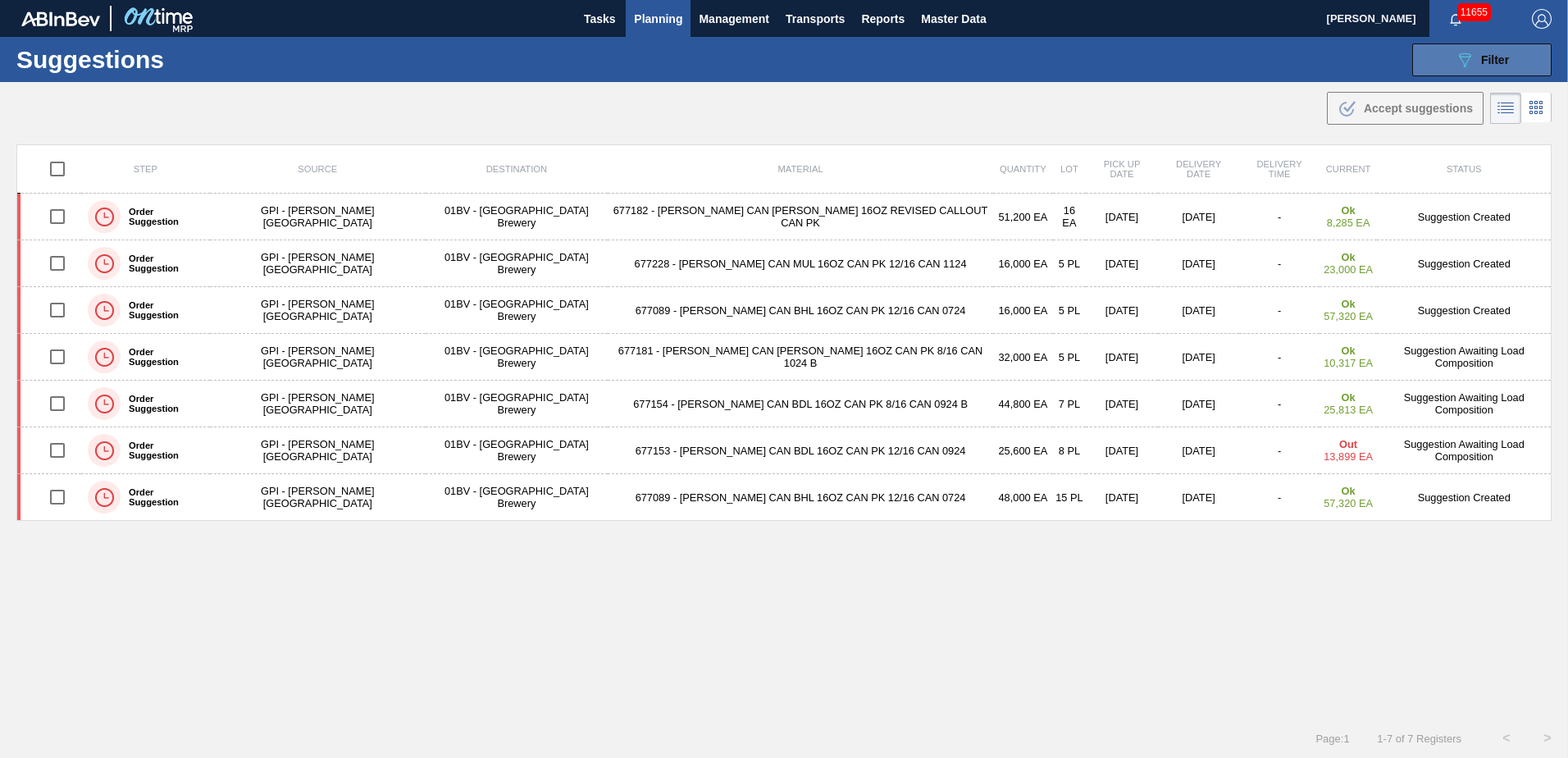
click at [1445, 60] on button "089F7B8B-B2A5-4AFE-B5C0-19BA573D28AC Filter" at bounding box center [1481, 60] width 139 height 33
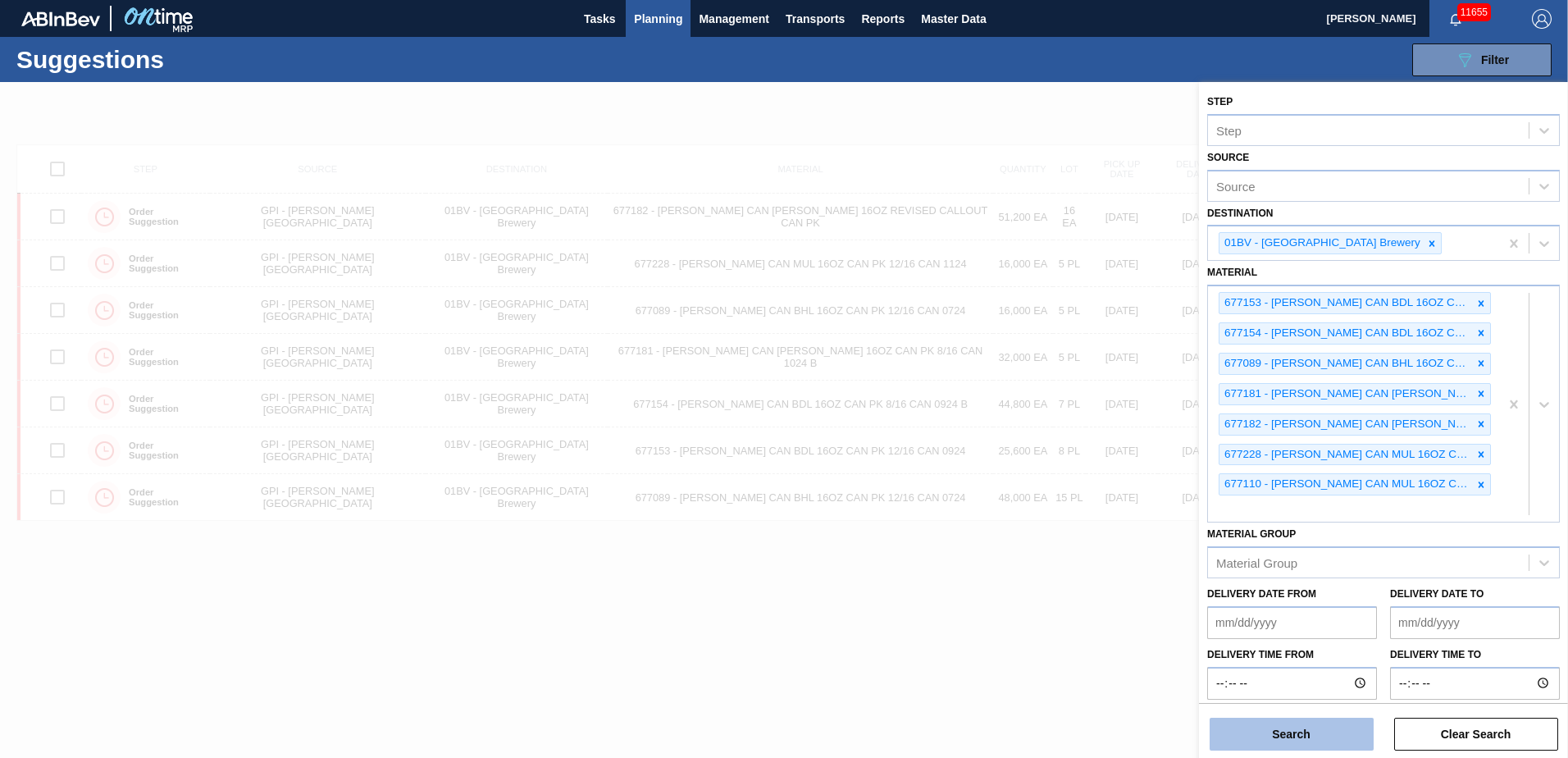
click at [1276, 738] on button "Search" at bounding box center [1292, 734] width 164 height 33
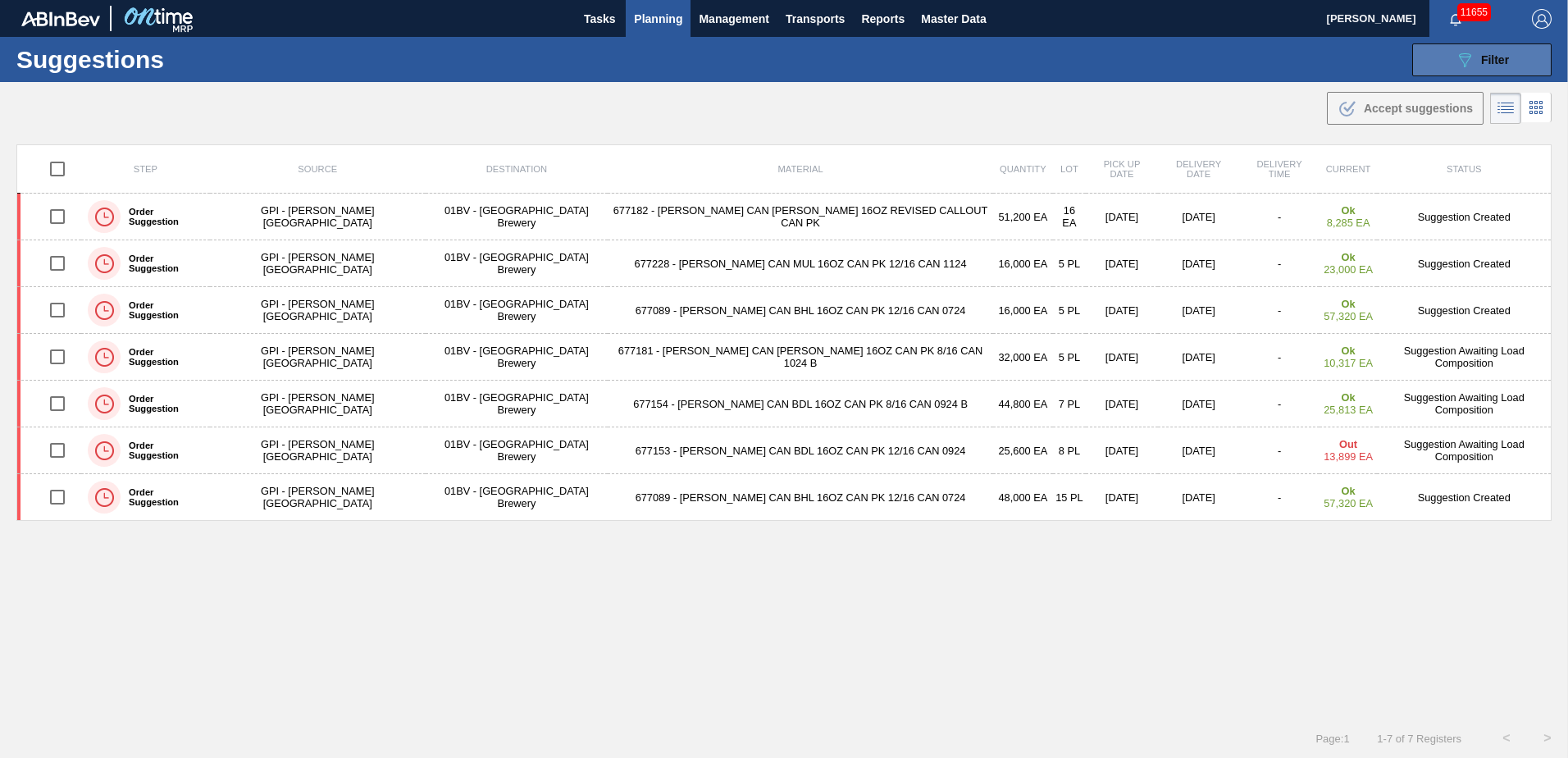
click at [1462, 55] on icon "089F7B8B-B2A5-4AFE-B5C0-19BA573D28AC" at bounding box center [1465, 59] width 19 height 19
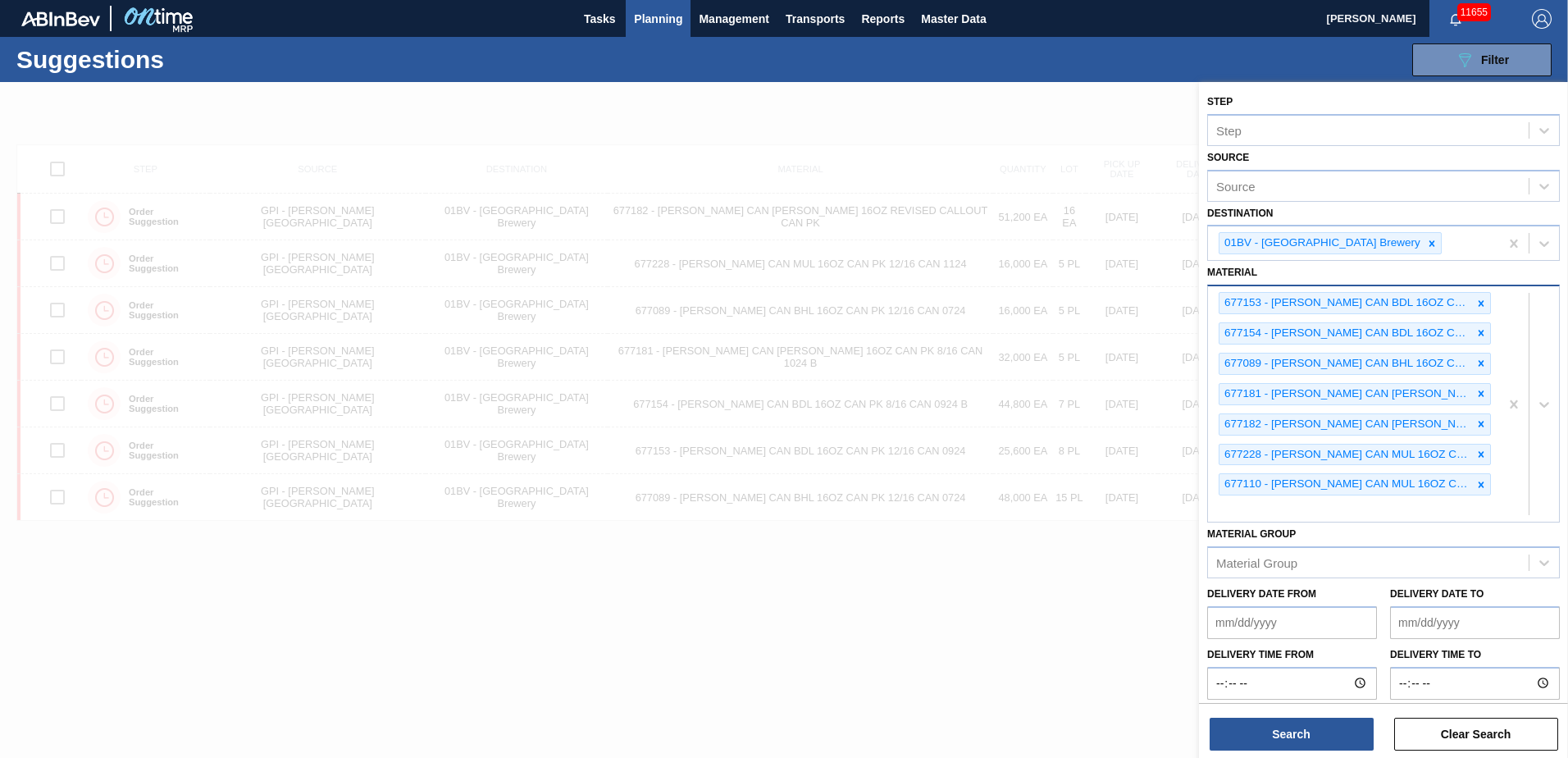
click at [1261, 507] on div "677153 - CARR CAN BDL 16OZ CAN PK 12/16 CAN 0924 677154 - CARR CAN BDL 16OZ CAN…" at bounding box center [1354, 403] width 292 height 235
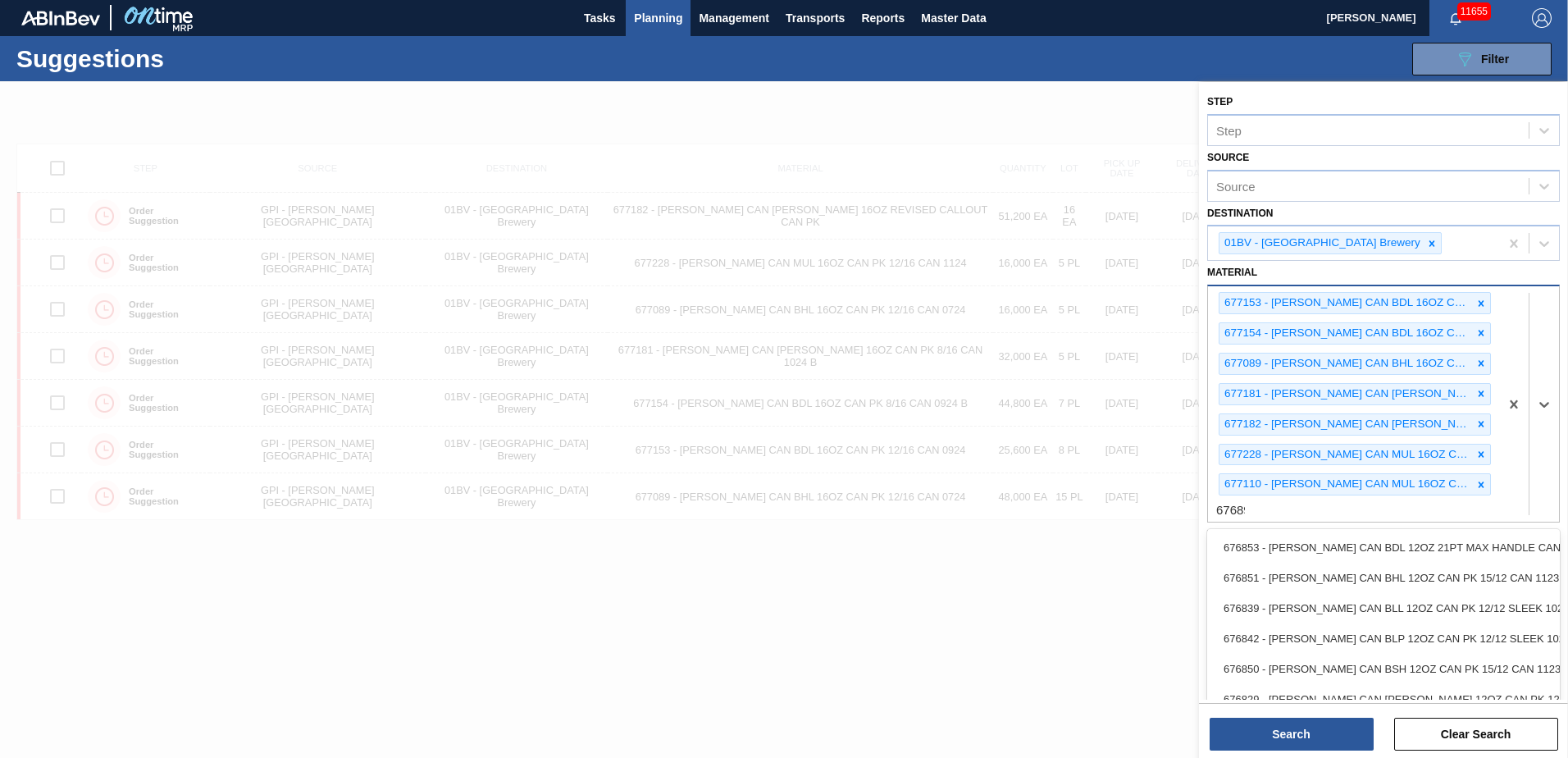
type input "676899"
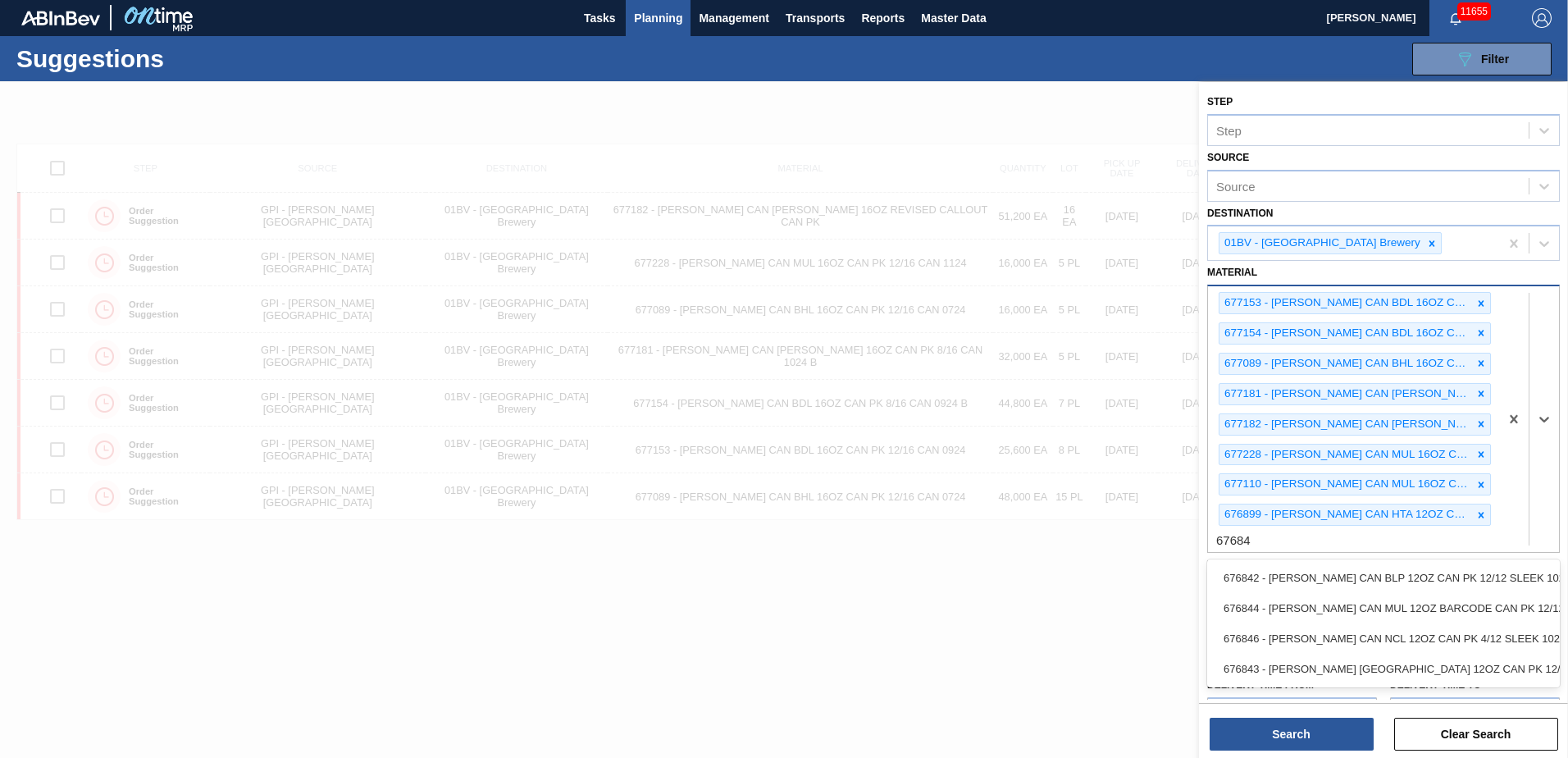
type input "676844"
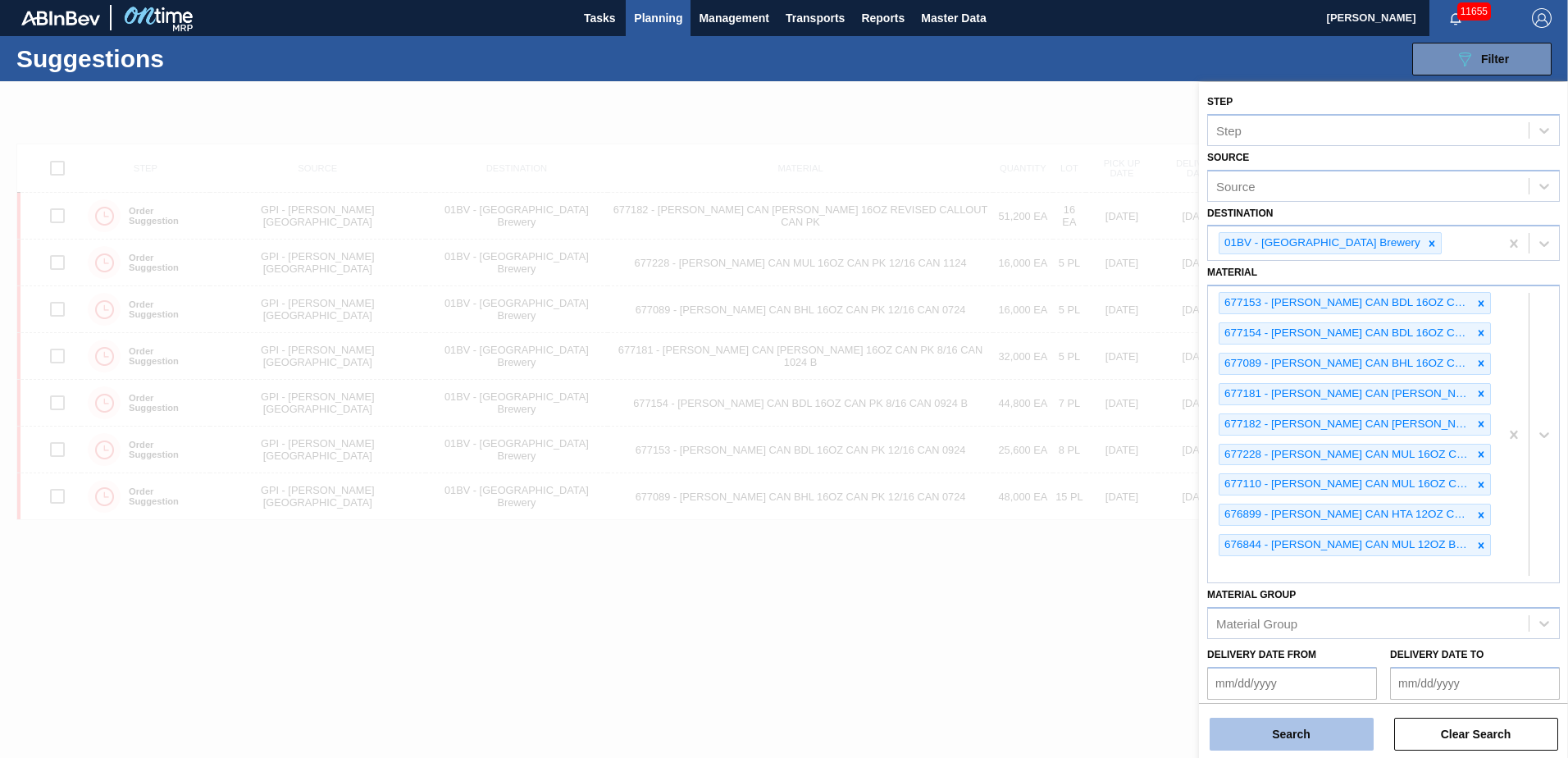
click at [1305, 732] on button "Search" at bounding box center [1292, 734] width 164 height 33
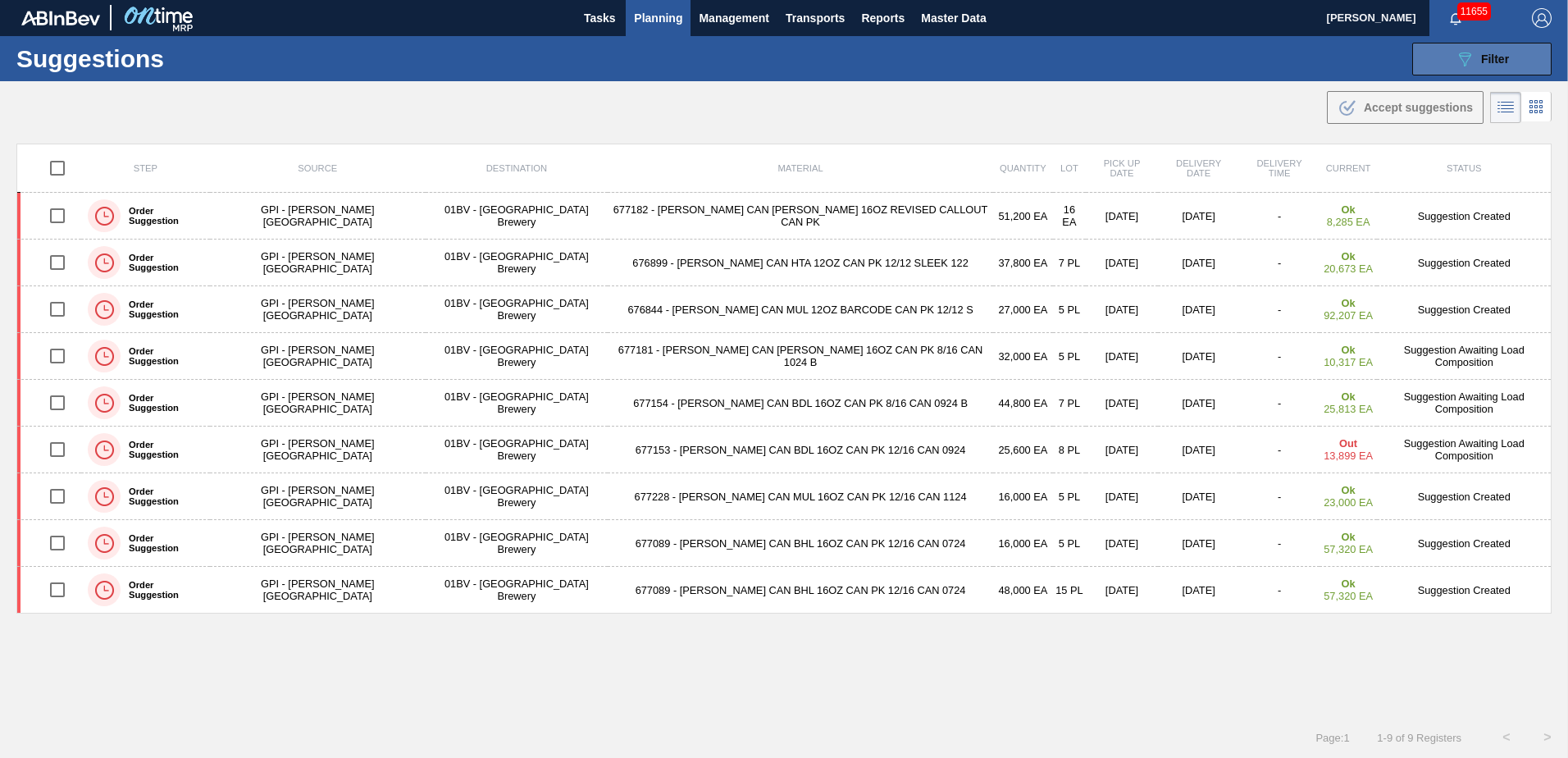
click at [1474, 55] on div "089F7B8B-B2A5-4AFE-B5C0-19BA573D28AC Filter" at bounding box center [1482, 59] width 54 height 19
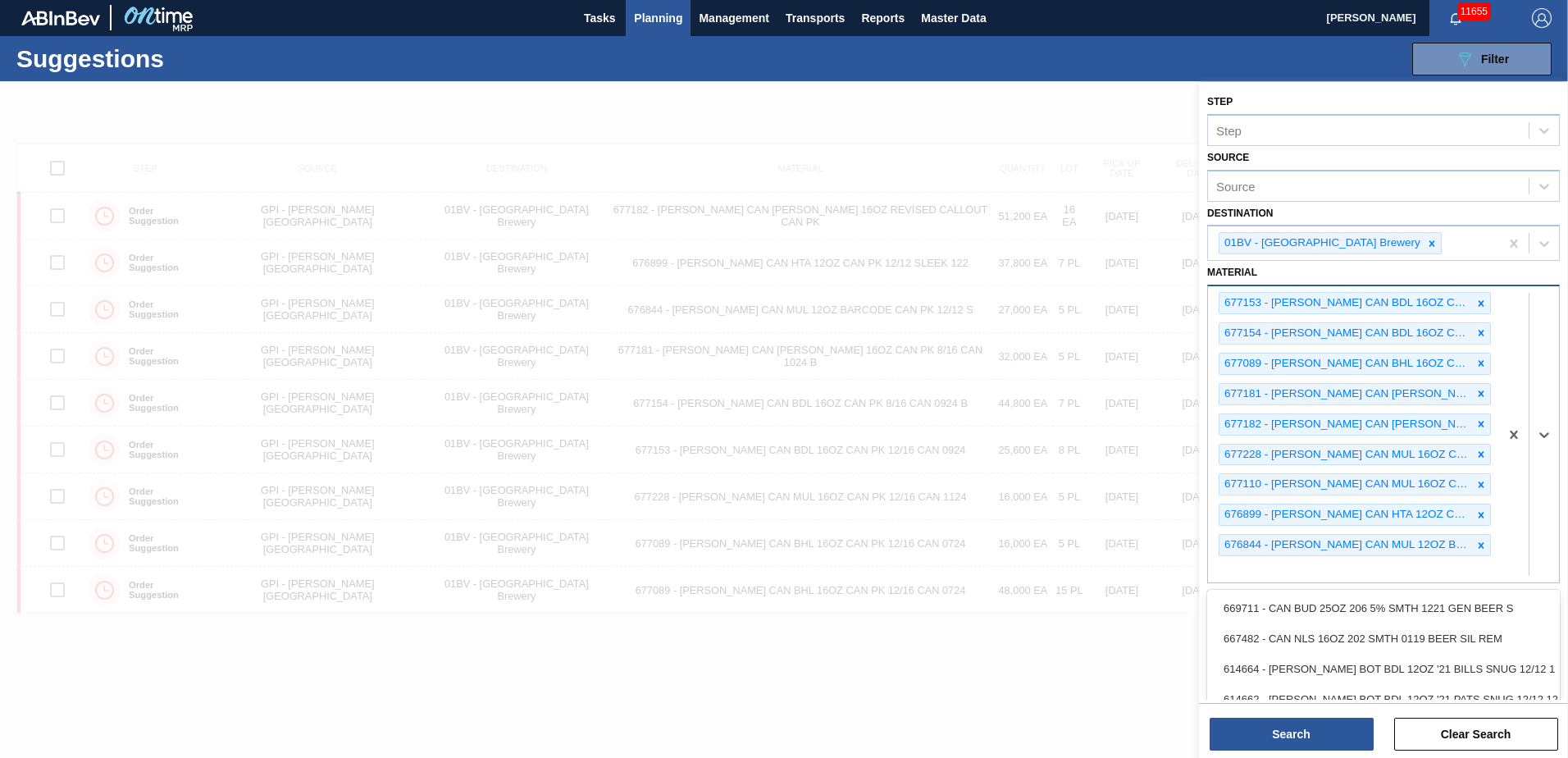
click at [1262, 566] on div "677153 - CARR CAN BDL 16OZ CAN PK 12/16 CAN 0924 677154 - CARR CAN BDL 16OZ CAN…" at bounding box center [1354, 433] width 292 height 296
type input "676469"
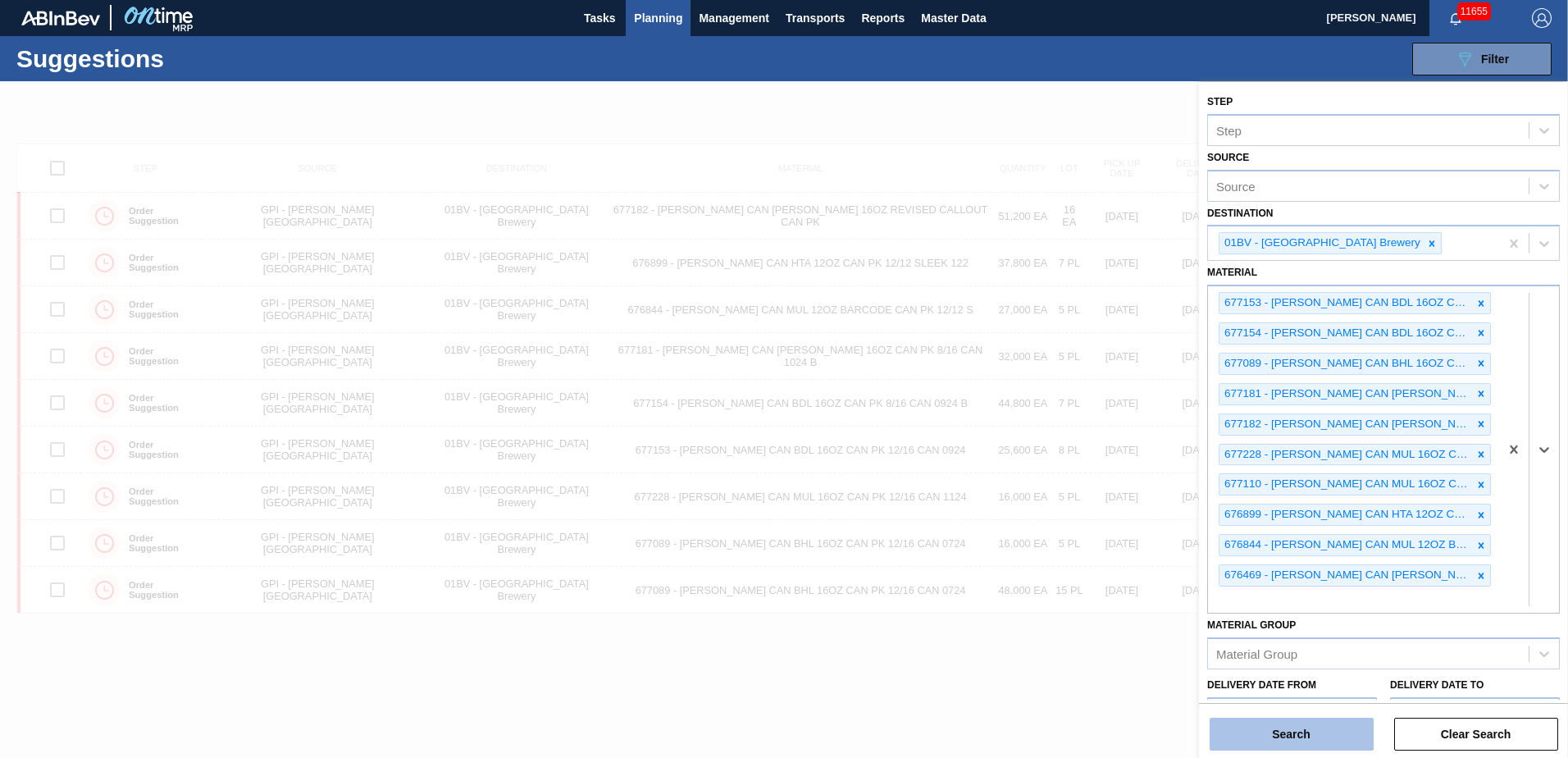
click at [1272, 730] on button "Search" at bounding box center [1292, 734] width 164 height 33
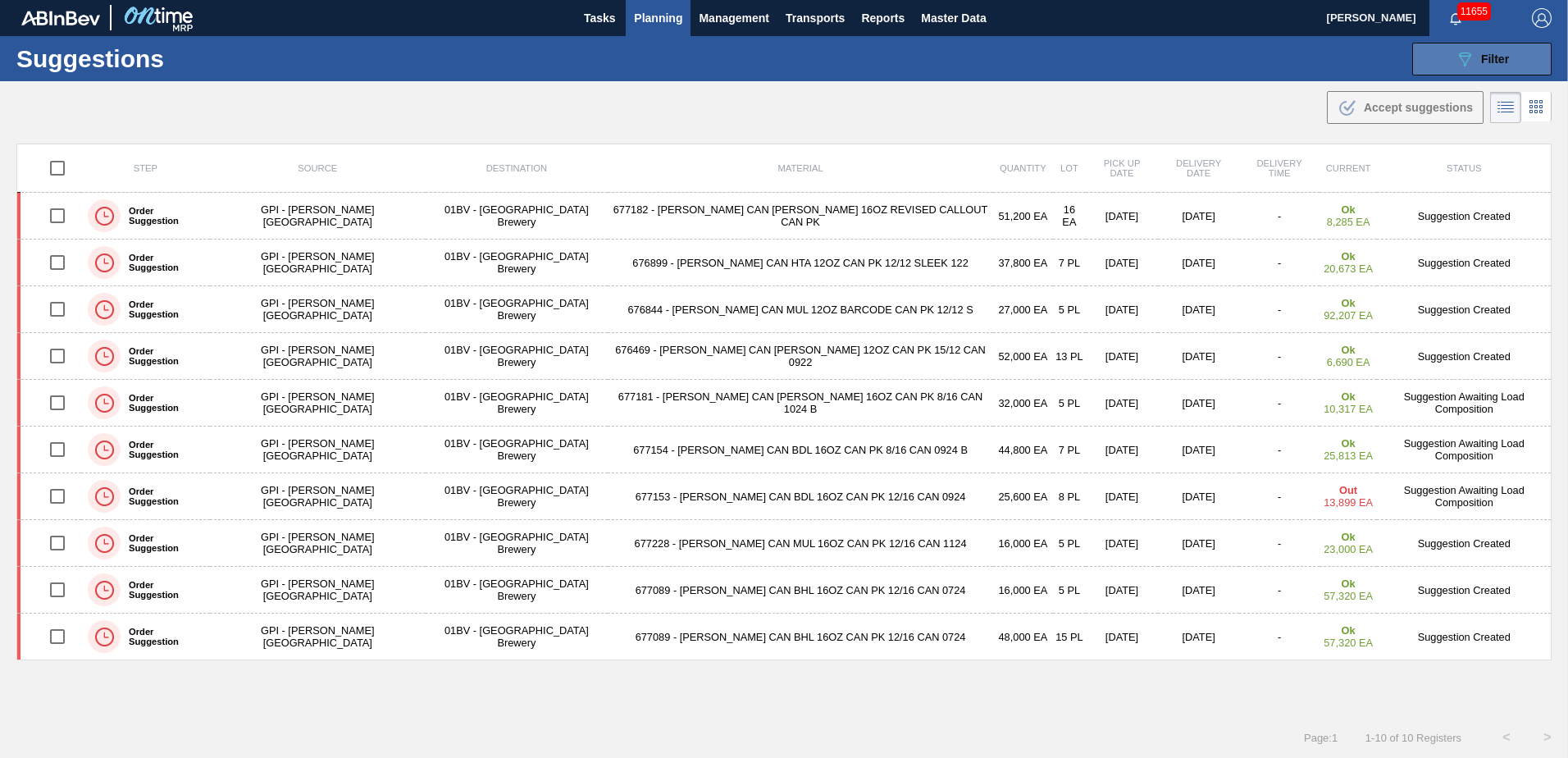
click at [1484, 60] on span "Filter" at bounding box center [1495, 59] width 28 height 14
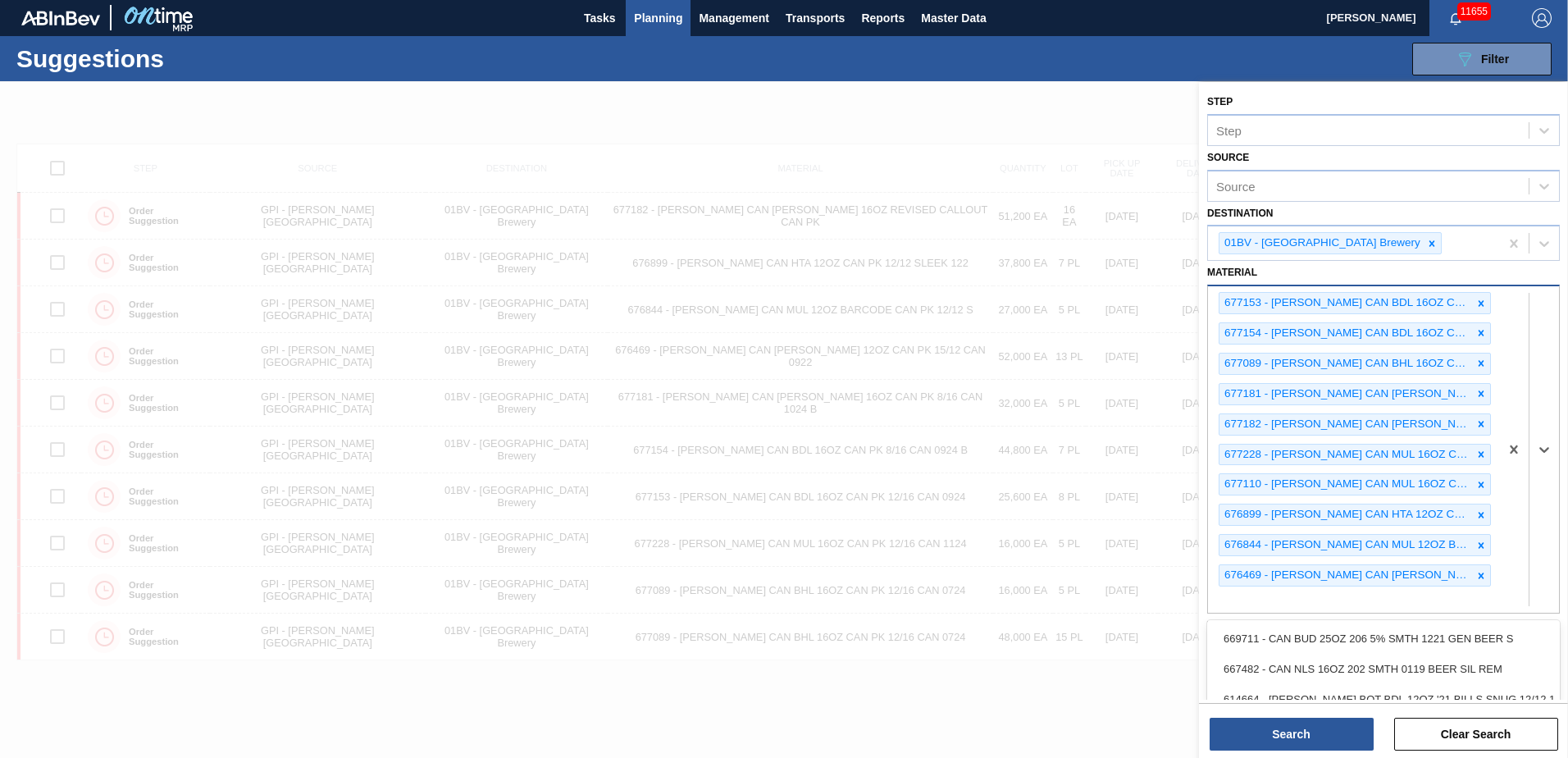
click at [1240, 590] on div "677153 - CARR CAN BDL 16OZ CAN PK 12/16 CAN 0924 677154 - CARR CAN BDL 16OZ CAN…" at bounding box center [1354, 449] width 292 height 327
type input "676470"
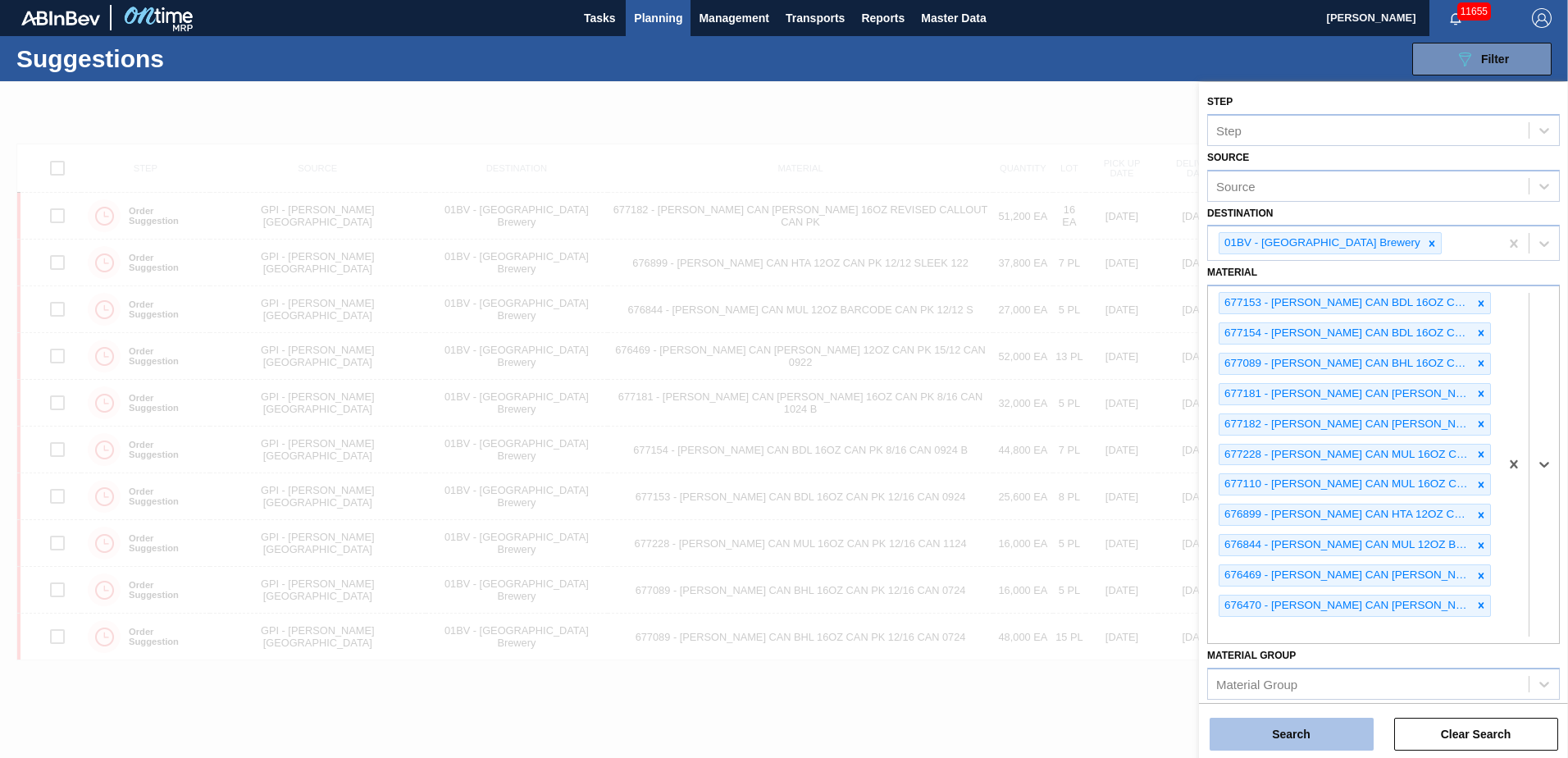
click at [1285, 729] on button "Search" at bounding box center [1292, 734] width 164 height 33
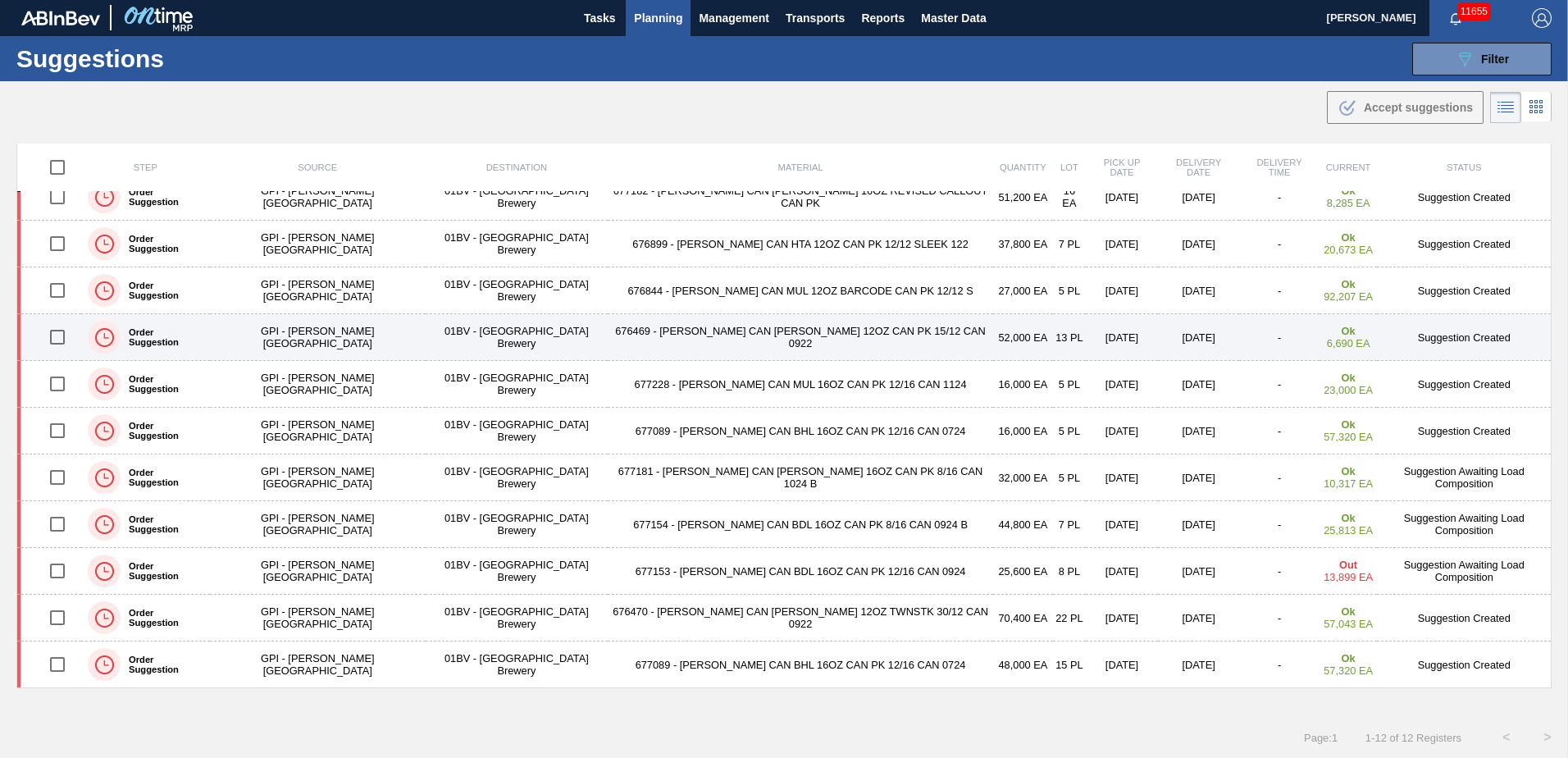
scroll to position [0, 0]
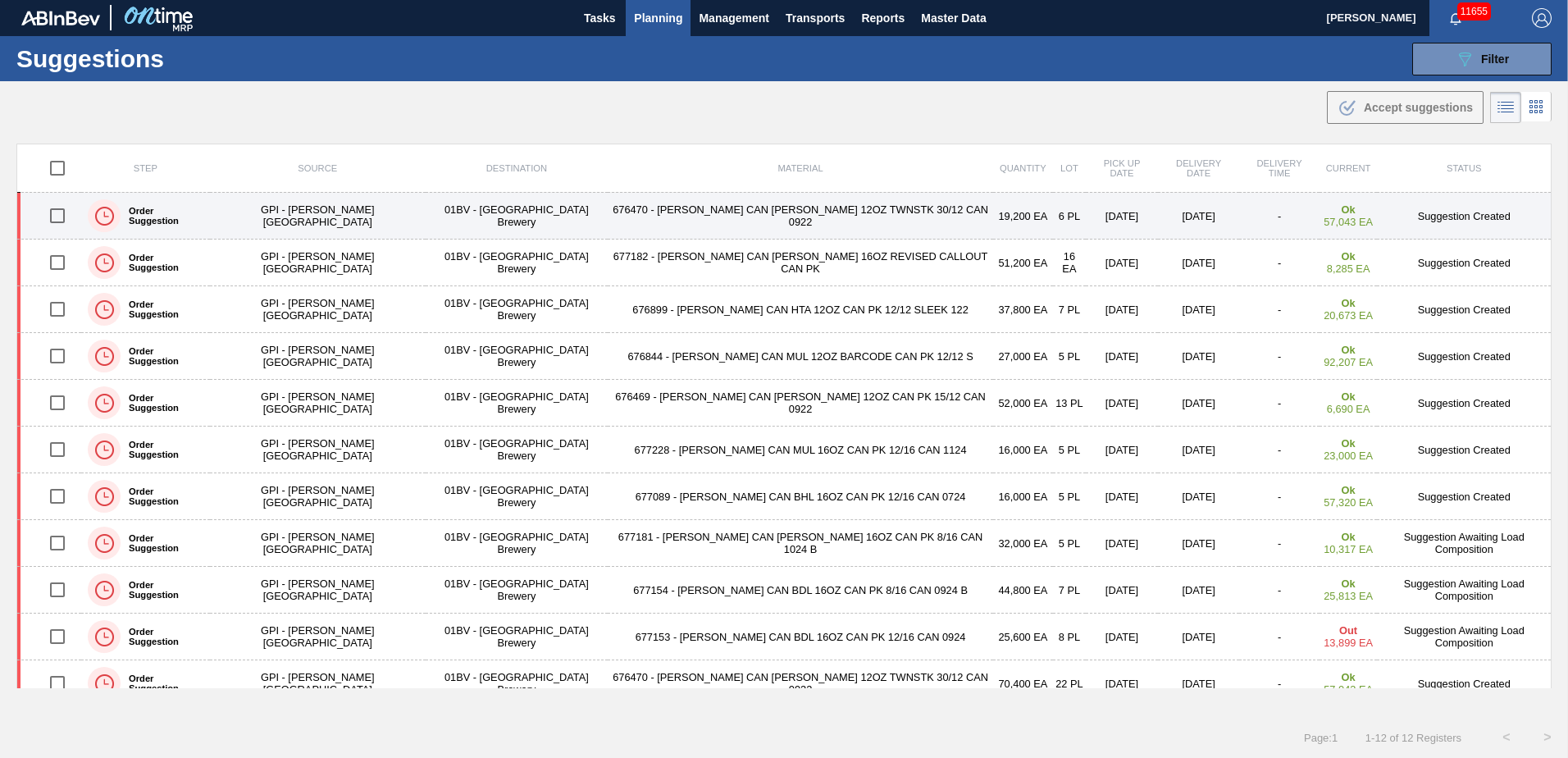
click at [670, 215] on td "676470 - CARR CAN BUD 12OZ TWNSTK 30/12 CAN 0922" at bounding box center [800, 216] width 386 height 47
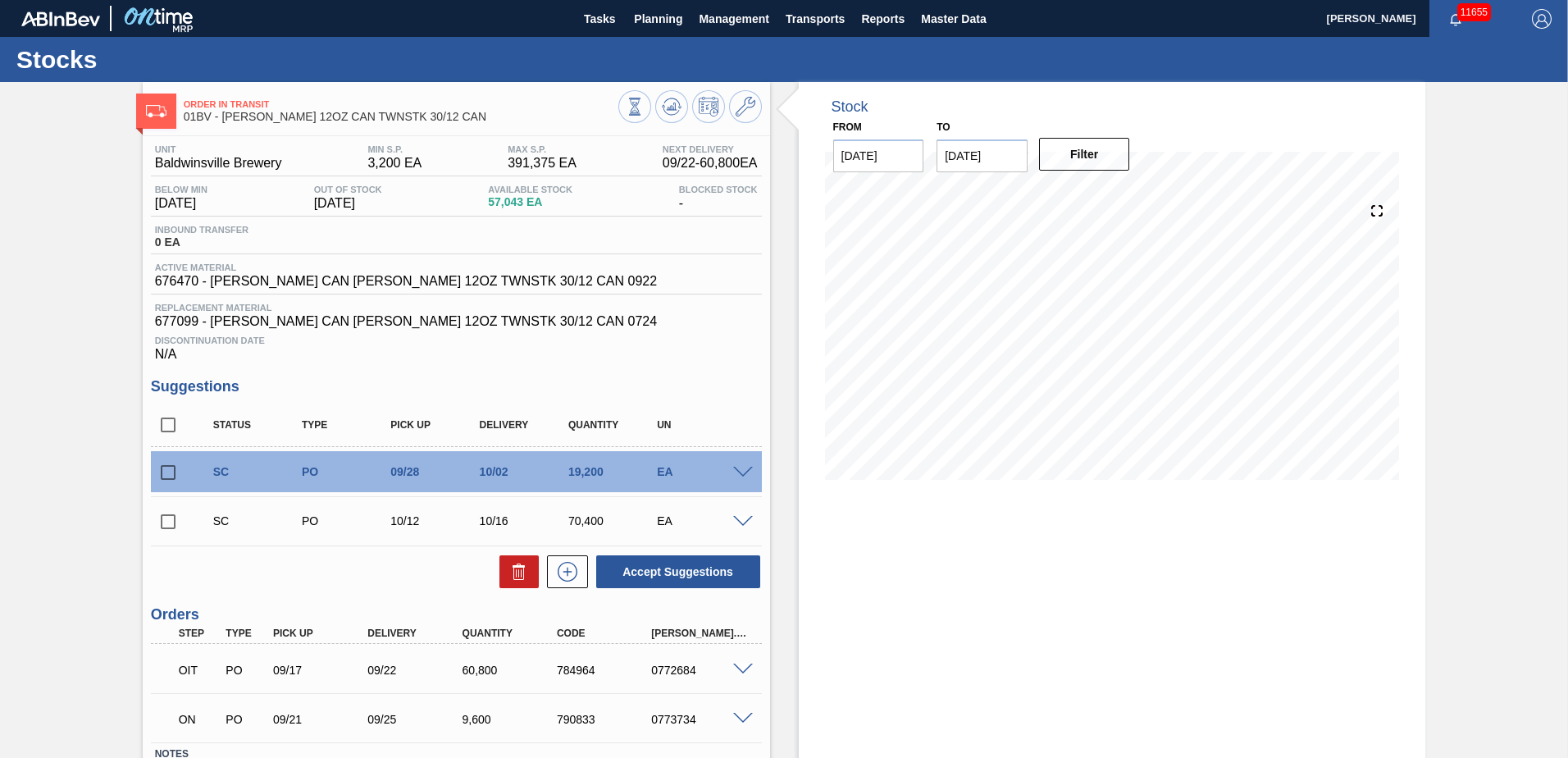
click at [734, 471] on span at bounding box center [743, 472] width 19 height 13
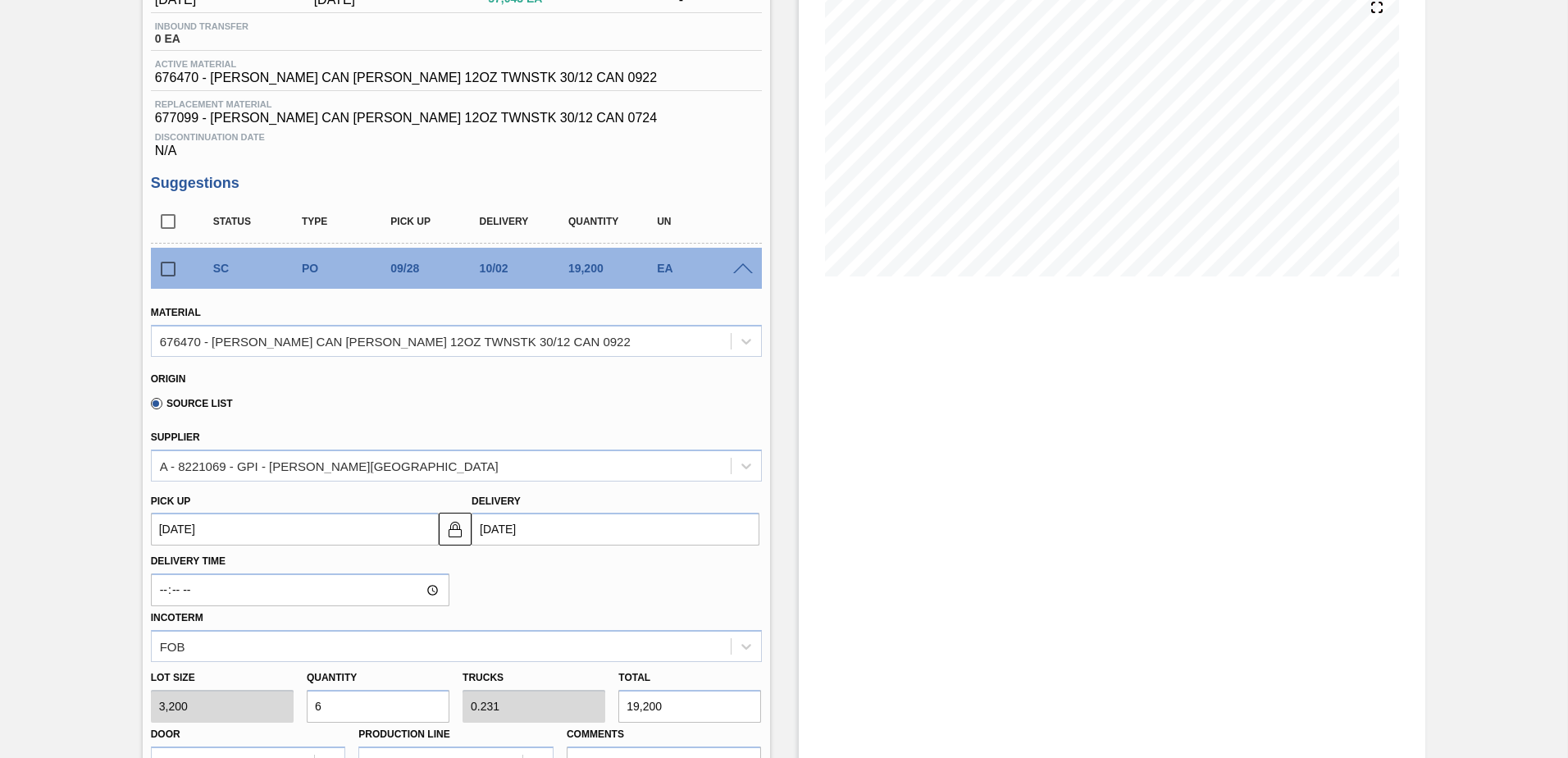
scroll to position [246, 0]
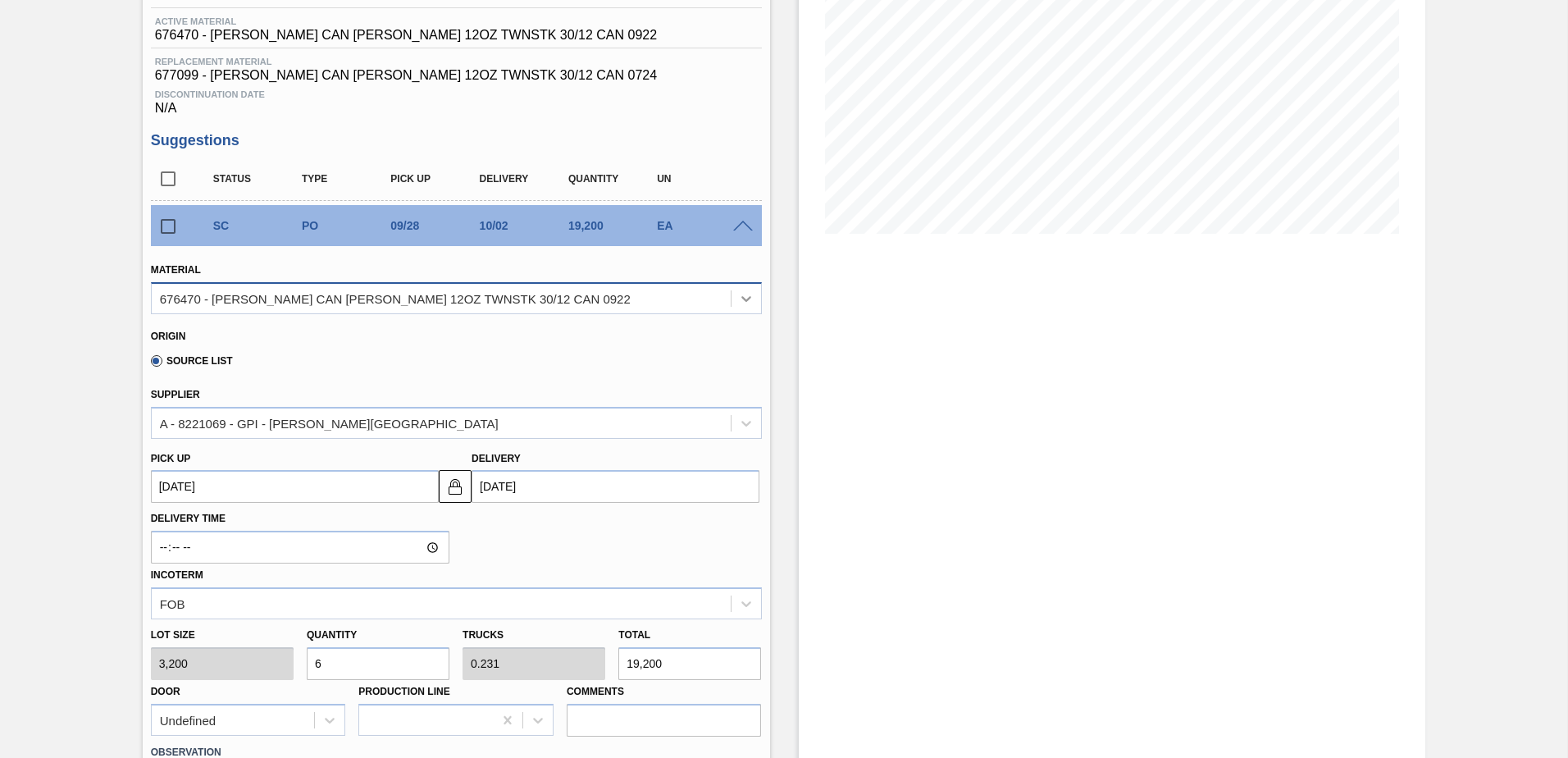
click at [743, 304] on icon at bounding box center [746, 298] width 17 height 17
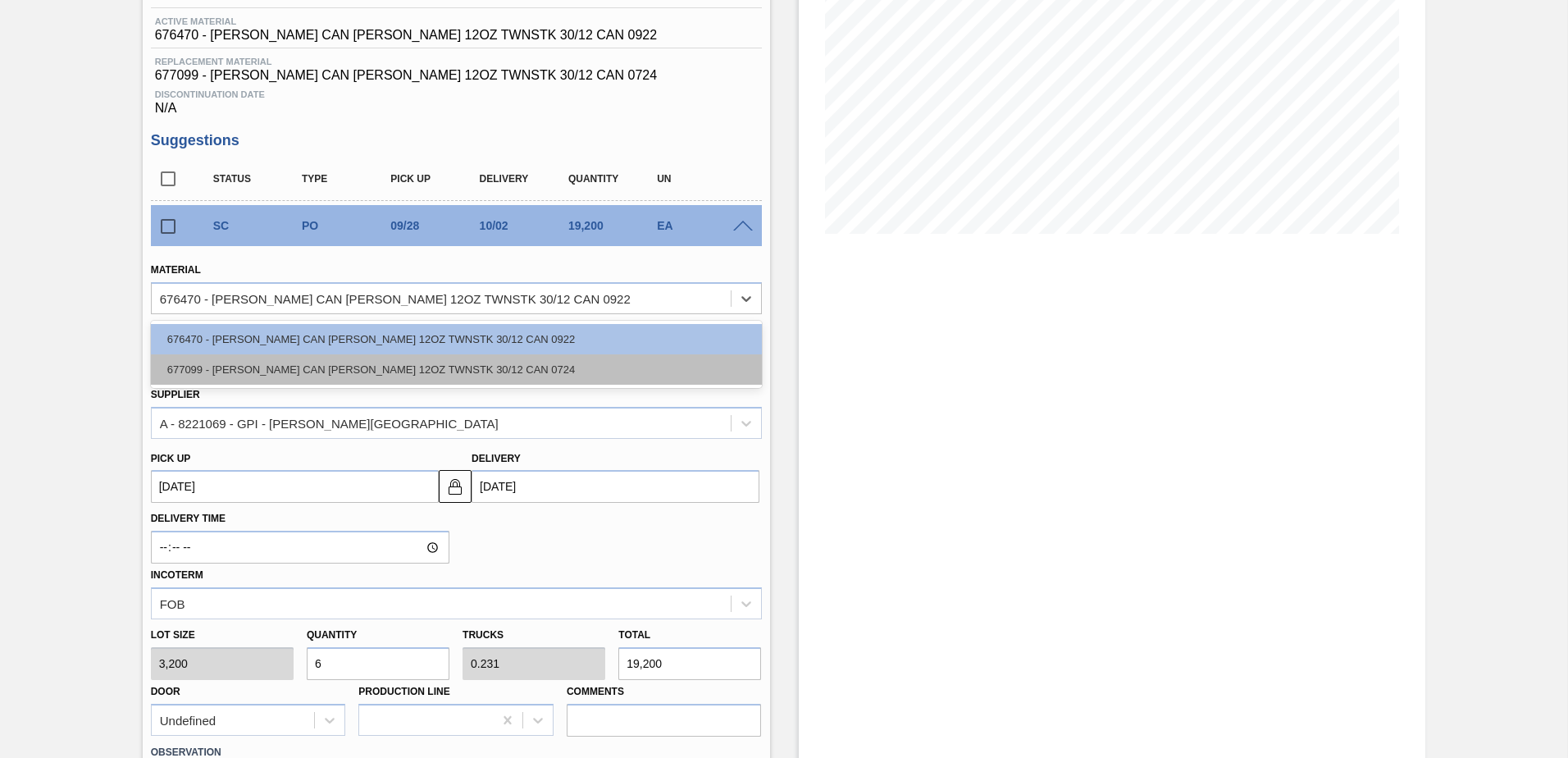
click at [353, 360] on div "677099 - CARR CAN BUD 12OZ TWNSTK 30/12 CAN 0724" at bounding box center [456, 369] width 611 height 30
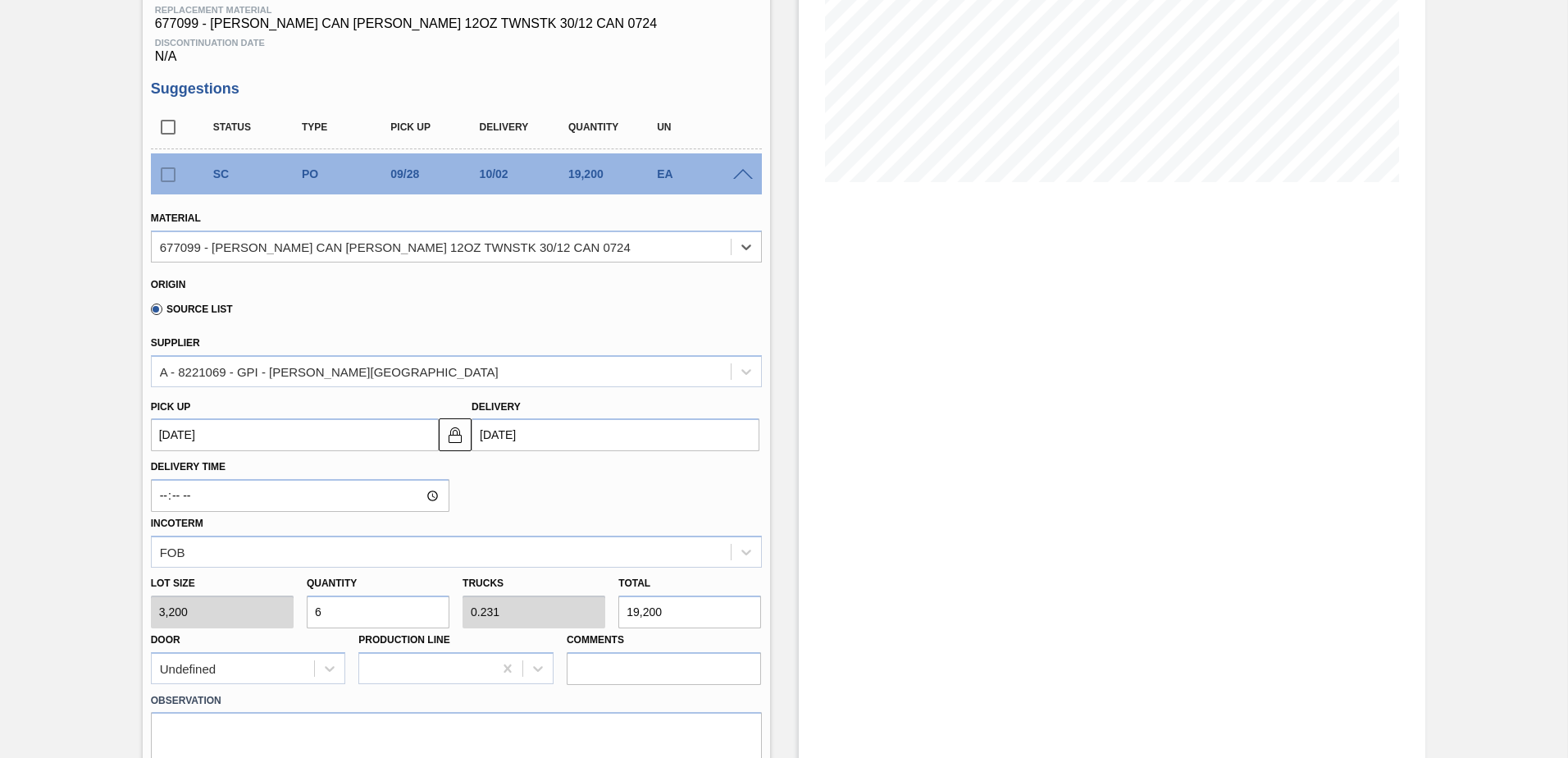
scroll to position [492, 0]
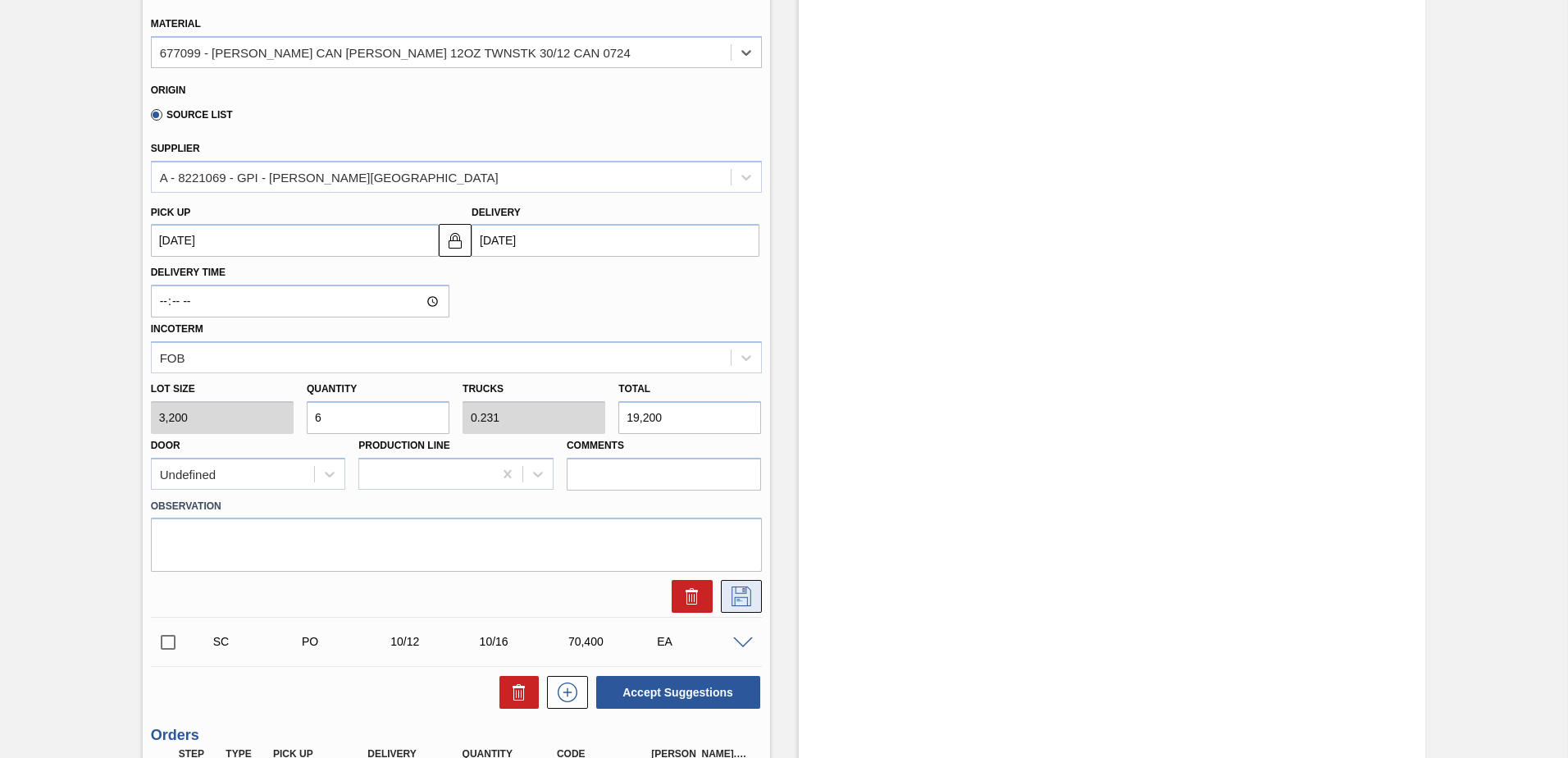
click at [751, 591] on icon at bounding box center [741, 596] width 26 height 19
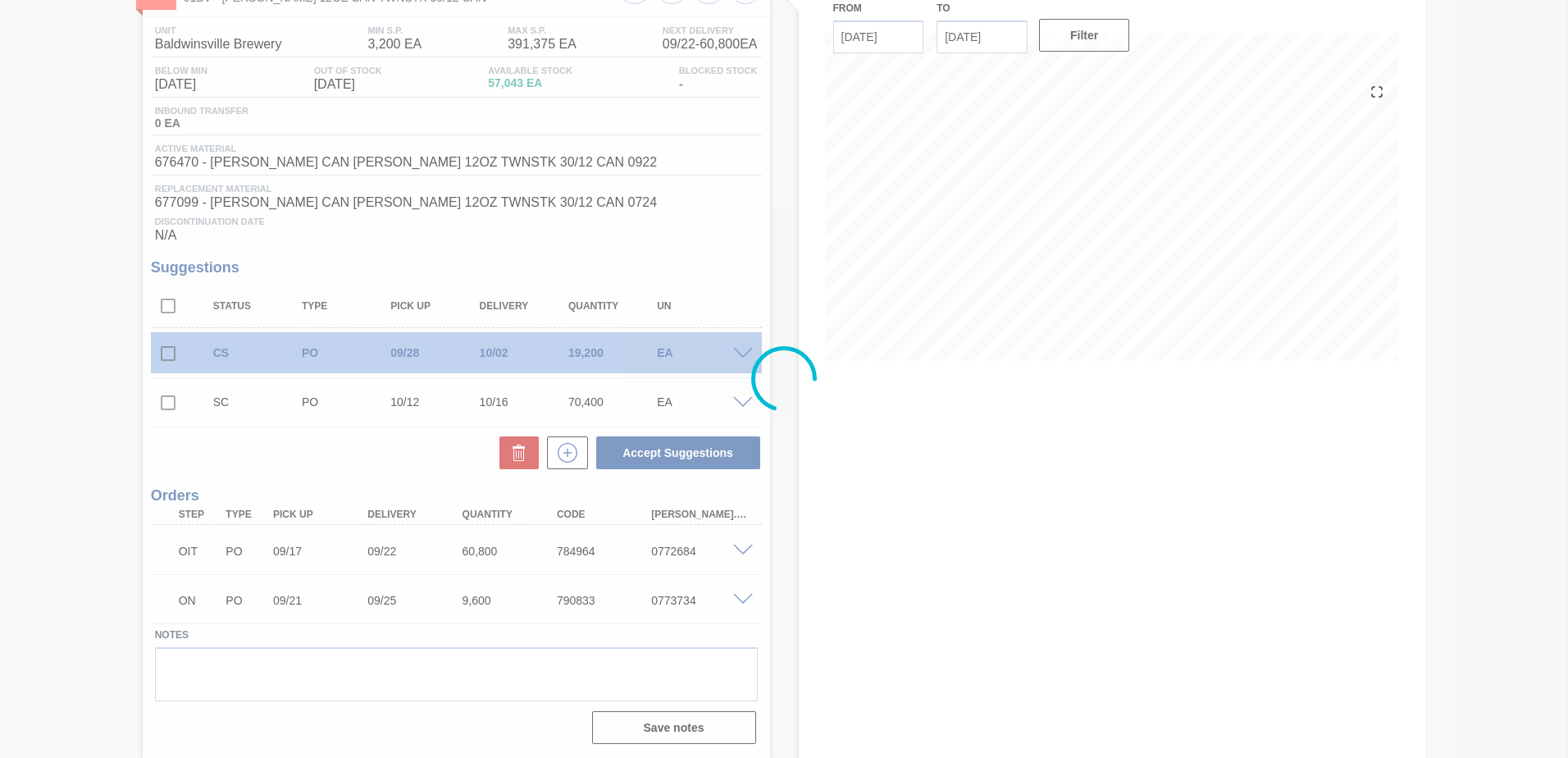
scroll to position [119, 0]
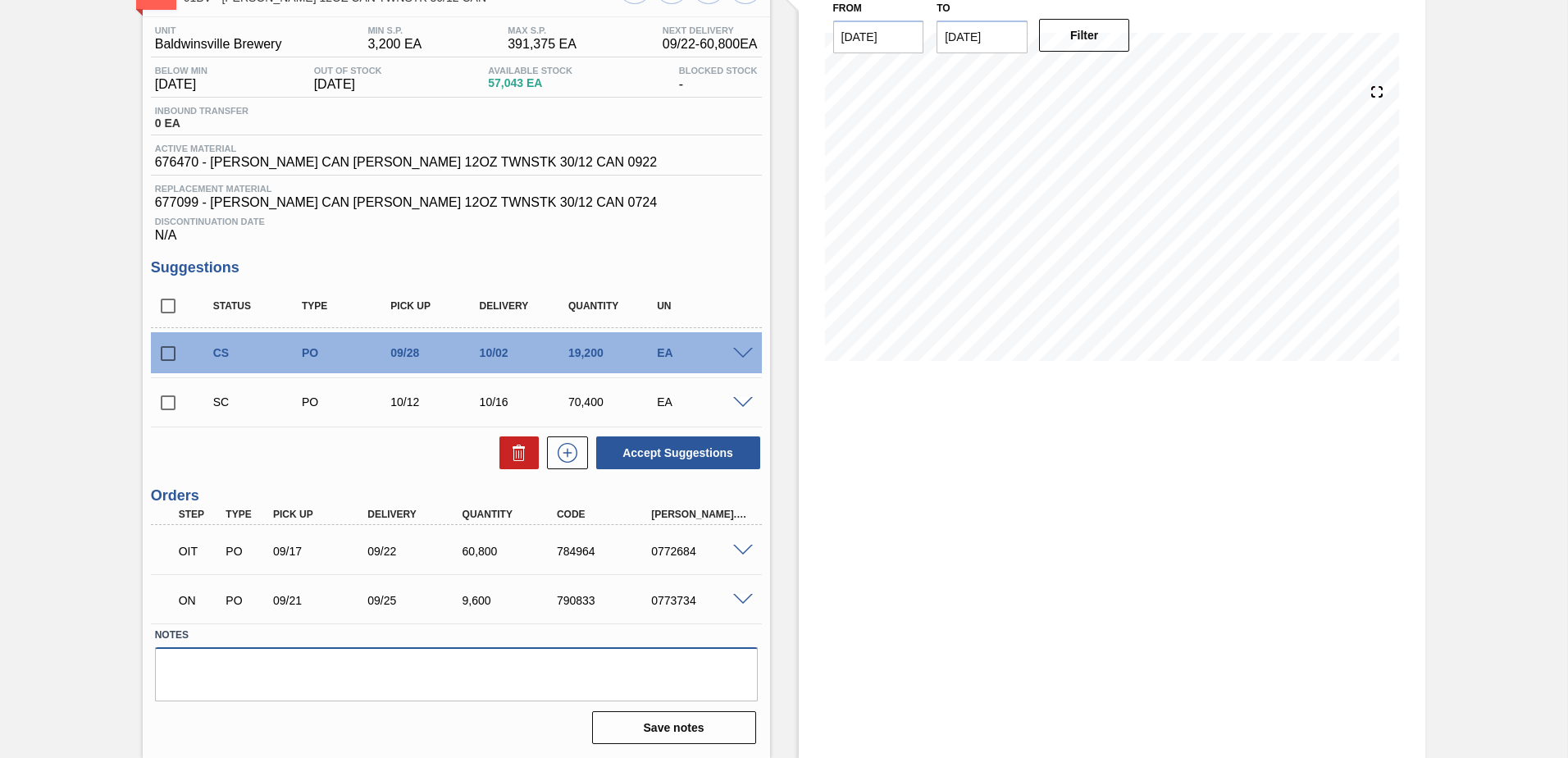
click at [171, 656] on textarea at bounding box center [456, 674] width 603 height 54
click at [170, 349] on input "checkbox" at bounding box center [167, 353] width 34 height 34
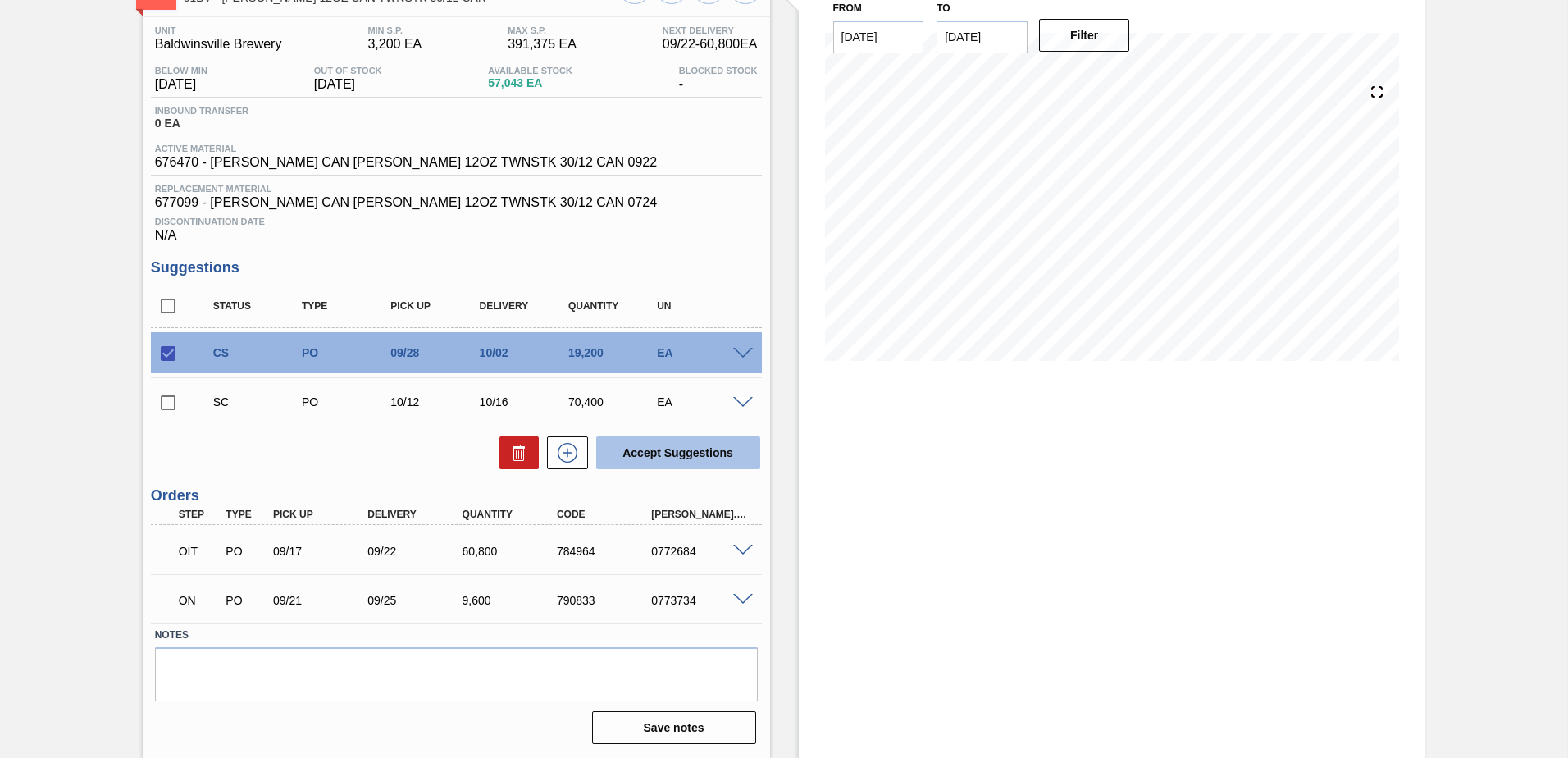
click at [664, 445] on button "Accept Suggestions" at bounding box center [678, 453] width 164 height 33
checkbox input "false"
click at [738, 348] on span at bounding box center [743, 354] width 19 height 13
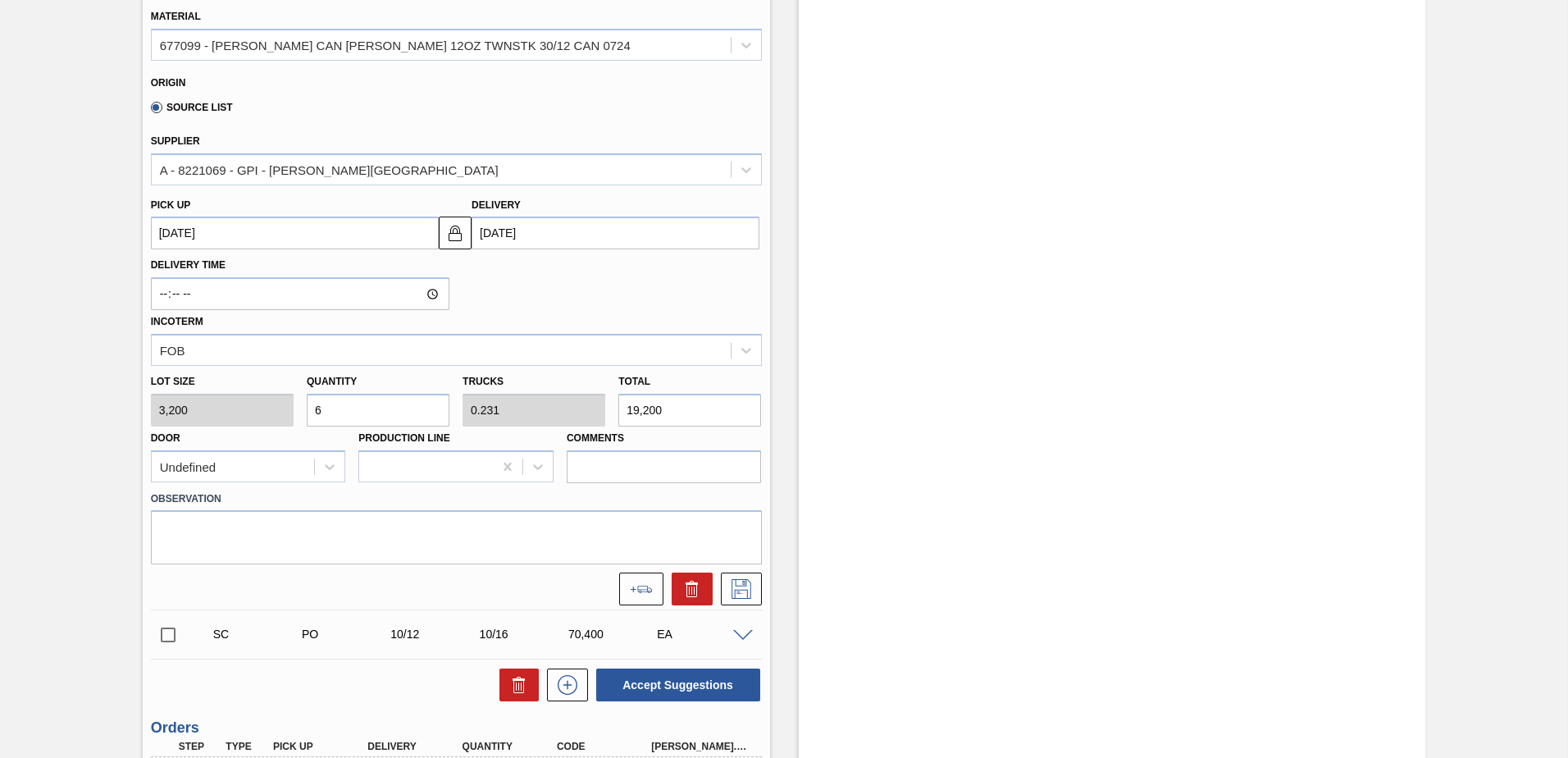
scroll to position [529, 0]
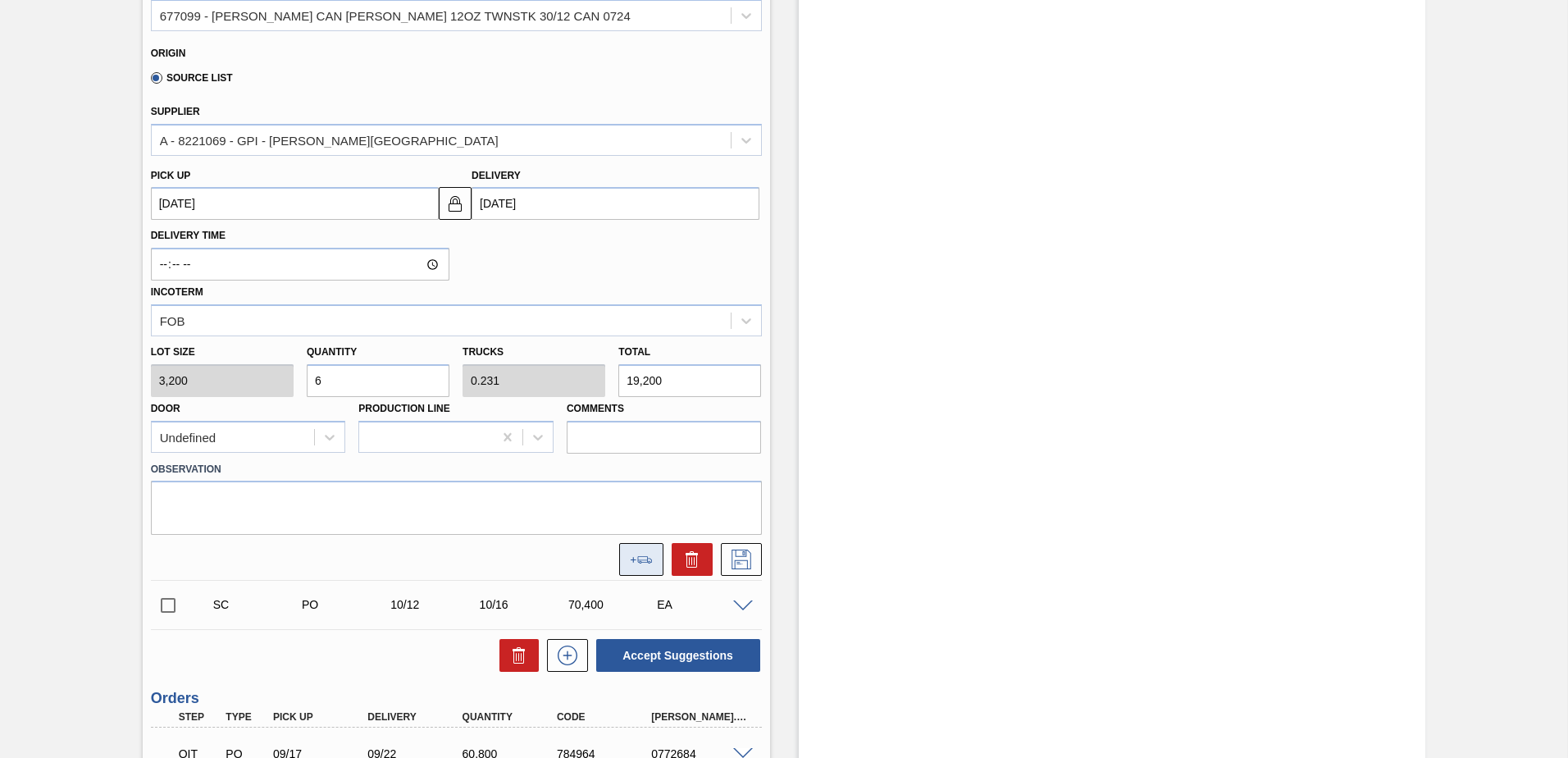
click at [640, 552] on button at bounding box center [642, 560] width 45 height 33
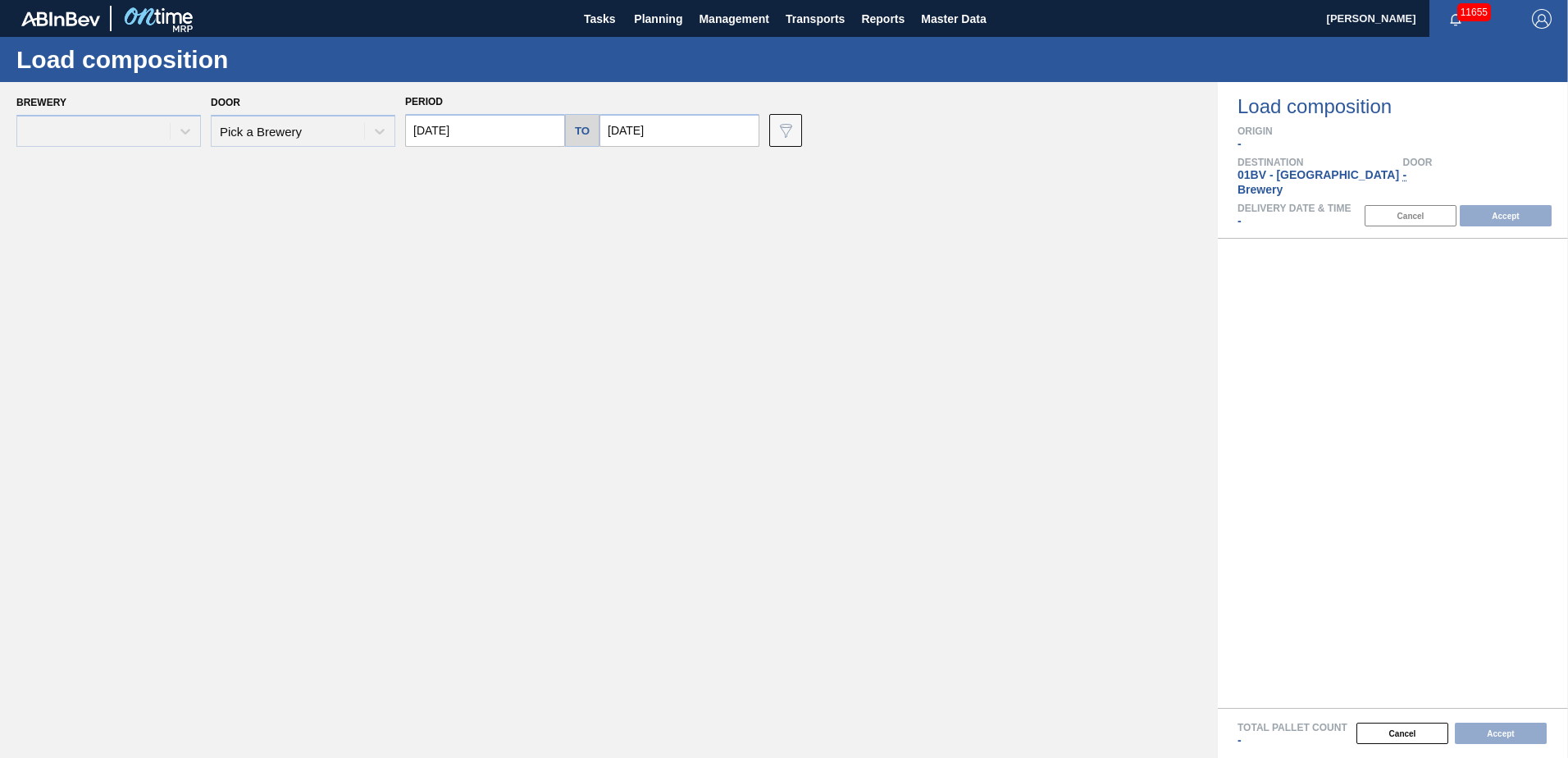
type input "09/18/2025"
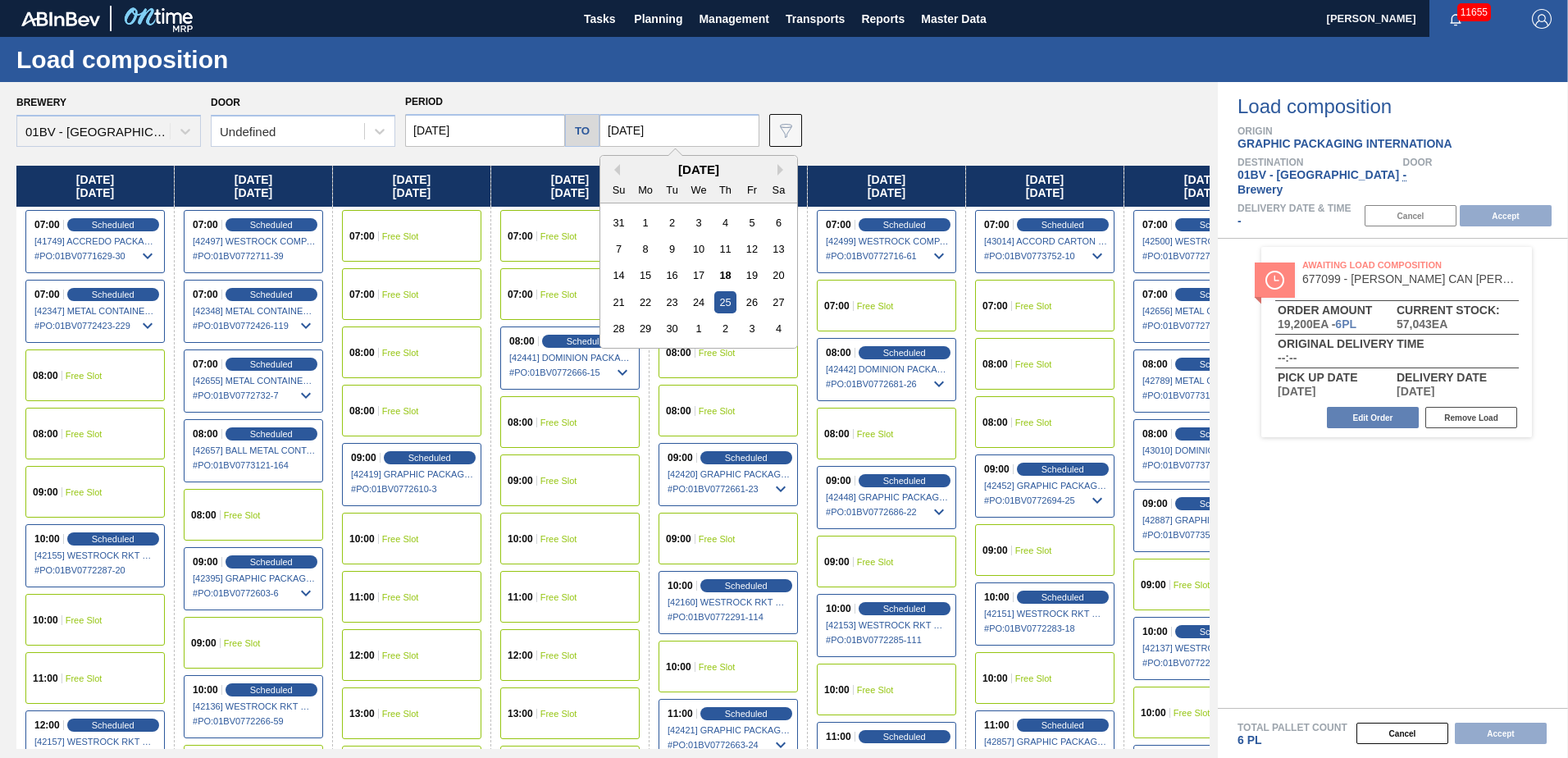
click at [687, 131] on input "09/25/2025" at bounding box center [679, 130] width 160 height 33
click at [746, 335] on div "3" at bounding box center [751, 328] width 22 height 22
type input "[DATE]"
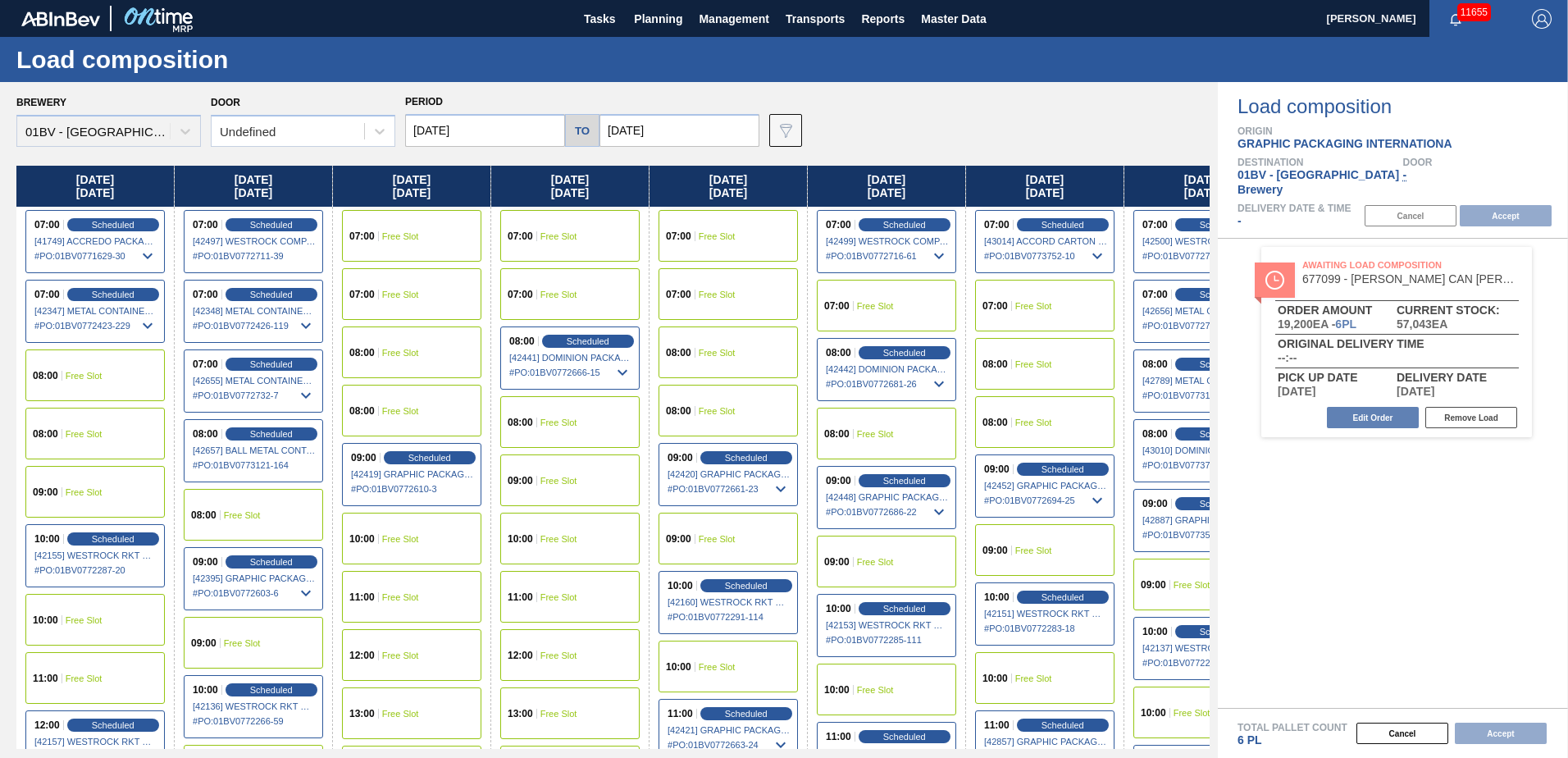
click at [484, 123] on input "09/18/2025" at bounding box center [485, 130] width 160 height 33
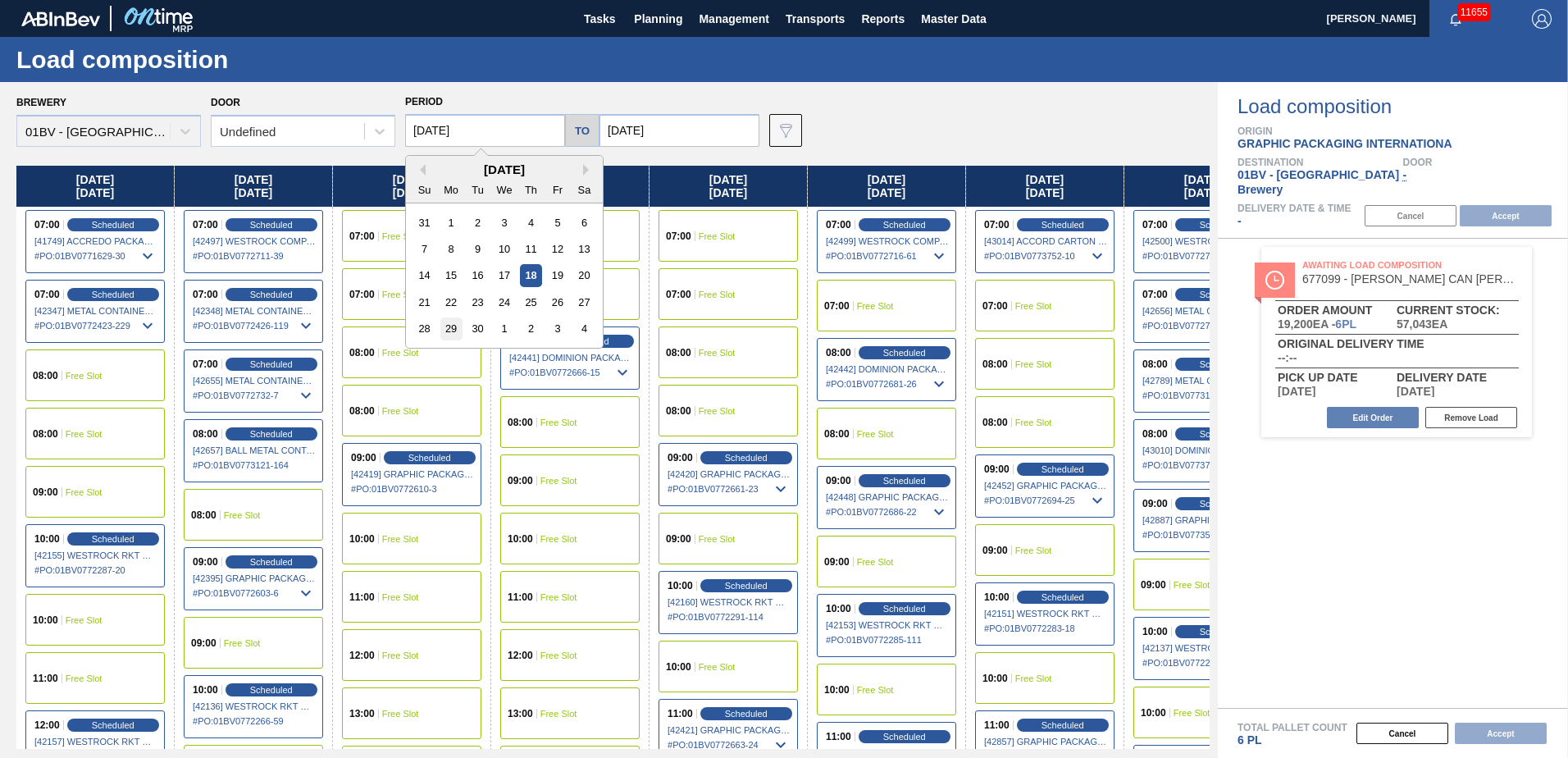
click at [446, 323] on div "29" at bounding box center [451, 328] width 22 height 22
type input "[DATE]"
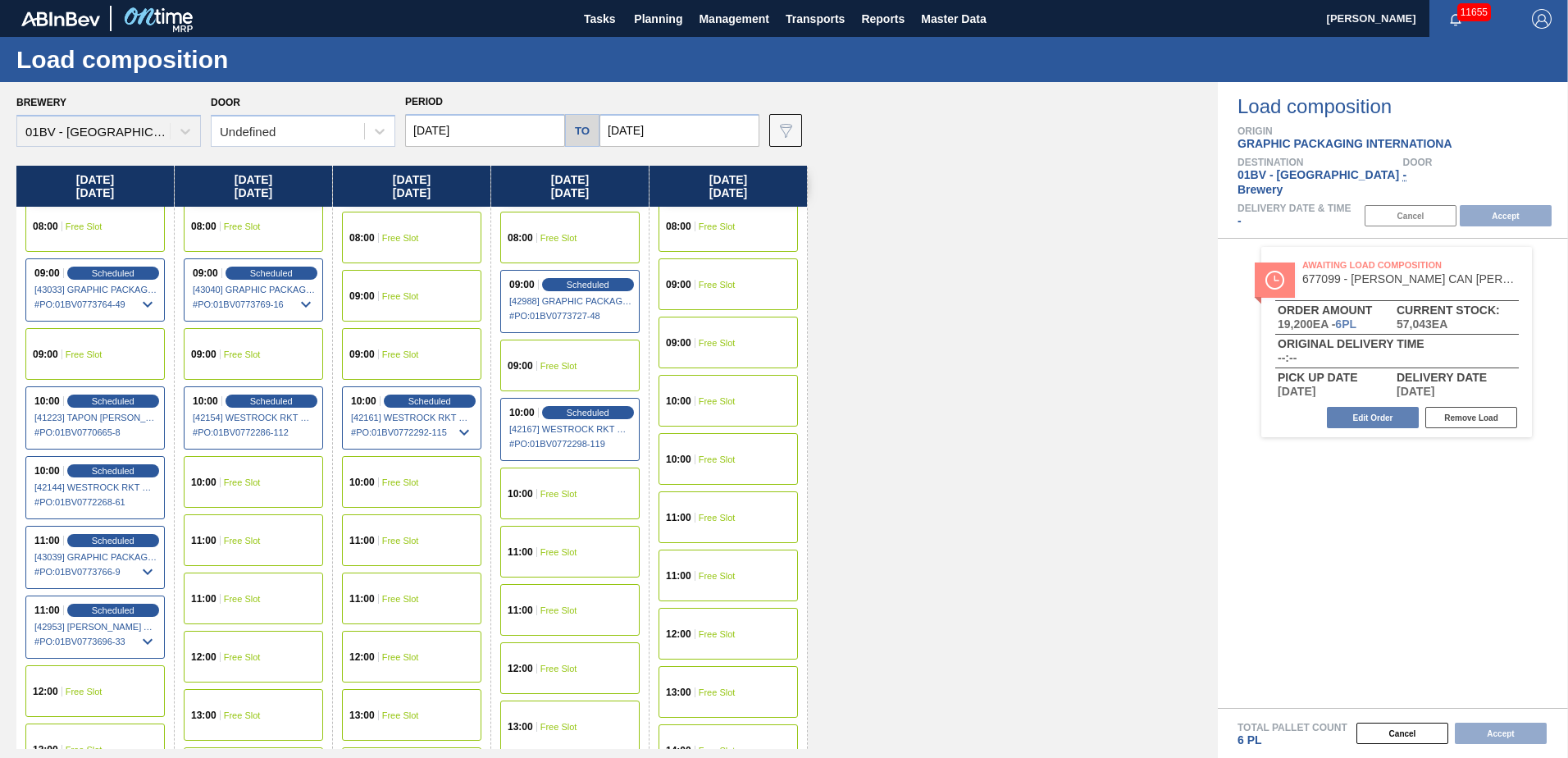
scroll to position [246, 0]
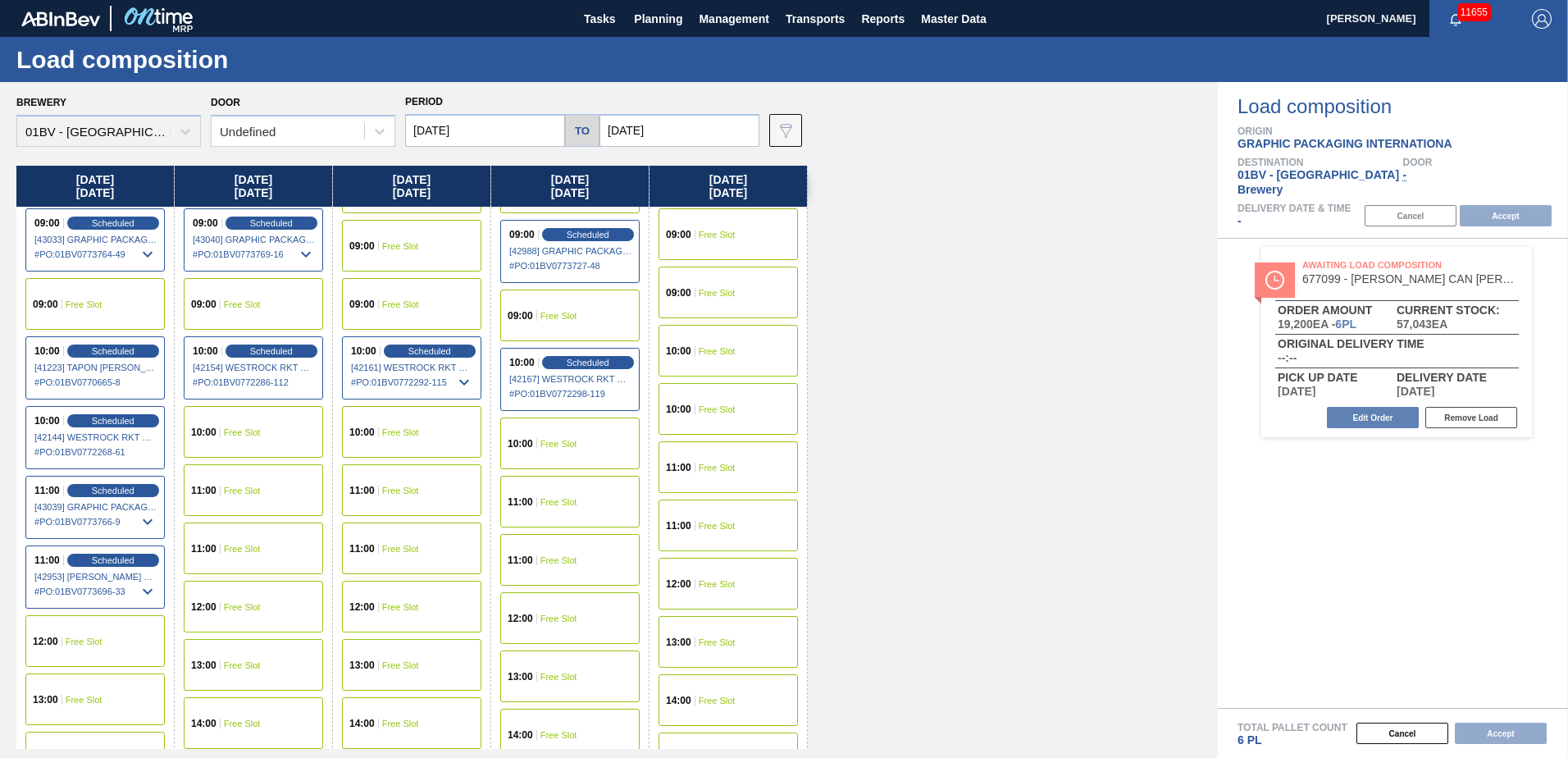
click at [238, 492] on span "Free Slot" at bounding box center [242, 491] width 37 height 10
click at [1504, 207] on button "Accept" at bounding box center [1506, 216] width 92 height 21
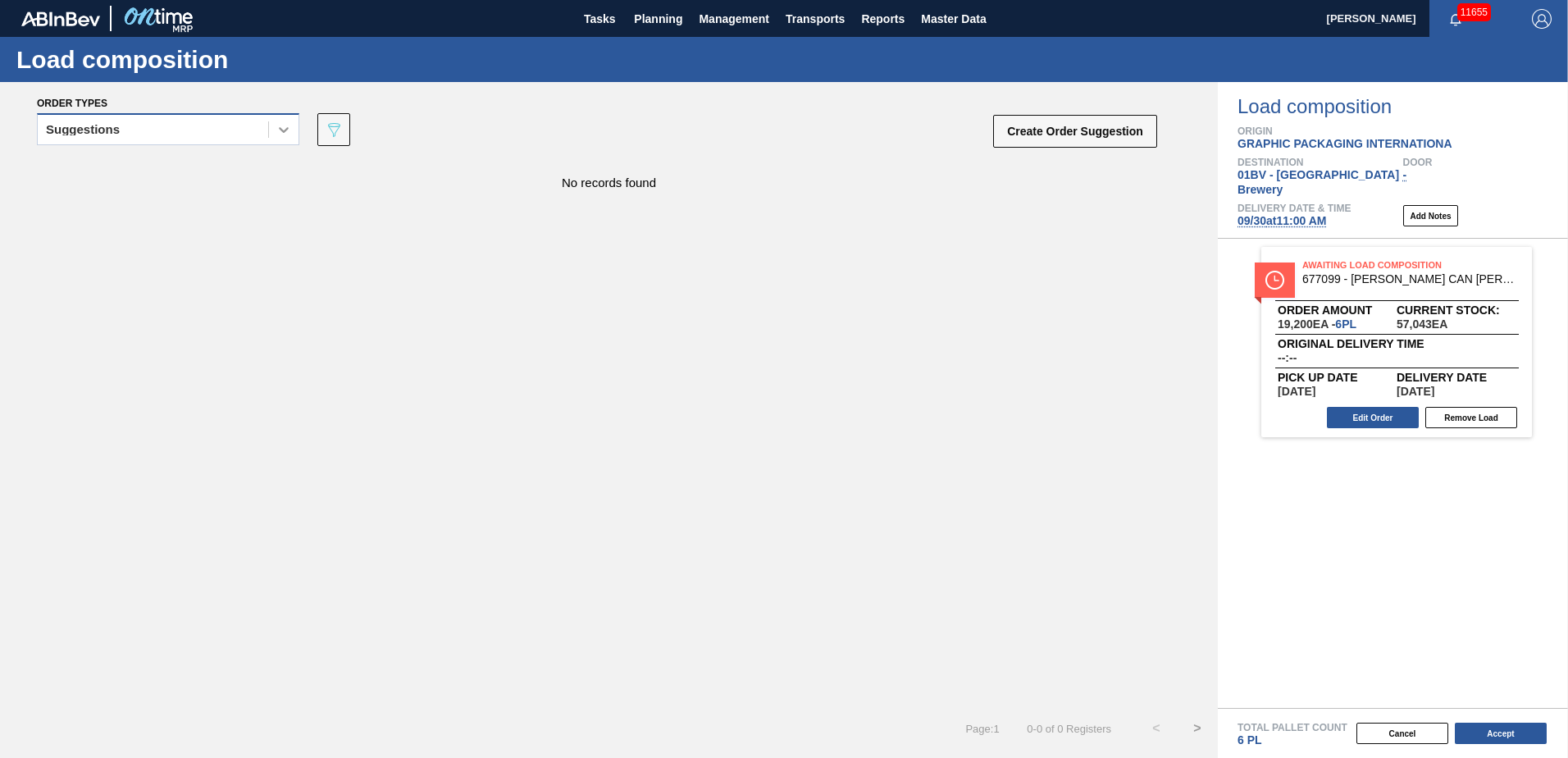
click at [281, 135] on icon at bounding box center [284, 129] width 17 height 17
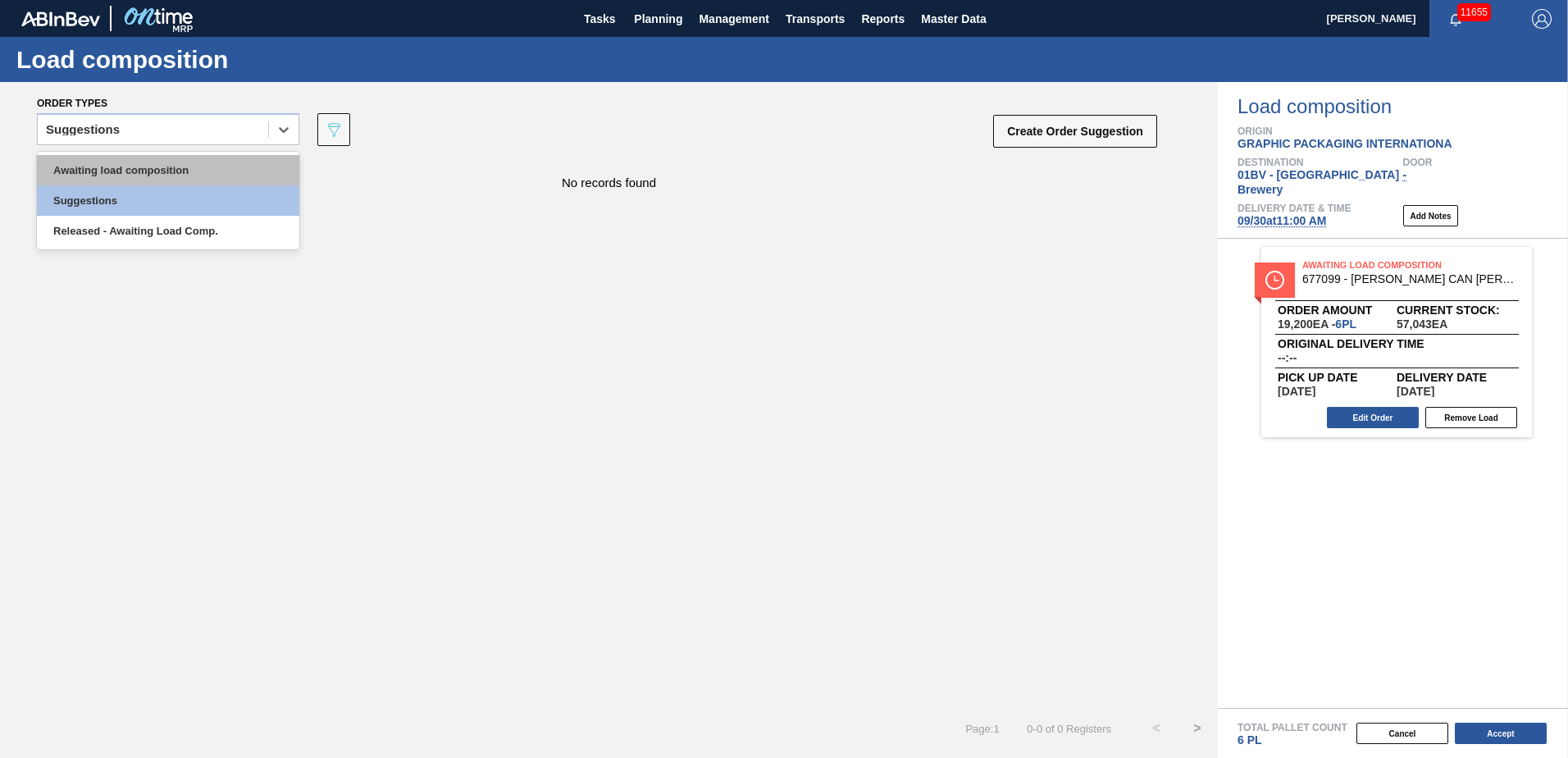
click at [228, 163] on div "Awaiting load composition" at bounding box center [168, 169] width 262 height 30
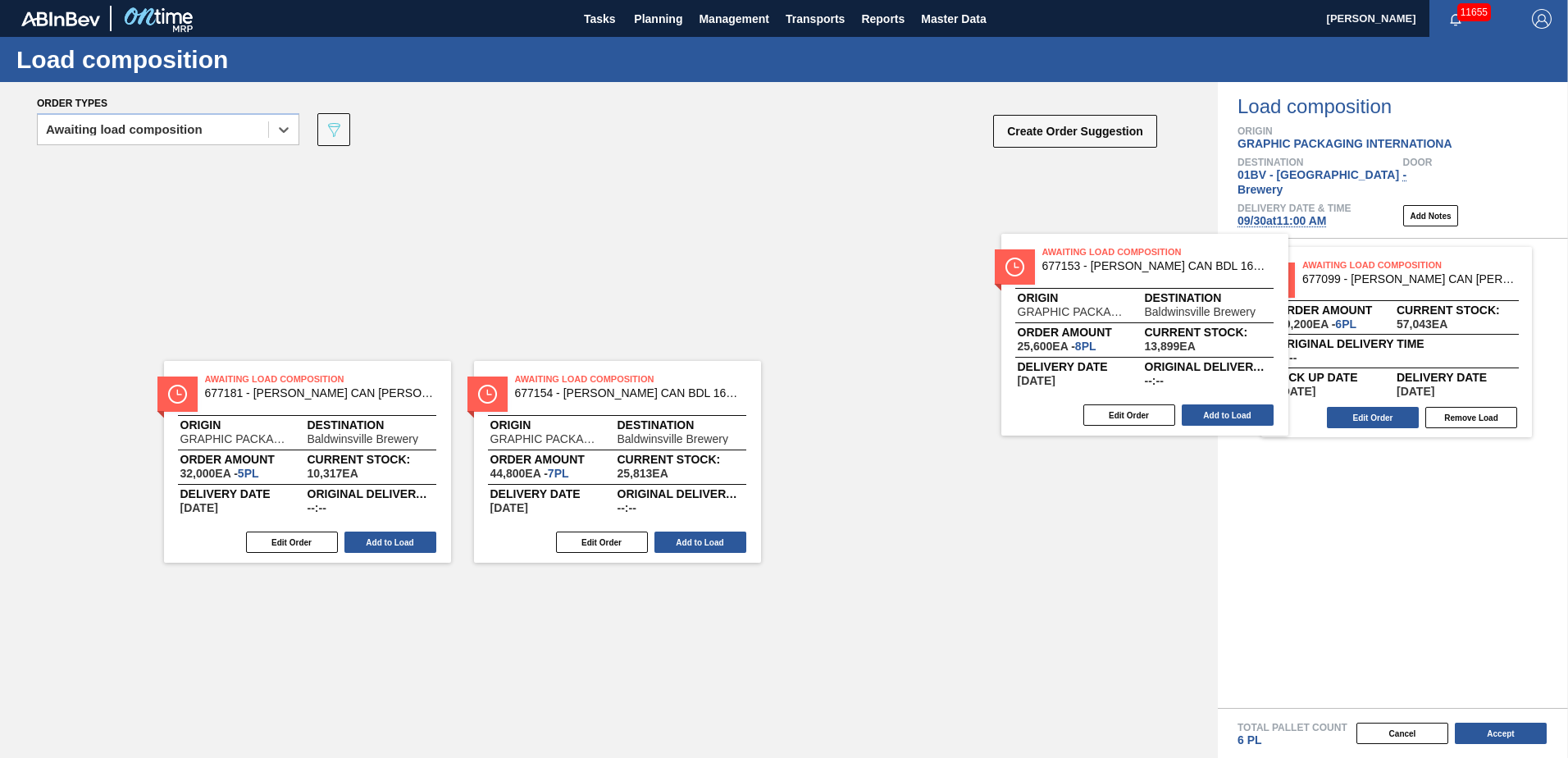
drag, startPoint x: 863, startPoint y: 181, endPoint x: 1168, endPoint y: 276, distance: 319.5
click at [1238, 284] on div "Order types option Awaiting load composition, selected. Select is focused ,type…" at bounding box center [784, 419] width 1568 height 675
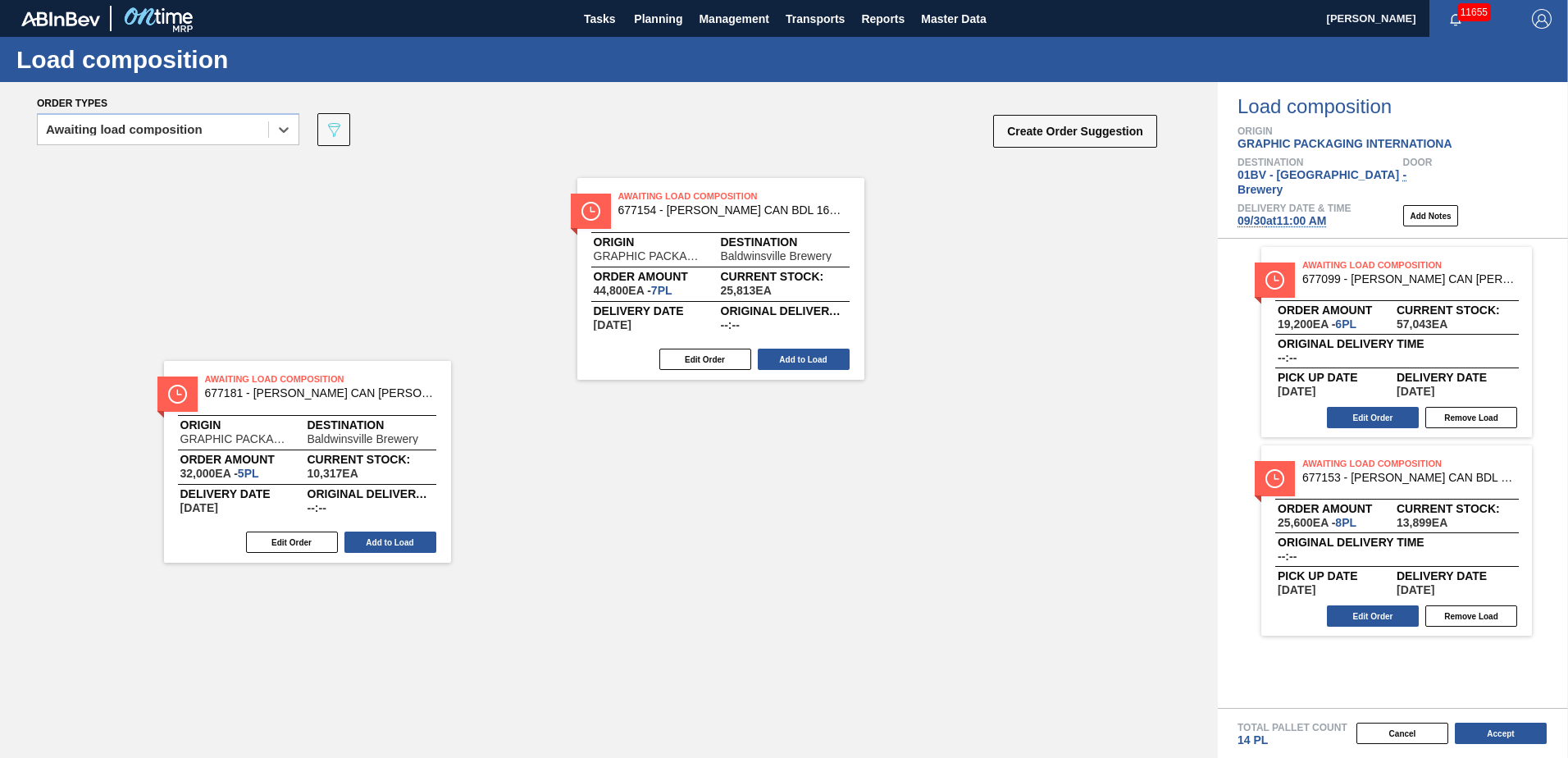
drag, startPoint x: 571, startPoint y: 174, endPoint x: 1324, endPoint y: 286, distance: 761.3
click at [1324, 286] on div "Order types option Awaiting load composition, selected. Select is focused ,type…" at bounding box center [784, 419] width 1568 height 675
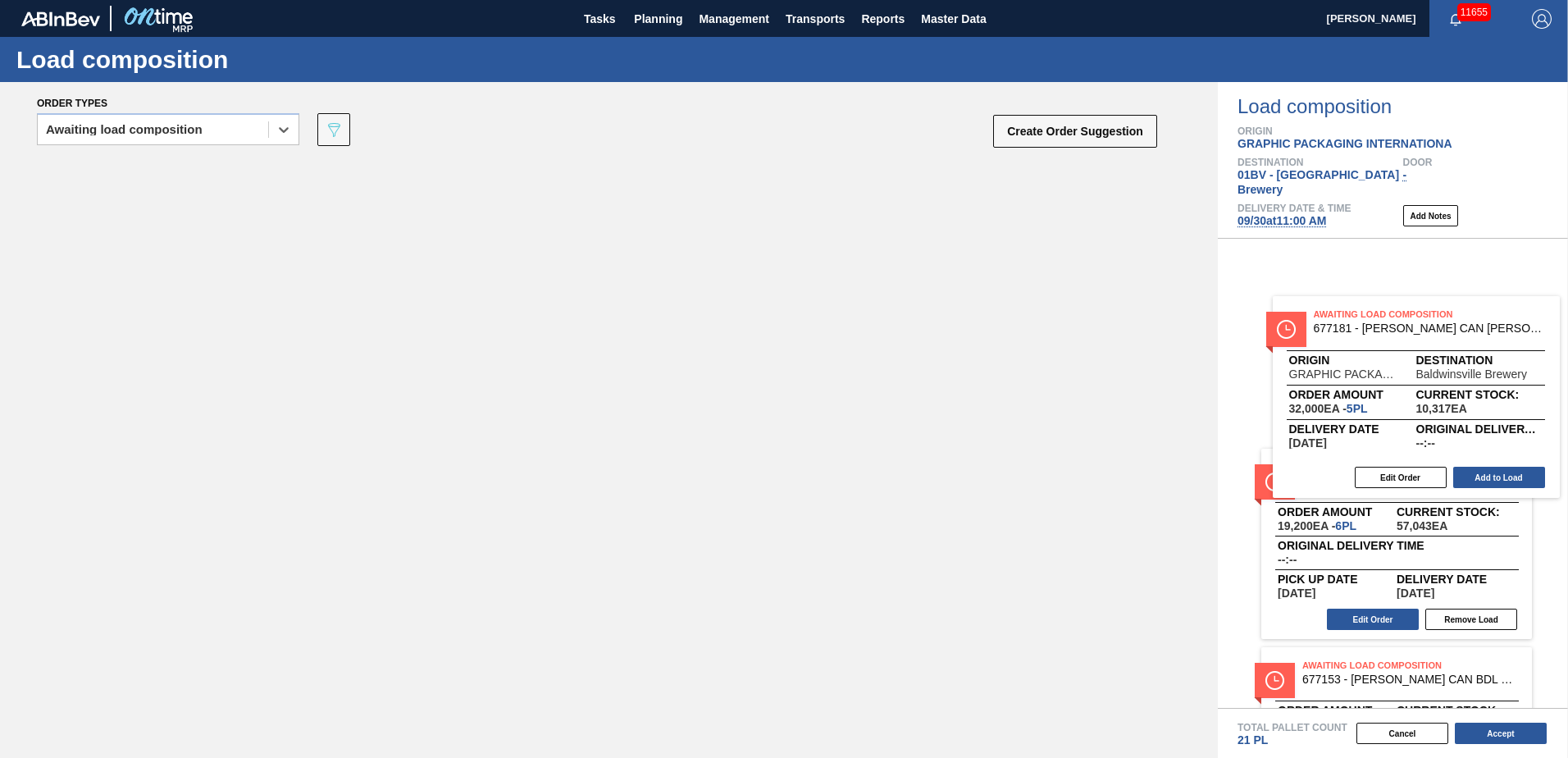
drag, startPoint x: 270, startPoint y: 178, endPoint x: 1389, endPoint y: 318, distance: 1127.7
click at [1389, 318] on div "Order types option Awaiting load composition, selected. Select is focused ,type…" at bounding box center [784, 419] width 1568 height 675
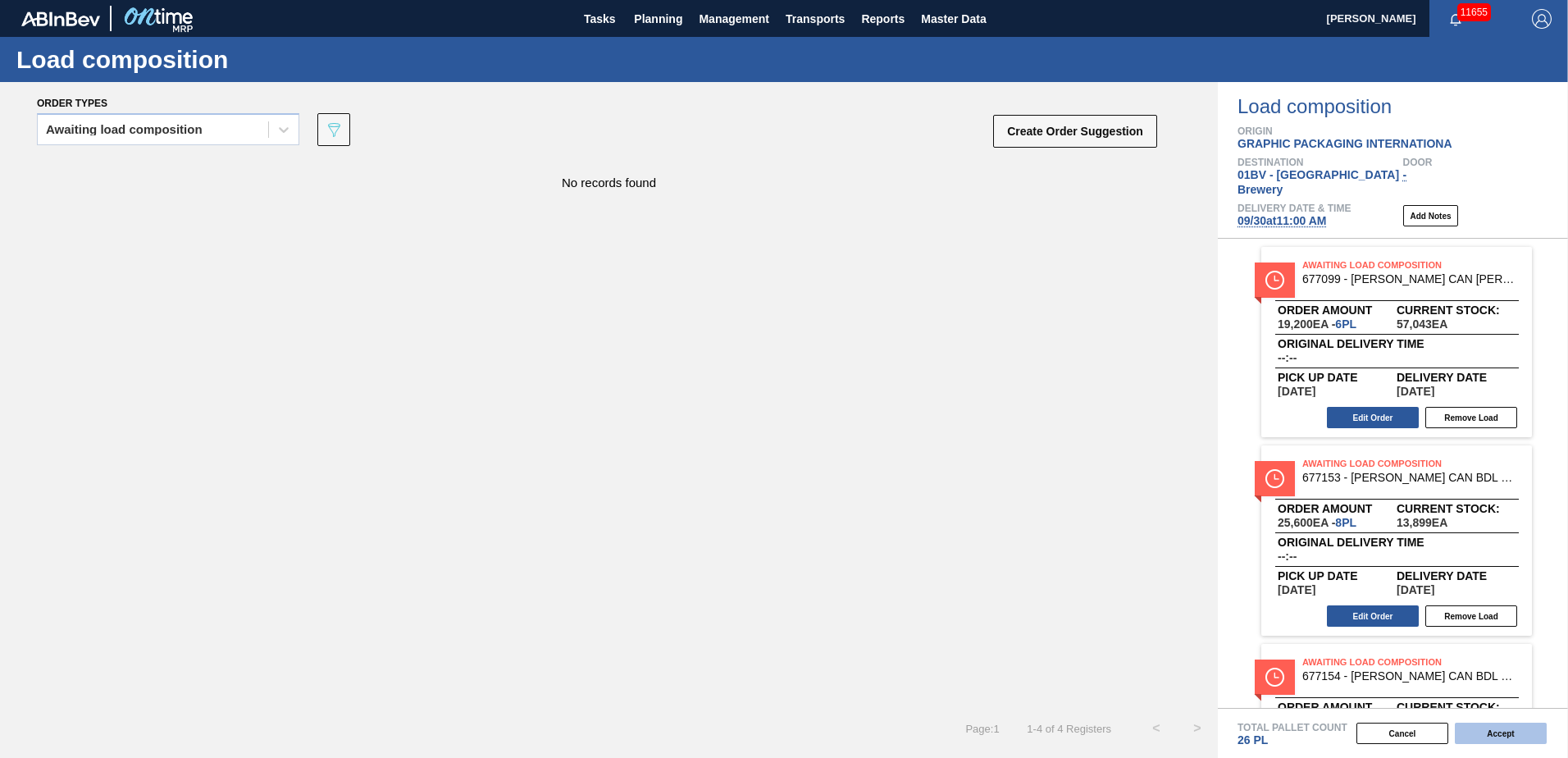
click at [1486, 735] on button "Accept" at bounding box center [1501, 733] width 92 height 21
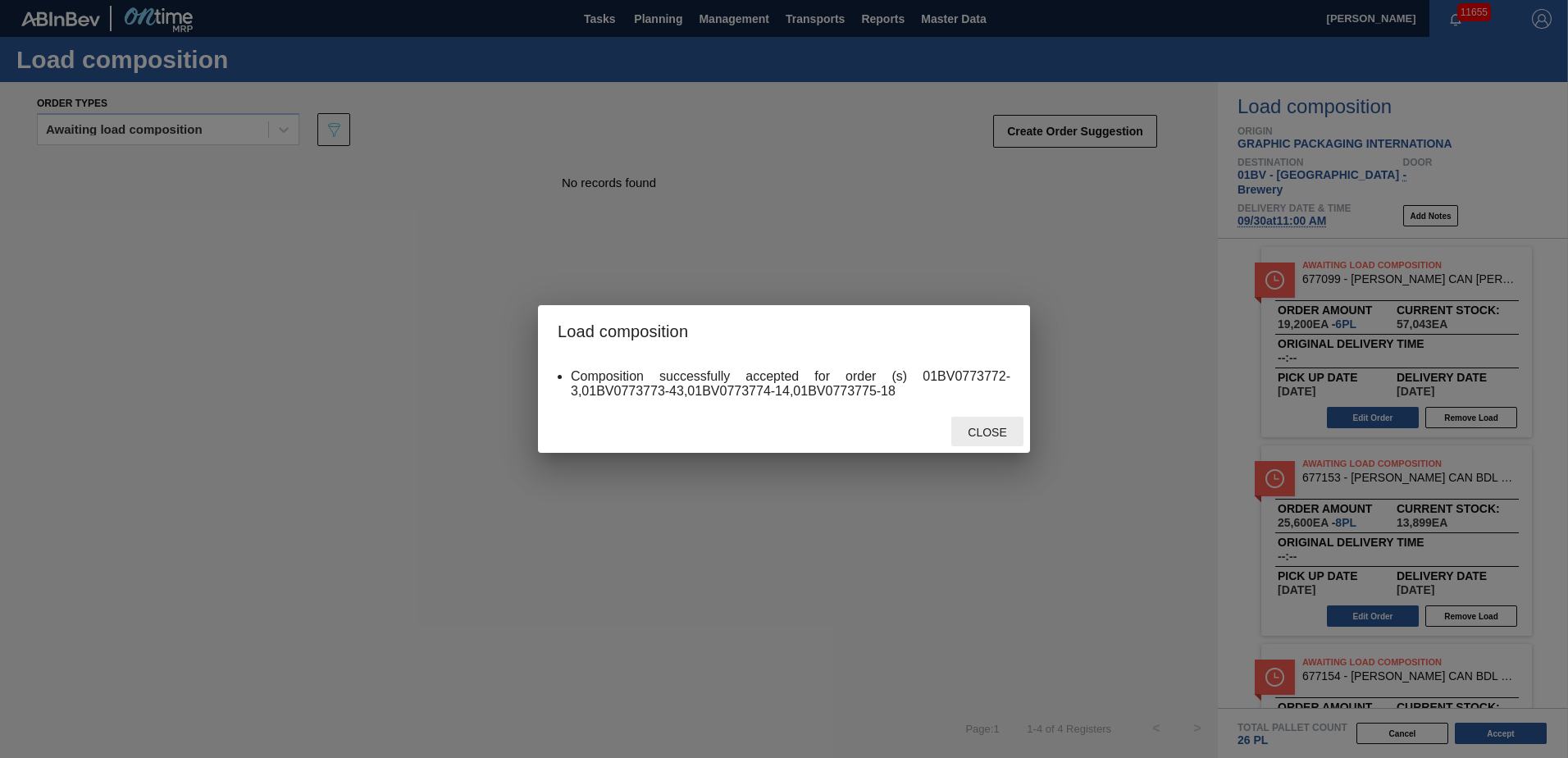
click at [975, 432] on span "Close" at bounding box center [987, 432] width 65 height 14
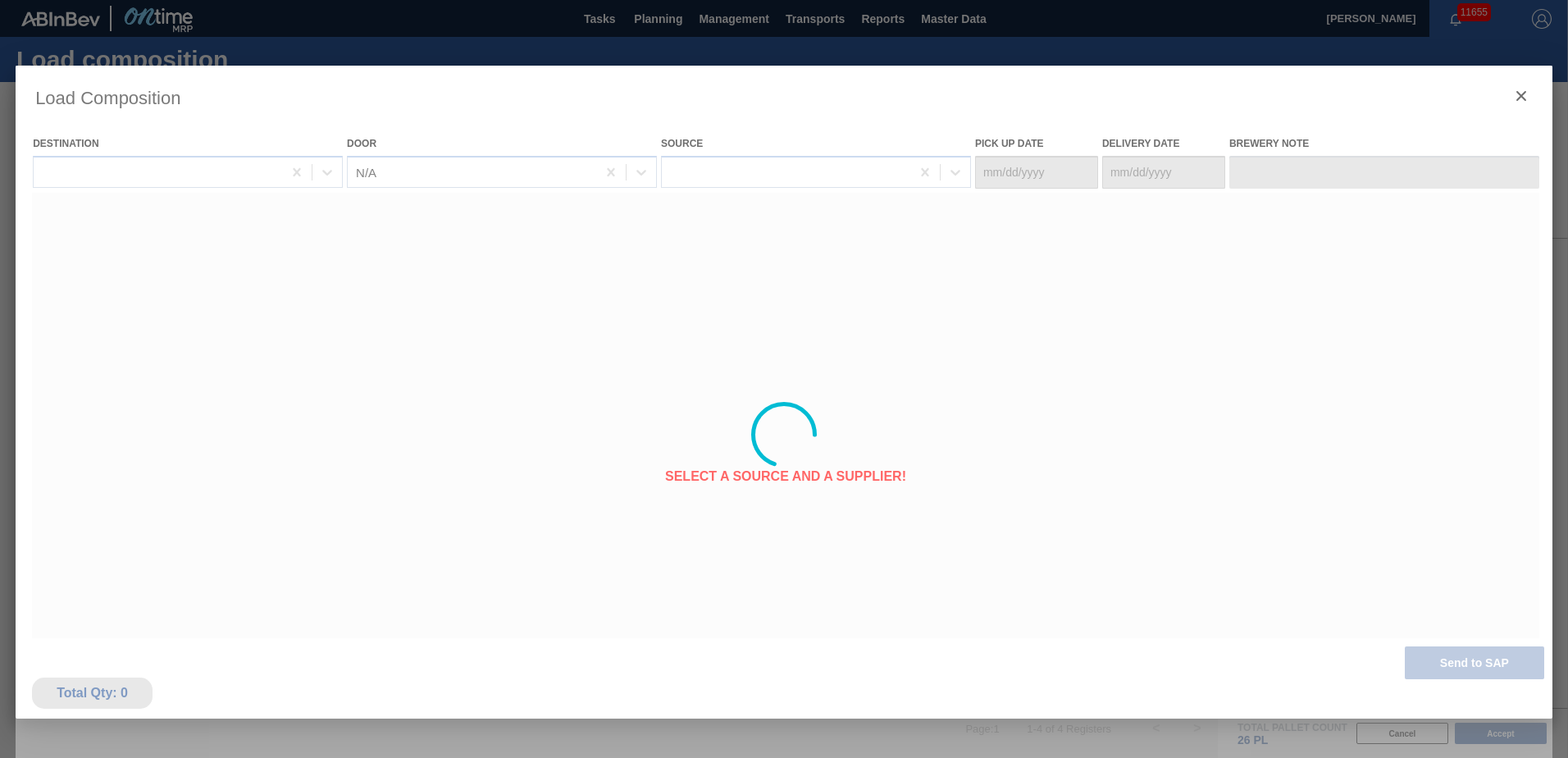
type Date "[DATE]"
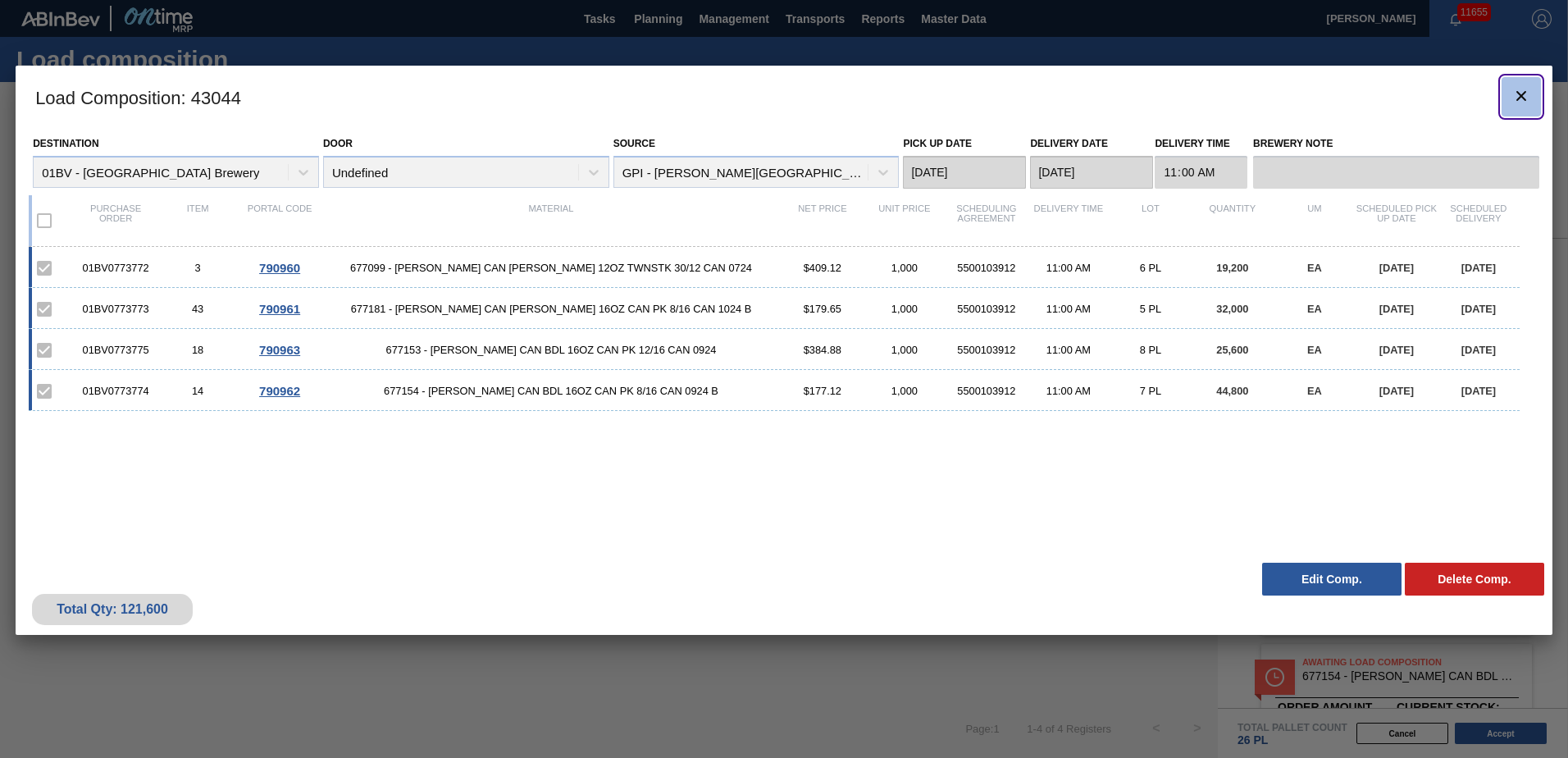
click at [1525, 93] on icon "botão de ícone" at bounding box center [1521, 96] width 19 height 19
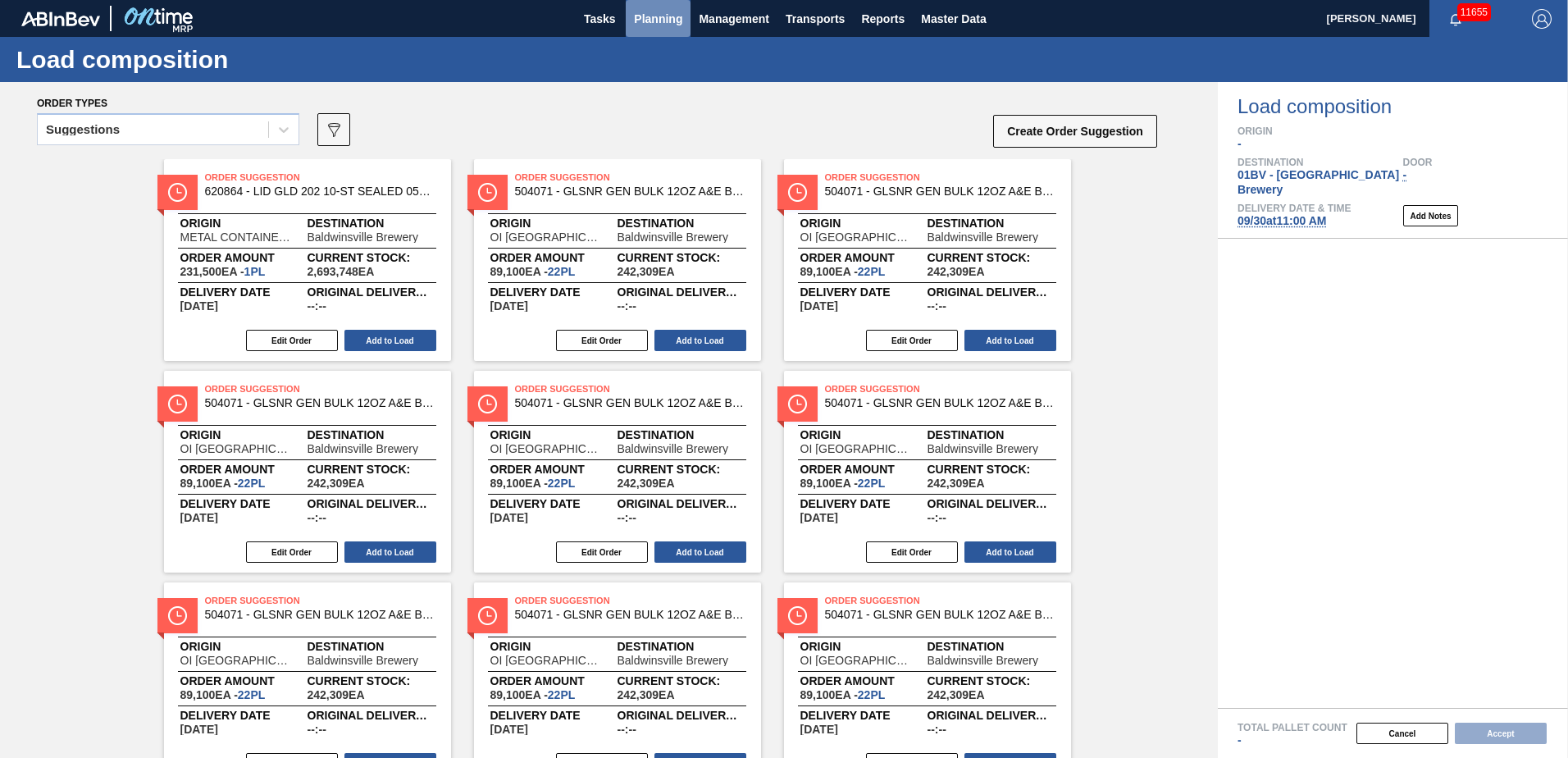
click at [657, 13] on span "Planning" at bounding box center [658, 18] width 49 height 19
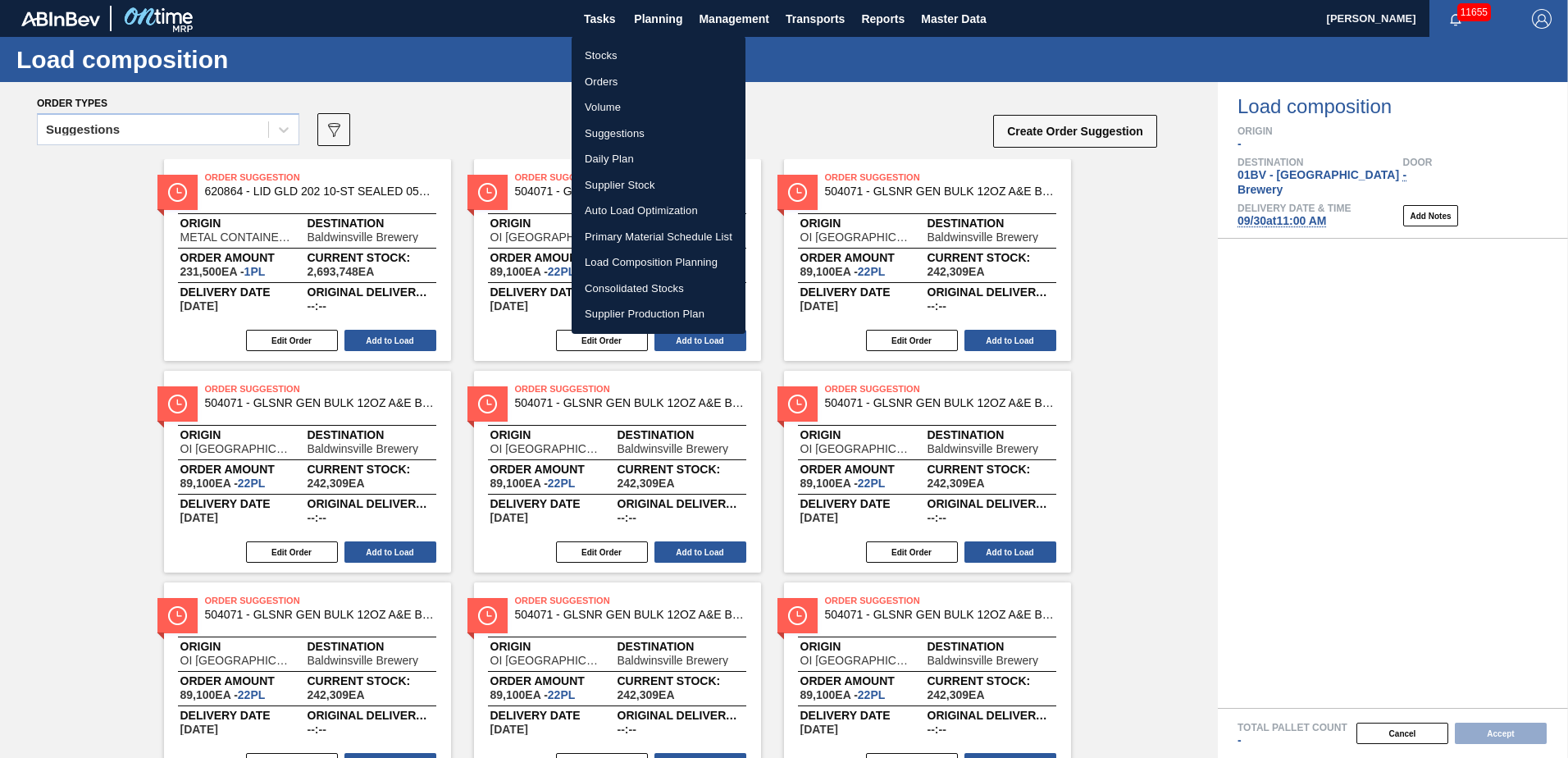
click at [625, 132] on li "Suggestions" at bounding box center [658, 133] width 174 height 26
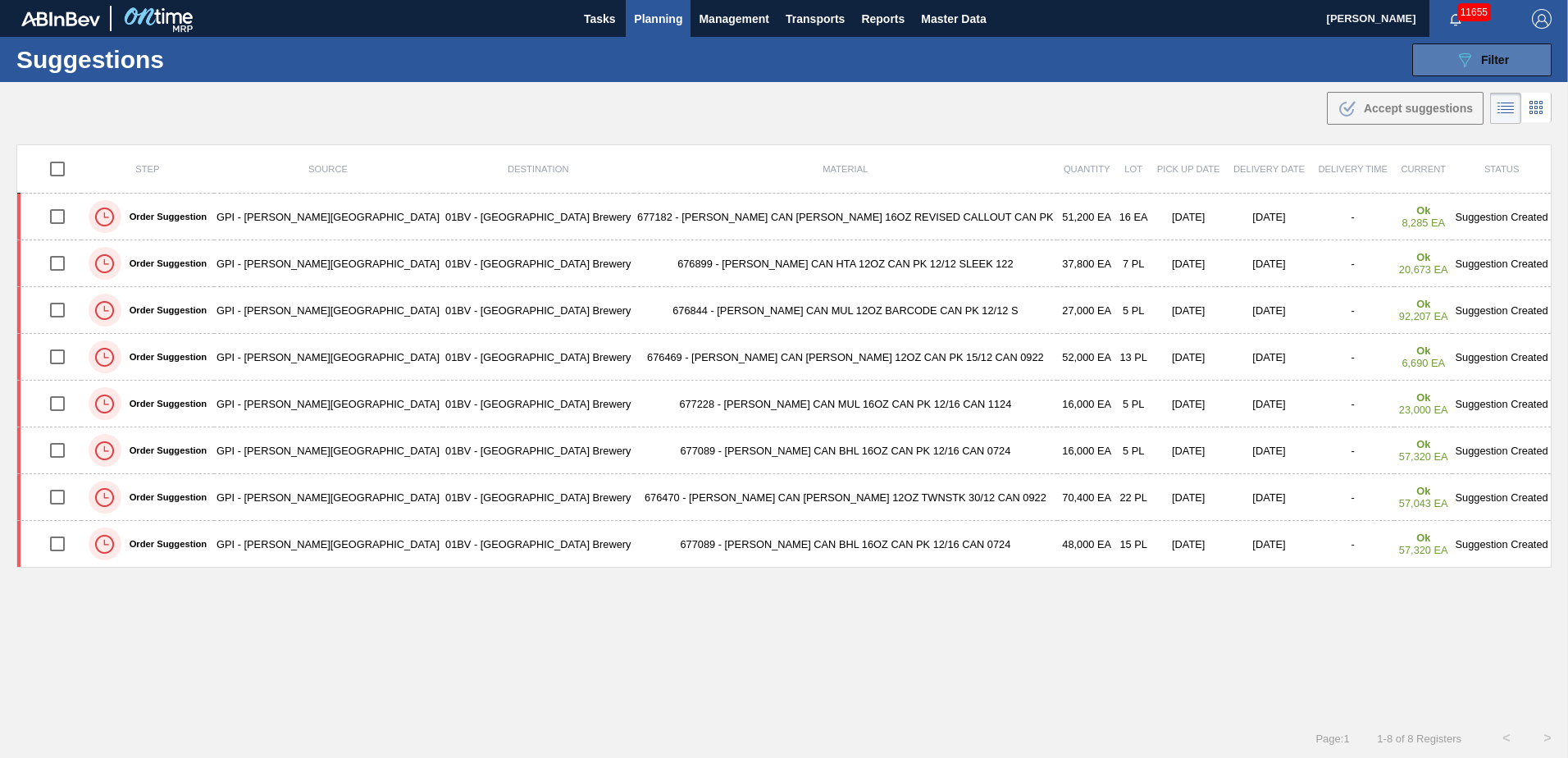
click at [1518, 53] on button "089F7B8B-B2A5-4AFE-B5C0-19BA573D28AC Filter" at bounding box center [1481, 60] width 139 height 33
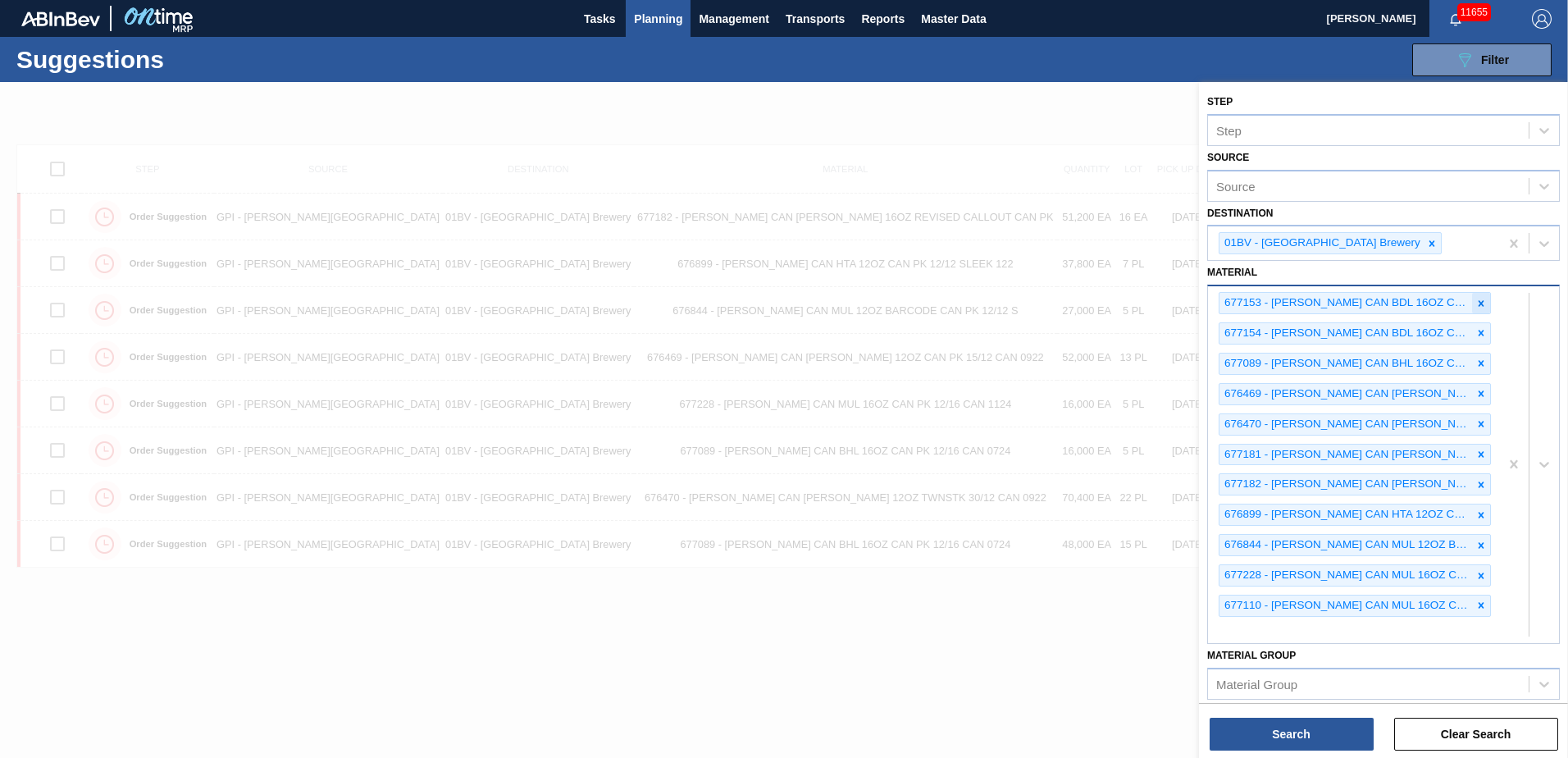
click at [1480, 302] on icon at bounding box center [1481, 303] width 6 height 6
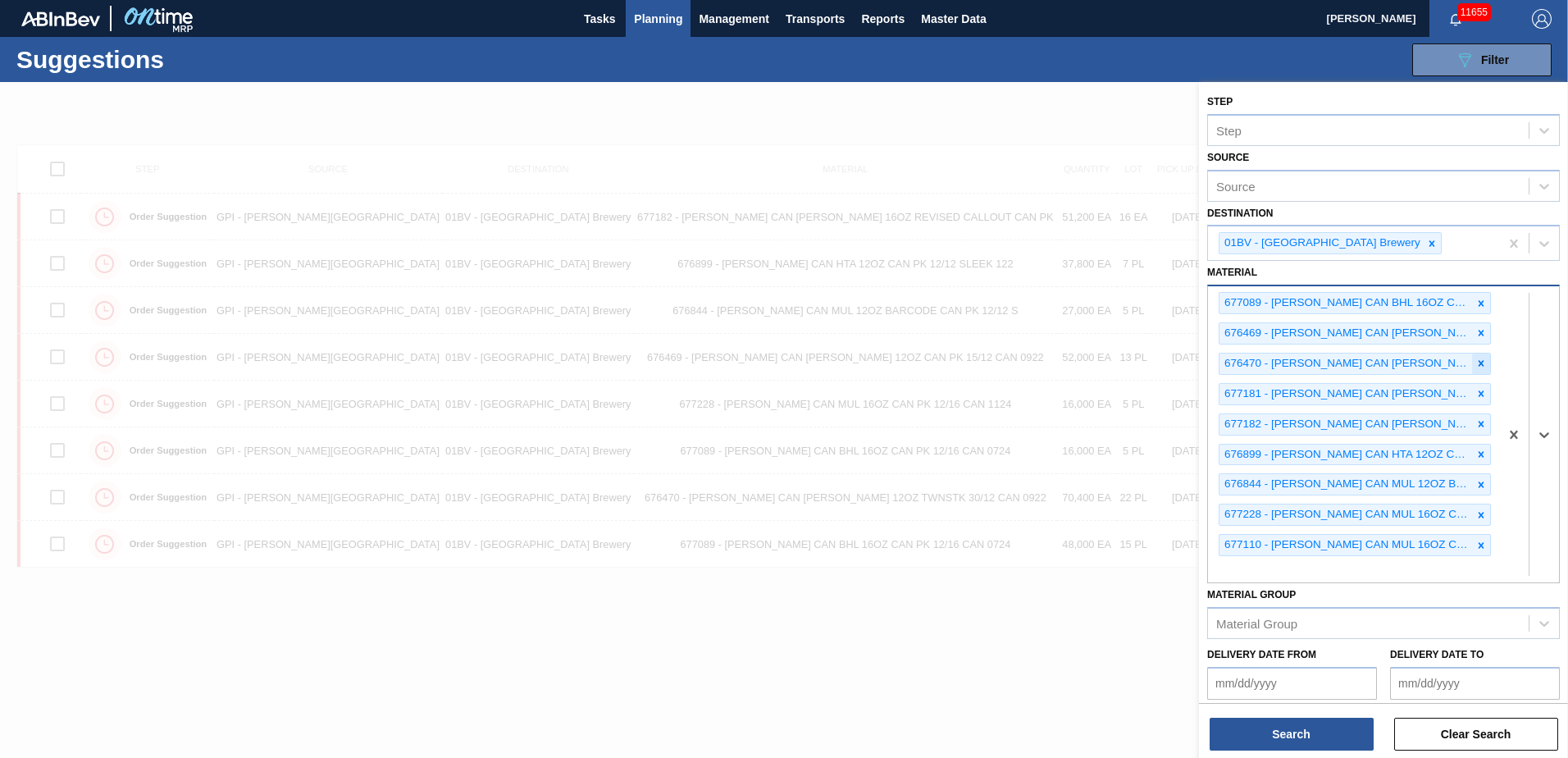
click at [1481, 364] on icon at bounding box center [1481, 363] width 12 height 12
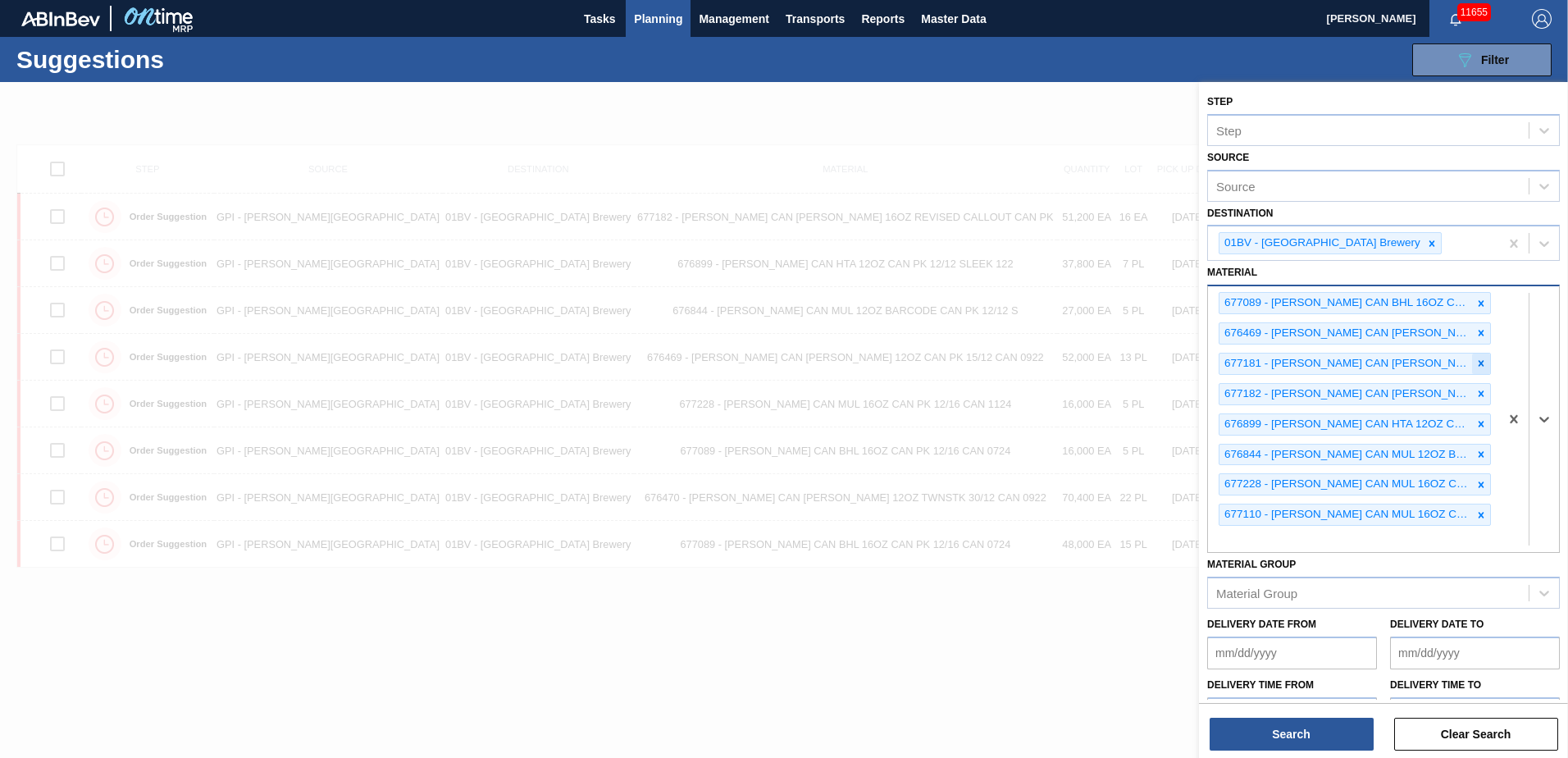
click at [1480, 362] on icon at bounding box center [1481, 363] width 6 height 6
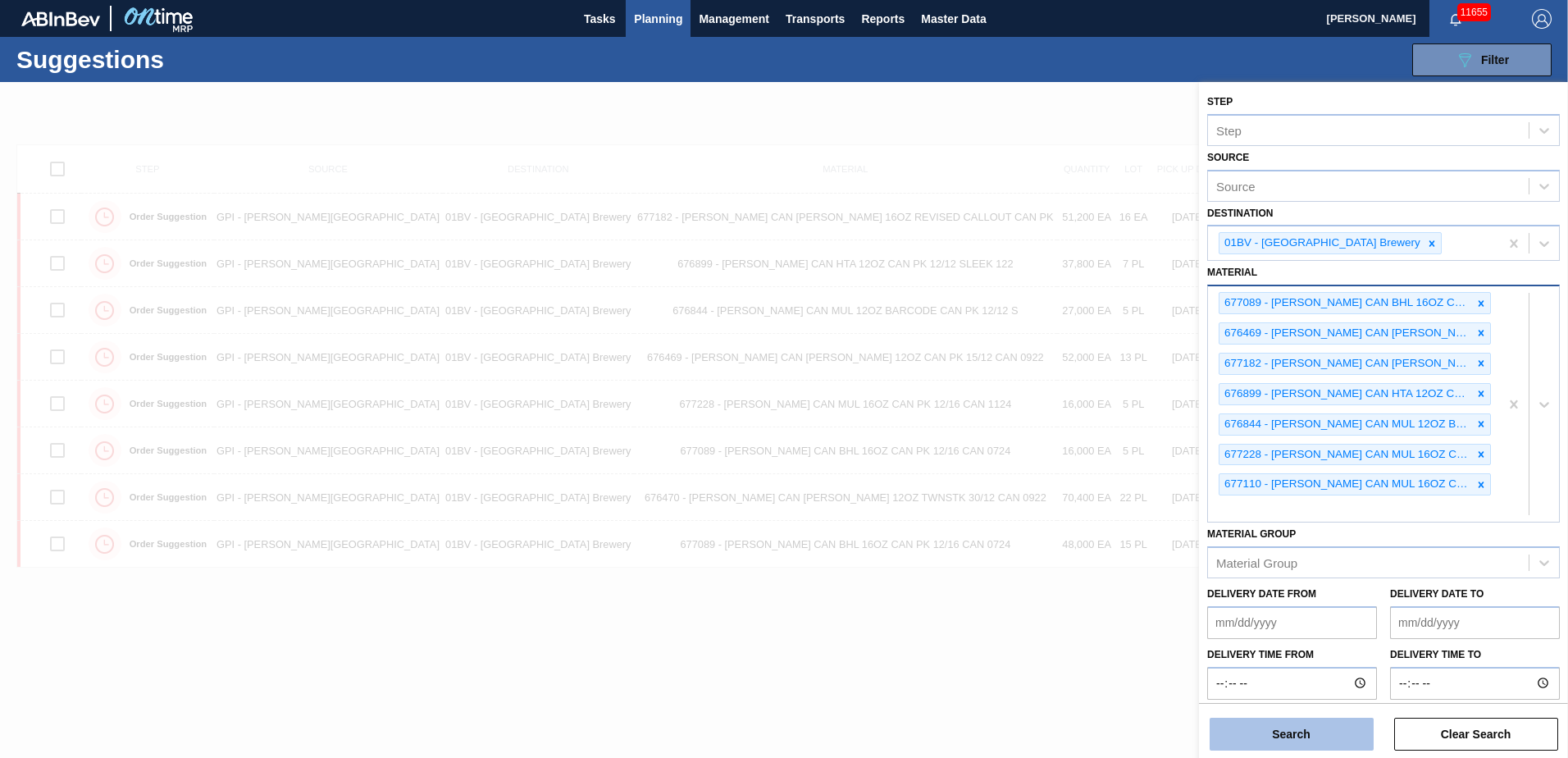
click at [1292, 736] on button "Search" at bounding box center [1292, 734] width 164 height 33
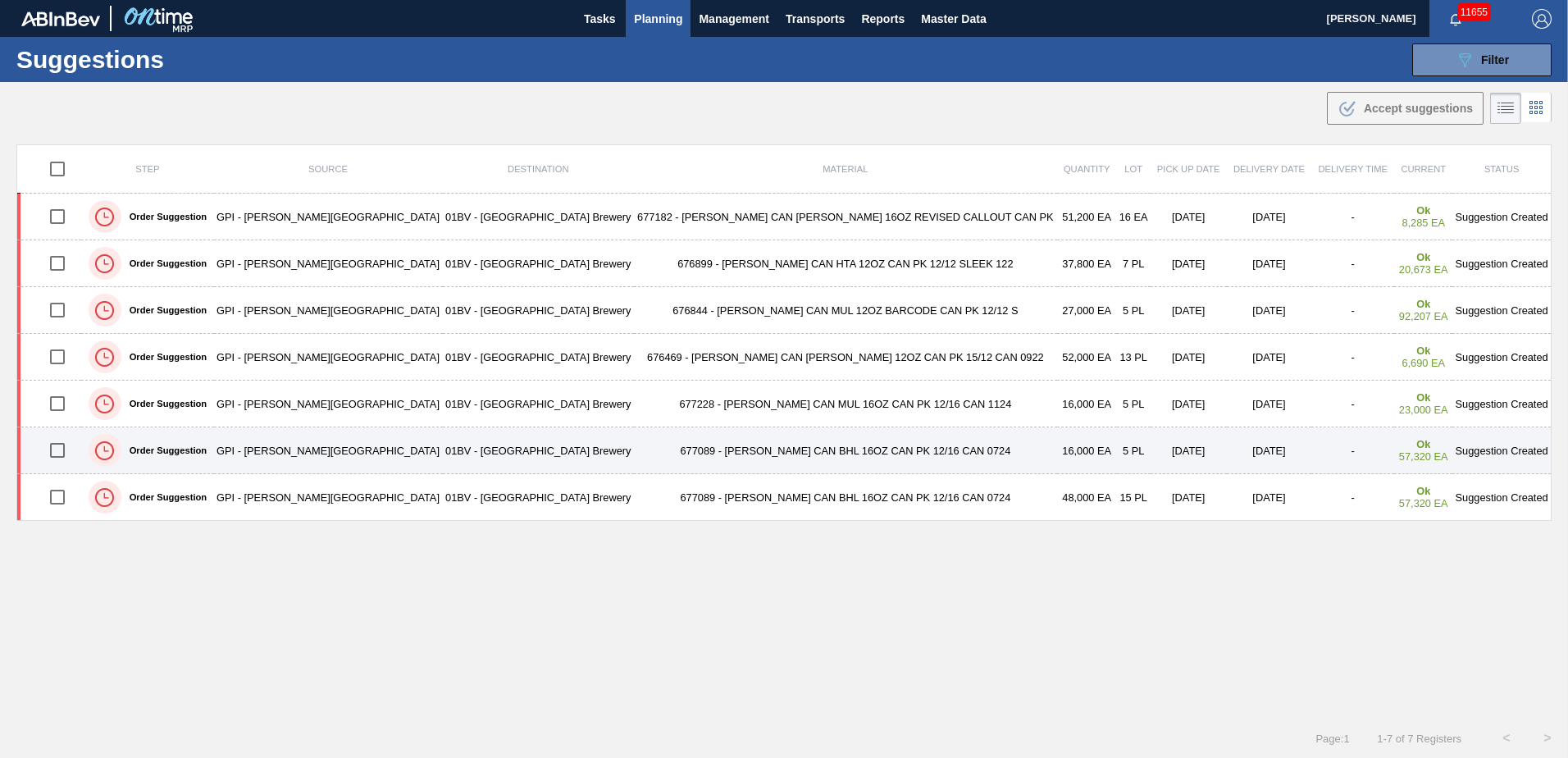
drag, startPoint x: 58, startPoint y: 452, endPoint x: 58, endPoint y: 464, distance: 12.0
click at [58, 452] on input "checkbox" at bounding box center [56, 450] width 34 height 34
checkbox input "true"
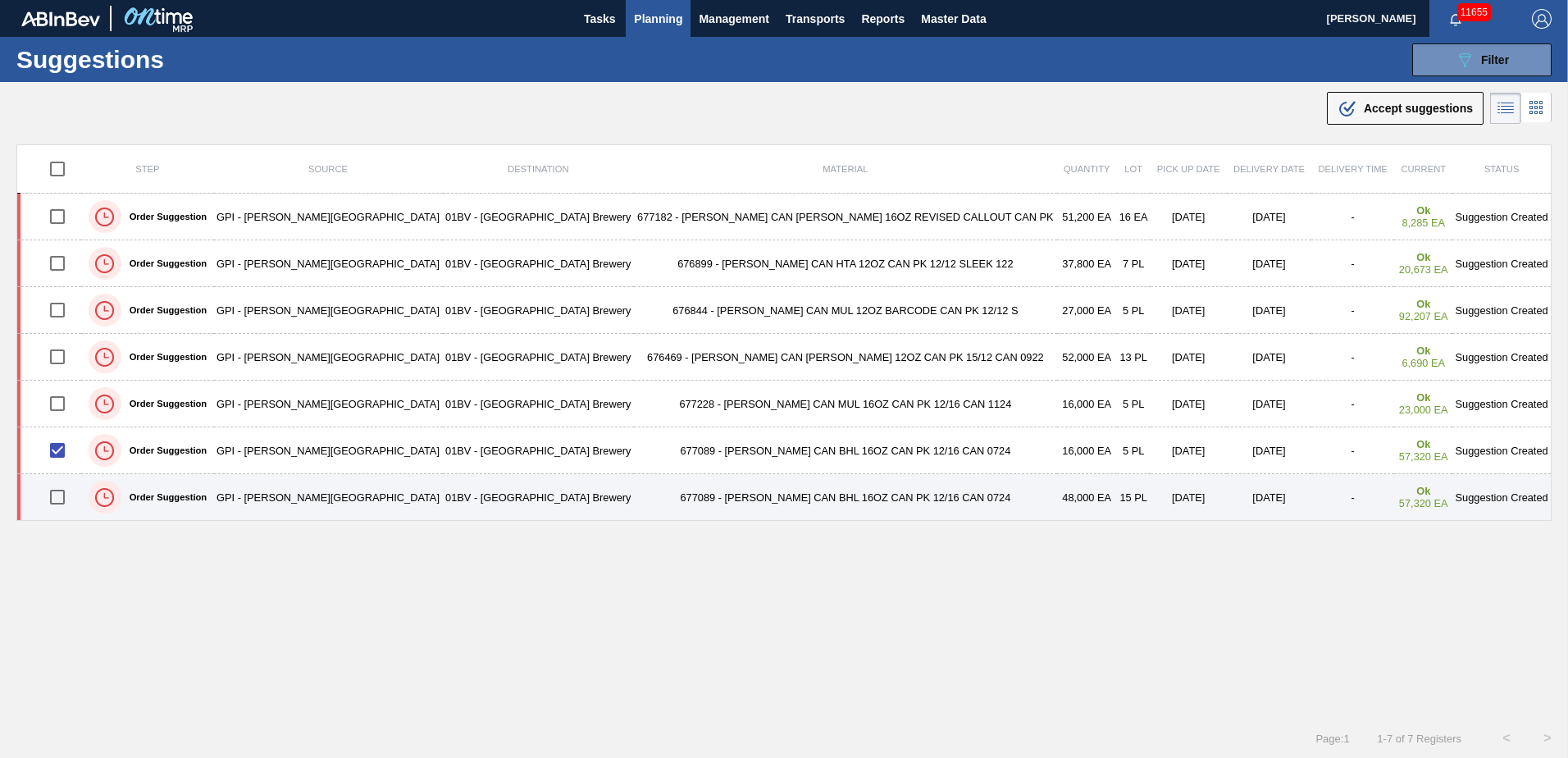
click at [75, 508] on input "checkbox" at bounding box center [56, 497] width 34 height 34
checkbox input "true"
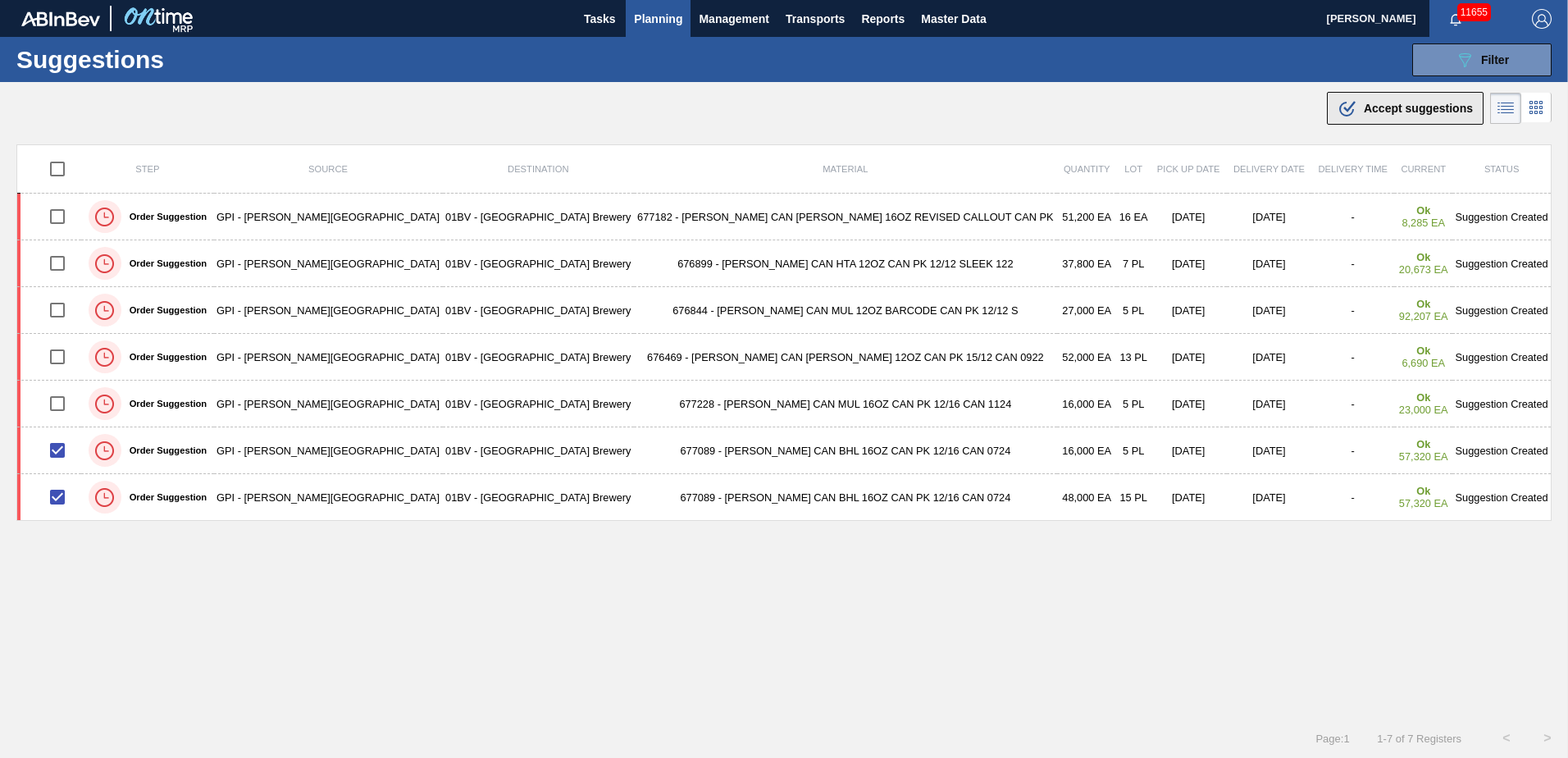
click at [1383, 108] on span "Accept suggestions" at bounding box center [1418, 109] width 109 height 14
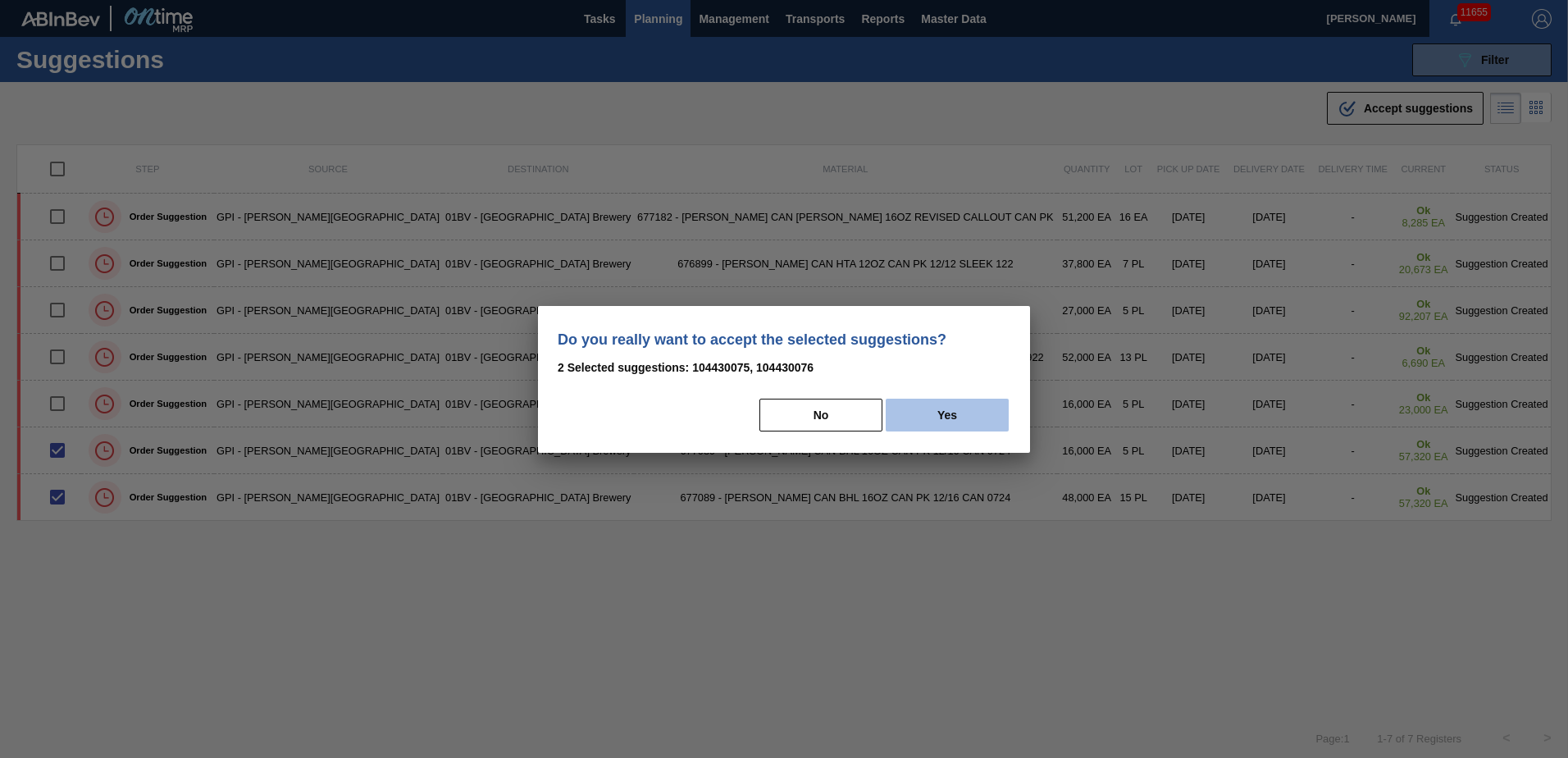
click at [963, 415] on button "Yes" at bounding box center [947, 415] width 123 height 33
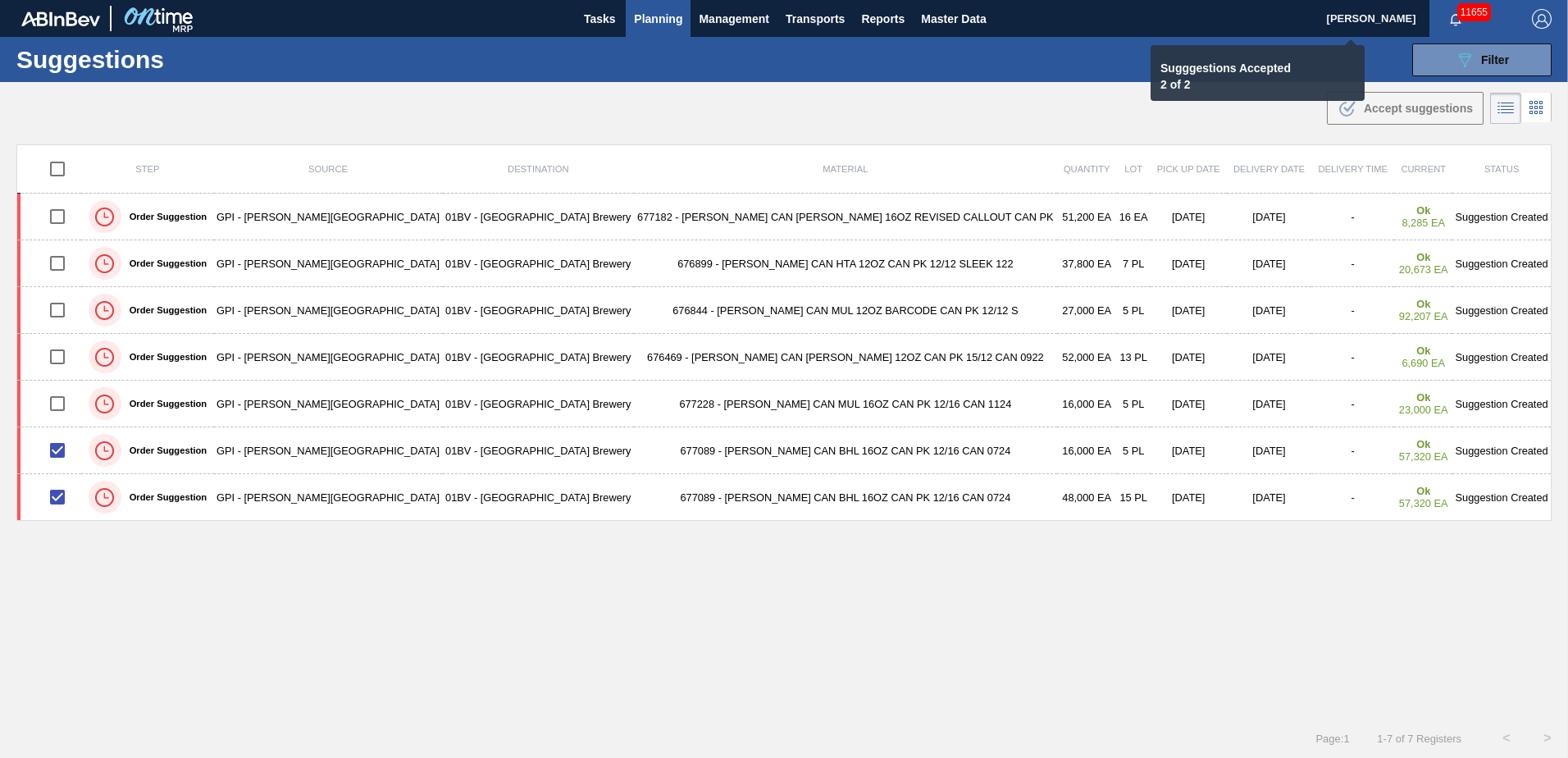
checkbox input "false"
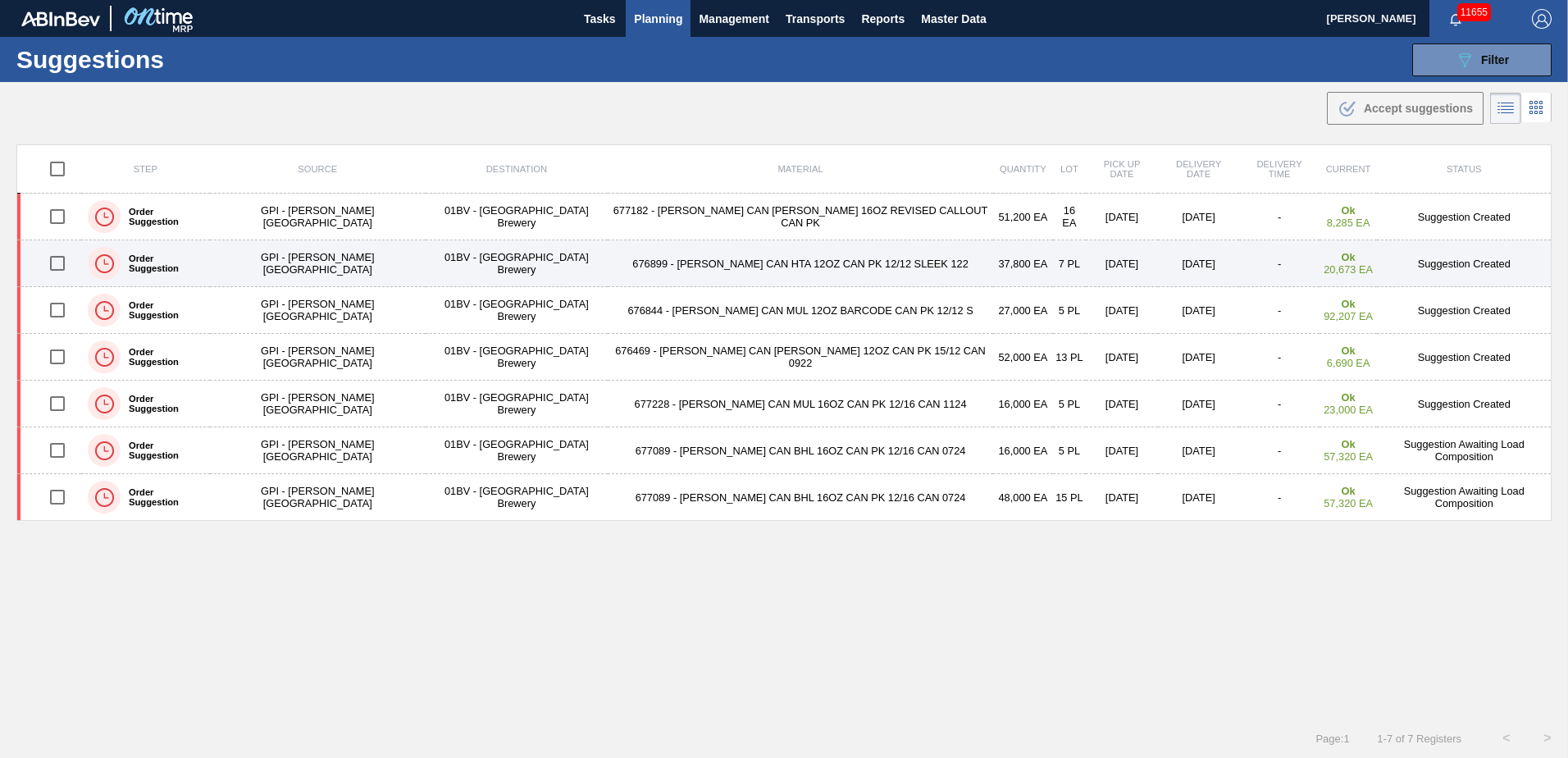
click at [61, 263] on input "checkbox" at bounding box center [56, 262] width 34 height 34
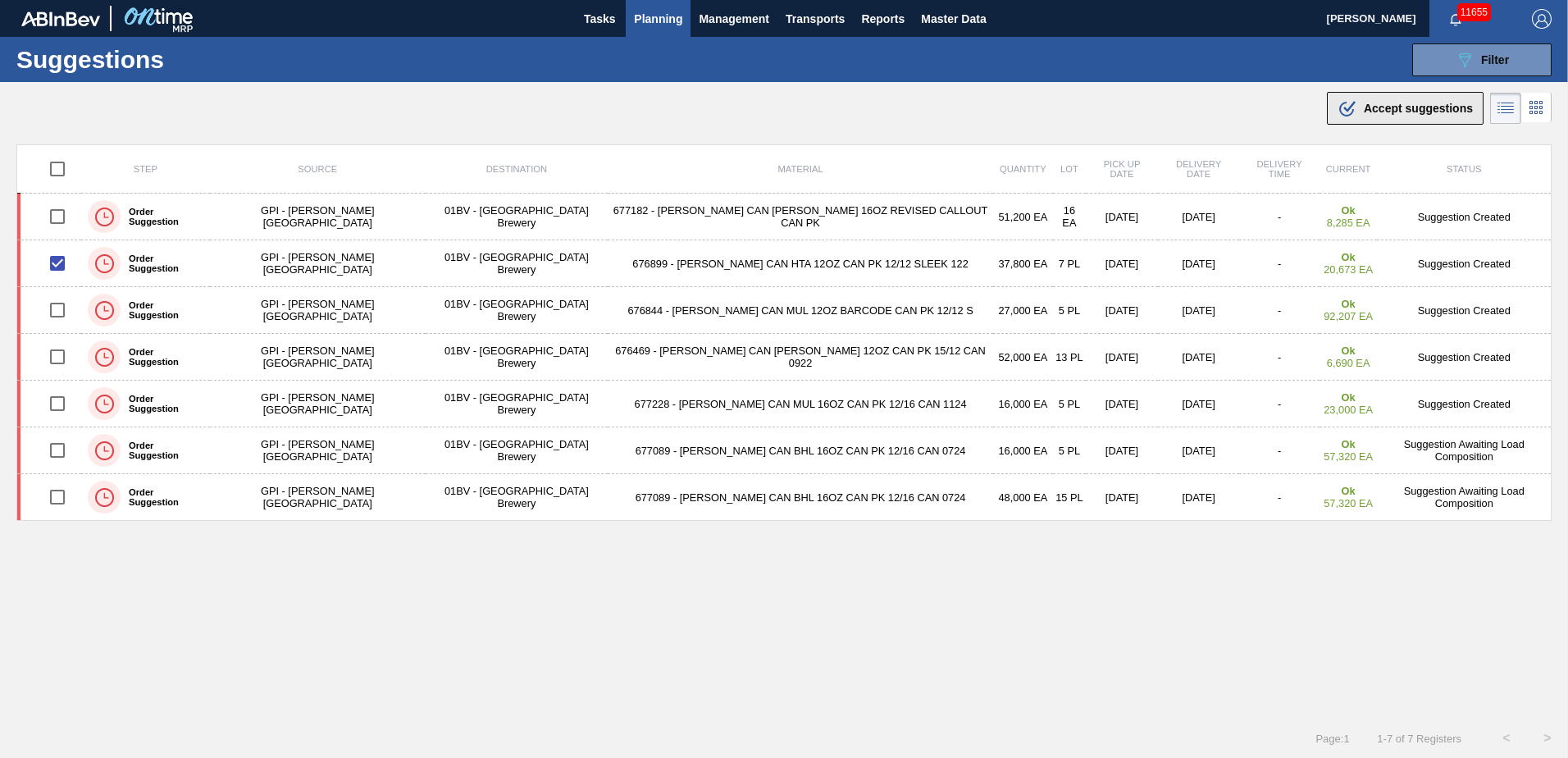
click at [1373, 108] on span "Accept suggestions" at bounding box center [1418, 109] width 109 height 14
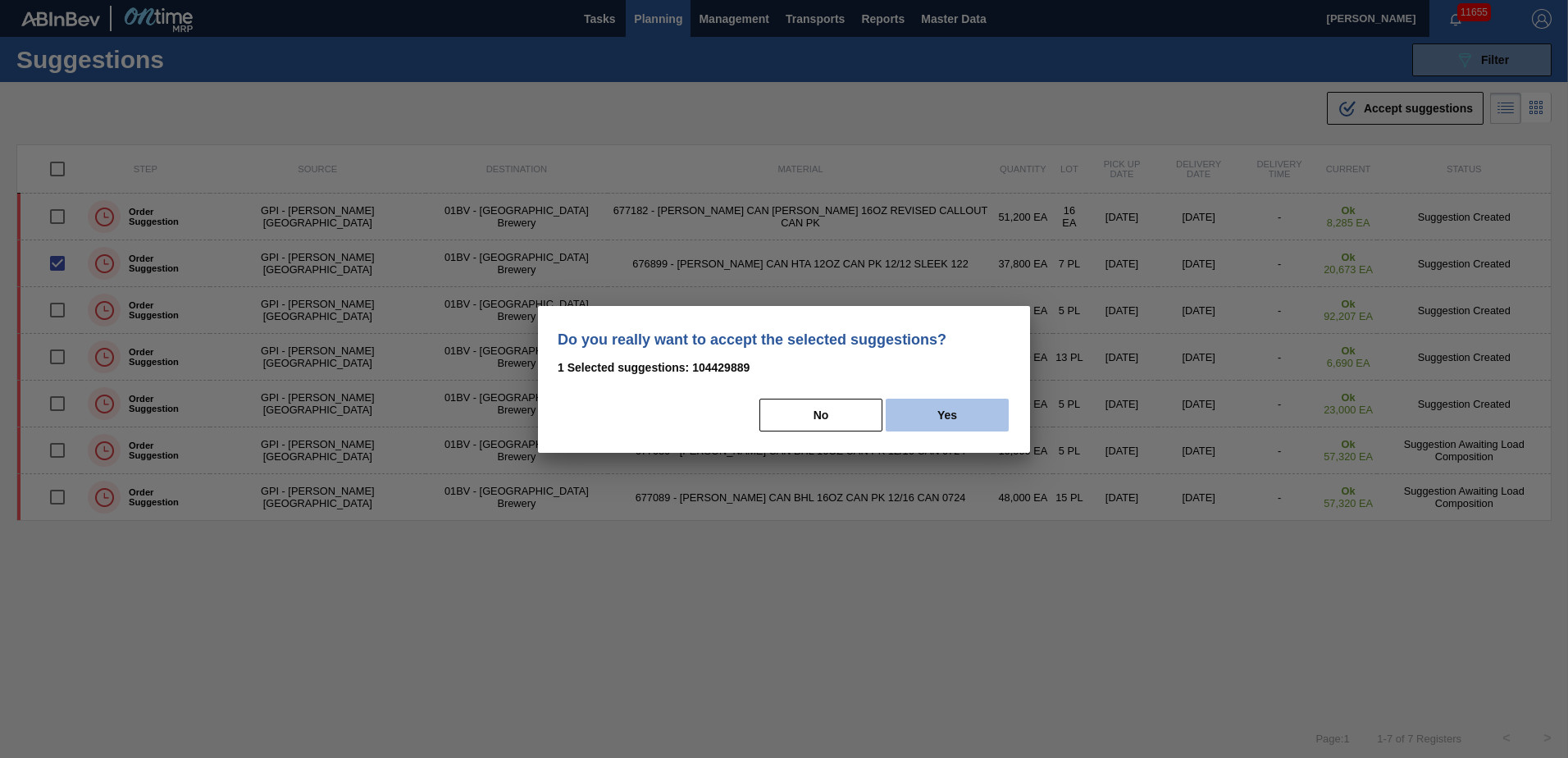
click at [956, 416] on button "Yes" at bounding box center [947, 415] width 123 height 33
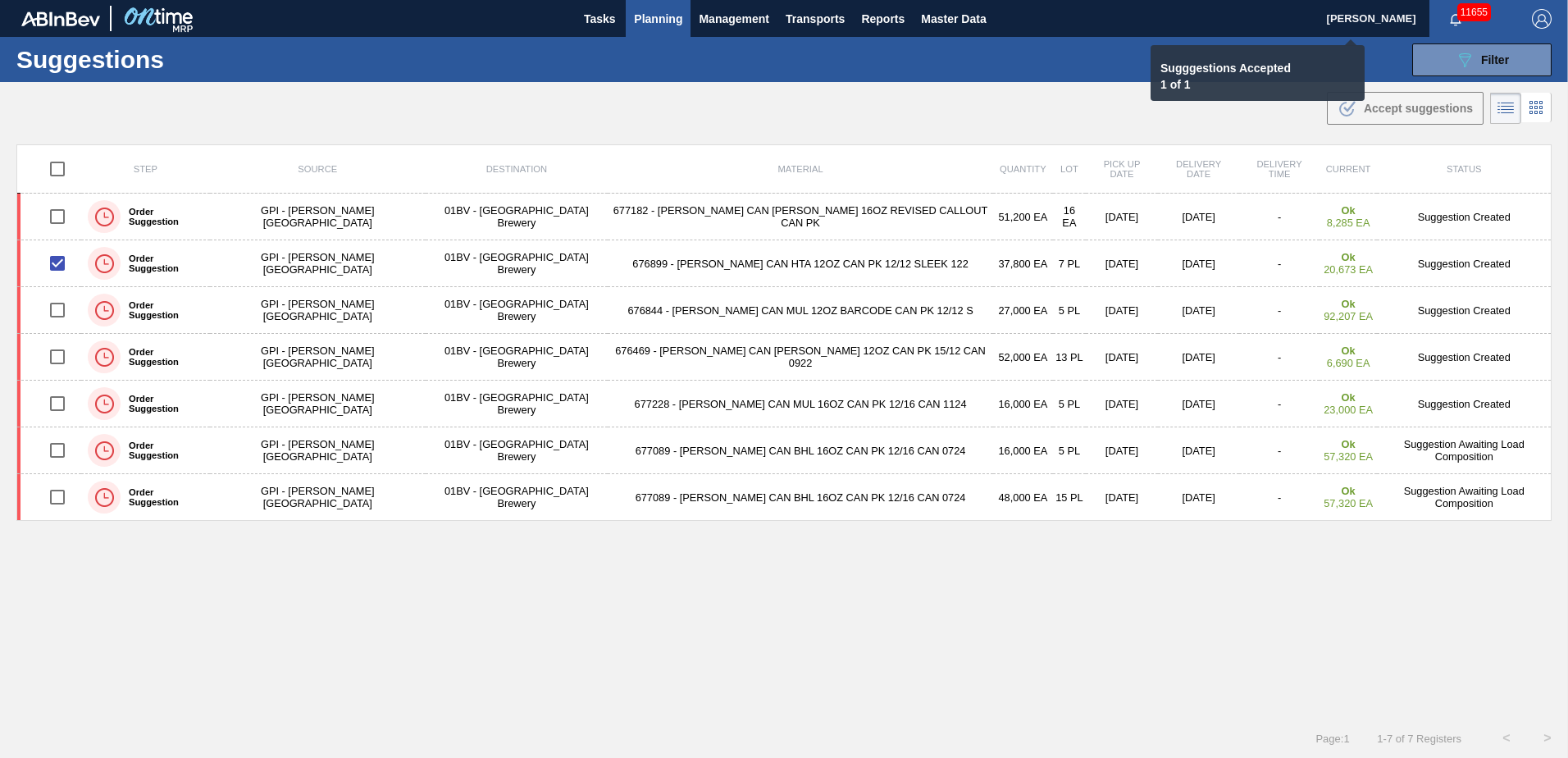
checkbox input "false"
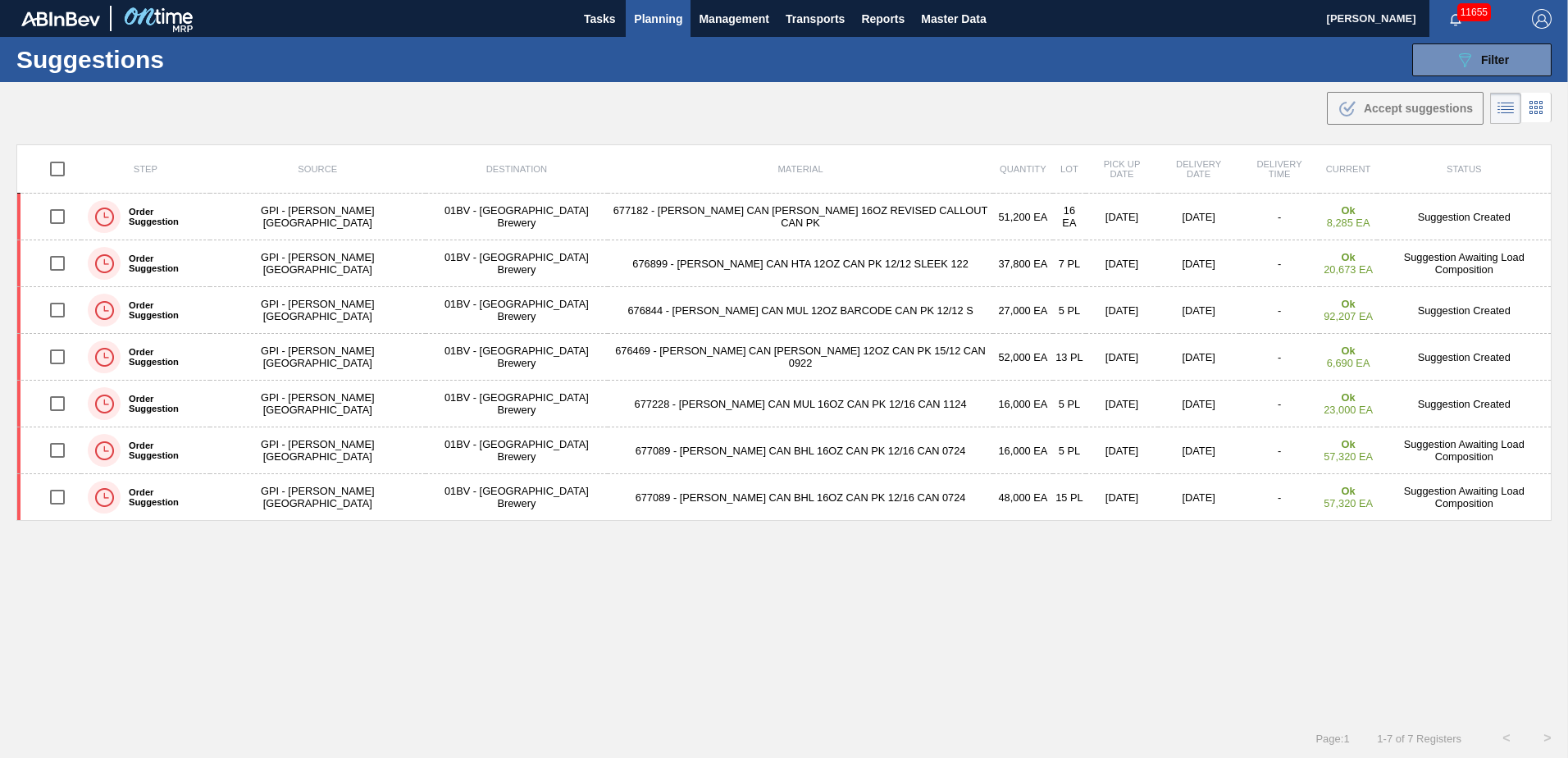
click at [662, 17] on span "Planning" at bounding box center [658, 18] width 49 height 19
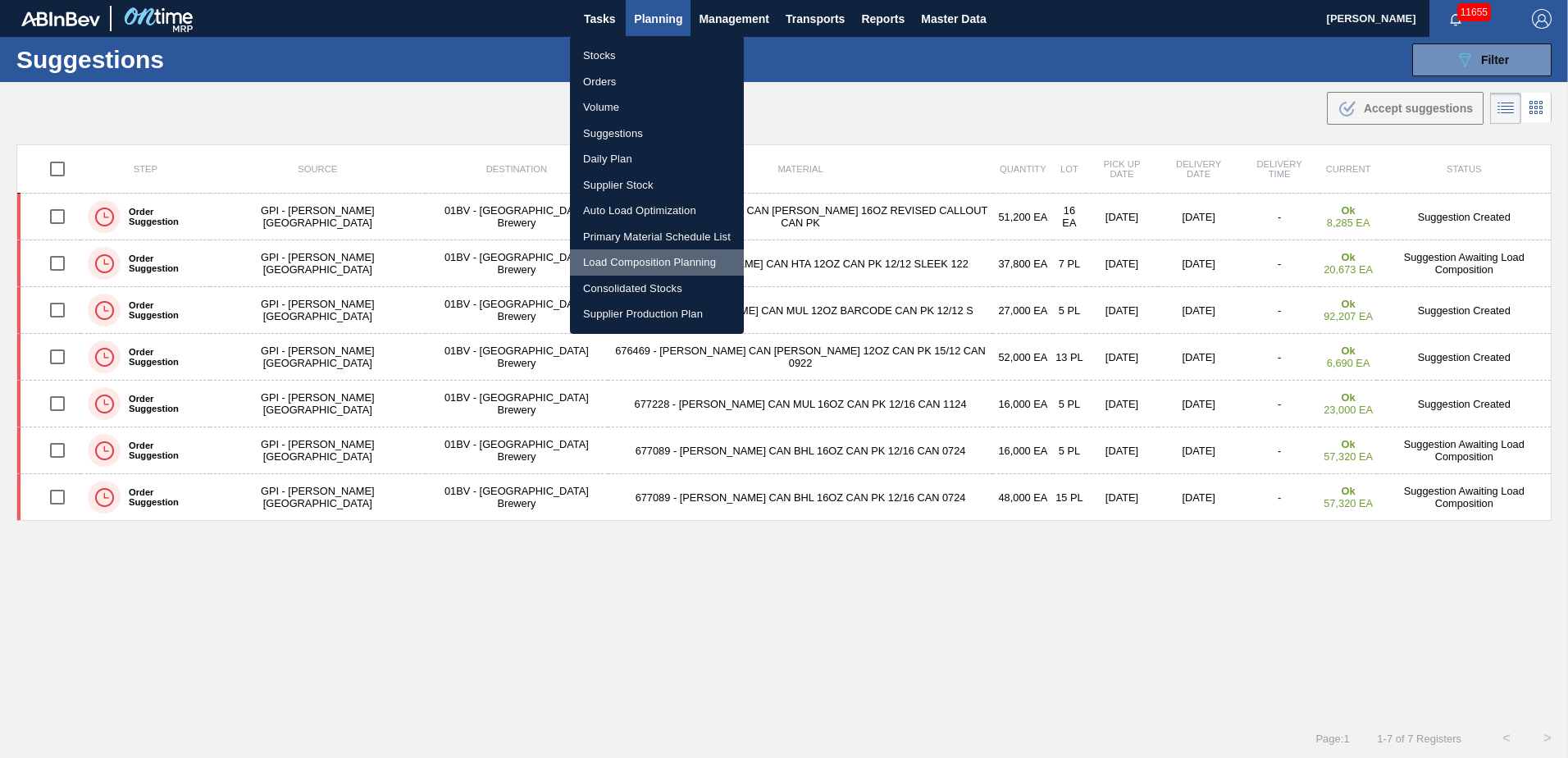
click at [625, 262] on li "Load Composition Planning" at bounding box center [656, 262] width 174 height 26
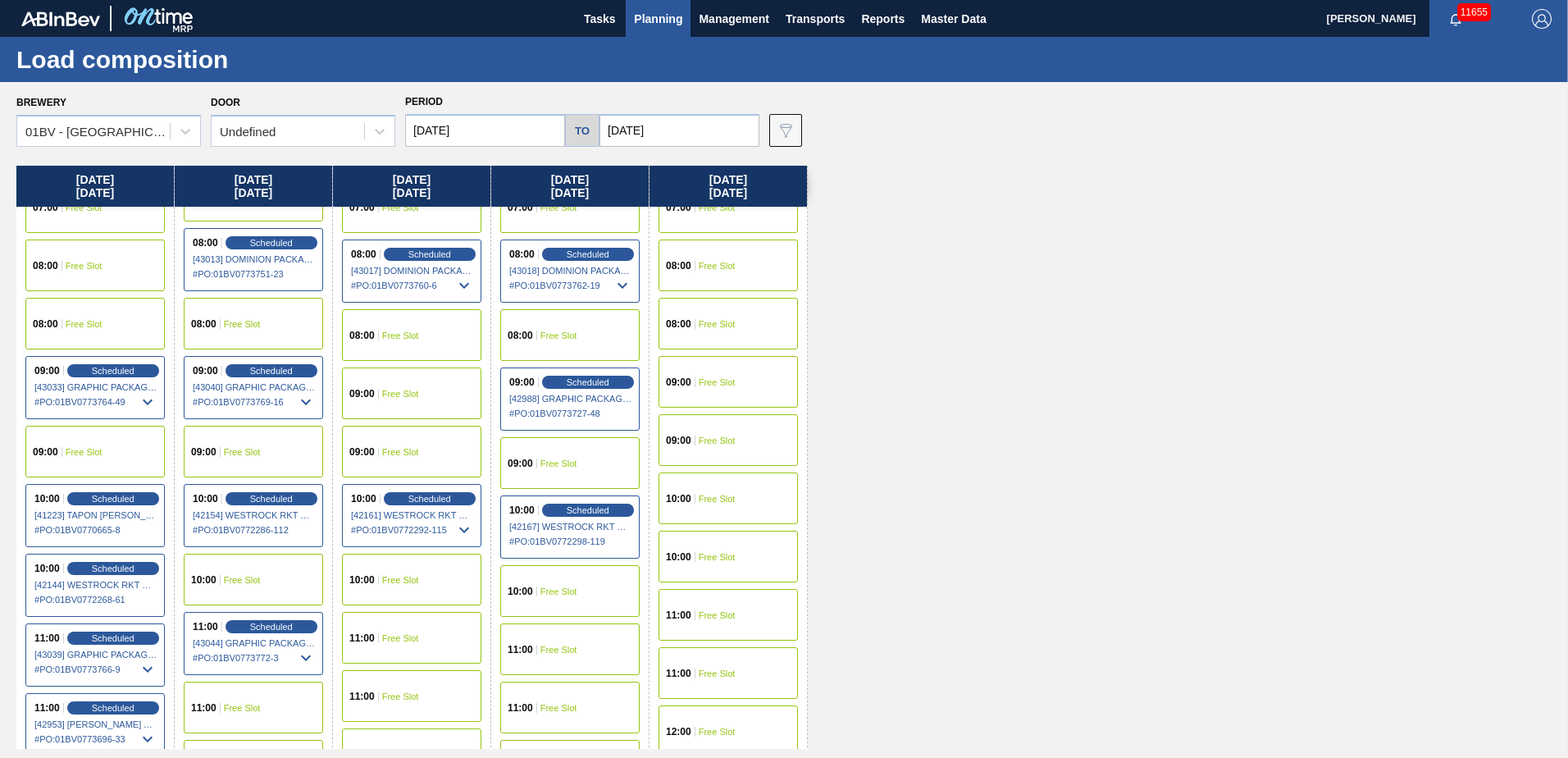
scroll to position [82, 0]
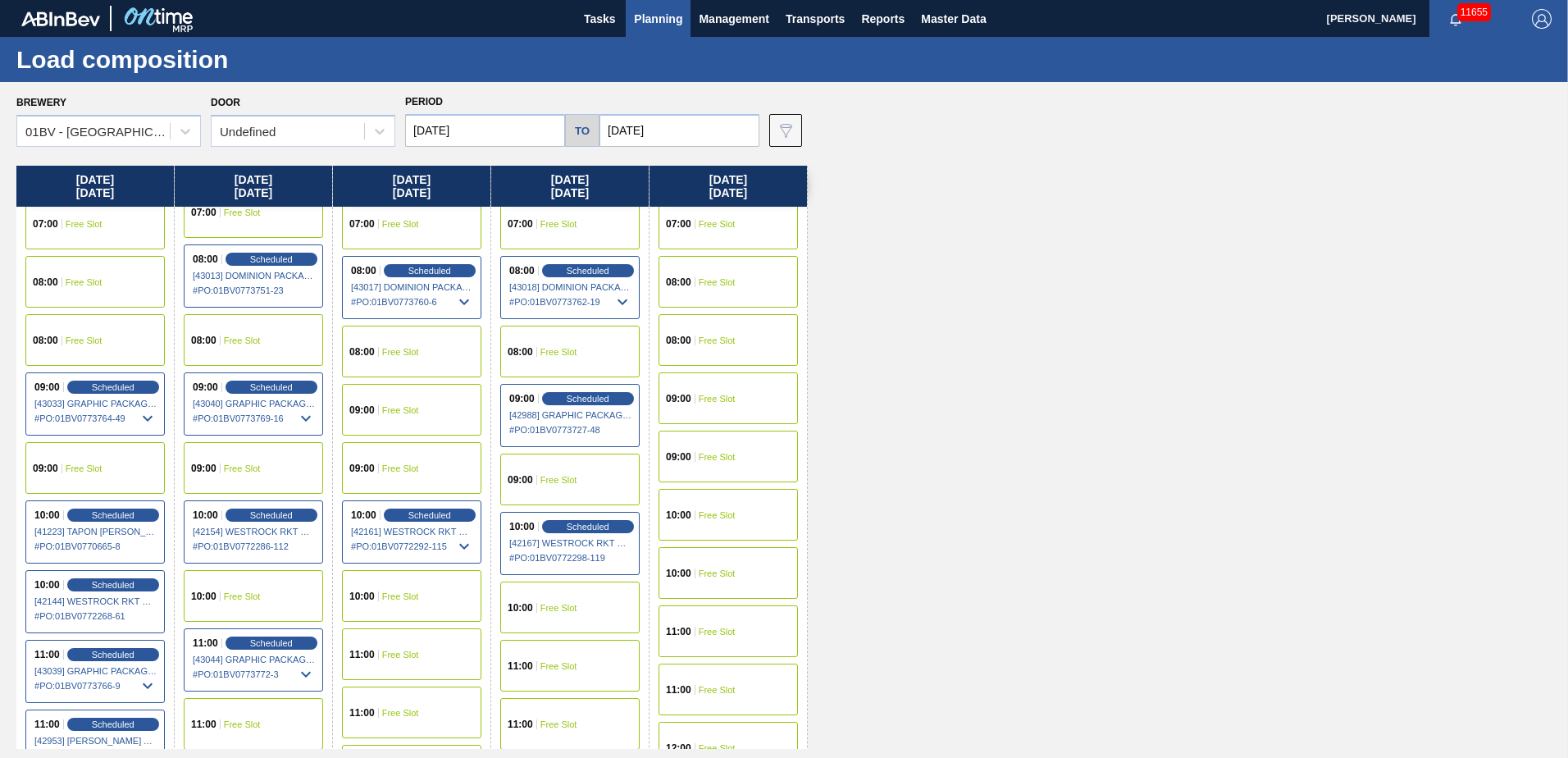
click at [391, 406] on span "Free Slot" at bounding box center [401, 410] width 37 height 10
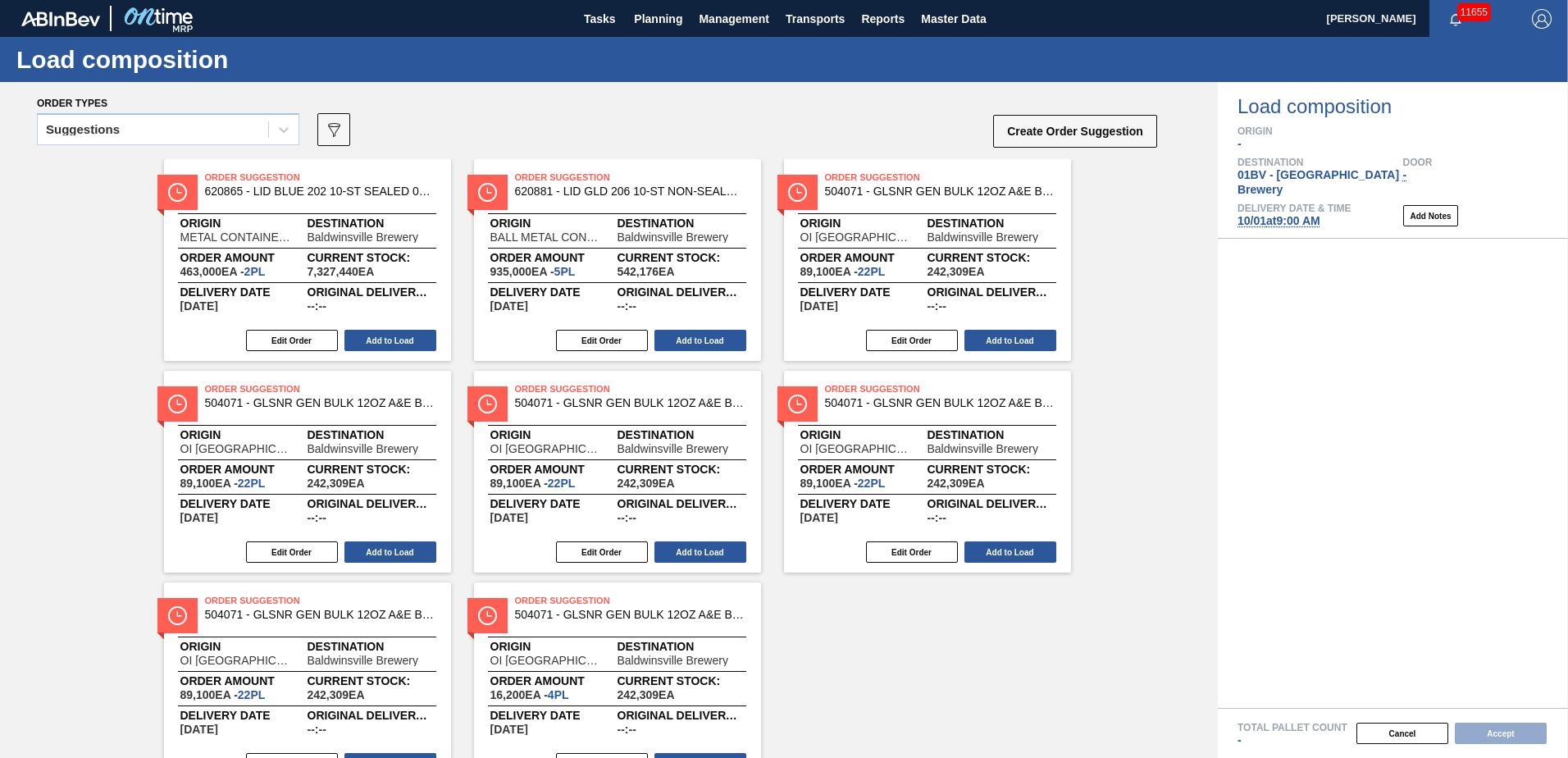
click at [284, 128] on icon at bounding box center [284, 129] width 17 height 17
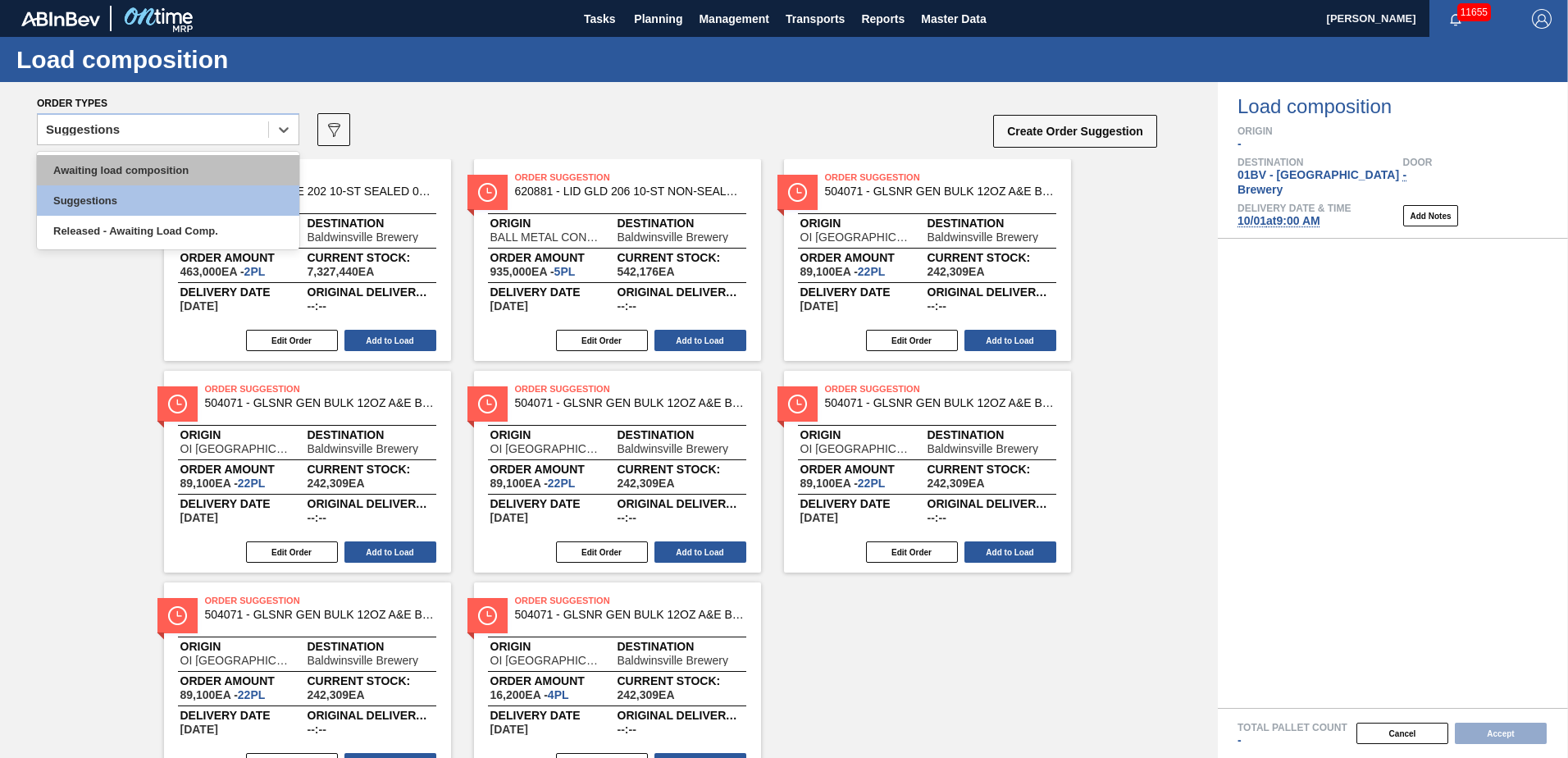
click at [183, 171] on div "Awaiting load composition" at bounding box center [168, 169] width 262 height 30
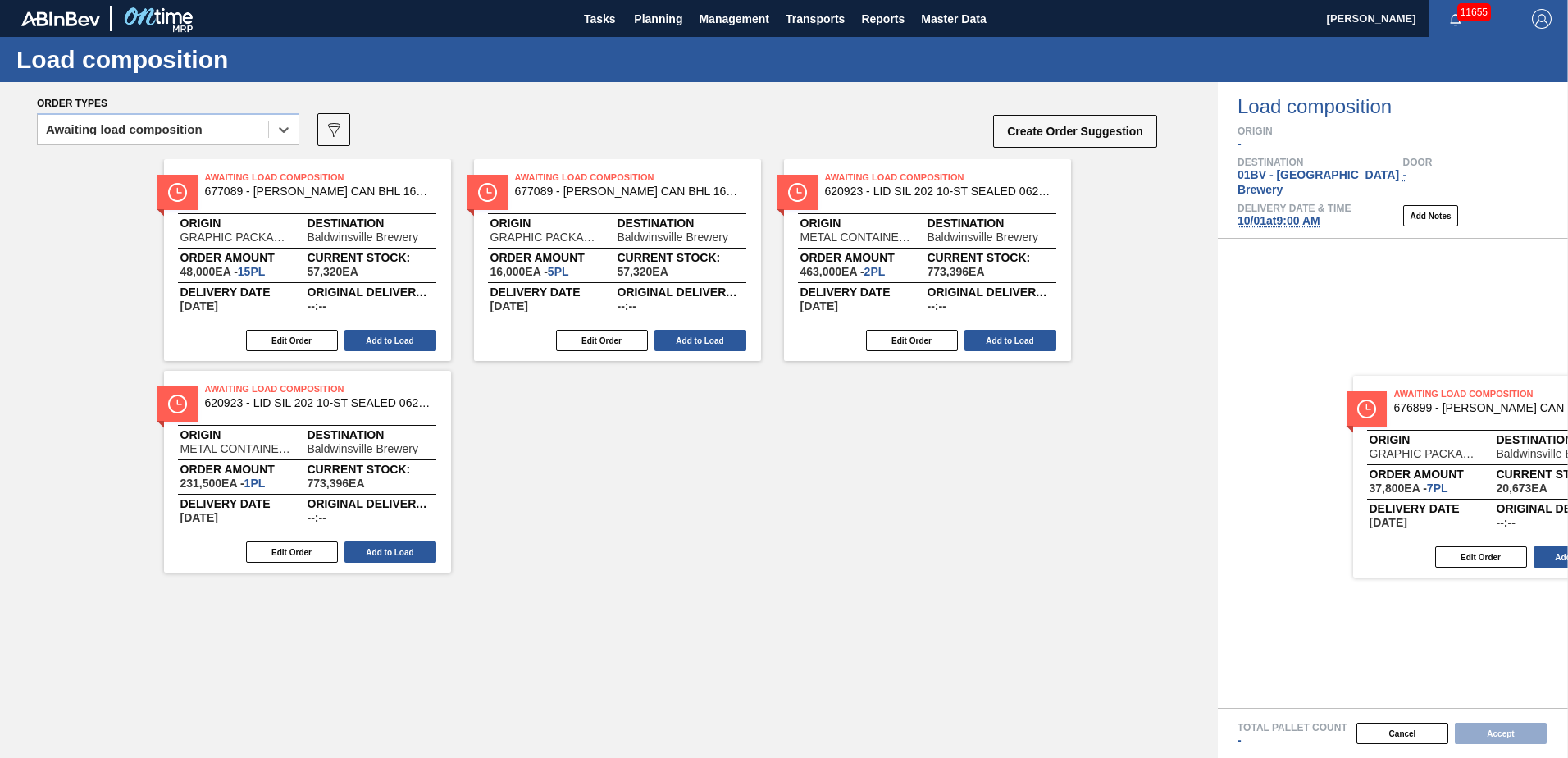
drag, startPoint x: 540, startPoint y: 397, endPoint x: 1441, endPoint y: 401, distance: 901.0
click at [1441, 401] on div "Order types option Awaiting load composition, selected. Select is focused ,type…" at bounding box center [784, 419] width 1568 height 675
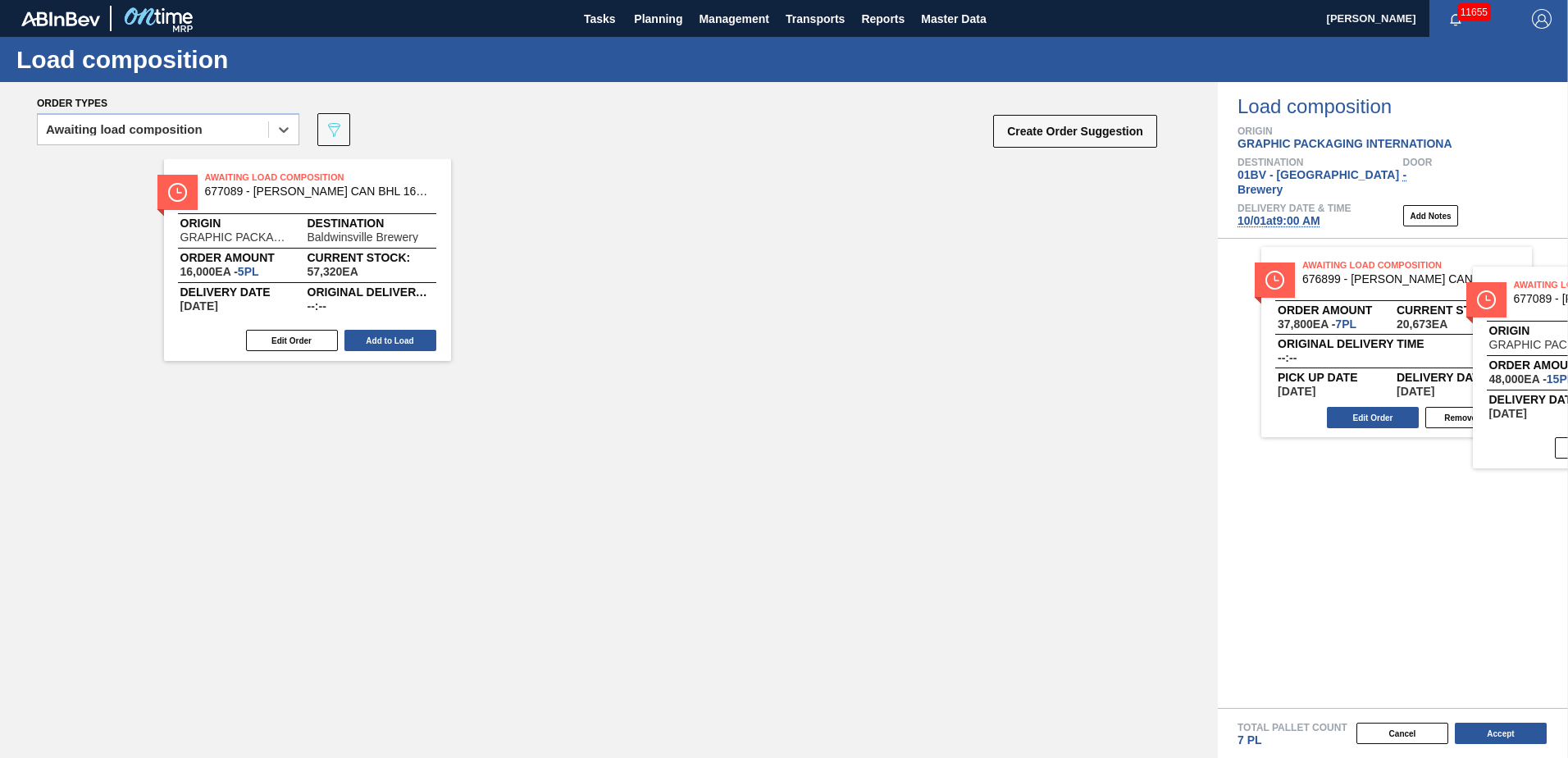
drag, startPoint x: 213, startPoint y: 197, endPoint x: 1530, endPoint y: 304, distance: 1321.3
click at [1530, 304] on div "Order types option Awaiting load composition, selected. Select is focused ,type…" at bounding box center [784, 419] width 1568 height 675
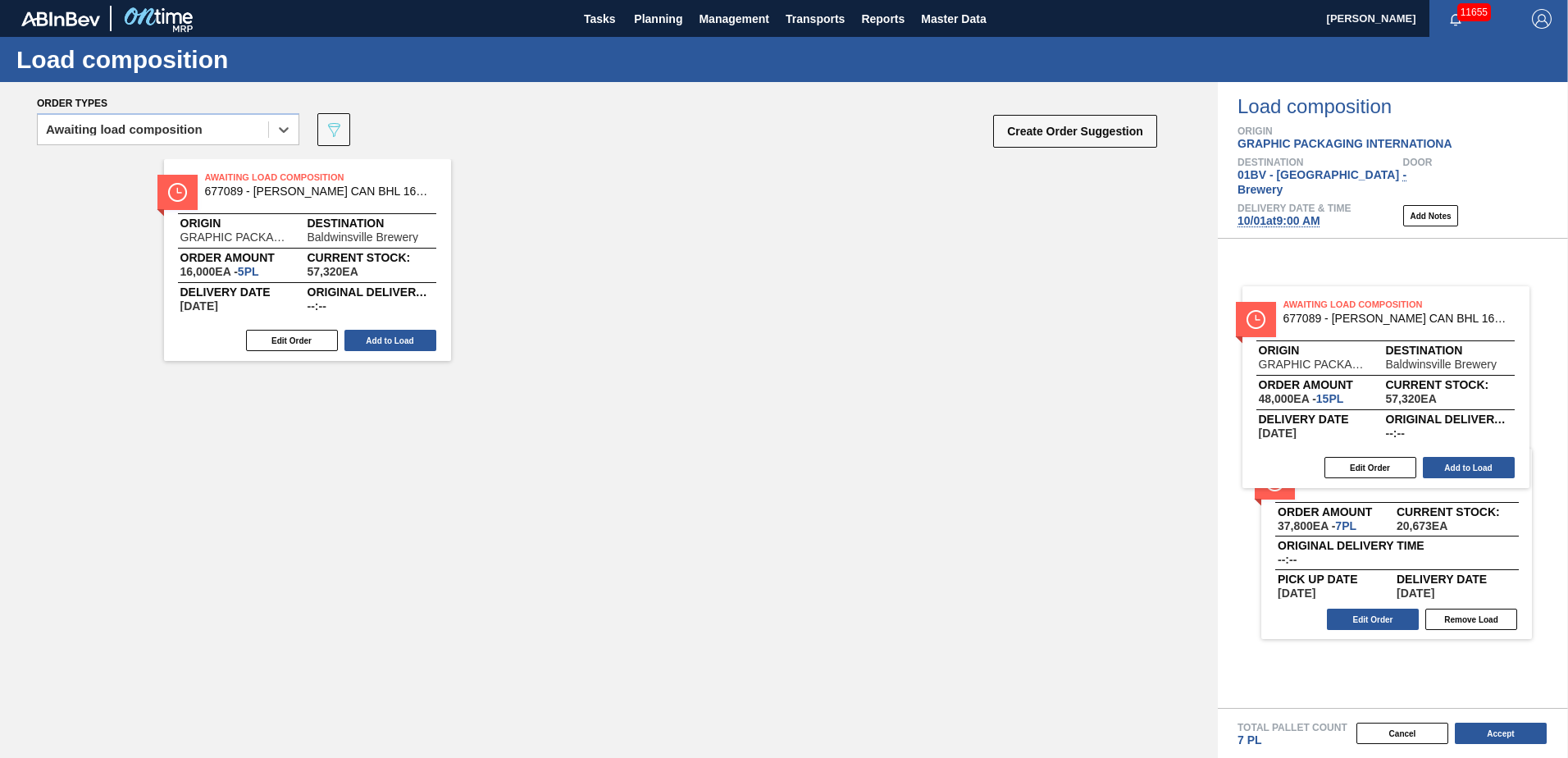
drag, startPoint x: 361, startPoint y: 191, endPoint x: 1474, endPoint y: 323, distance: 1120.8
click at [1474, 323] on div "Order types option Awaiting load composition, selected. Select is focused ,type…" at bounding box center [784, 419] width 1568 height 675
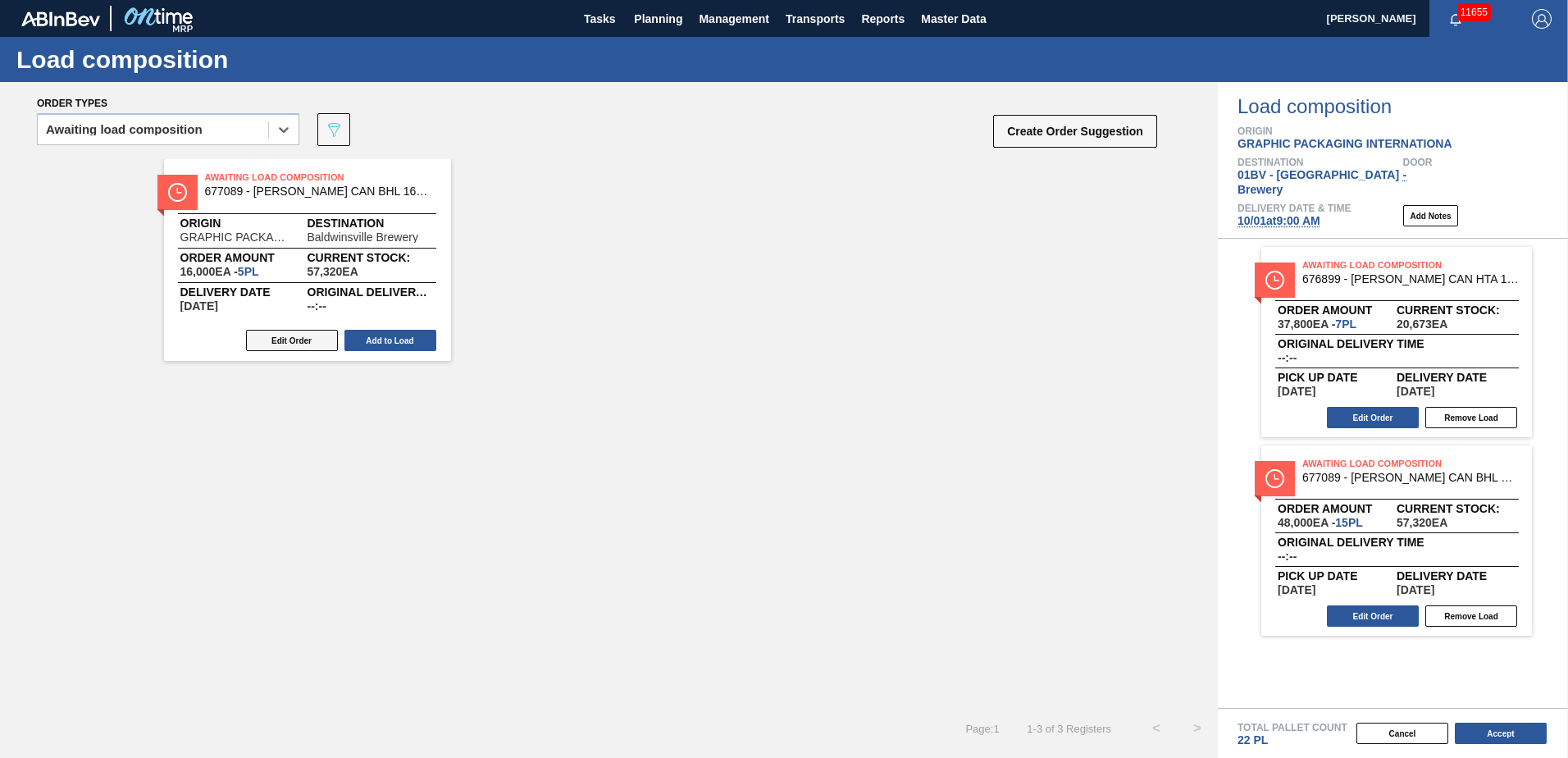
click at [286, 342] on button "Edit Order" at bounding box center [292, 340] width 92 height 21
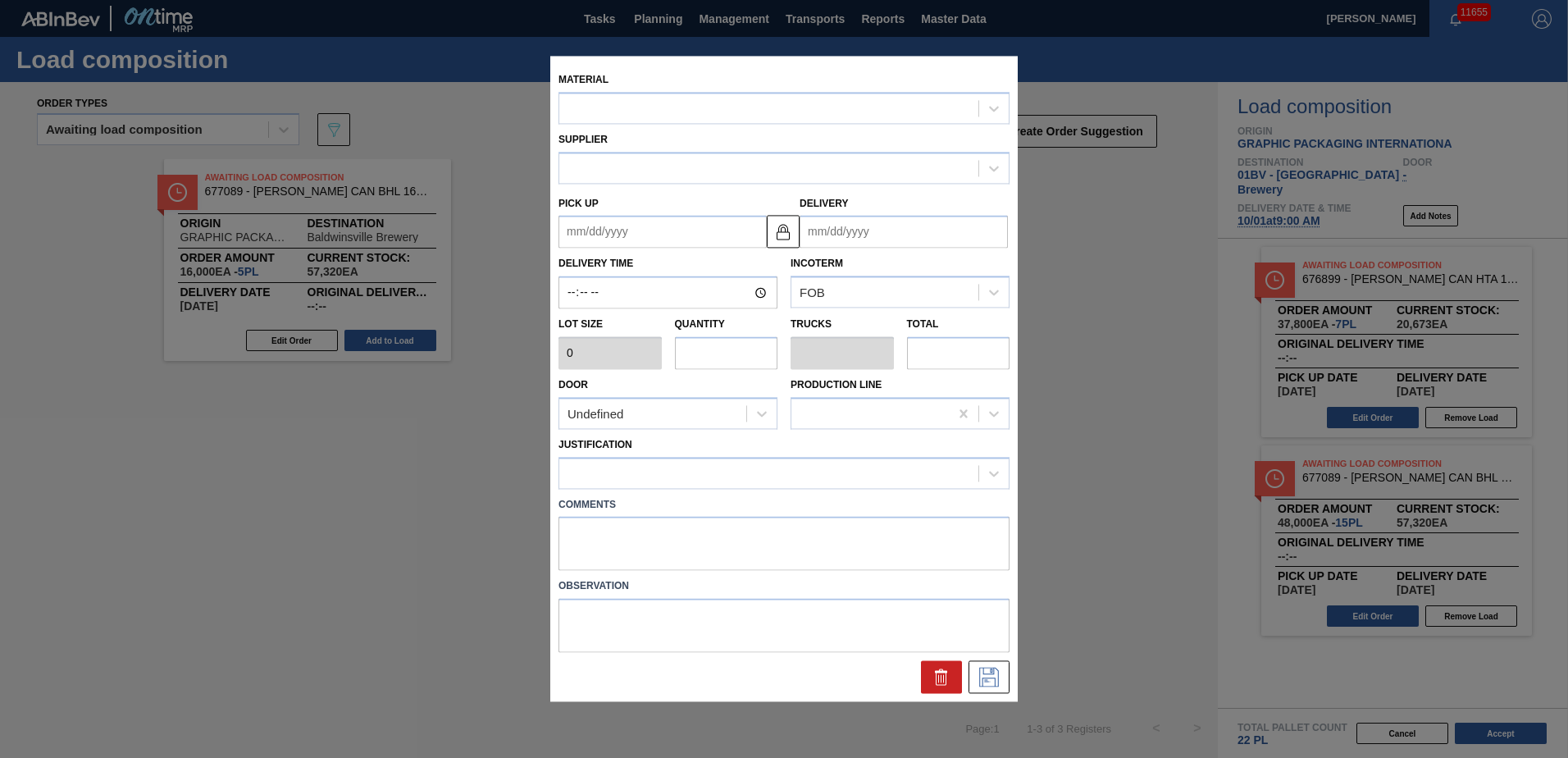
type input "3,200"
type input "5"
type input "0.192"
type input "16,000"
type up "[DATE]"
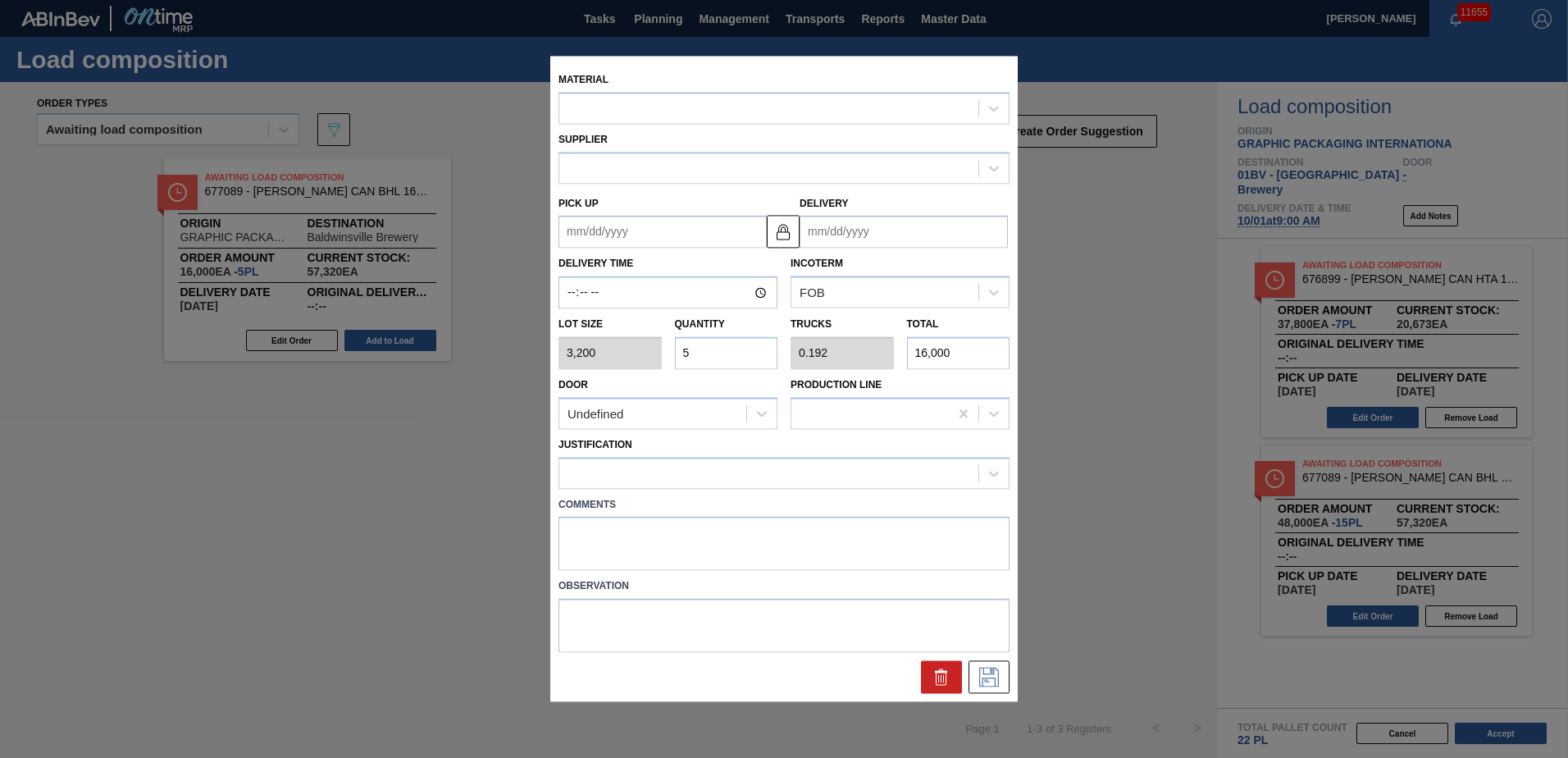
type input "[DATE]"
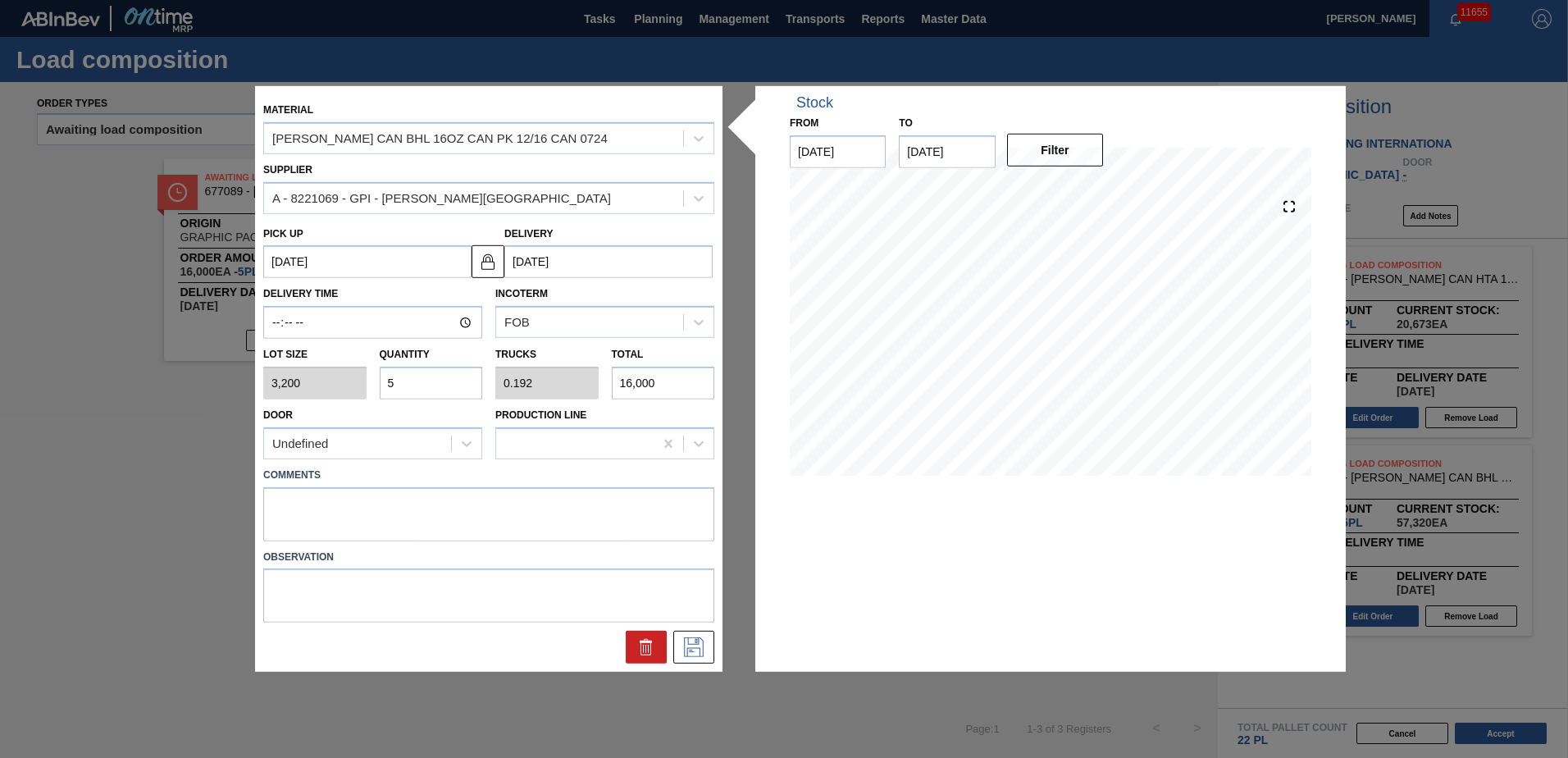
click at [308, 371] on div "Lot size 3,200 Quantity 5 Trucks 0.192 Total 16,000" at bounding box center [489, 368] width 465 height 60
type input "4"
type input "0.154"
type input "12,800"
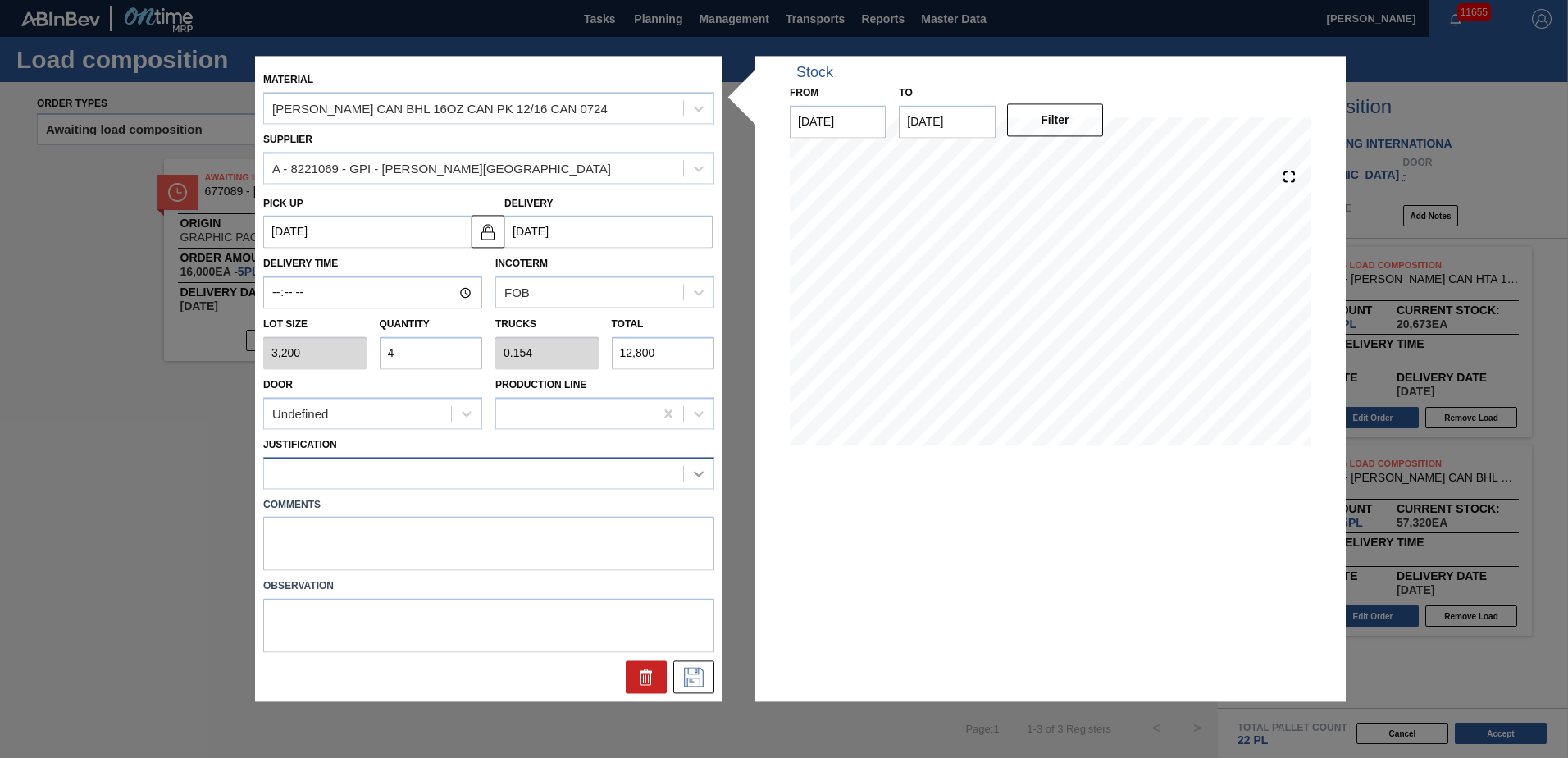
type input "4"
click at [700, 465] on icon at bounding box center [698, 472] width 17 height 17
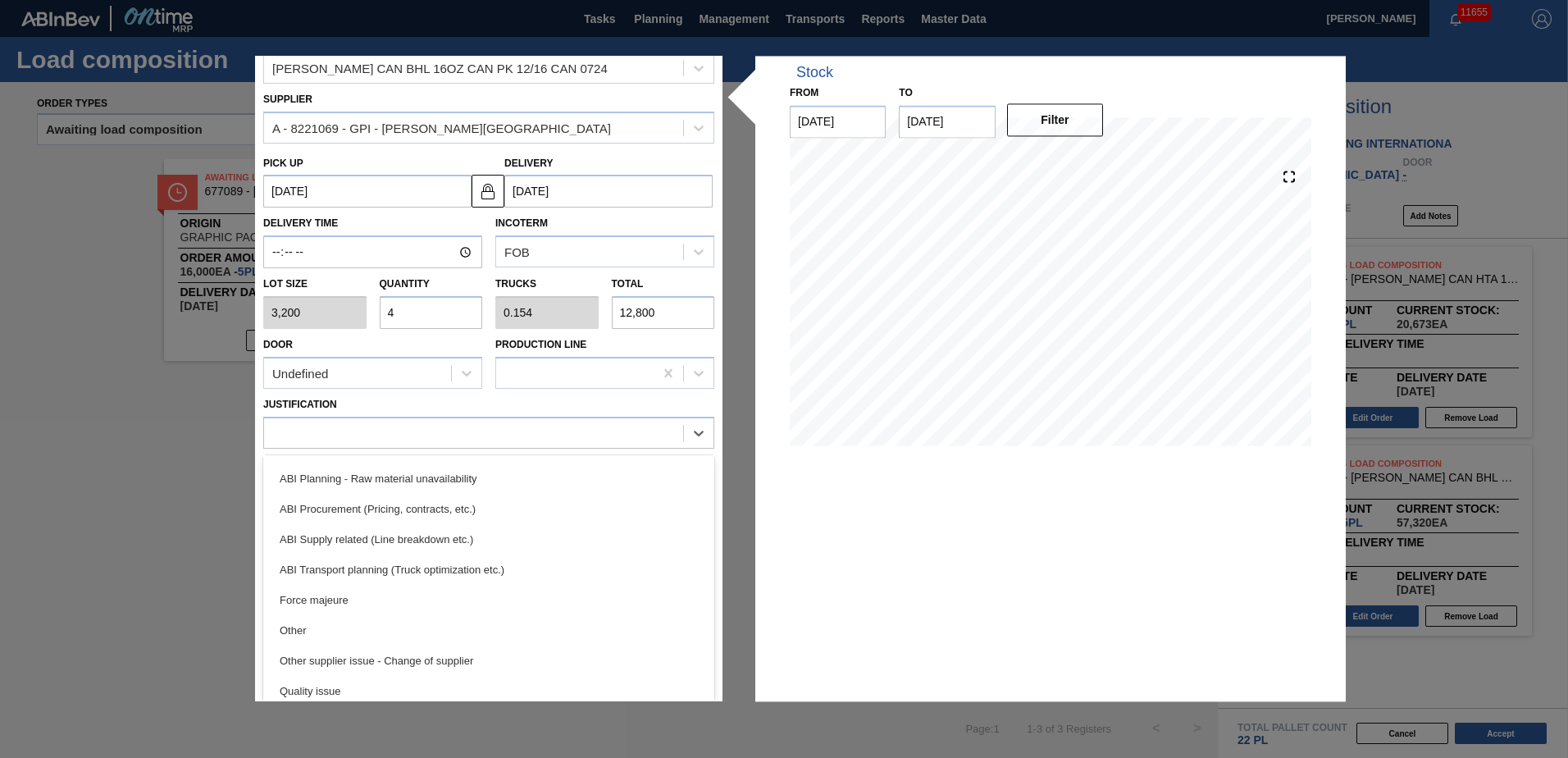
scroll to position [181, 0]
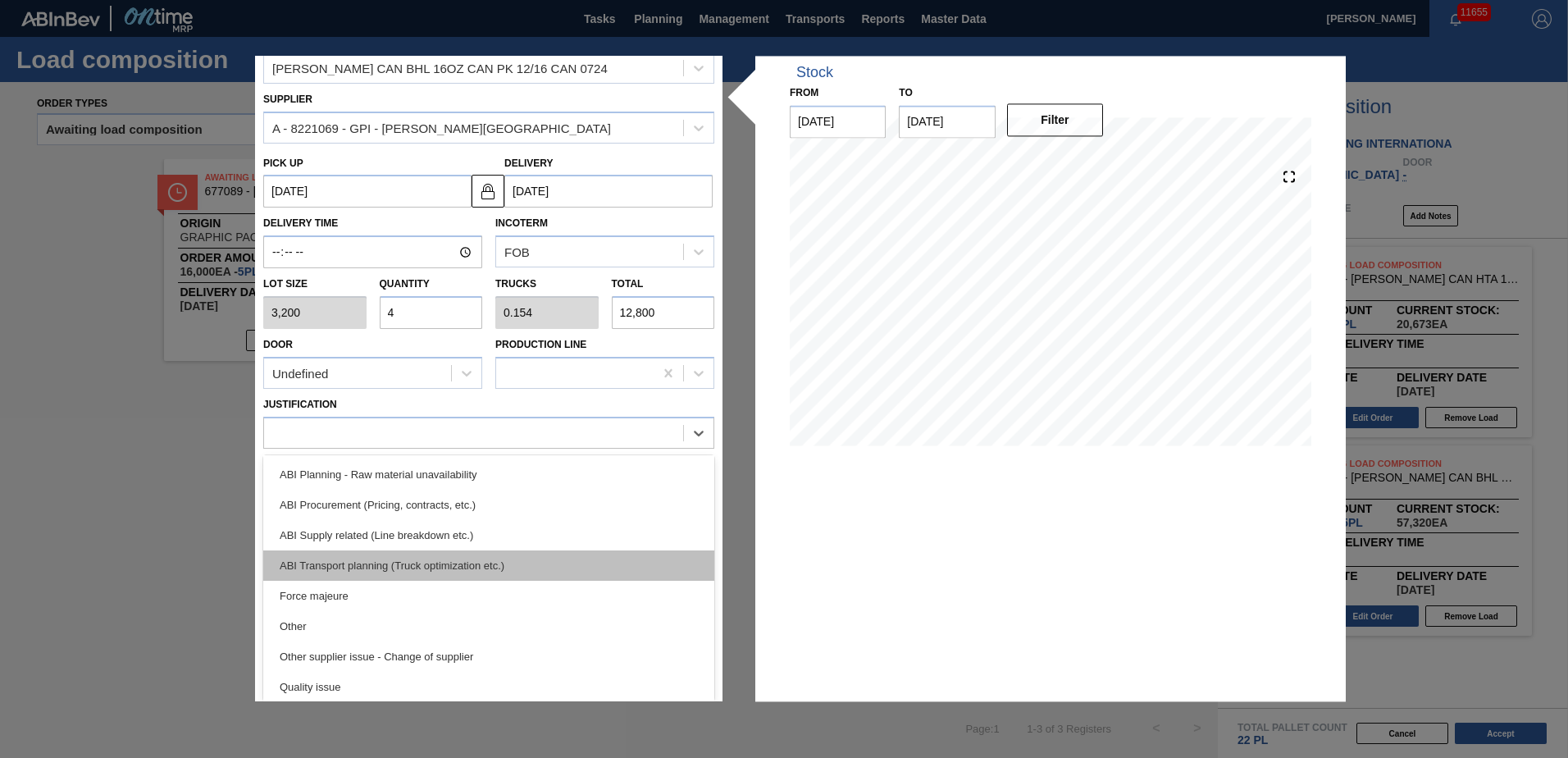
click at [366, 564] on div "ABI Transport planning (Truck optimization etc.)" at bounding box center [489, 565] width 451 height 30
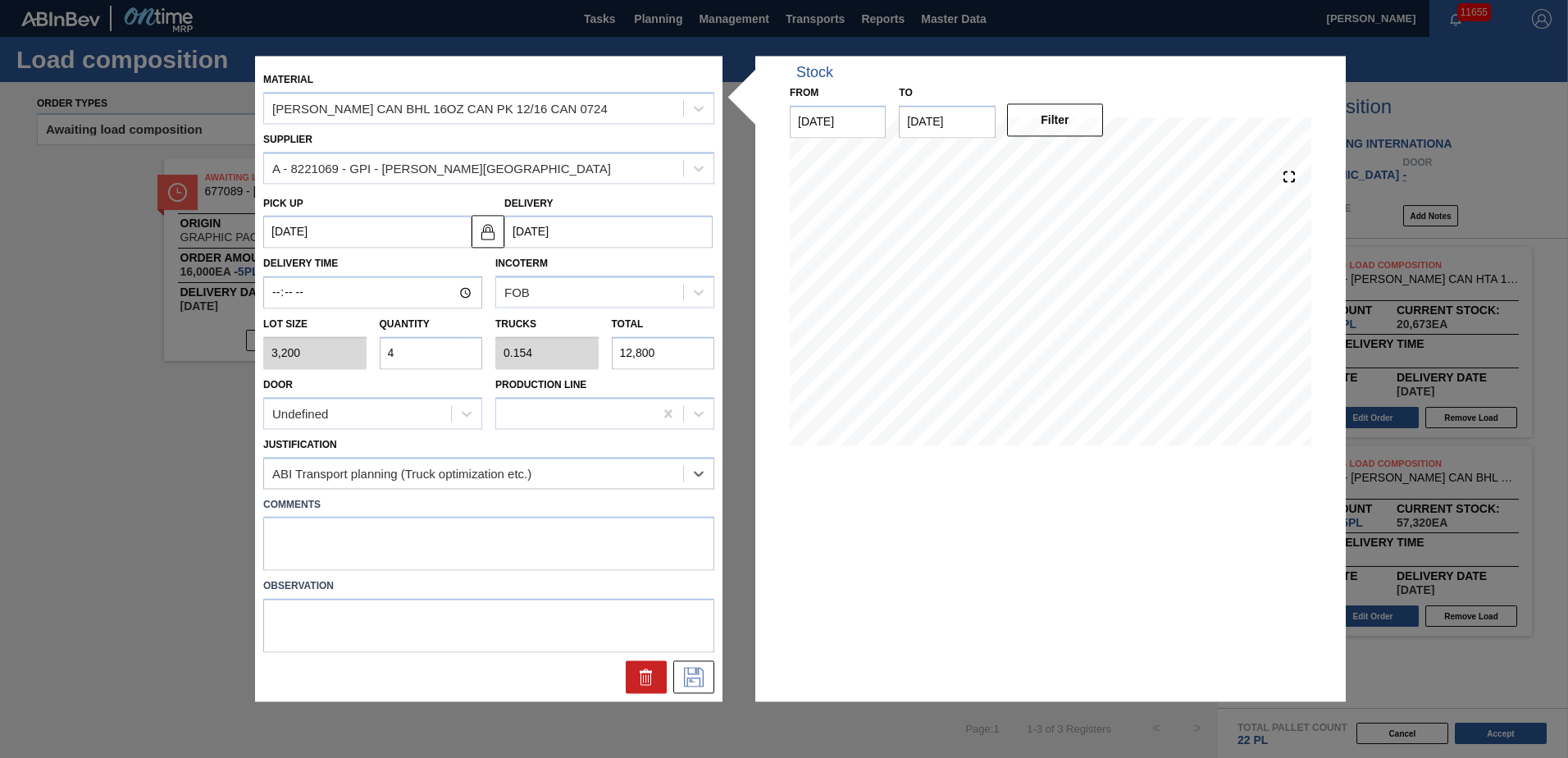
scroll to position [0, 0]
click at [684, 686] on icon at bounding box center [693, 677] width 26 height 19
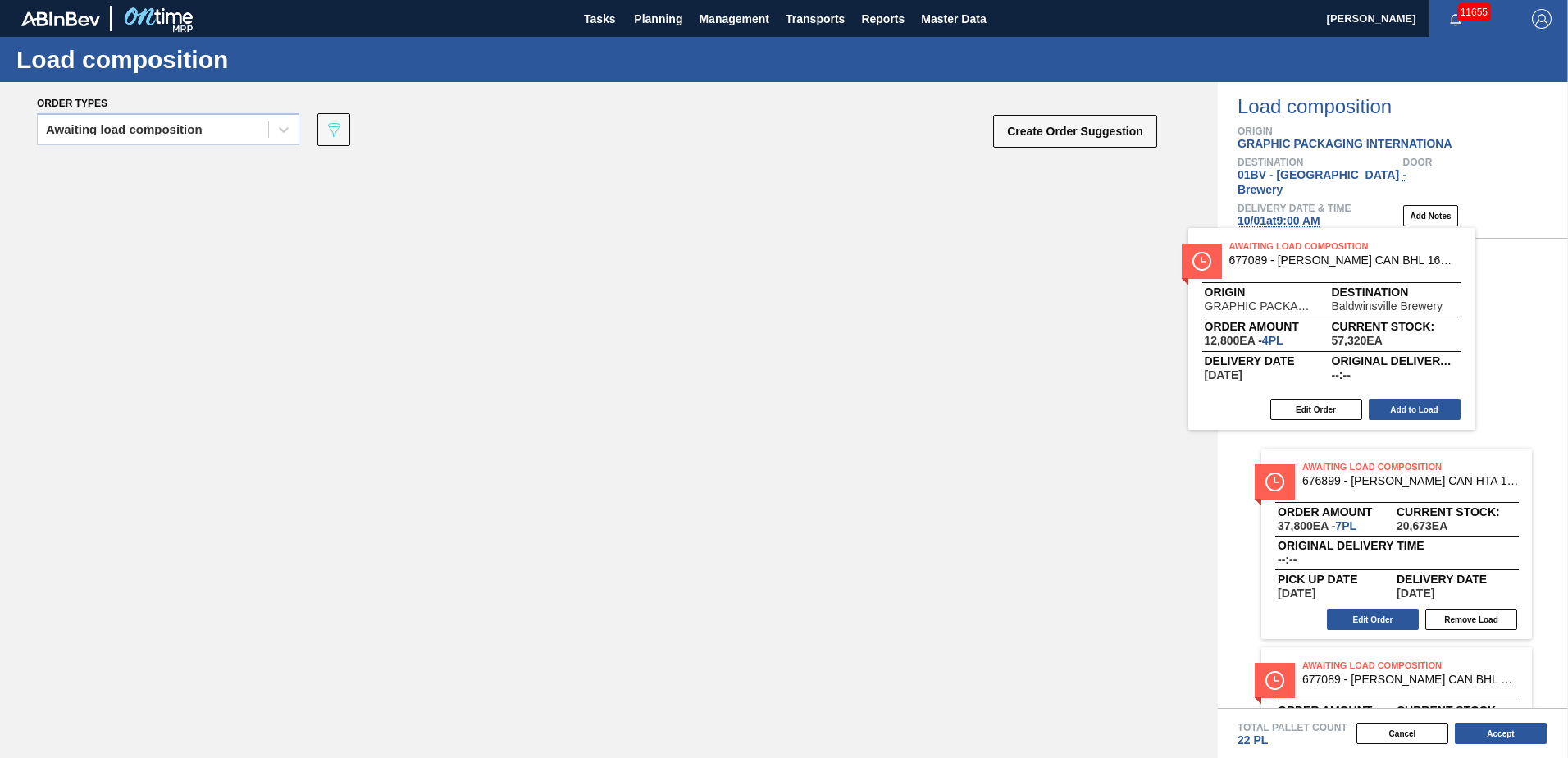
drag, startPoint x: 257, startPoint y: 182, endPoint x: 1346, endPoint y: 256, distance: 1091.5
click at [1346, 256] on div "Order types Awaiting load composition 089F7B8B-B2A5-4AFE-B5C0-19BA573D28AC Crea…" at bounding box center [784, 419] width 1568 height 675
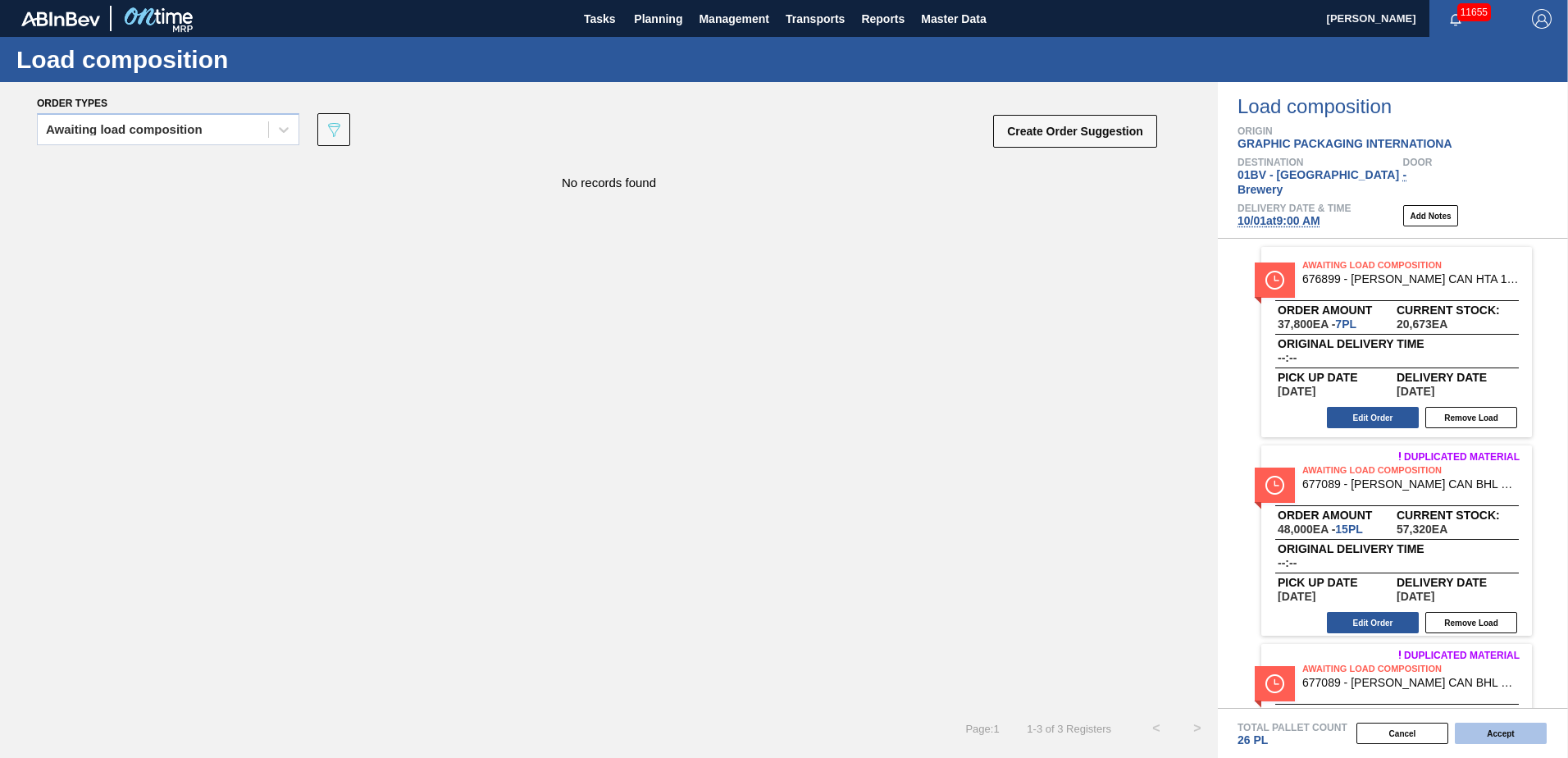
click at [1495, 733] on button "Accept" at bounding box center [1501, 733] width 92 height 21
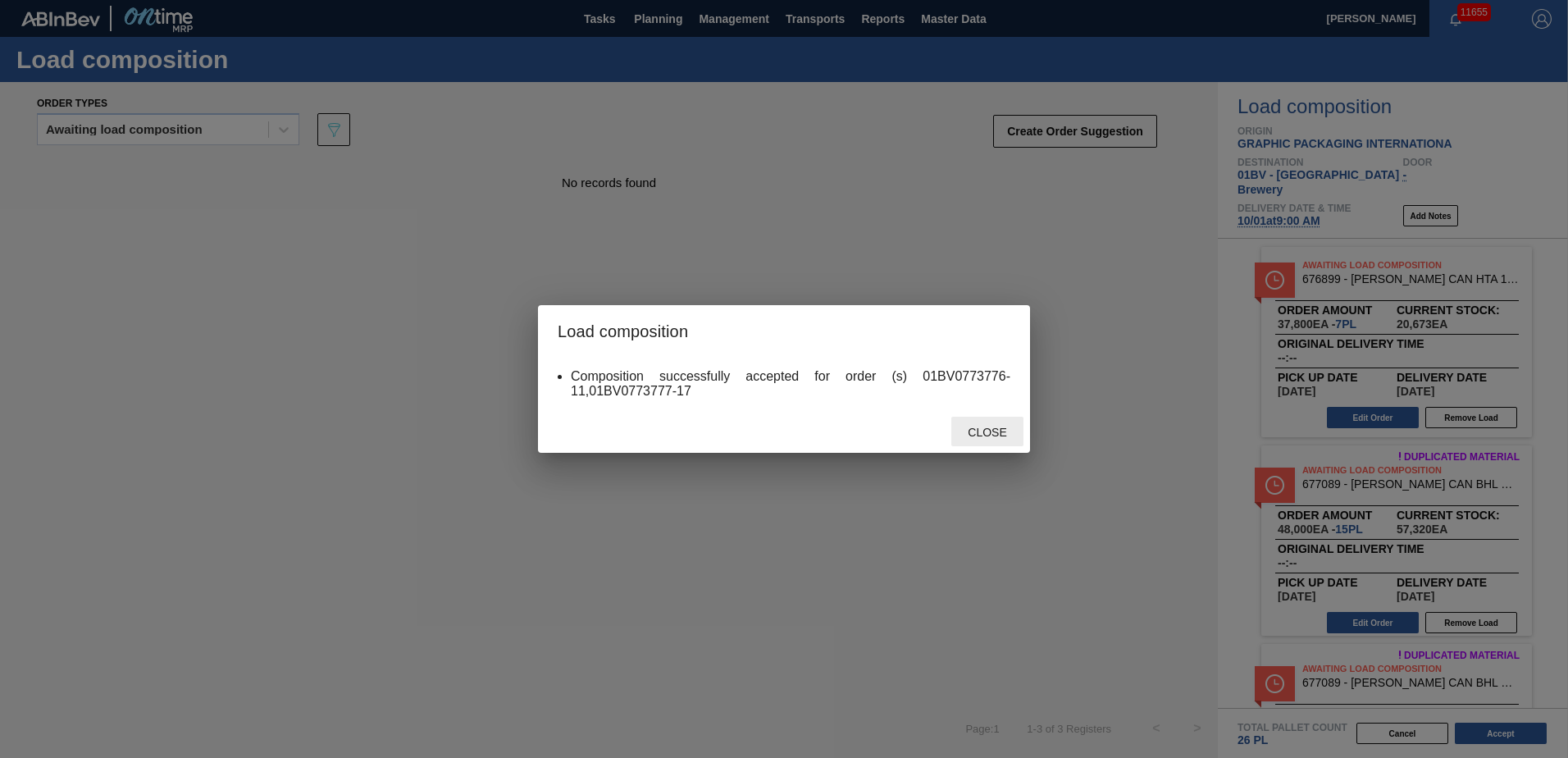
click at [993, 425] on div "Close" at bounding box center [988, 431] width 72 height 30
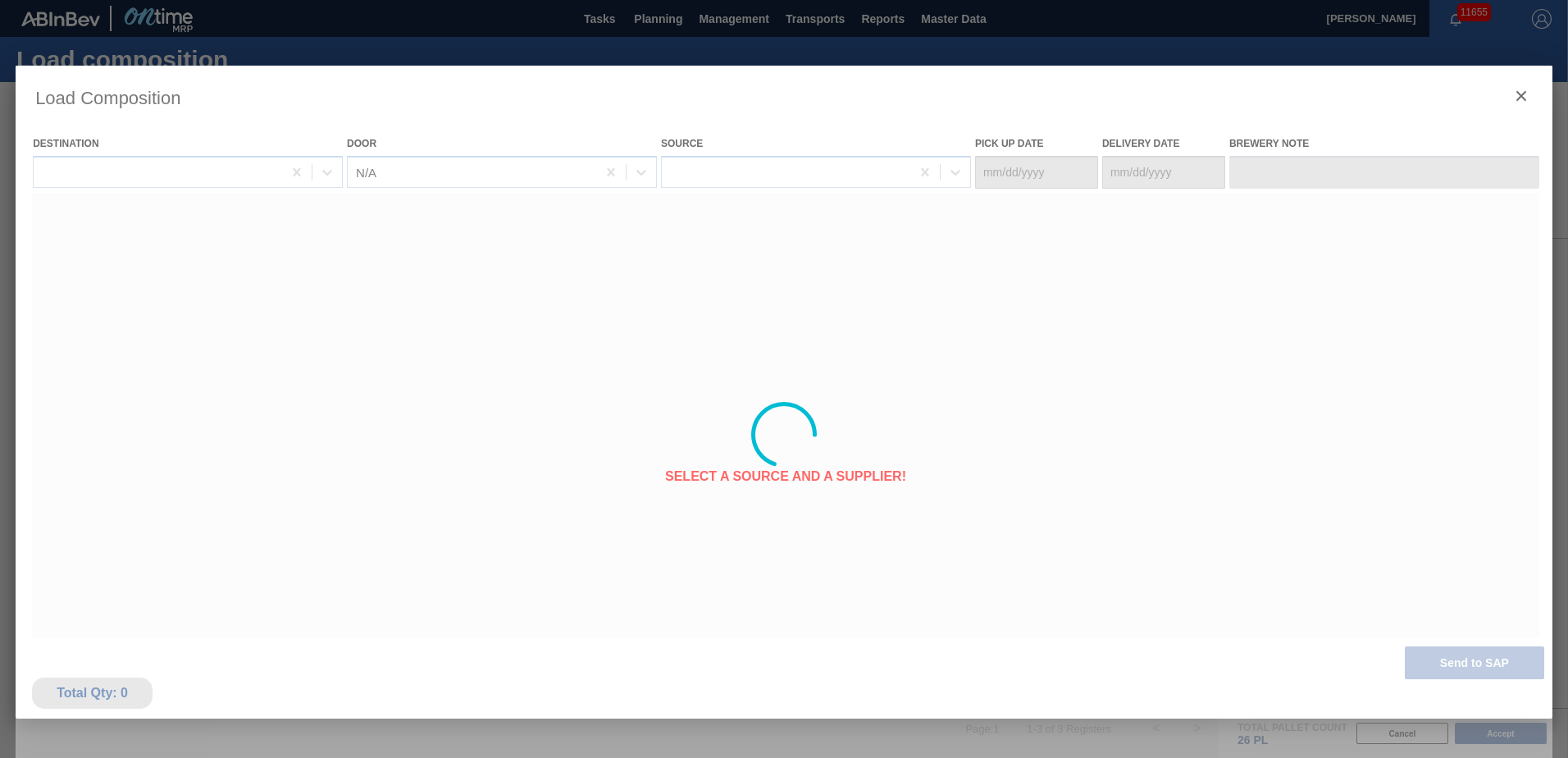
type Date "[DATE]"
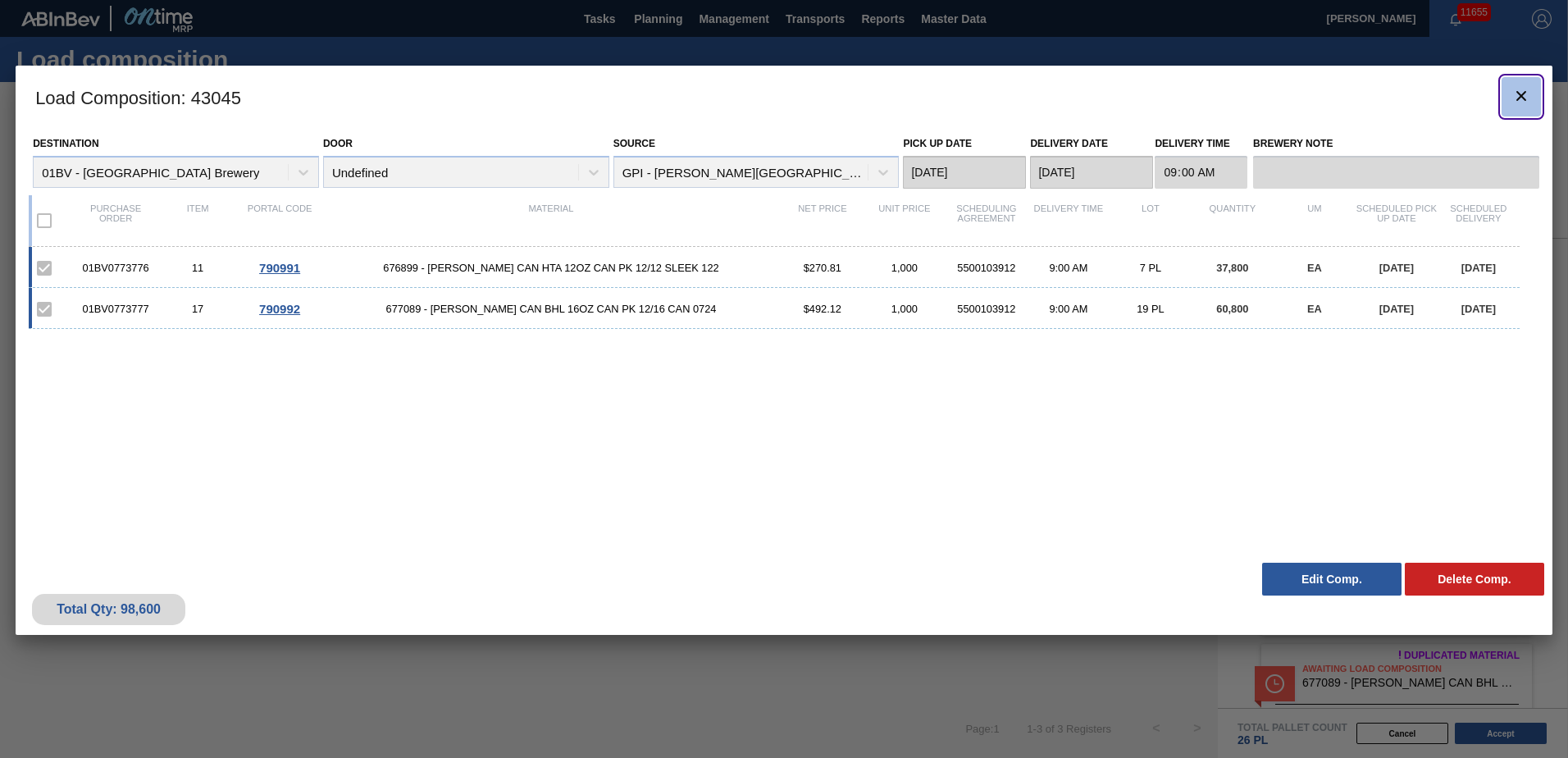
click at [1522, 94] on icon "botão de ícone" at bounding box center [1521, 96] width 10 height 10
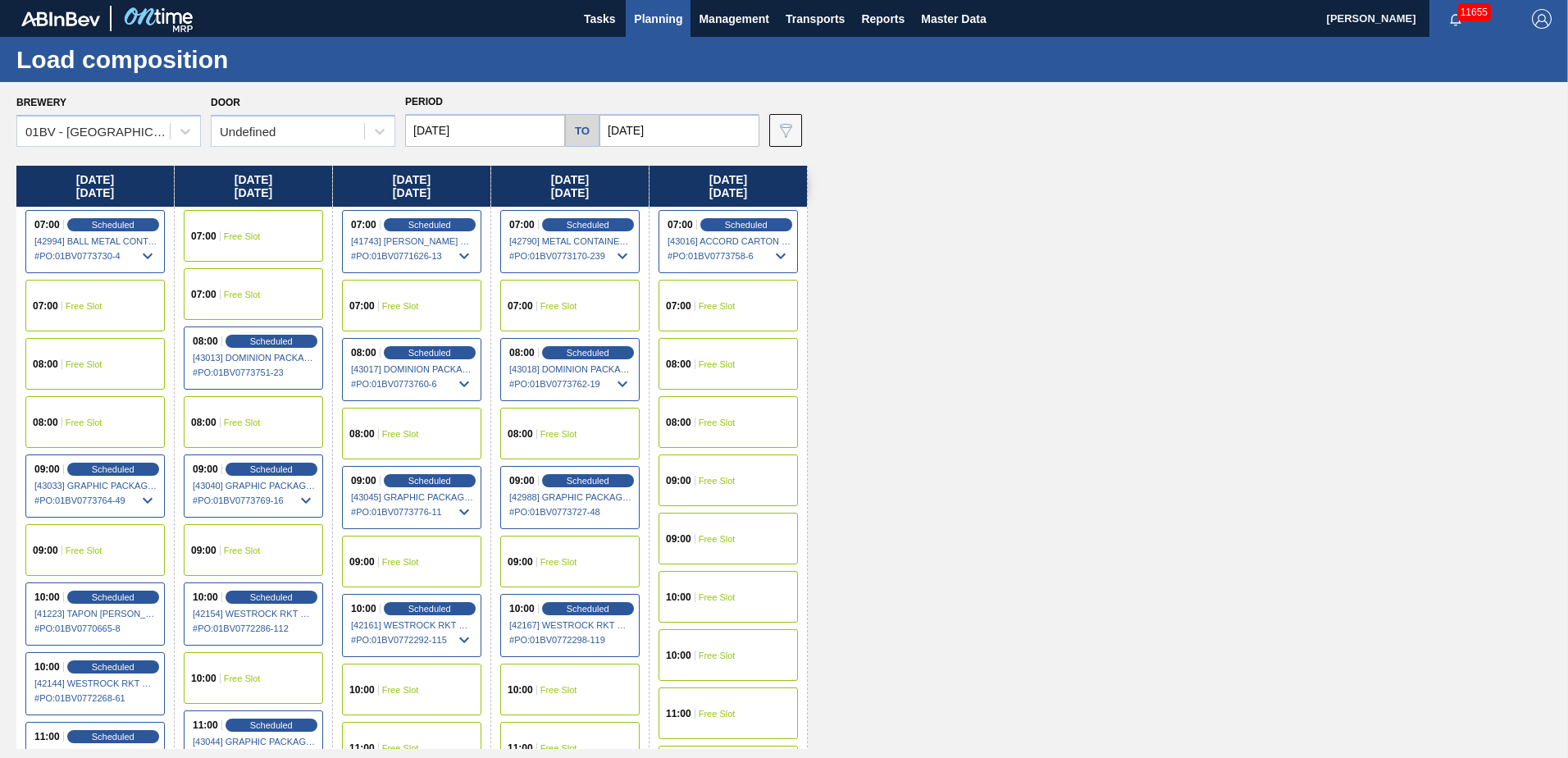
click at [658, 16] on span "Planning" at bounding box center [658, 18] width 49 height 19
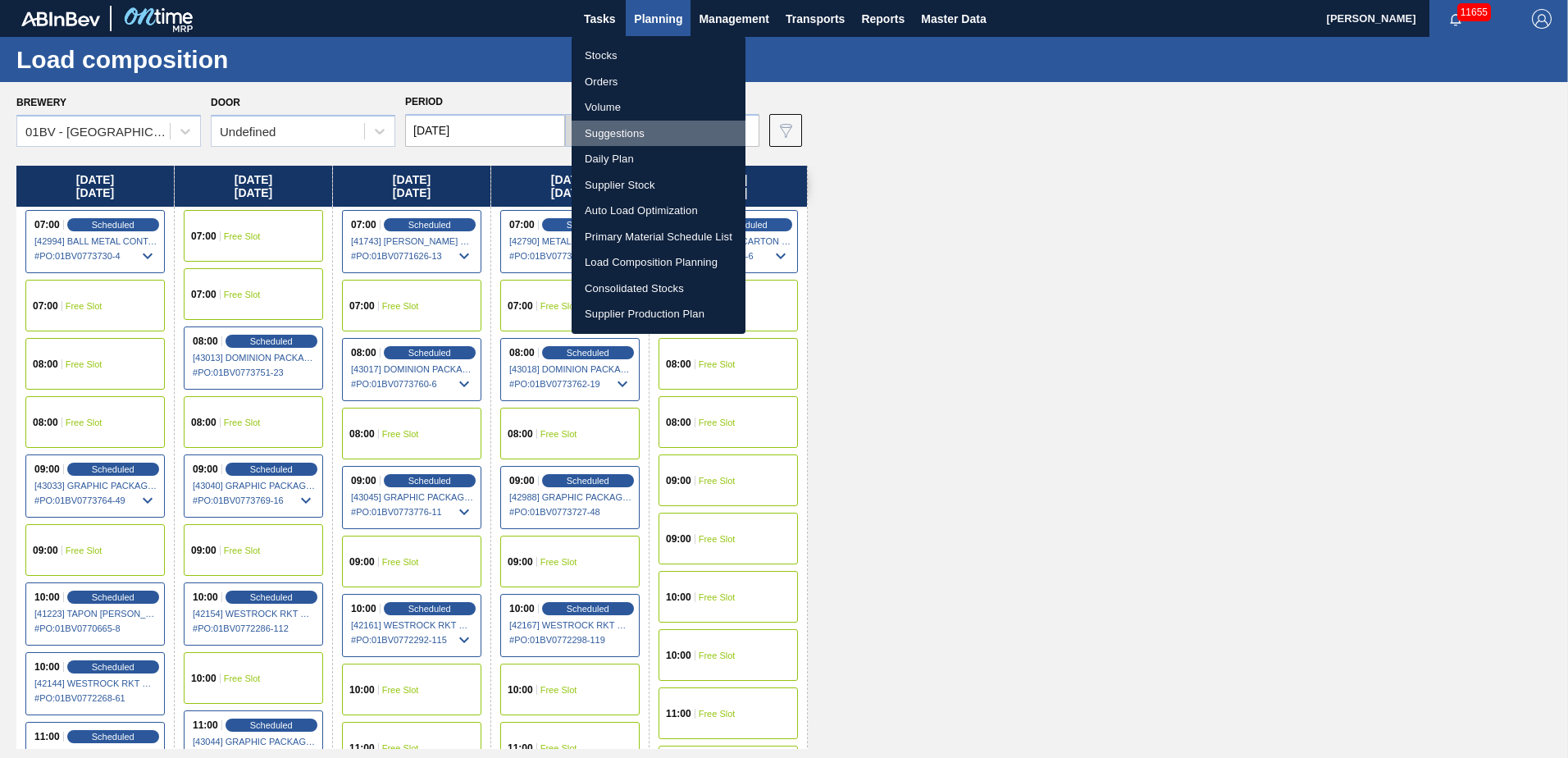
click at [617, 130] on li "Suggestions" at bounding box center [658, 133] width 174 height 26
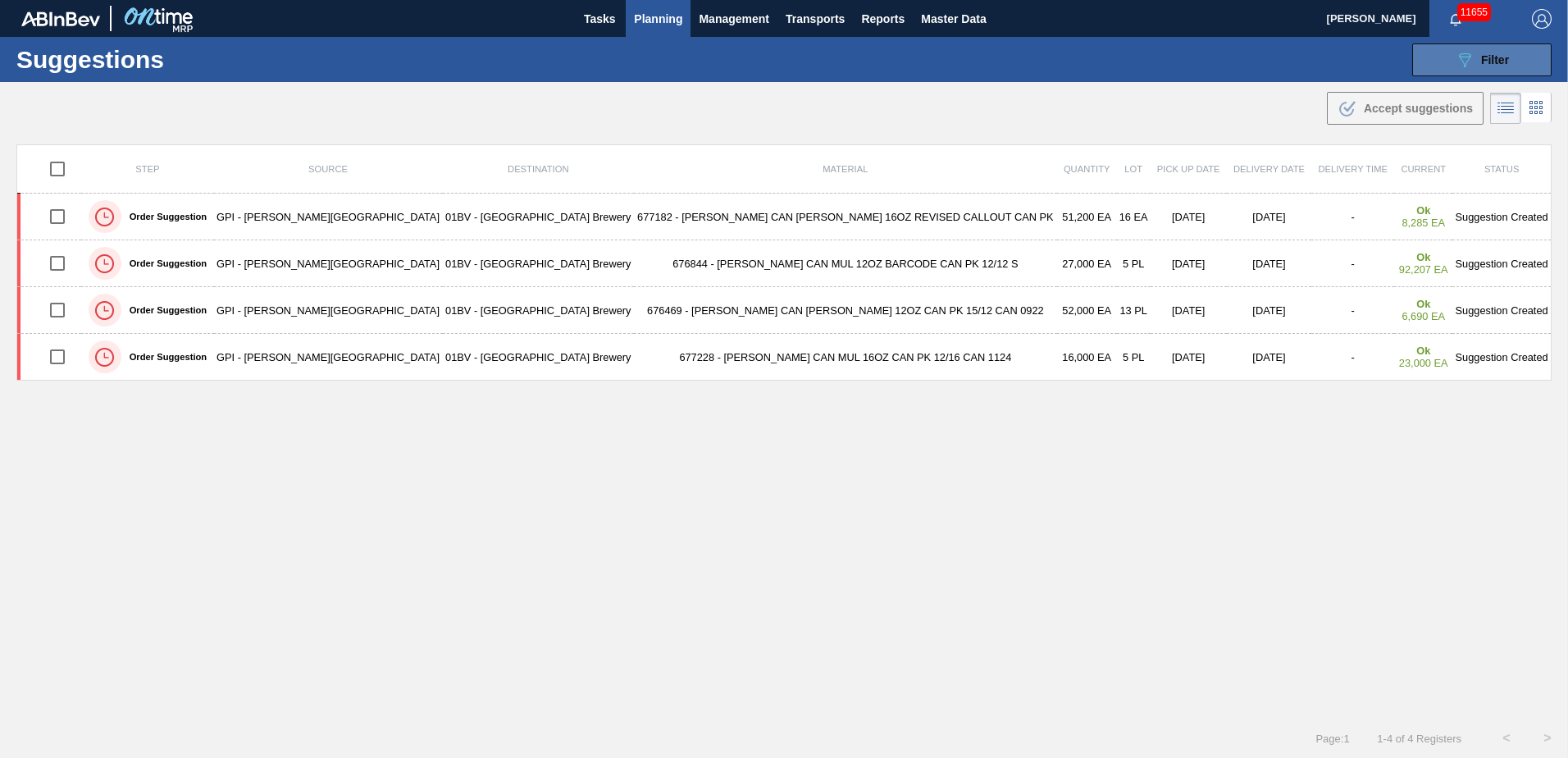
click at [1459, 52] on icon "089F7B8B-B2A5-4AFE-B5C0-19BA573D28AC" at bounding box center [1465, 59] width 19 height 19
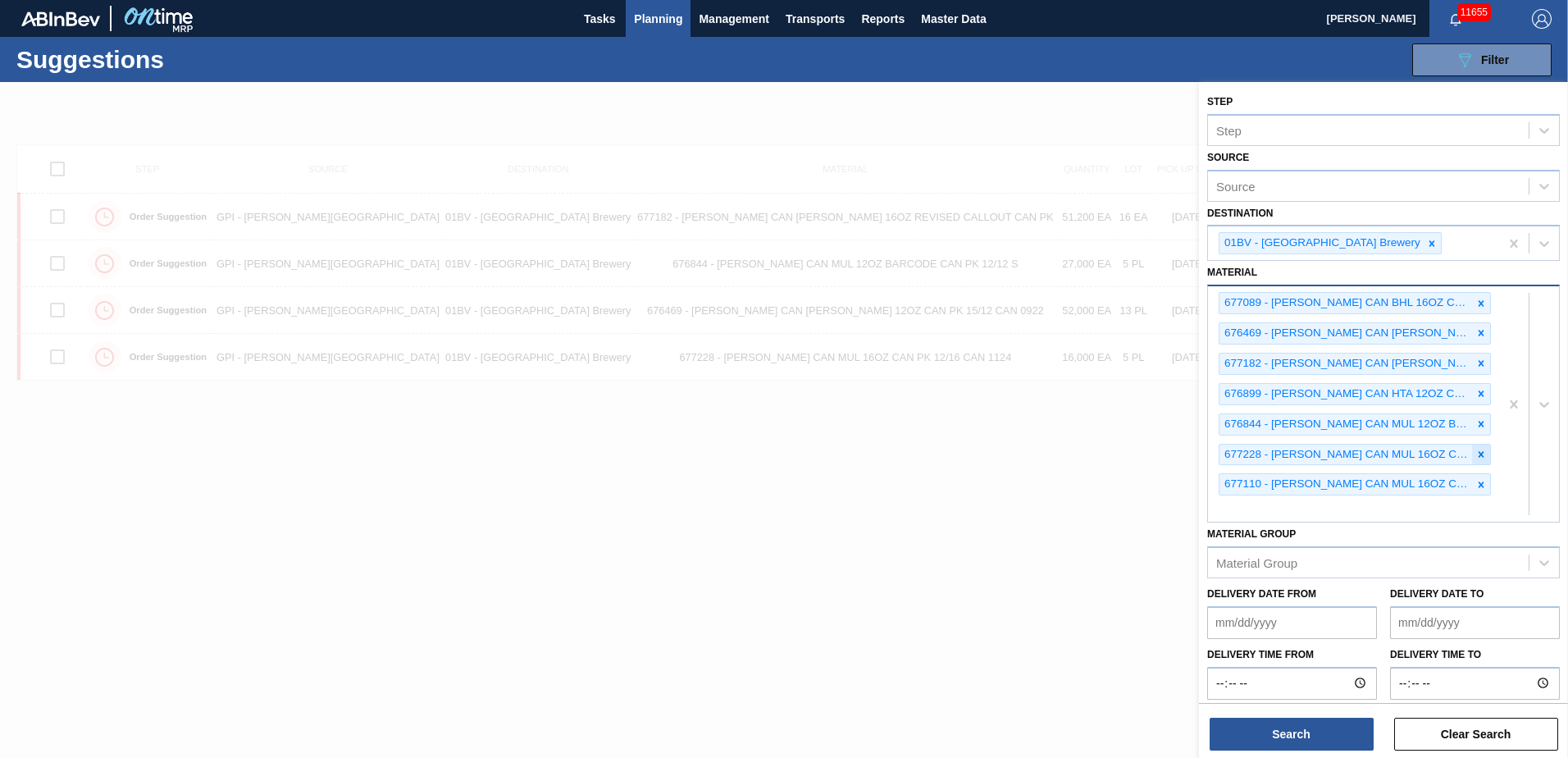
click at [1479, 452] on icon at bounding box center [1481, 455] width 12 height 12
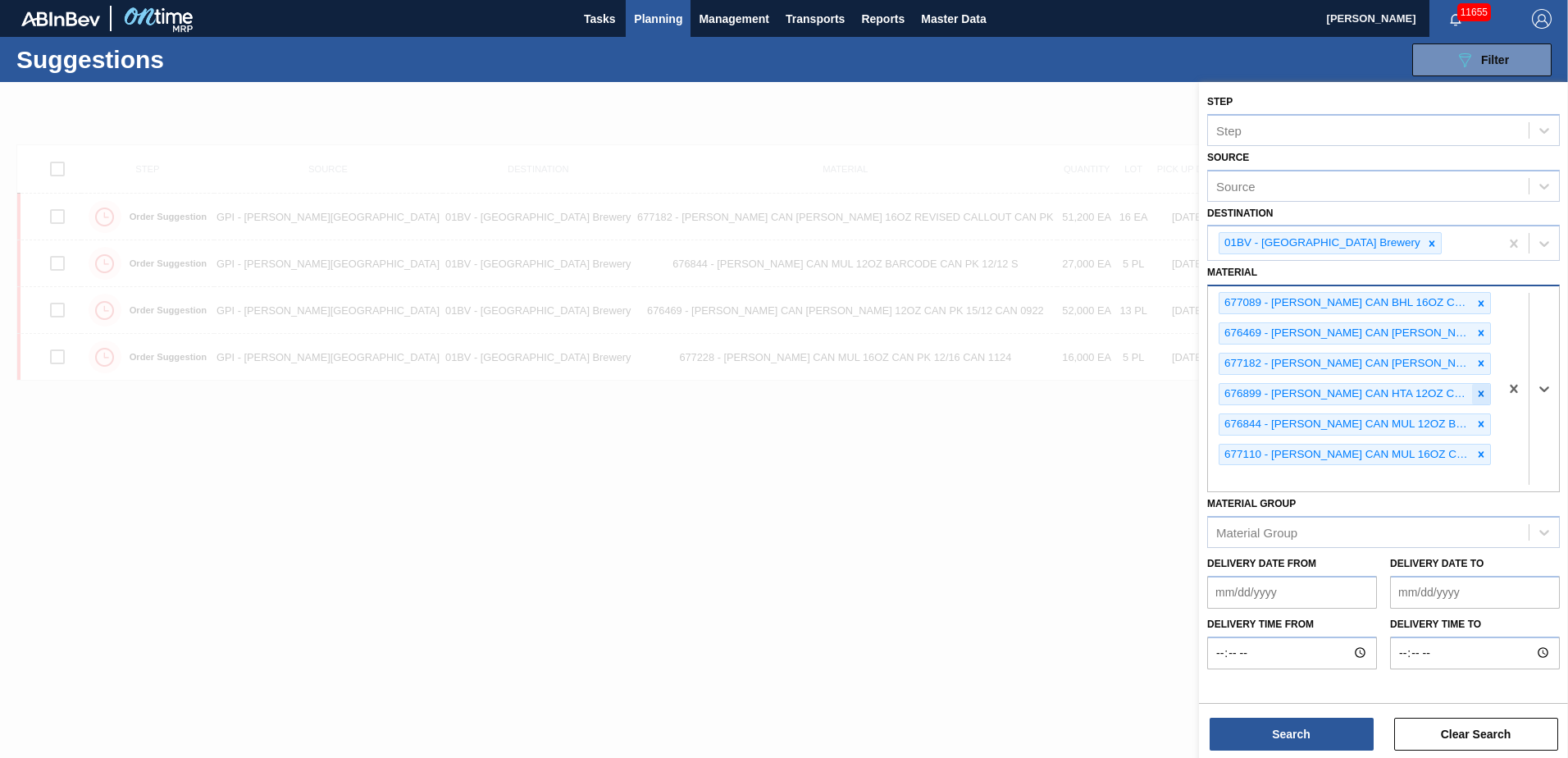
click at [1483, 386] on div at bounding box center [1481, 394] width 18 height 20
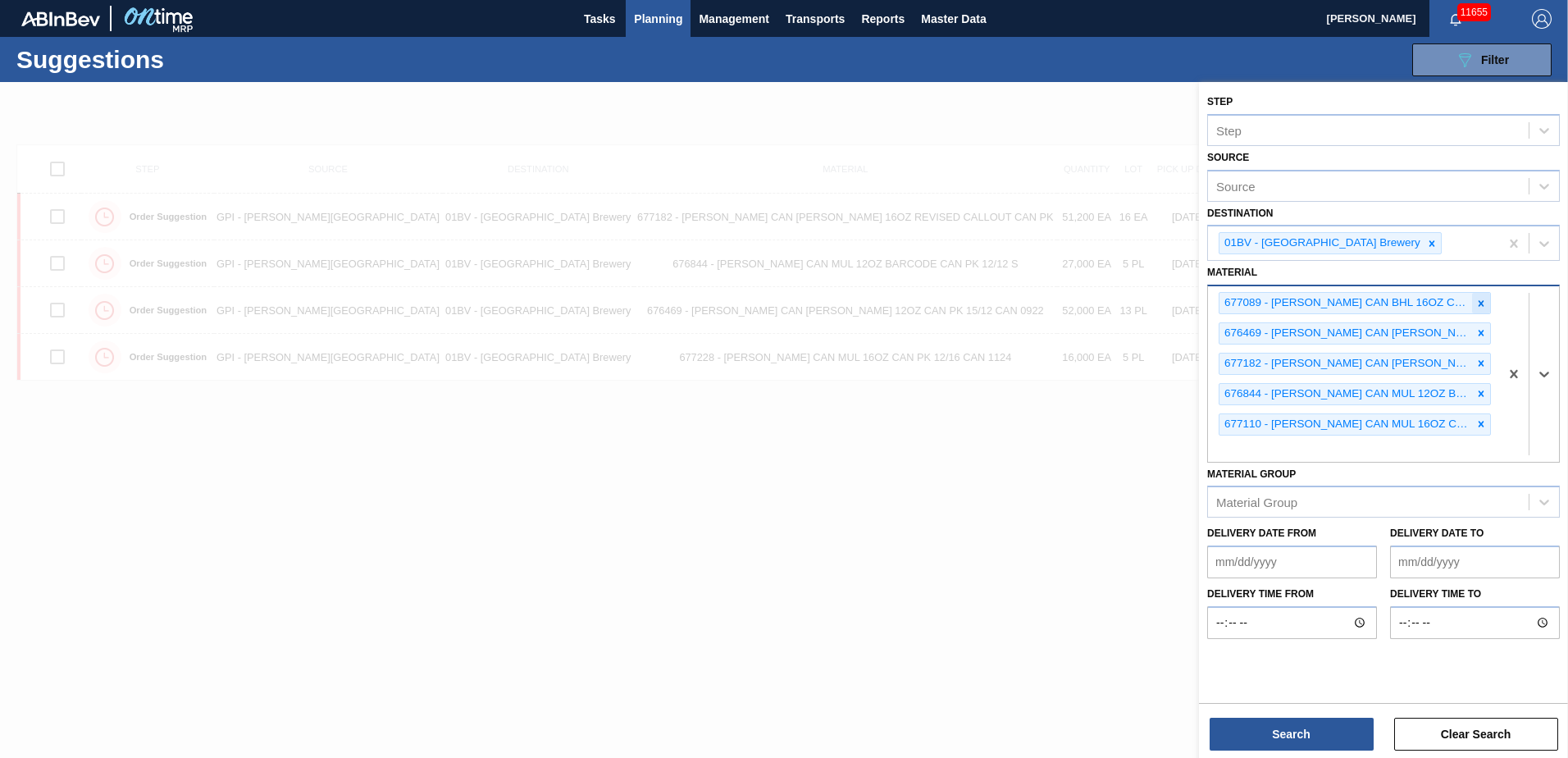
click at [1484, 295] on div at bounding box center [1481, 302] width 18 height 20
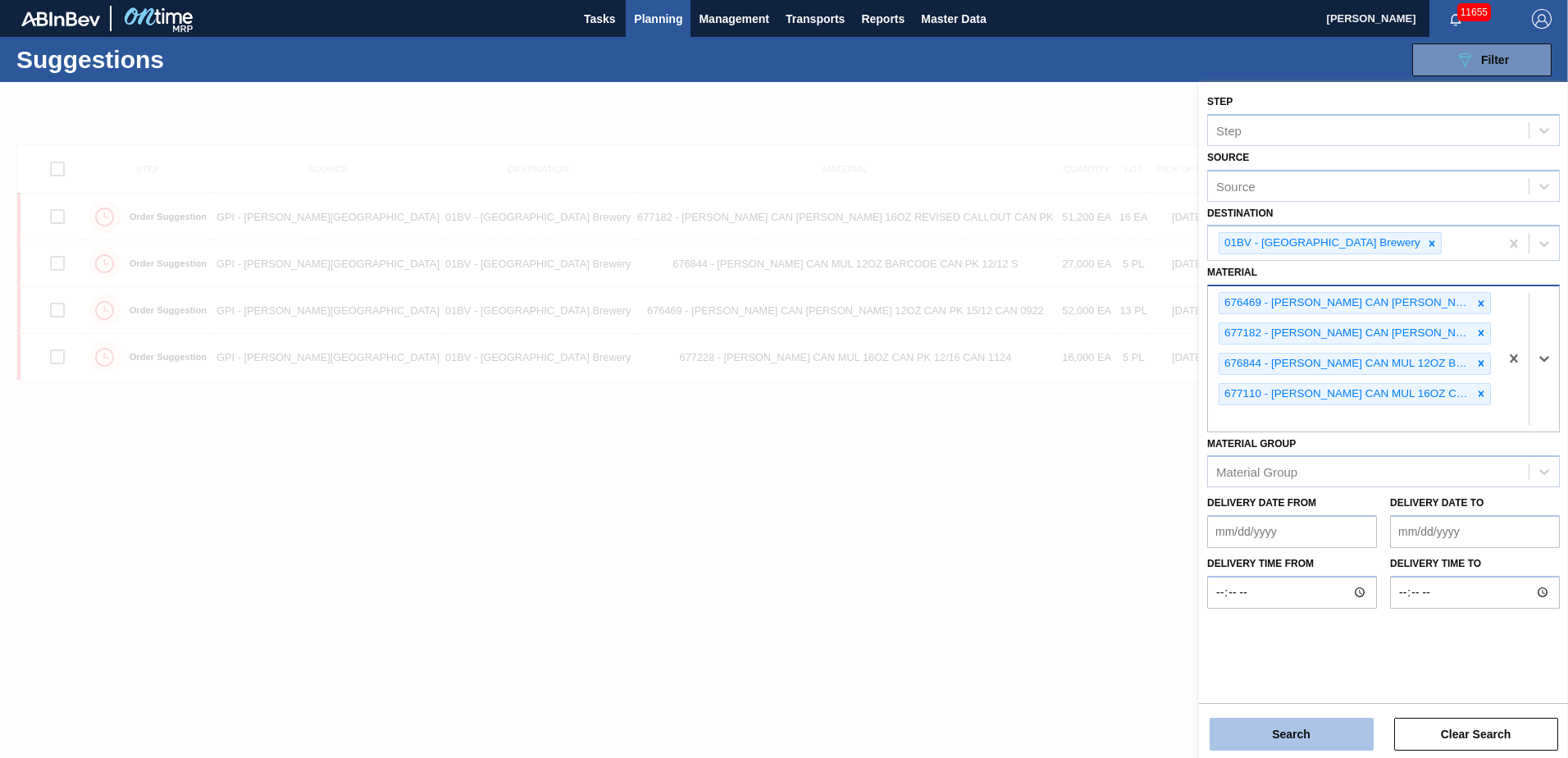
click at [1262, 742] on button "Search" at bounding box center [1292, 734] width 164 height 33
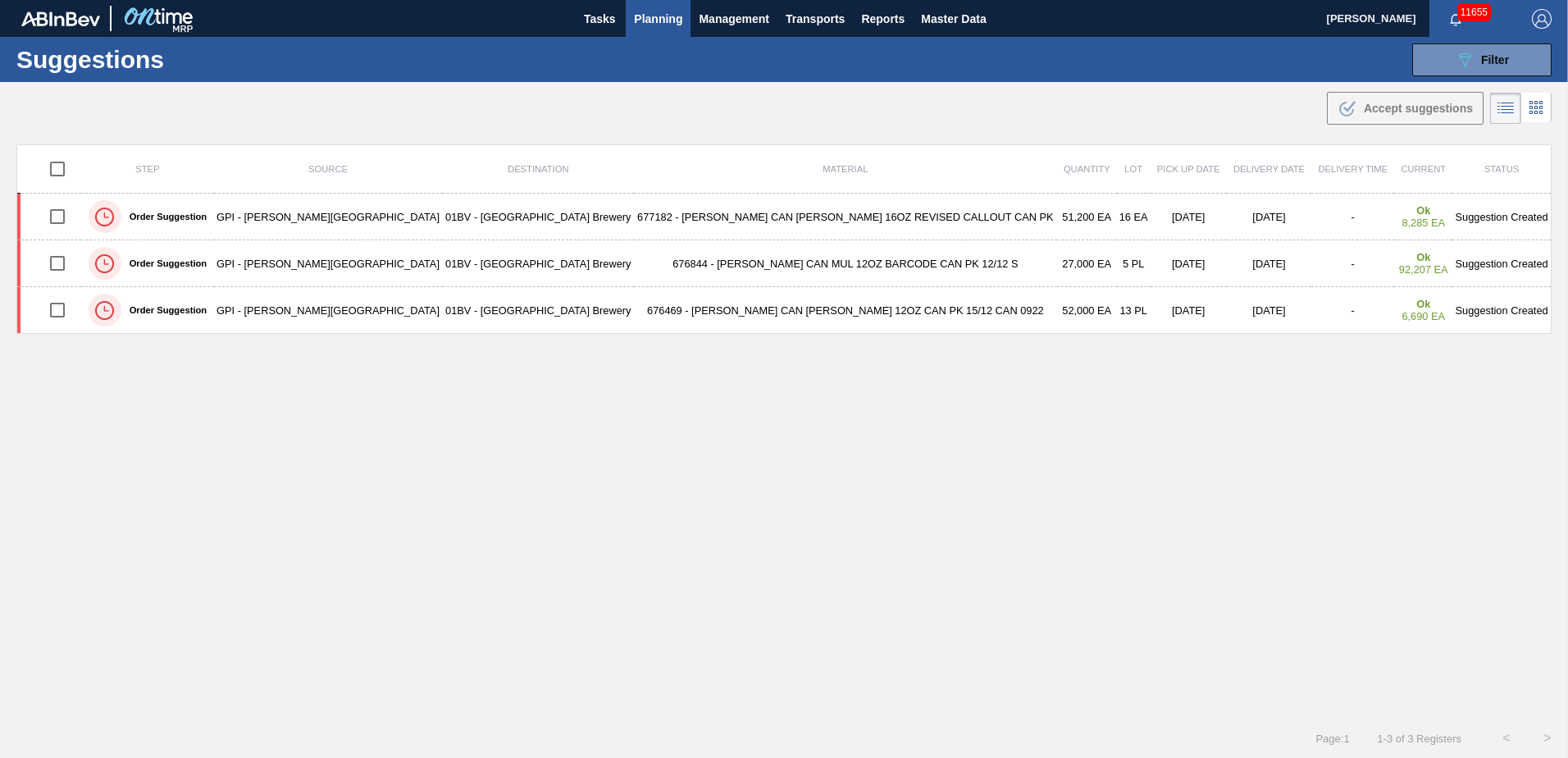
click at [638, 17] on span "Planning" at bounding box center [658, 18] width 49 height 19
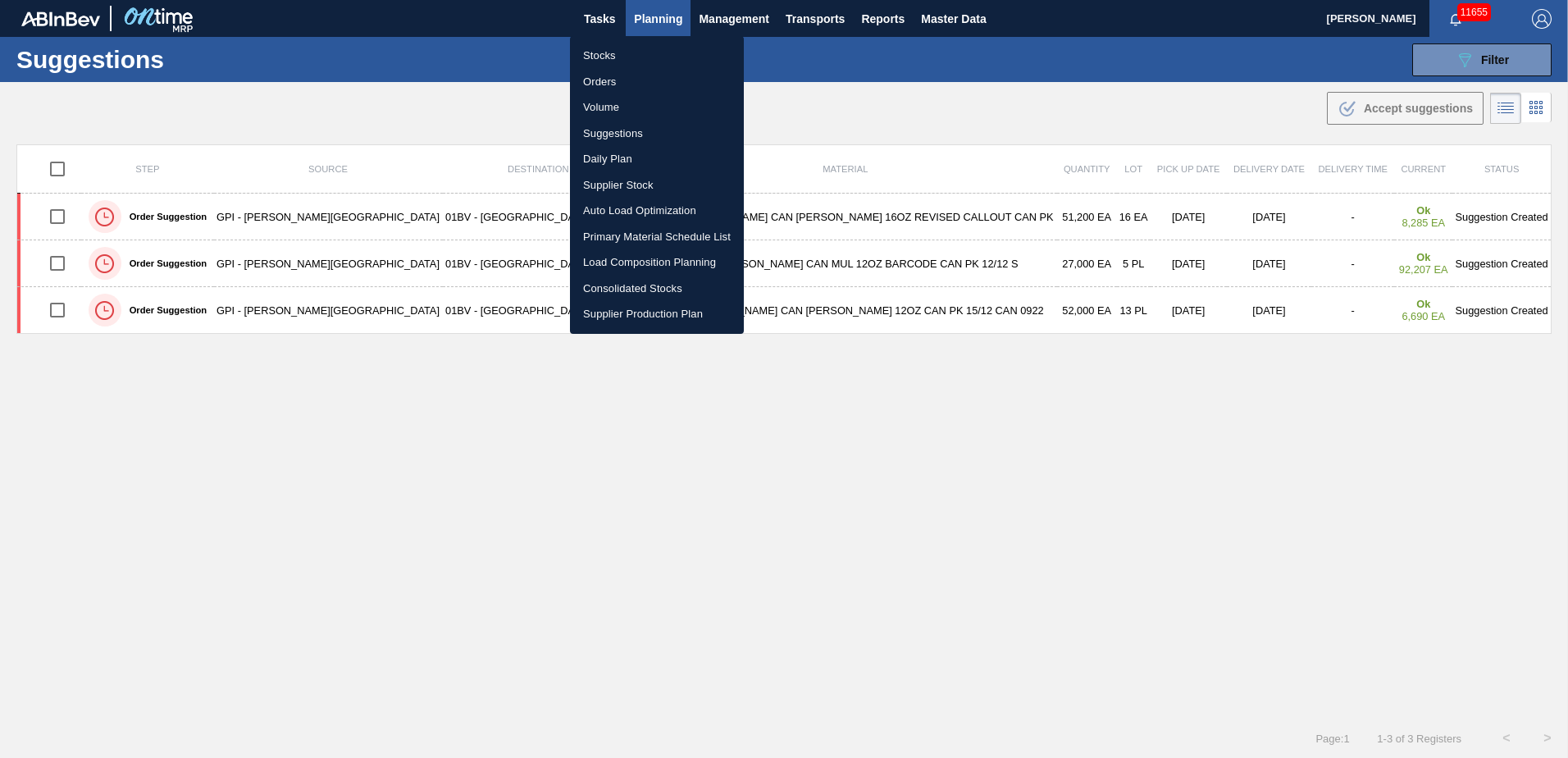
click at [592, 58] on li "Stocks" at bounding box center [656, 55] width 174 height 26
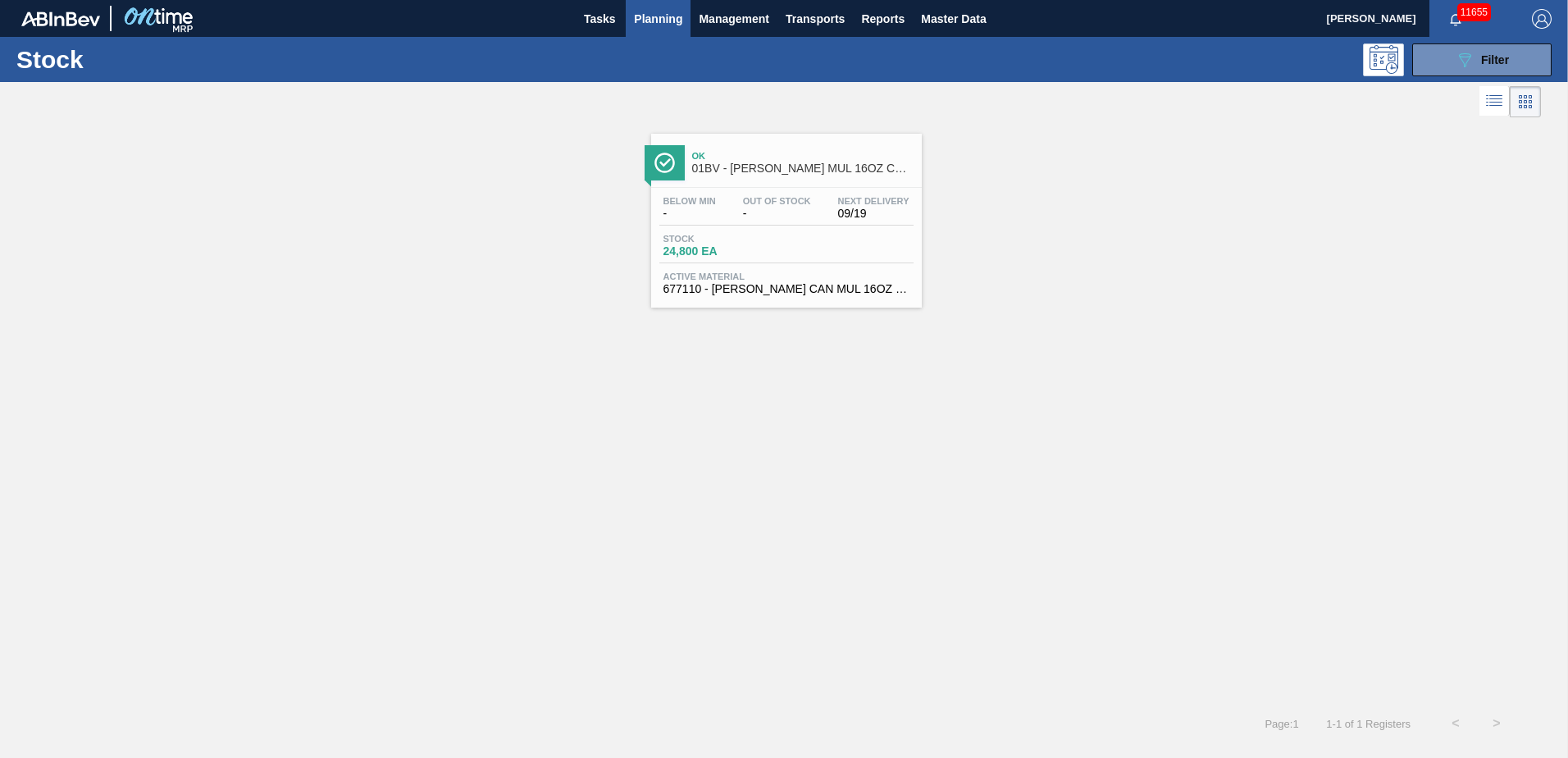
click at [806, 171] on span "01BV - CARR MUL 16OZ CAN CAN PK 8/16 CAN" at bounding box center [803, 168] width 222 height 13
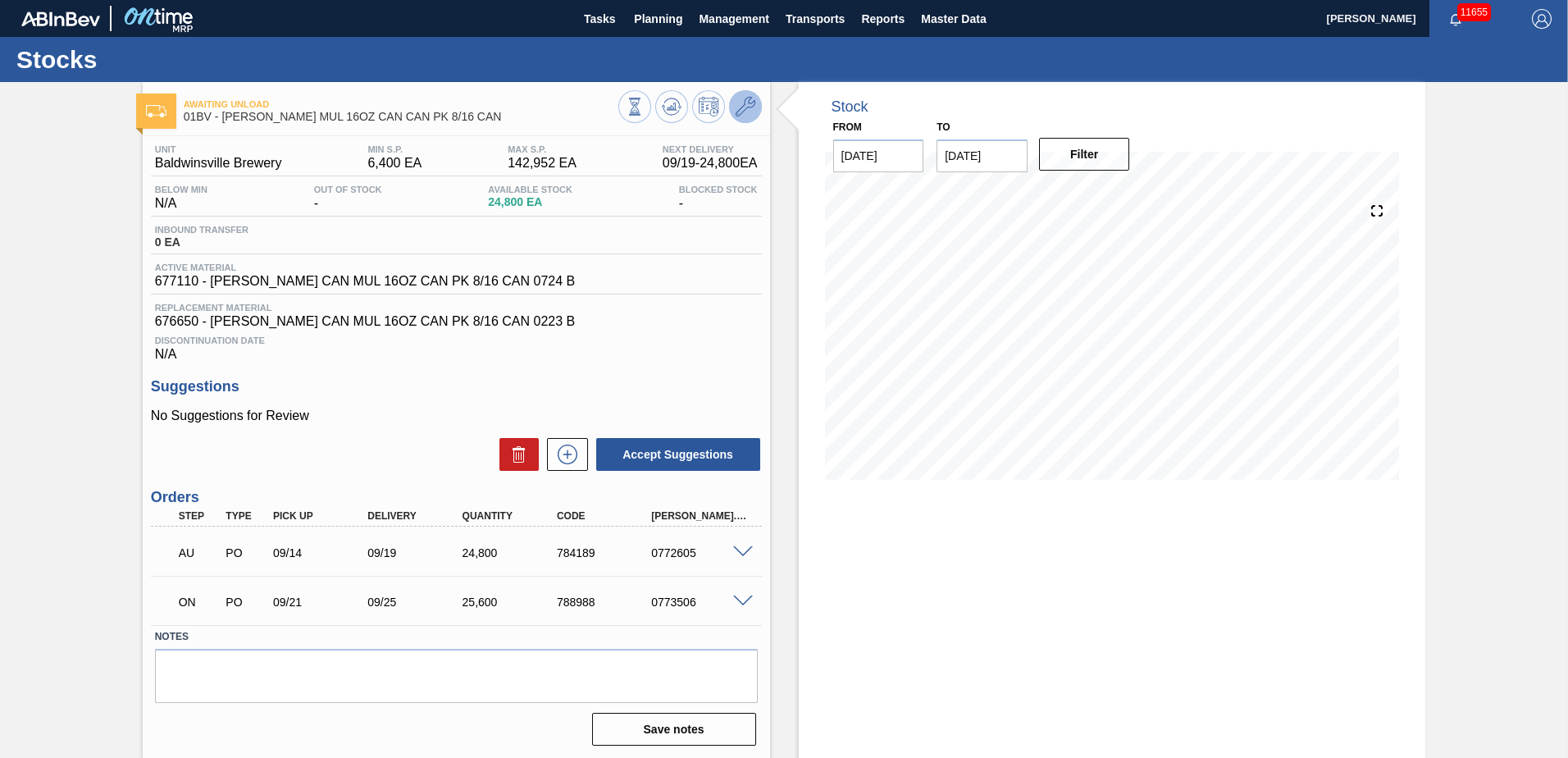
click at [743, 105] on icon at bounding box center [746, 107] width 19 height 19
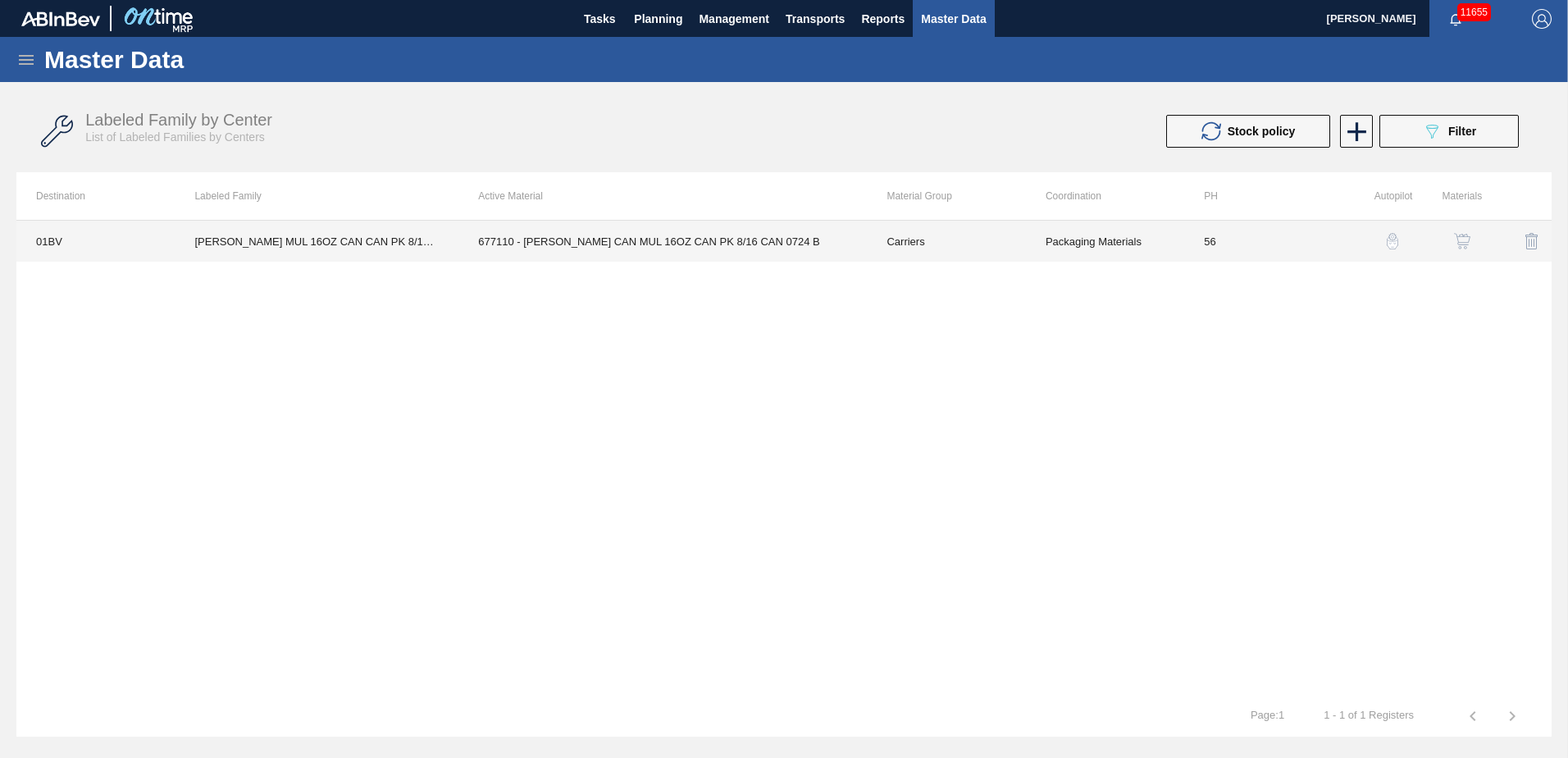
click at [536, 237] on td "677110 - CARR CAN MUL 16OZ CAN PK 8/16 CAN 0724 B" at bounding box center [663, 241] width 408 height 41
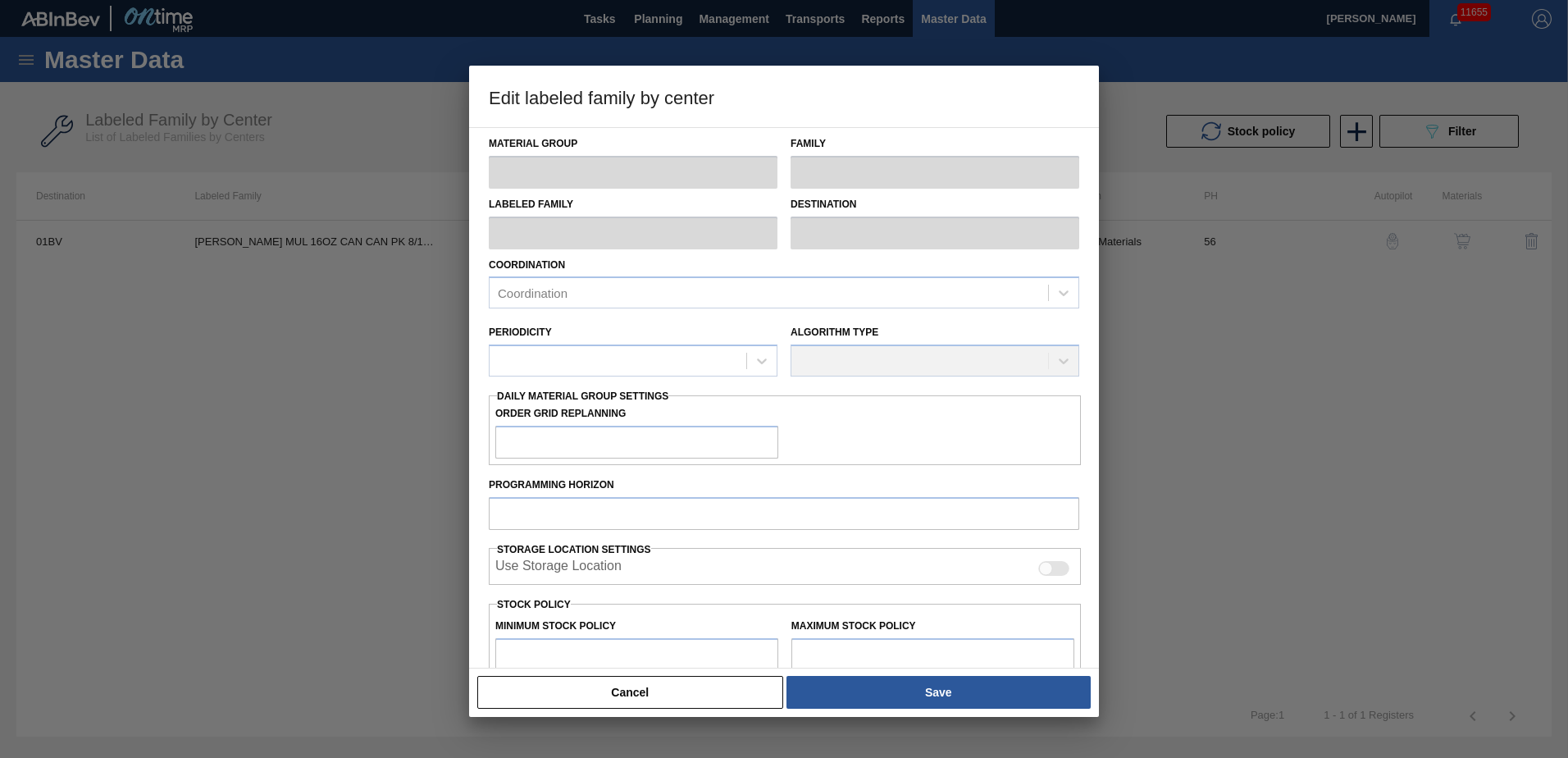
type input "Carriers"
type input "Can Carriers"
type input "CARR MUL 16OZ CAN CAN PK 8/16 CAN"
type input "01BV - [GEOGRAPHIC_DATA] Brewery"
type input "56"
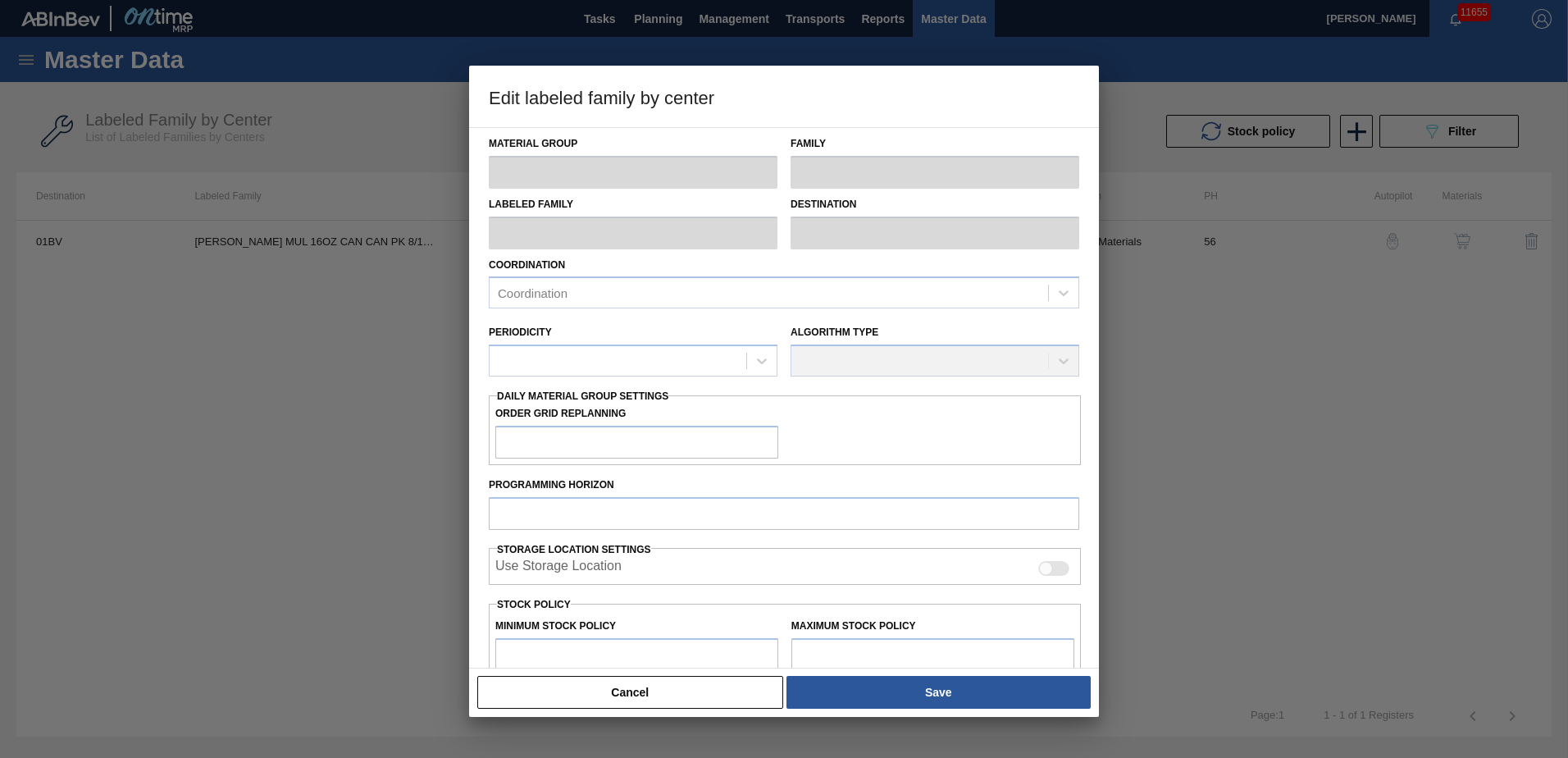
type input "6,400"
type input "142,952"
type input "3"
type input "10,497"
checkbox input "true"
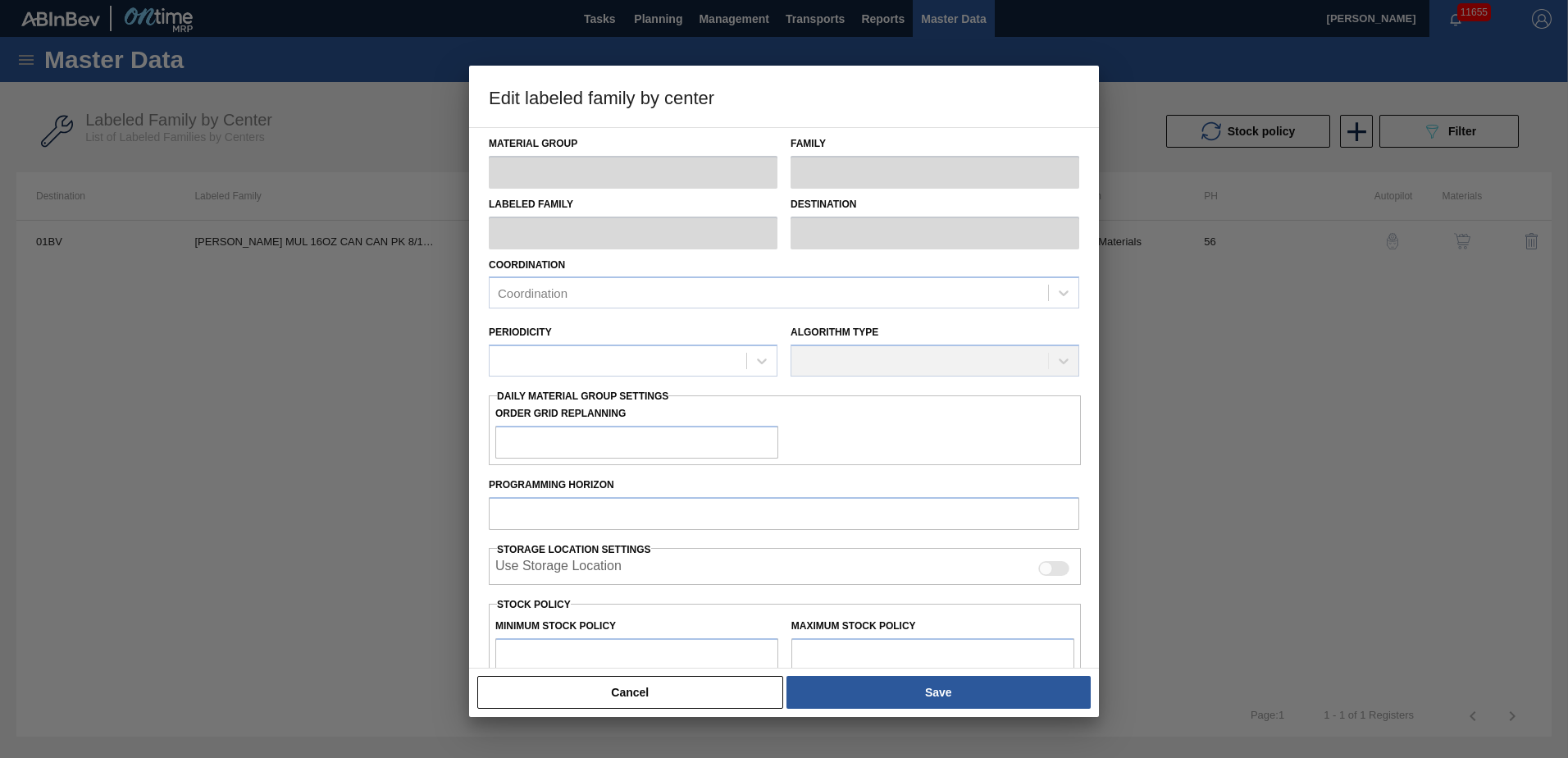
checkbox input "true"
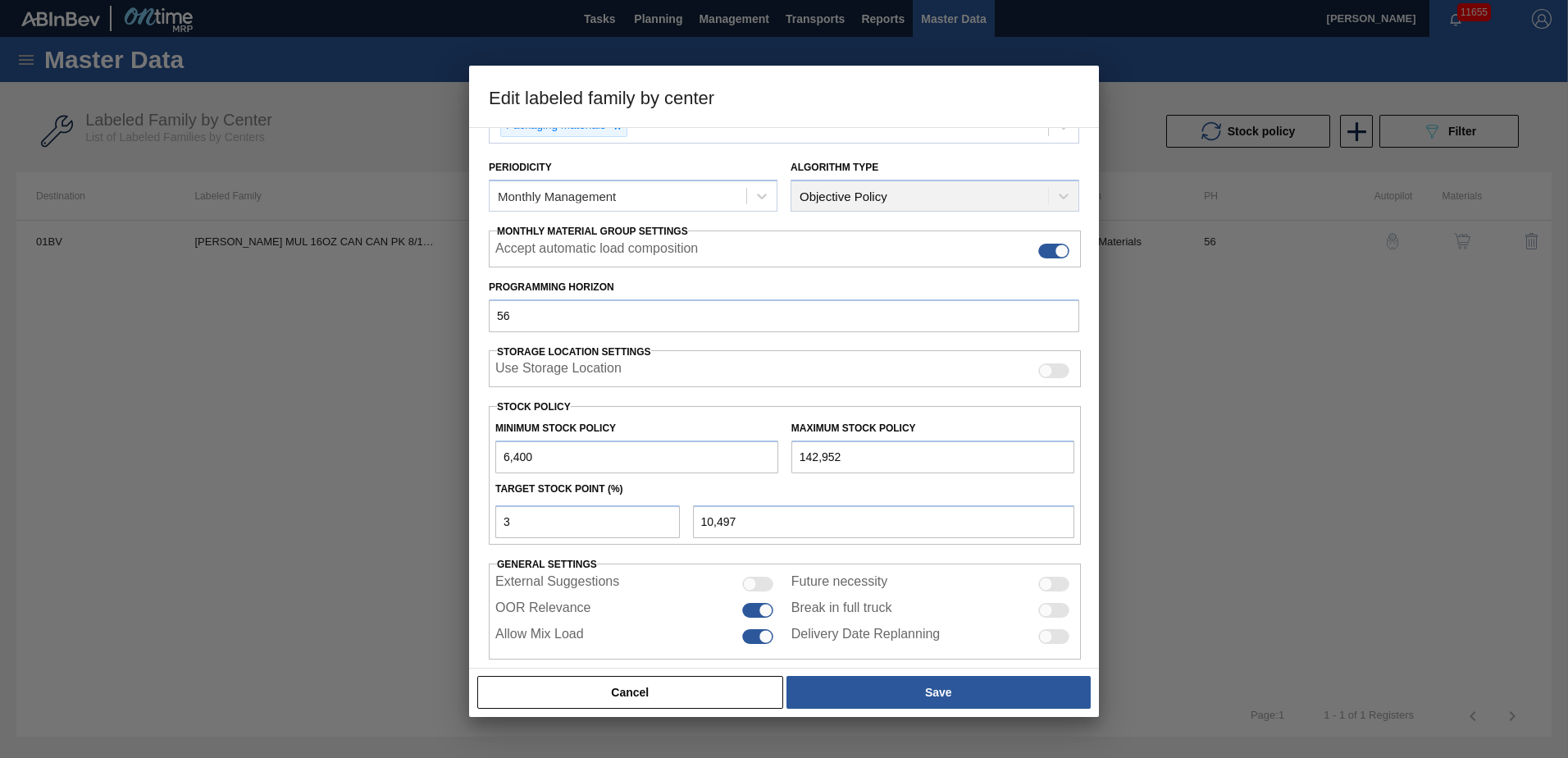
scroll to position [187, 0]
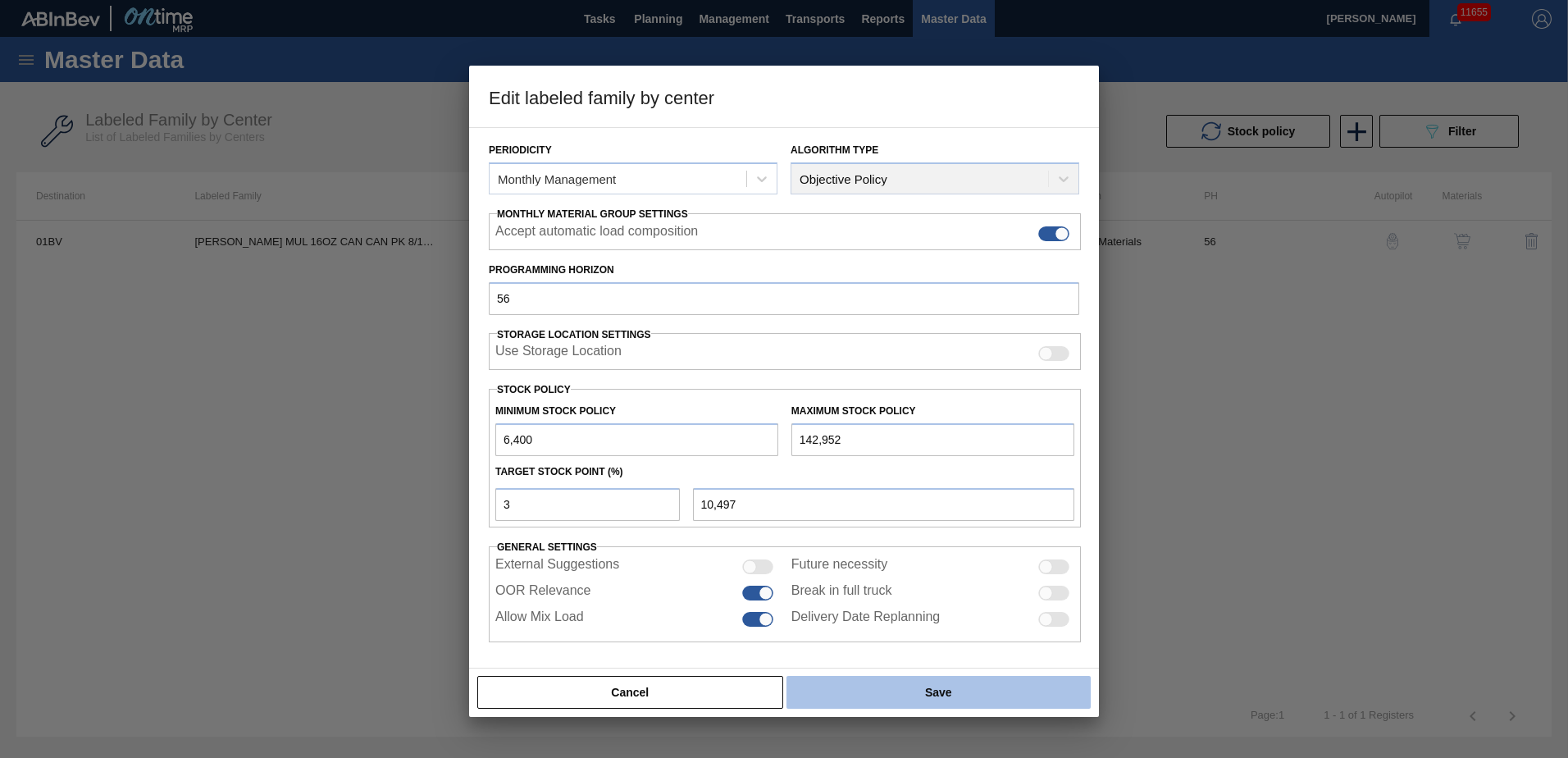
click at [917, 690] on button "Save" at bounding box center [938, 692] width 304 height 33
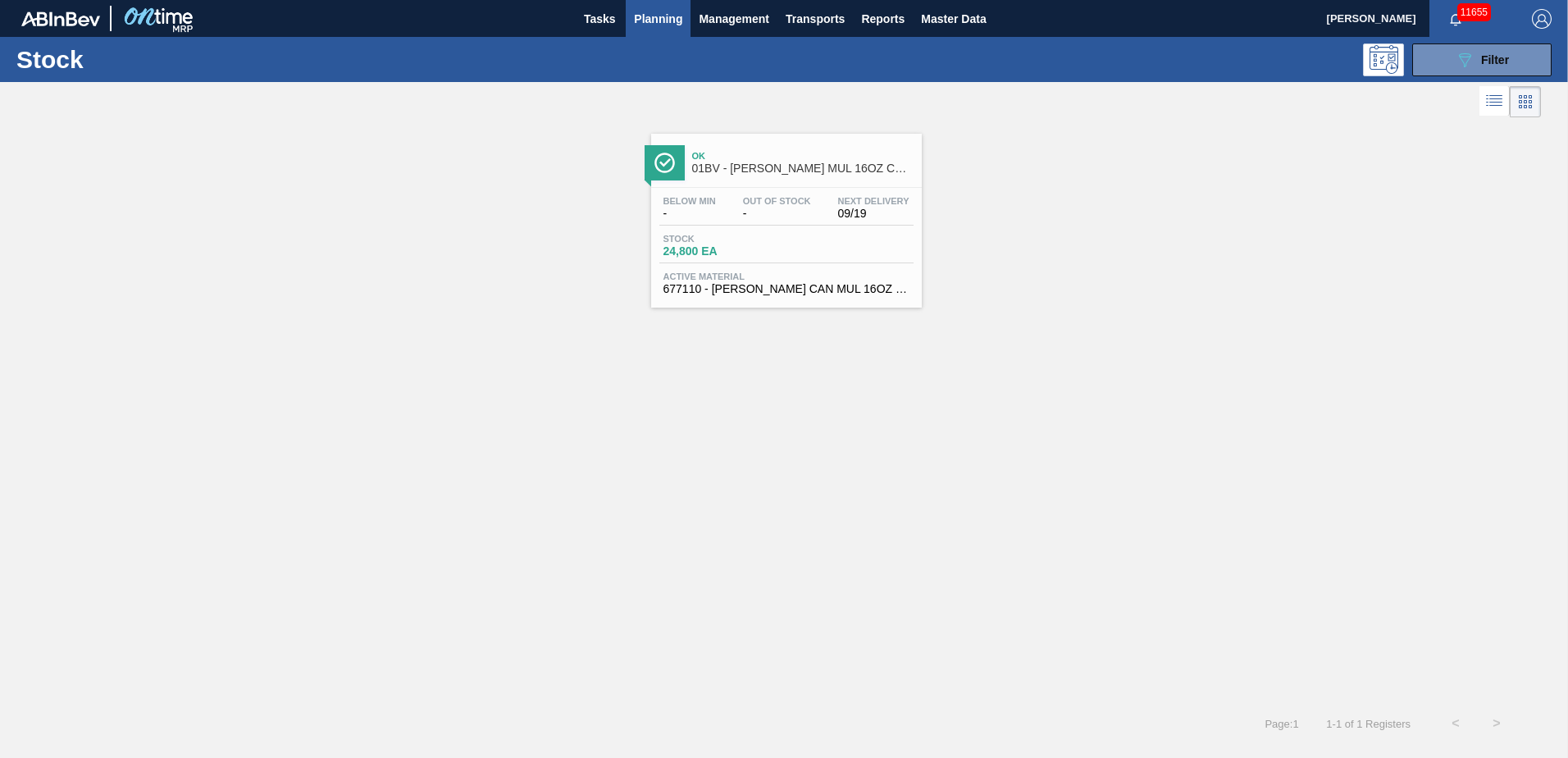
click at [661, 22] on span "Planning" at bounding box center [658, 18] width 49 height 19
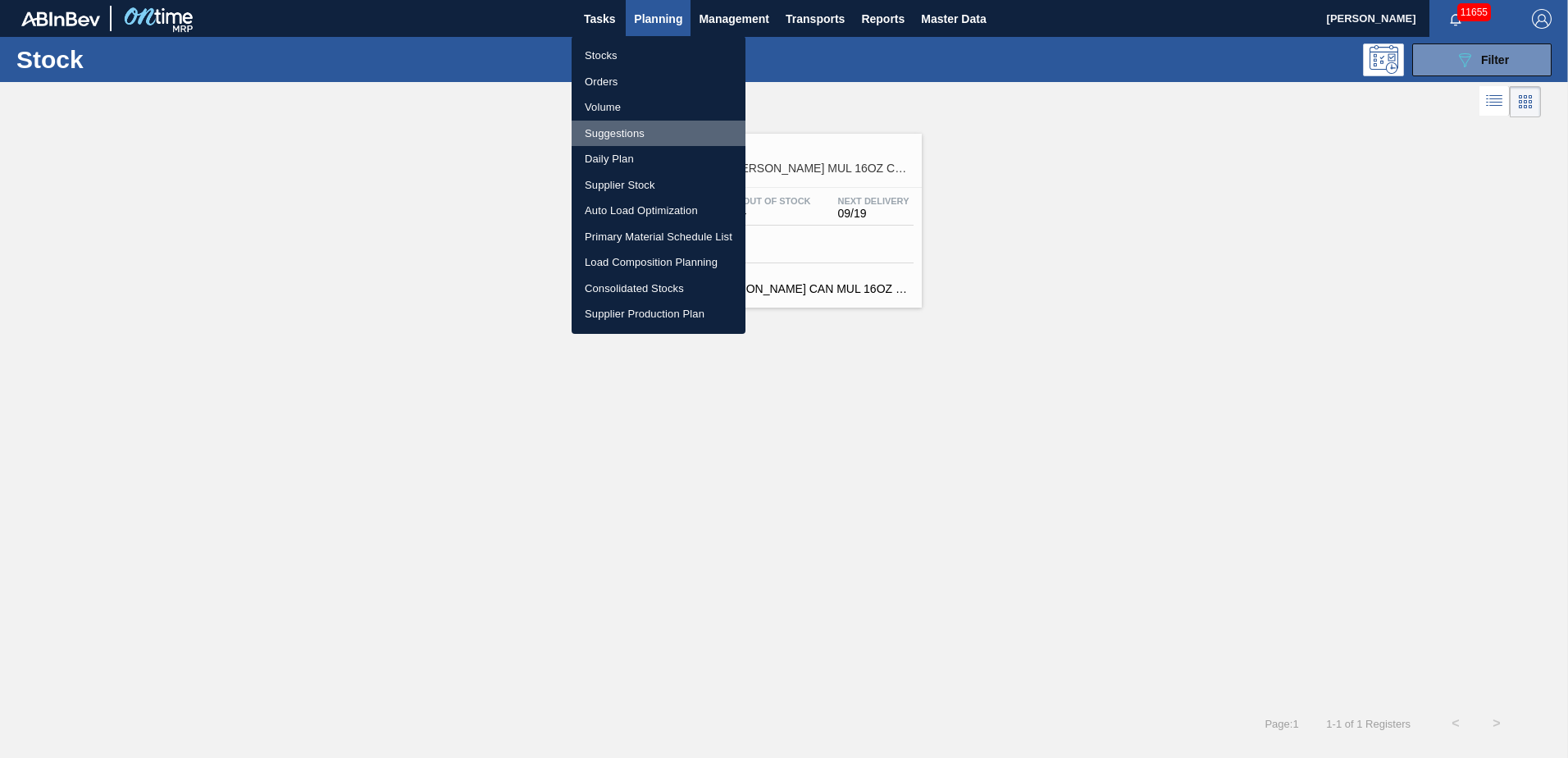
click at [620, 144] on li "Suggestions" at bounding box center [658, 133] width 174 height 26
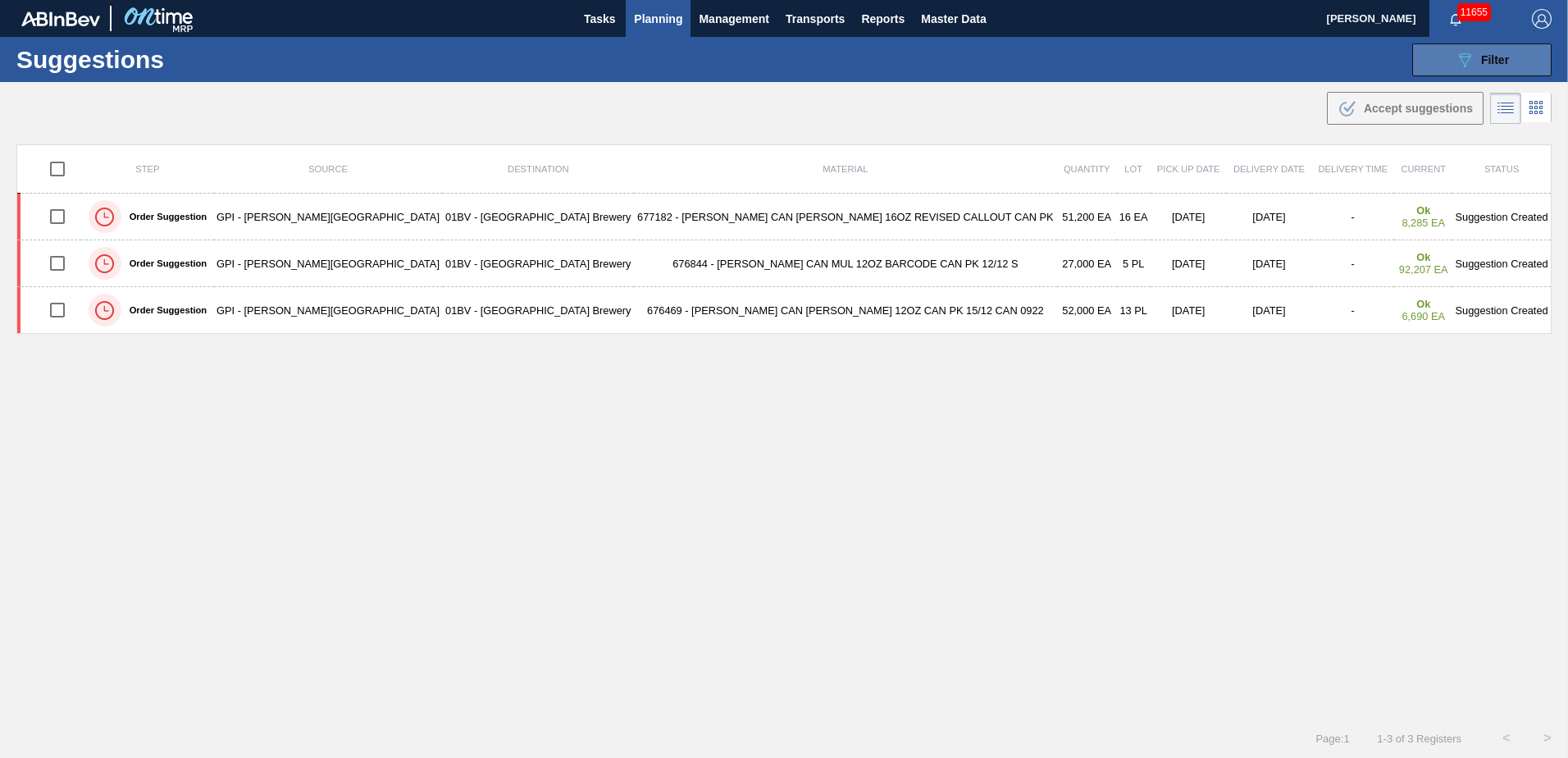
click at [1448, 49] on button "089F7B8B-B2A5-4AFE-B5C0-19BA573D28AC Filter" at bounding box center [1481, 60] width 139 height 33
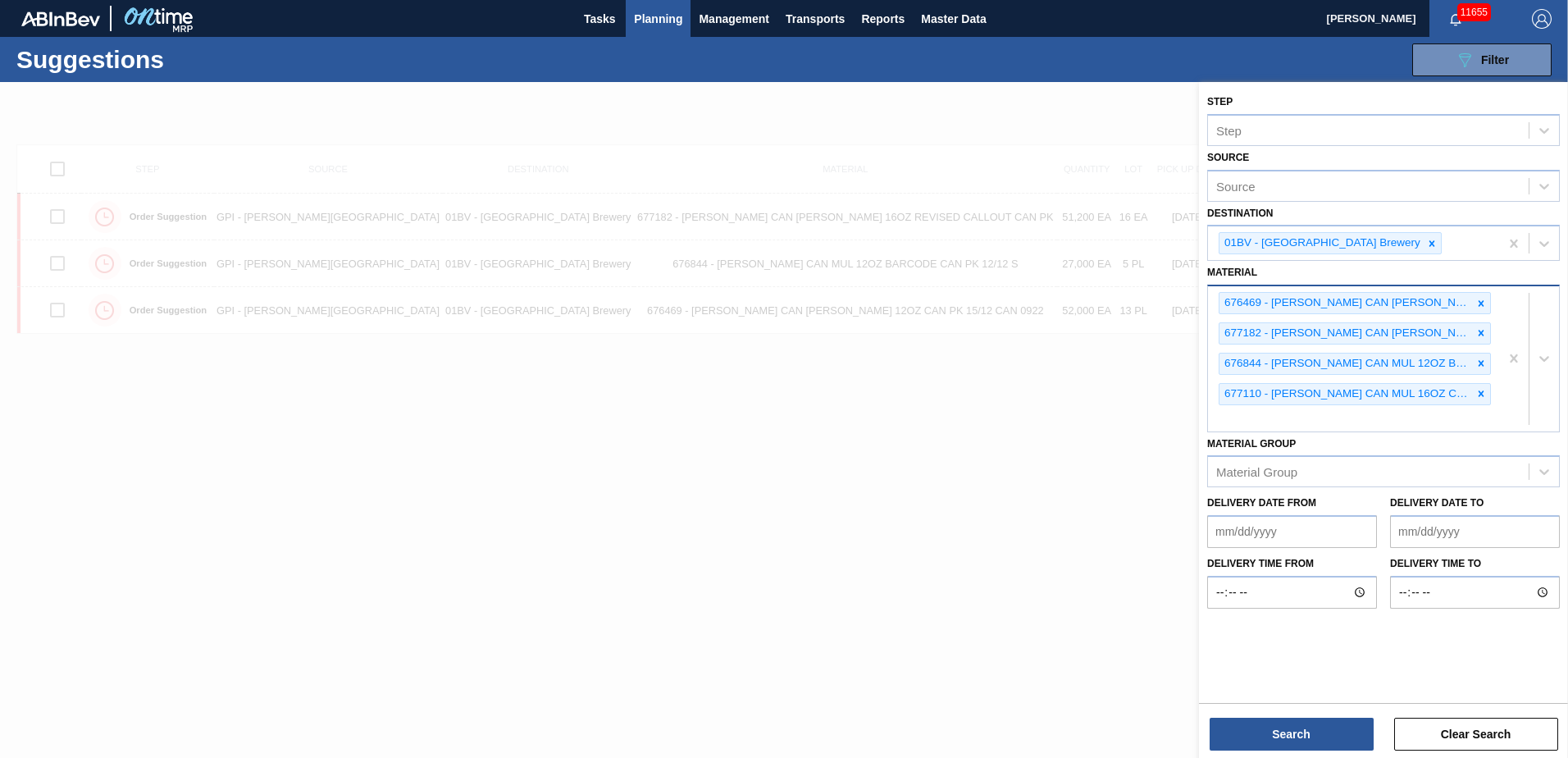
click at [1272, 417] on div "676469 - CARR CAN BUD 12OZ CAN PK 15/12 CAN 0922 677182 - CARR CAN BUD 16OZ REV…" at bounding box center [1354, 358] width 292 height 145
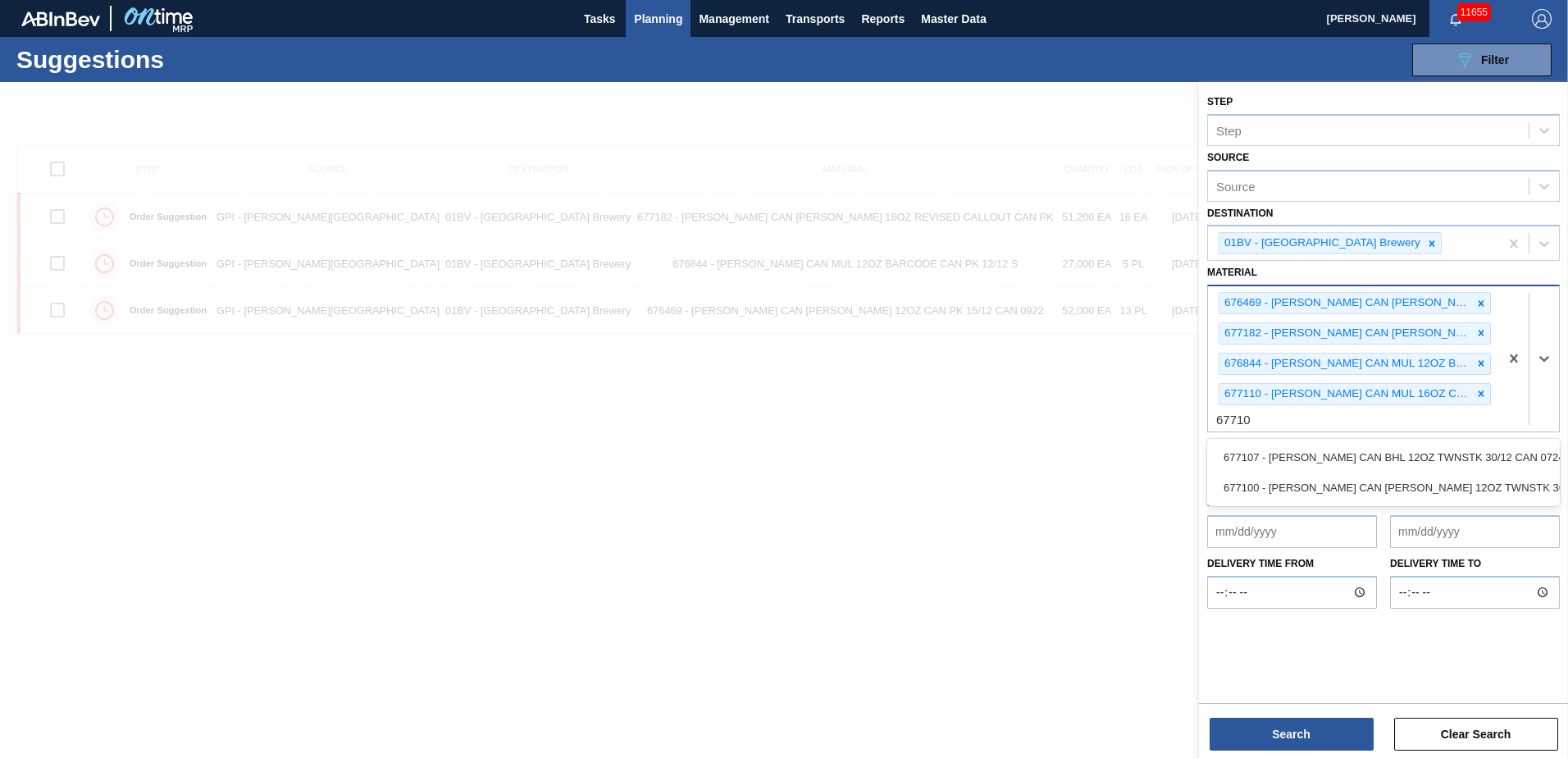
type input "677107"
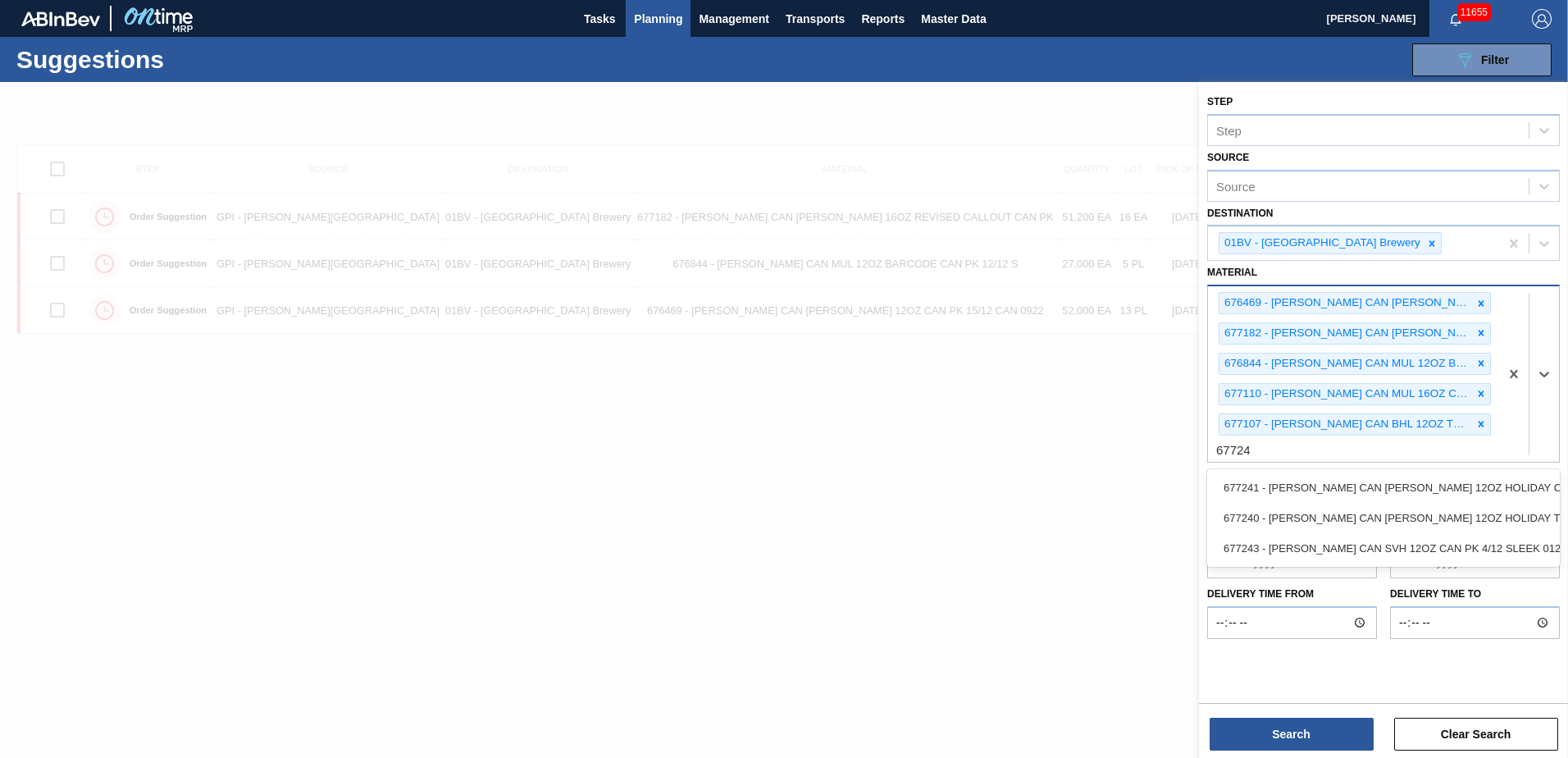
type input "677240"
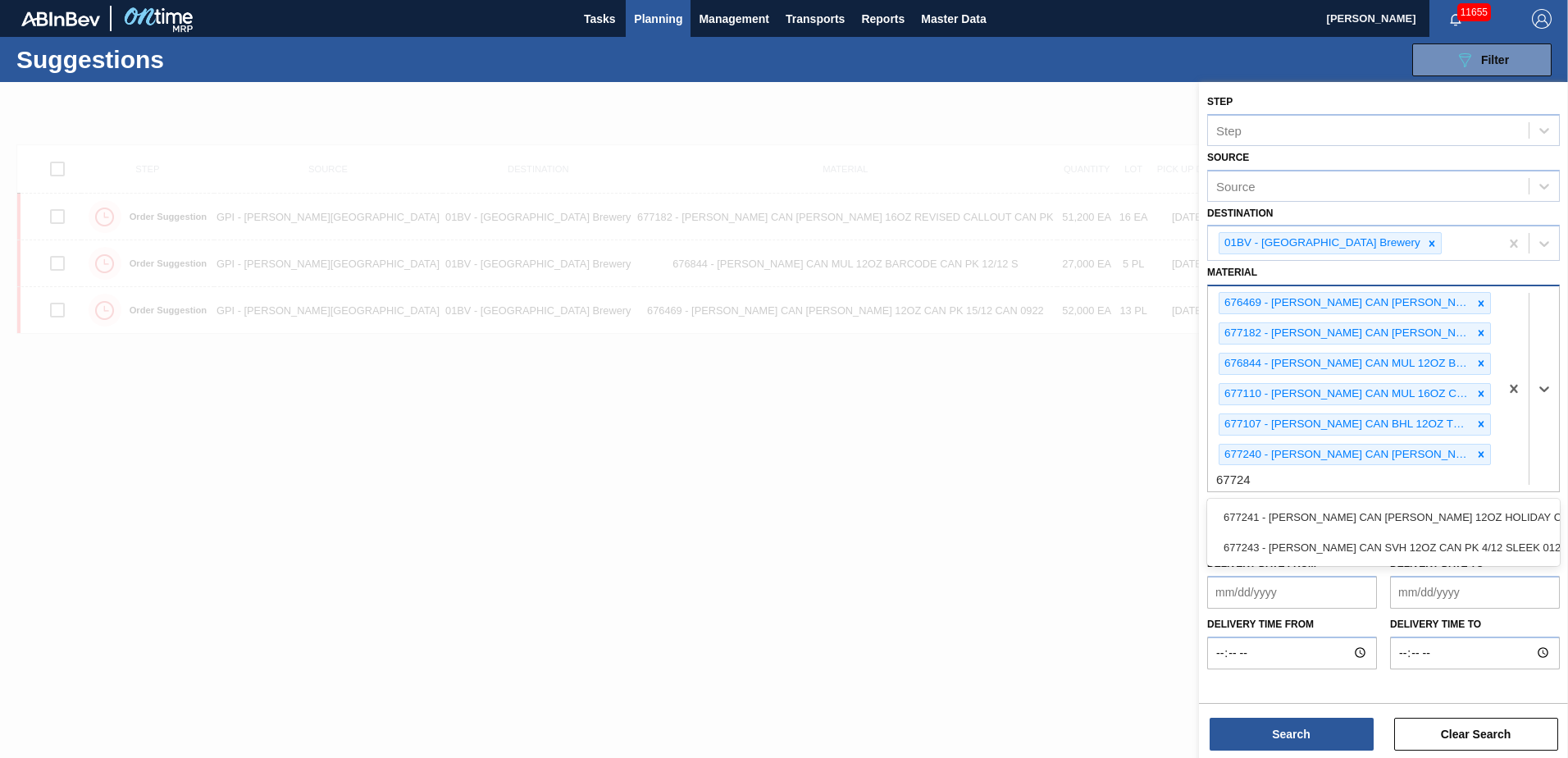
type input "677241"
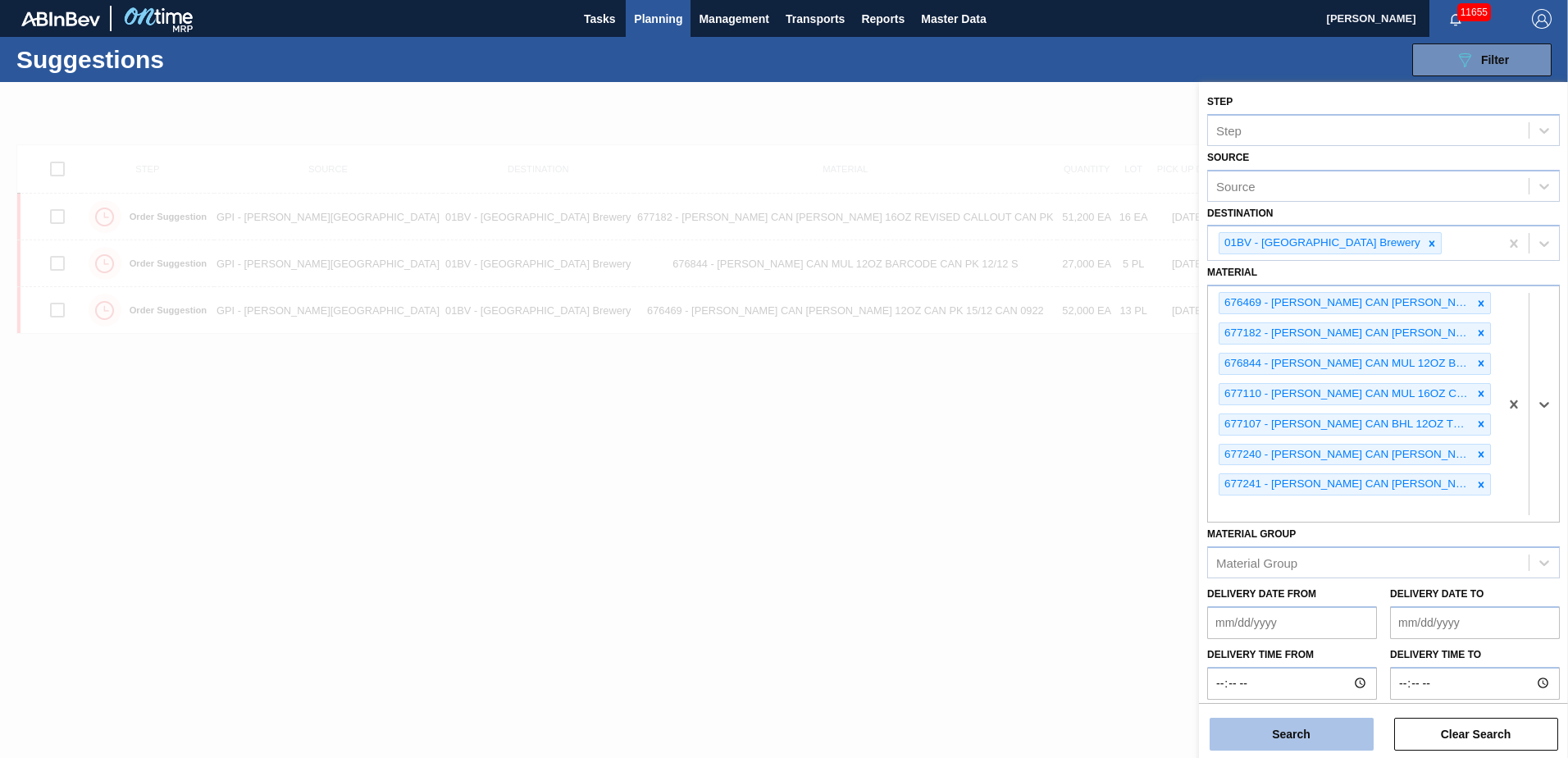
click at [1263, 738] on button "Search" at bounding box center [1292, 734] width 164 height 33
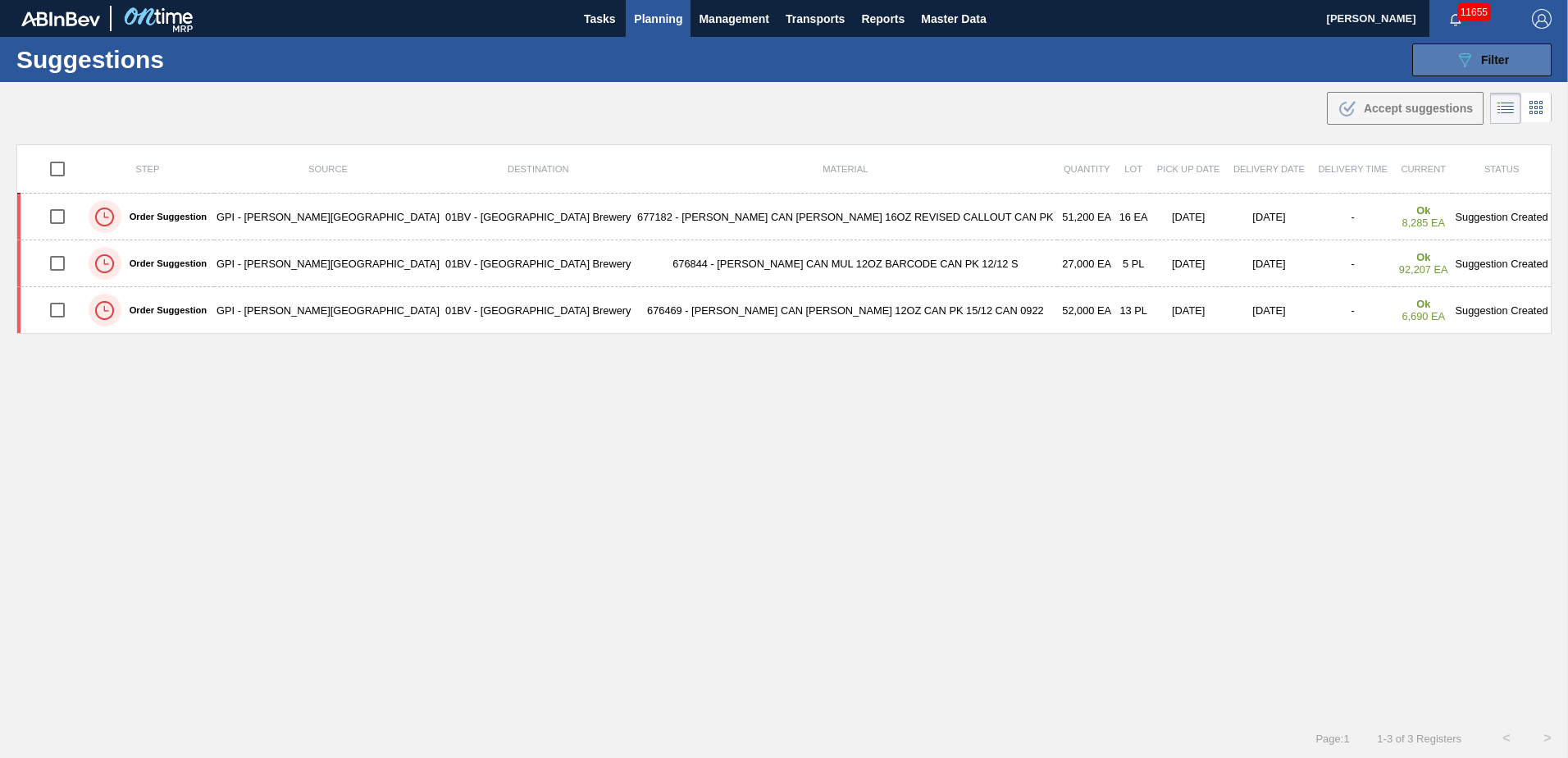
click at [1435, 55] on button "089F7B8B-B2A5-4AFE-B5C0-19BA573D28AC Filter" at bounding box center [1481, 60] width 139 height 33
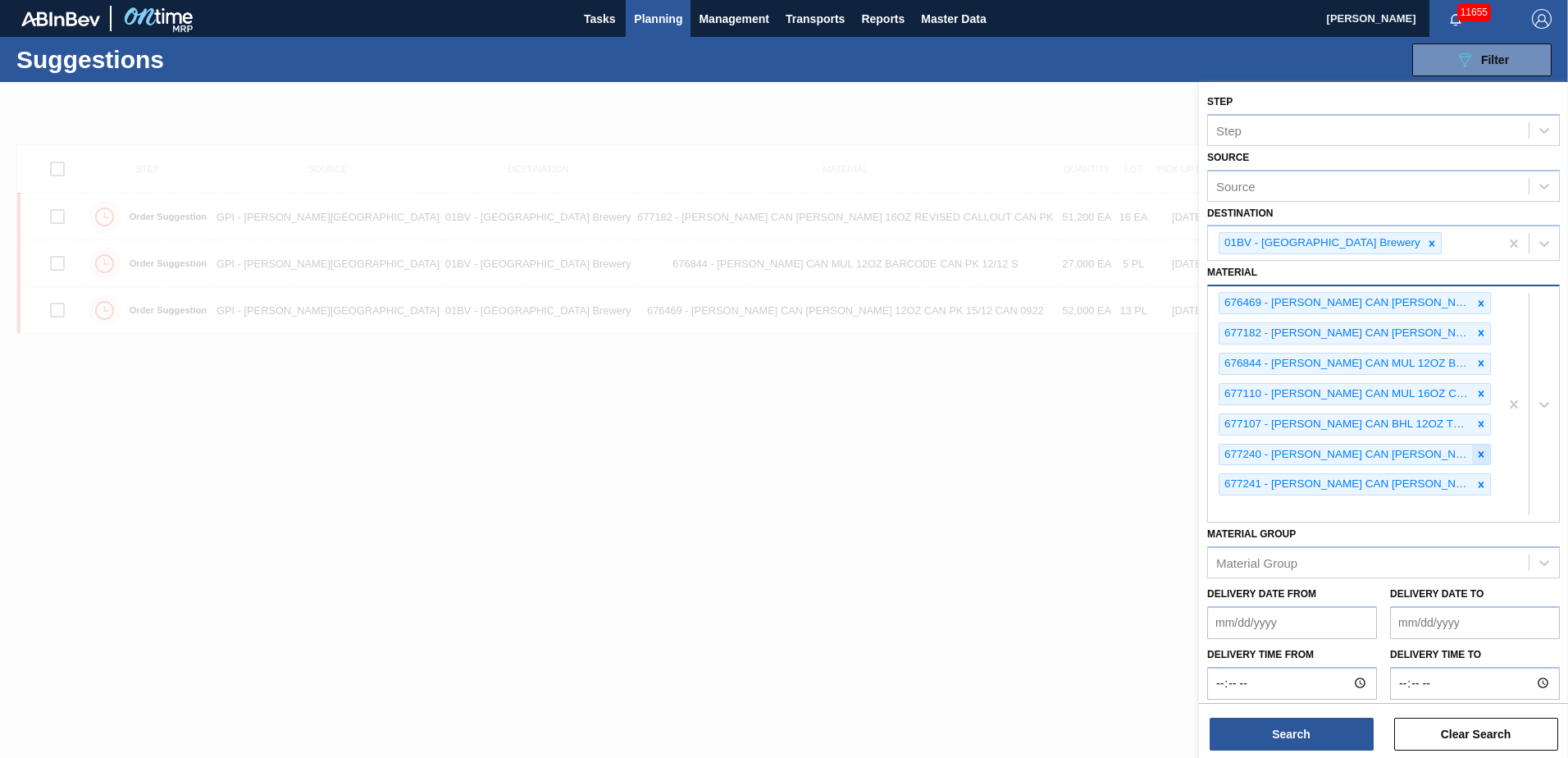
click at [1476, 453] on icon at bounding box center [1481, 455] width 12 height 12
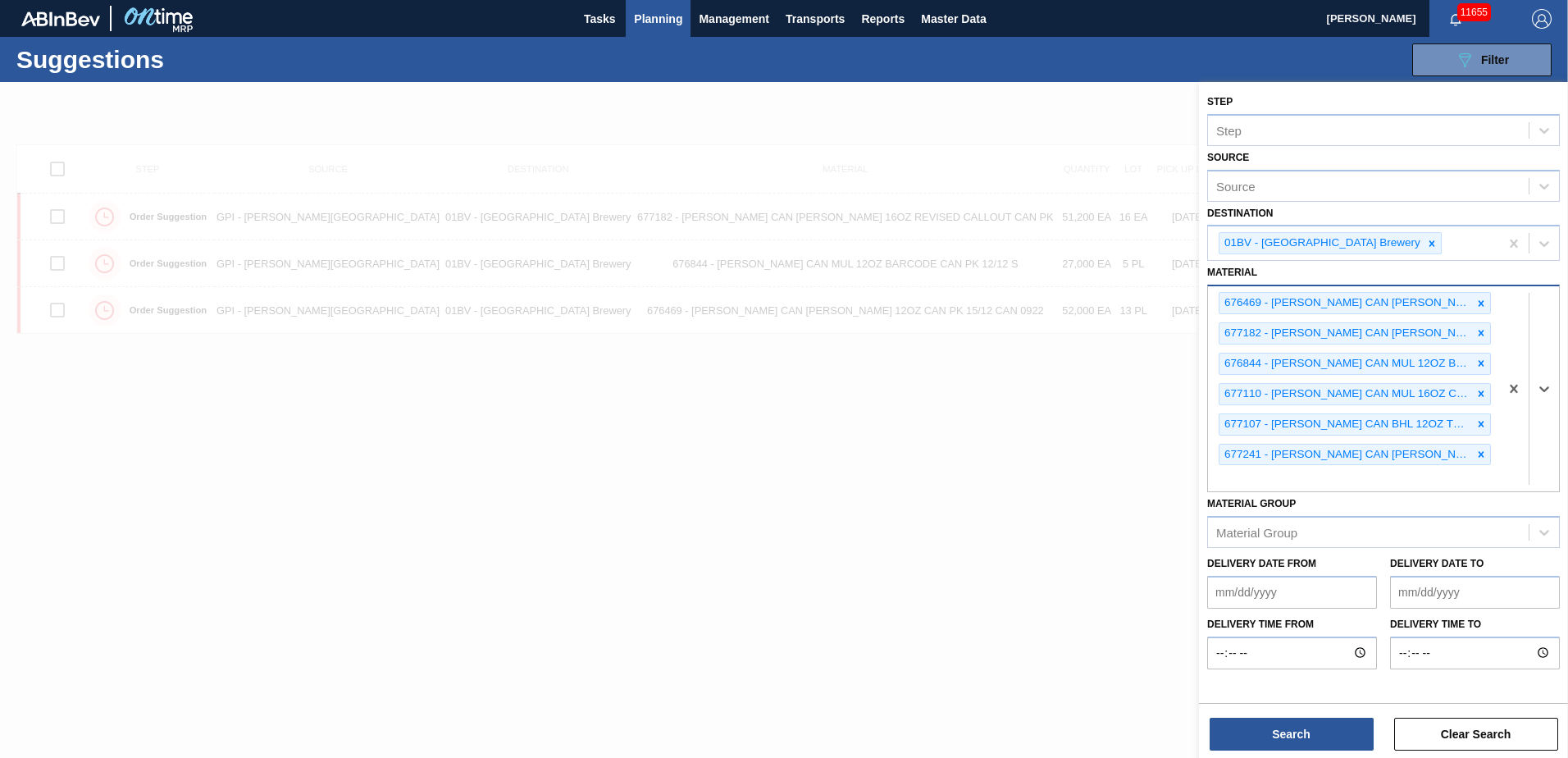
click at [1262, 481] on div "676469 - CARR CAN BUD 12OZ CAN PK 15/12 CAN 0922 677182 - CARR CAN BUD 16OZ REV…" at bounding box center [1354, 388] width 292 height 205
type input "676469"
drag, startPoint x: 1271, startPoint y: 475, endPoint x: 1036, endPoint y: 472, distance: 235.0
click at [1200, 472] on div "Step Step Source Source Destination 01BV - Baldwinsville Brewery Material optio…" at bounding box center [1384, 461] width 369 height 758
click at [1237, 486] on div "676469 - CARR CAN BUD 12OZ CAN PK 15/12 CAN 0922 677182 - CARR CAN BUD 16OZ REV…" at bounding box center [1354, 388] width 292 height 205
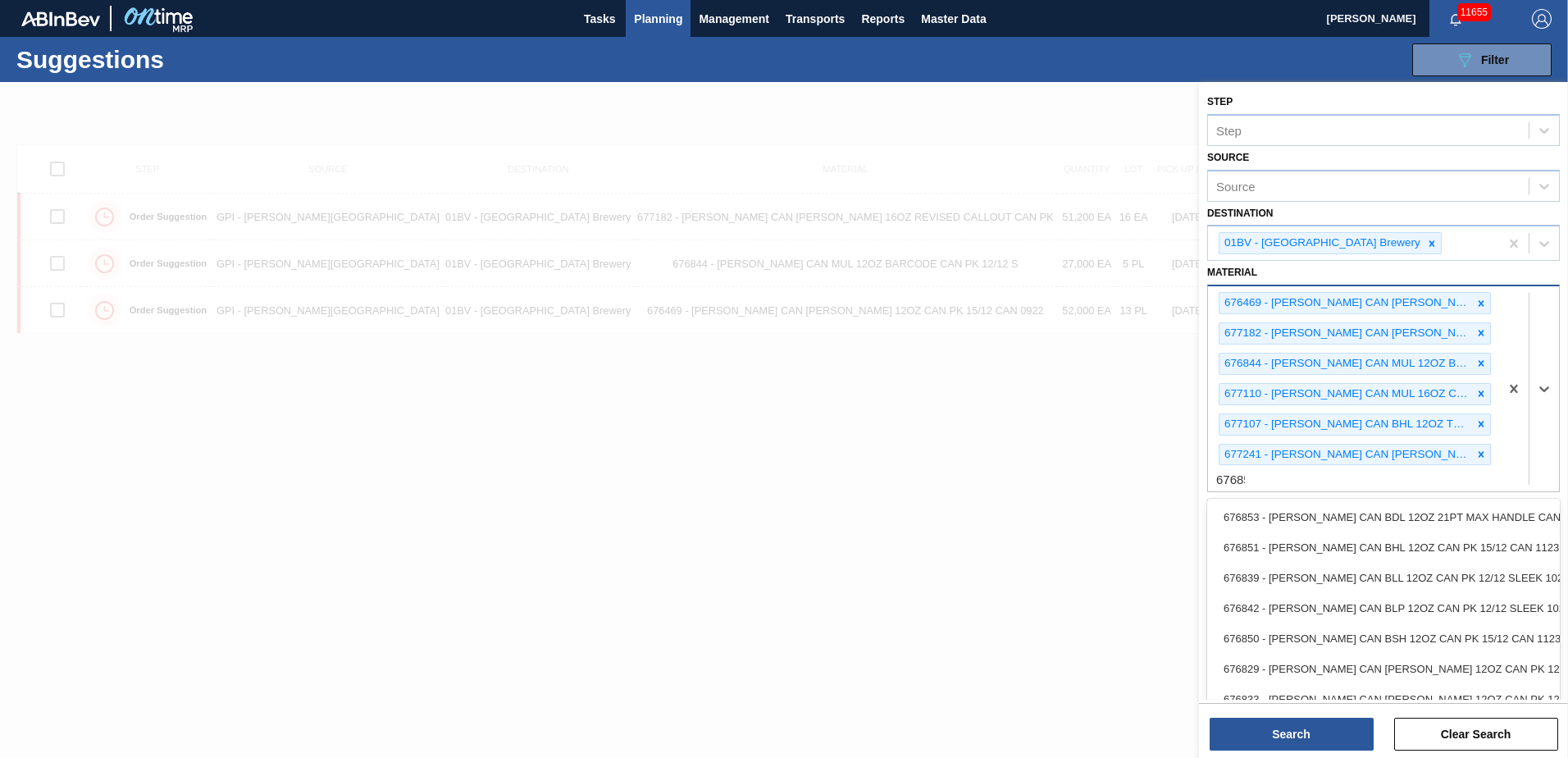
type input "676851"
type input "676253"
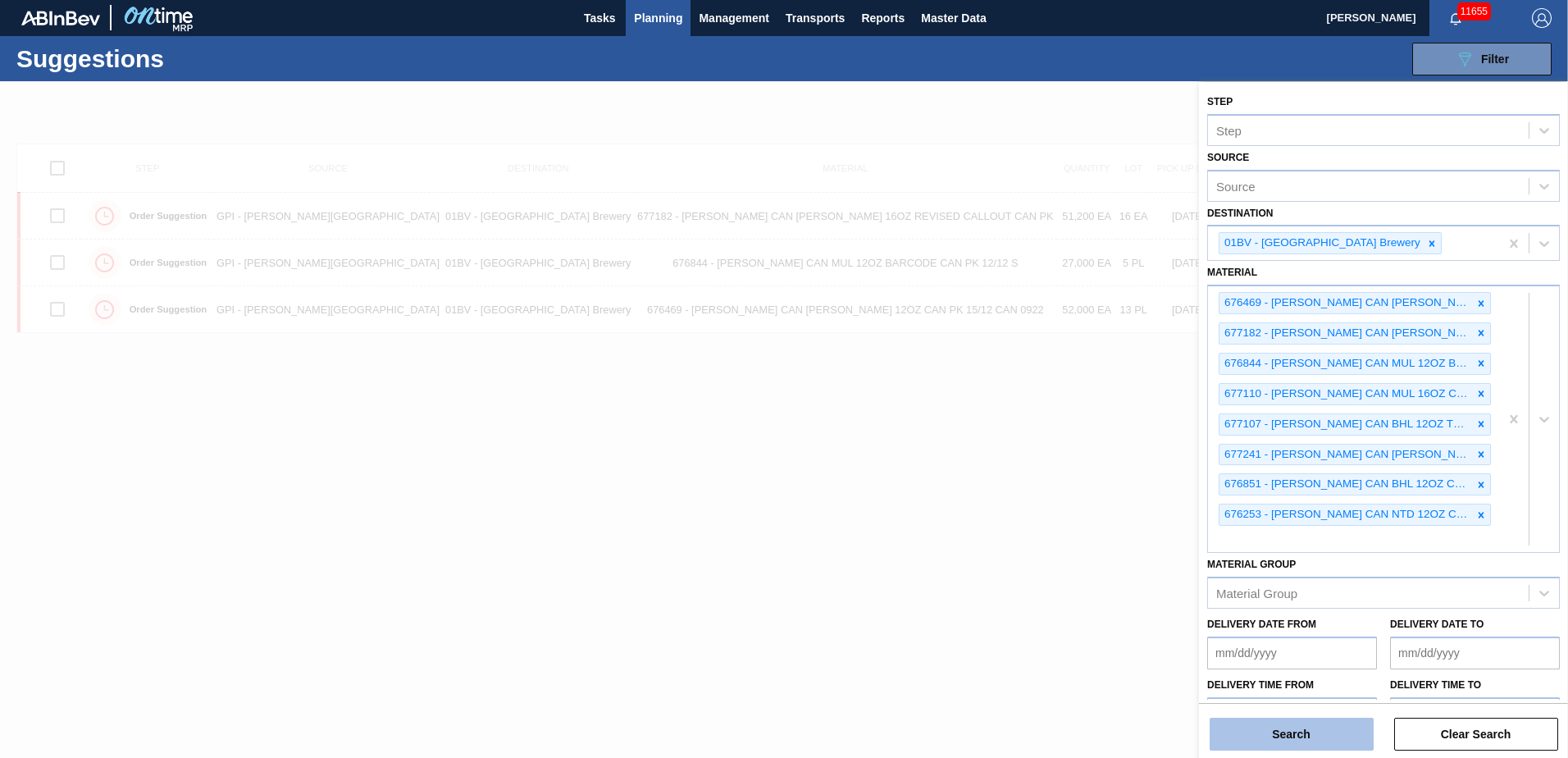
click at [1284, 734] on button "Search" at bounding box center [1292, 734] width 164 height 33
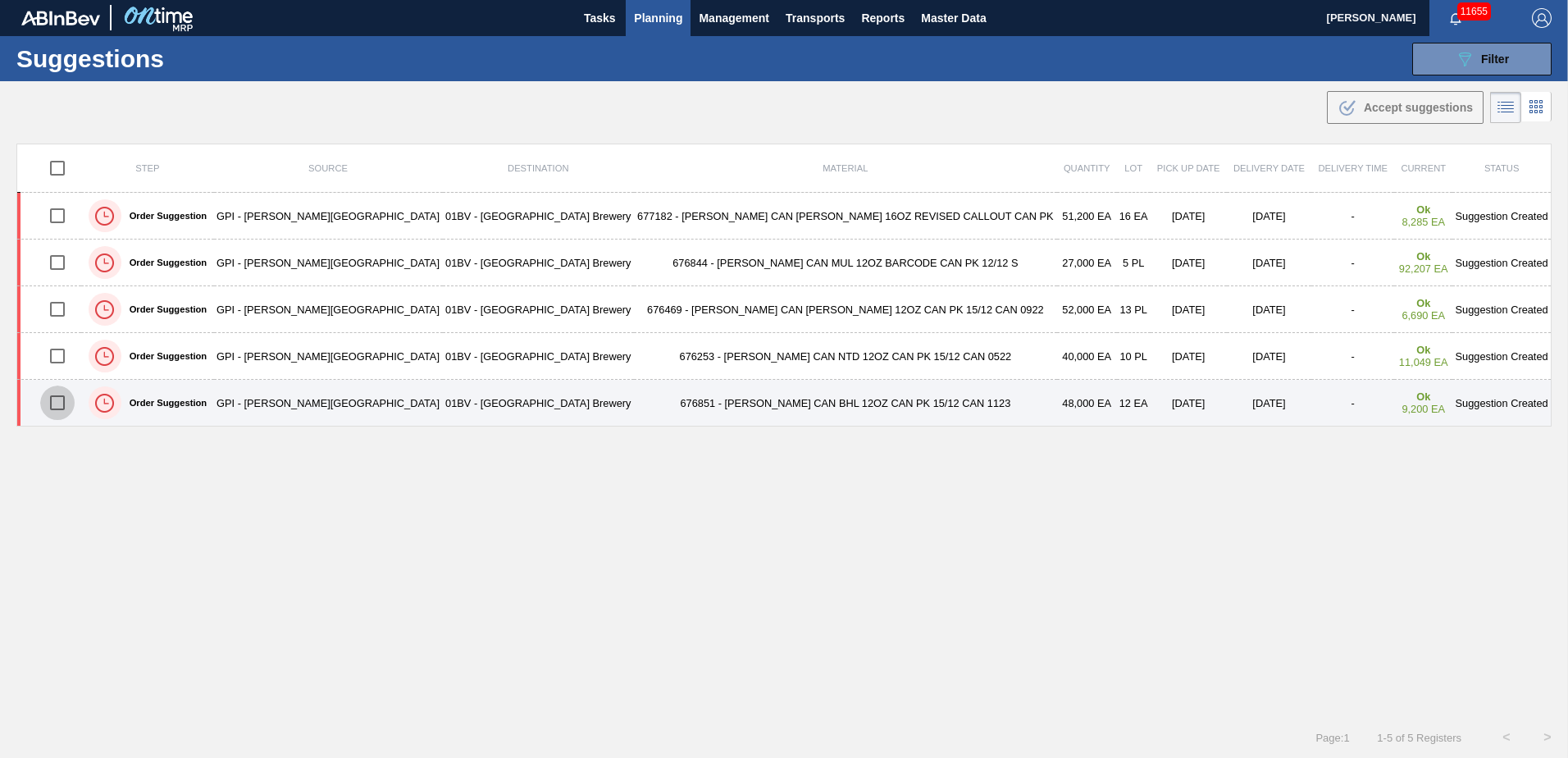
click at [64, 401] on input "checkbox" at bounding box center [56, 402] width 34 height 34
checkbox input "true"
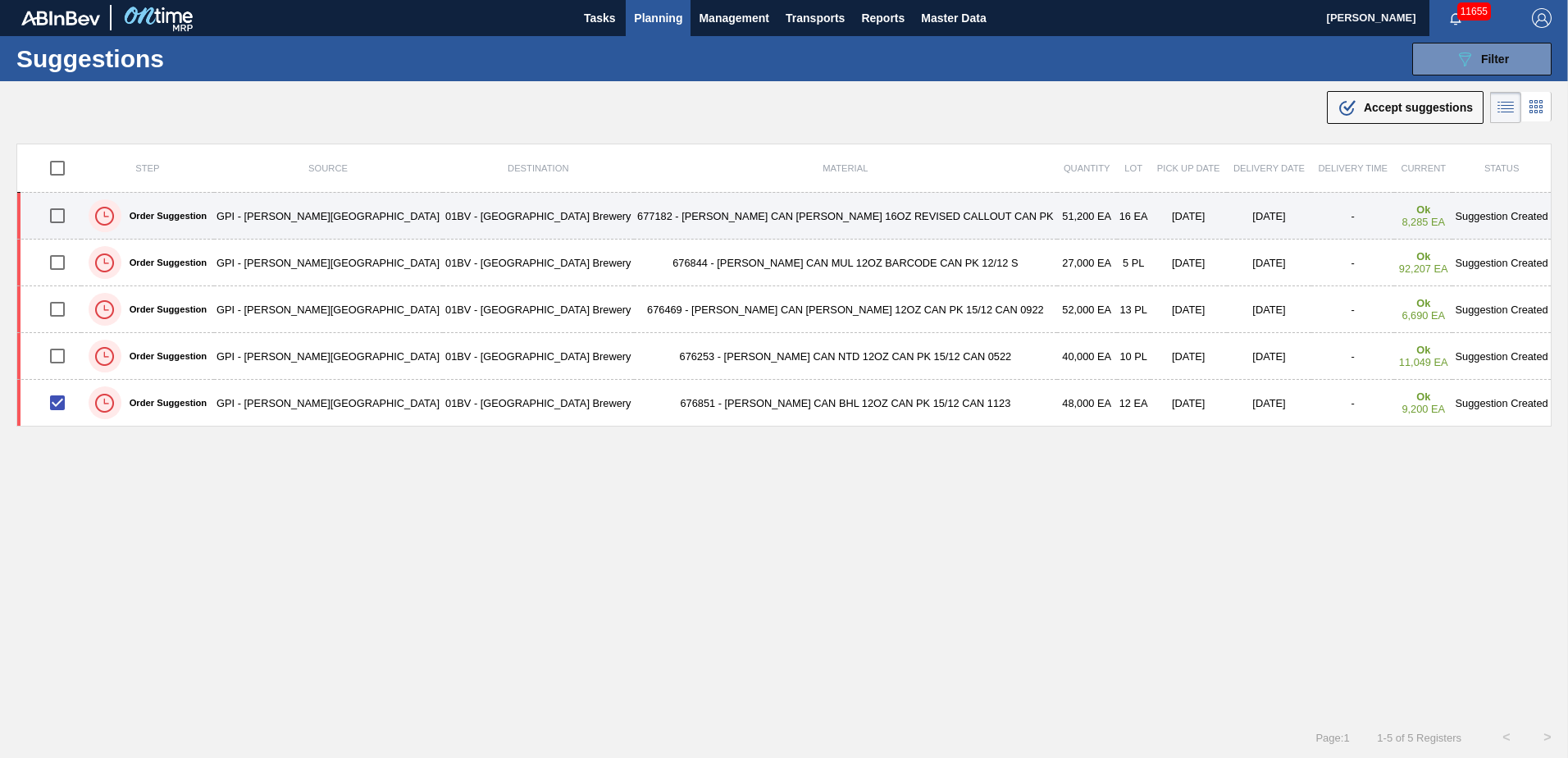
click at [64, 218] on input "checkbox" at bounding box center [56, 215] width 34 height 34
checkbox input "true"
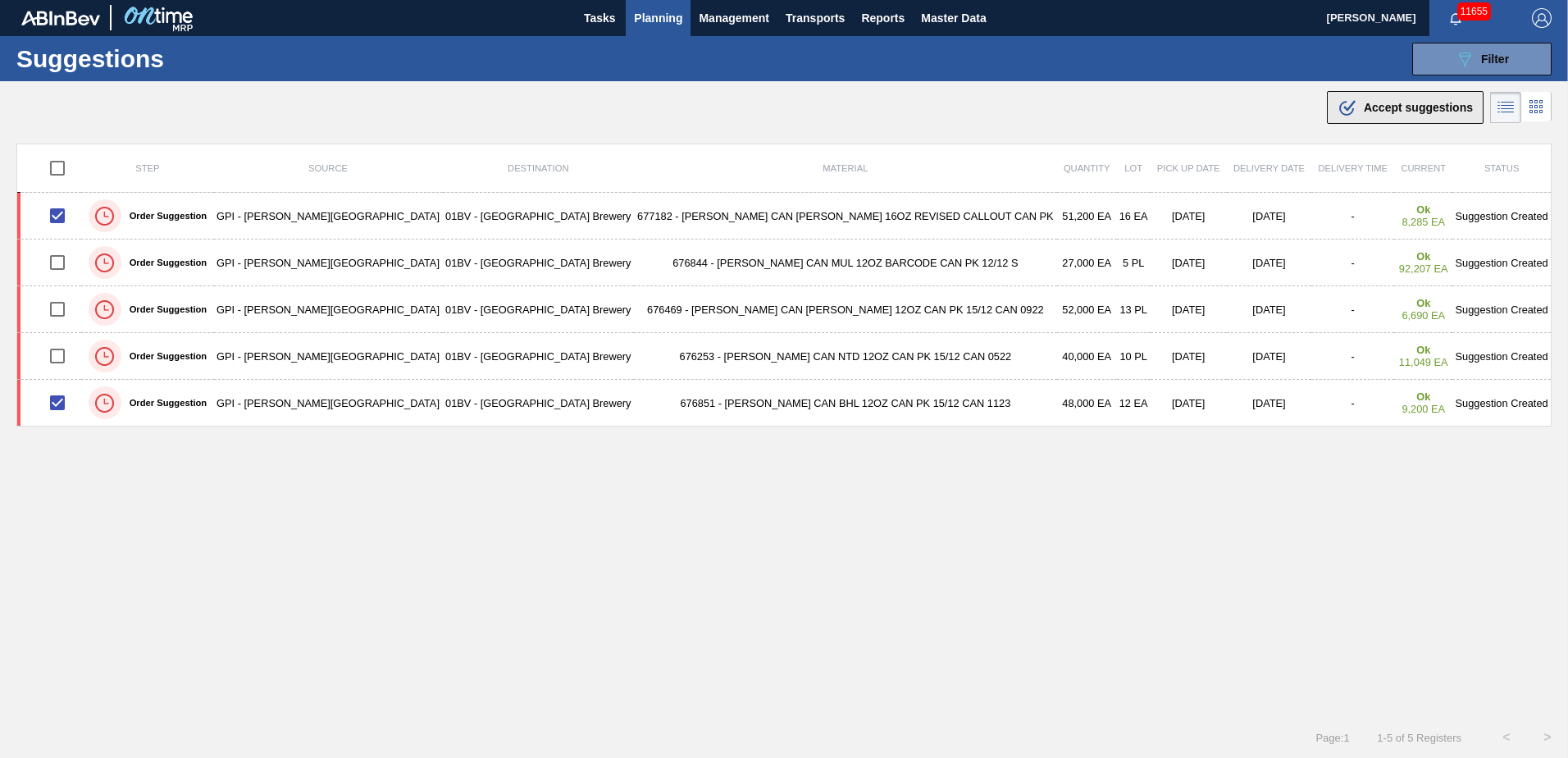
click at [1376, 103] on span "Accept suggestions" at bounding box center [1418, 108] width 109 height 14
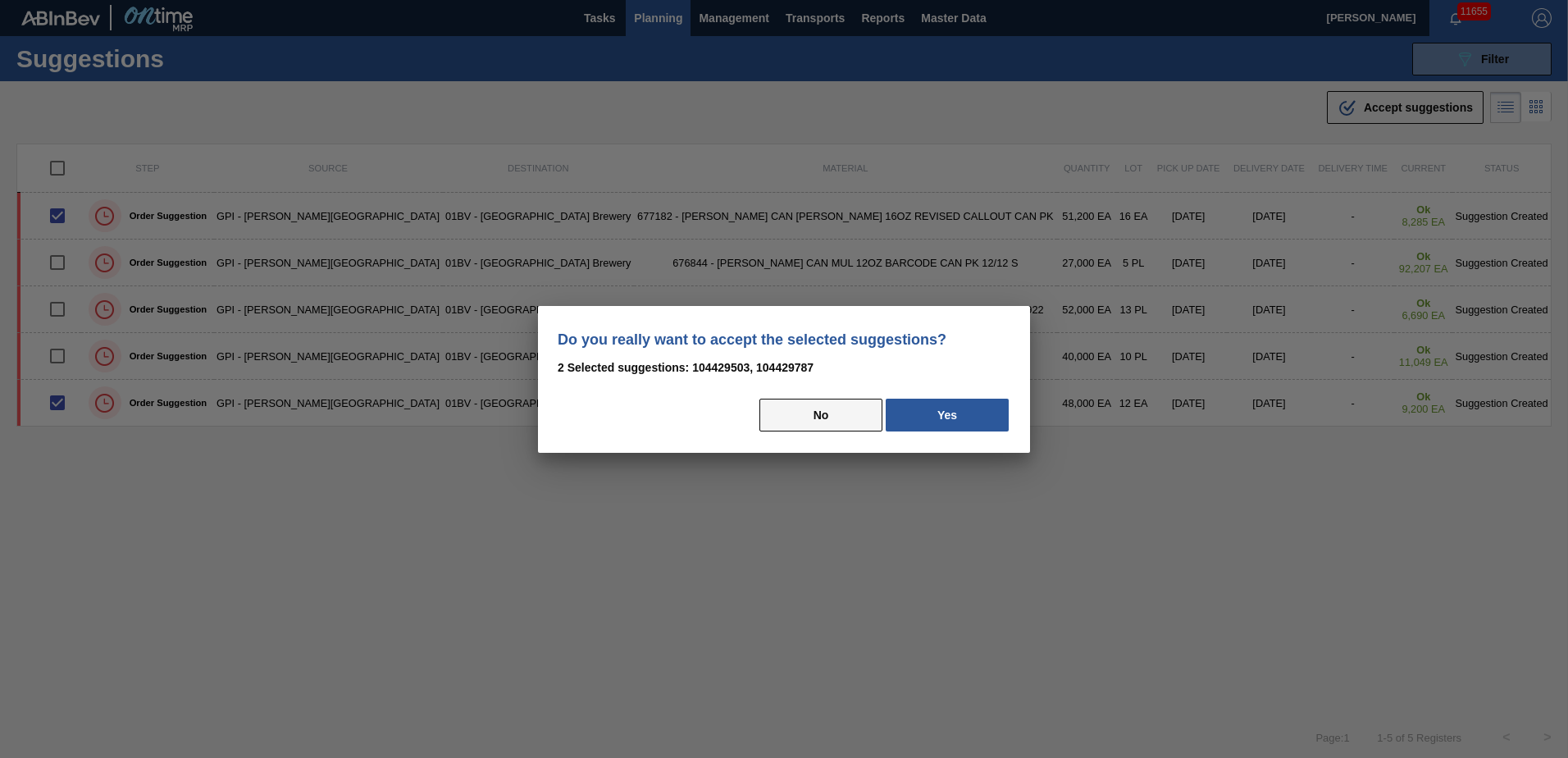
click at [816, 416] on button "No" at bounding box center [820, 415] width 123 height 33
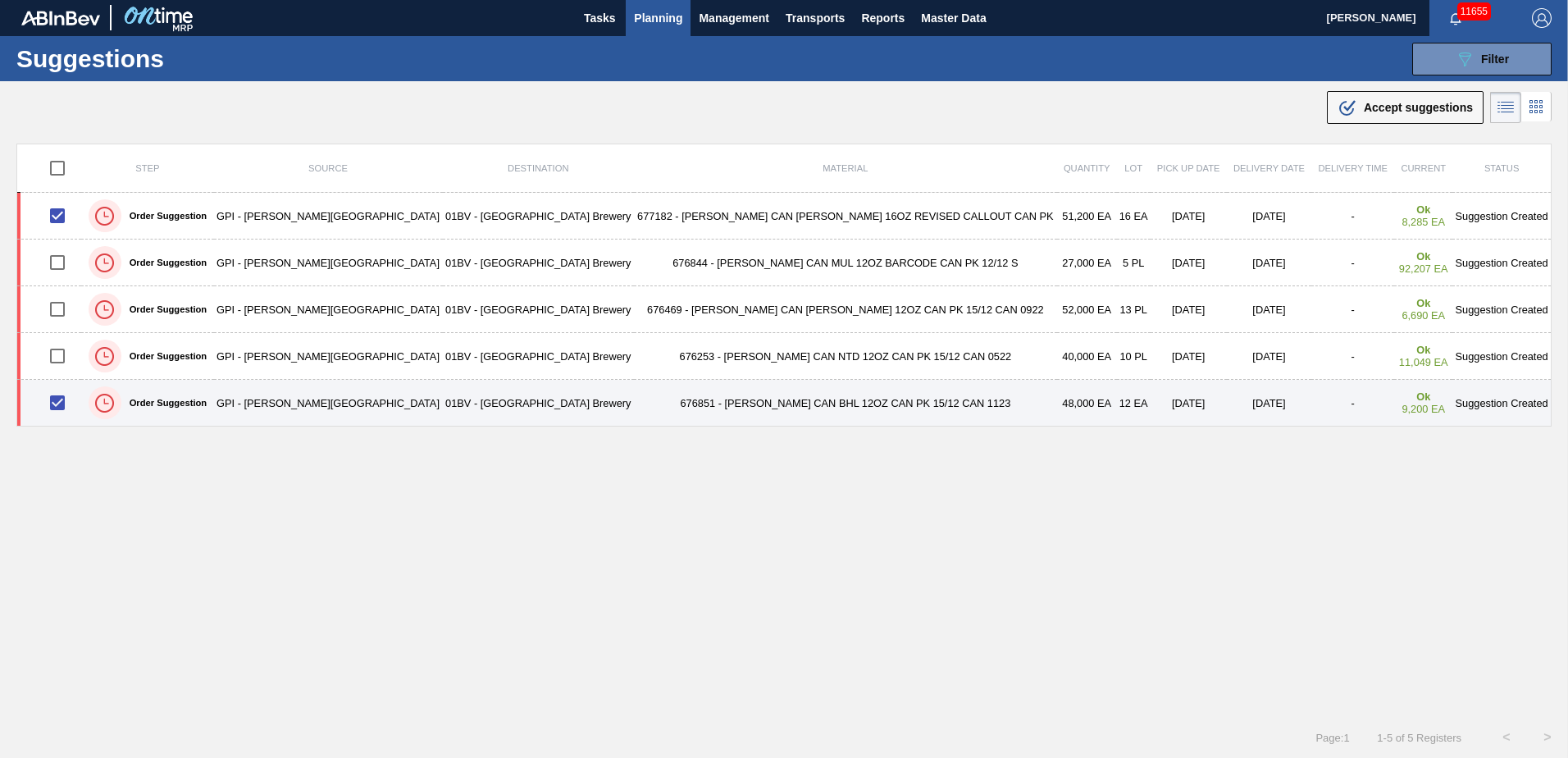
click at [65, 405] on input "checkbox" at bounding box center [56, 402] width 34 height 34
checkbox input "false"
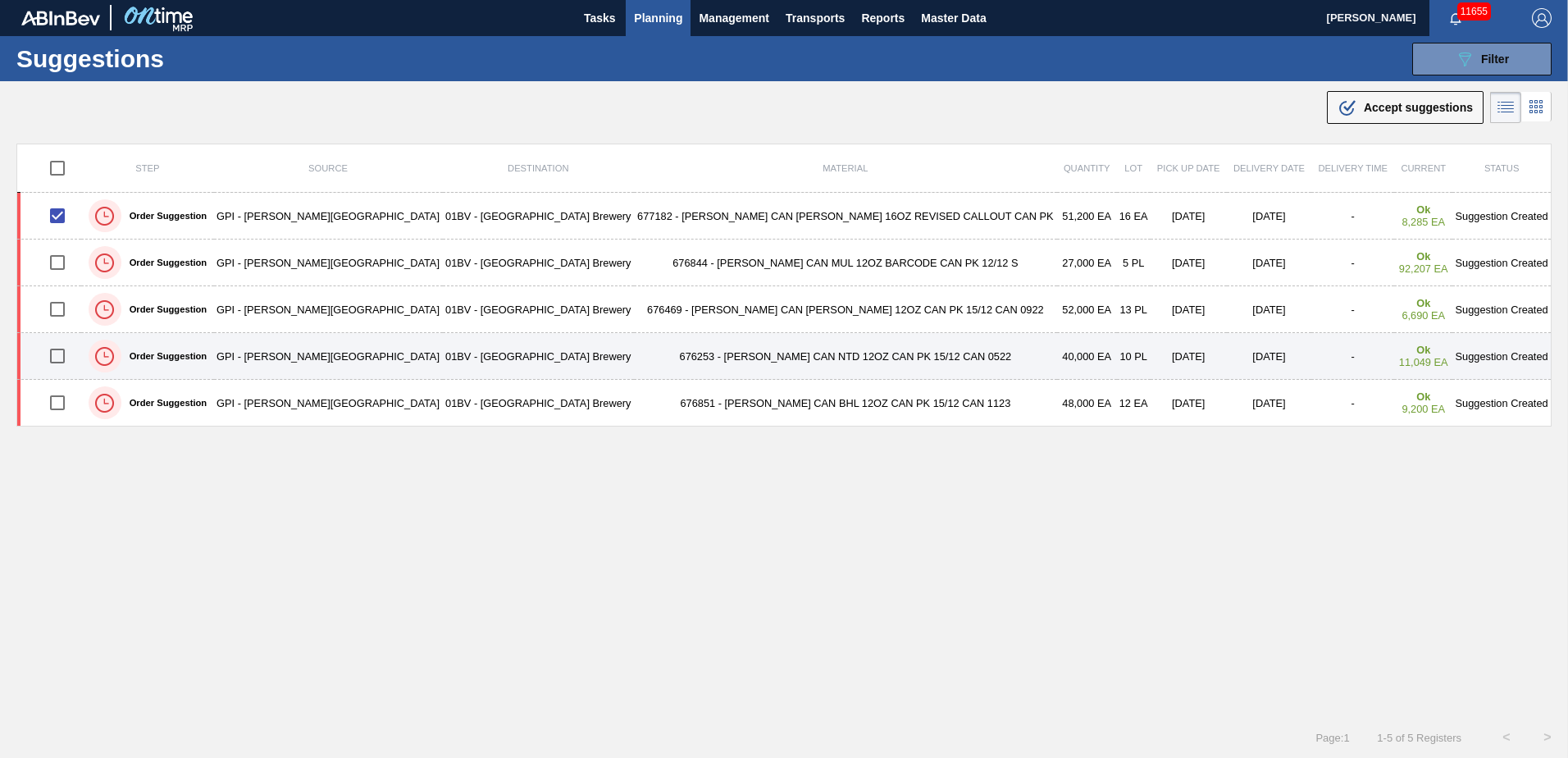
click at [60, 361] on input "checkbox" at bounding box center [56, 355] width 34 height 34
checkbox input "true"
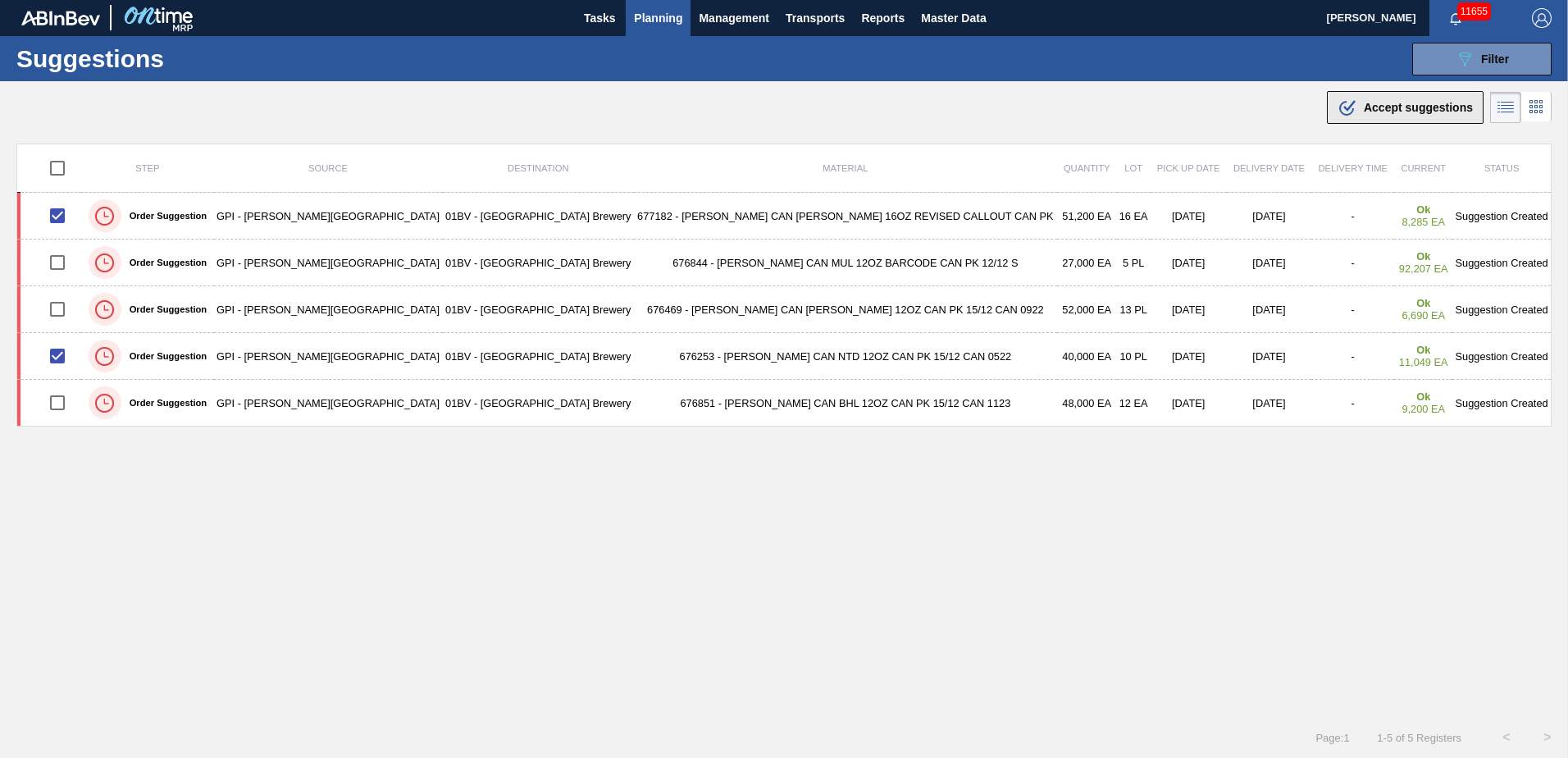
click at [1373, 109] on span "Accept suggestions" at bounding box center [1418, 108] width 109 height 14
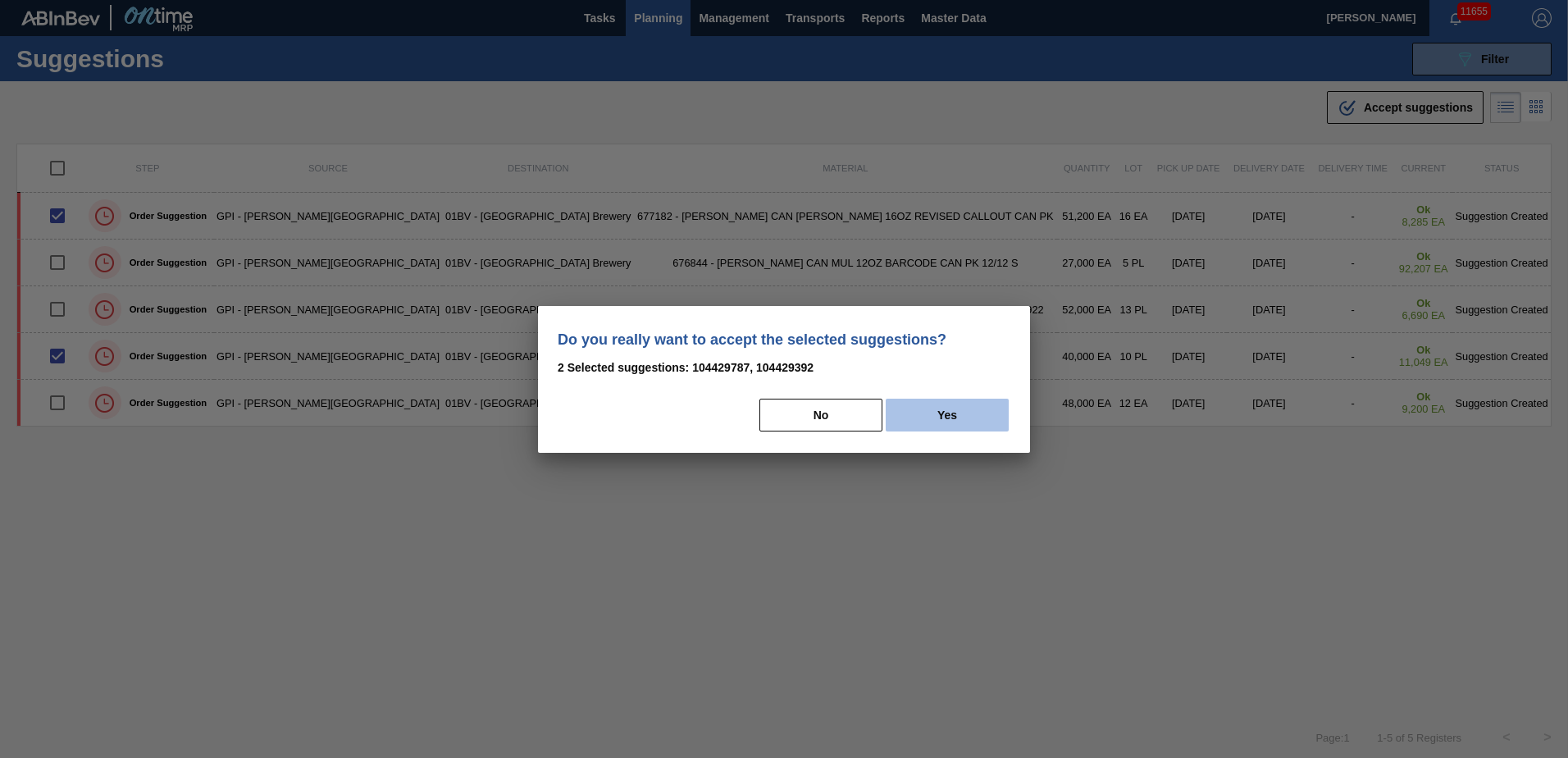
click at [961, 414] on button "Yes" at bounding box center [947, 415] width 123 height 33
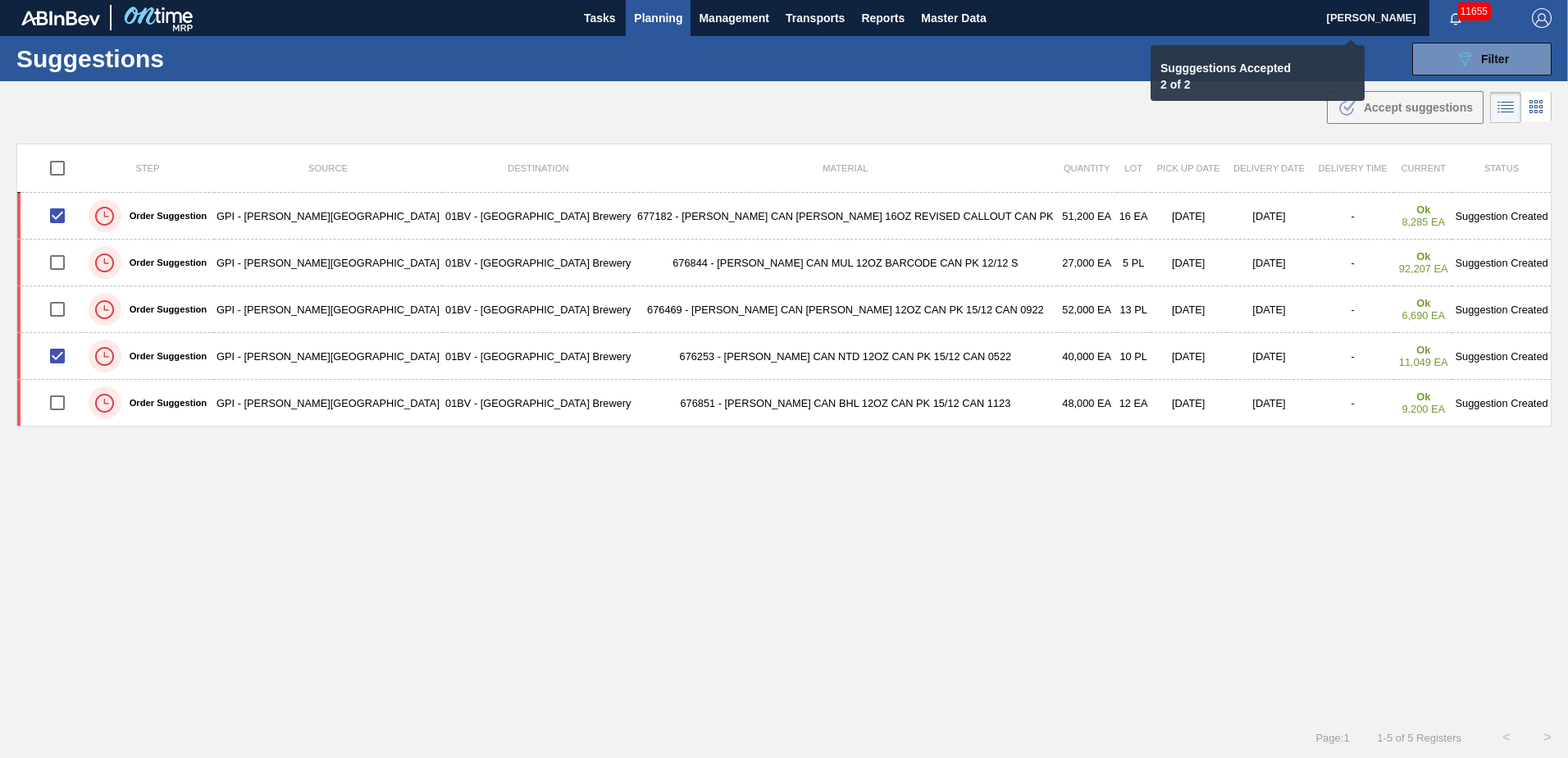
checkbox input "false"
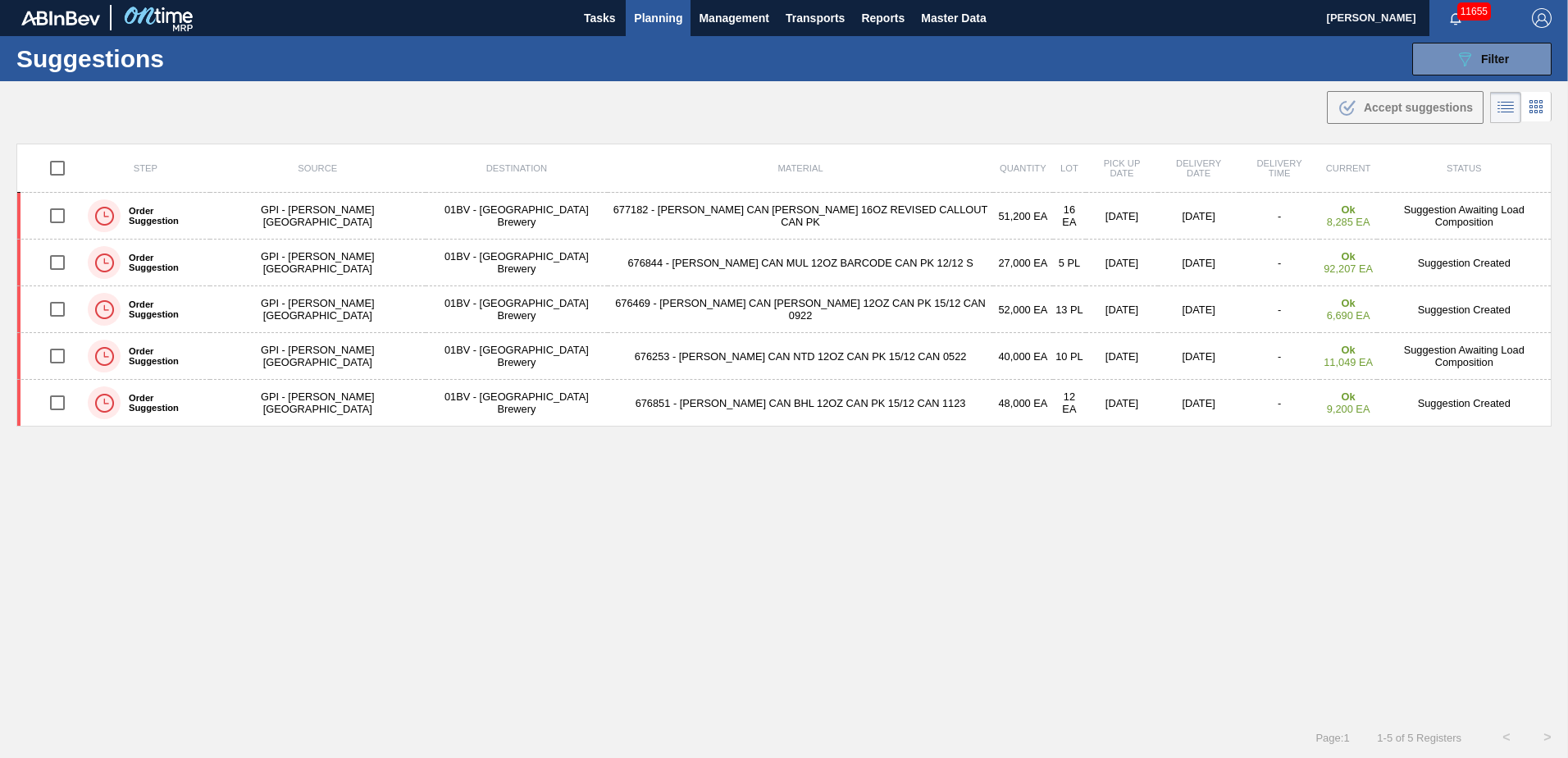
click at [670, 12] on span "Planning" at bounding box center [658, 17] width 49 height 19
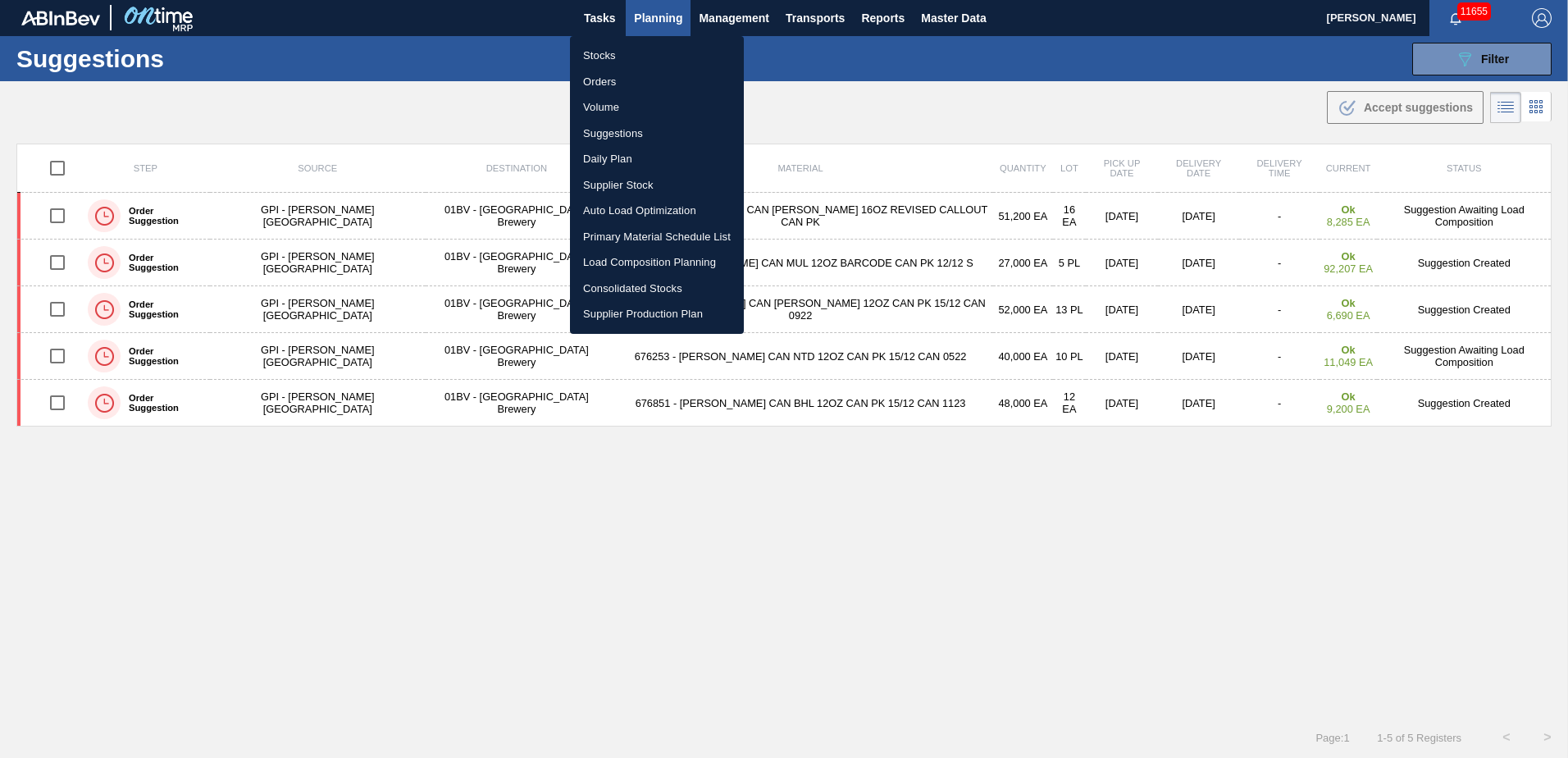
click at [644, 259] on li "Load Composition Planning" at bounding box center [656, 262] width 174 height 26
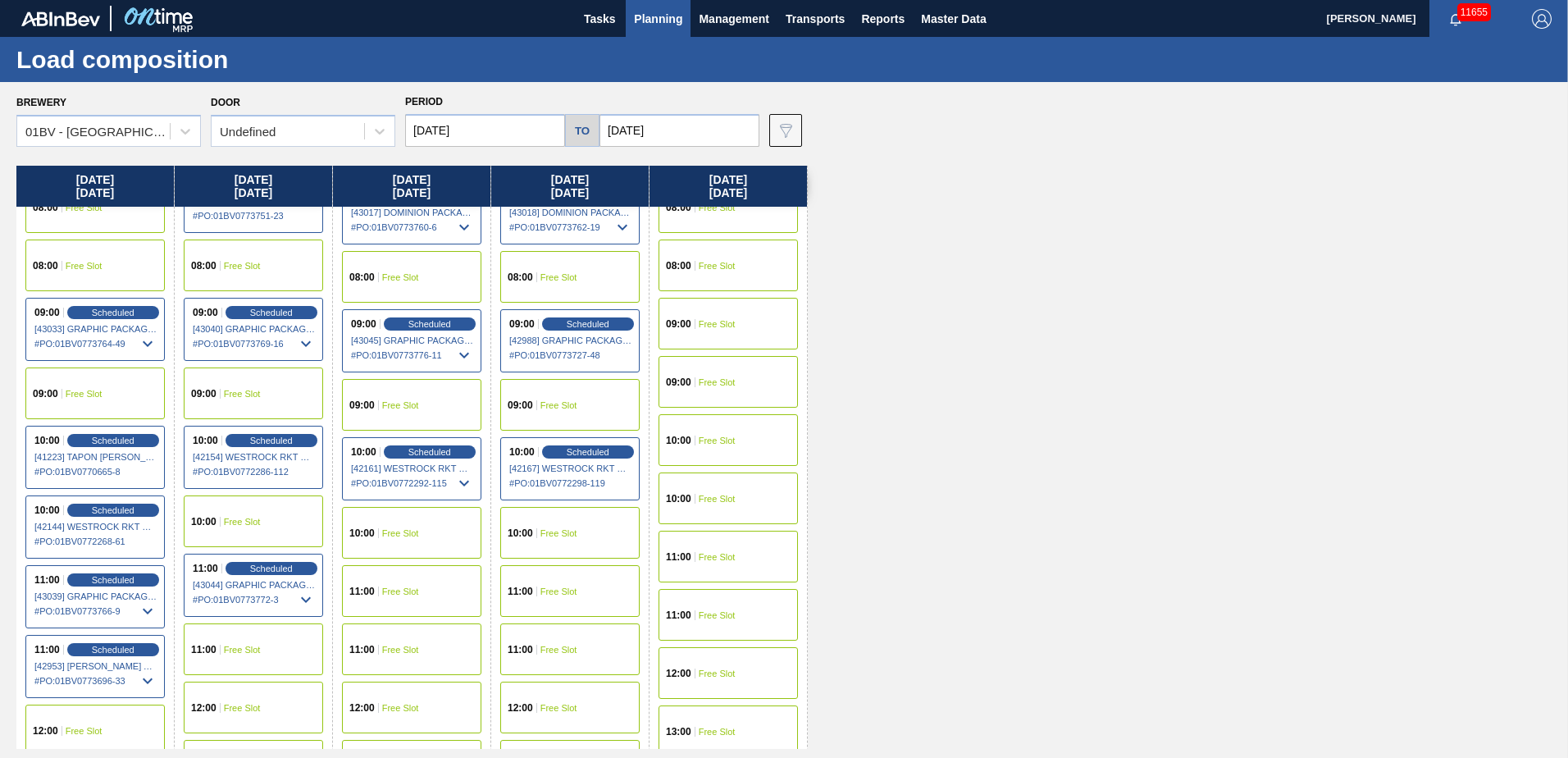
scroll to position [164, 0]
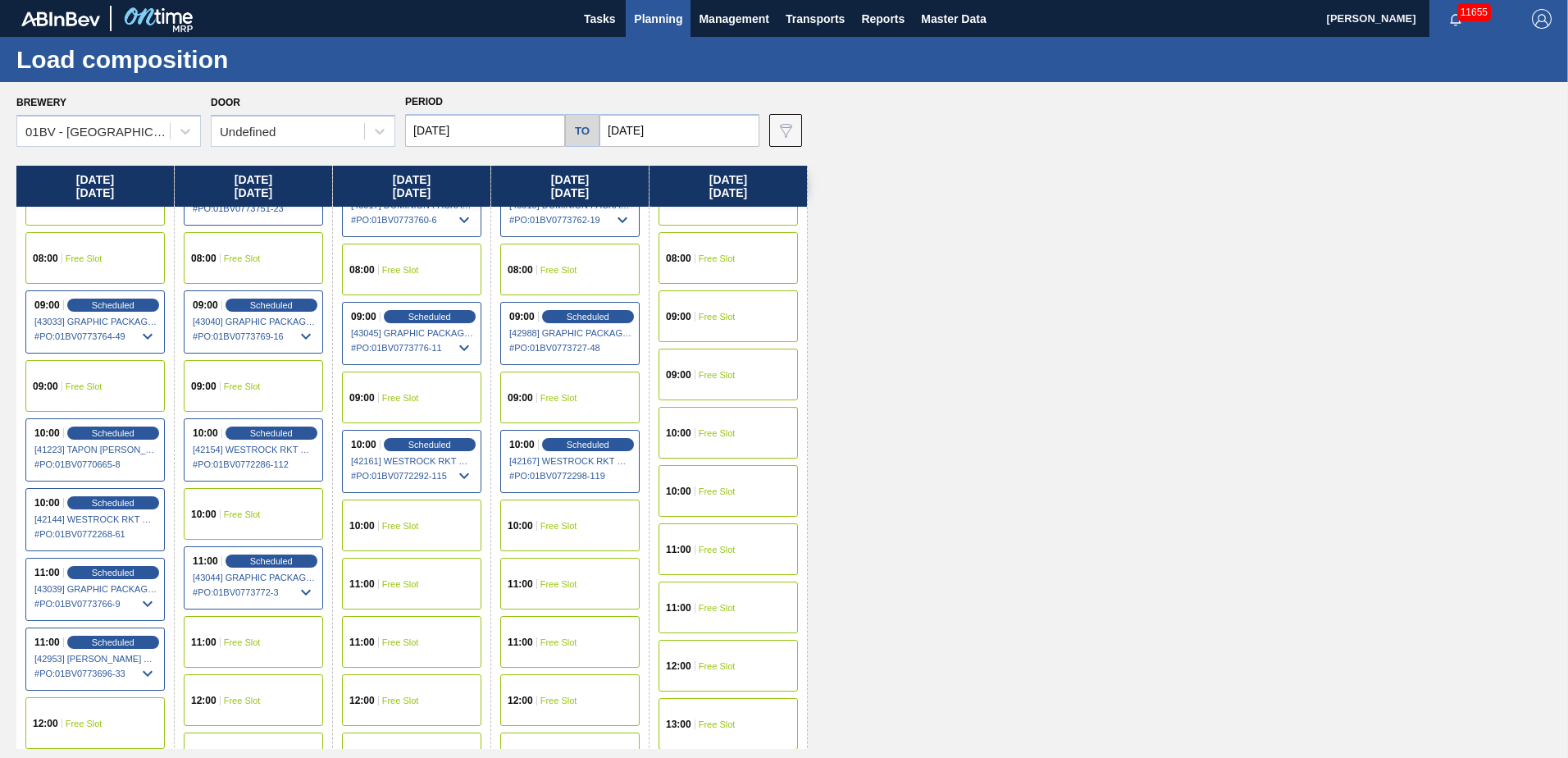
click at [700, 317] on span "Free Slot" at bounding box center [717, 317] width 37 height 10
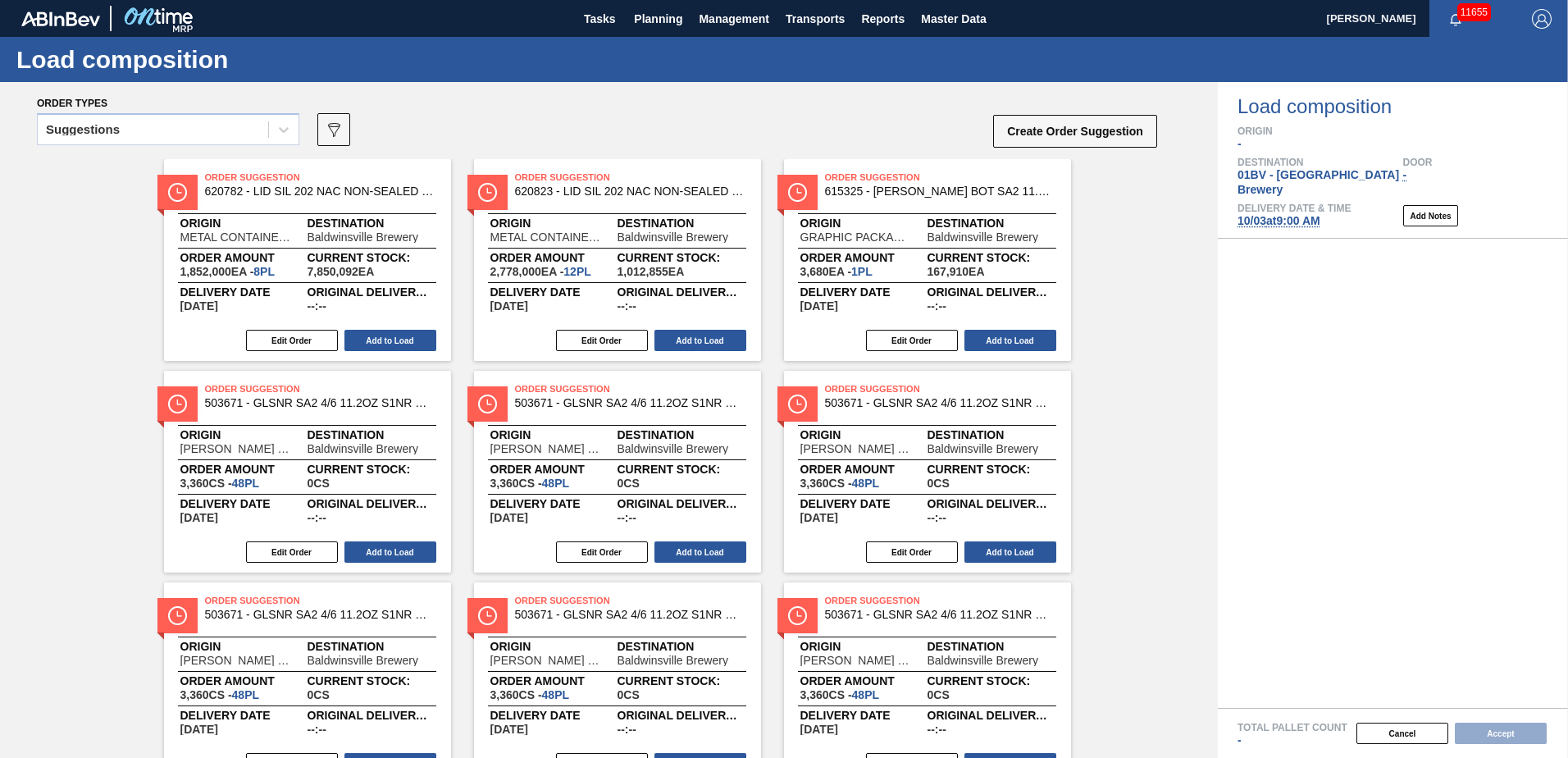
click at [279, 128] on icon at bounding box center [284, 129] width 17 height 17
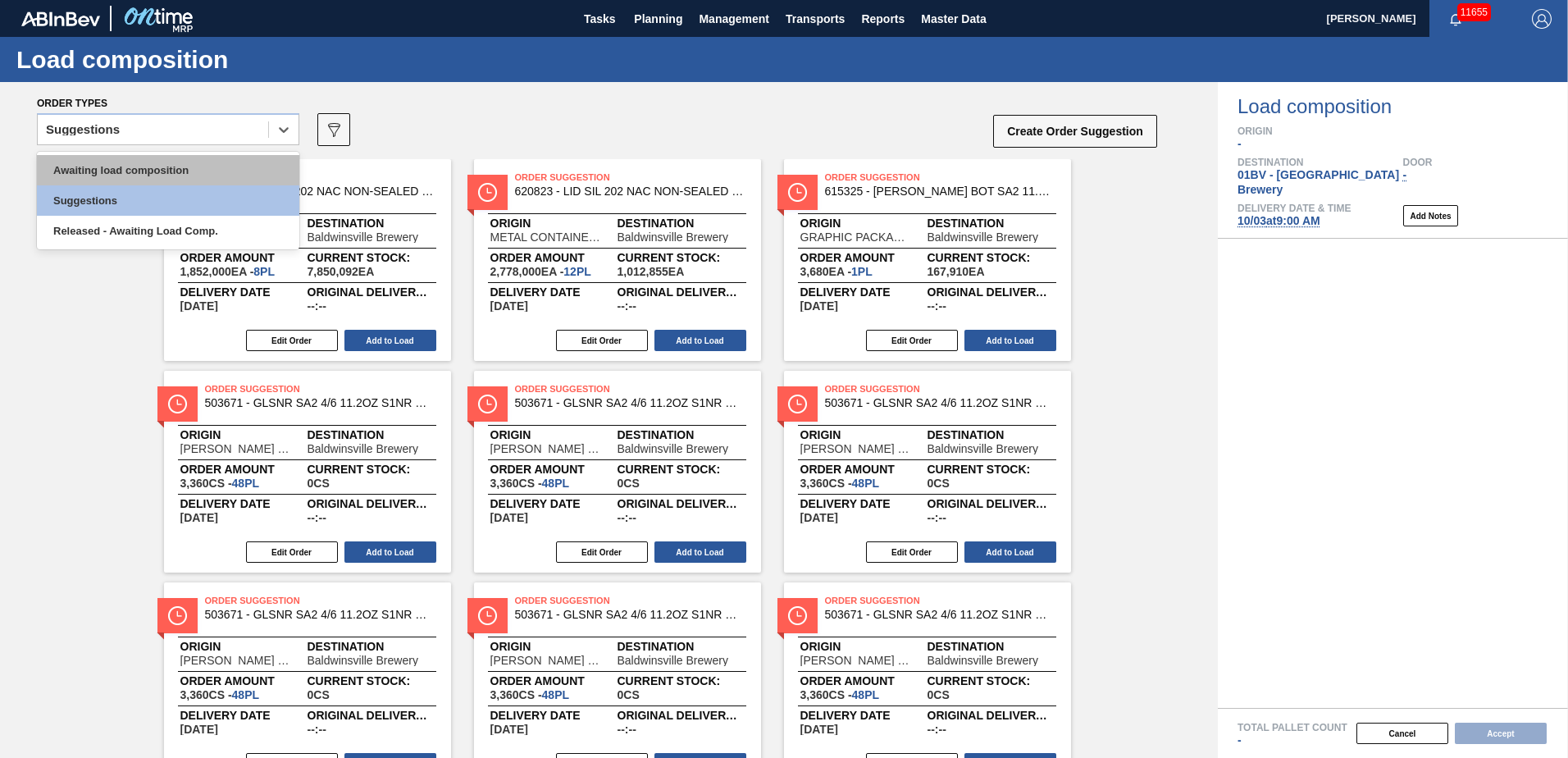
click at [218, 165] on div "Awaiting load composition" at bounding box center [168, 169] width 262 height 30
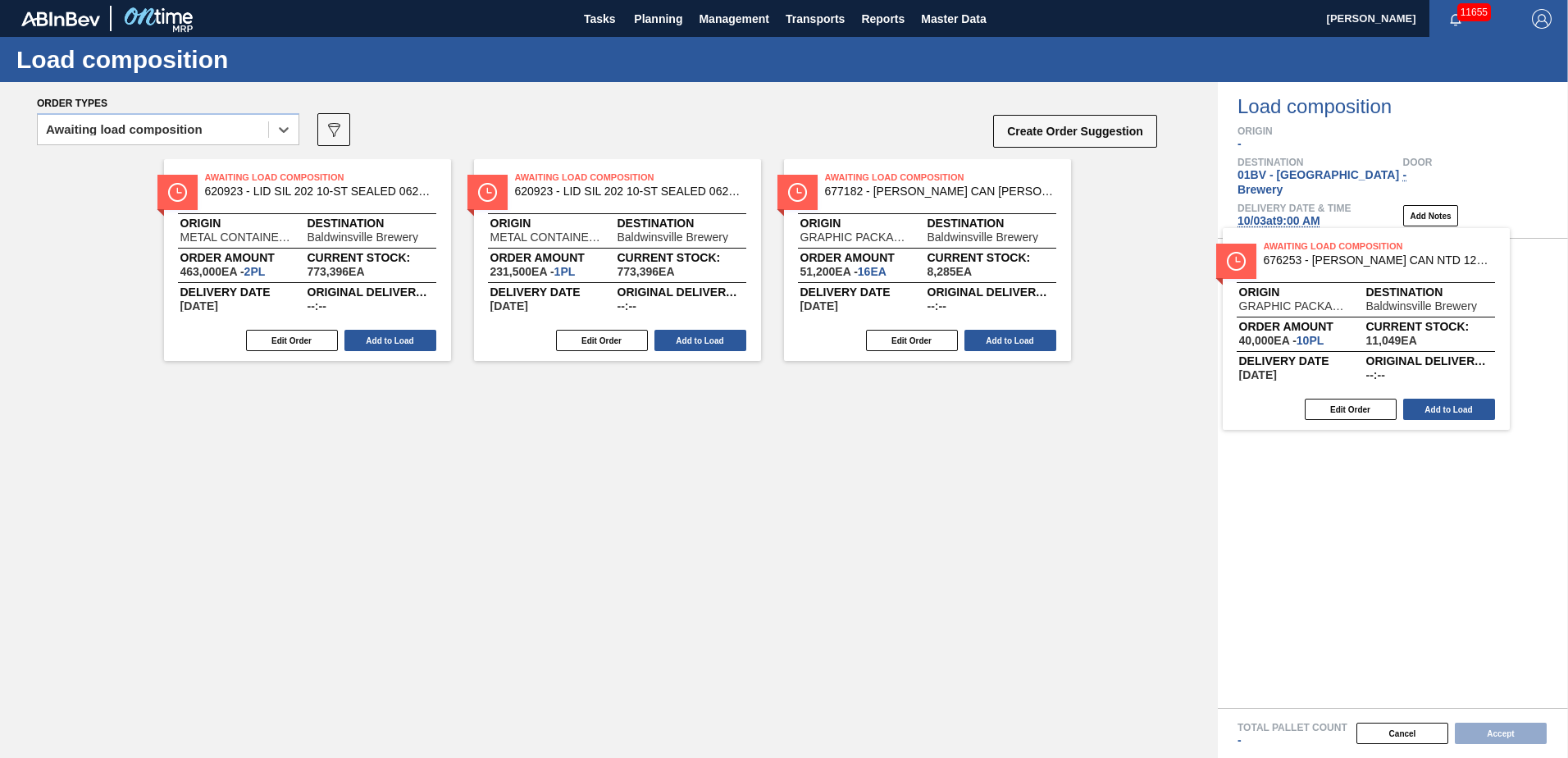
drag, startPoint x: 893, startPoint y: 194, endPoint x: 1364, endPoint y: 269, distance: 476.9
click at [1364, 269] on div "Order types option Awaiting load composition, selected. Select is focused ,type…" at bounding box center [784, 419] width 1568 height 675
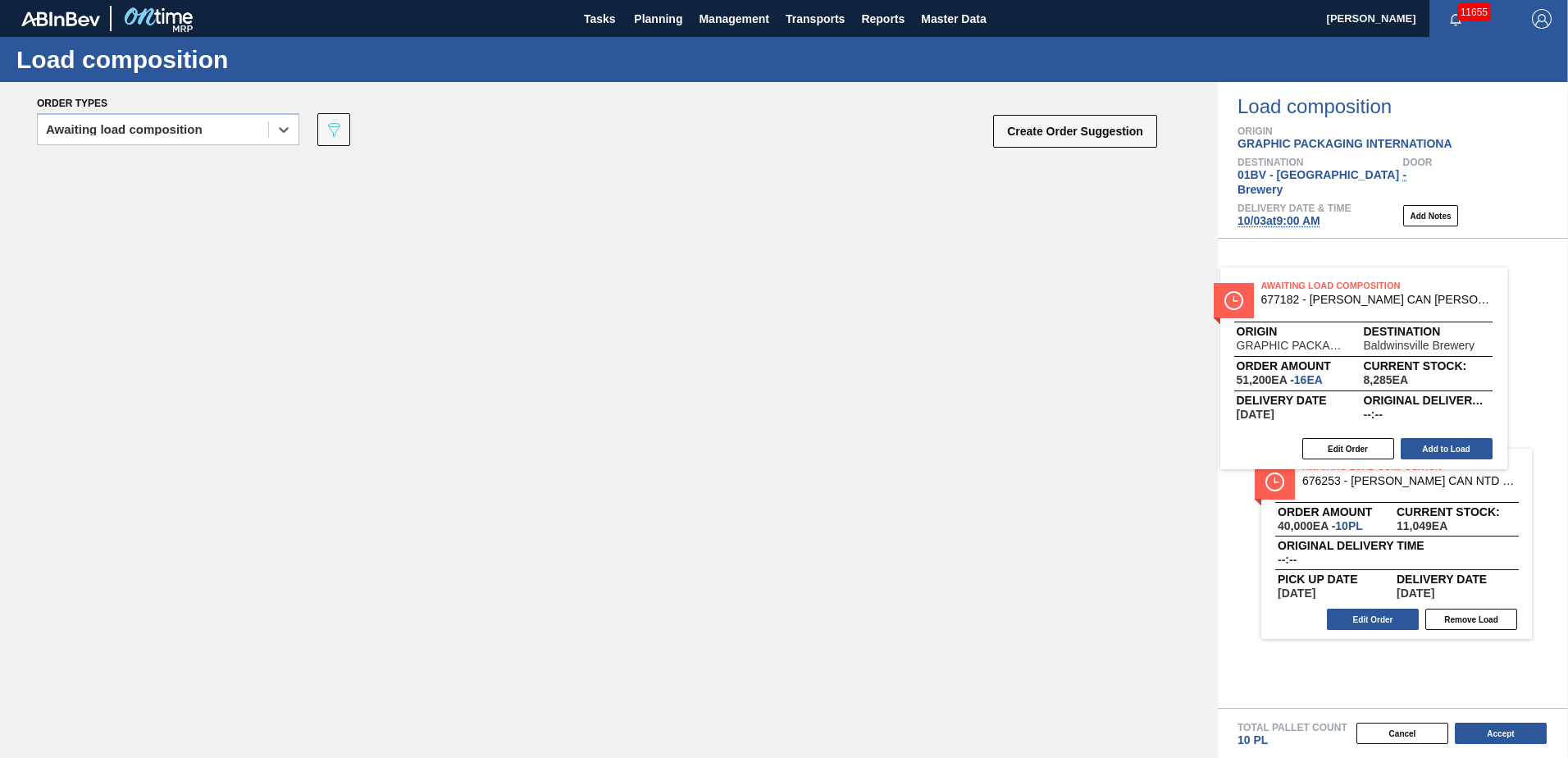
drag, startPoint x: 256, startPoint y: 205, endPoint x: 1413, endPoint y: 319, distance: 1162.6
click at [1413, 319] on div "Order types option Awaiting load composition, selected. Select is focused ,type…" at bounding box center [784, 419] width 1568 height 675
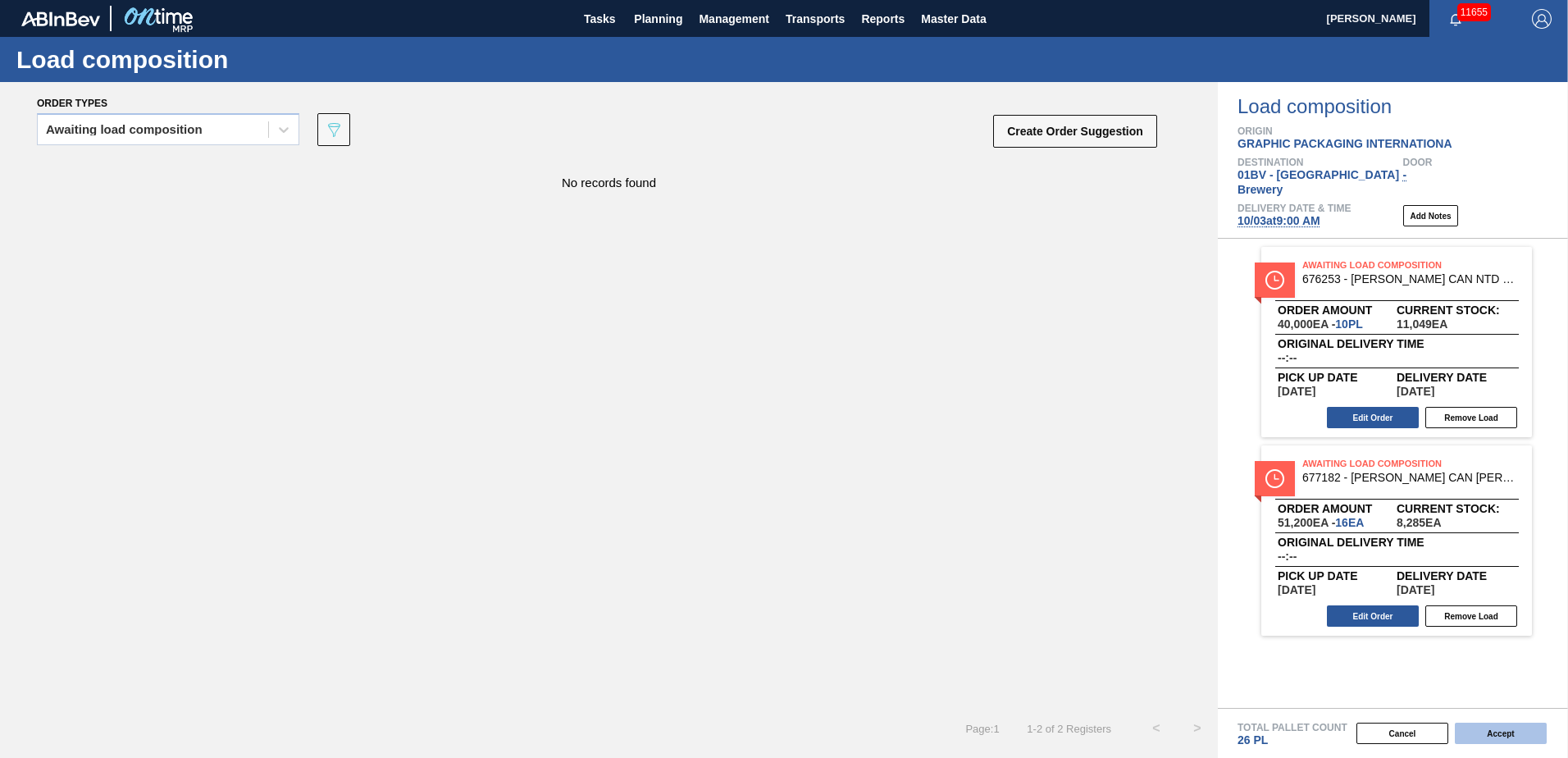
click at [1488, 731] on button "Accept" at bounding box center [1501, 733] width 92 height 21
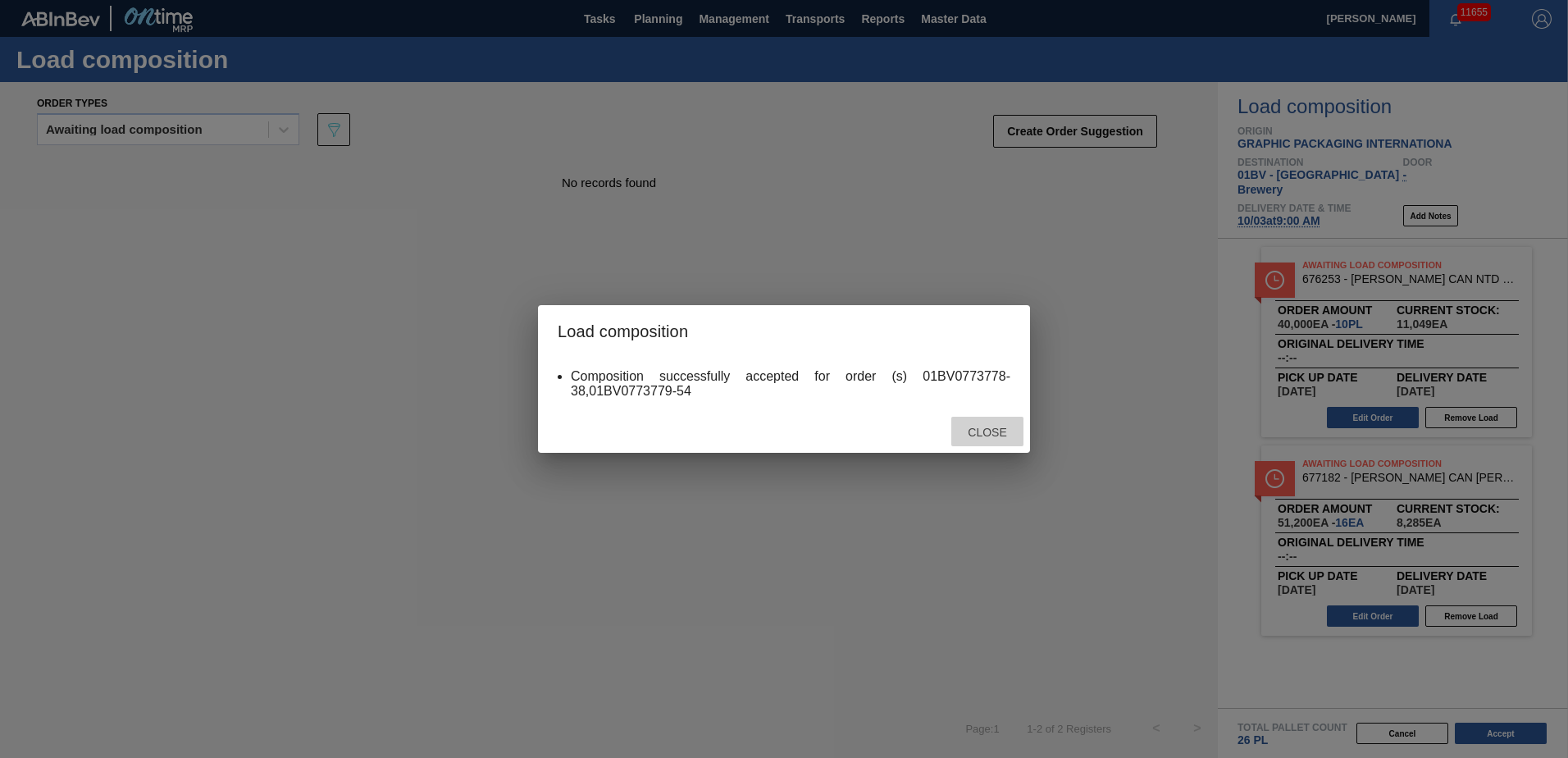
click at [999, 428] on span "Close" at bounding box center [987, 432] width 65 height 14
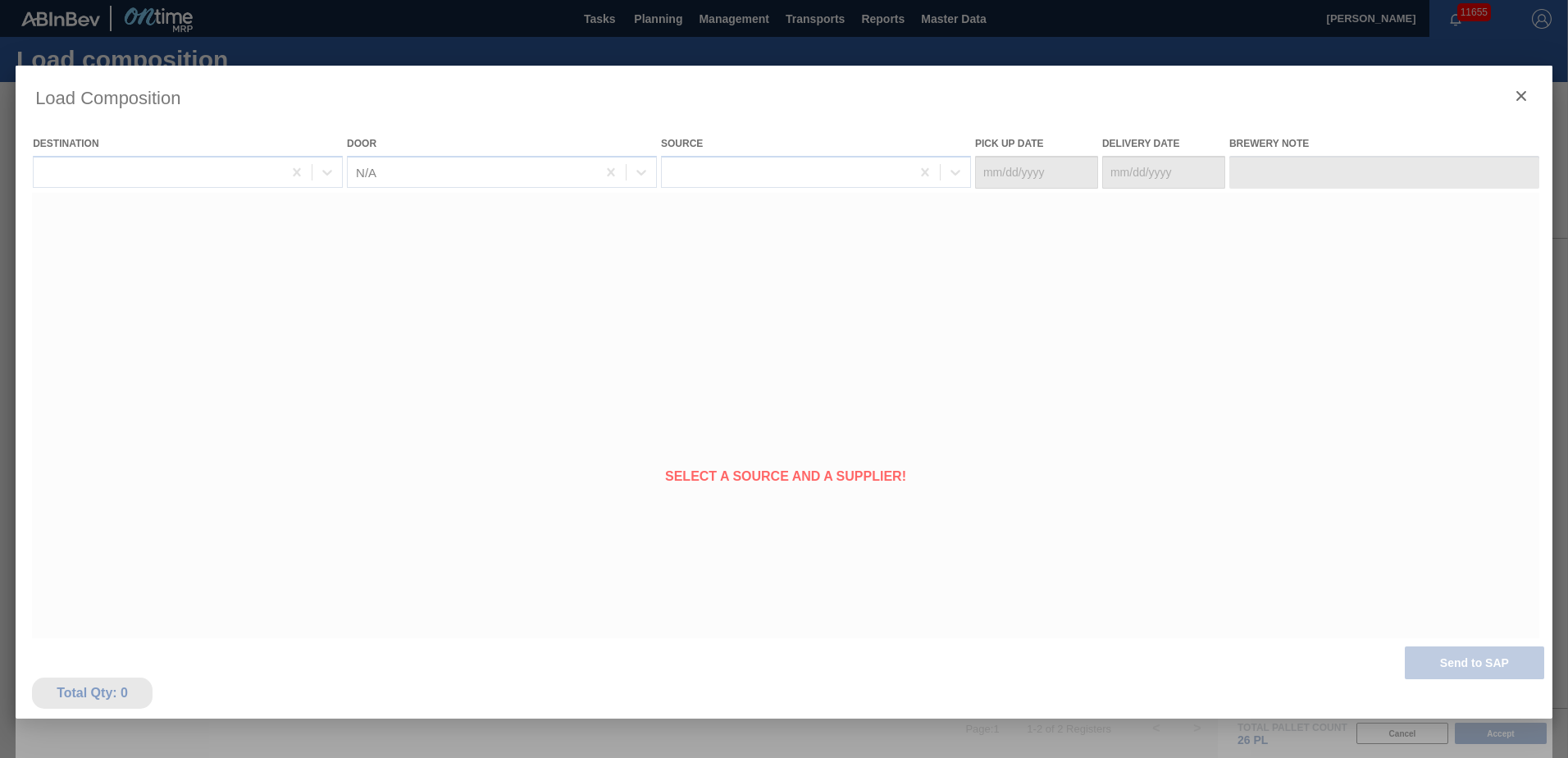
type Date "[DATE]"
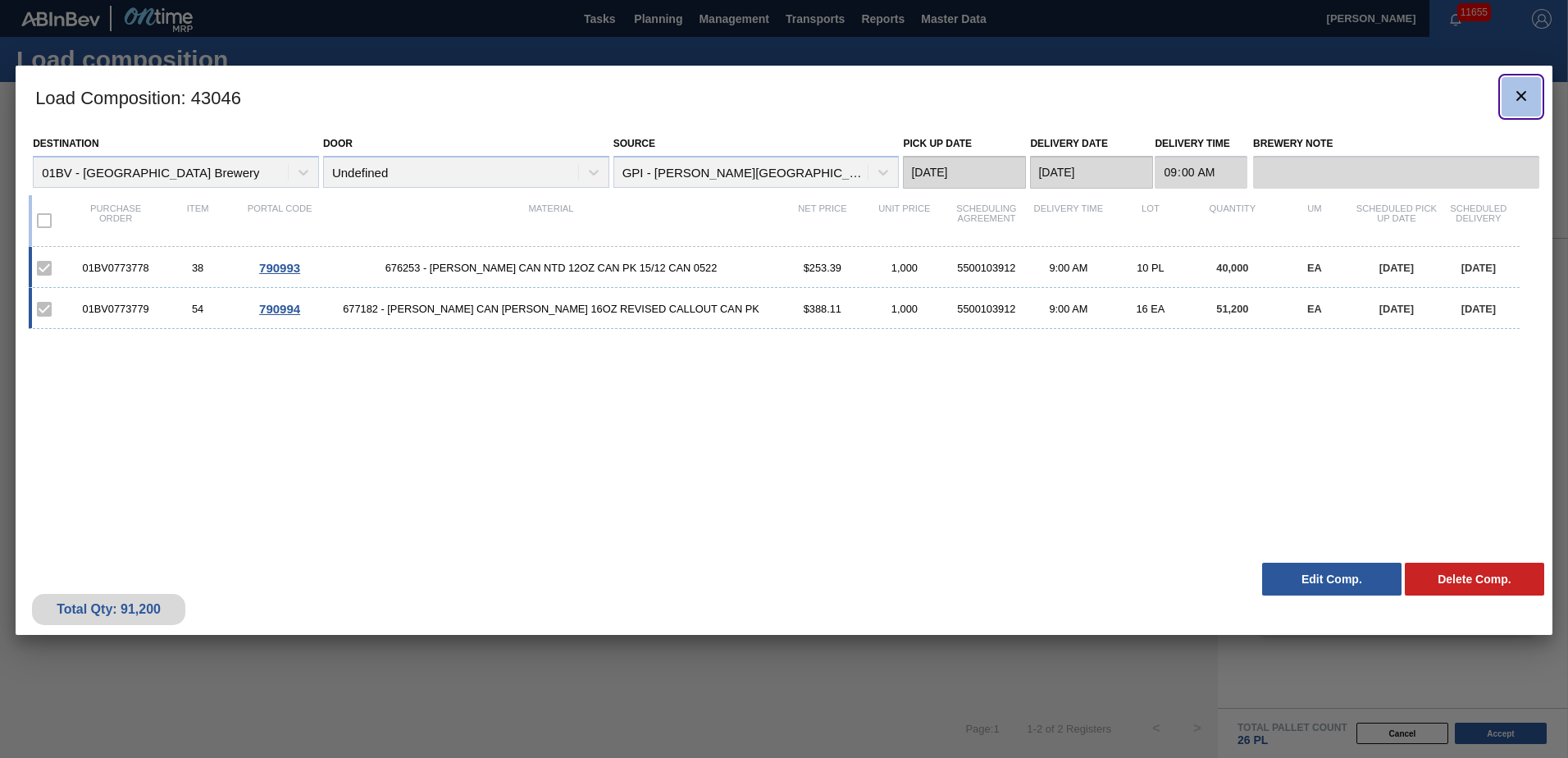
click at [1519, 89] on icon "botão de ícone" at bounding box center [1521, 96] width 19 height 19
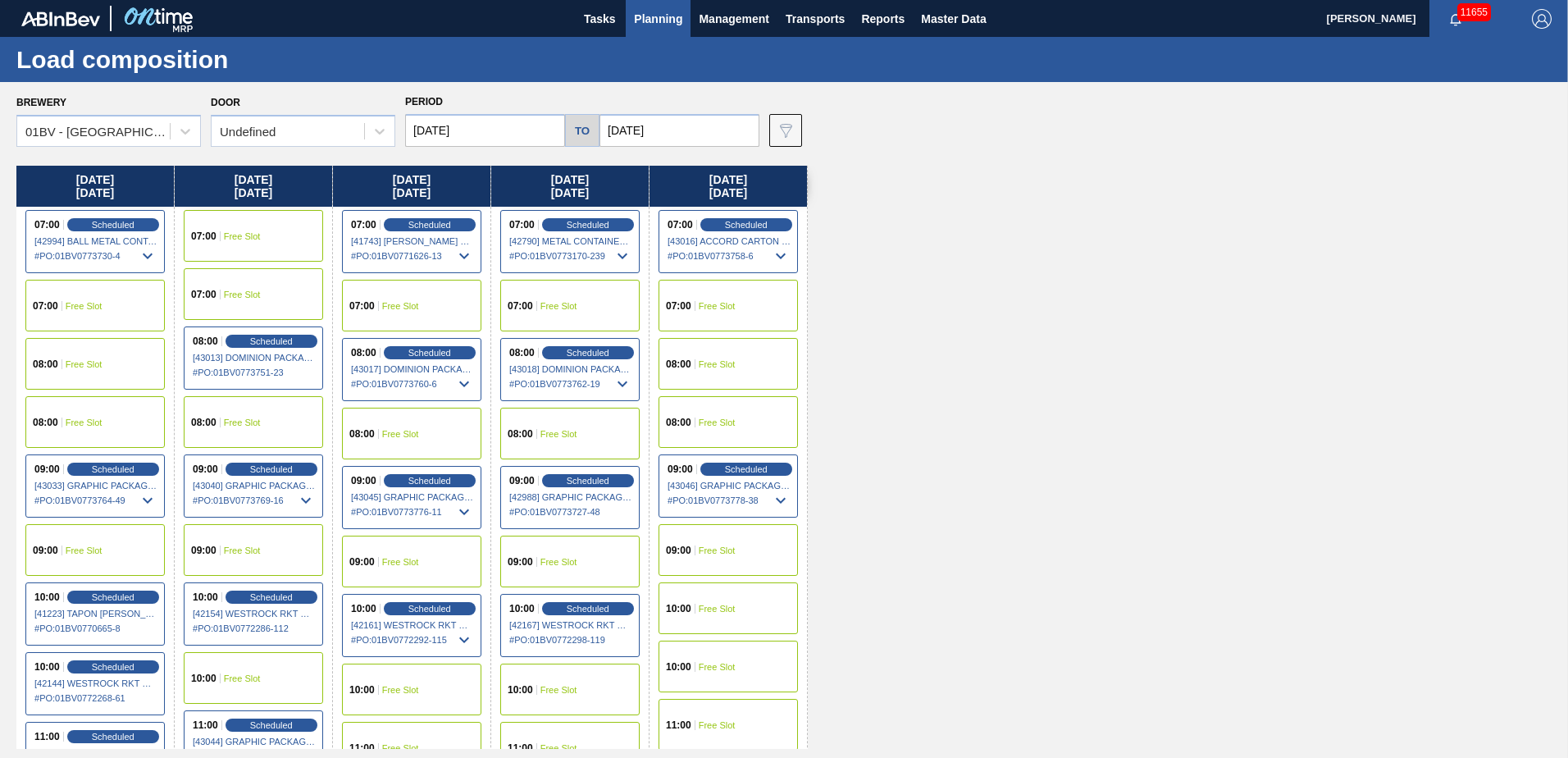
click at [659, 18] on span "Planning" at bounding box center [658, 18] width 49 height 19
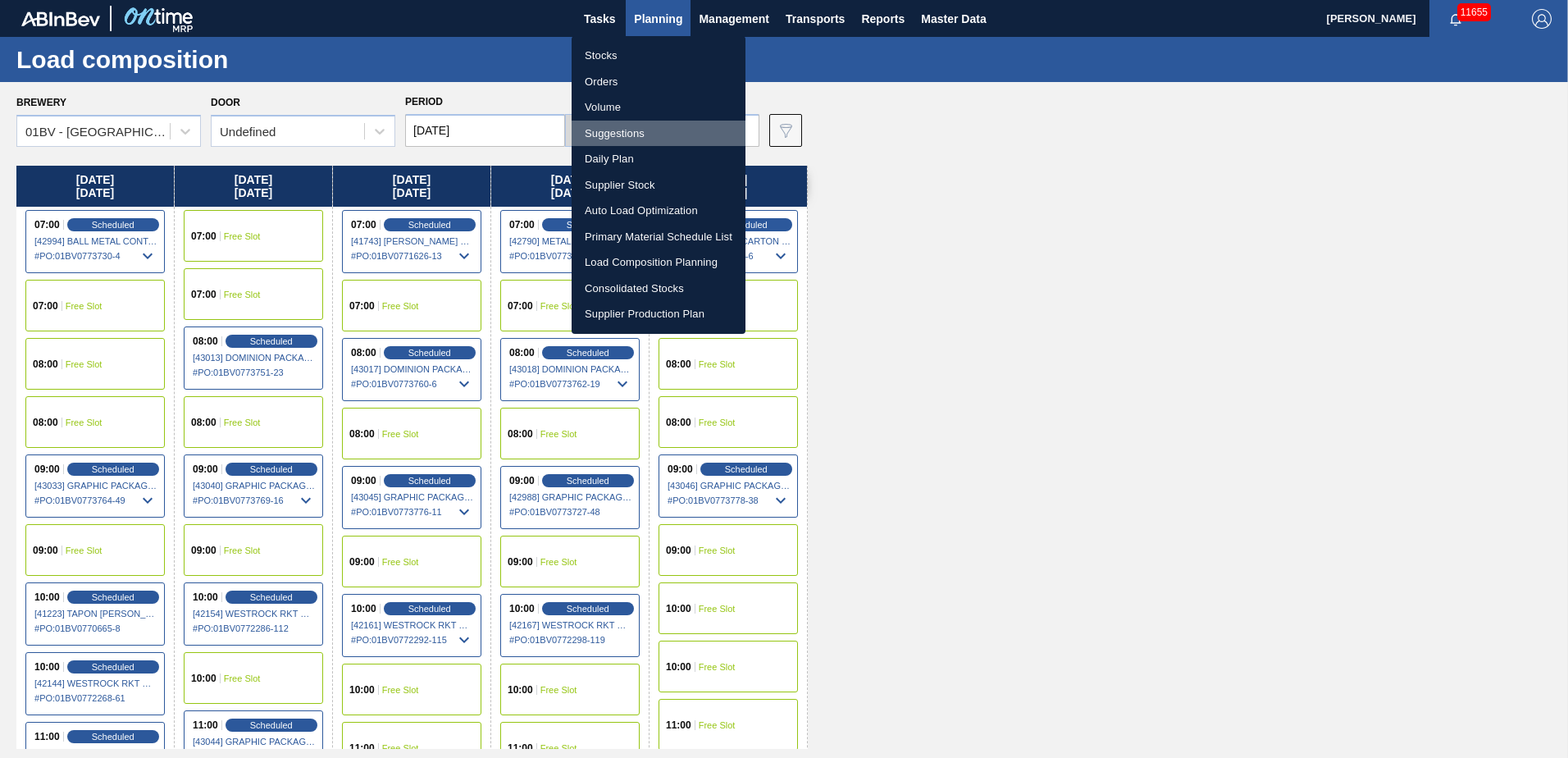
click at [618, 137] on li "Suggestions" at bounding box center [658, 133] width 174 height 26
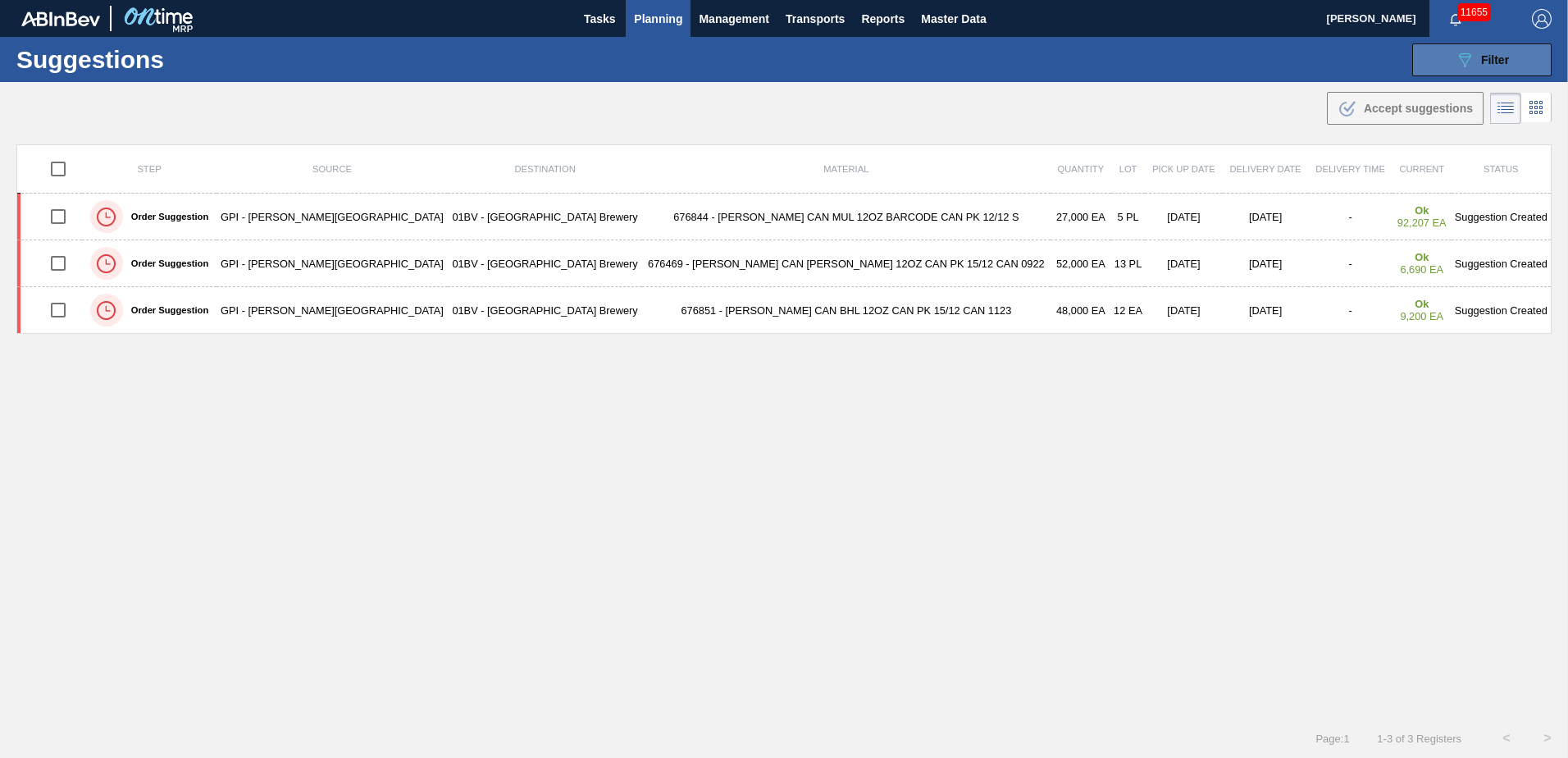
click at [1457, 59] on icon "089F7B8B-B2A5-4AFE-B5C0-19BA573D28AC" at bounding box center [1465, 59] width 19 height 19
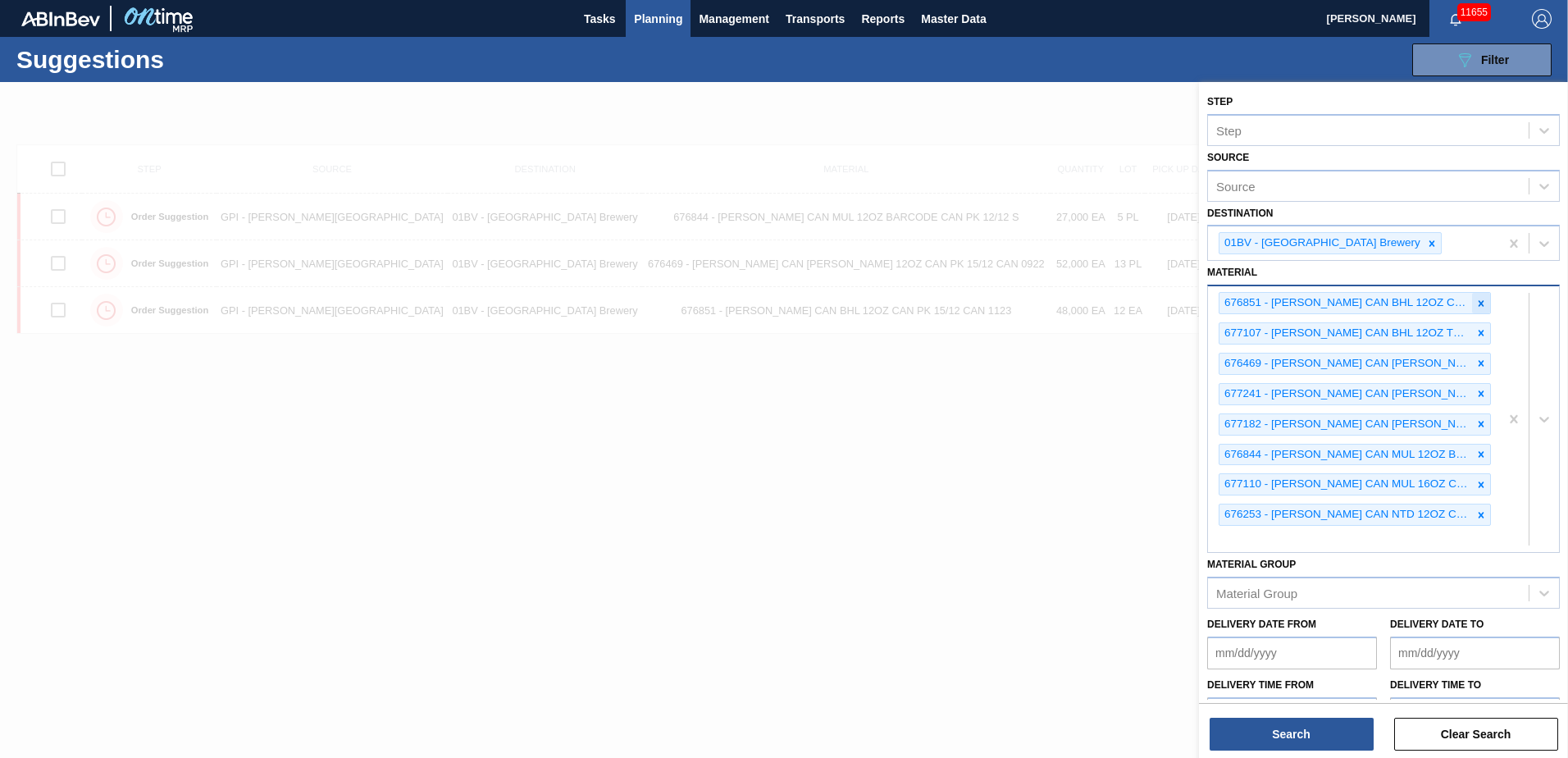
click at [1476, 301] on icon at bounding box center [1481, 303] width 12 height 12
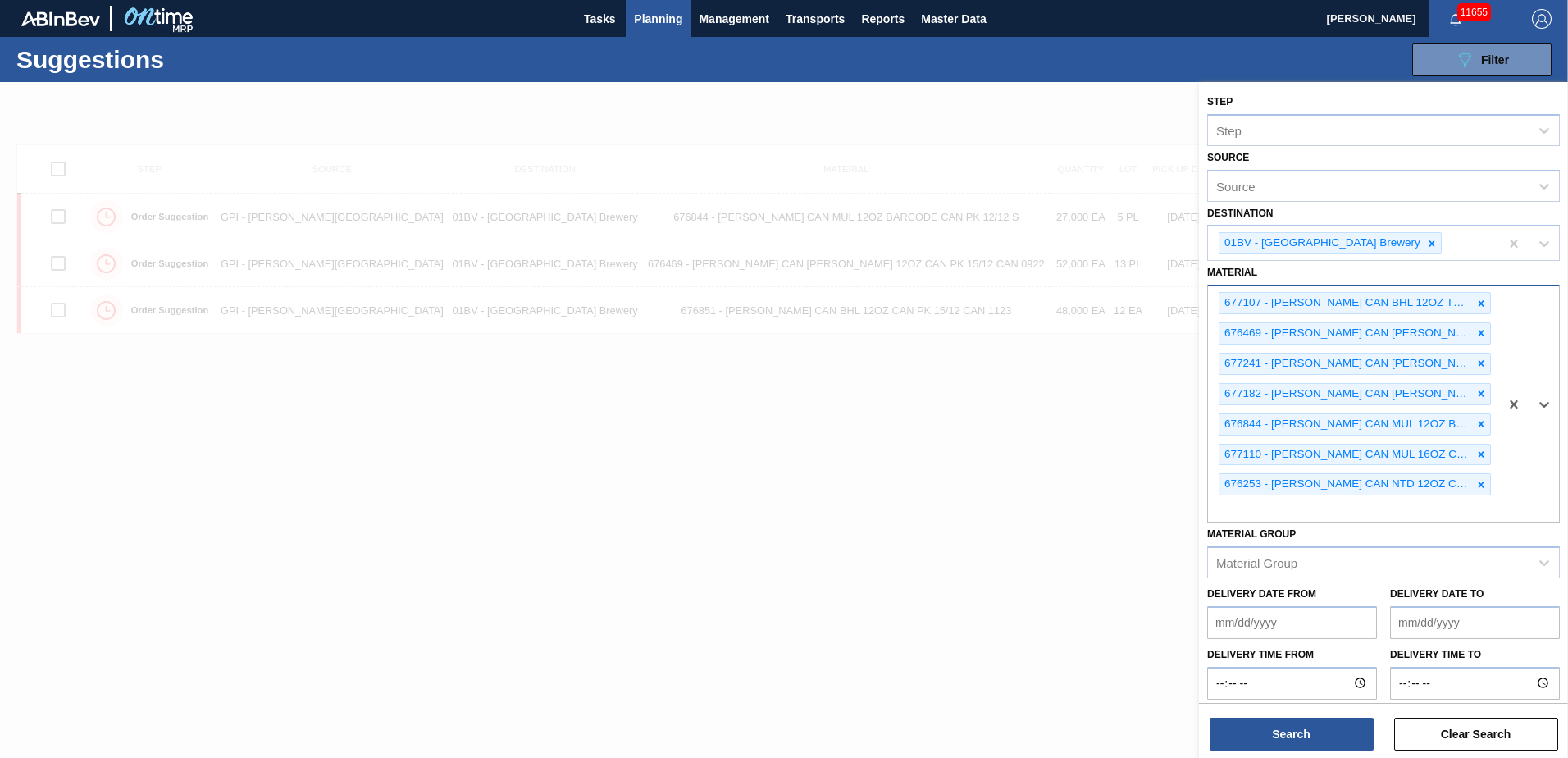
click at [1476, 301] on icon at bounding box center [1481, 303] width 12 height 12
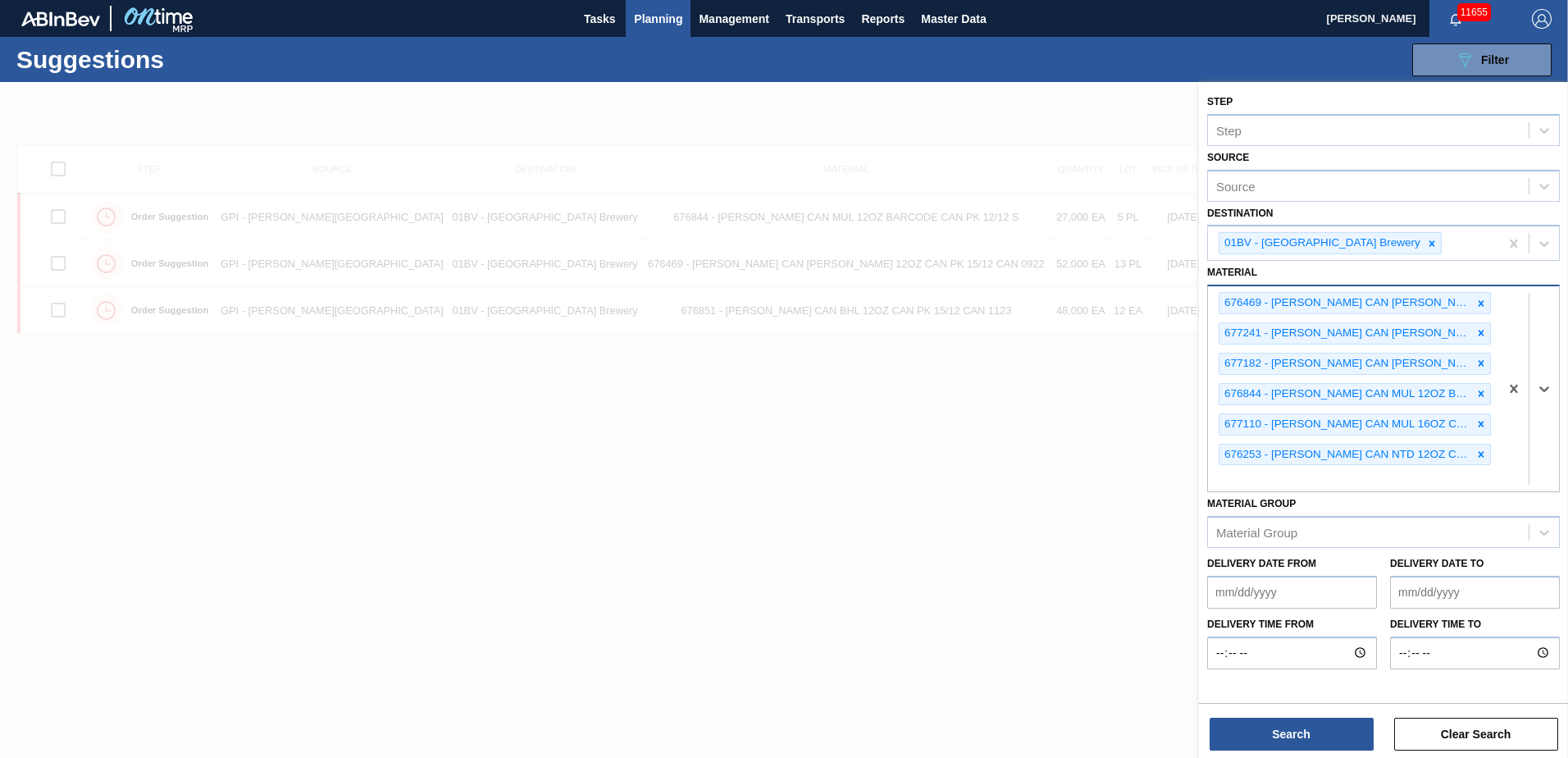
click at [1475, 301] on div at bounding box center [1481, 302] width 18 height 20
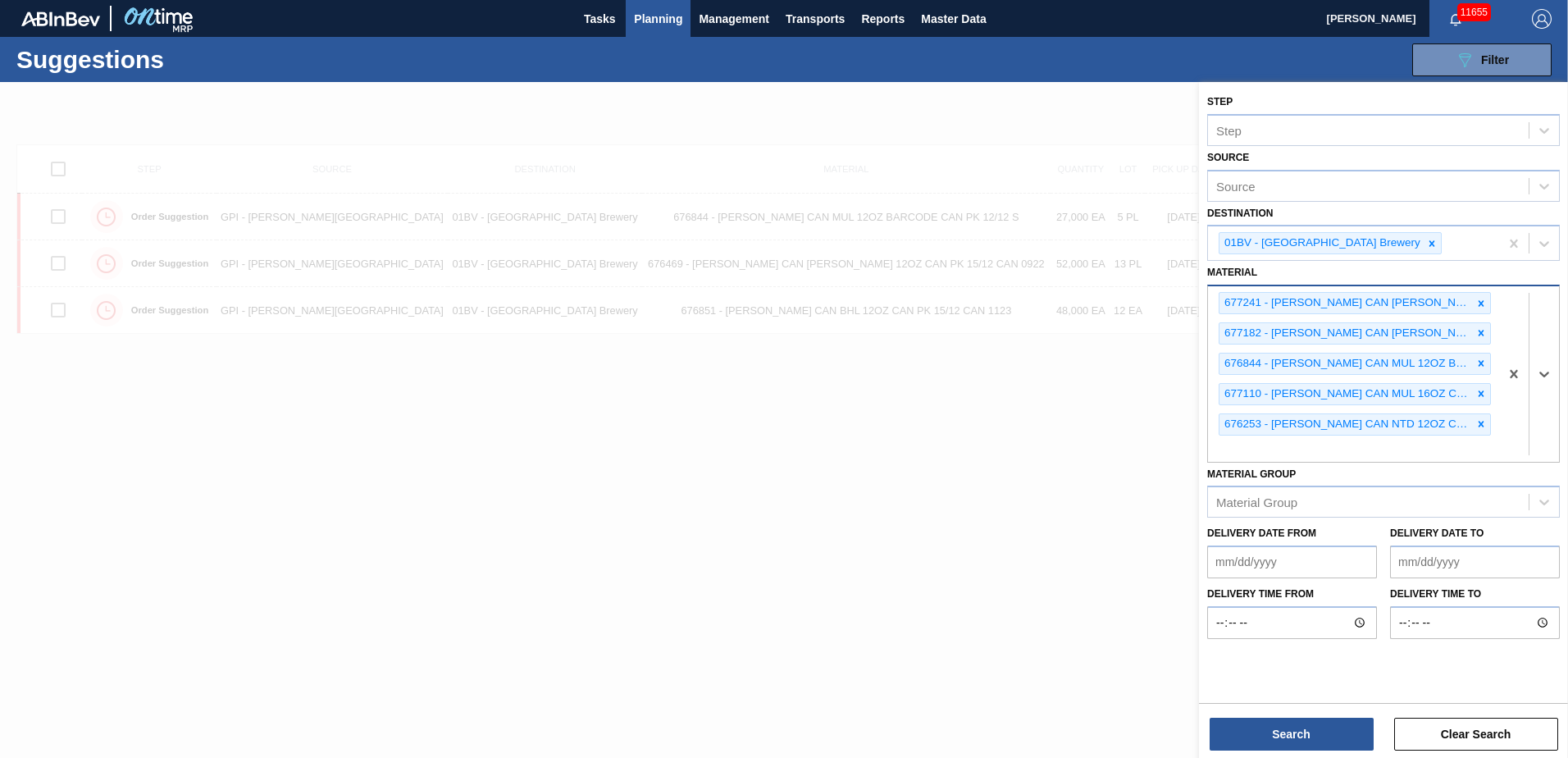
click at [1476, 301] on icon at bounding box center [1481, 303] width 12 height 12
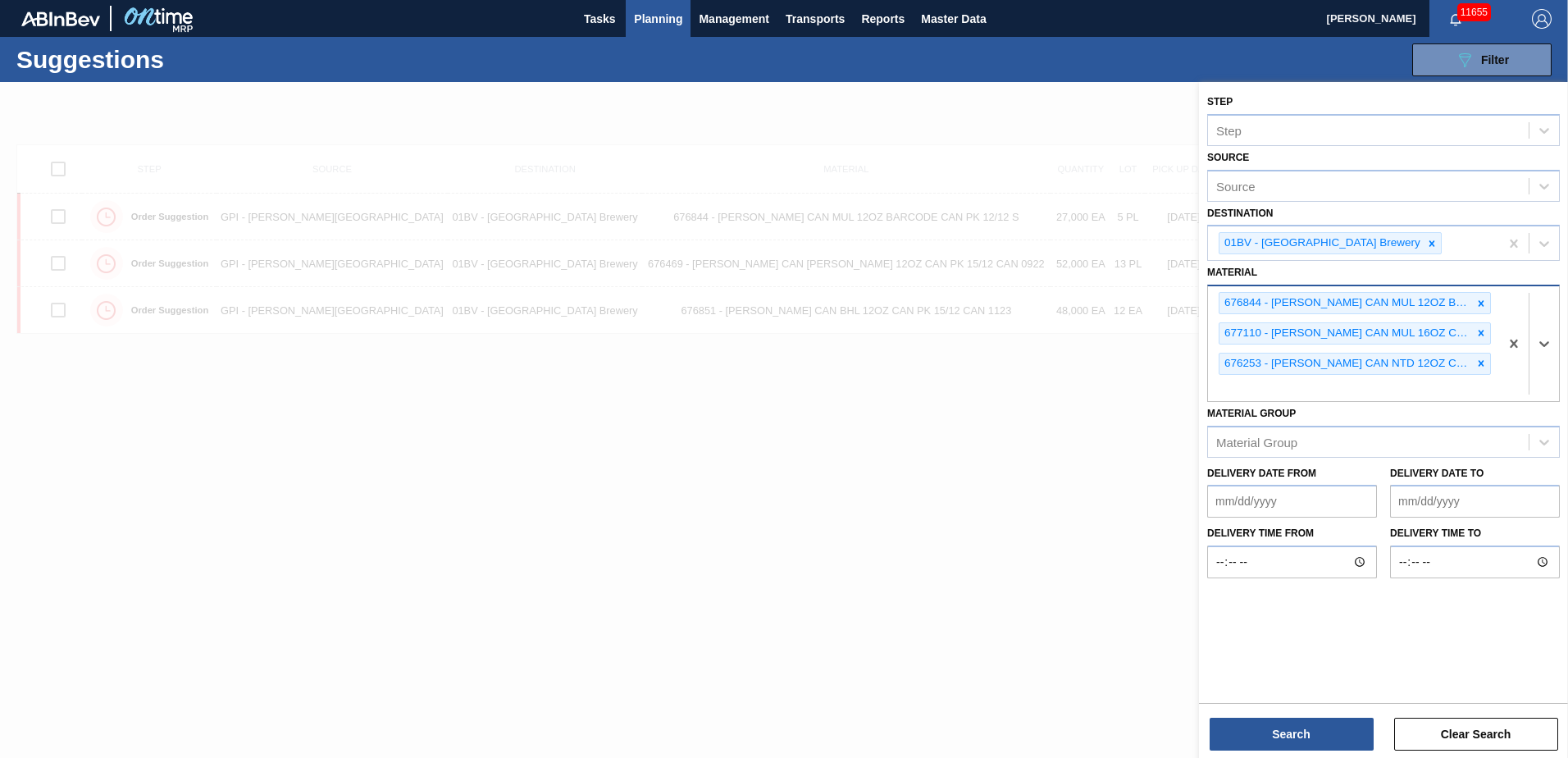
click at [1476, 301] on icon at bounding box center [1481, 303] width 12 height 12
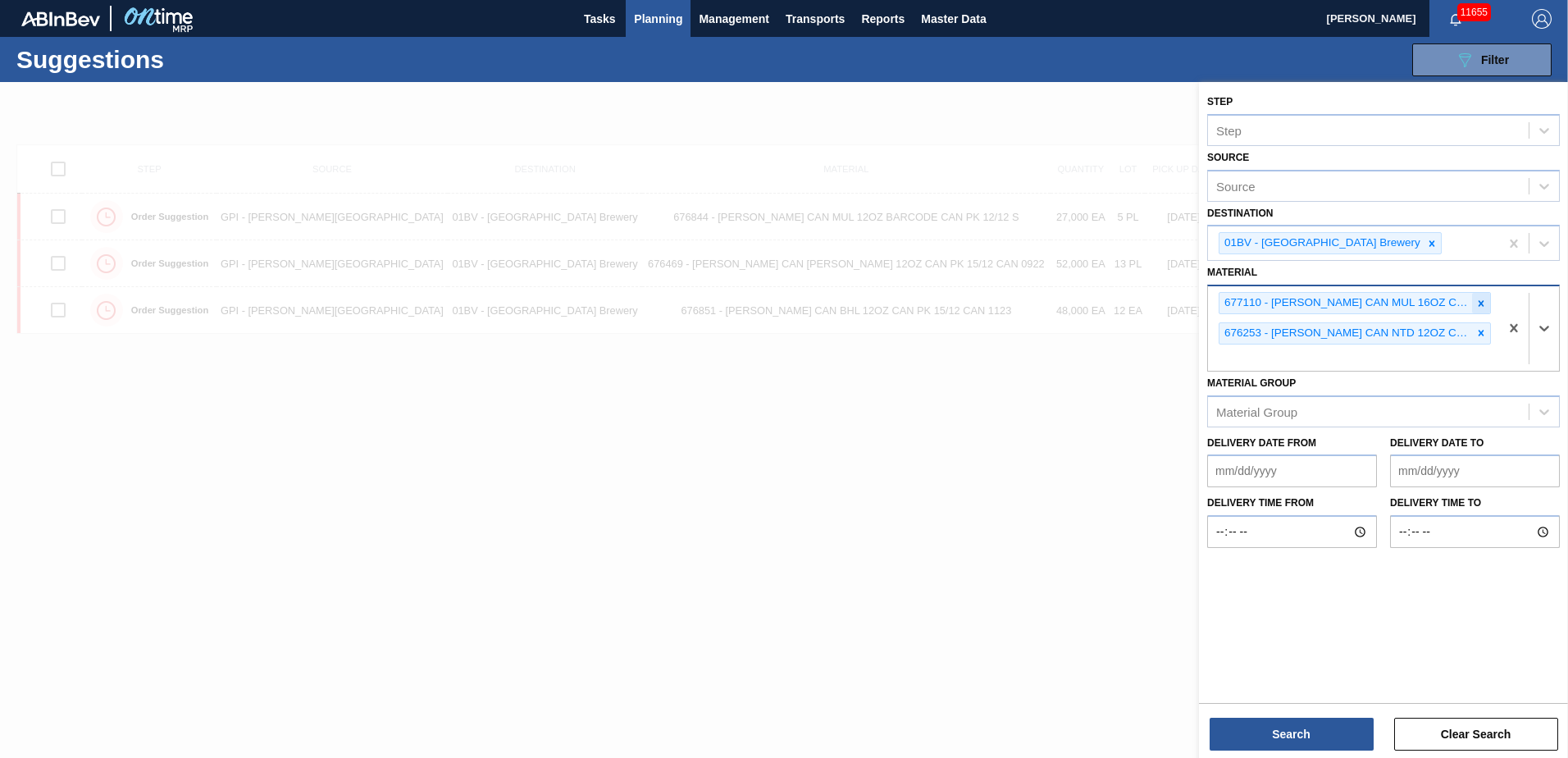
click at [1476, 300] on icon at bounding box center [1481, 303] width 12 height 12
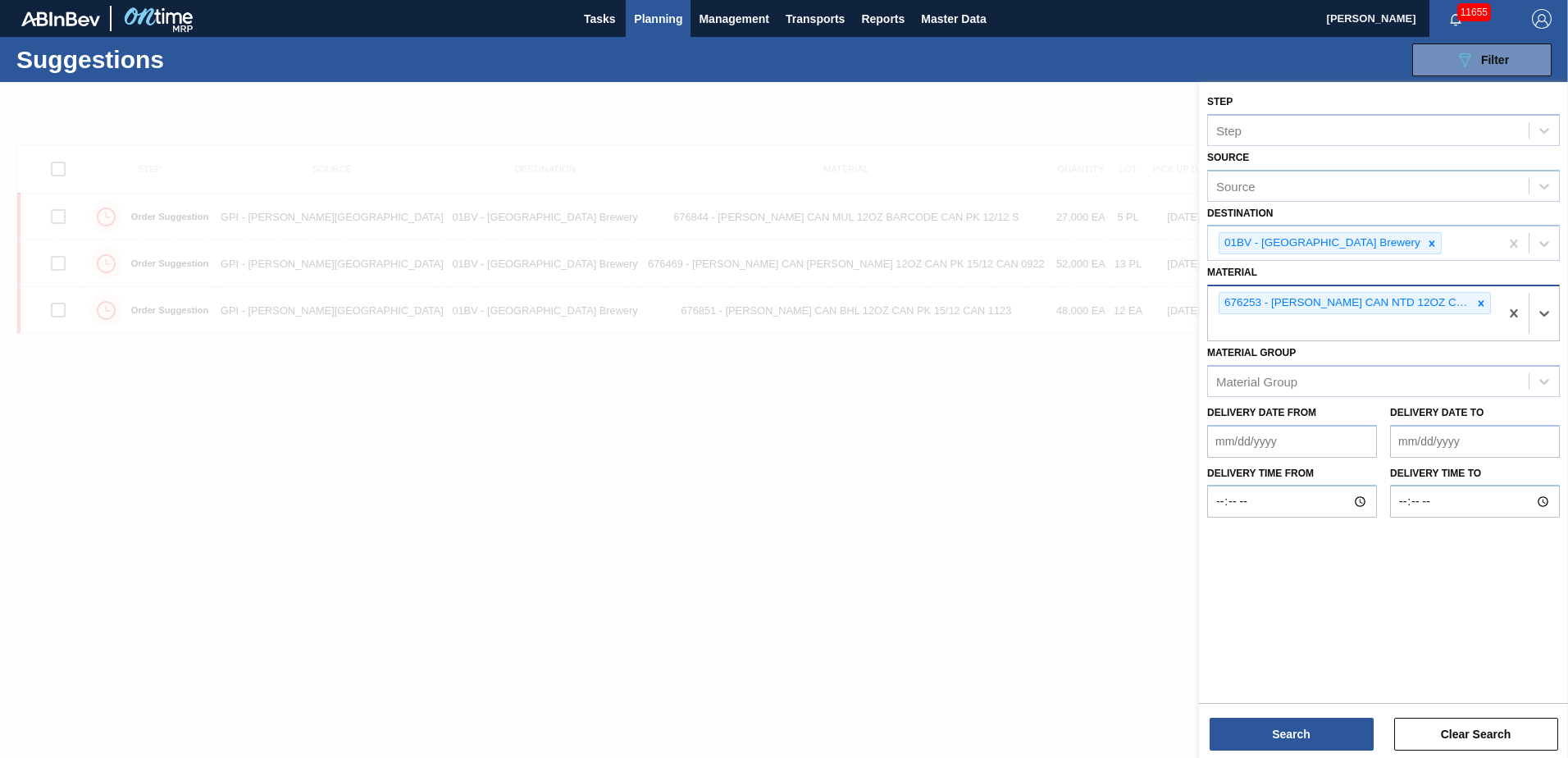
click at [1476, 300] on icon at bounding box center [1481, 303] width 12 height 12
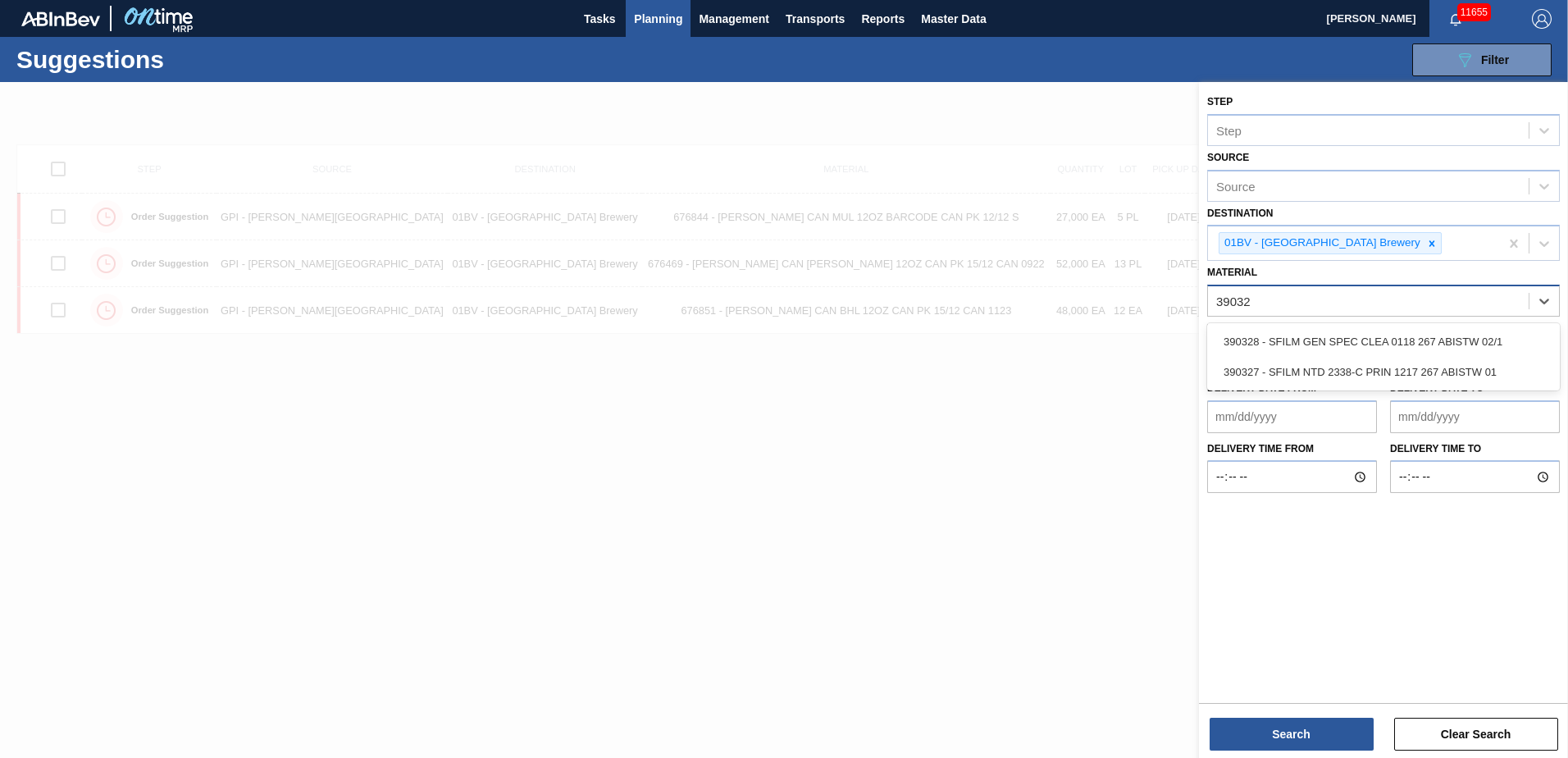
type input "390327"
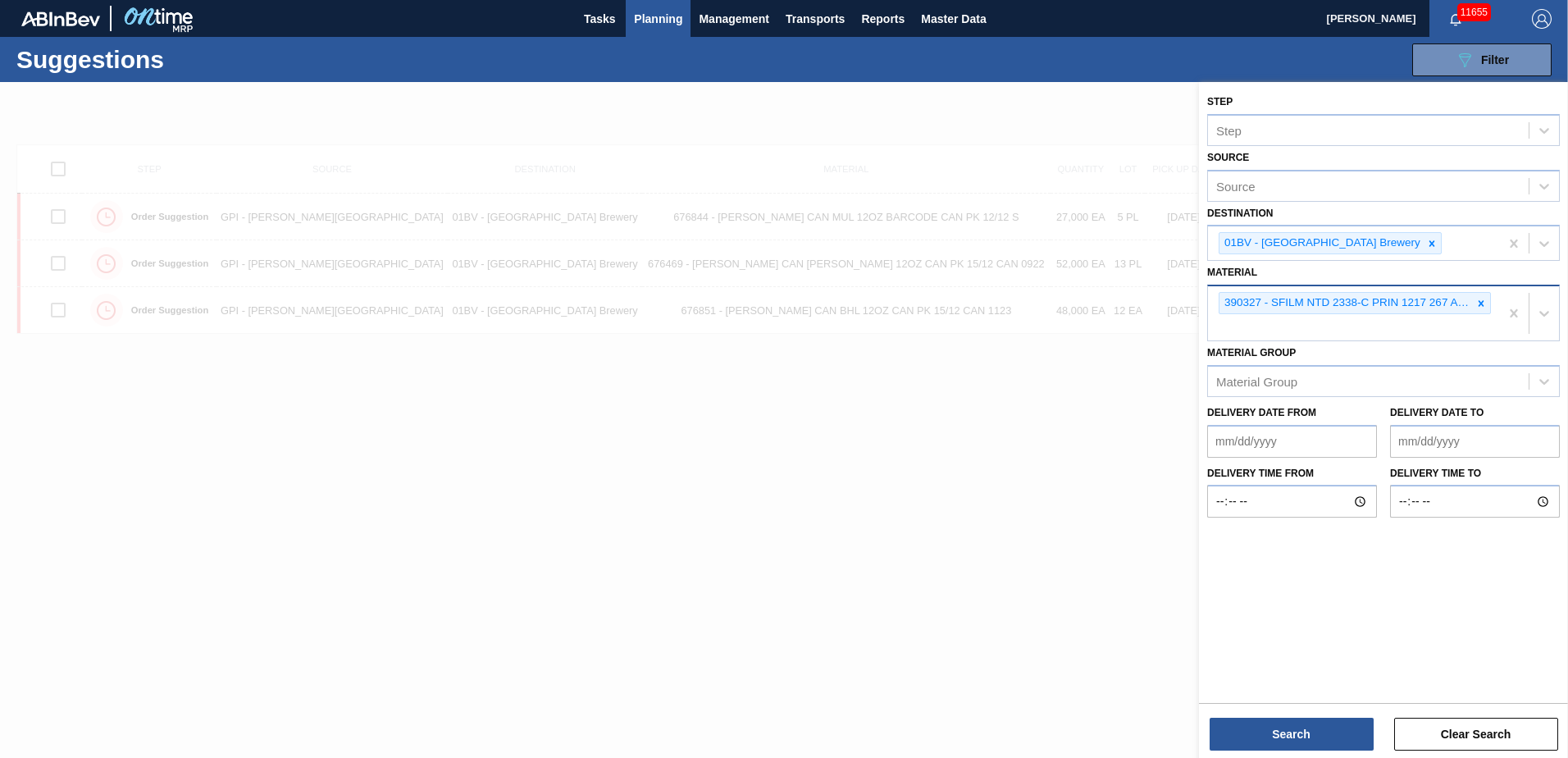
drag, startPoint x: 1252, startPoint y: 321, endPoint x: 1301, endPoint y: 326, distance: 49.3
click at [1252, 321] on div "390327 - SFILM NTD 2338-C PRIN 1217 267 ABISTW 01" at bounding box center [1354, 313] width 292 height 54
click at [1256, 327] on div "390327 - SFILM NTD 2338-C PRIN 1217 267 ABISTW 01" at bounding box center [1354, 313] width 292 height 54
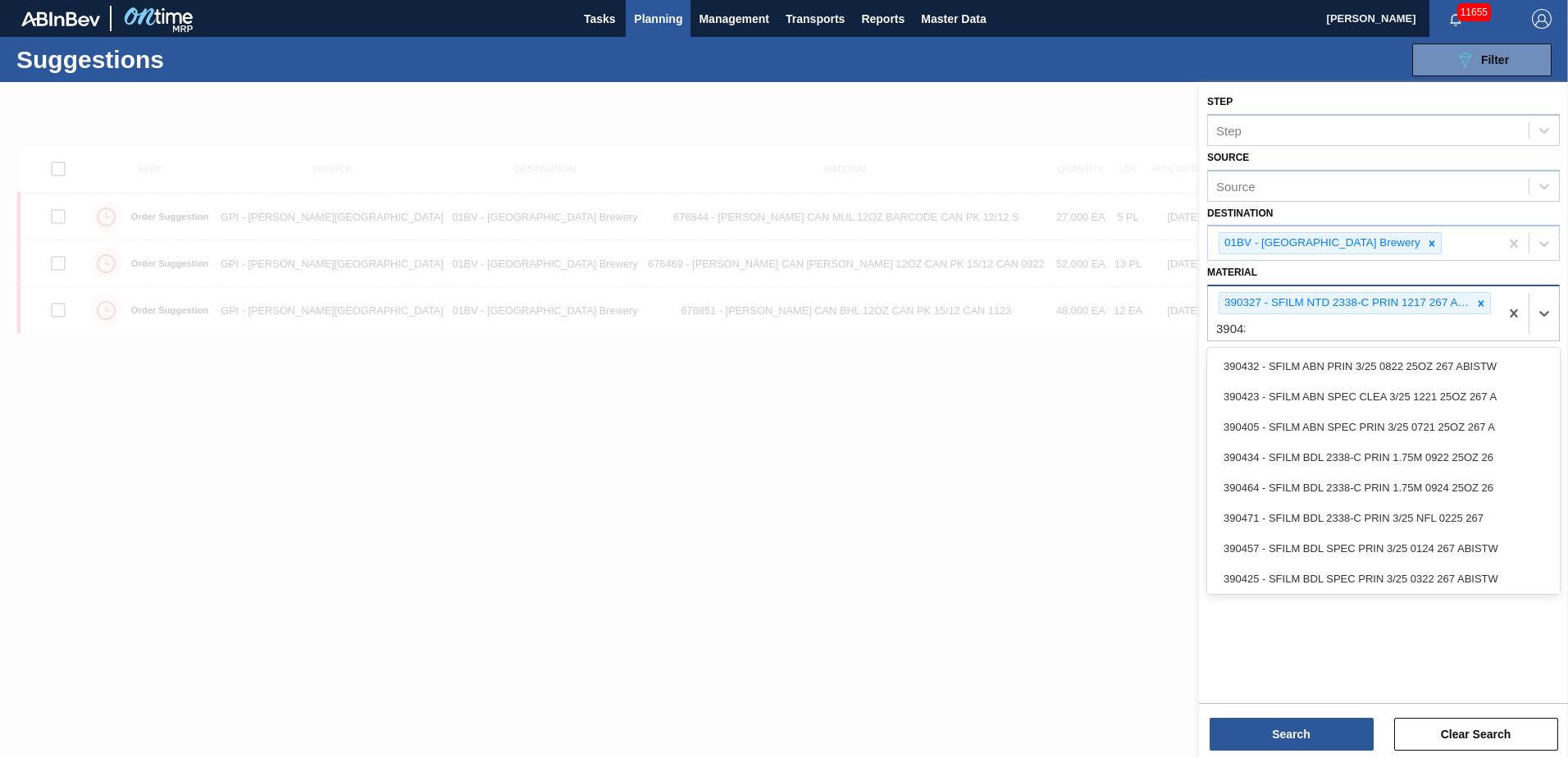
type input "390432"
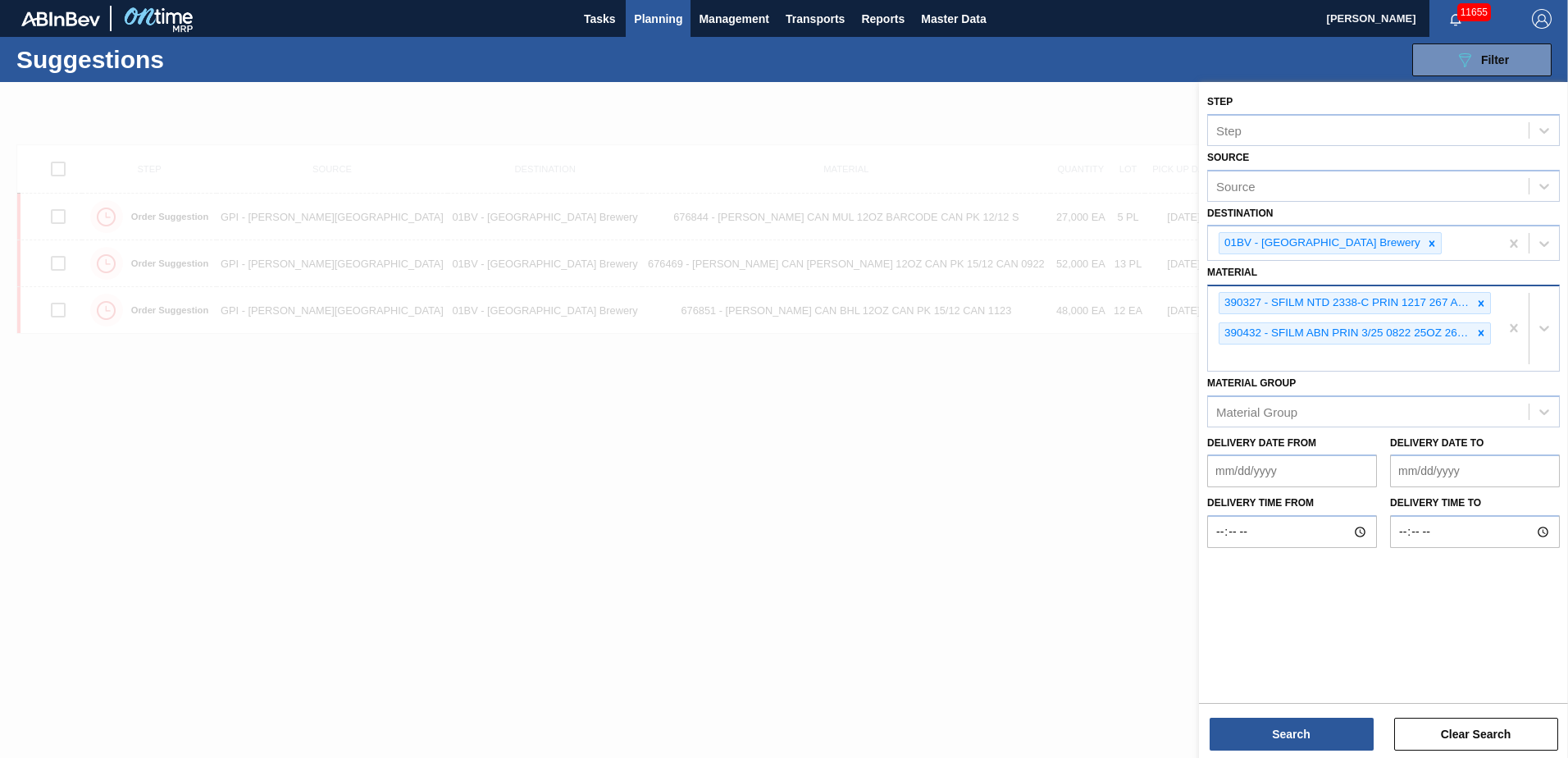
click at [1225, 355] on div "390327 - SFILM NTD 2338-C PRIN 1217 267 ABISTW 01 390432 - SFILM ABN PRIN 3/25 …" at bounding box center [1354, 327] width 292 height 85
type input "390435"
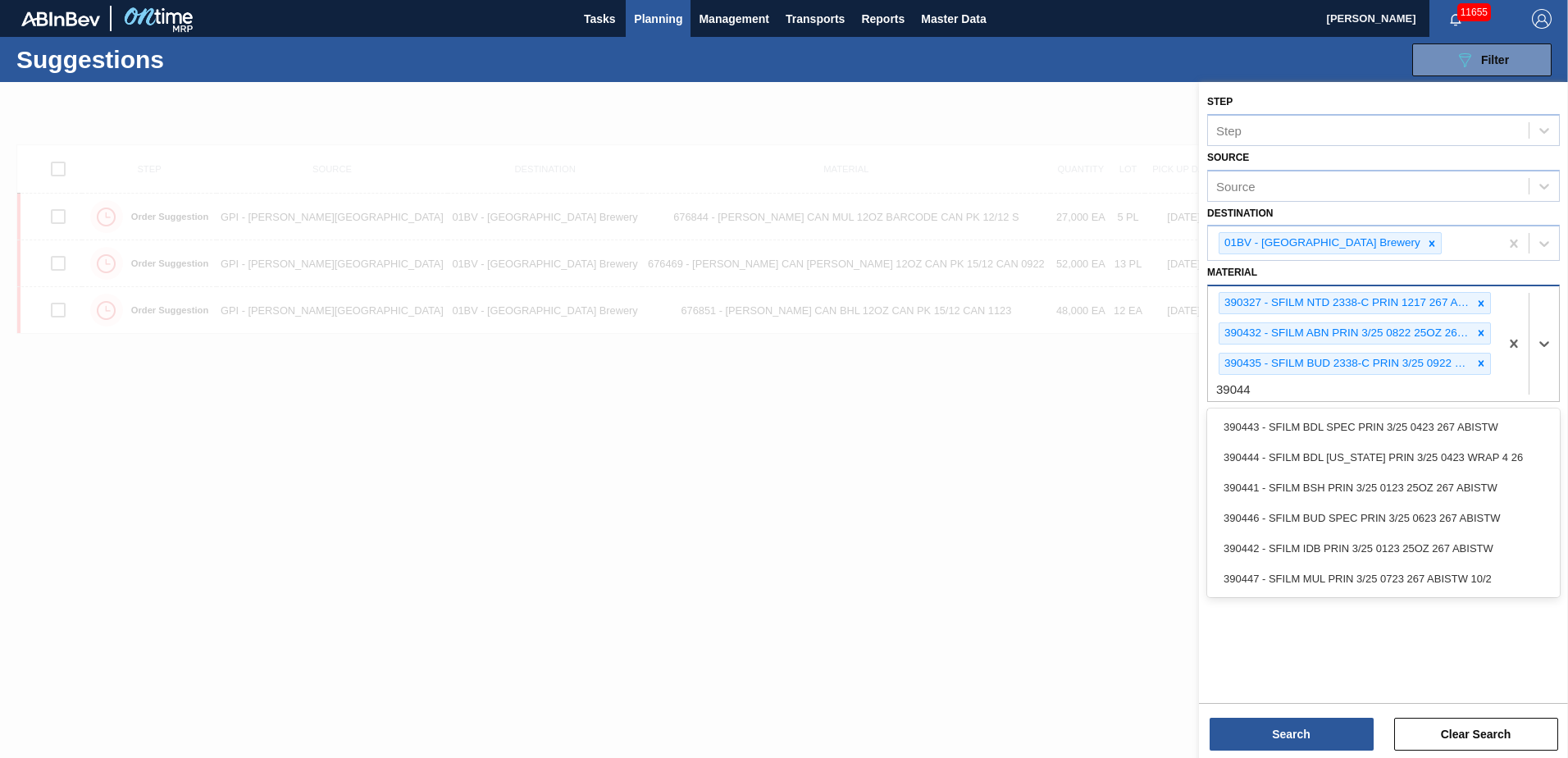
type input "390447"
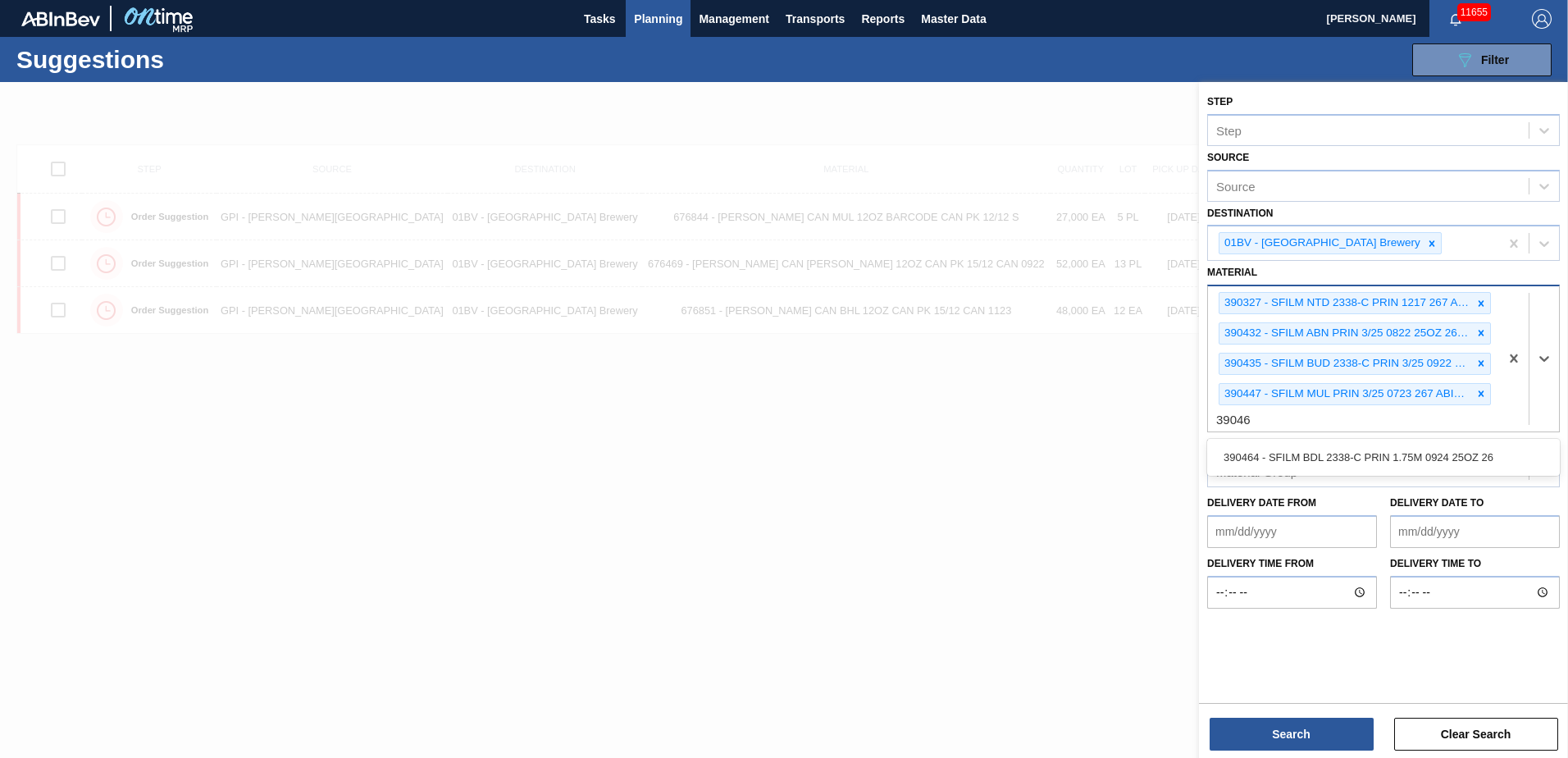
type input "390464"
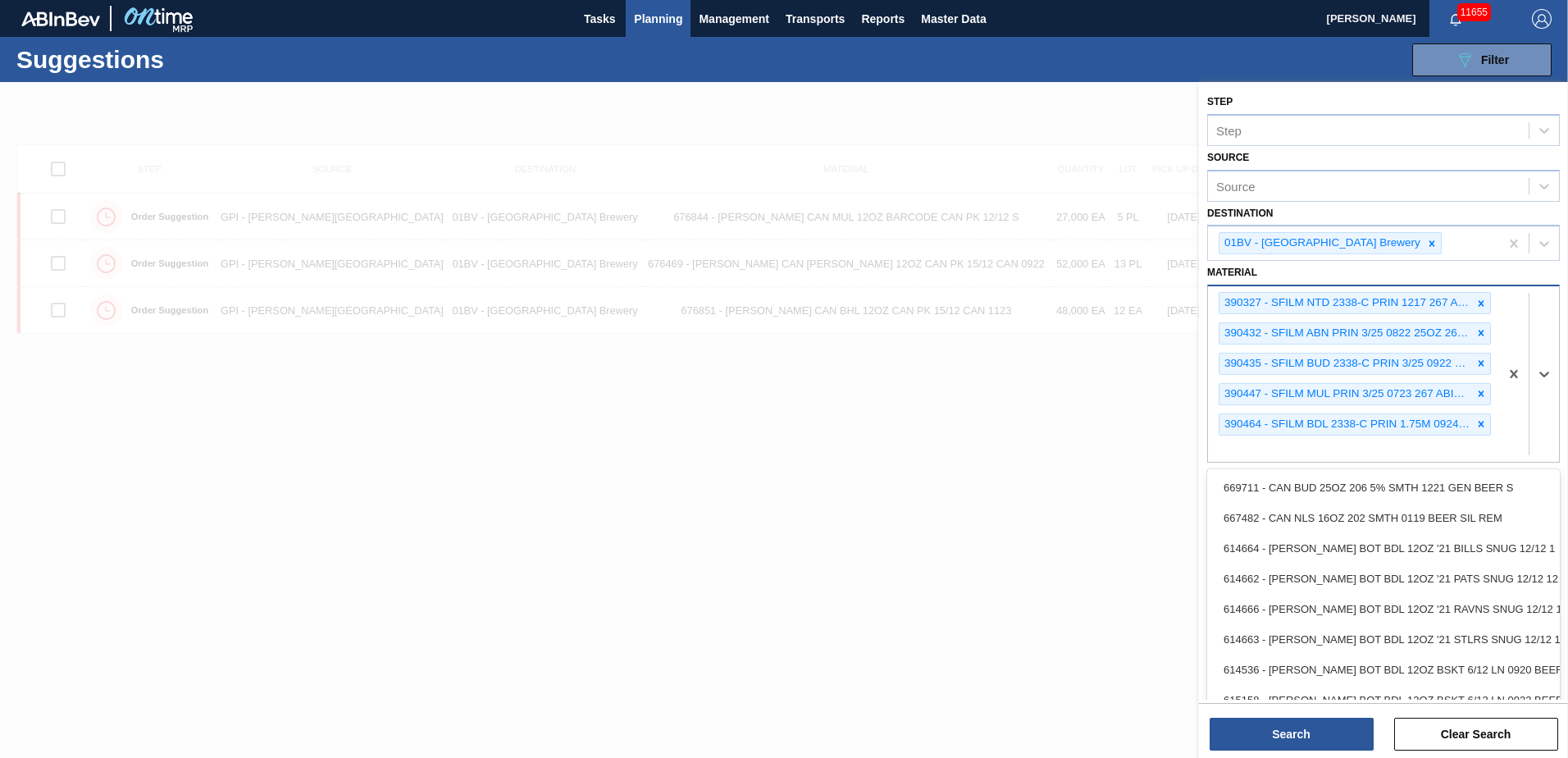
click at [1256, 449] on div "390327 - SFILM NTD 2338-C PRIN 1217 267 ABISTW 01 390432 - SFILM ABN PRIN 3/25 …" at bounding box center [1354, 373] width 292 height 175
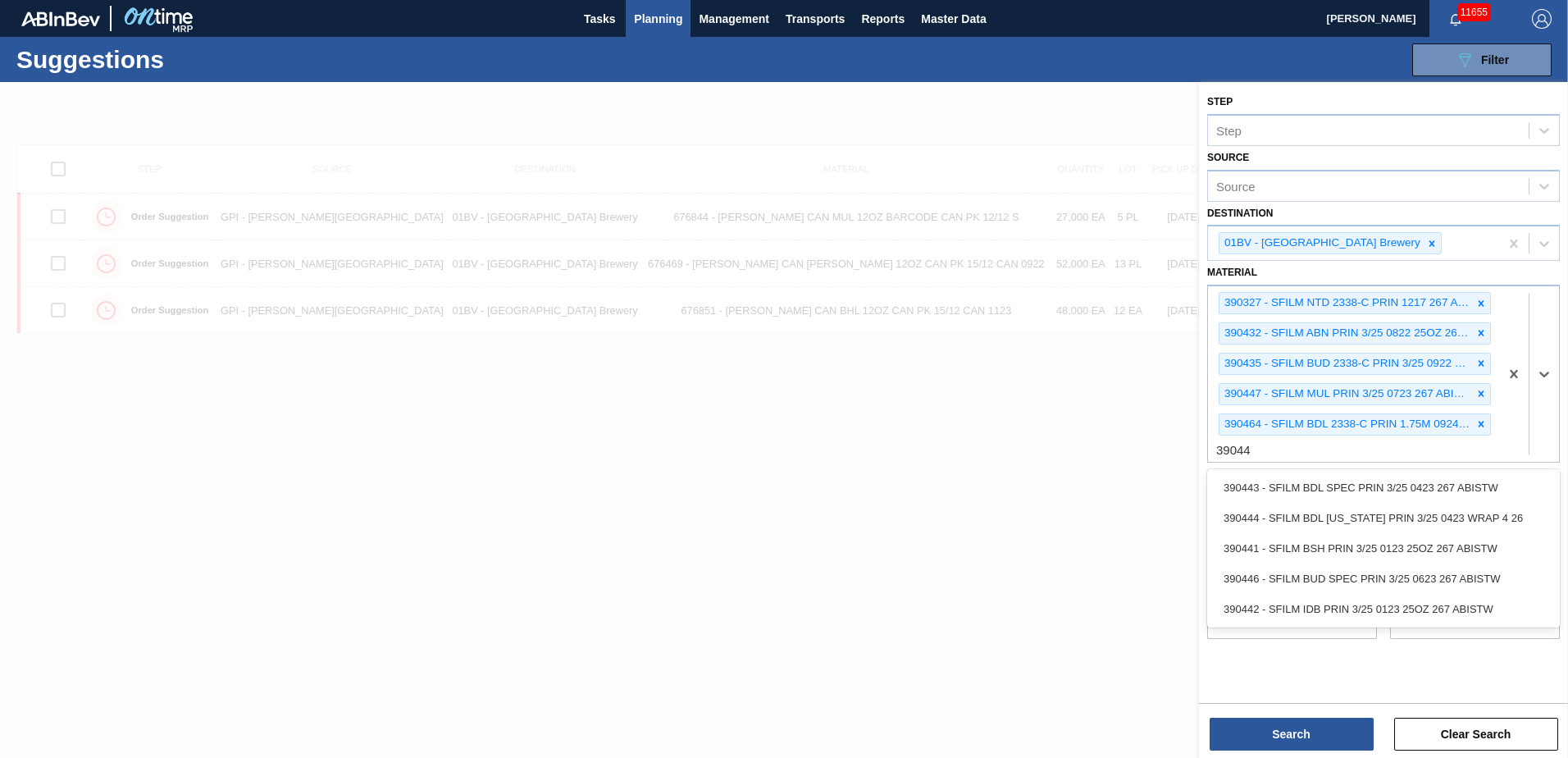
type input "390442"
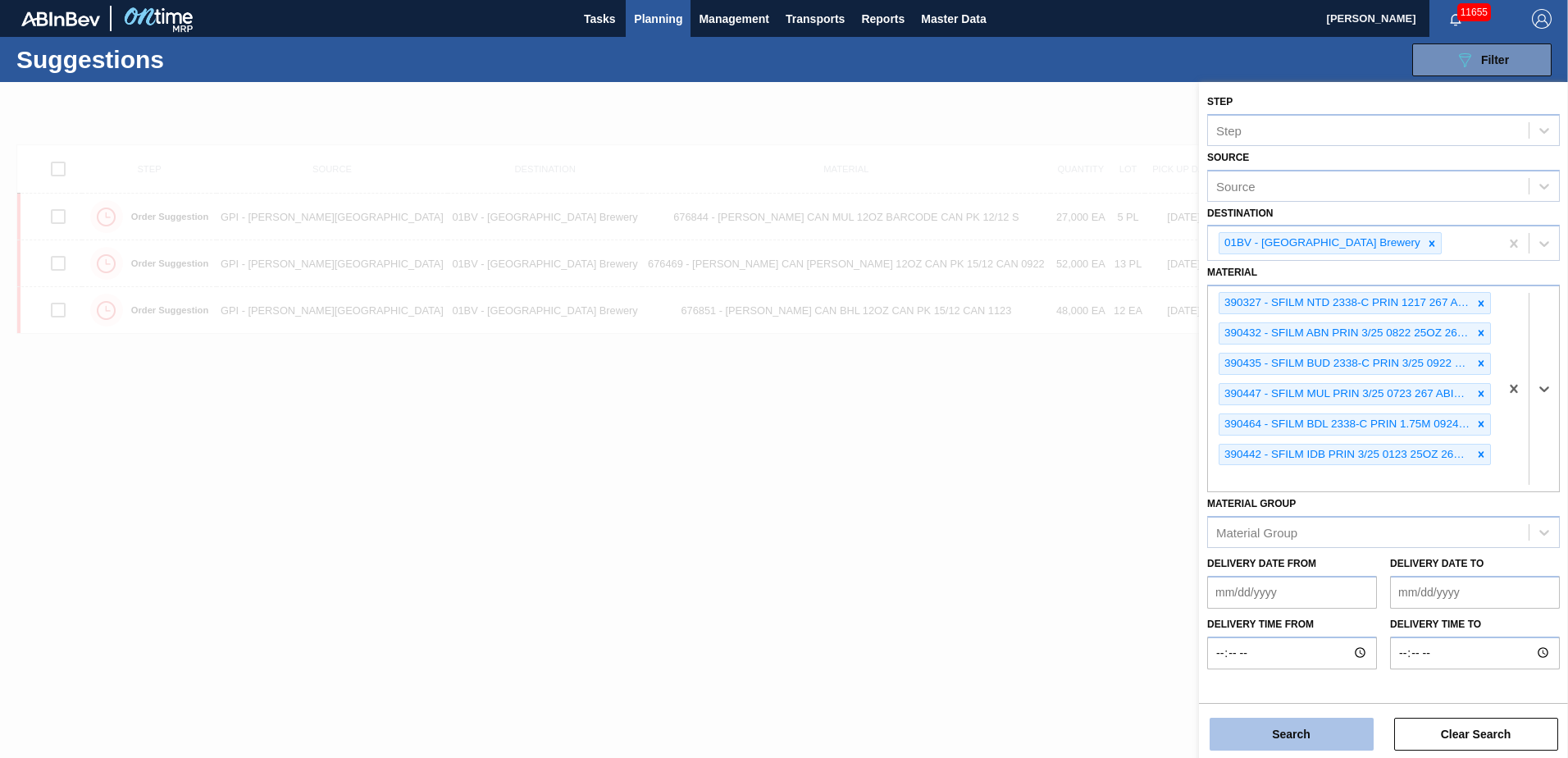
click at [1289, 734] on button "Search" at bounding box center [1292, 734] width 164 height 33
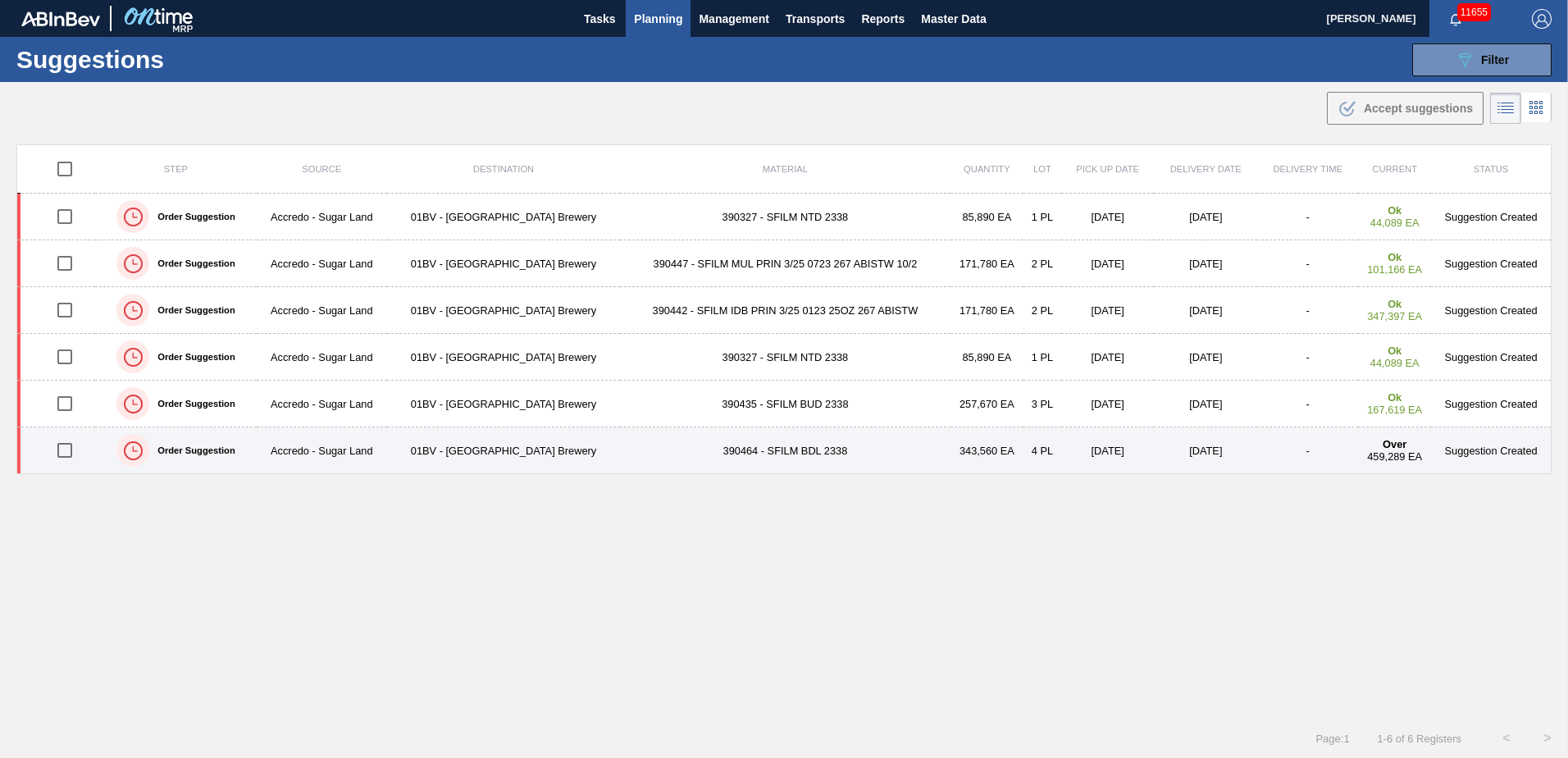
click at [712, 455] on td "390464 - SFILM BDL 2338" at bounding box center [785, 451] width 331 height 47
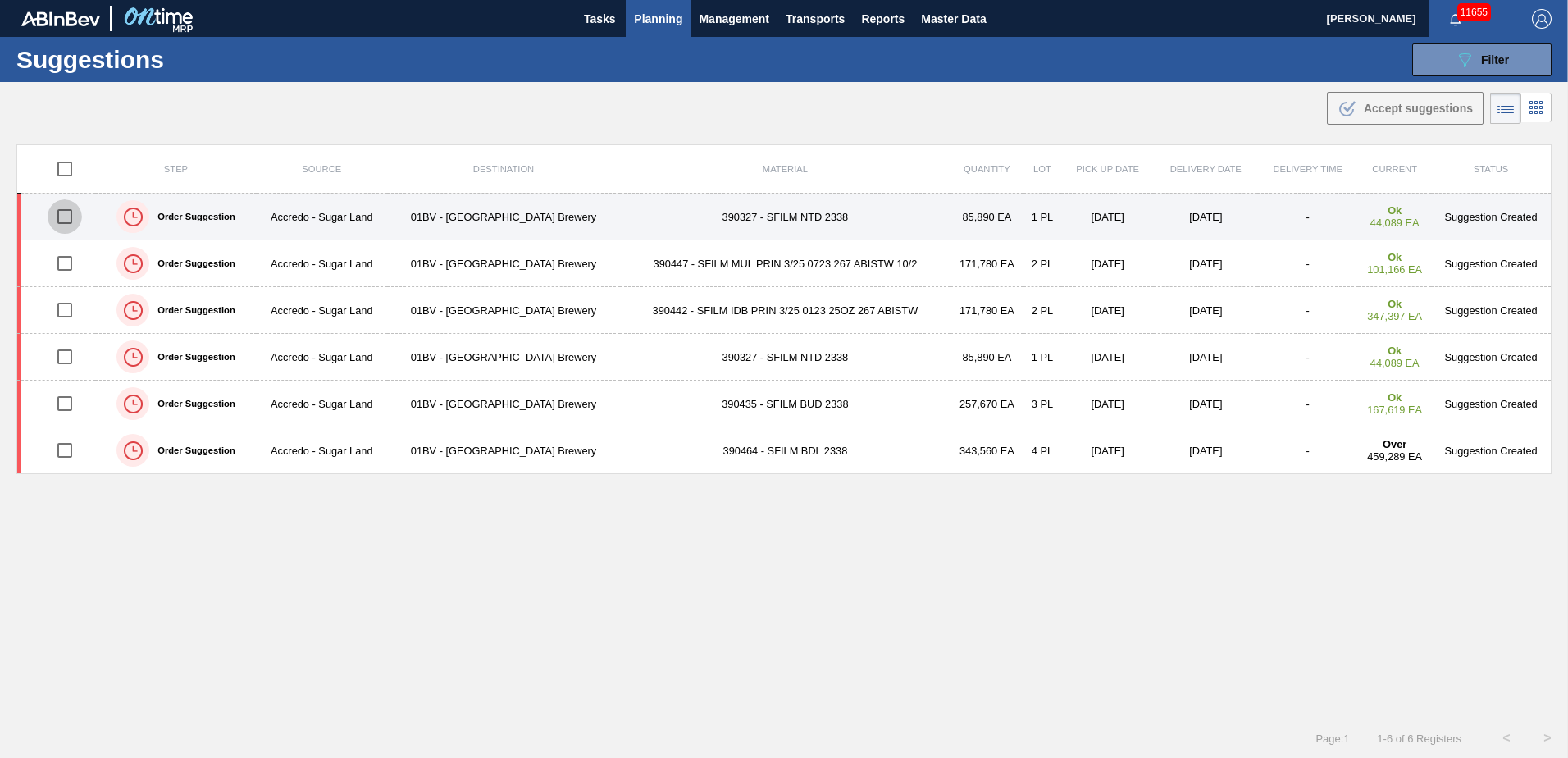
click at [64, 219] on input "checkbox" at bounding box center [64, 216] width 34 height 34
checkbox input "true"
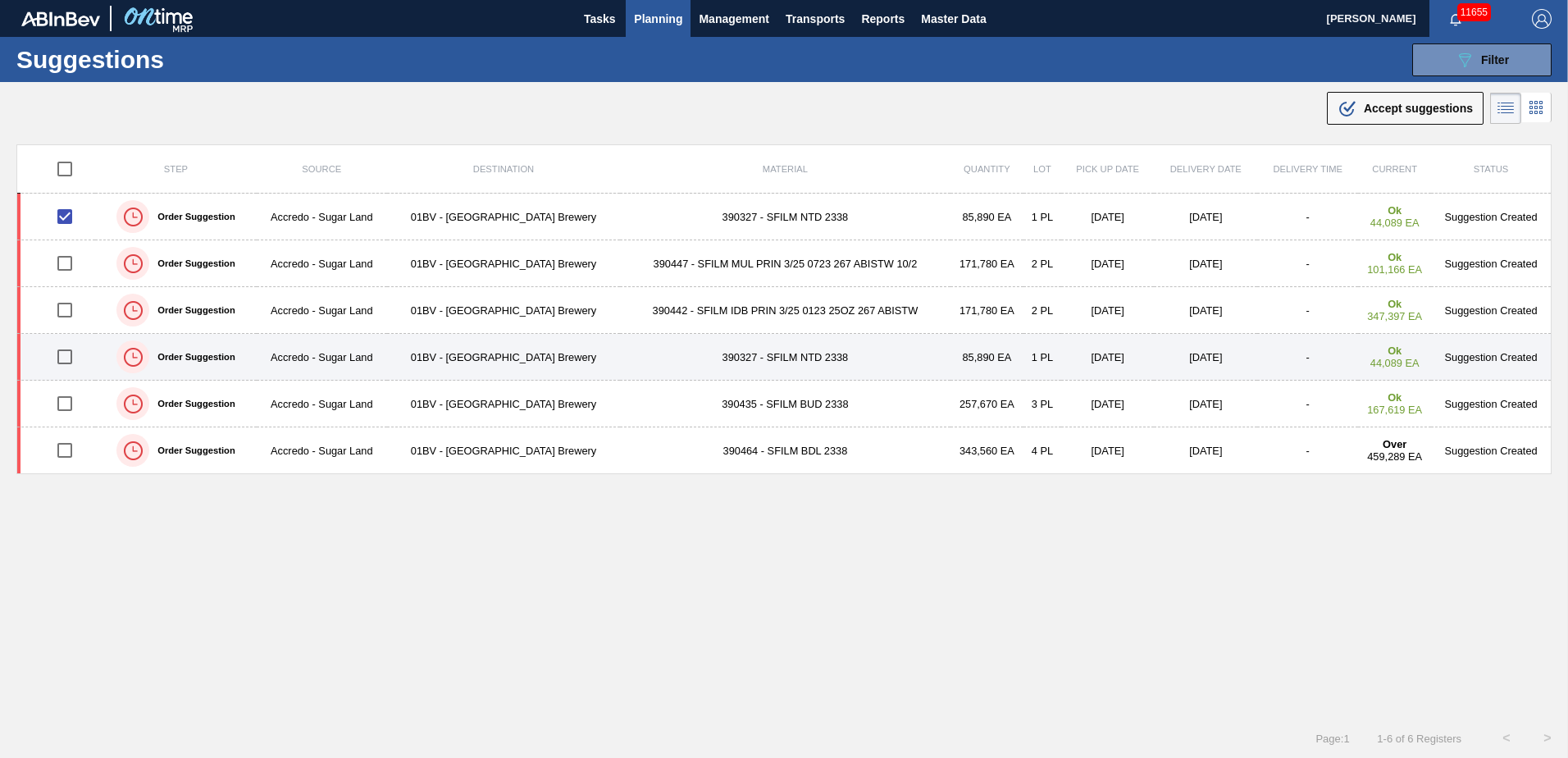
click at [60, 355] on input "checkbox" at bounding box center [64, 356] width 34 height 34
checkbox input "true"
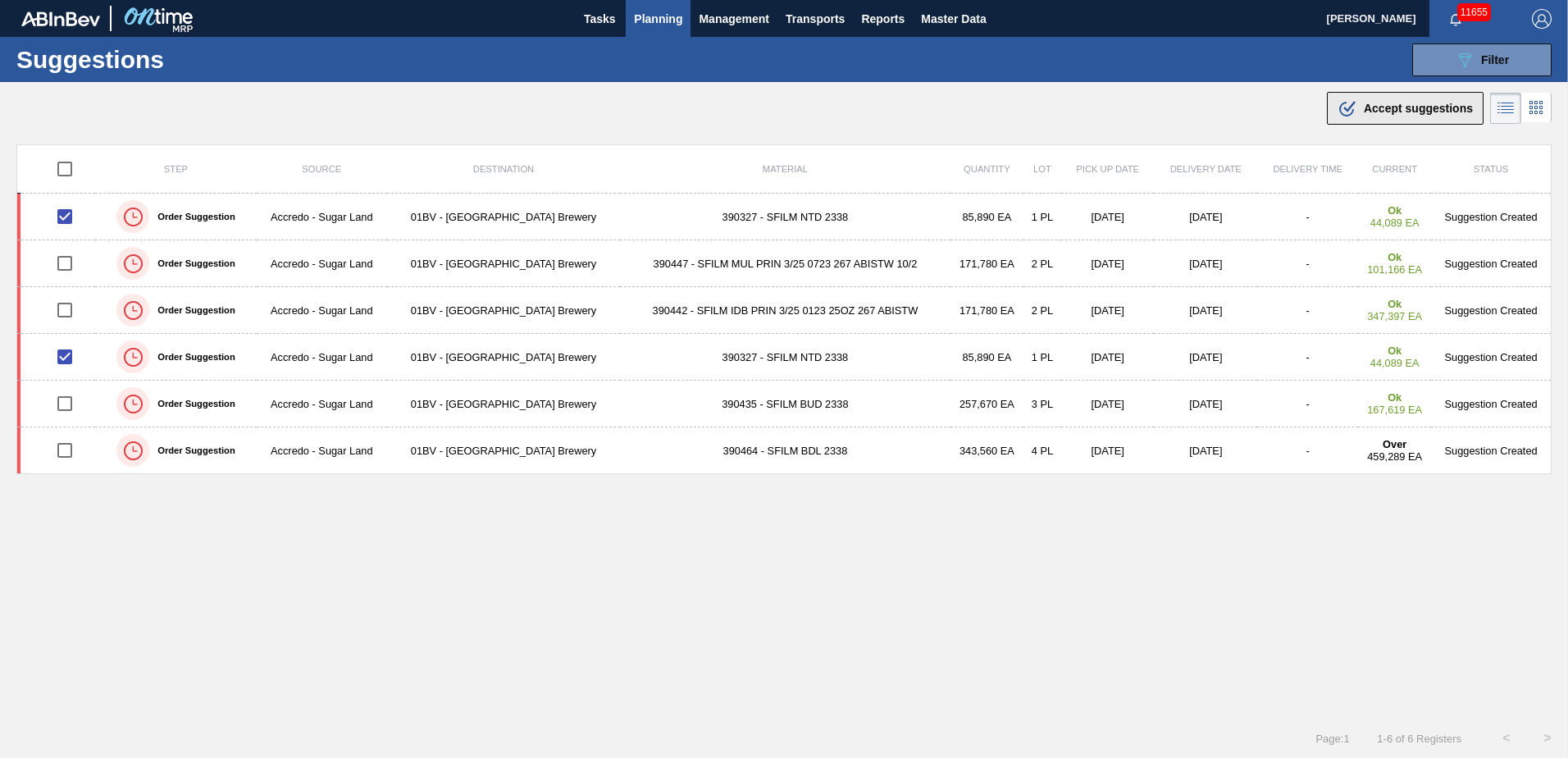
click at [1372, 113] on span "Accept suggestions" at bounding box center [1418, 109] width 109 height 14
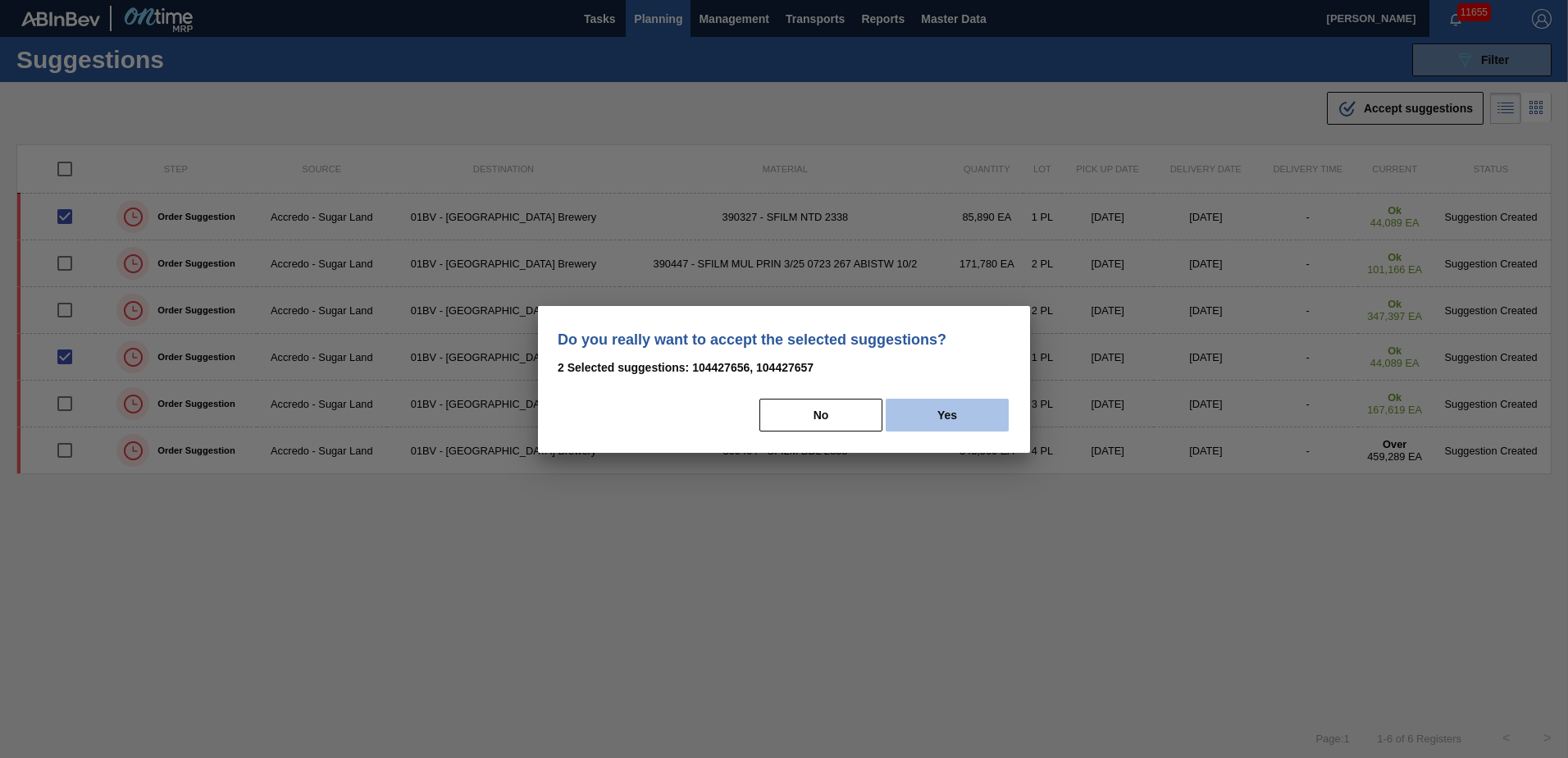
click at [937, 413] on button "Yes" at bounding box center [947, 415] width 123 height 33
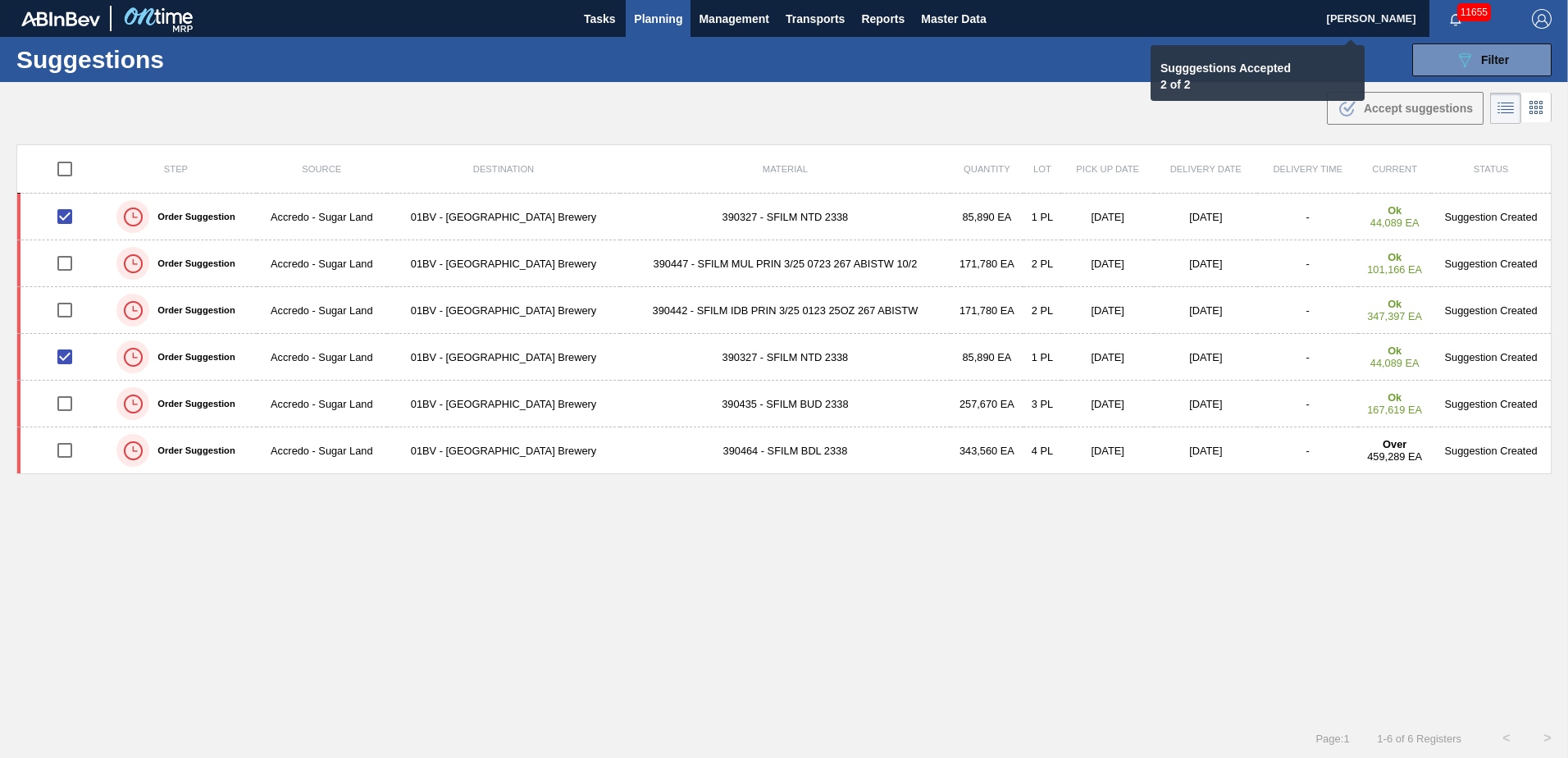
checkbox input "false"
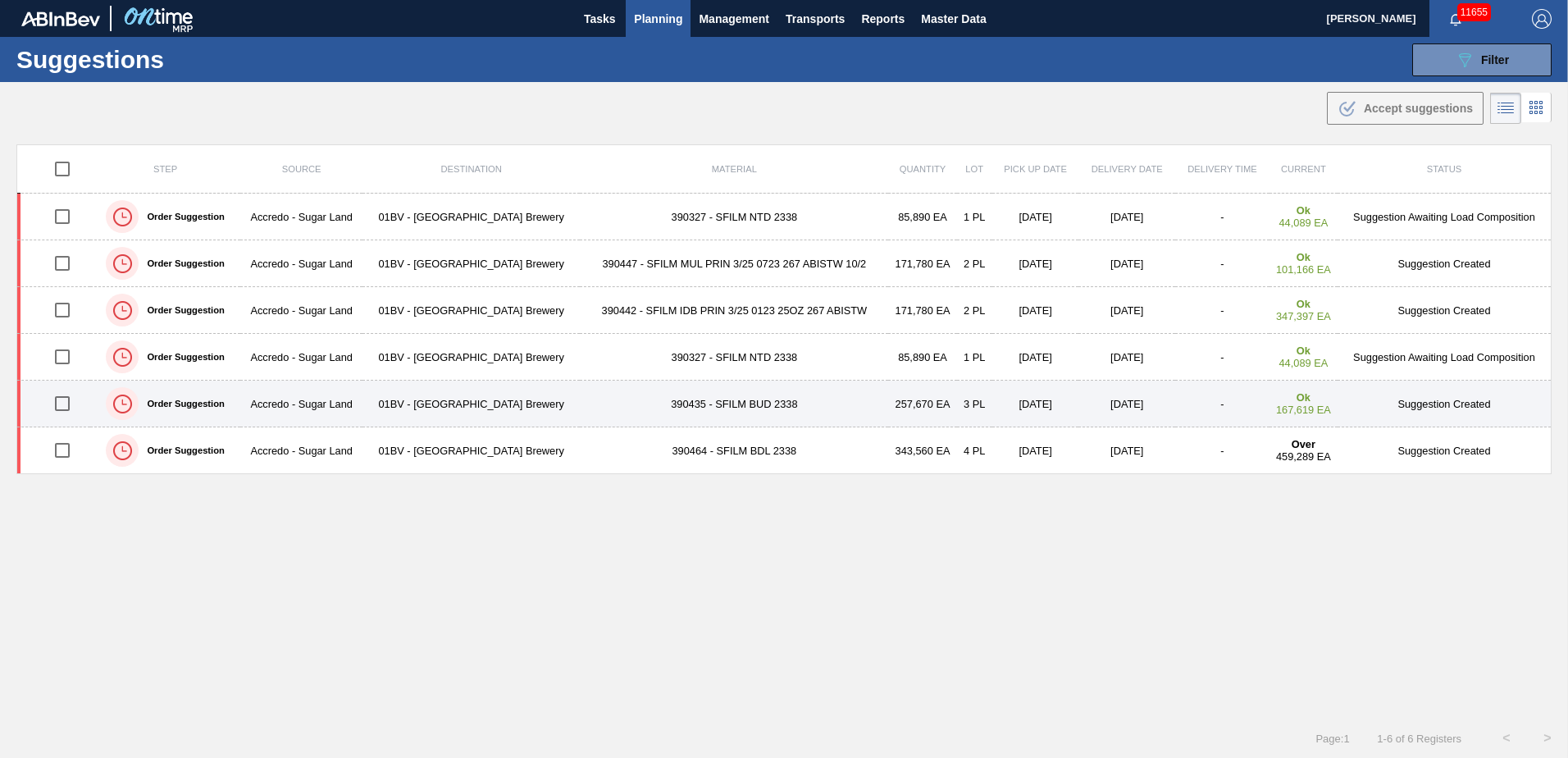
click at [55, 399] on input "checkbox" at bounding box center [61, 402] width 34 height 34
checkbox input "true"
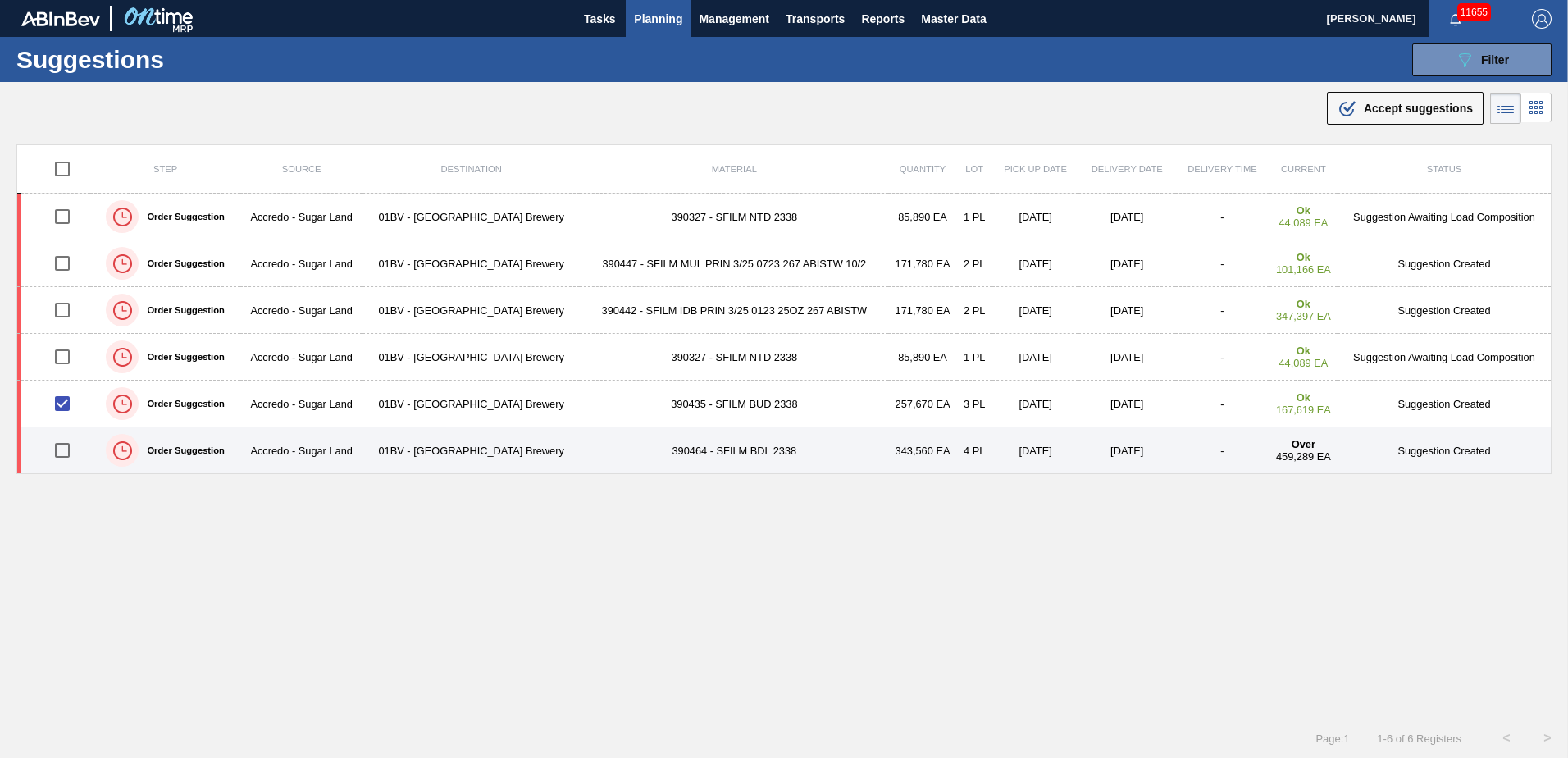
click at [65, 449] on input "checkbox" at bounding box center [61, 450] width 34 height 34
checkbox input "true"
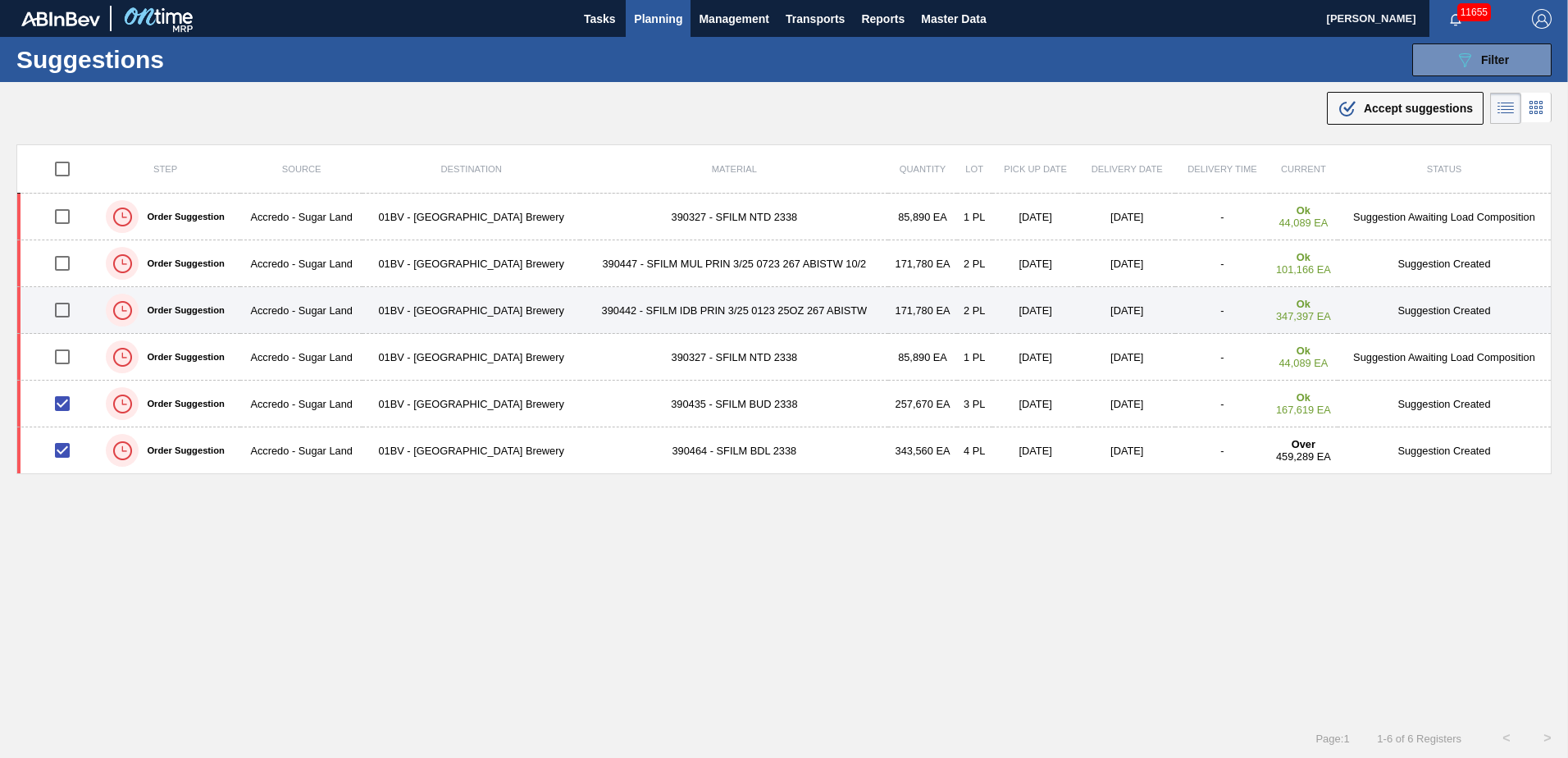
click at [61, 308] on input "checkbox" at bounding box center [61, 309] width 34 height 34
checkbox input "true"
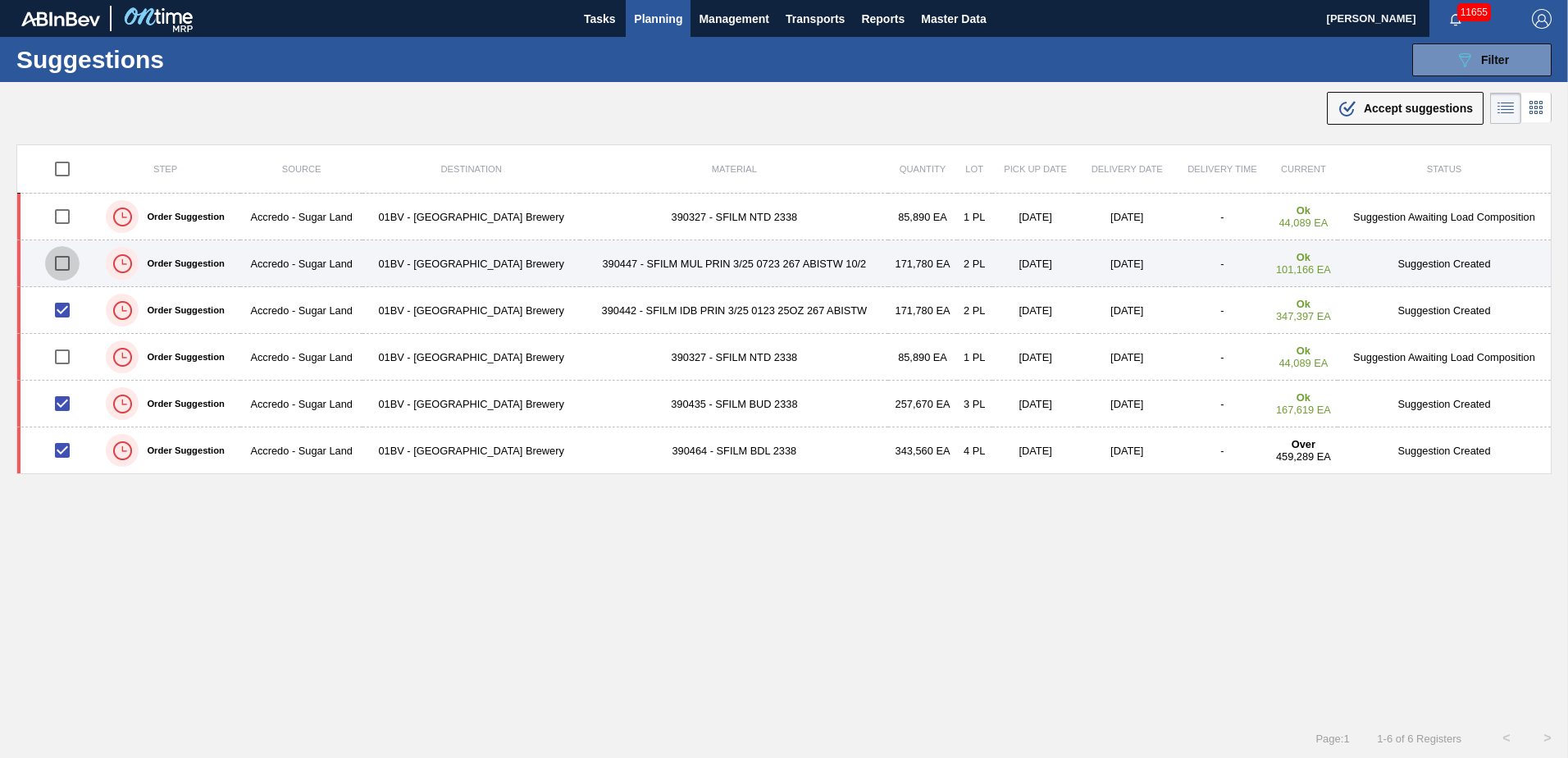
click at [64, 259] on input "checkbox" at bounding box center [61, 262] width 34 height 34
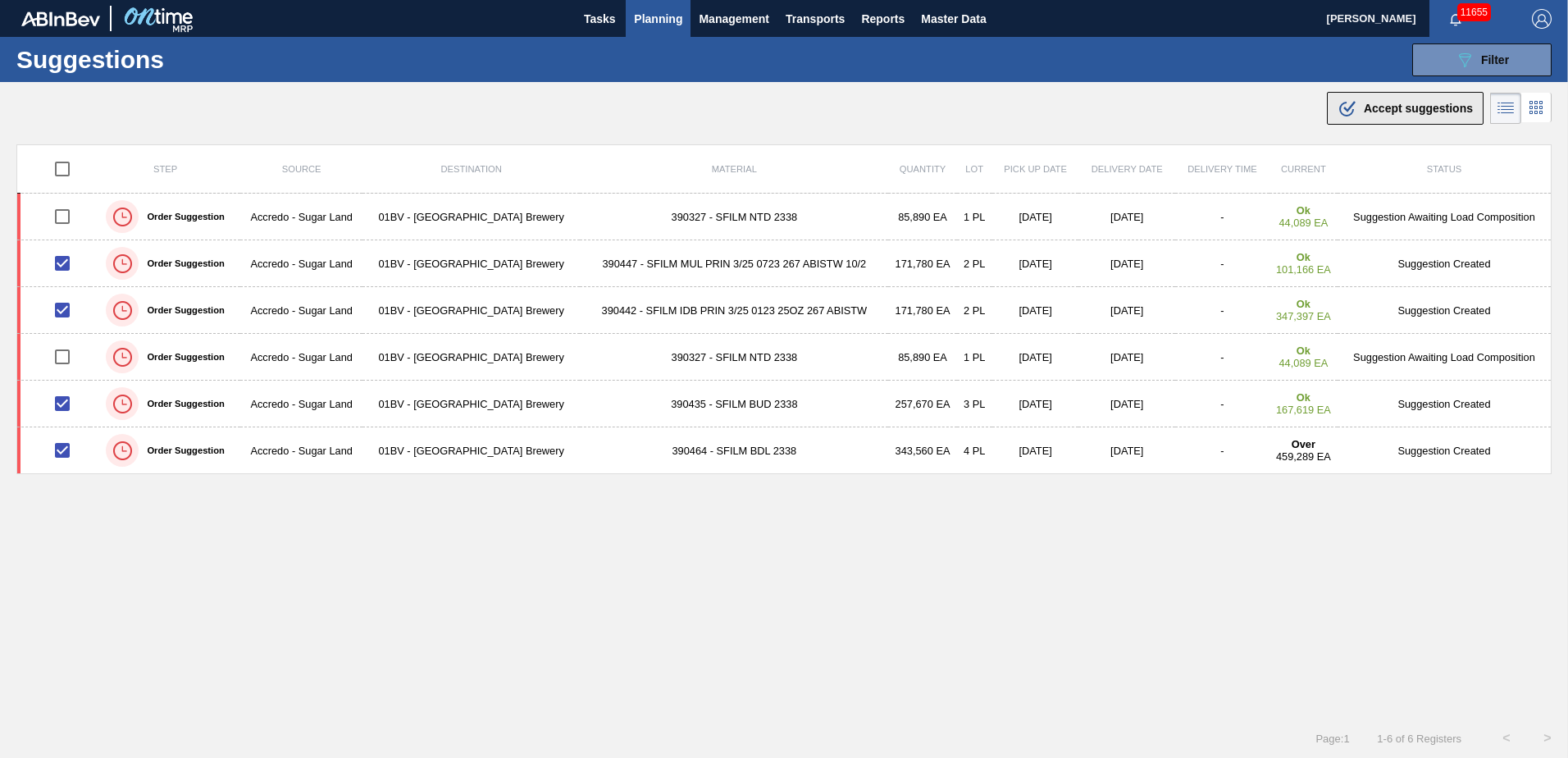
click at [1368, 113] on span "Accept suggestions" at bounding box center [1418, 109] width 109 height 14
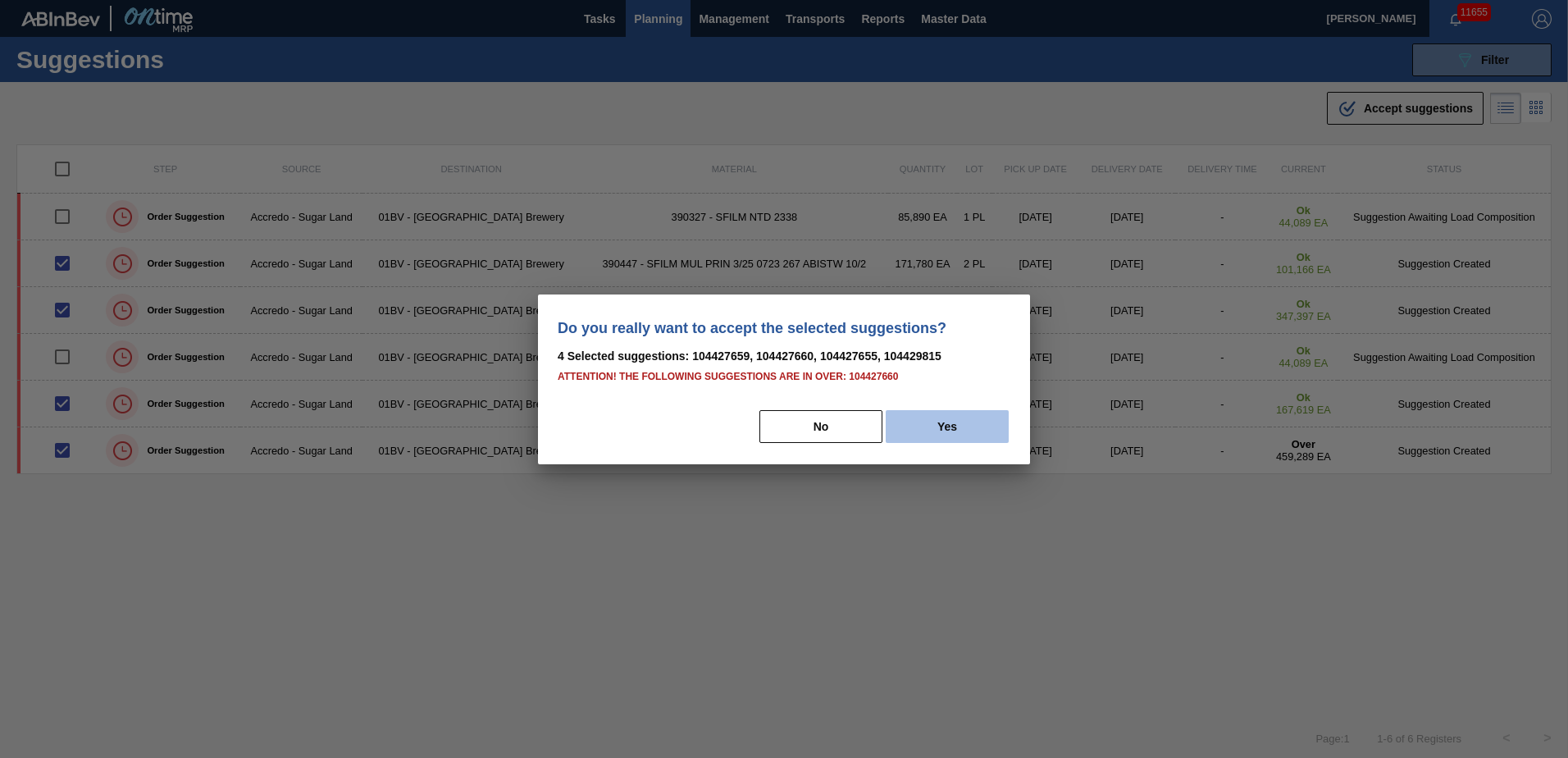
click at [964, 431] on button "Yes" at bounding box center [947, 427] width 123 height 33
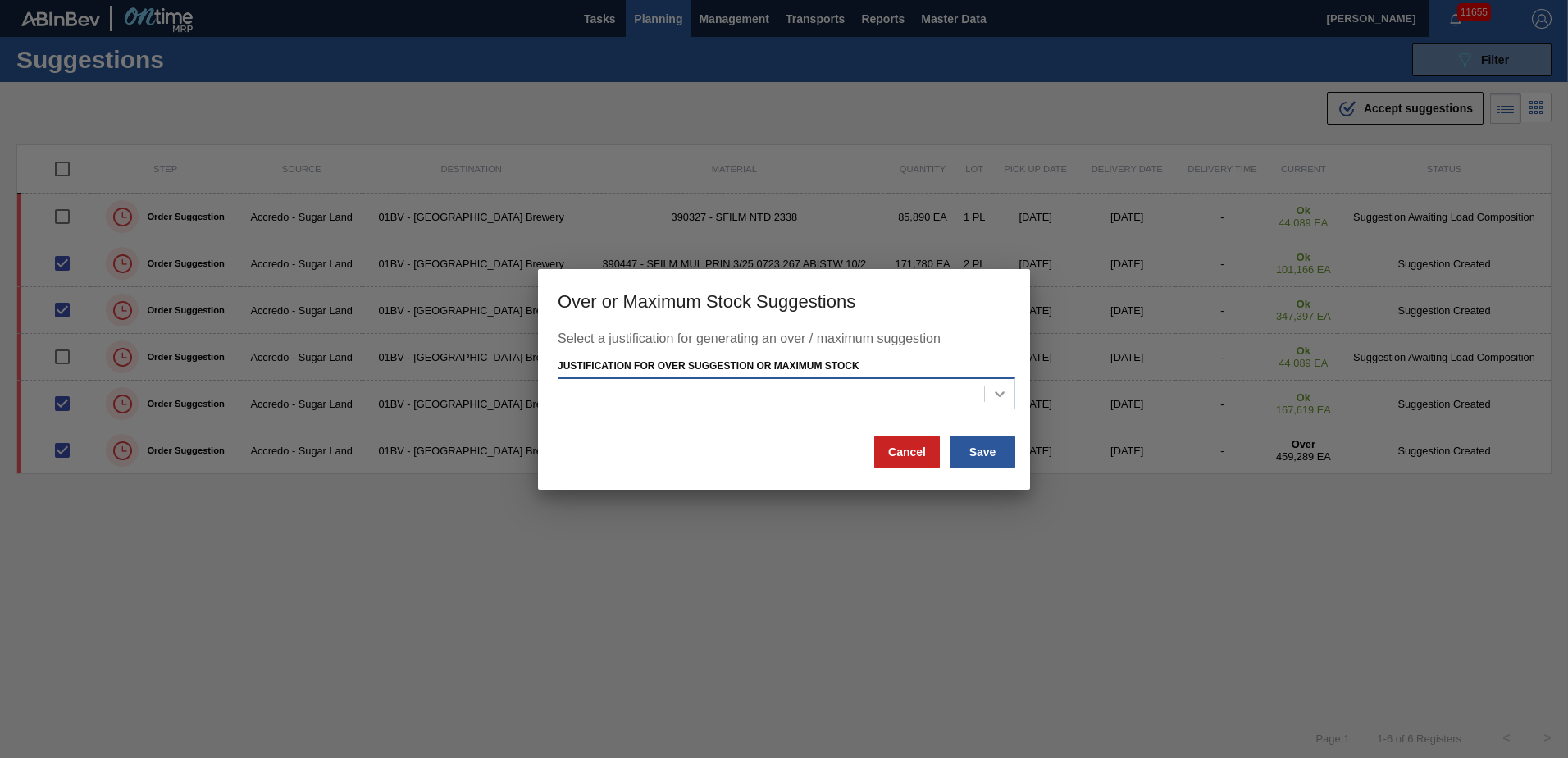
click at [1001, 394] on icon at bounding box center [999, 394] width 10 height 6
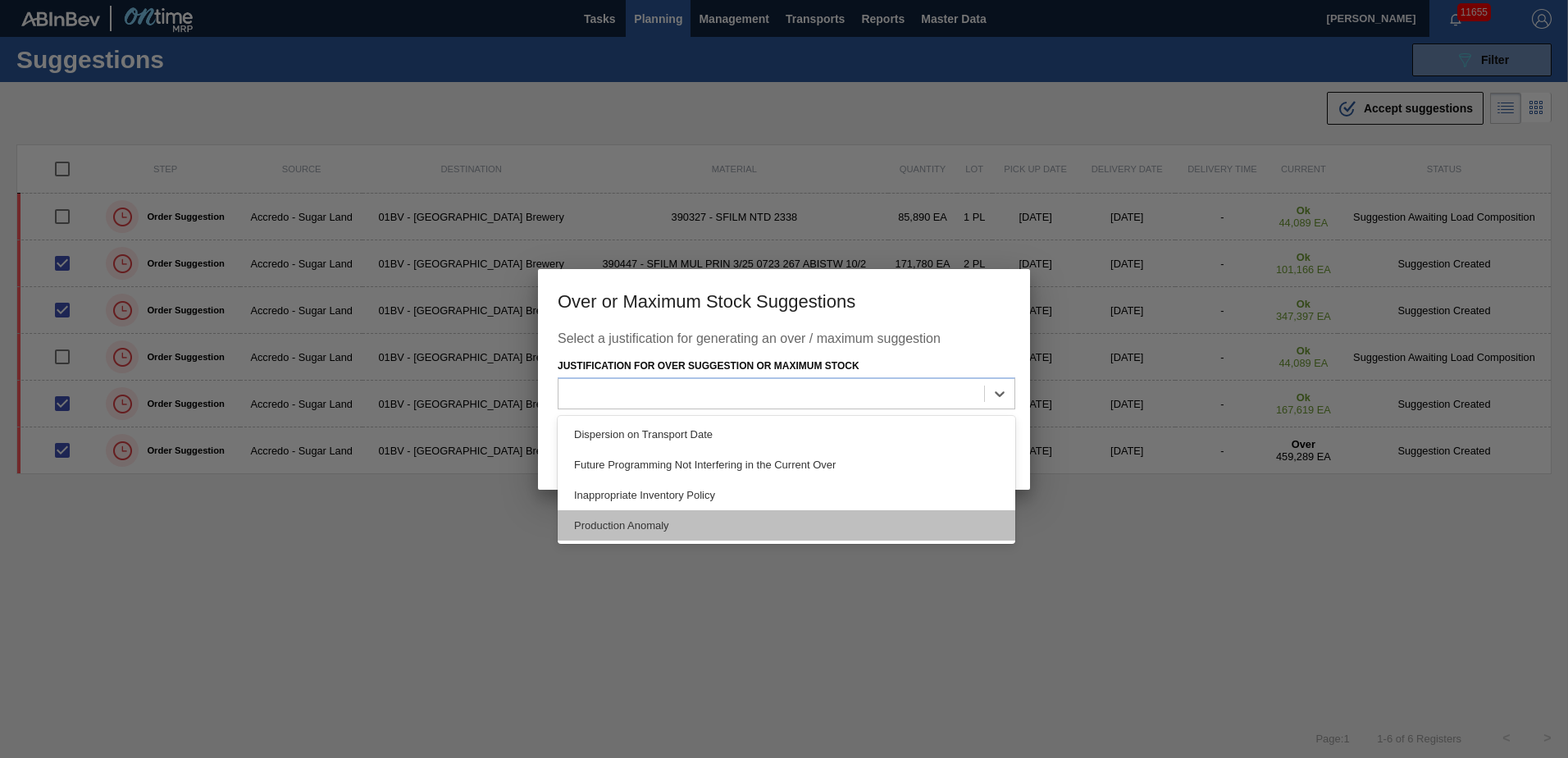
click at [665, 522] on div "Production Anomaly" at bounding box center [786, 525] width 458 height 30
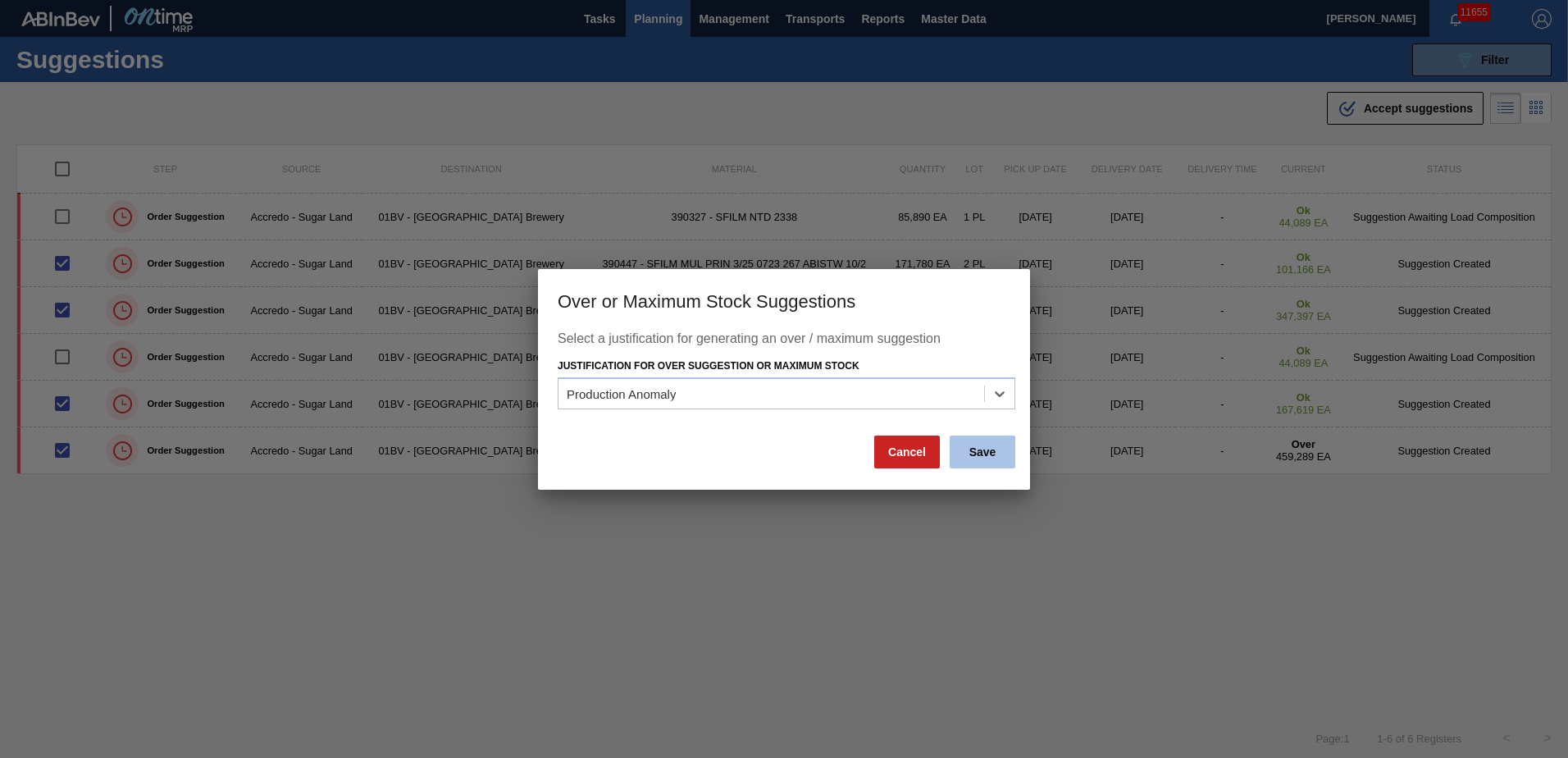
click at [988, 454] on button "Save" at bounding box center [983, 452] width 66 height 33
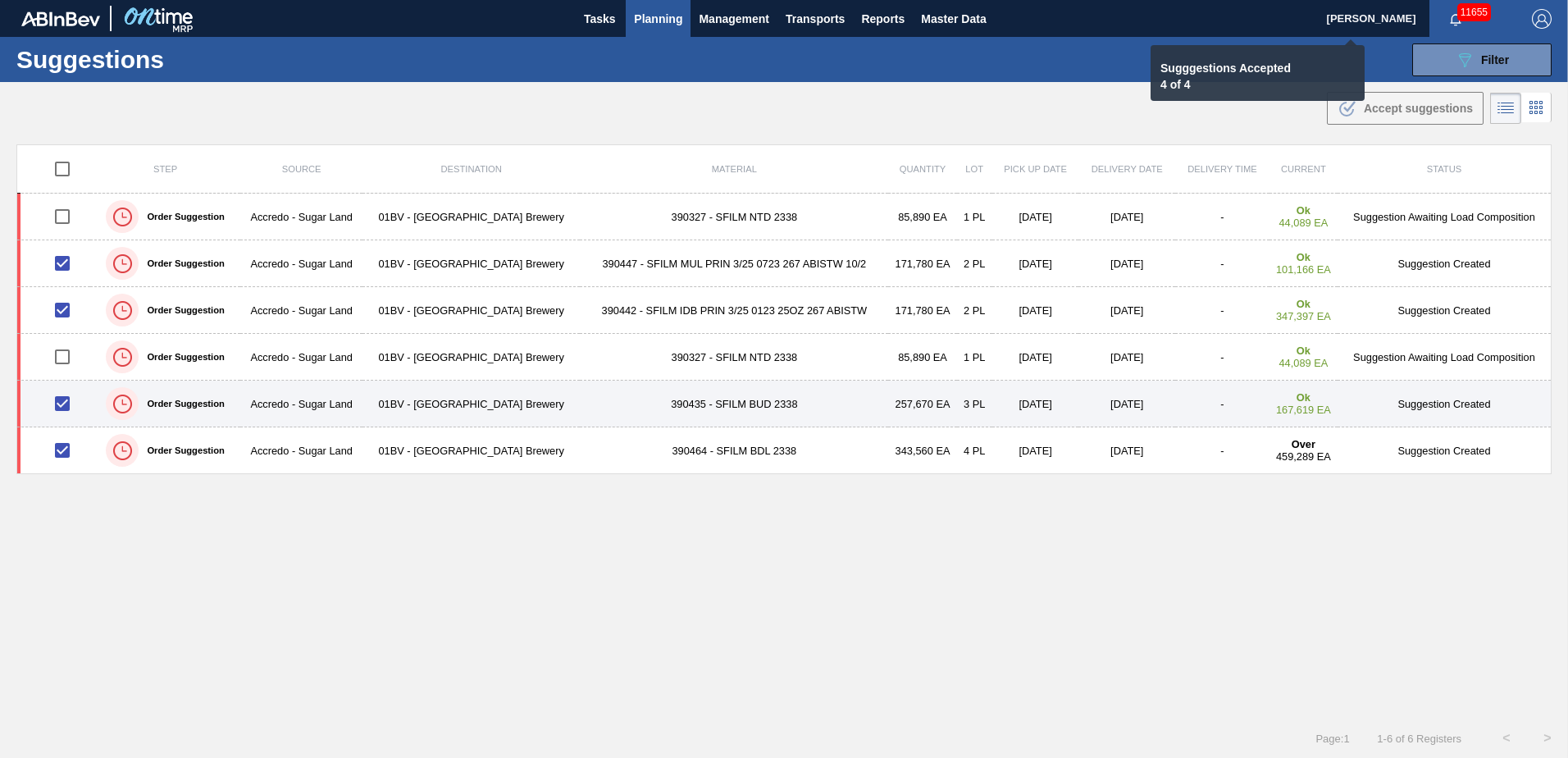
checkbox input "false"
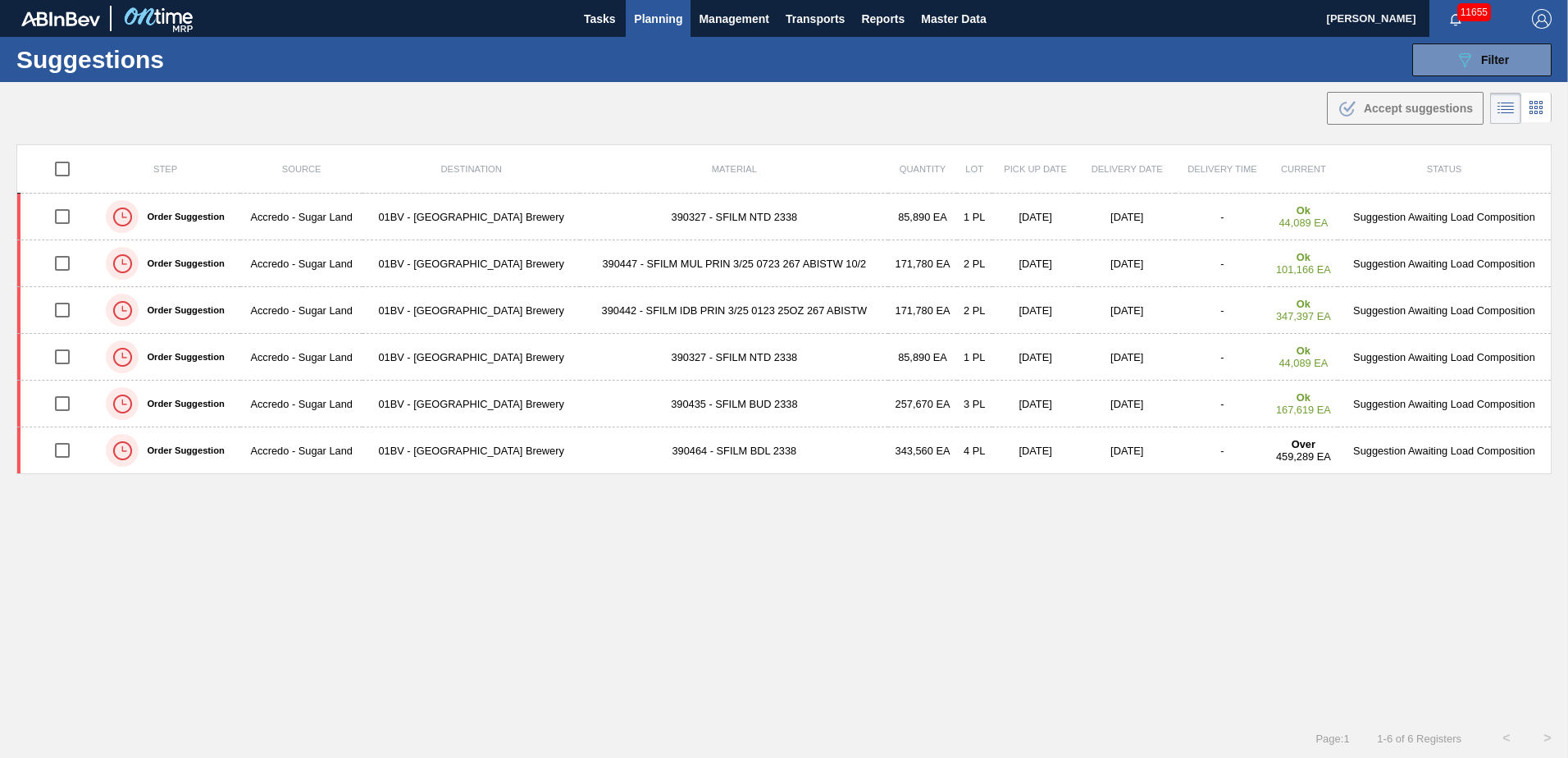
click at [672, 16] on span "Planning" at bounding box center [658, 18] width 49 height 19
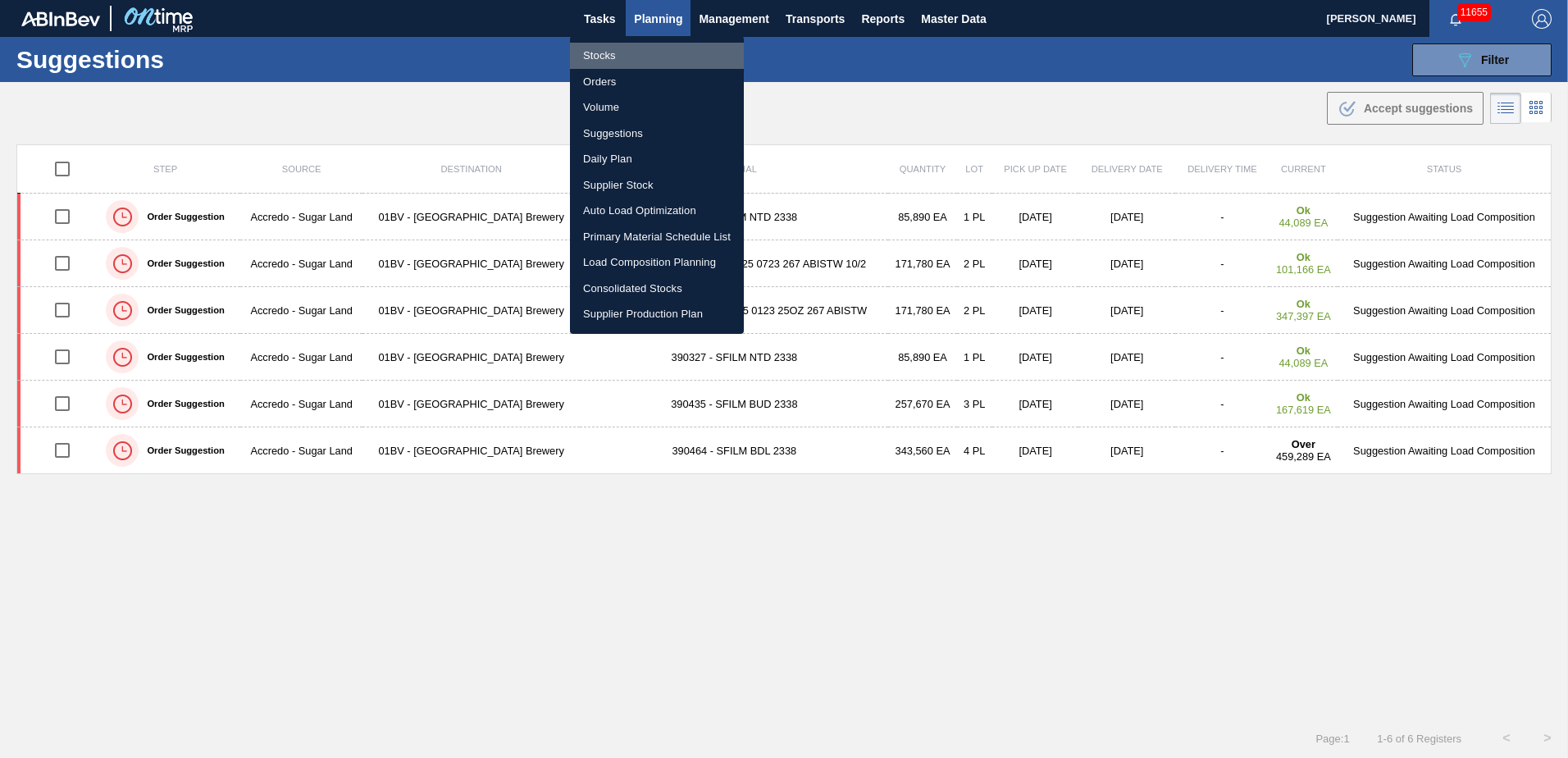
click at [607, 58] on li "Stocks" at bounding box center [656, 55] width 174 height 26
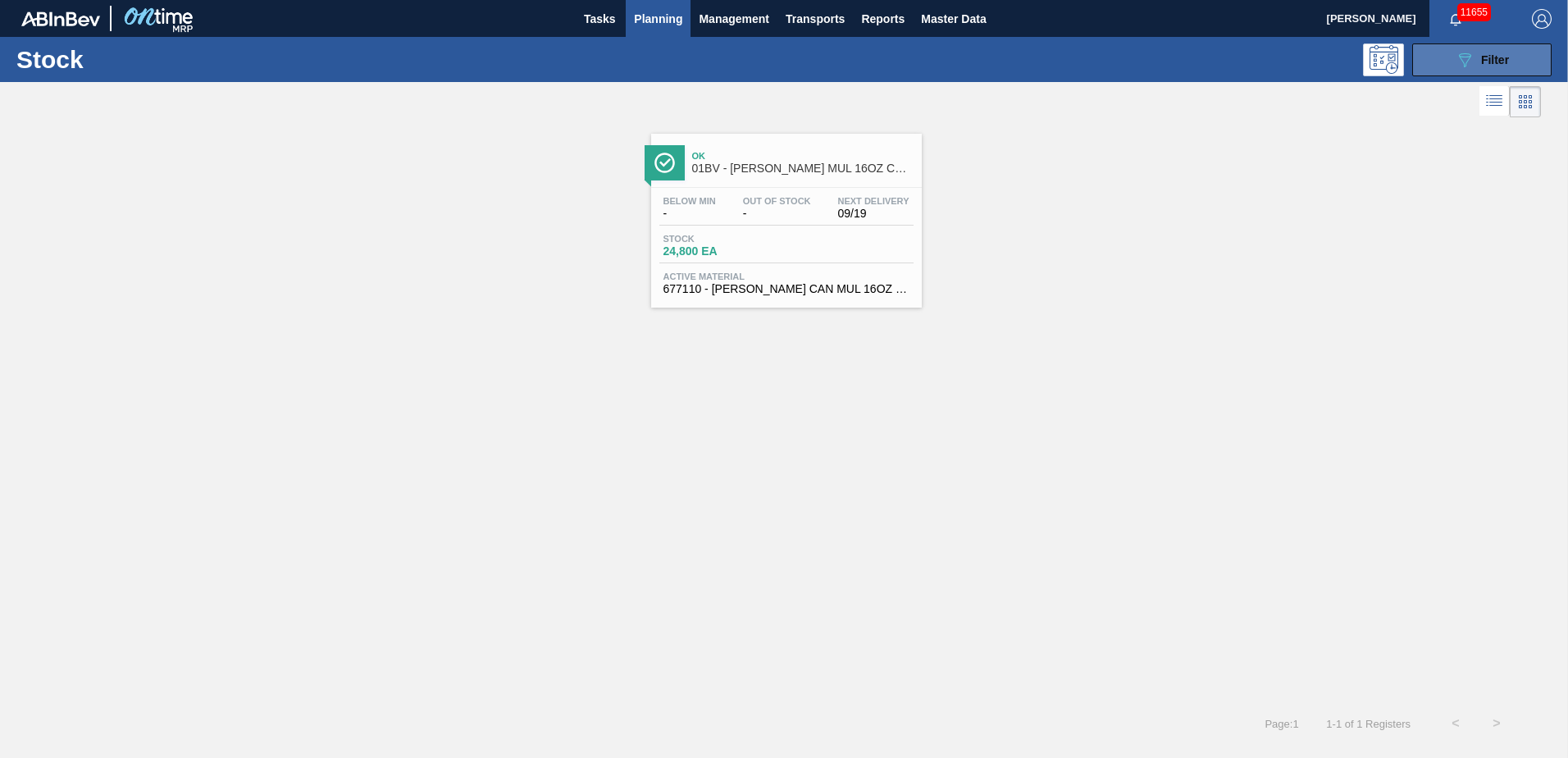
click at [1452, 60] on button "089F7B8B-B2A5-4AFE-B5C0-19BA573D28AC Filter" at bounding box center [1481, 60] width 139 height 33
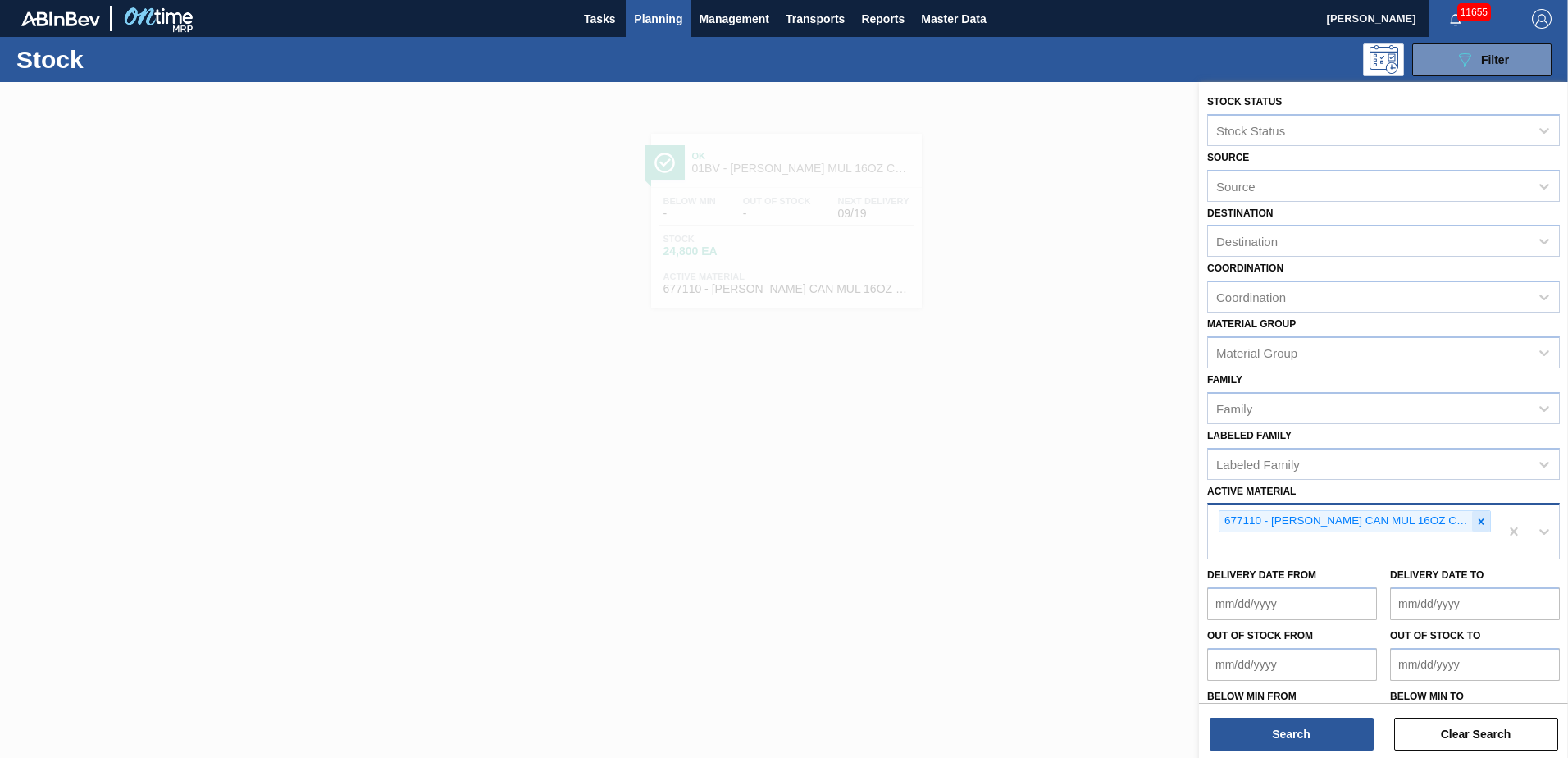
click at [1478, 521] on icon at bounding box center [1481, 522] width 12 height 12
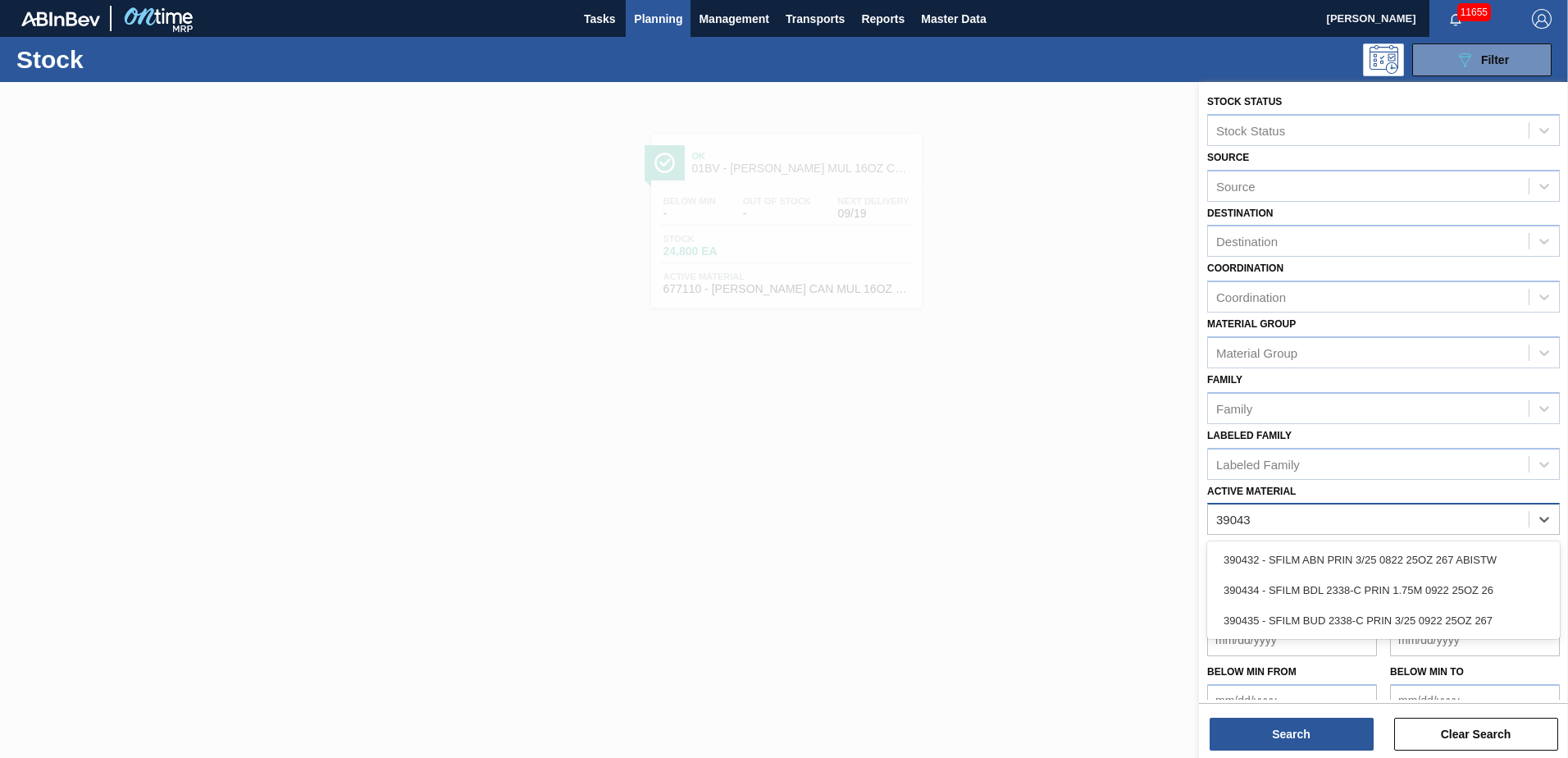
type Material "390432"
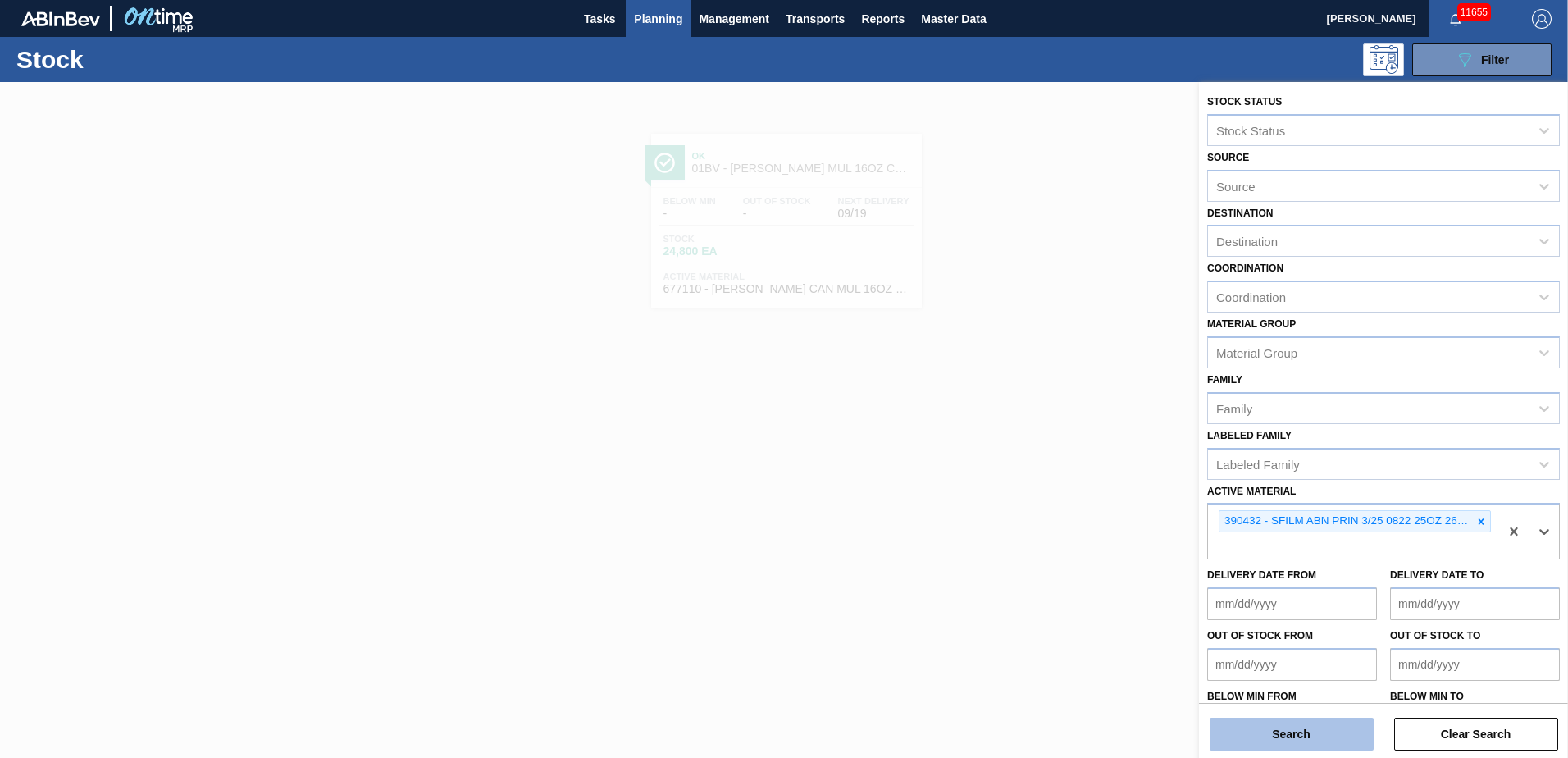
click at [1287, 740] on button "Search" at bounding box center [1292, 734] width 164 height 33
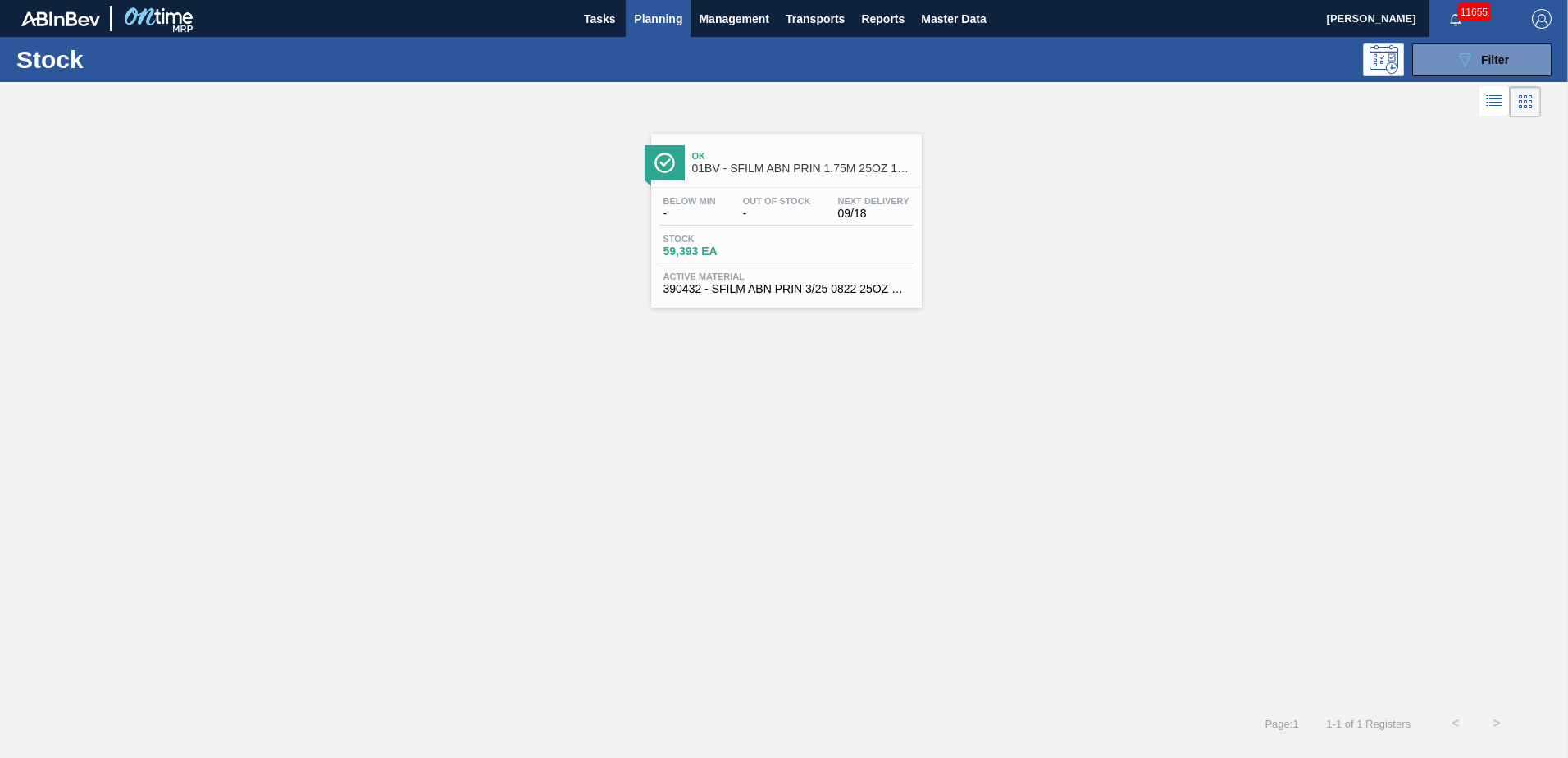
click at [801, 155] on span "Ok" at bounding box center [803, 155] width 222 height 10
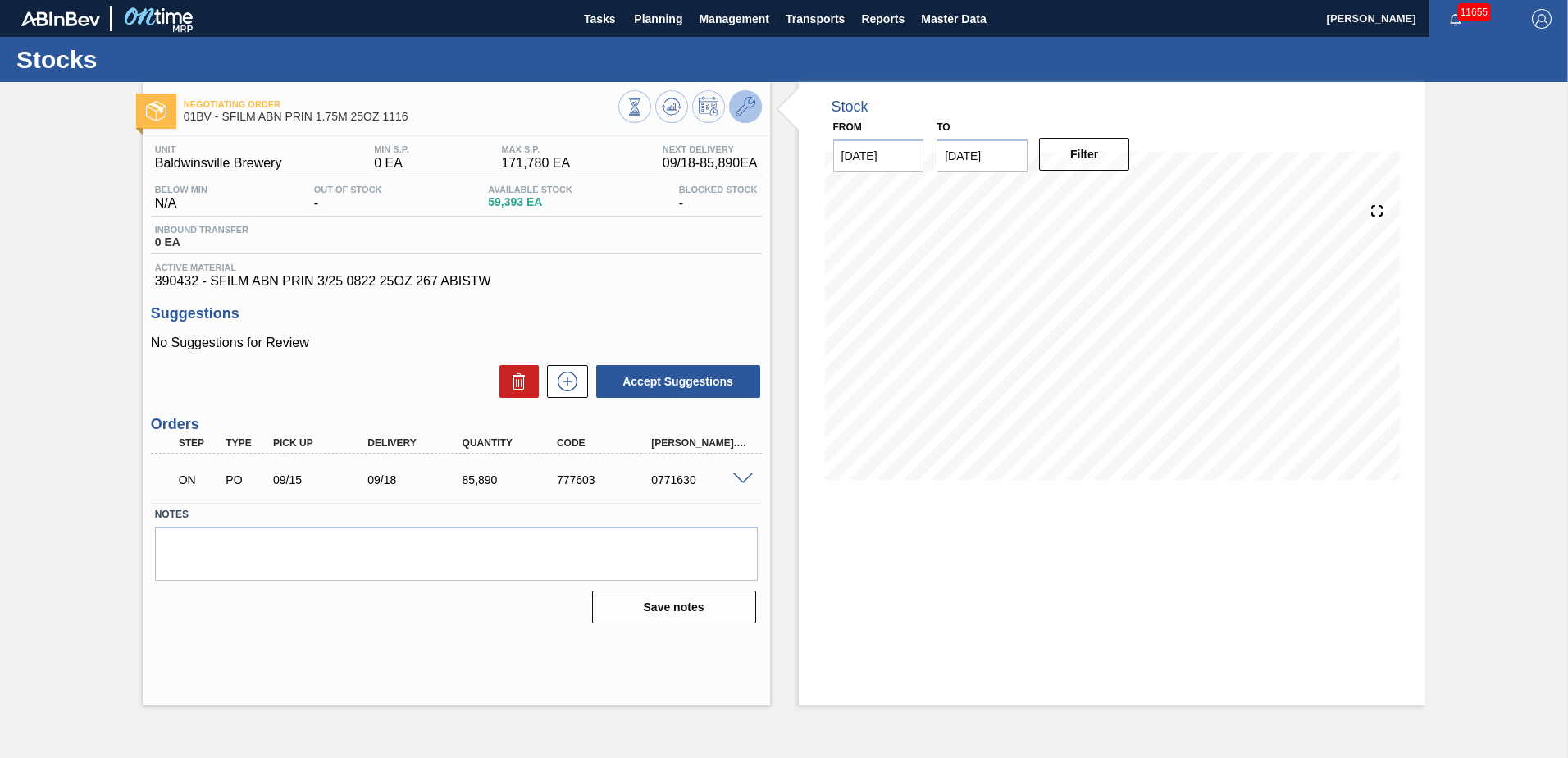
click at [747, 108] on icon at bounding box center [746, 107] width 19 height 19
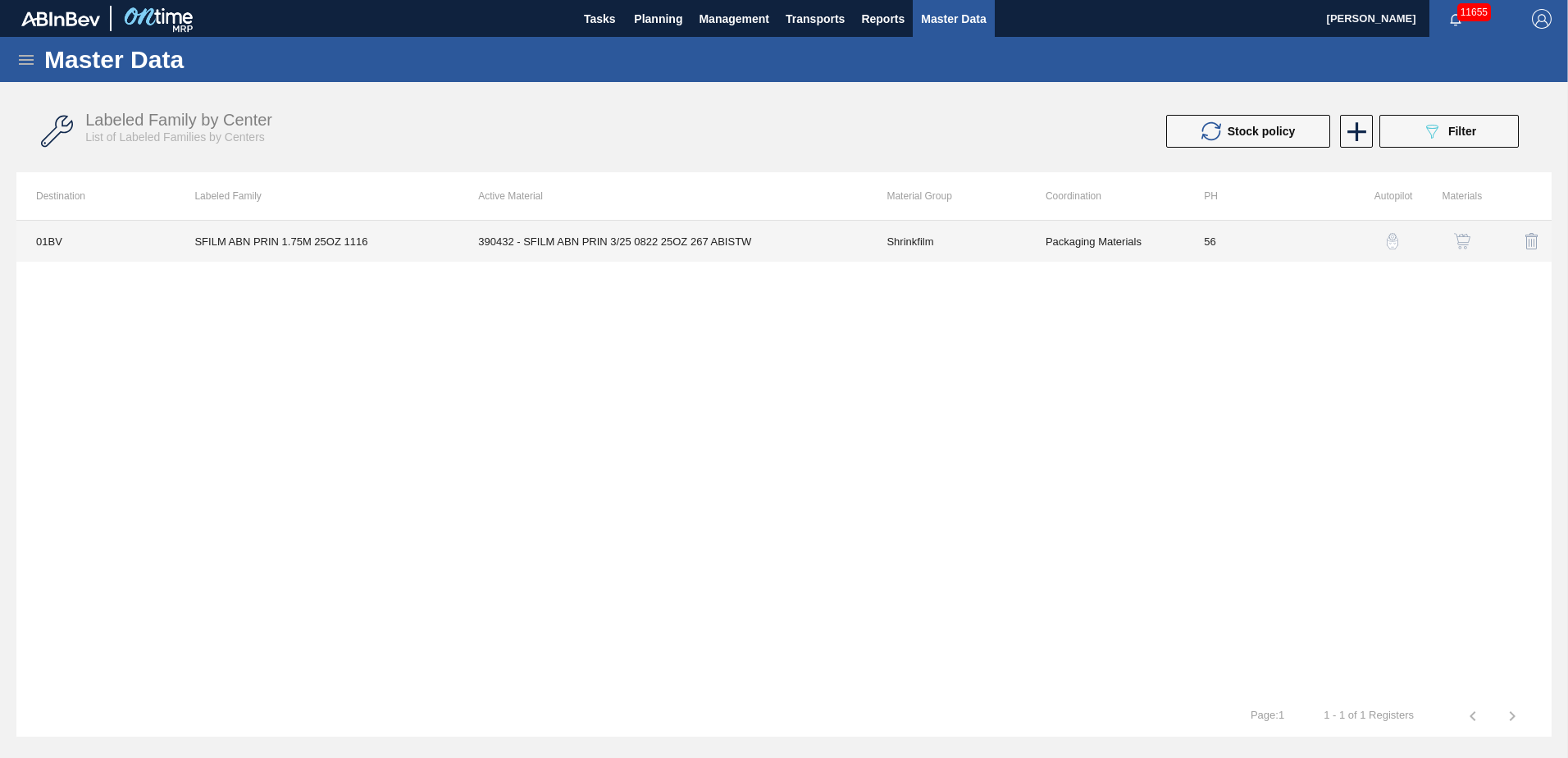
click at [652, 239] on td "390432 - SFILM ABN PRIN 3/25 0822 25OZ 267 ABISTW" at bounding box center [663, 241] width 408 height 41
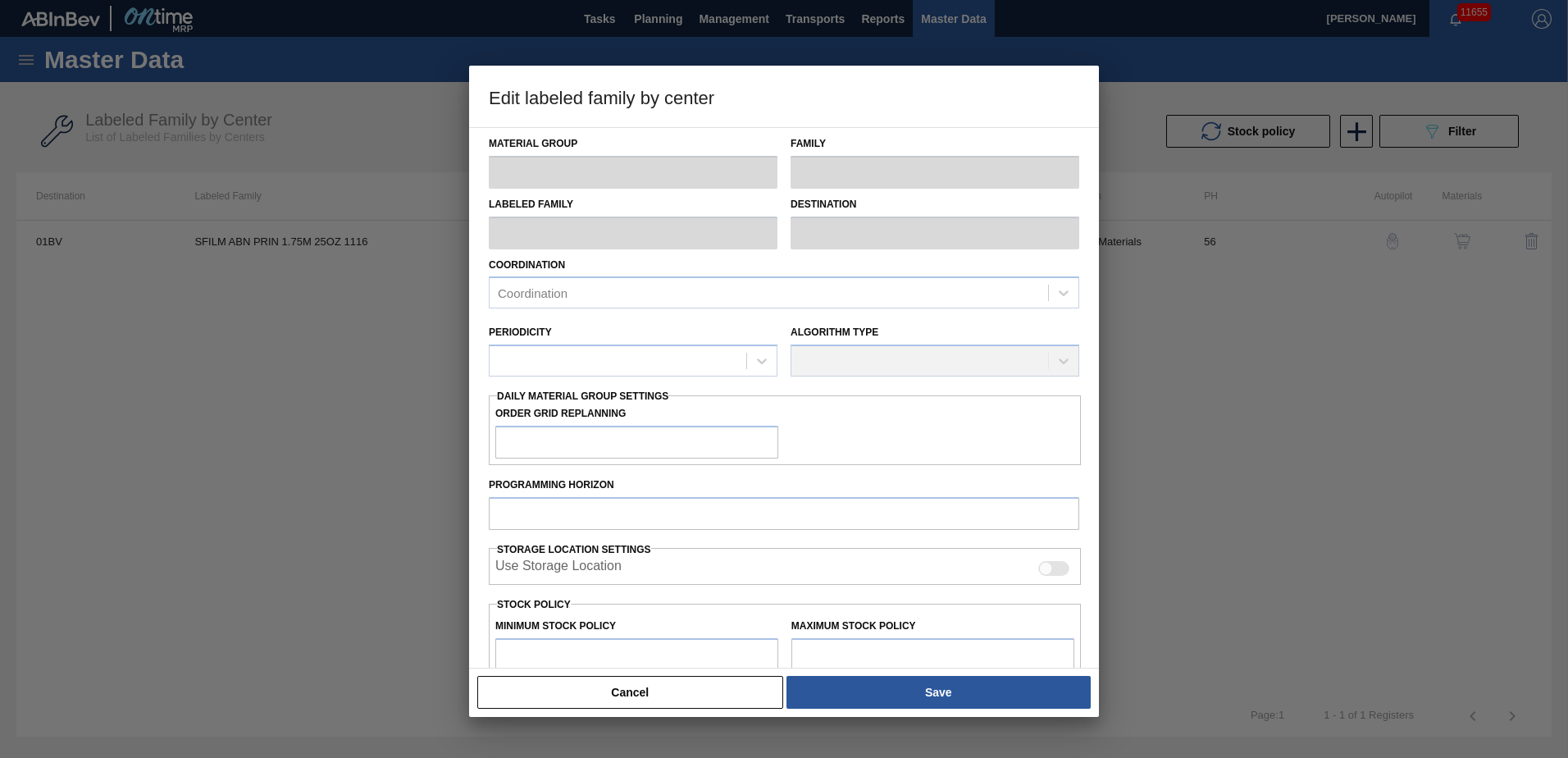
type input "Shrinkfilm"
type input "SFILM ABN PRIN 1.75M 25OZ 1116"
type input "01BV - [GEOGRAPHIC_DATA] Brewery"
type input "56"
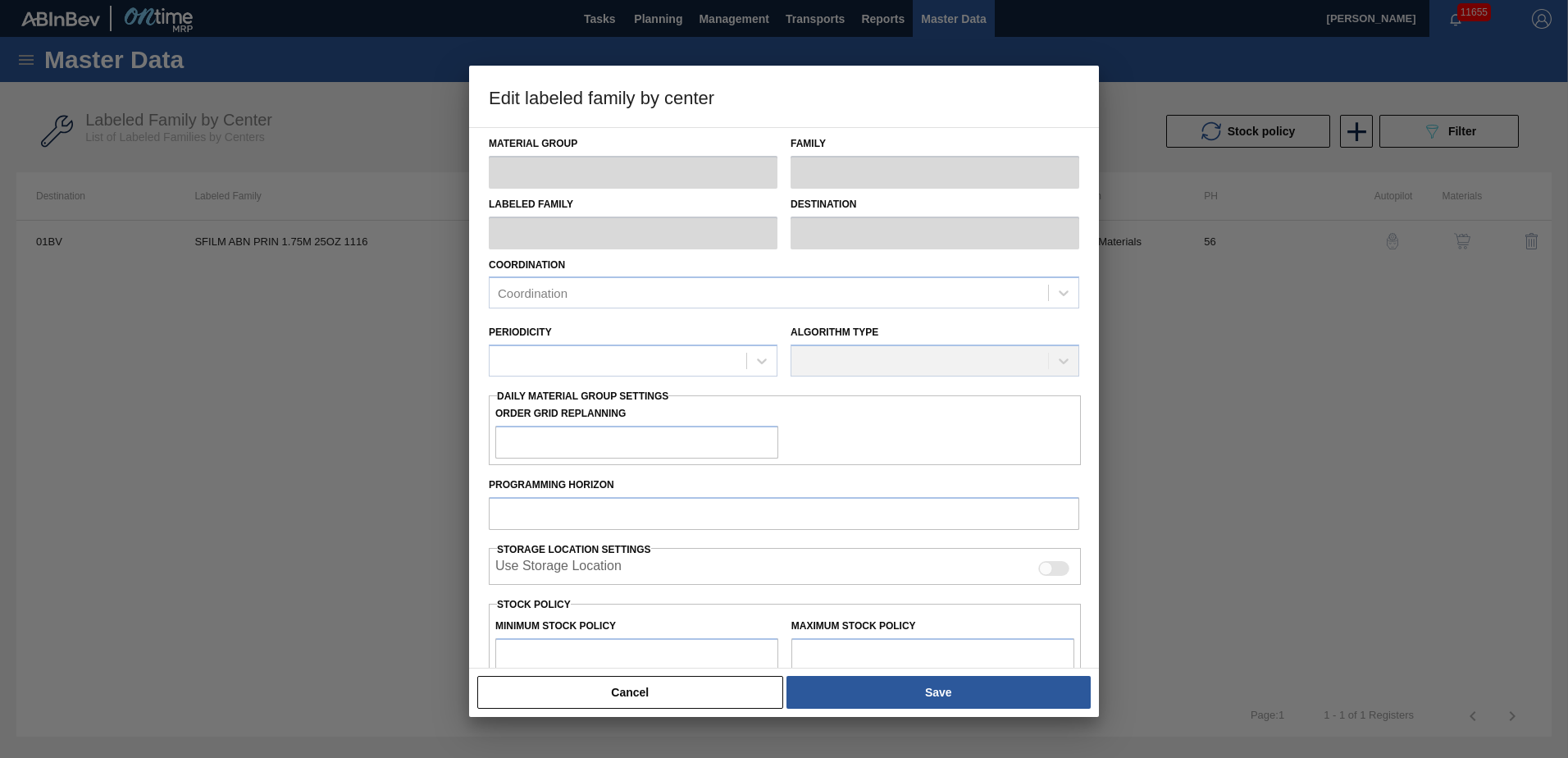
type input "0"
type input "171,780"
type input "85"
type input "146,013"
checkbox input "true"
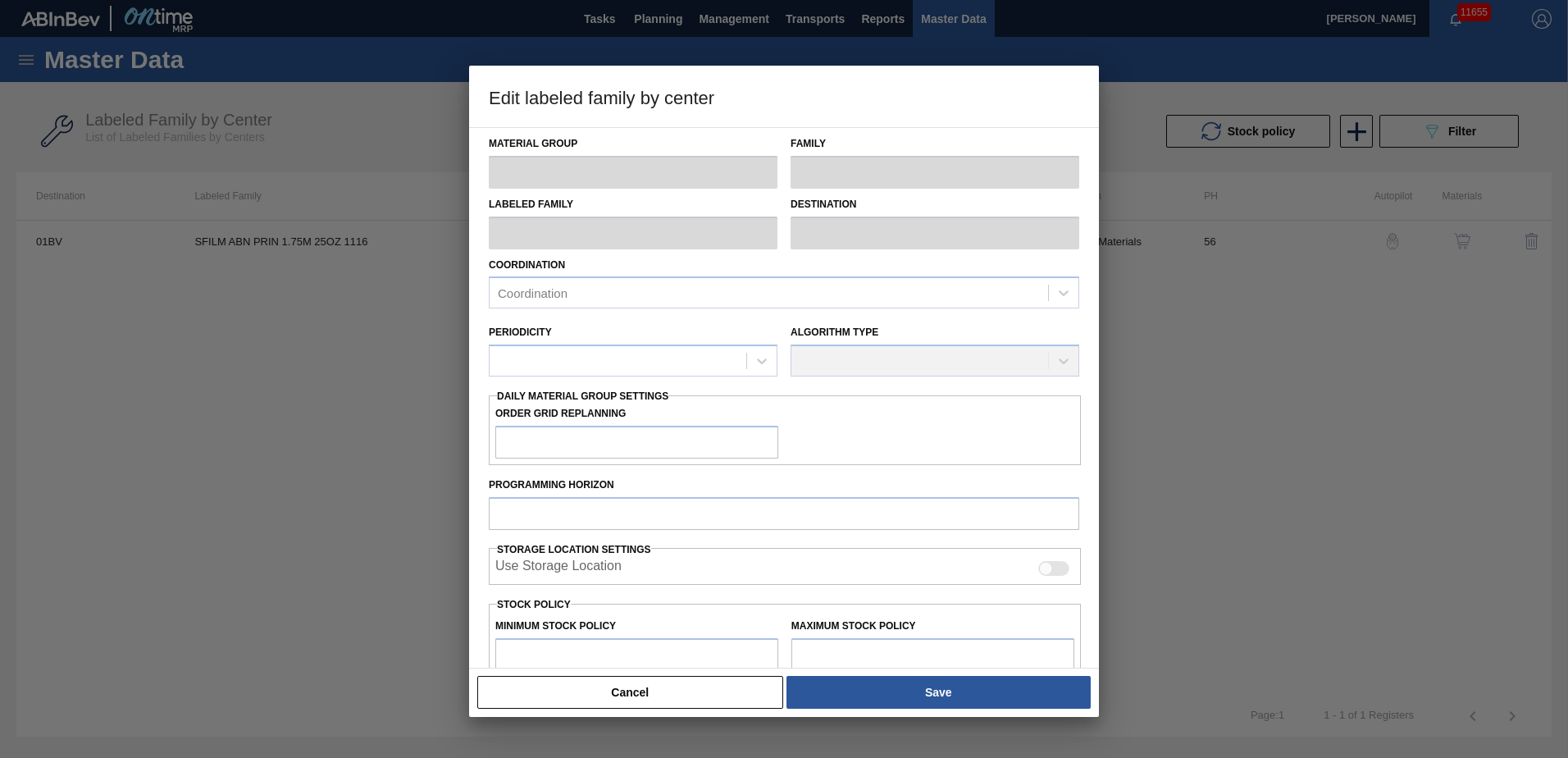
checkbox input "true"
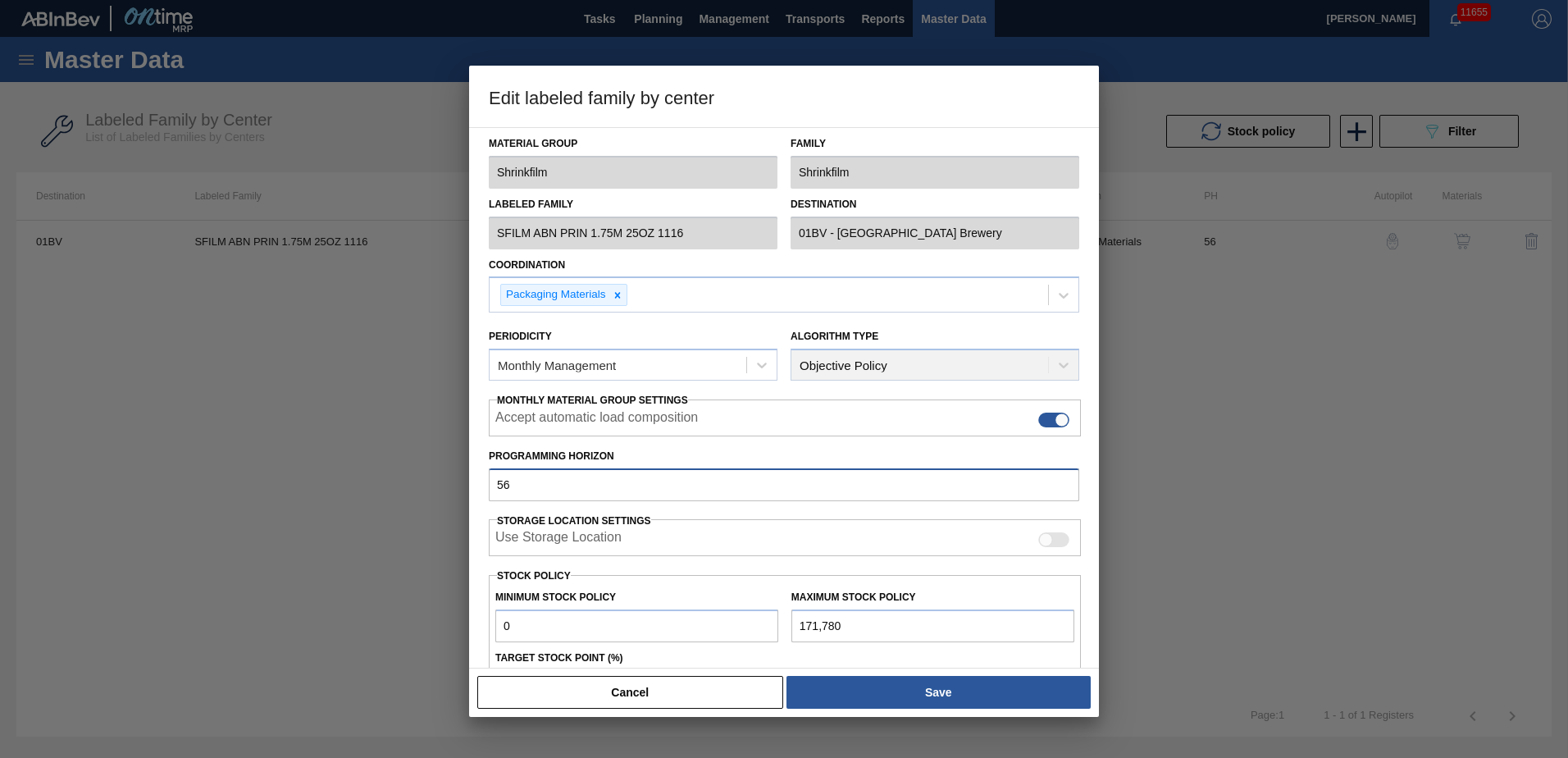
drag, startPoint x: 527, startPoint y: 481, endPoint x: 284, endPoint y: 479, distance: 243.0
click at [285, 479] on div "Edit labeled family by center Material Group Shrinkfilm Family Shrinkfilm Label…" at bounding box center [784, 379] width 1568 height 758
type input "9"
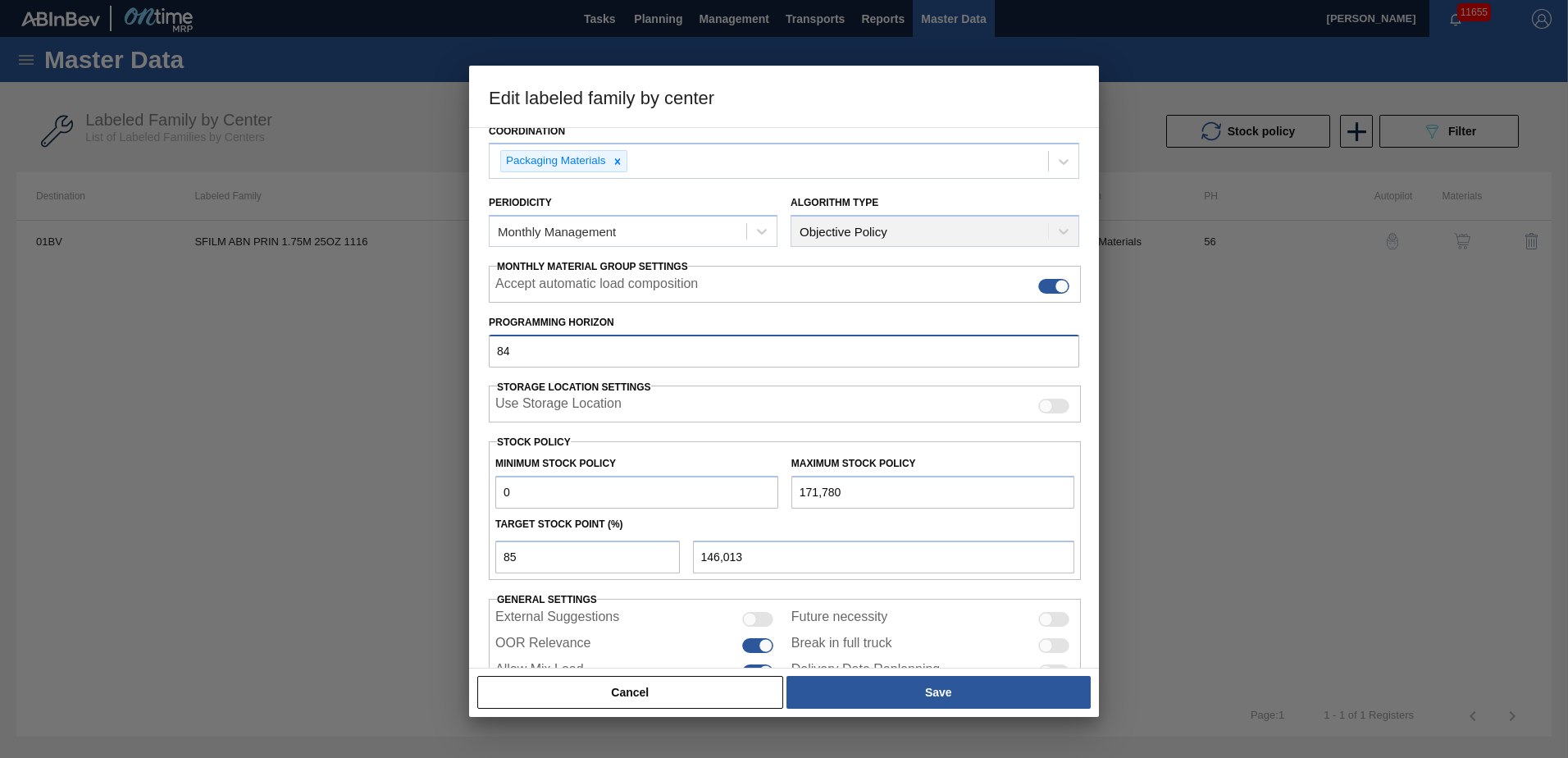
scroll to position [179, 0]
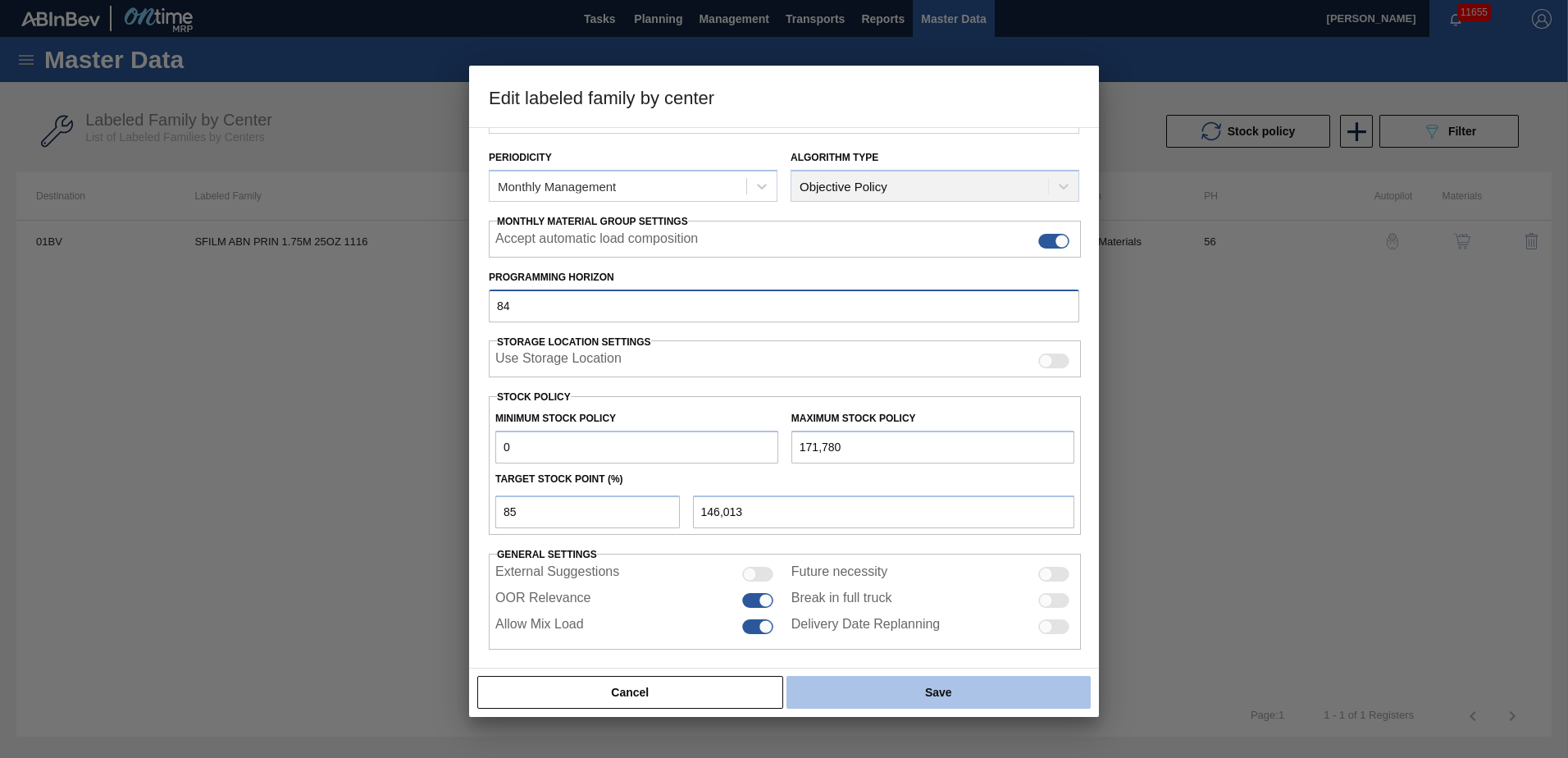
type input "84"
click at [925, 692] on button "Save" at bounding box center [938, 692] width 304 height 33
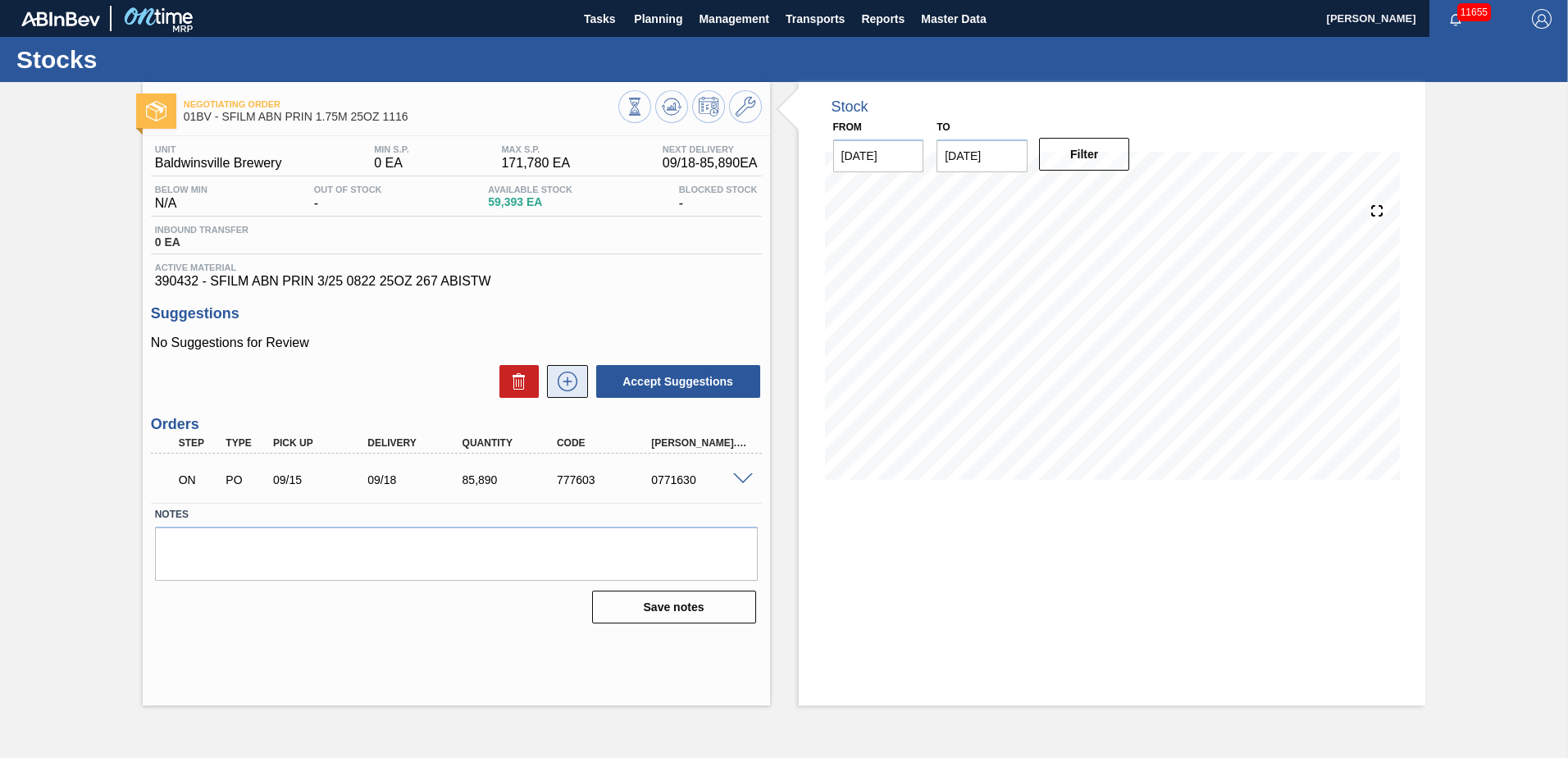
click at [565, 380] on icon at bounding box center [567, 381] width 26 height 19
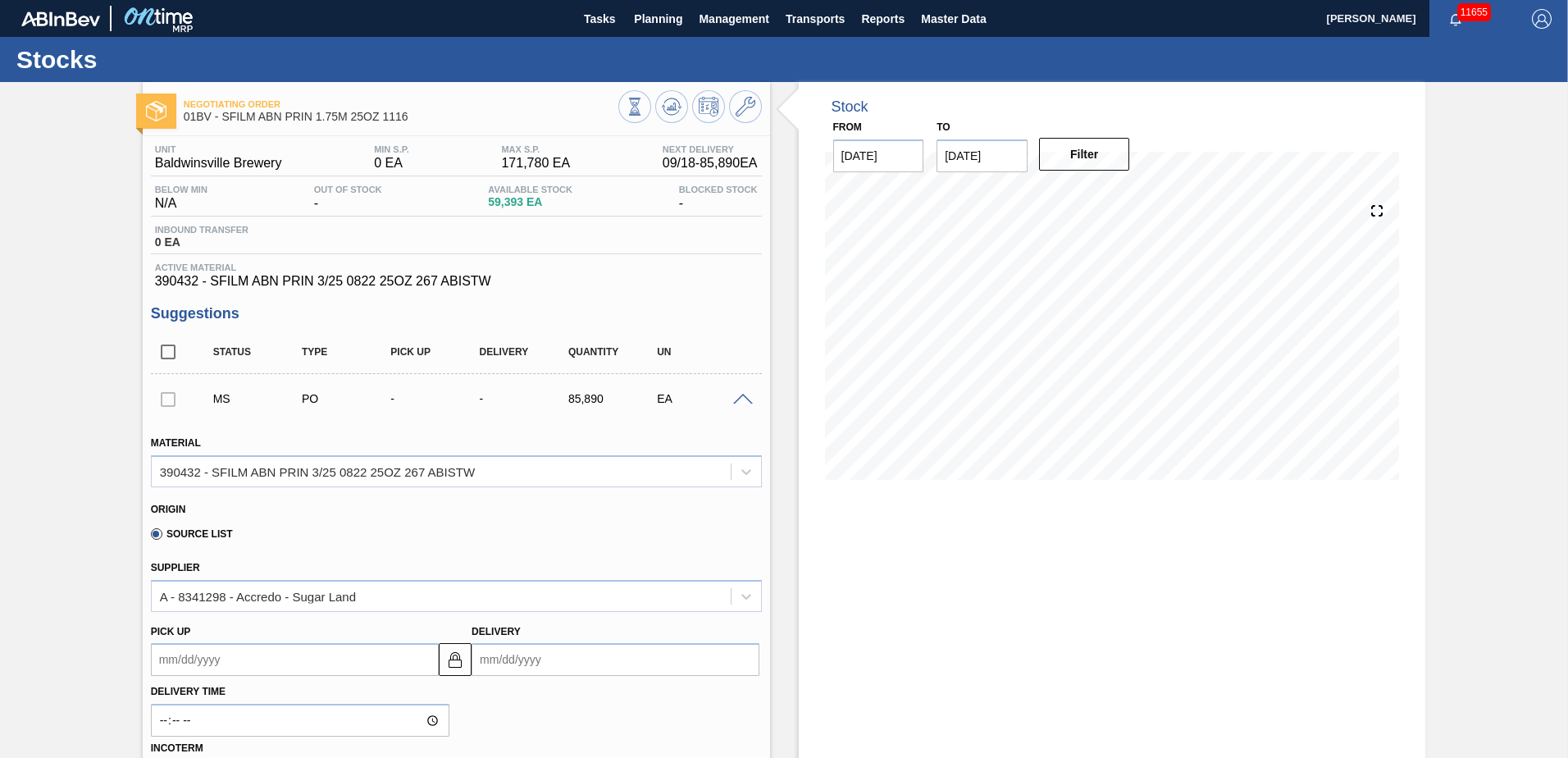
click at [575, 658] on input "Delivery" at bounding box center [615, 660] width 288 height 33
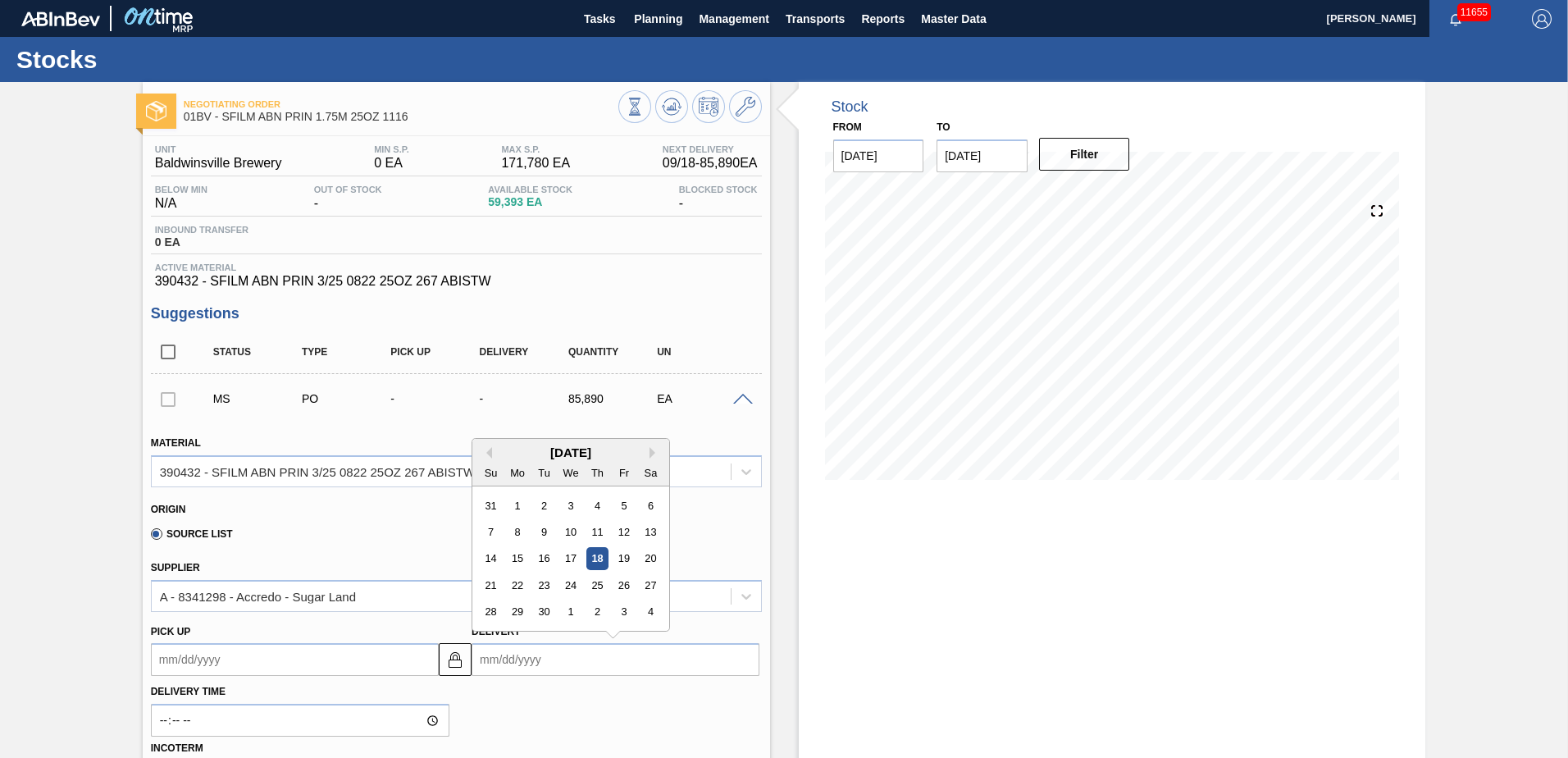
click at [648, 448] on div "September 2025" at bounding box center [571, 452] width 197 height 14
click at [653, 451] on button "Next Month" at bounding box center [655, 453] width 12 height 12
click at [595, 554] on div "16" at bounding box center [597, 559] width 22 height 22
type up104430393 "[DATE]"
type input "10/16/2025"
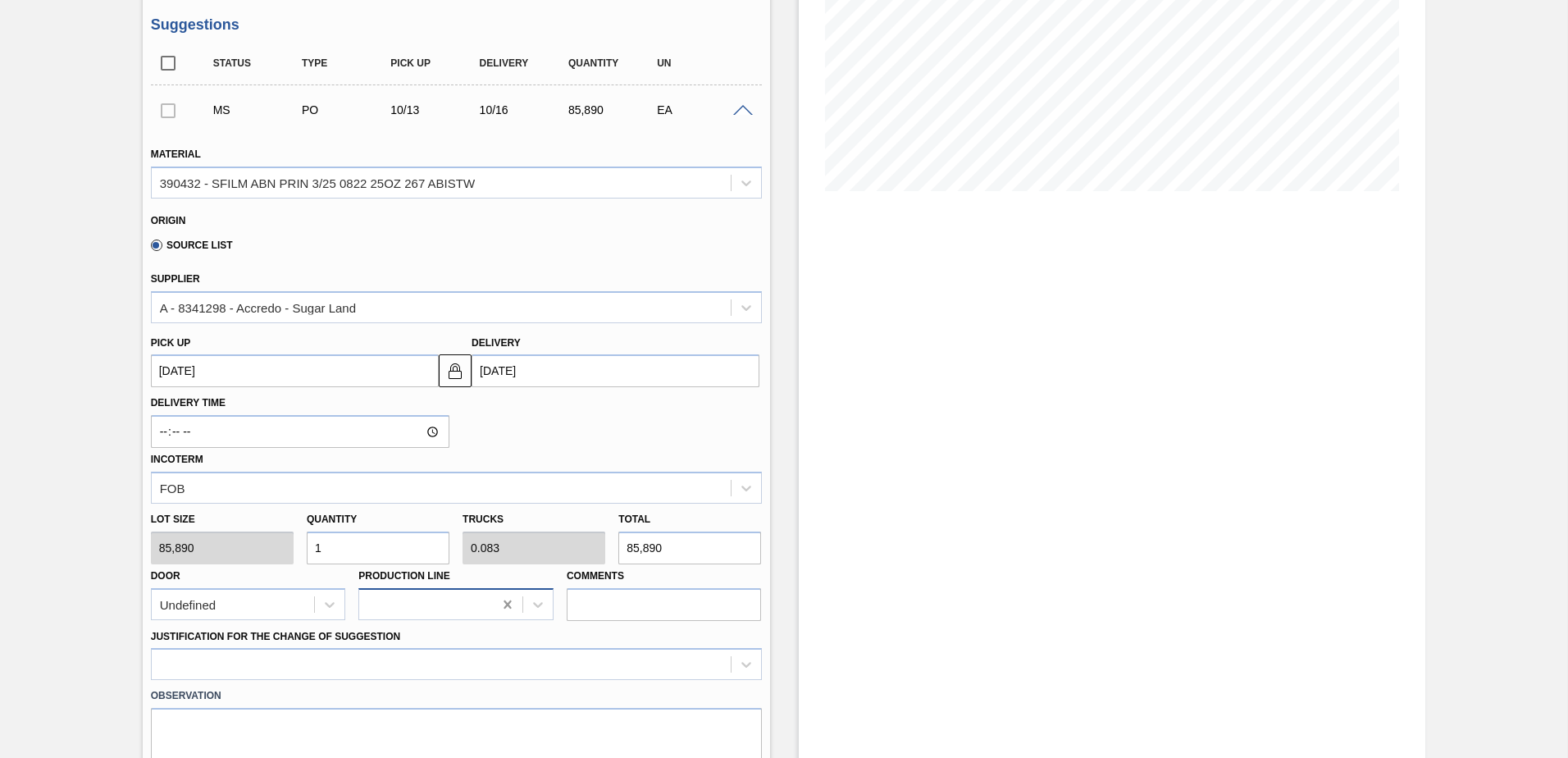
scroll to position [328, 0]
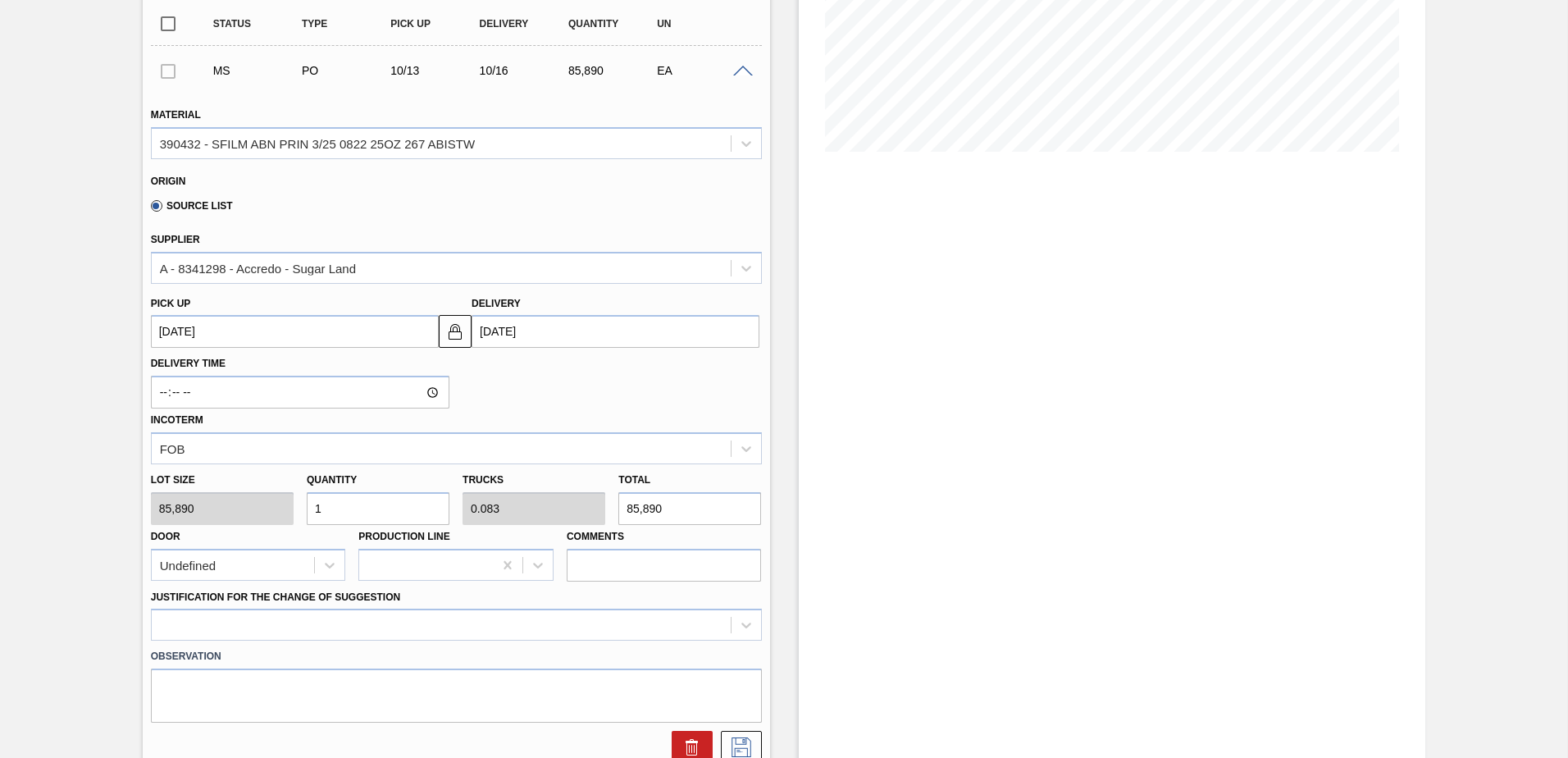
drag, startPoint x: 345, startPoint y: 510, endPoint x: 70, endPoint y: 510, distance: 275.0
click at [71, 510] on div "Negotiating Order 01BV - SFILM ABN PRIN 1.75M 25OZ 1116 Unit Baldwinsville Brew…" at bounding box center [784, 401] width 1568 height 1295
type input "2"
type input "0.167"
type input "171,780"
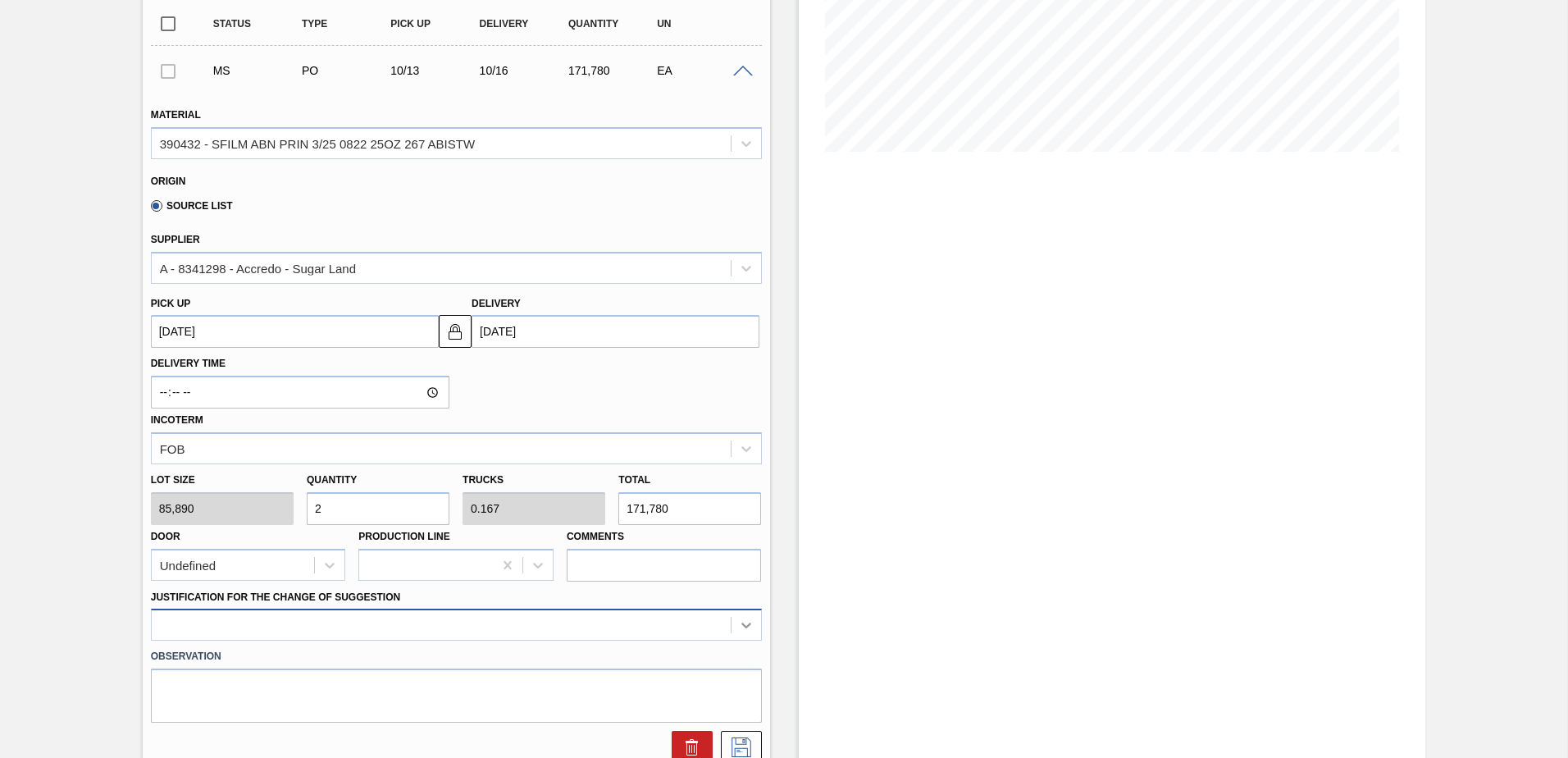
type input "2"
click at [743, 624] on div at bounding box center [456, 624] width 611 height 32
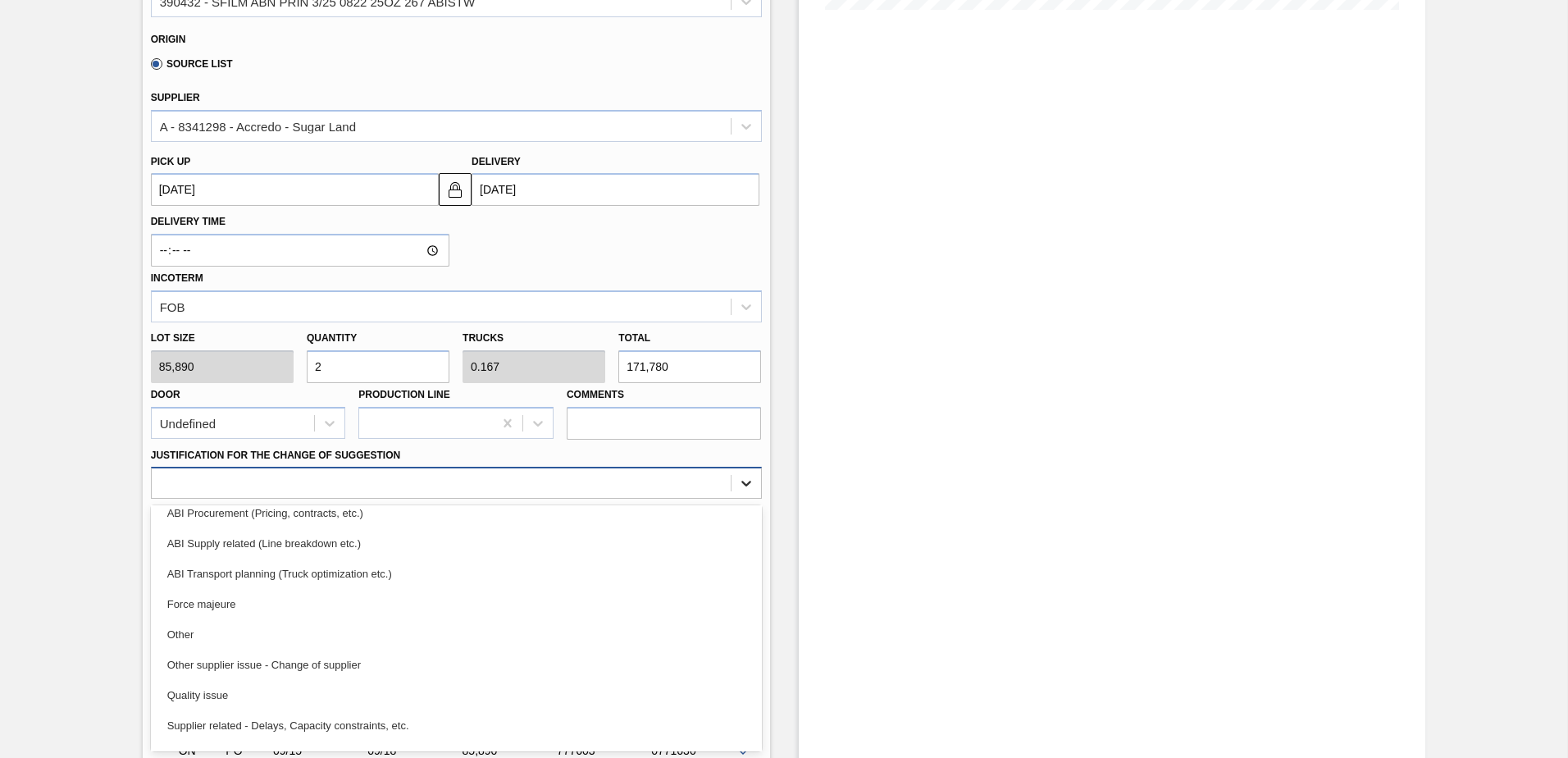
scroll to position [246, 0]
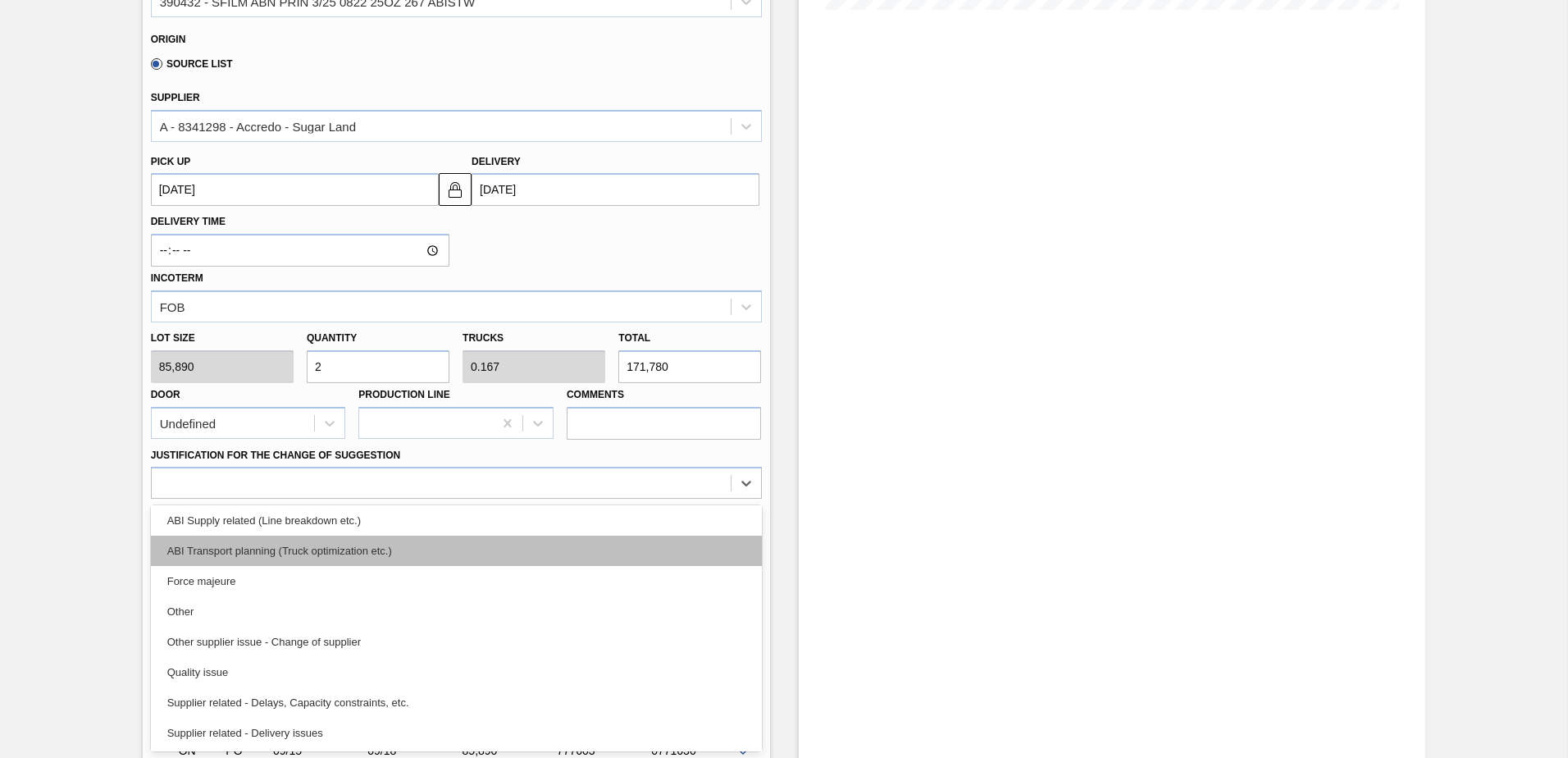
click at [268, 547] on div "ABI Transport planning (Truck optimization etc.)" at bounding box center [456, 550] width 611 height 30
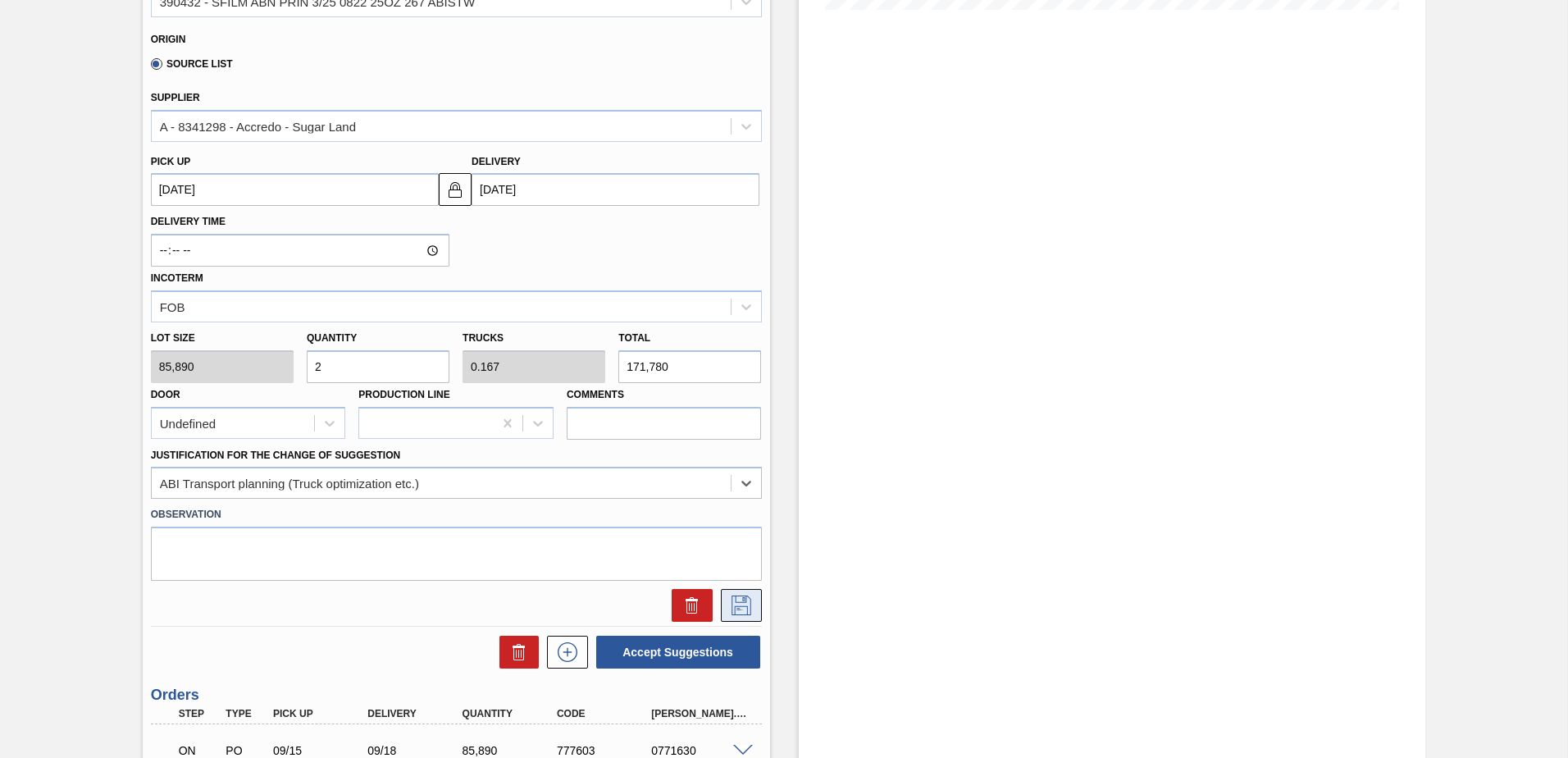
click at [737, 603] on icon at bounding box center [741, 605] width 26 height 19
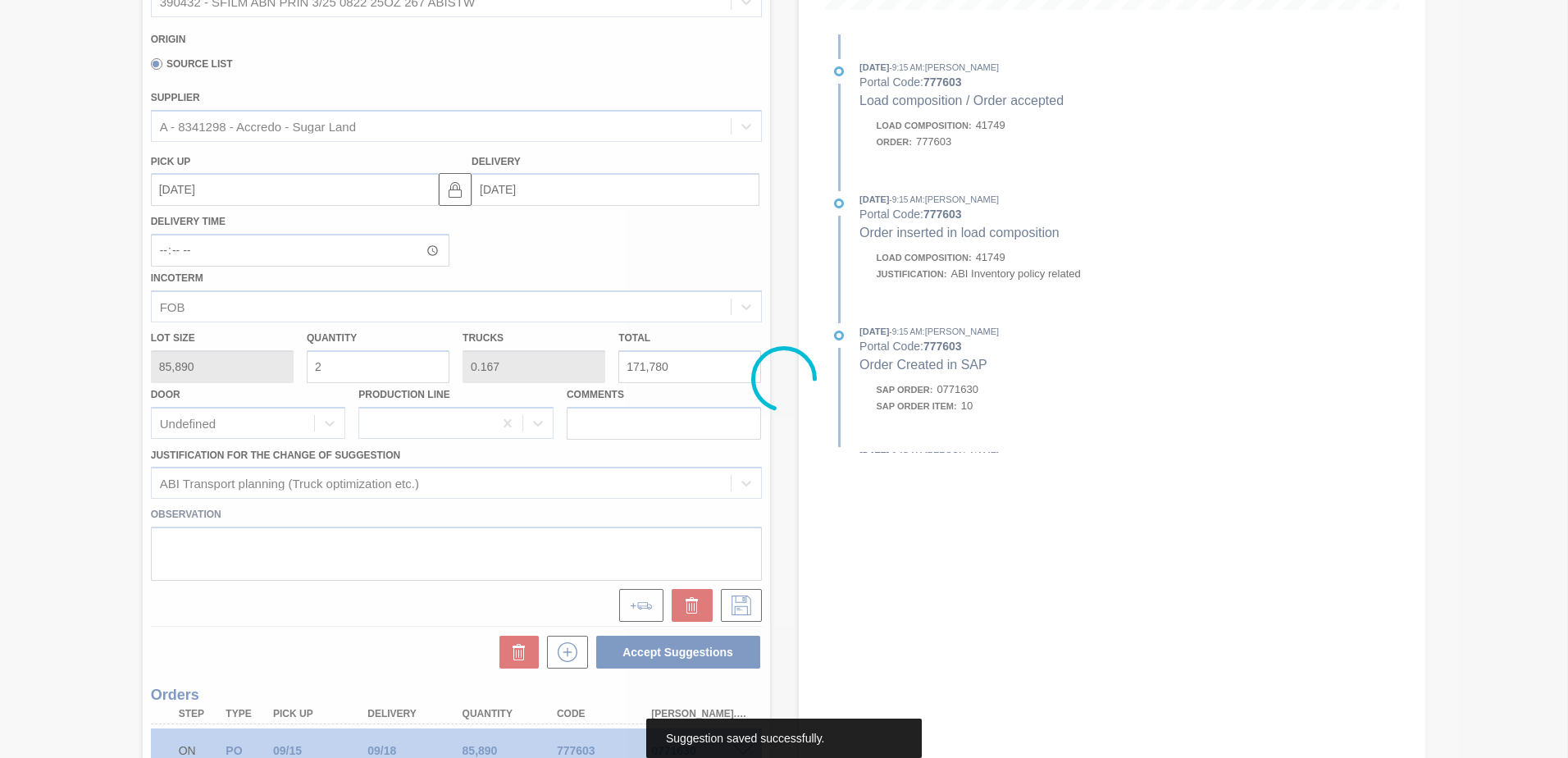
scroll to position [0, 0]
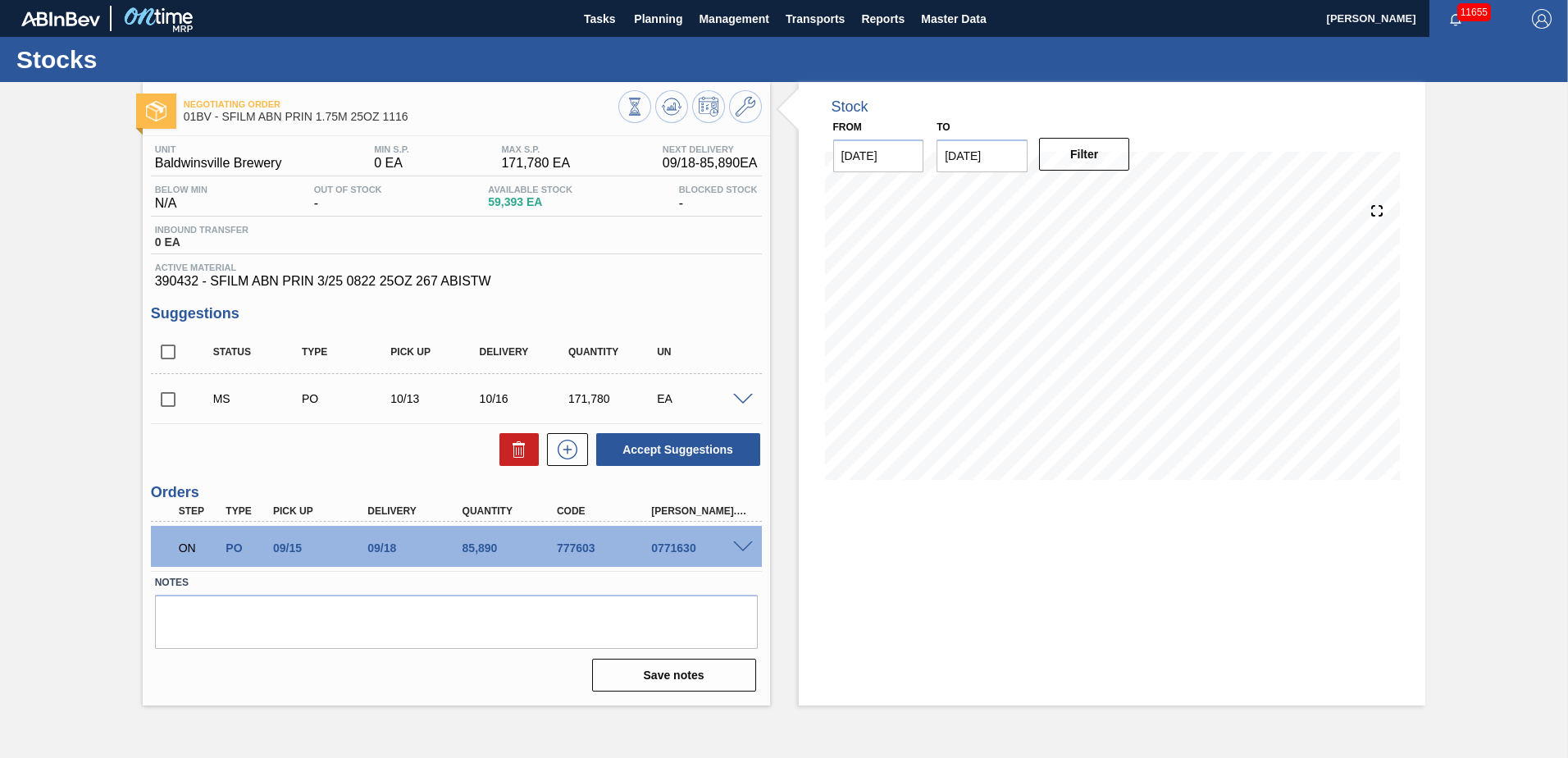
click at [165, 401] on input "checkbox" at bounding box center [167, 398] width 34 height 34
click at [686, 444] on button "Accept Suggestions" at bounding box center [678, 450] width 164 height 33
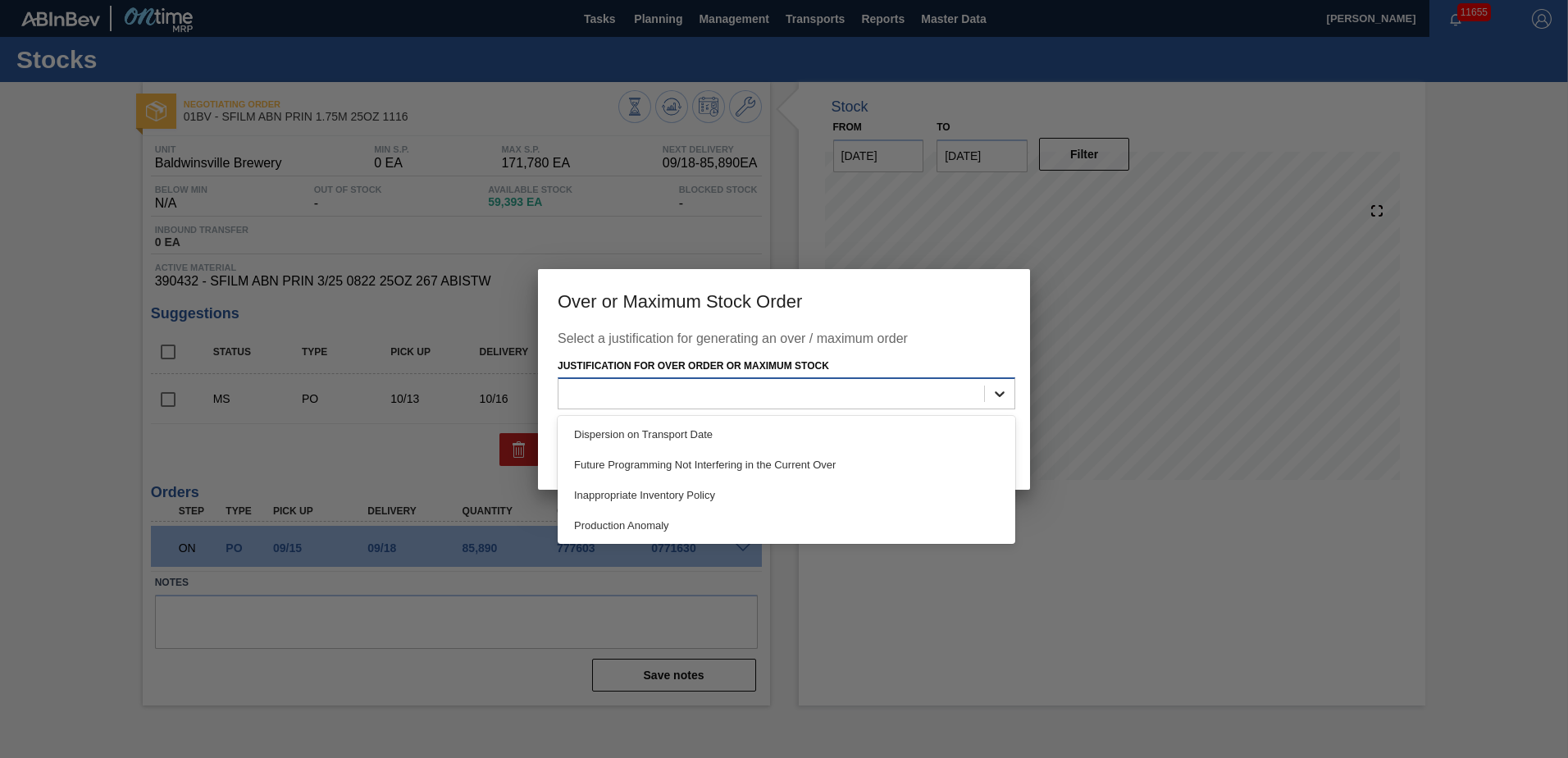
click at [1000, 391] on icon at bounding box center [999, 394] width 17 height 17
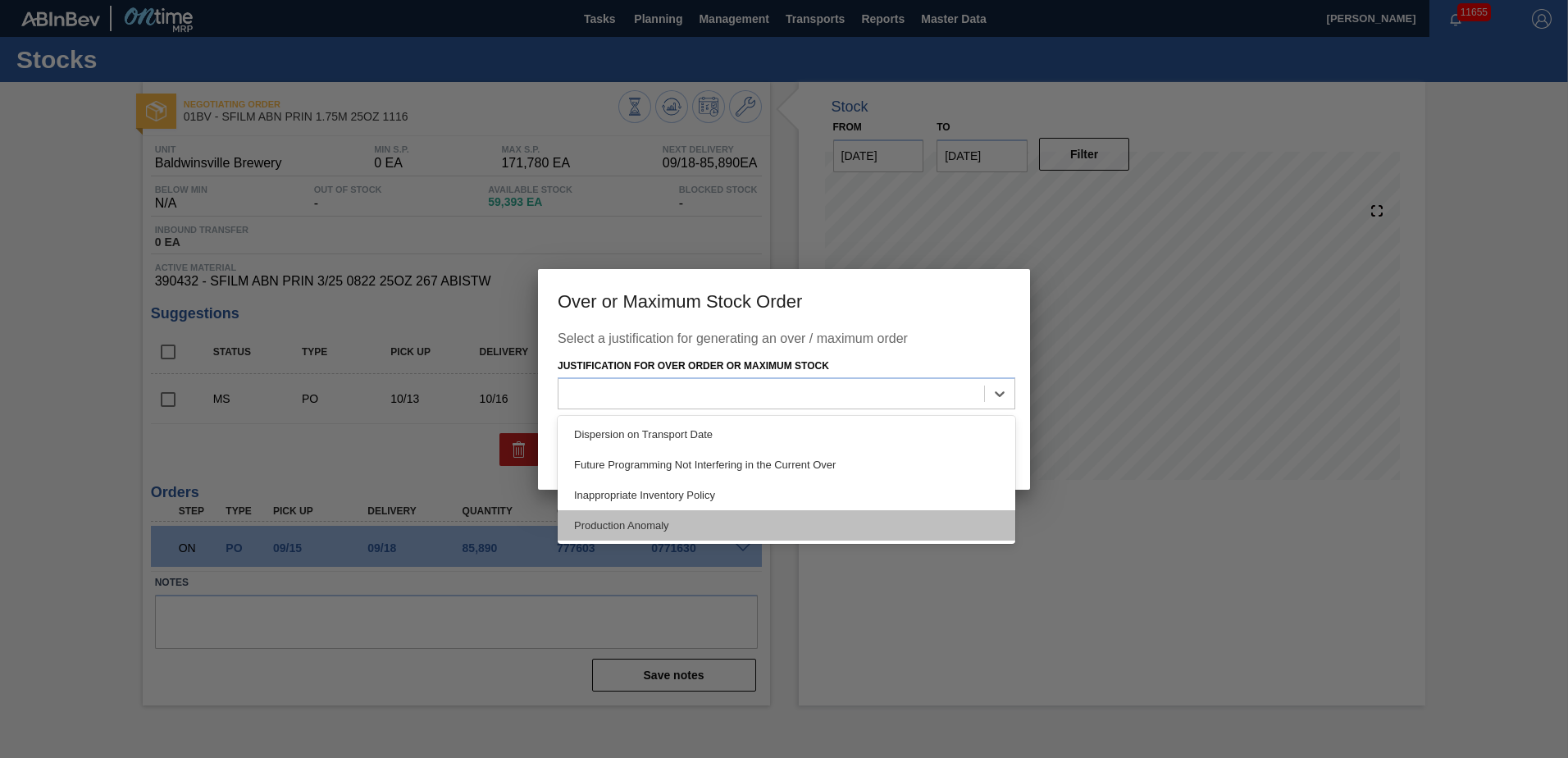
click at [661, 522] on div "Production Anomaly" at bounding box center [786, 525] width 458 height 30
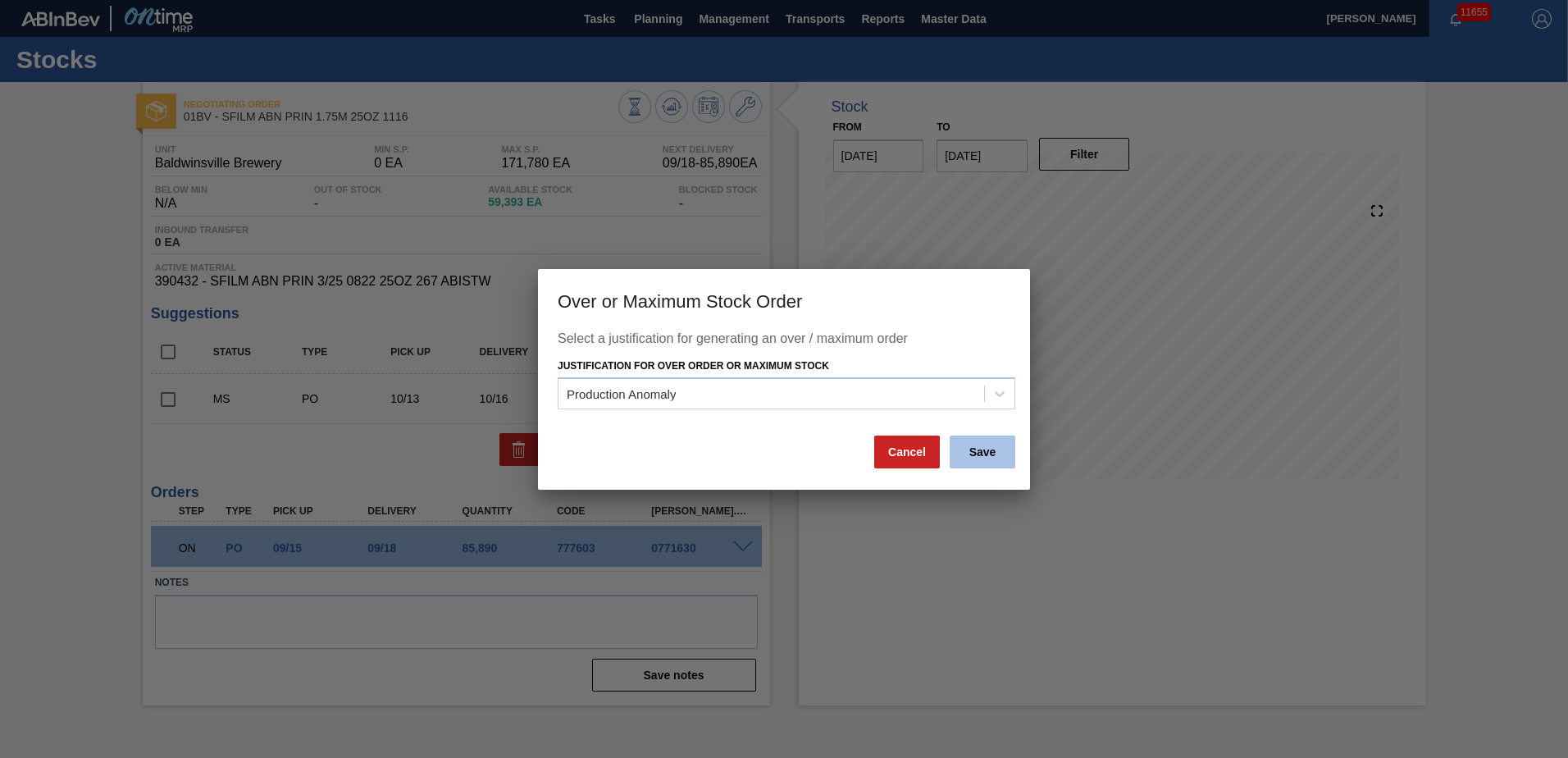
click at [990, 450] on button "Save" at bounding box center [983, 452] width 66 height 33
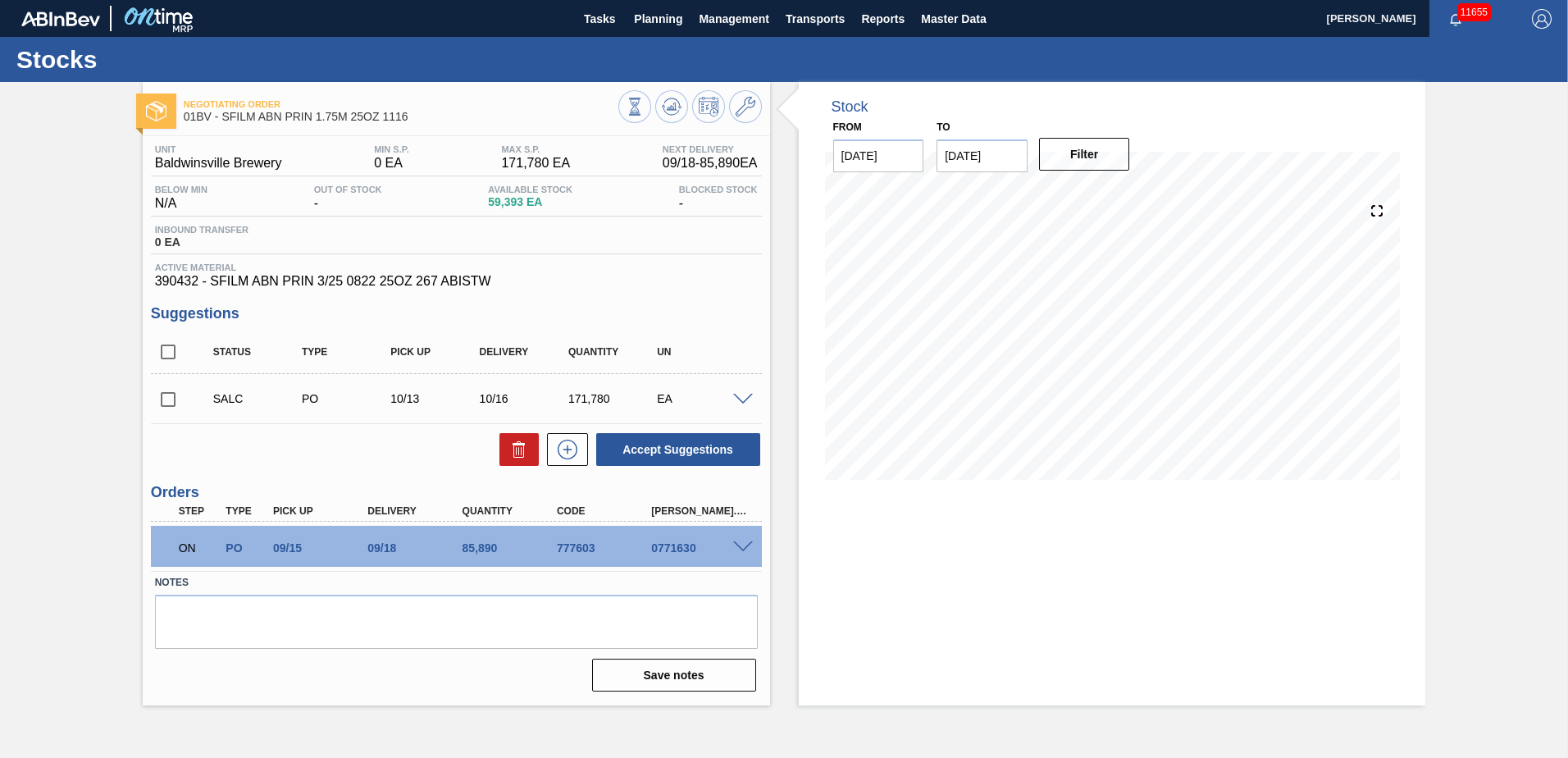
click at [165, 398] on input "checkbox" at bounding box center [167, 398] width 34 height 34
checkbox input "true"
click at [749, 396] on span at bounding box center [743, 399] width 19 height 13
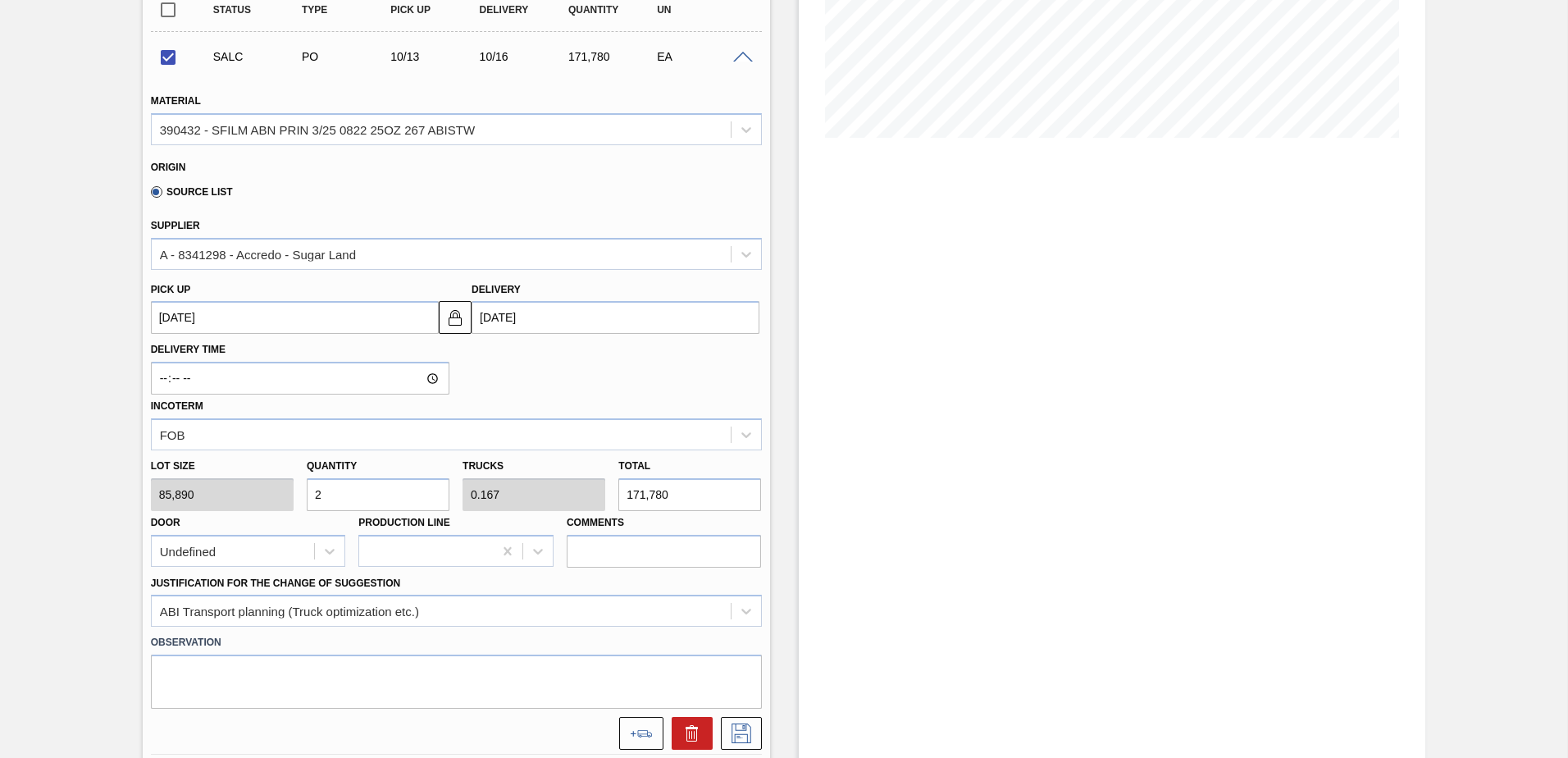
scroll to position [492, 0]
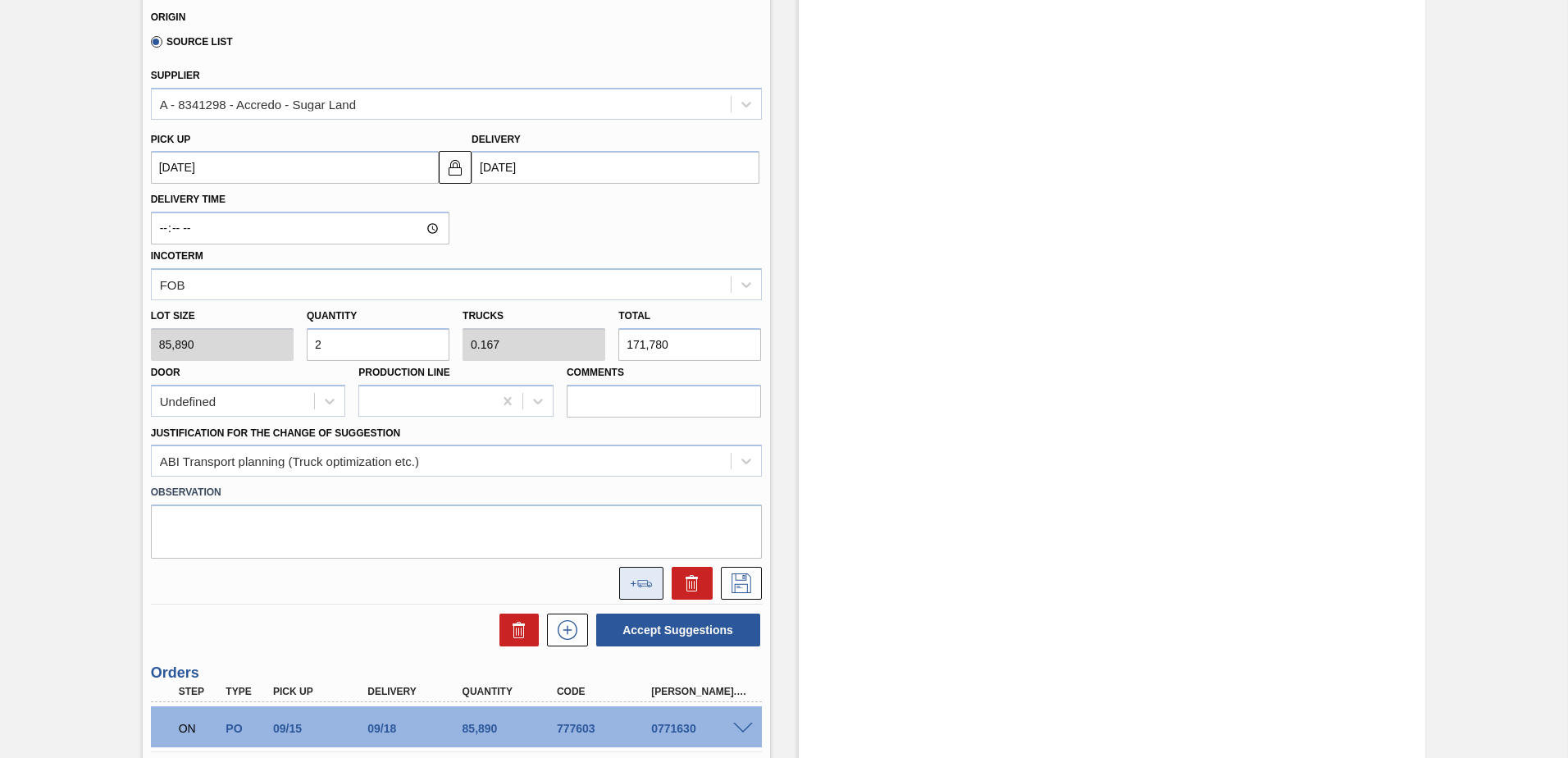
click at [638, 585] on icon at bounding box center [645, 584] width 14 height 8
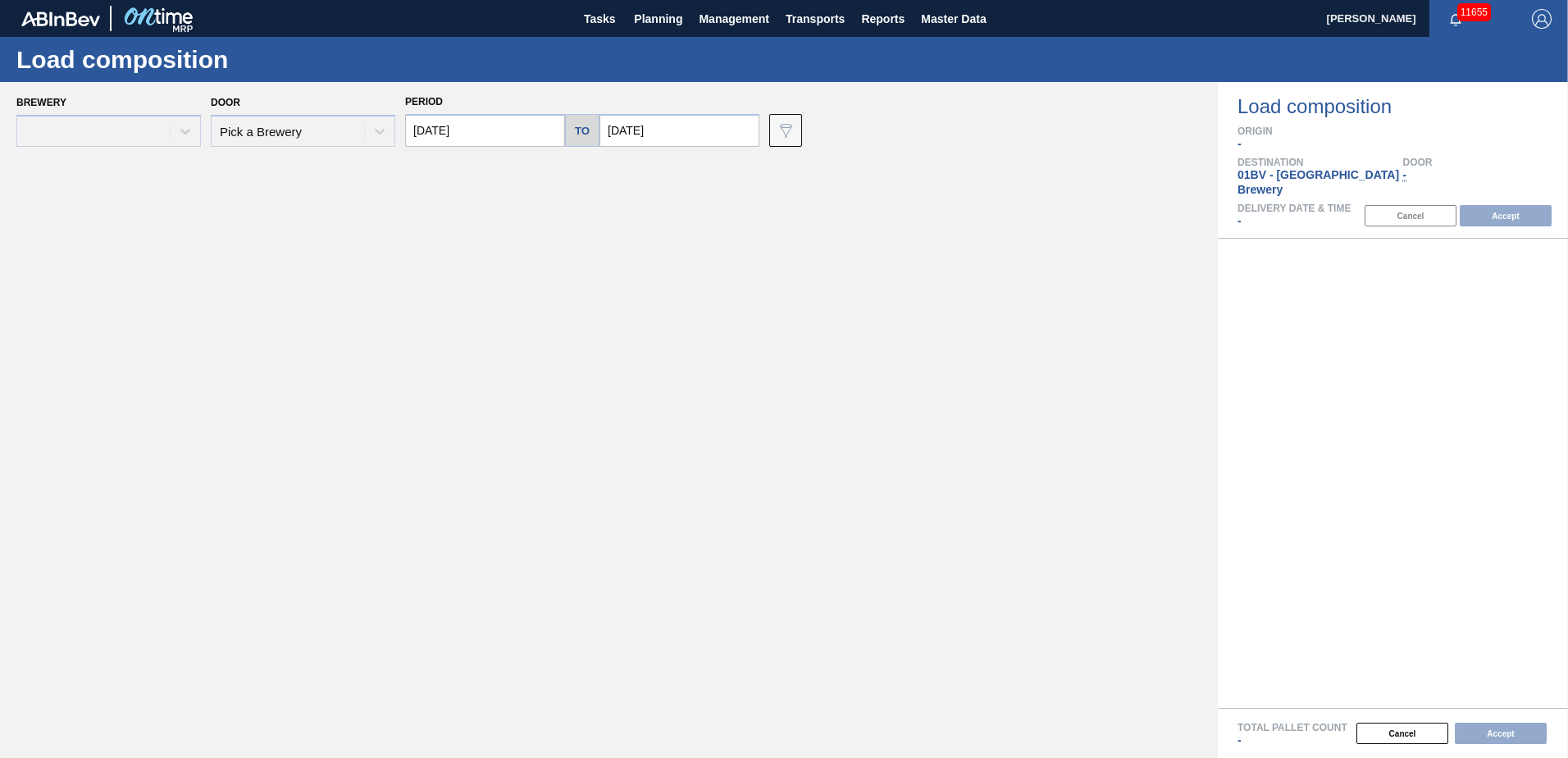
type input "09/18/2025"
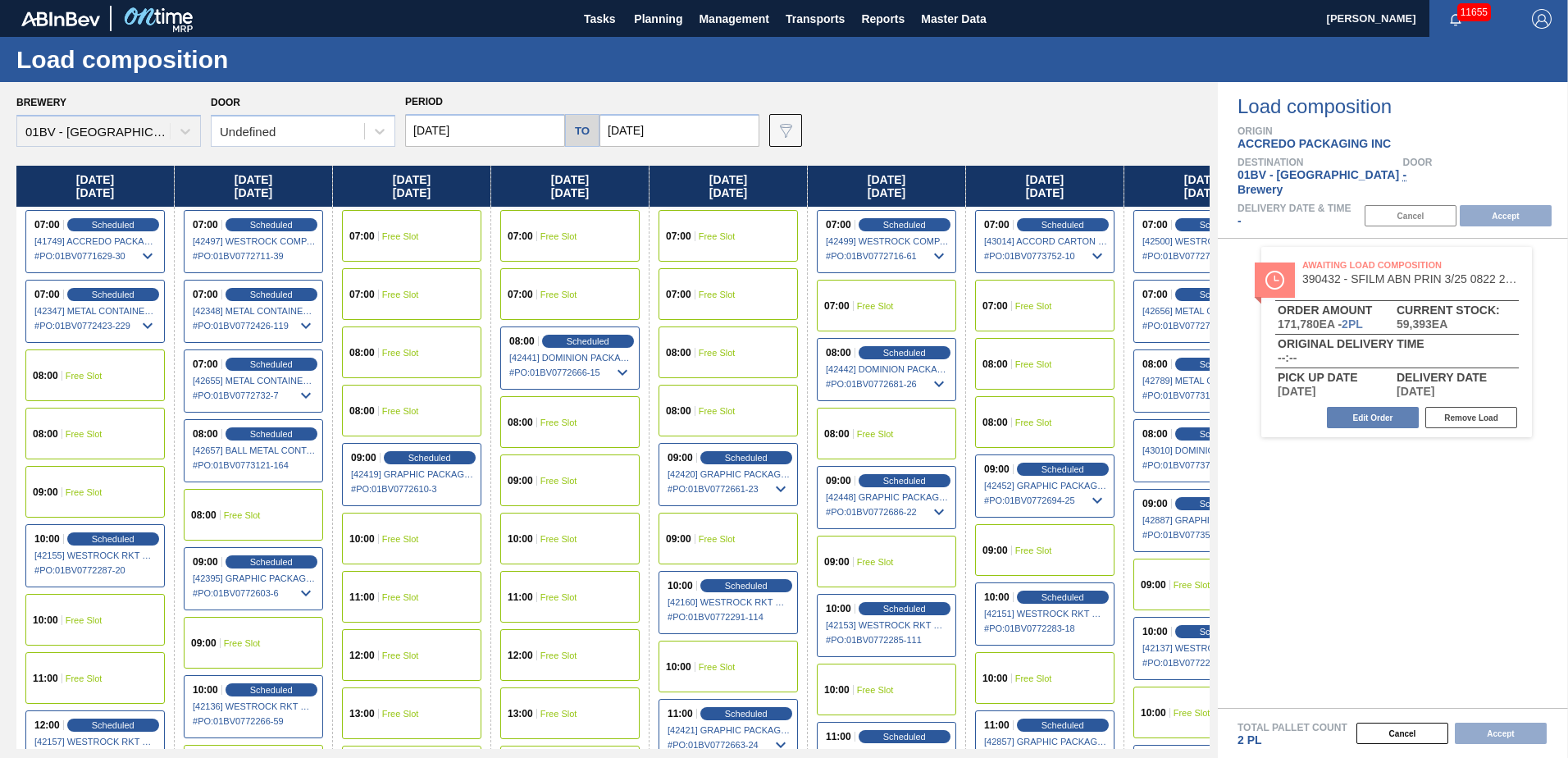
click at [685, 134] on input "09/25/2025" at bounding box center [679, 130] width 160 height 33
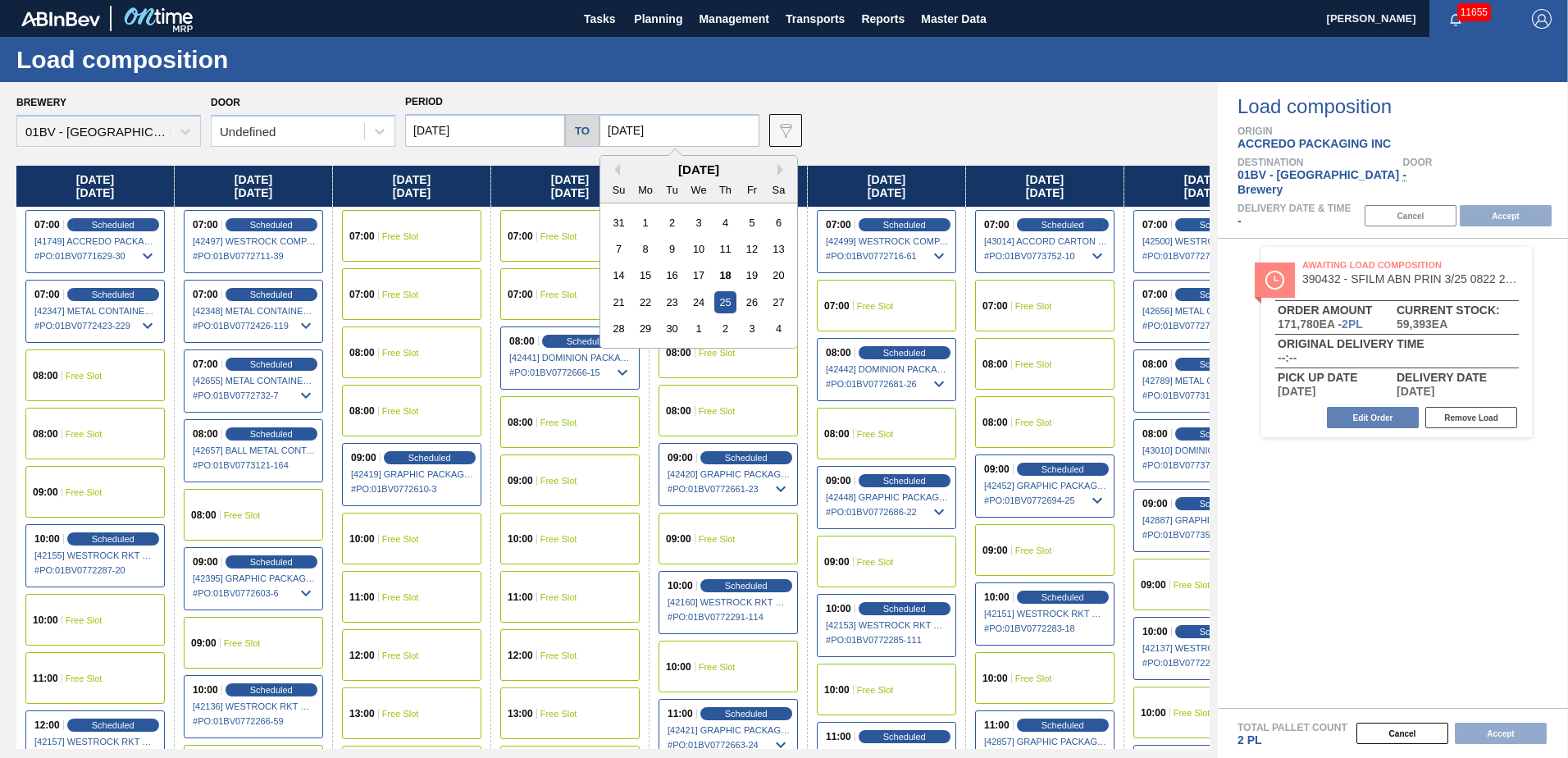
click at [771, 169] on div "September 2025" at bounding box center [699, 169] width 197 height 14
click at [778, 166] on button "Next Month" at bounding box center [784, 170] width 12 height 12
click at [750, 270] on div "17" at bounding box center [751, 275] width 22 height 22
type input "10/17/2025"
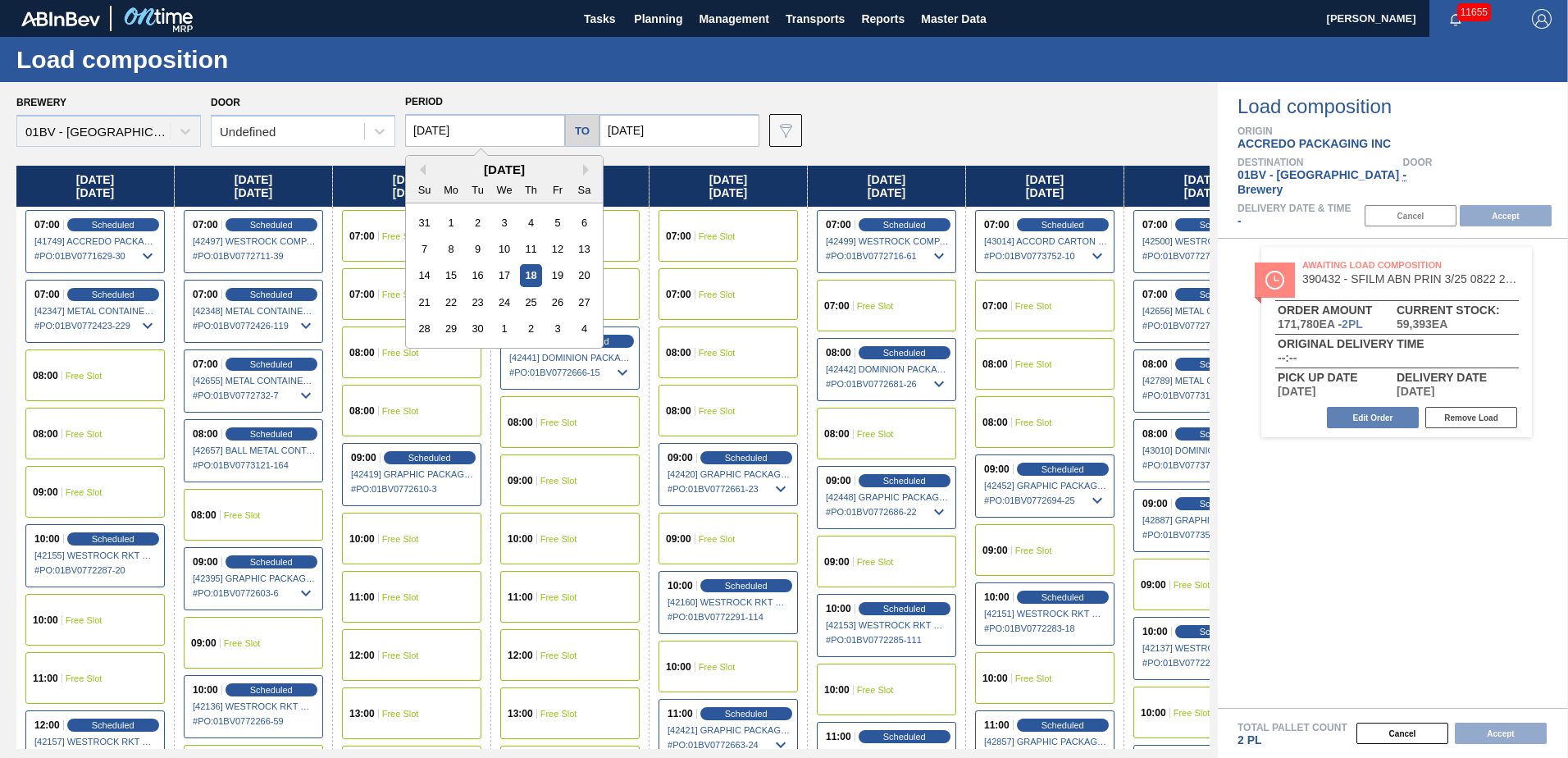
click at [495, 135] on input "09/18/2025" at bounding box center [485, 130] width 160 height 33
click at [585, 168] on button "Next Month" at bounding box center [589, 170] width 12 height 12
click at [446, 277] on div "13" at bounding box center [451, 275] width 22 height 22
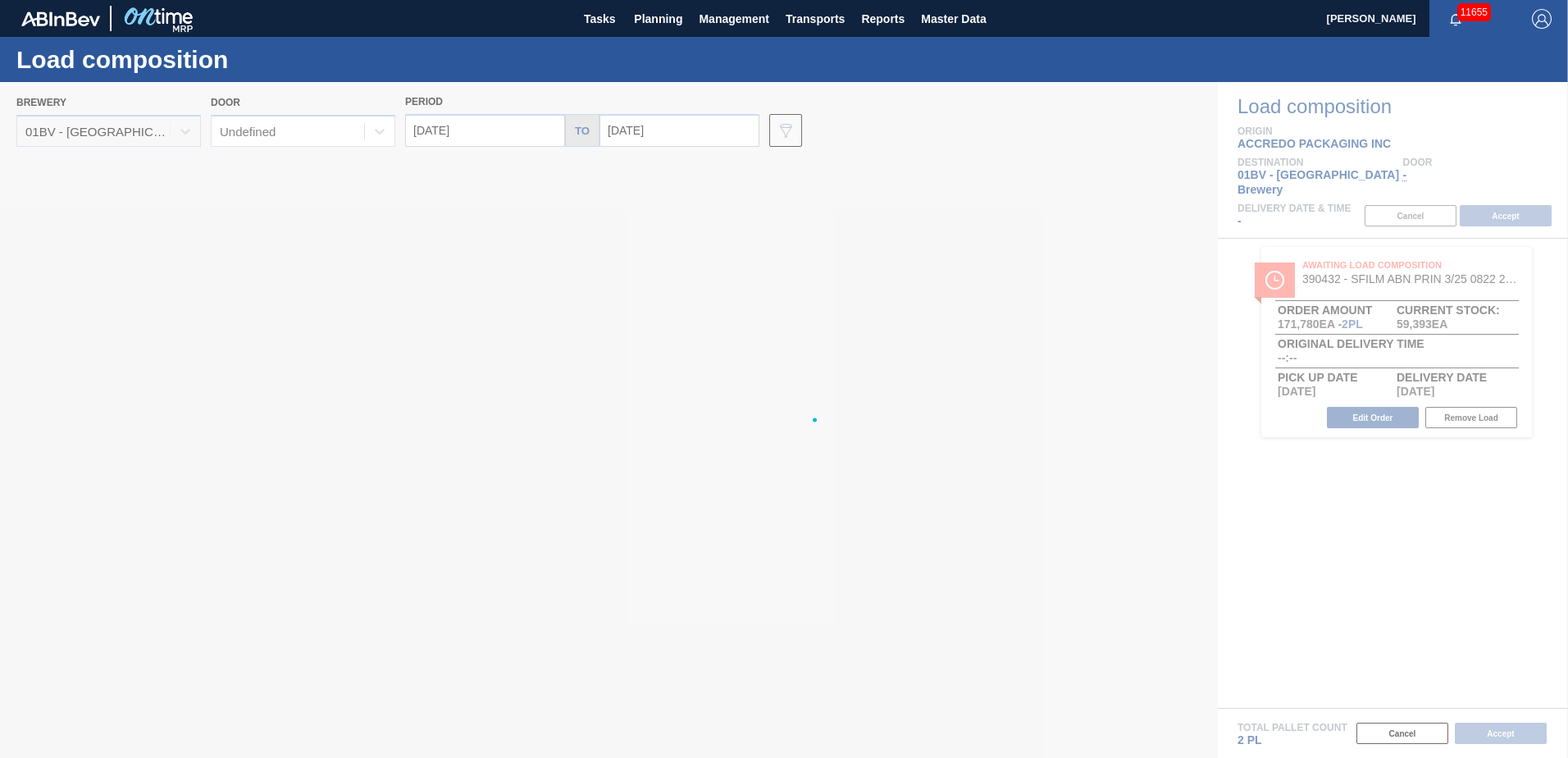
type input "[DATE]"
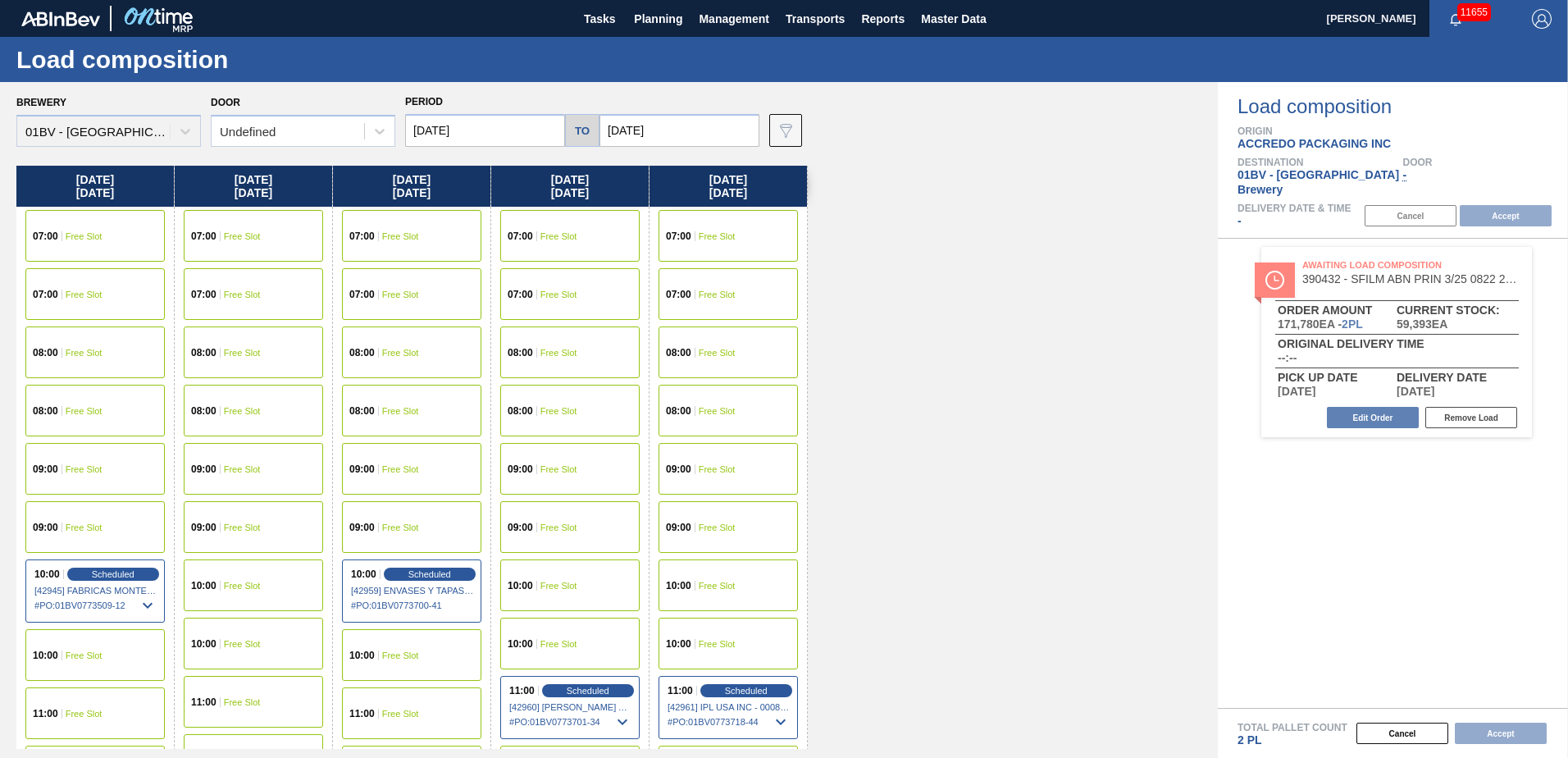
click at [534, 244] on div "07:00 Free Slot" at bounding box center [570, 235] width 139 height 52
click at [1493, 205] on button "Accept" at bounding box center [1506, 216] width 92 height 21
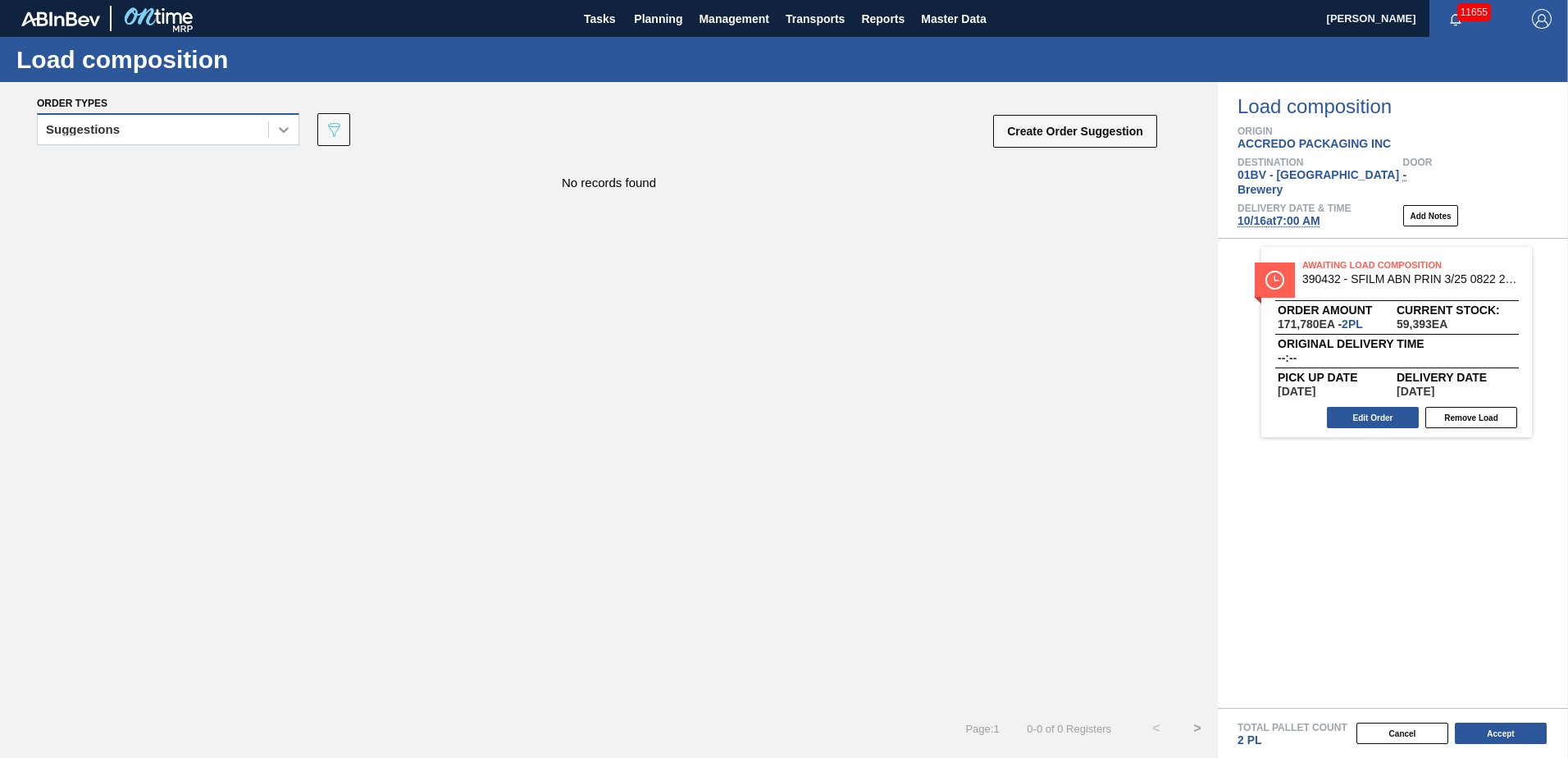
click at [286, 132] on icon at bounding box center [284, 129] width 17 height 17
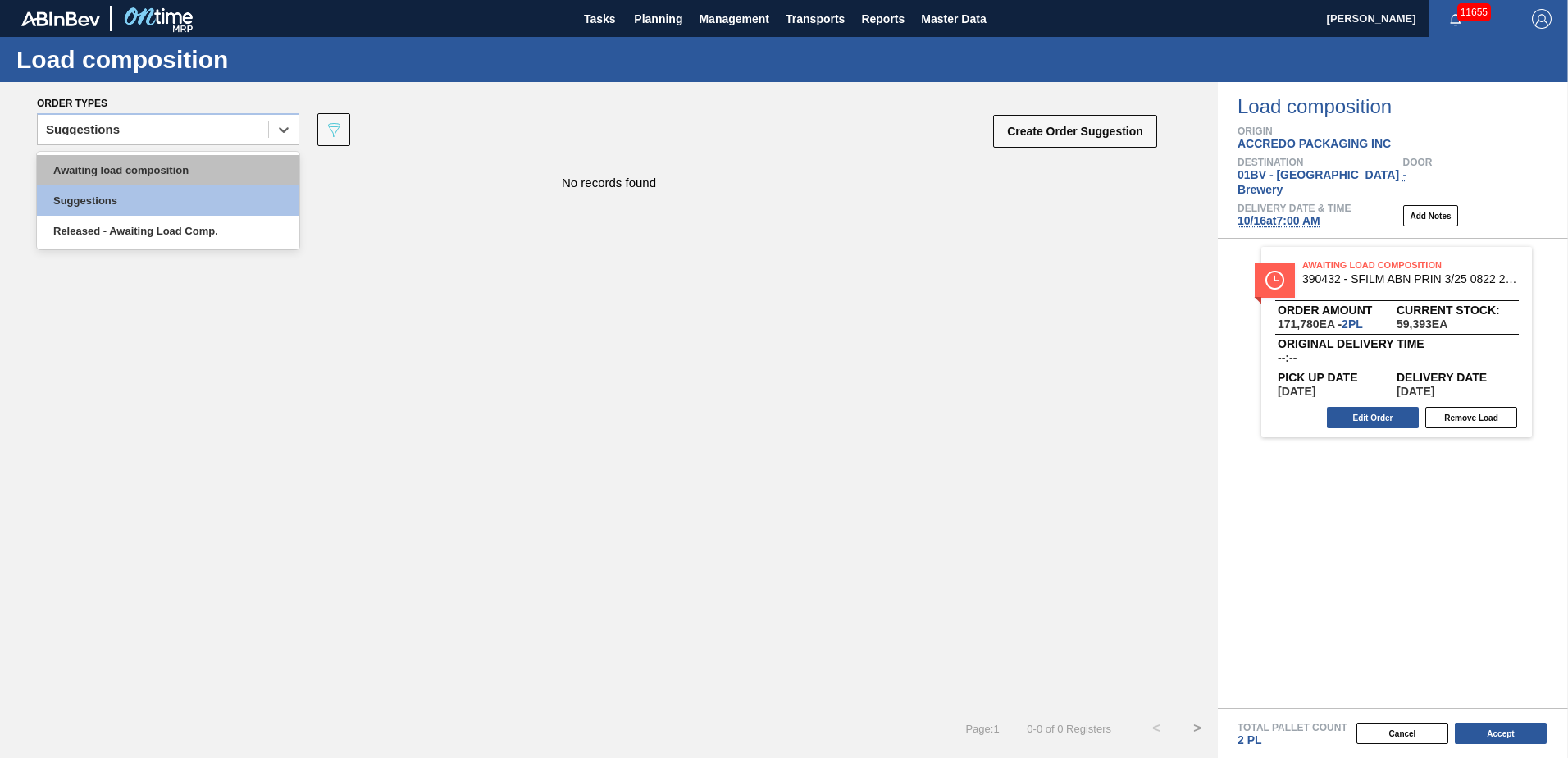
click at [248, 161] on div "Awaiting load composition" at bounding box center [168, 169] width 262 height 30
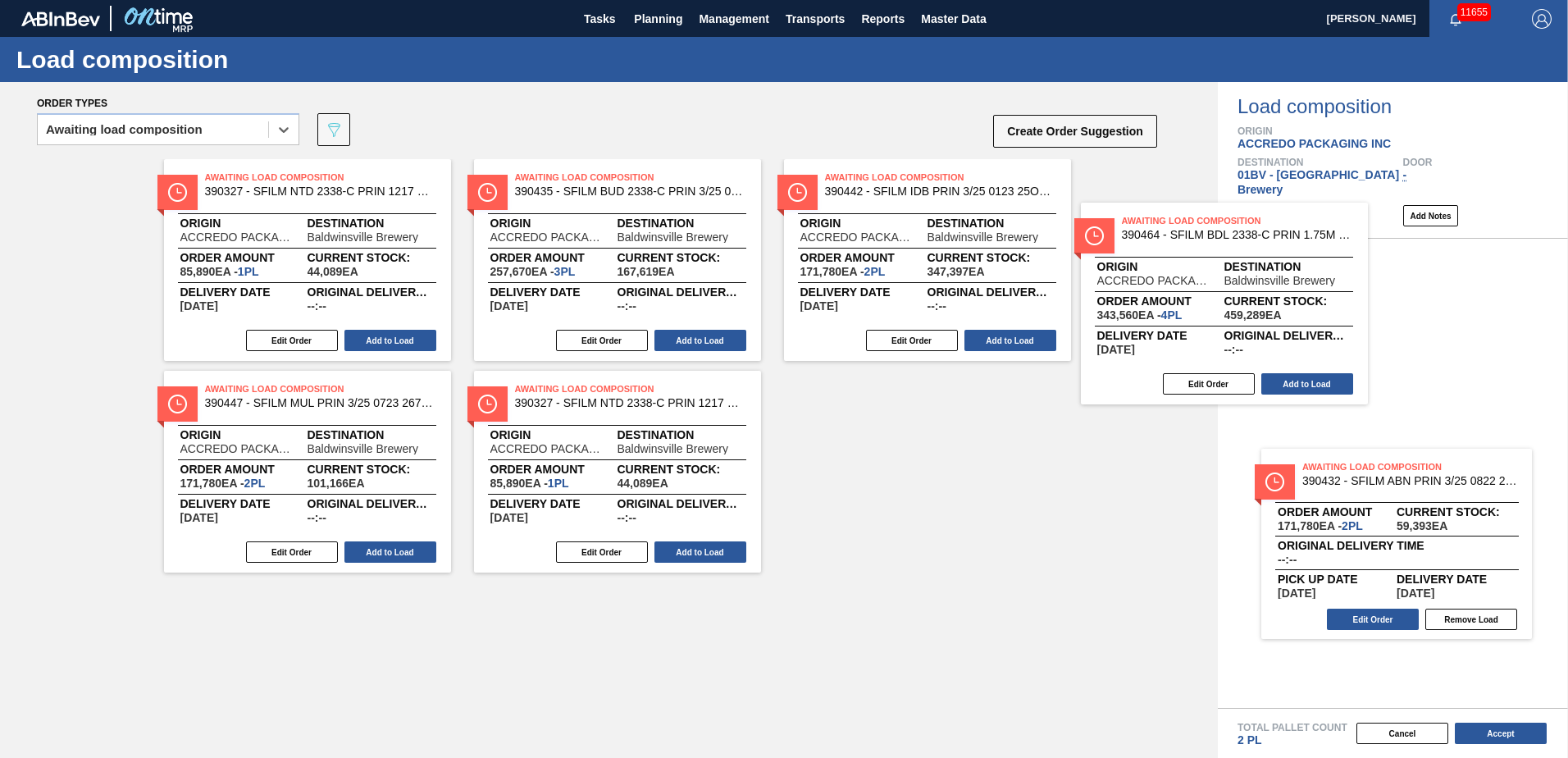
drag, startPoint x: 939, startPoint y: 207, endPoint x: 1305, endPoint y: 259, distance: 369.7
click at [1305, 259] on div "Order types option Awaiting load composition, selected. Select is focused ,type…" at bounding box center [784, 419] width 1568 height 675
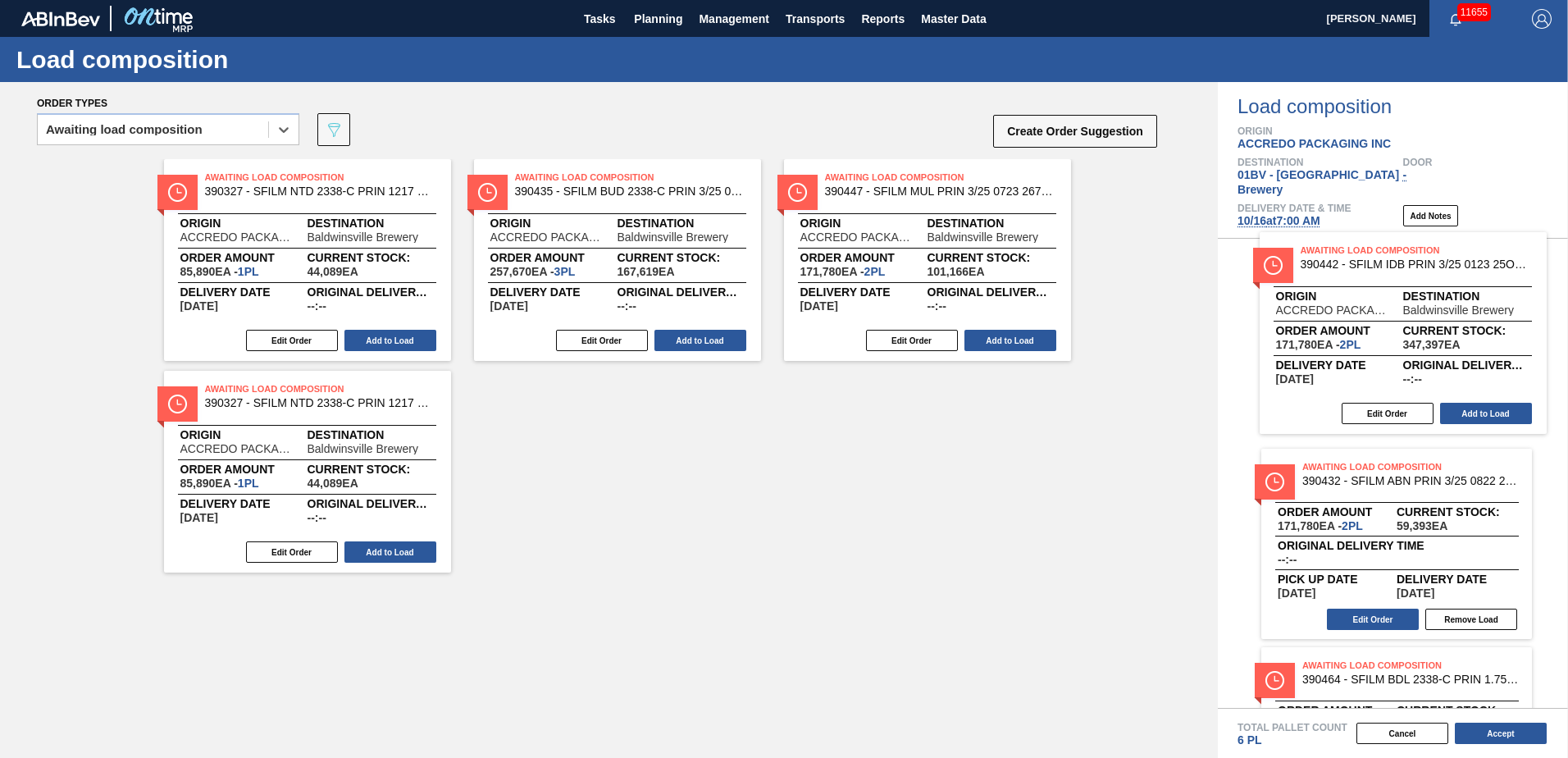
drag, startPoint x: 883, startPoint y: 186, endPoint x: 1432, endPoint y: 273, distance: 555.9
click at [1432, 273] on div "Order types option Awaiting load composition, selected. Select is focused ,type…" at bounding box center [784, 419] width 1568 height 675
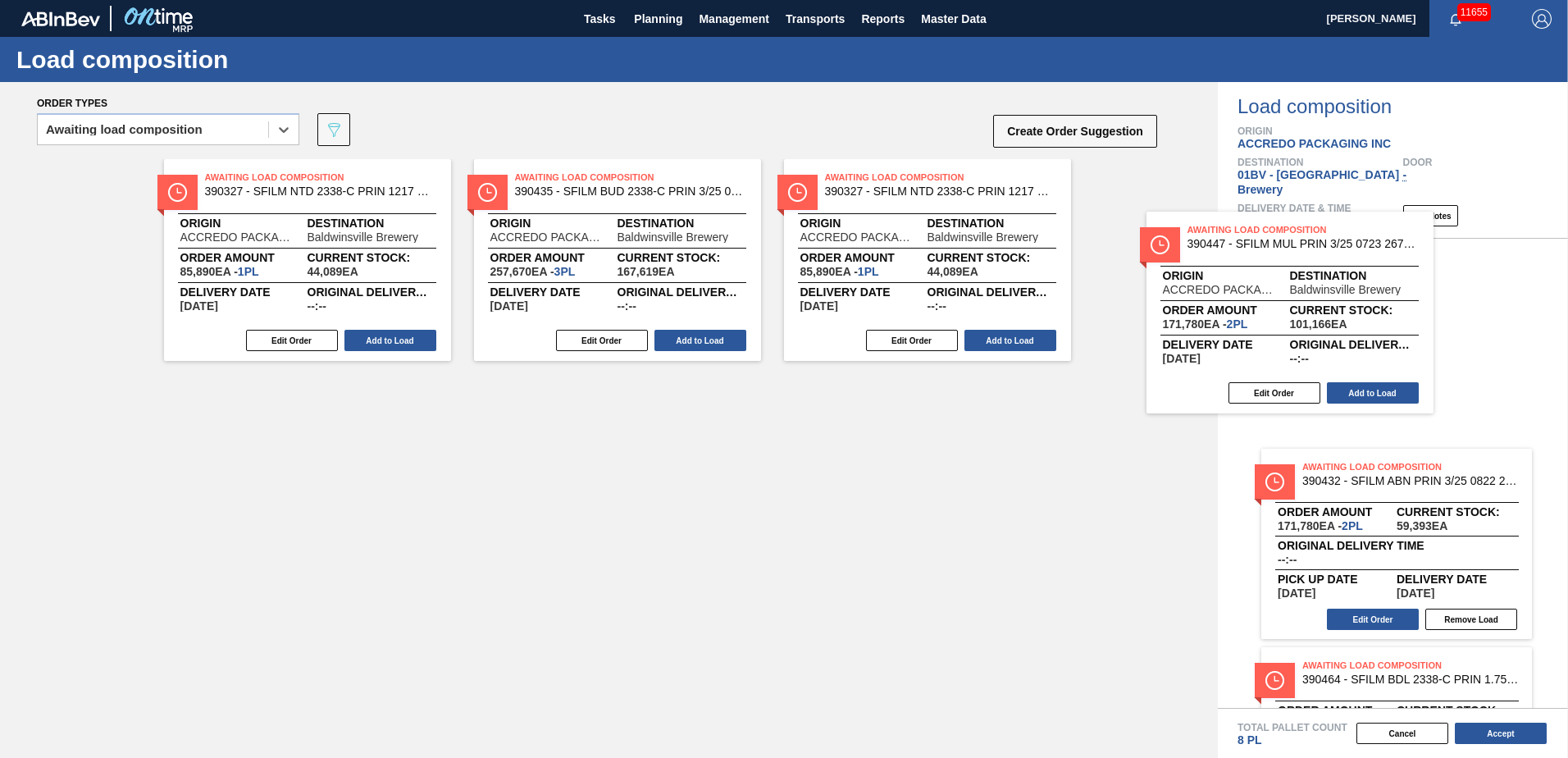
drag, startPoint x: 875, startPoint y: 178, endPoint x: 1514, endPoint y: 242, distance: 642.2
click at [1518, 240] on div "Order types option Awaiting load composition, selected. Select is focused ,type…" at bounding box center [784, 419] width 1568 height 675
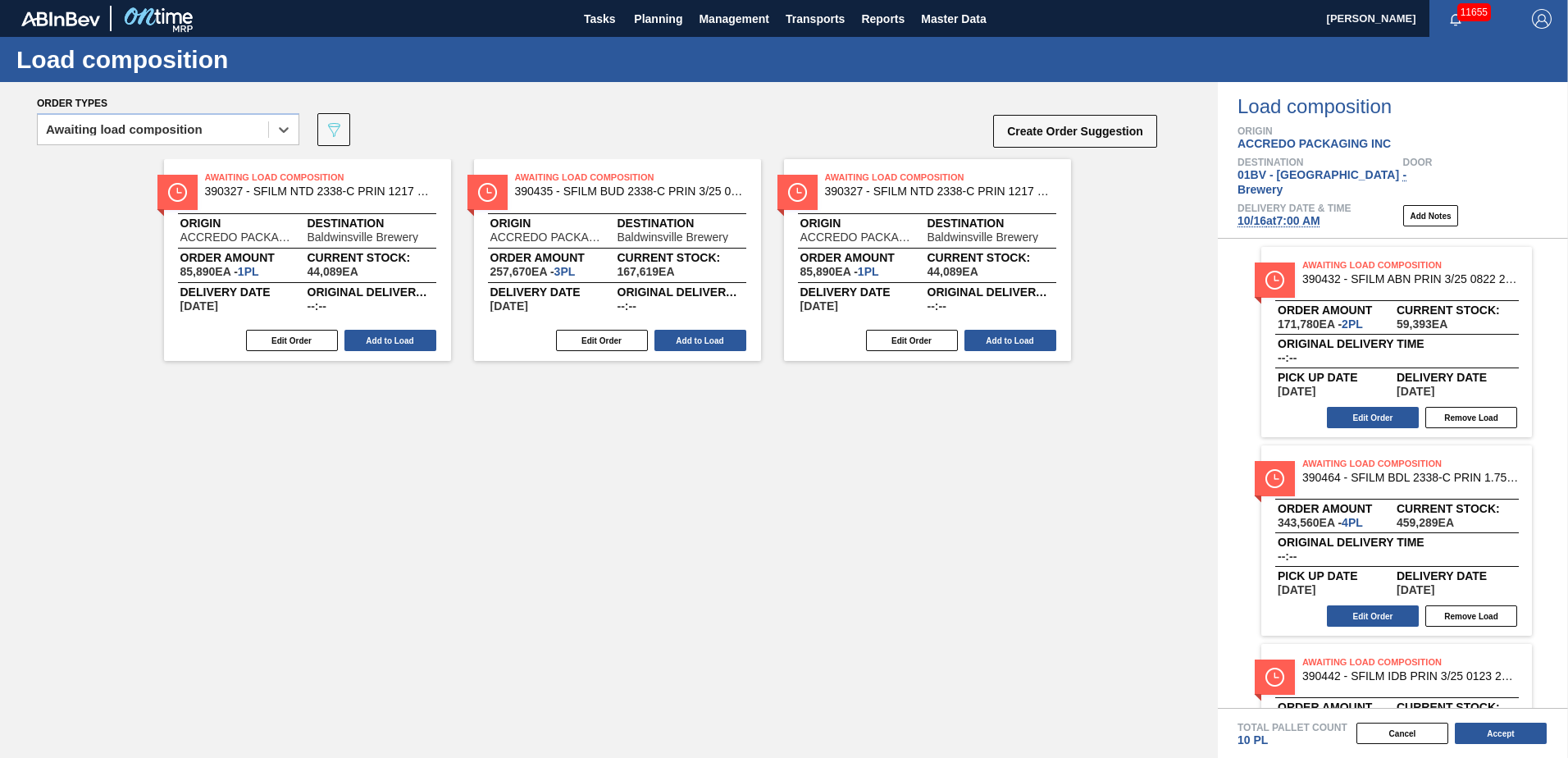
drag, startPoint x: 838, startPoint y: 203, endPoint x: 1567, endPoint y: 255, distance: 730.9
click at [1567, 255] on div "Order types option Awaiting load composition, selected. Select is focused ,type…" at bounding box center [784, 419] width 1568 height 675
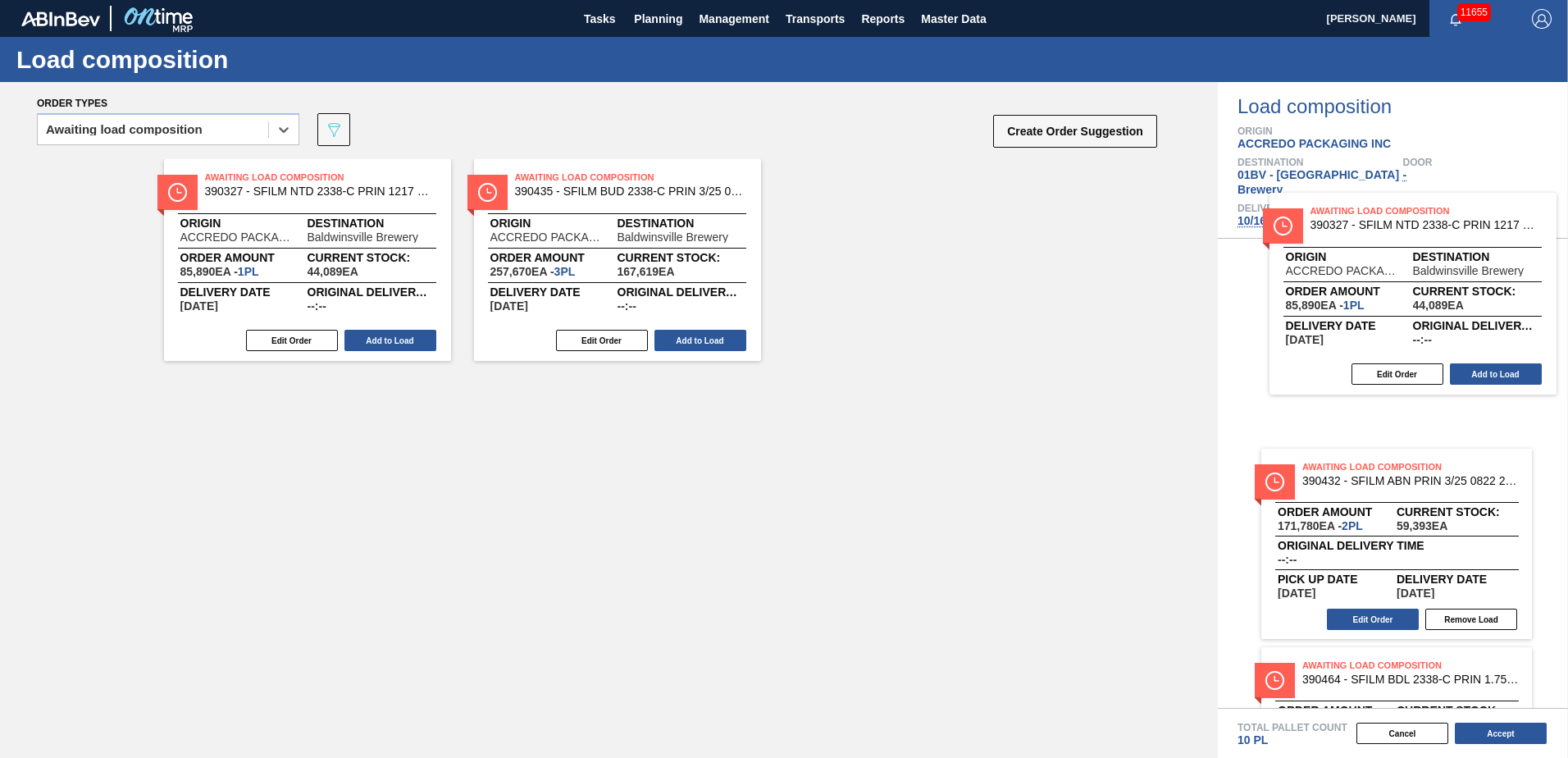
drag, startPoint x: 1125, startPoint y: 219, endPoint x: 1485, endPoint y: 234, distance: 360.3
click at [1493, 234] on div "Order types option Awaiting load composition, selected. Select is focused ,type…" at bounding box center [784, 419] width 1568 height 675
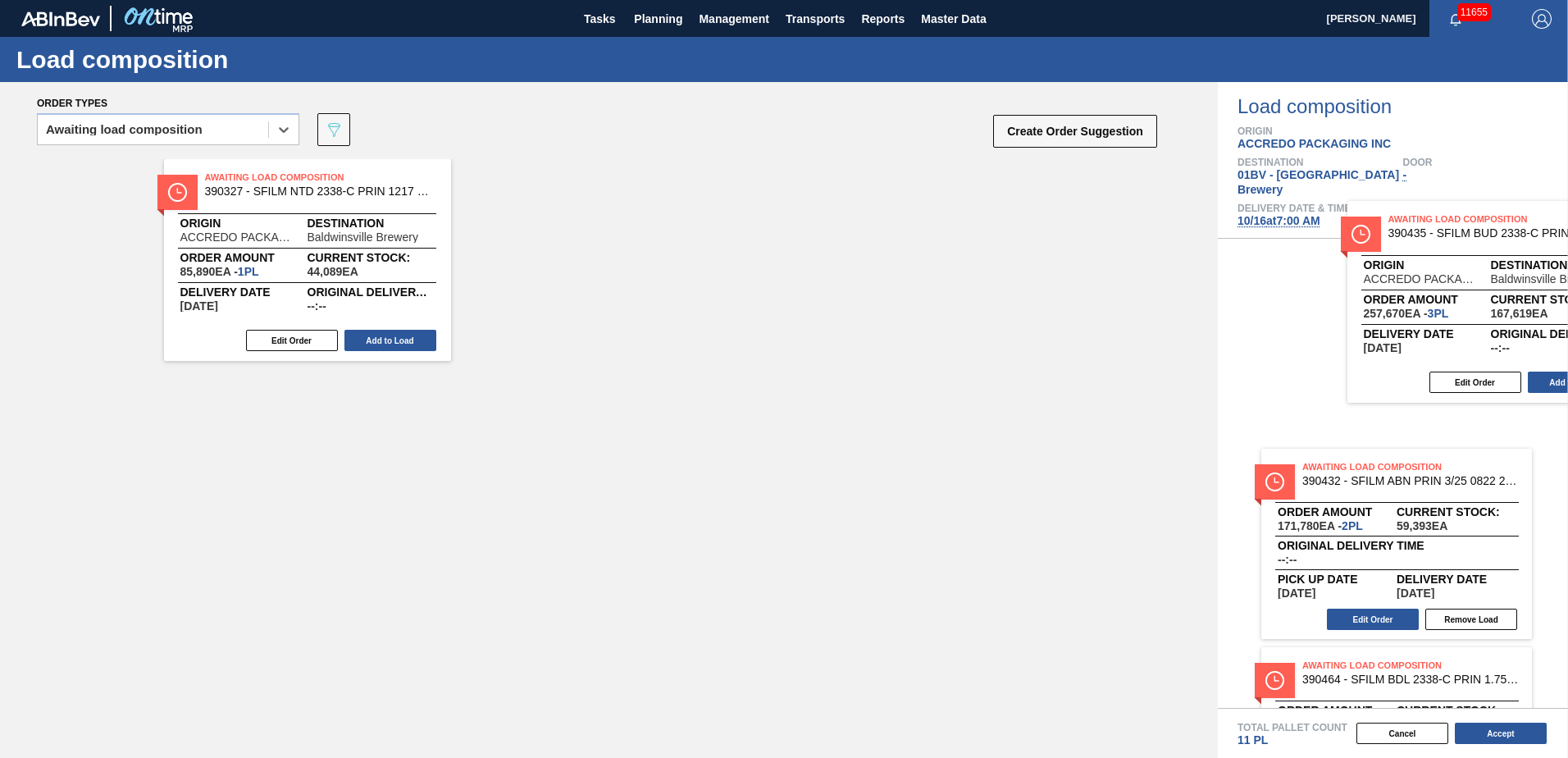
drag, startPoint x: 627, startPoint y: 194, endPoint x: 1490, endPoint y: 234, distance: 863.9
click at [1490, 234] on div "Order types option Awaiting load composition, selected. Select is focused ,type…" at bounding box center [784, 419] width 1568 height 675
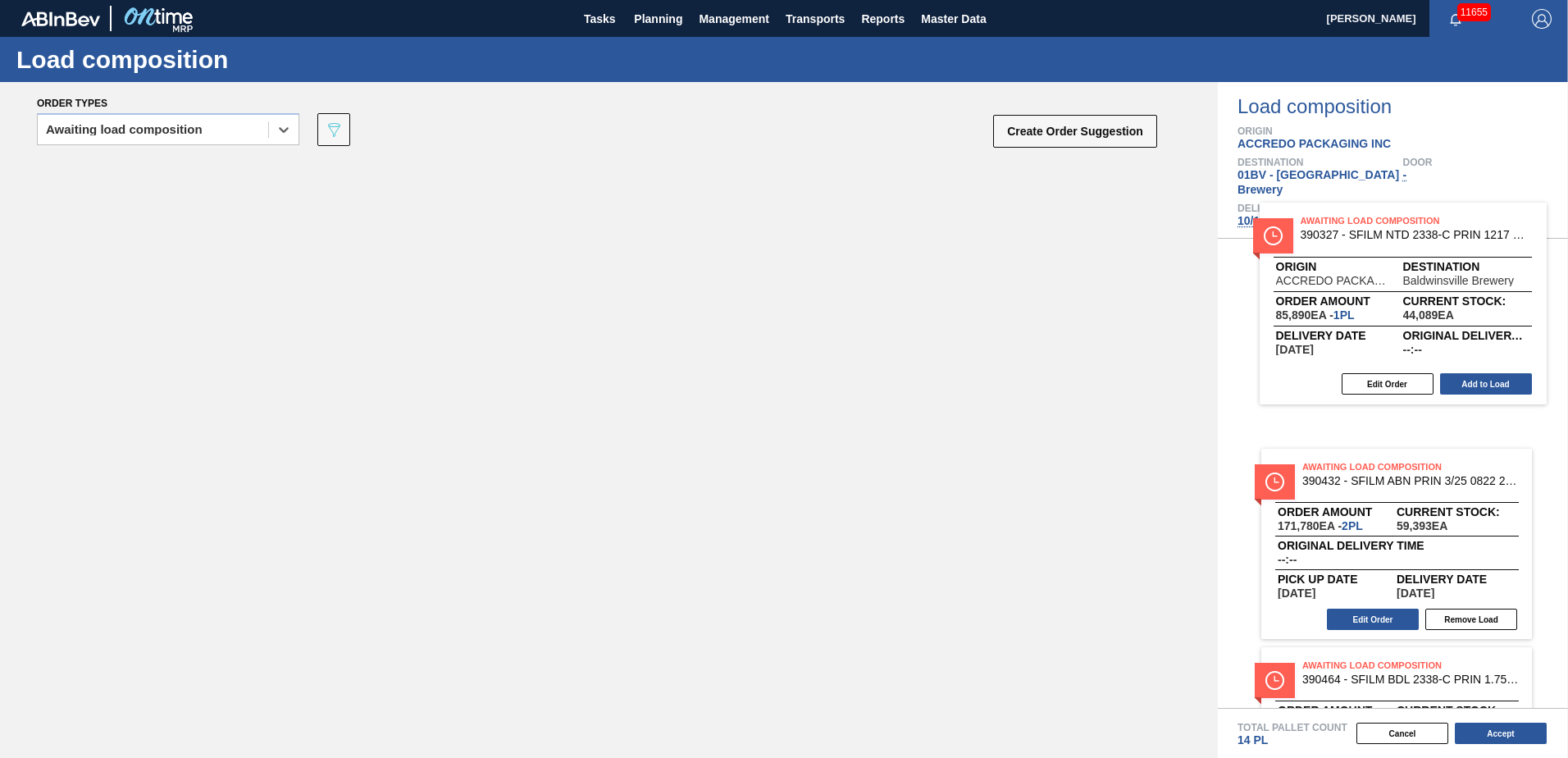
drag, startPoint x: 309, startPoint y: 192, endPoint x: 1442, endPoint y: 241, distance: 1134.1
click at [1442, 241] on div "Order types option Awaiting load composition, selected. Select is focused ,type…" at bounding box center [784, 419] width 1568 height 675
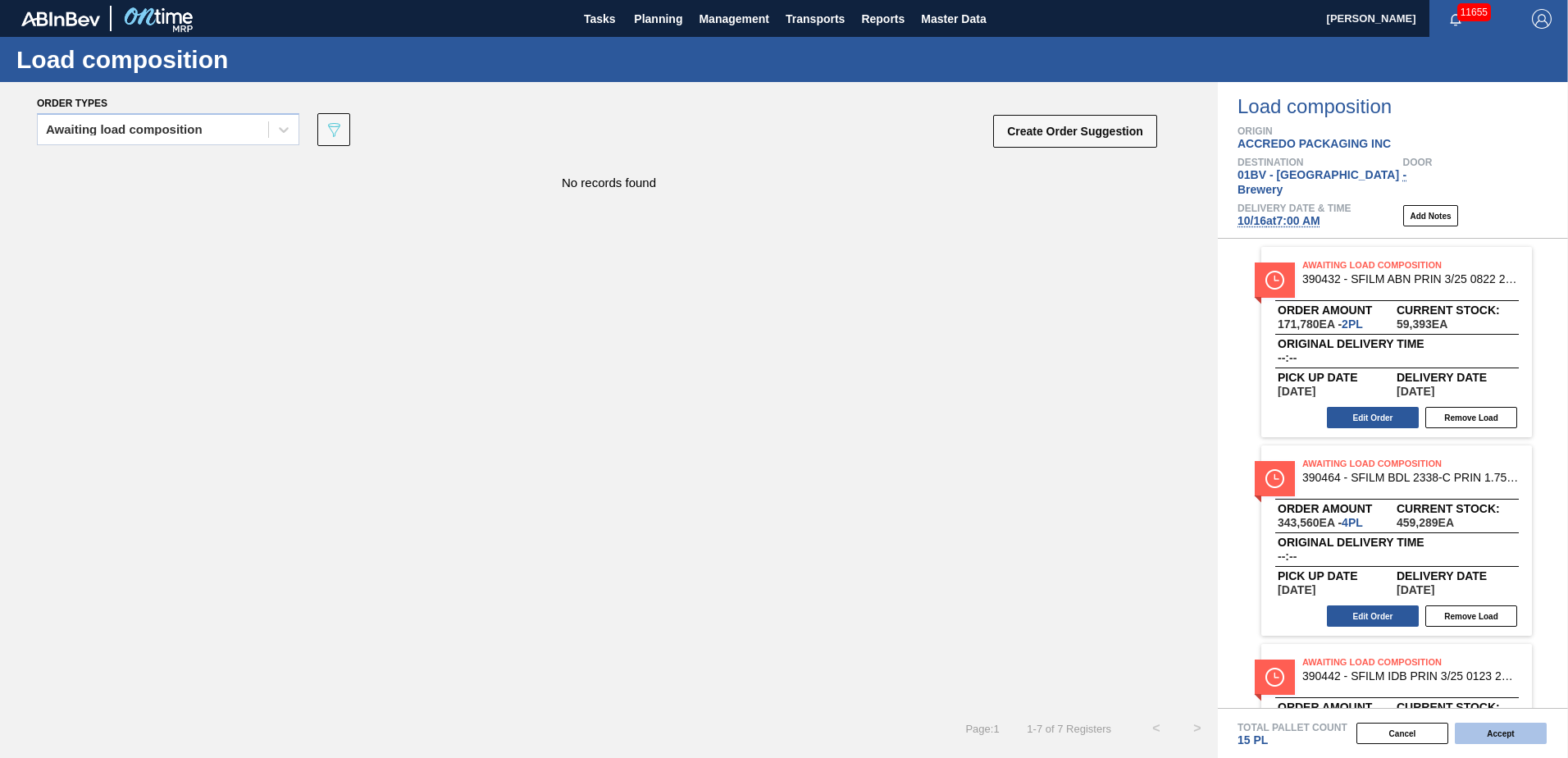
click at [1493, 730] on button "Accept" at bounding box center [1501, 733] width 92 height 21
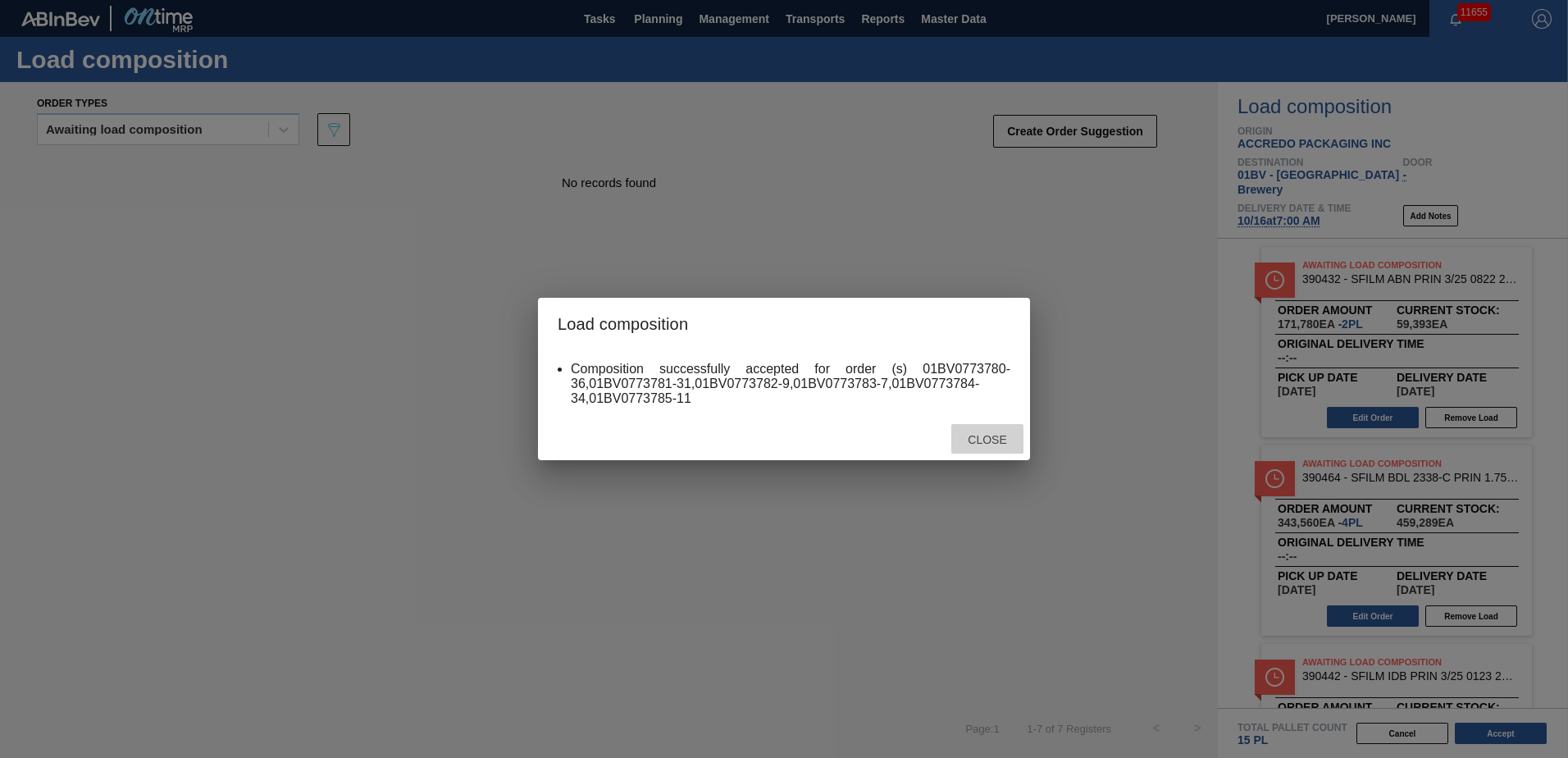
click at [976, 440] on span "Close" at bounding box center [987, 440] width 65 height 14
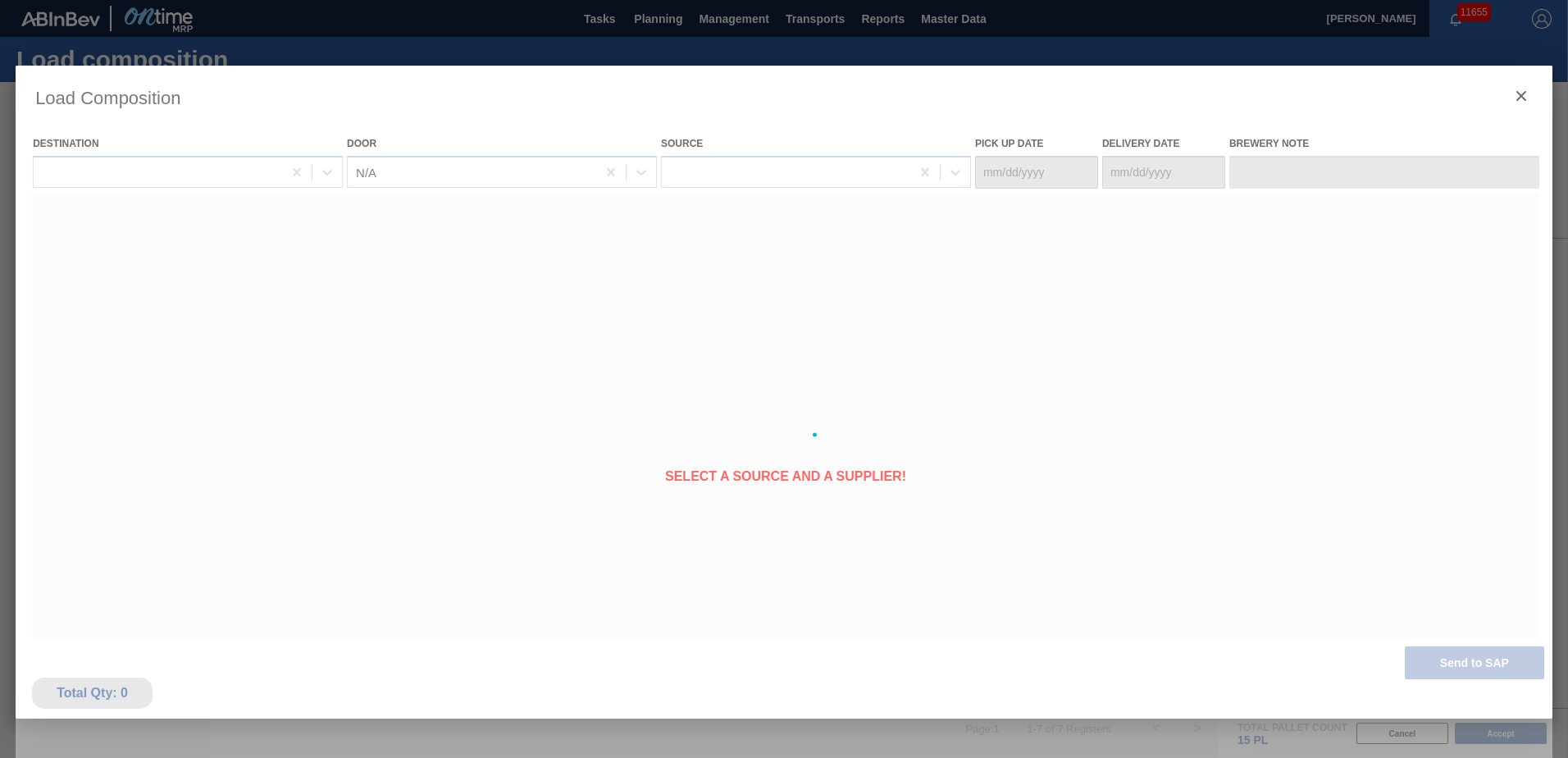
type Date "[DATE]"
type Date "10/16/2025"
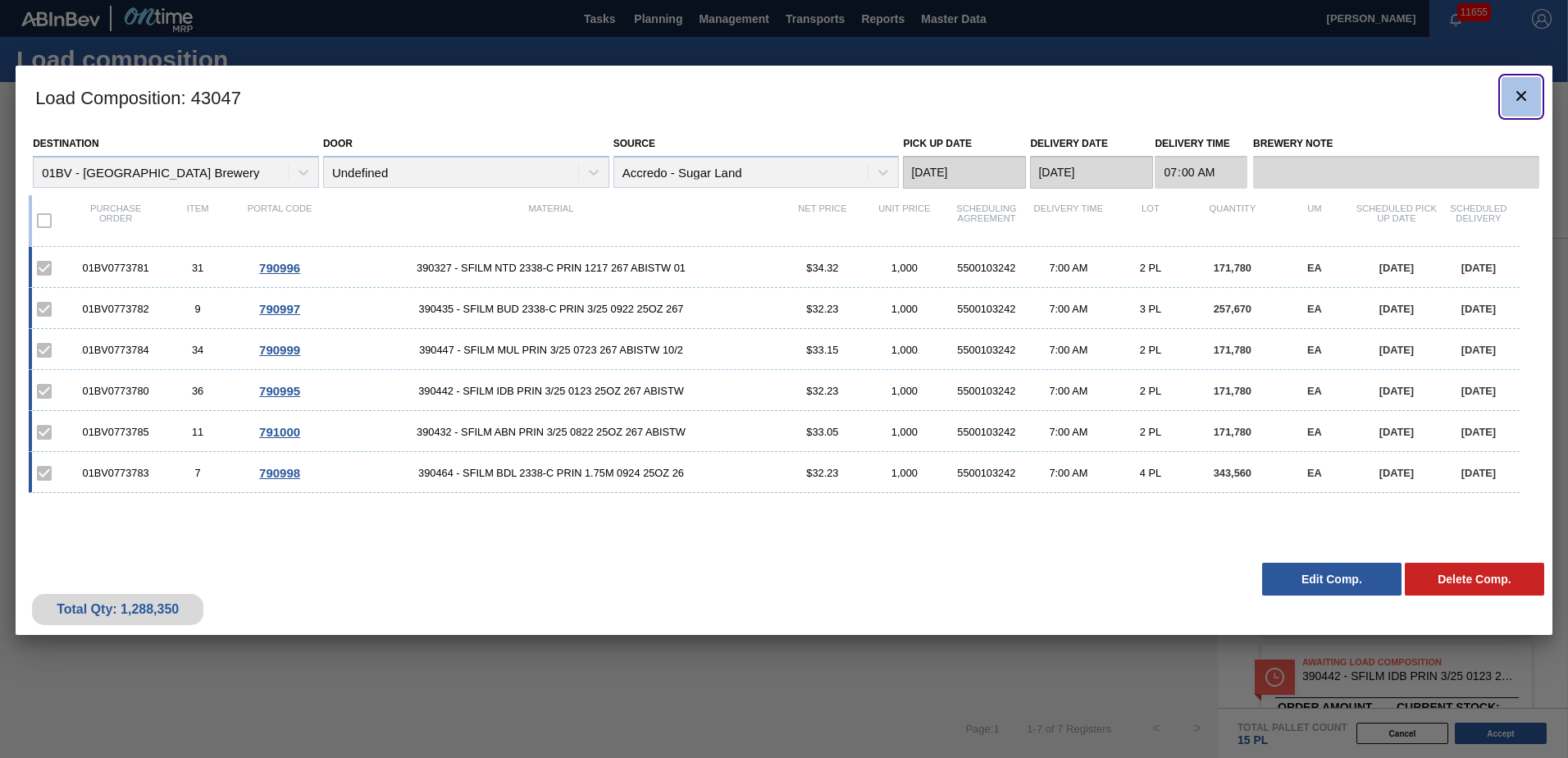
click at [1537, 92] on button "botão de ícone" at bounding box center [1521, 96] width 40 height 40
